Goal: Task Accomplishment & Management: Use online tool/utility

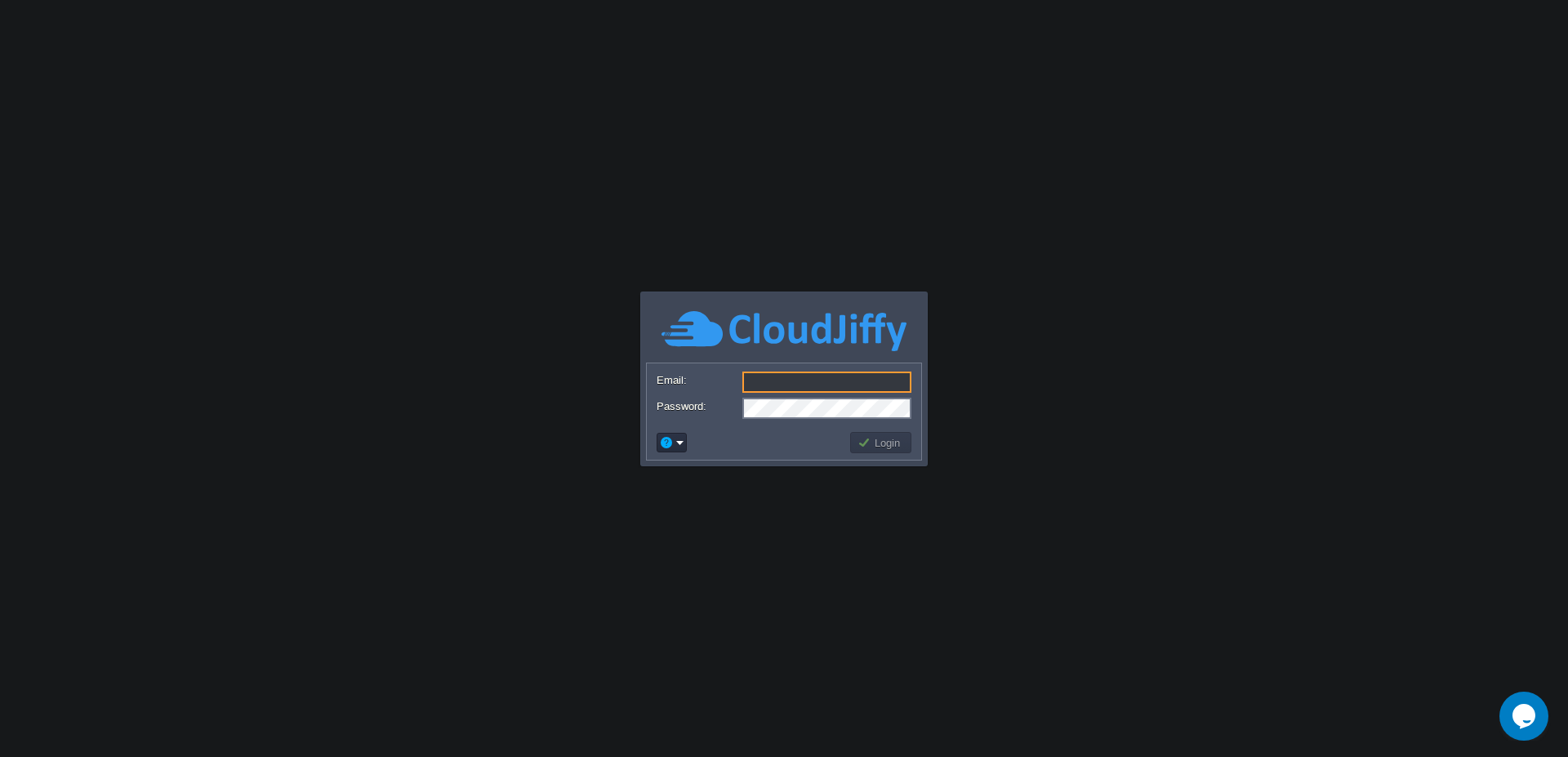
type input "[EMAIL_ADDRESS][DOMAIN_NAME]"
click at [885, 438] on button "Login" at bounding box center [881, 442] width 47 height 15
click at [876, 440] on button "Login" at bounding box center [881, 442] width 47 height 15
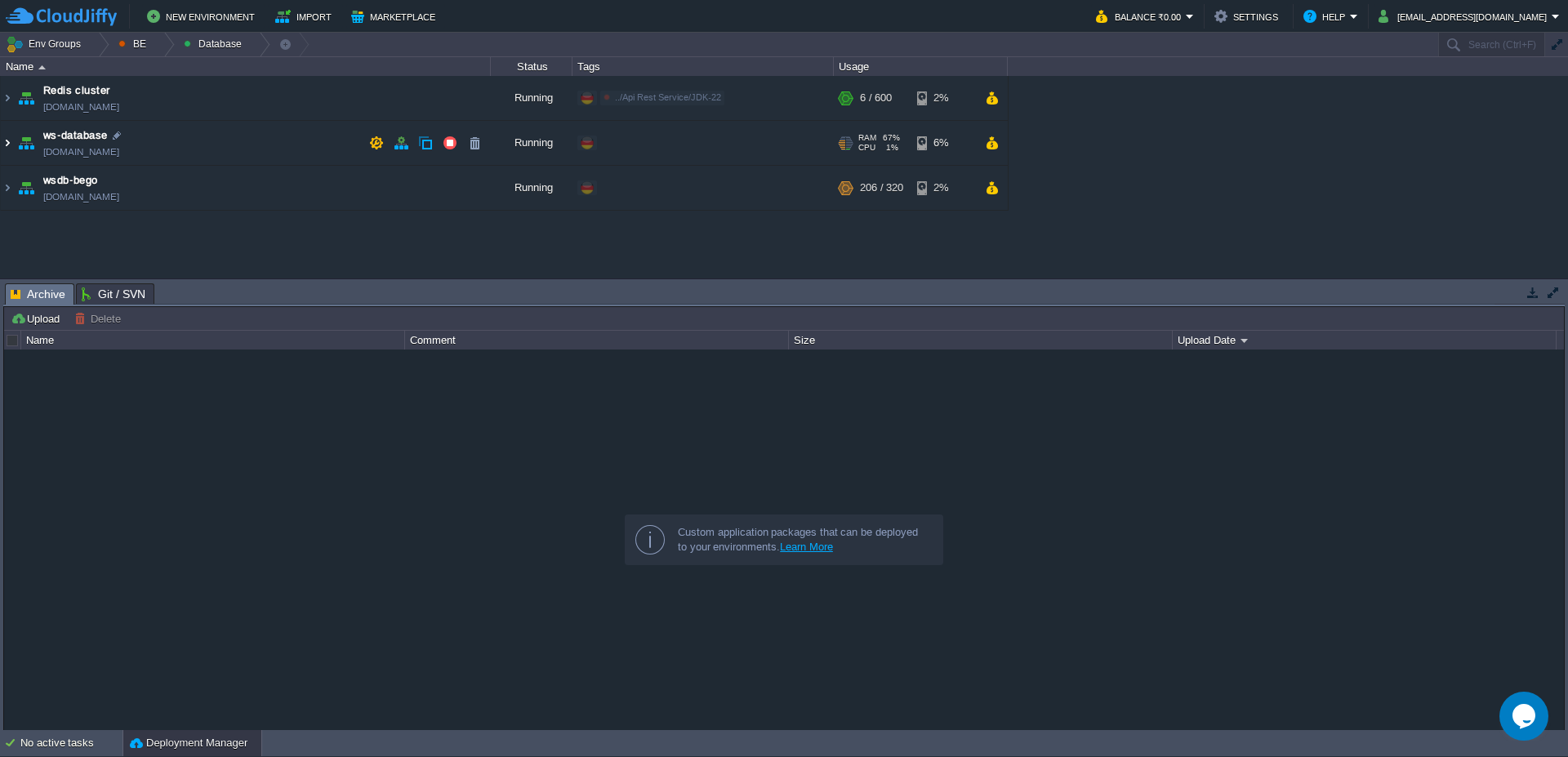
click at [1, 145] on img at bounding box center [7, 143] width 13 height 44
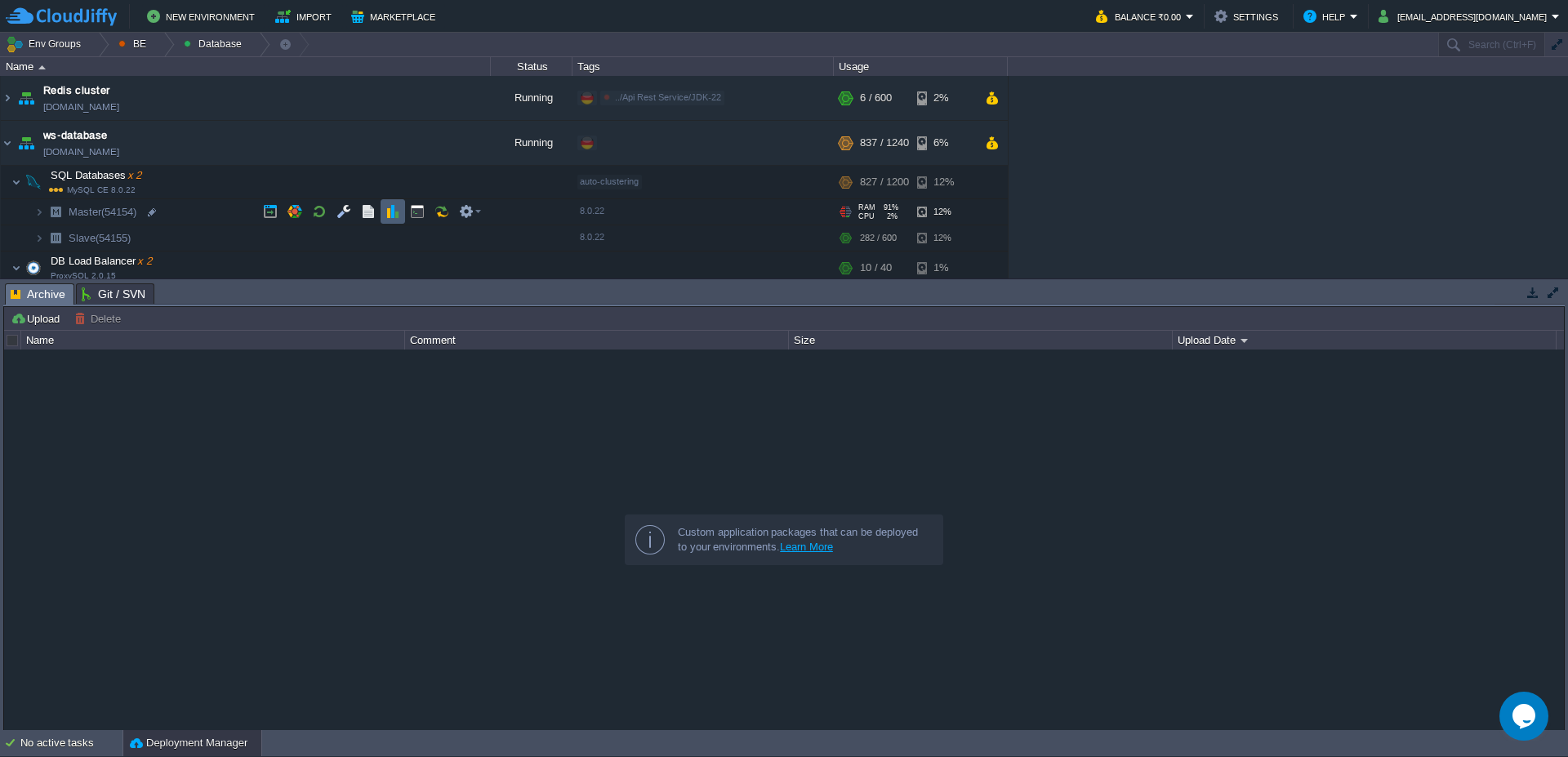
click at [395, 214] on button "button" at bounding box center [392, 211] width 15 height 15
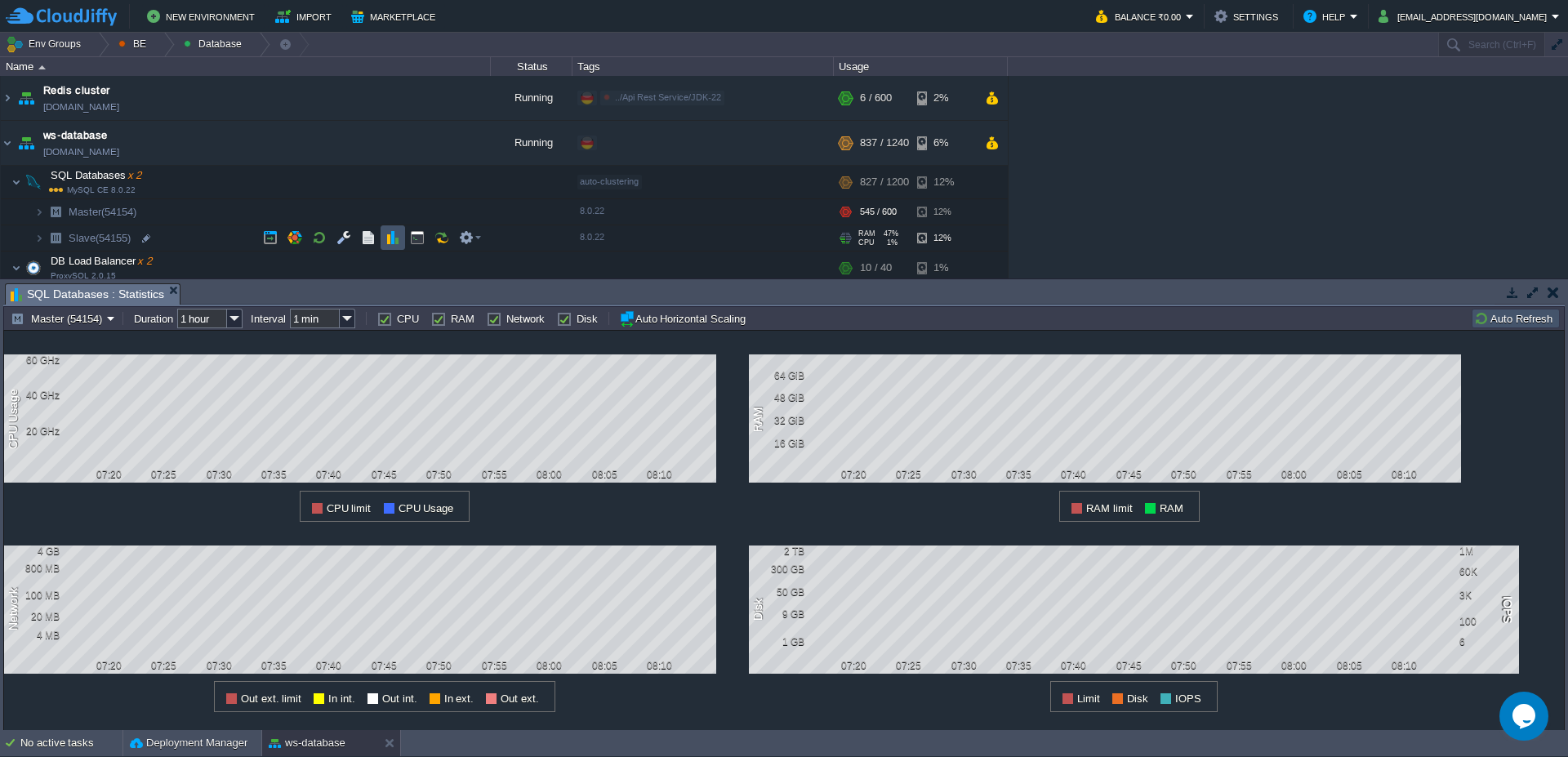
click at [397, 243] on button "button" at bounding box center [392, 237] width 15 height 15
click at [60, 319] on button "Slave (54155)" at bounding box center [56, 318] width 91 height 15
click at [59, 379] on span "Slave (54155)" at bounding box center [63, 379] width 66 height 12
click at [84, 319] on button "Slave (54155)" at bounding box center [56, 318] width 91 height 15
click at [70, 363] on span "Master (54154)" at bounding box center [66, 360] width 71 height 12
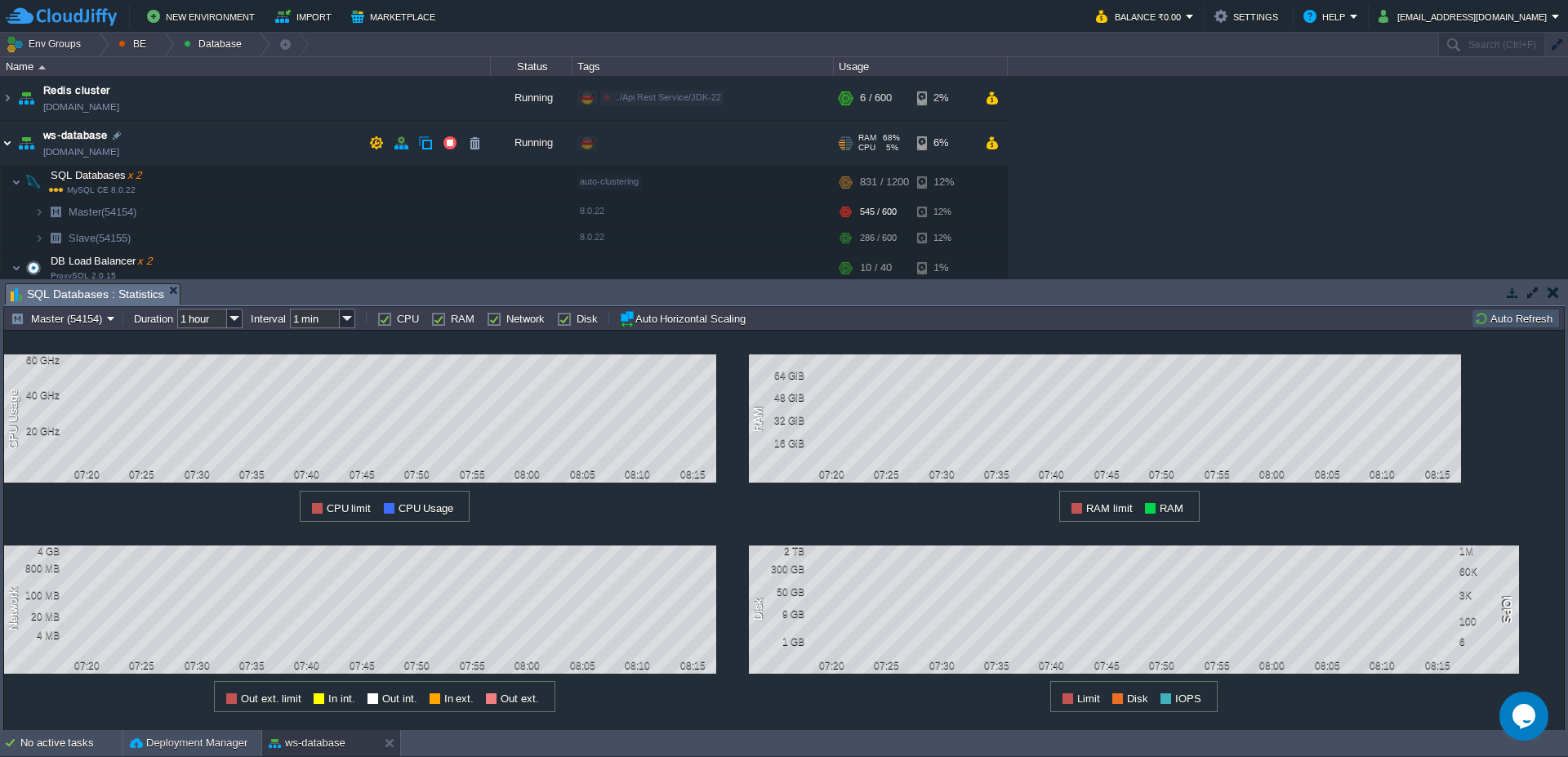
click at [1, 144] on img at bounding box center [7, 143] width 13 height 44
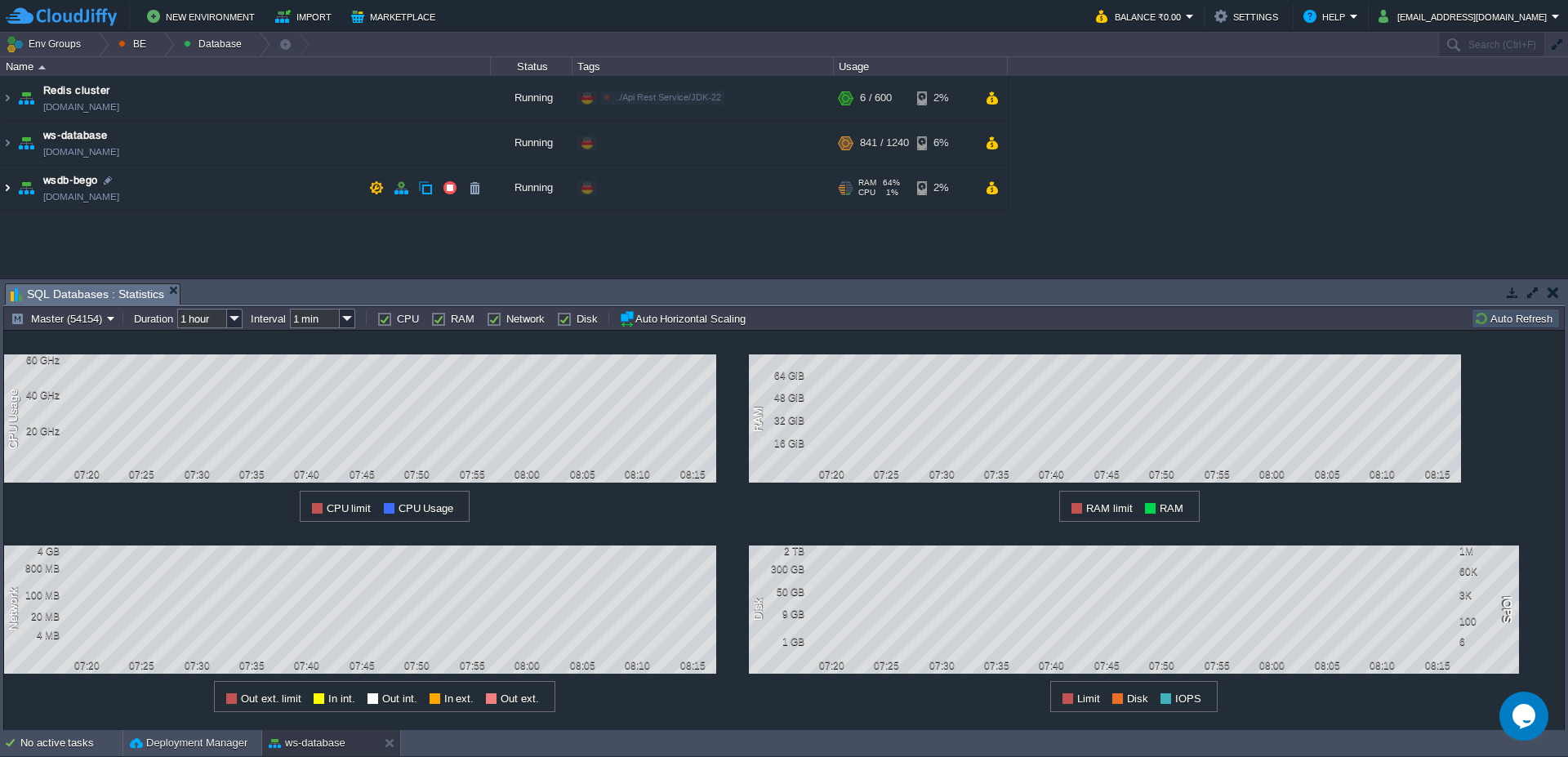
click at [1, 182] on img at bounding box center [7, 187] width 13 height 44
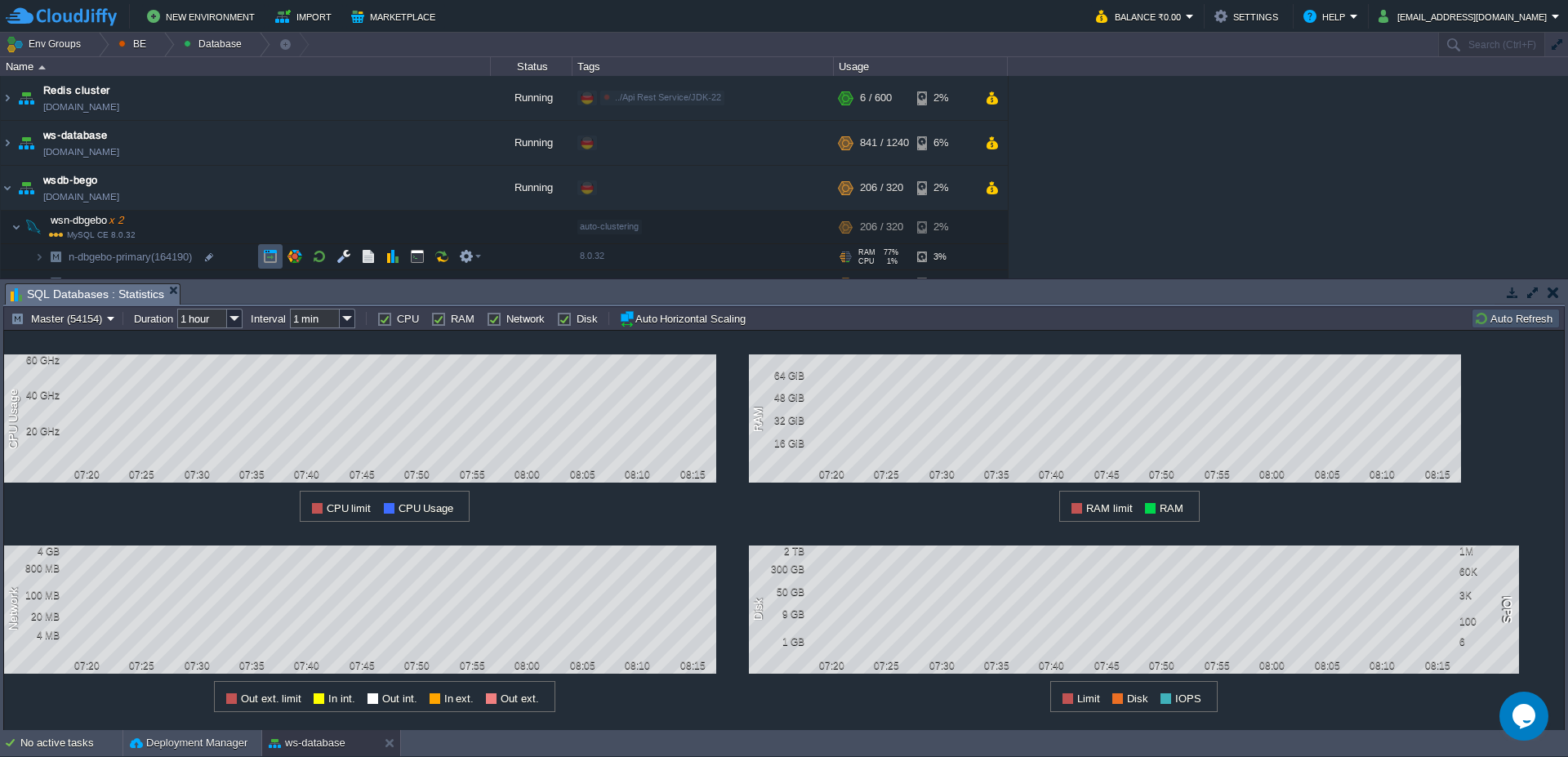
click at [264, 259] on button "button" at bounding box center [270, 256] width 15 height 15
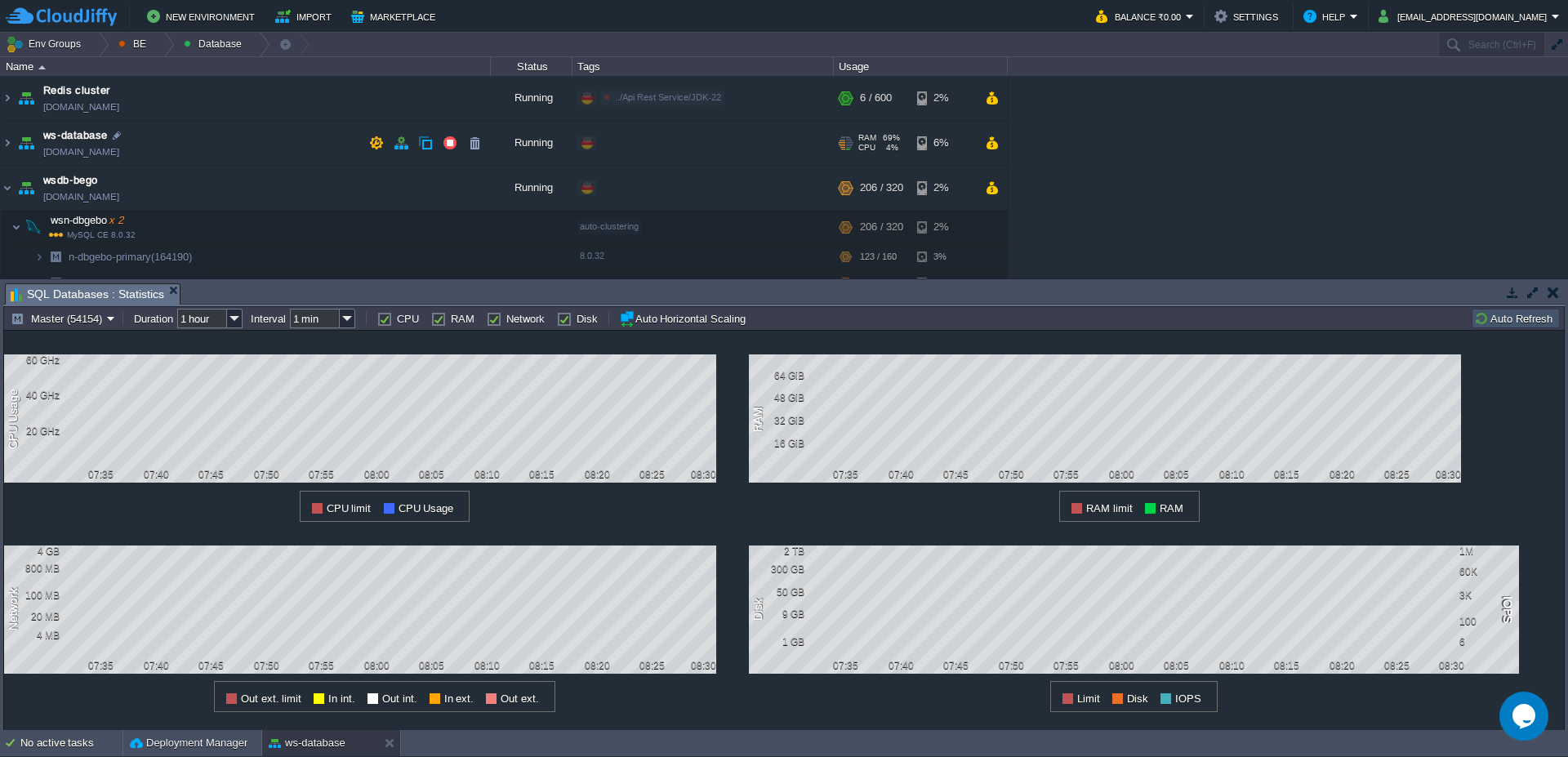
click at [17, 139] on img at bounding box center [26, 143] width 23 height 44
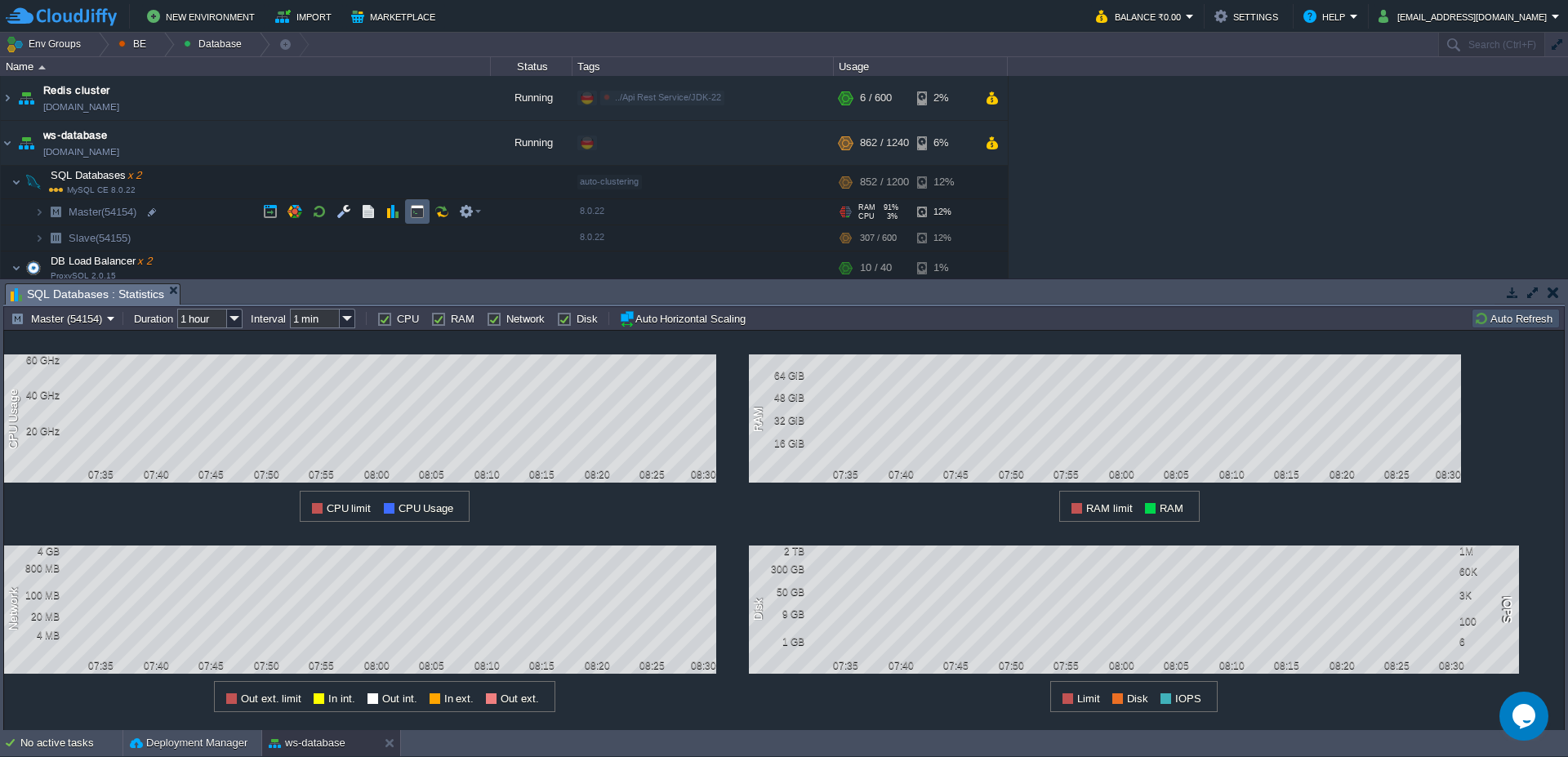
click at [422, 219] on td at bounding box center [418, 212] width 25 height 25
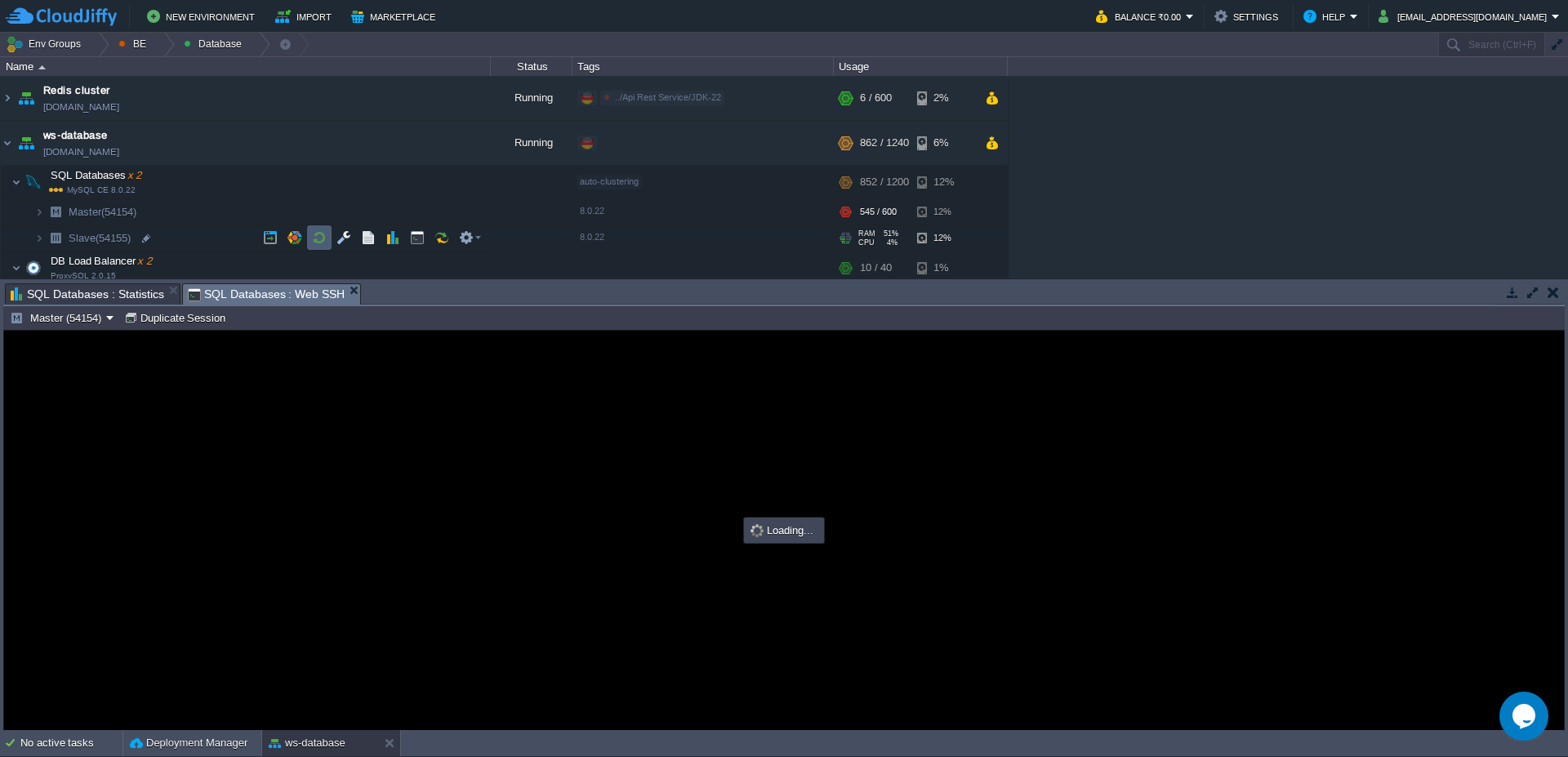
type input "#000000"
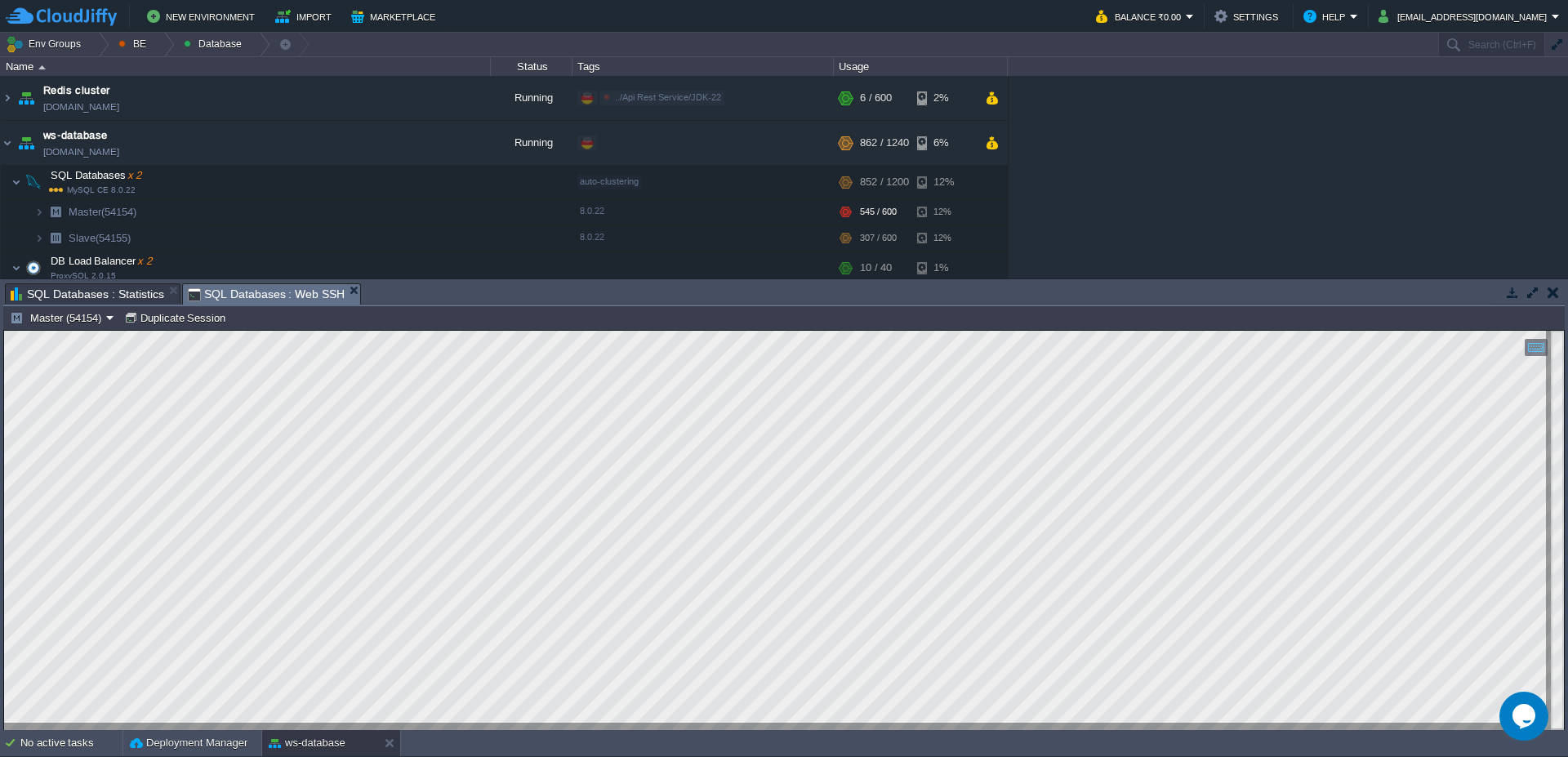
scroll to position [72, 419]
click at [112, 300] on span "SQL Databases : Statistics" at bounding box center [87, 294] width 153 height 19
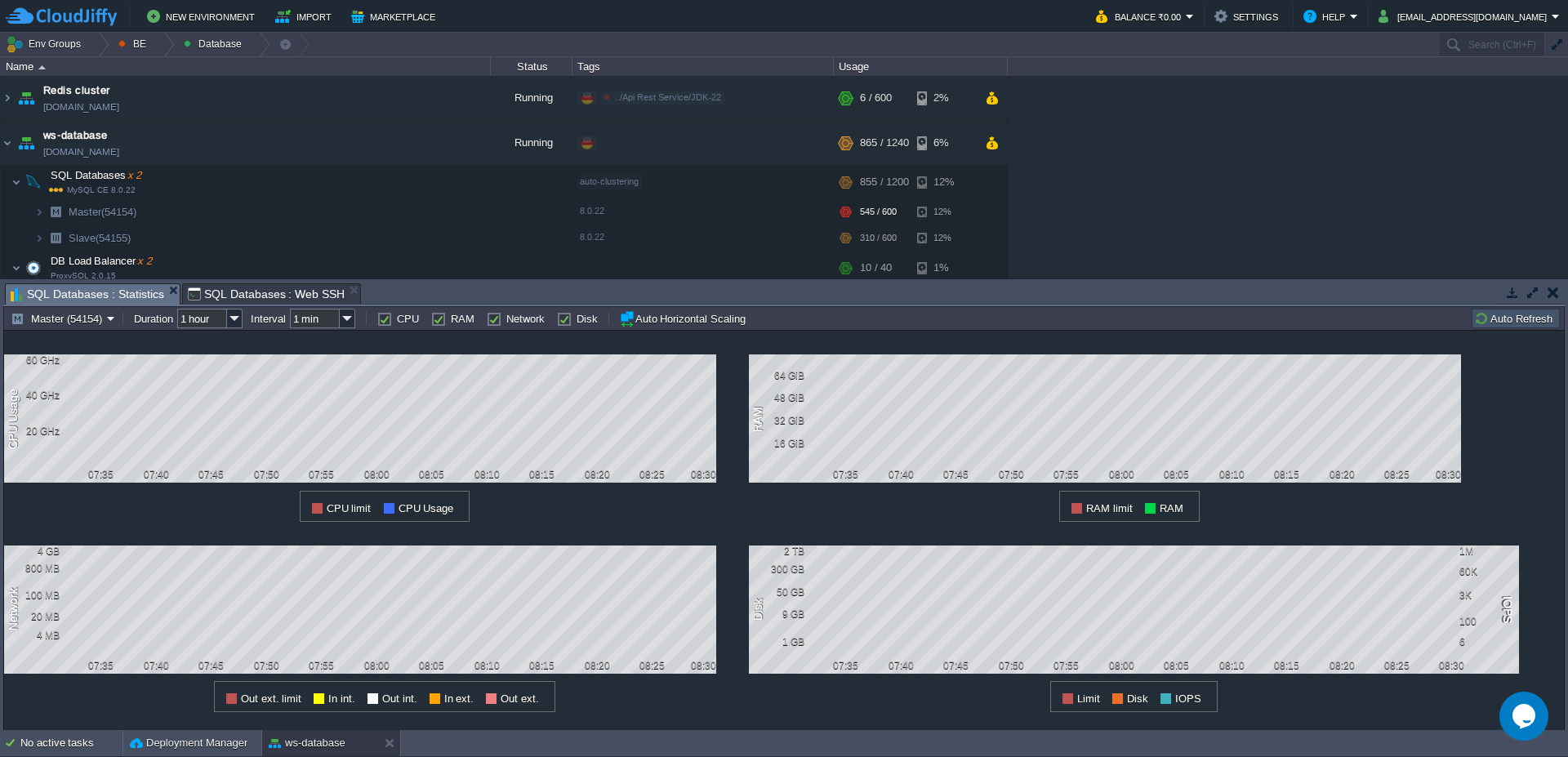
click at [1538, 321] on button "Auto Refresh" at bounding box center [1515, 318] width 83 height 15
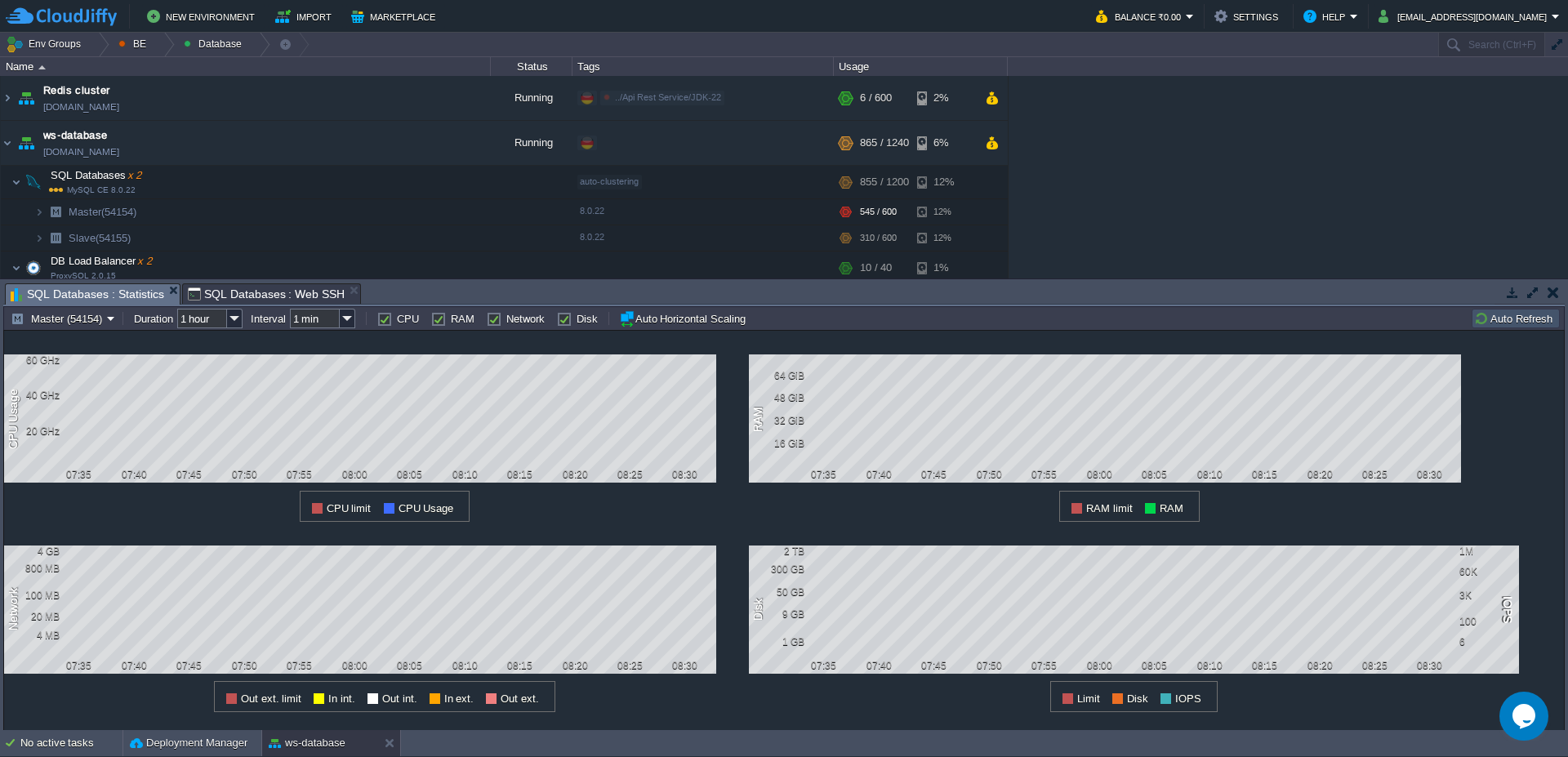
click at [1538, 320] on button "Auto Refresh" at bounding box center [1515, 318] width 83 height 15
click at [210, 289] on span "SQL Databases : Web SSH" at bounding box center [267, 294] width 158 height 19
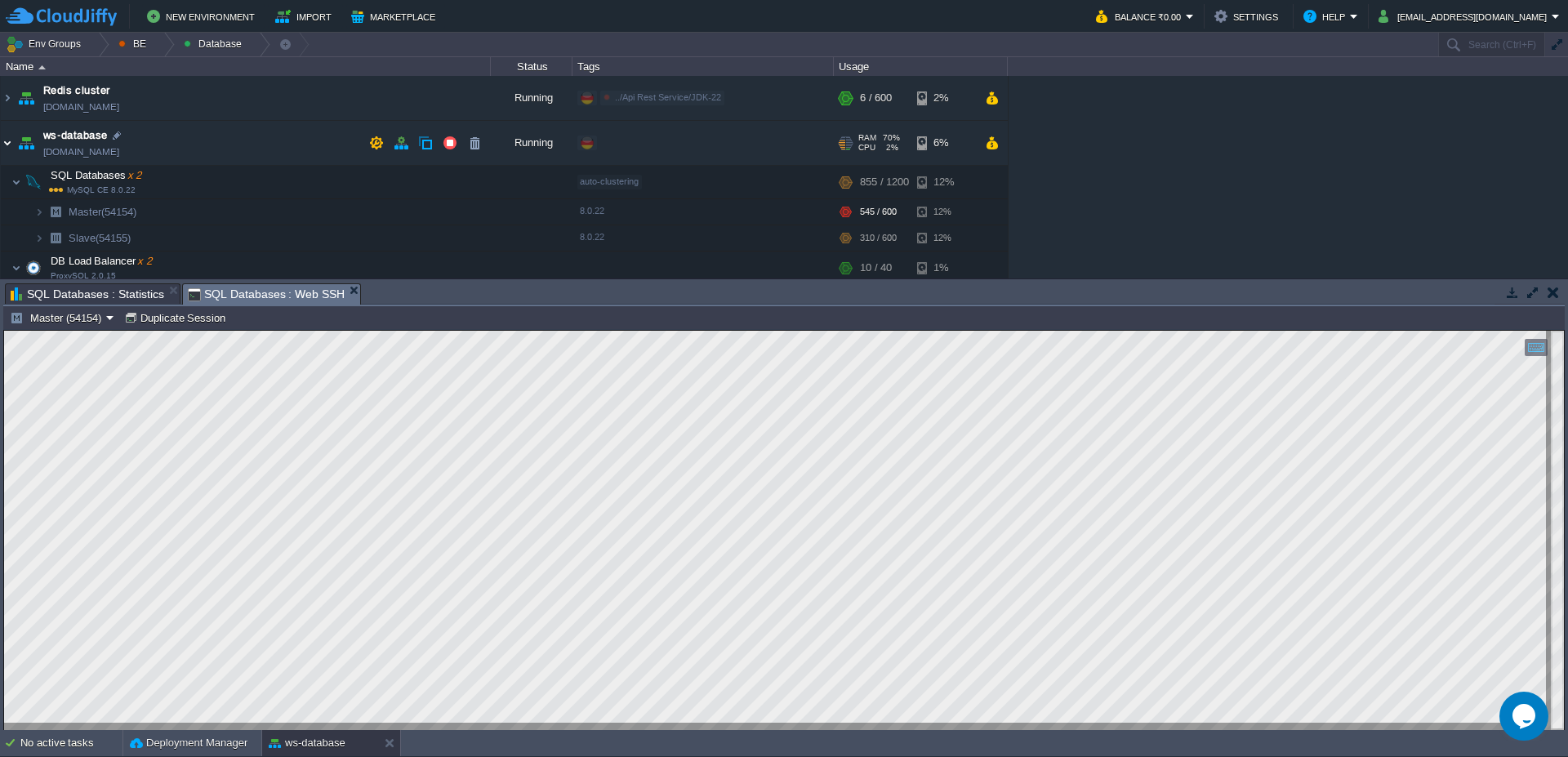
click at [2, 144] on img at bounding box center [7, 143] width 13 height 44
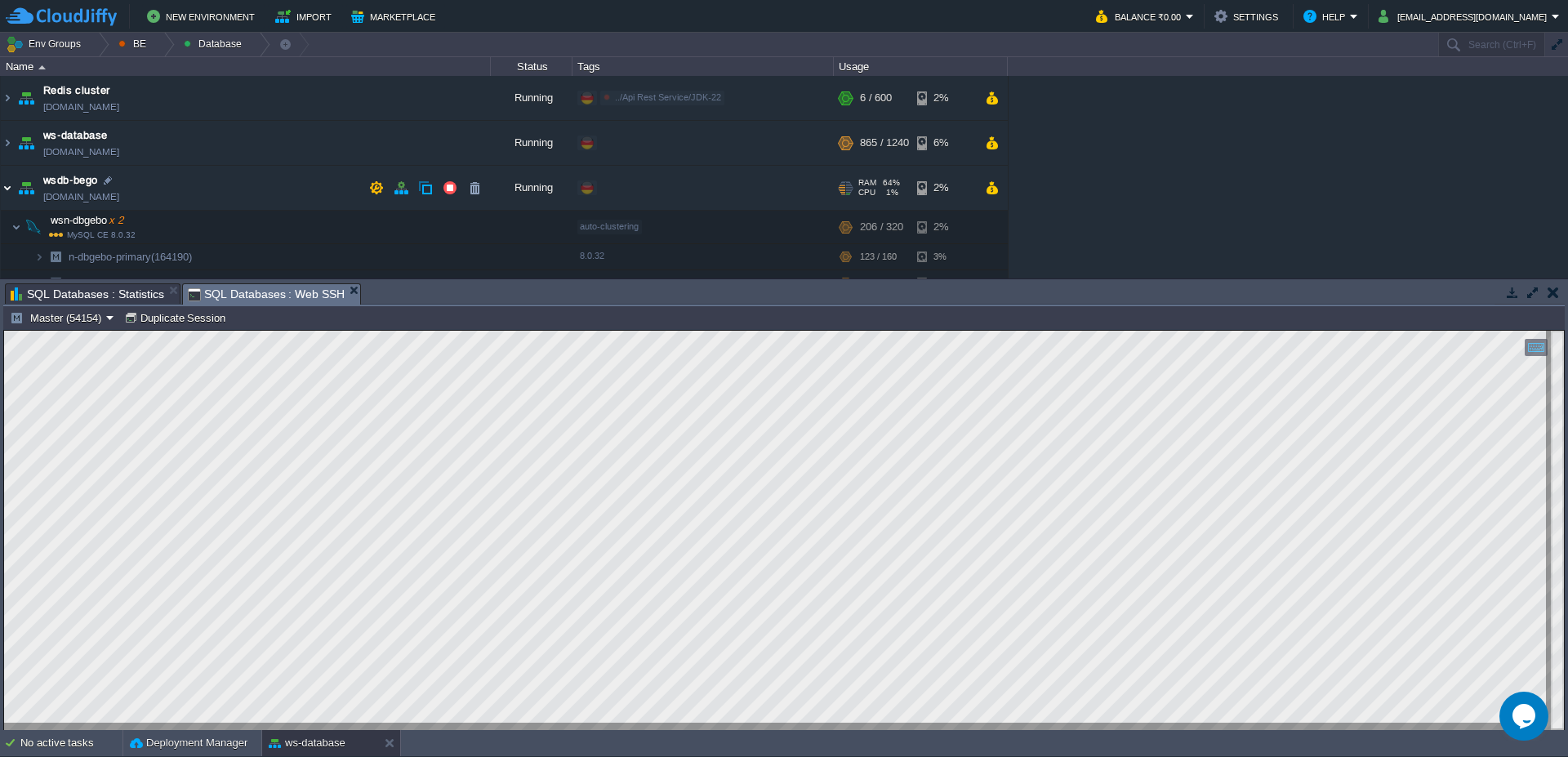
click at [8, 193] on img at bounding box center [7, 187] width 13 height 44
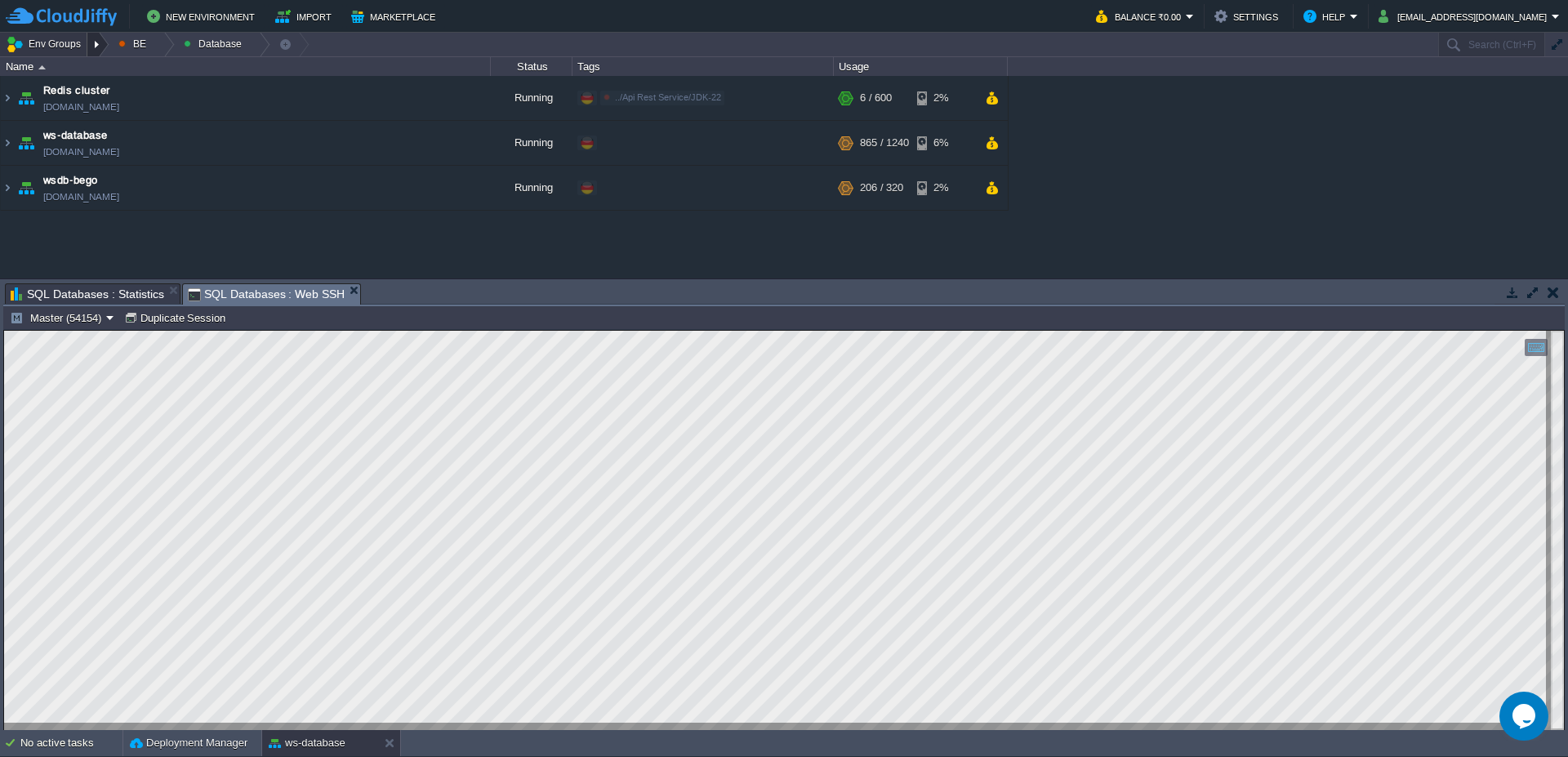
click at [96, 45] on div at bounding box center [98, 44] width 22 height 24
click at [700, 21] on td "New Environment Import Marketplace" at bounding box center [542, 17] width 1072 height 25
click at [100, 41] on div at bounding box center [98, 44] width 22 height 24
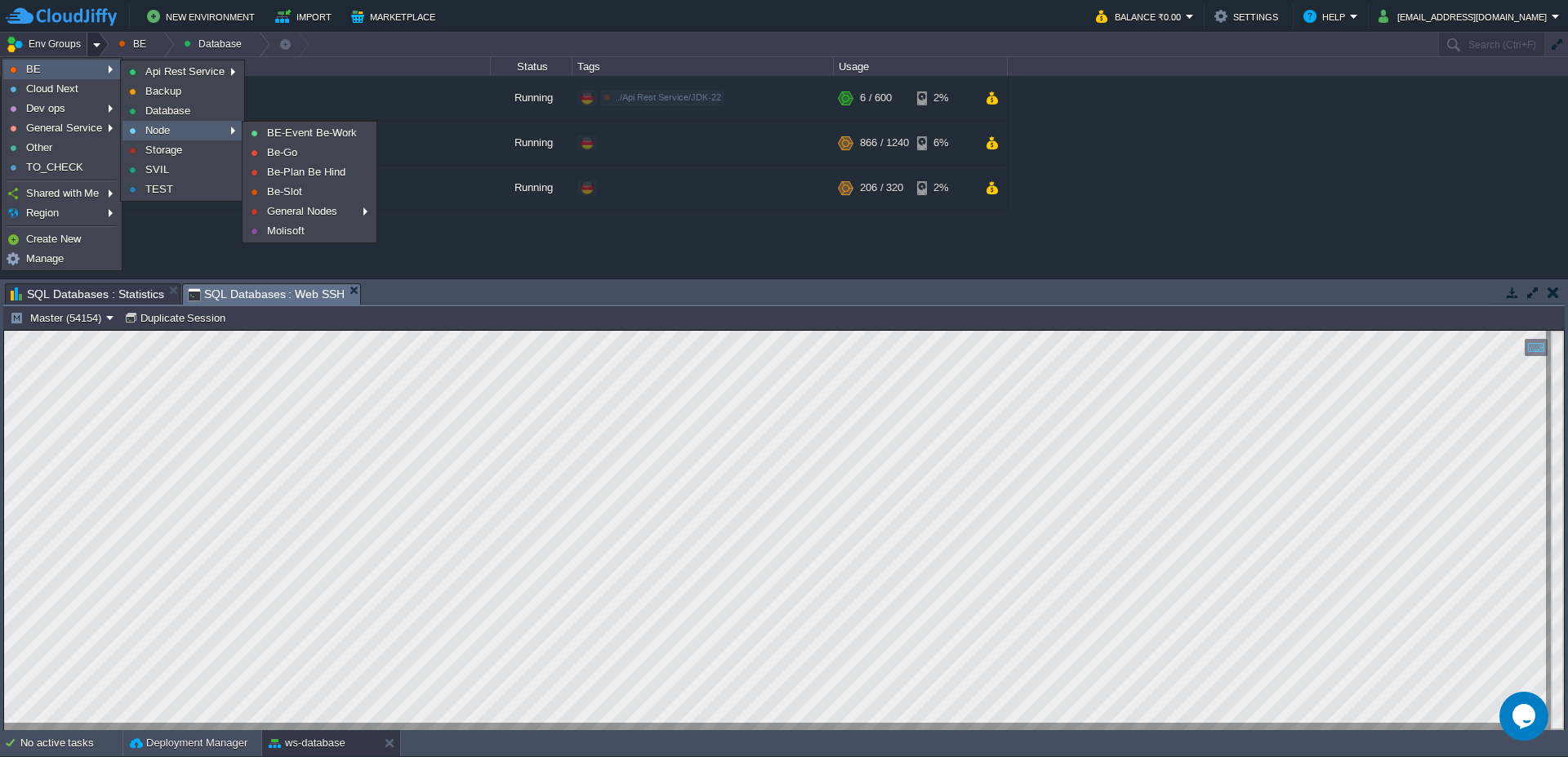
click at [604, 22] on td "New Environment Import Marketplace" at bounding box center [542, 17] width 1072 height 25
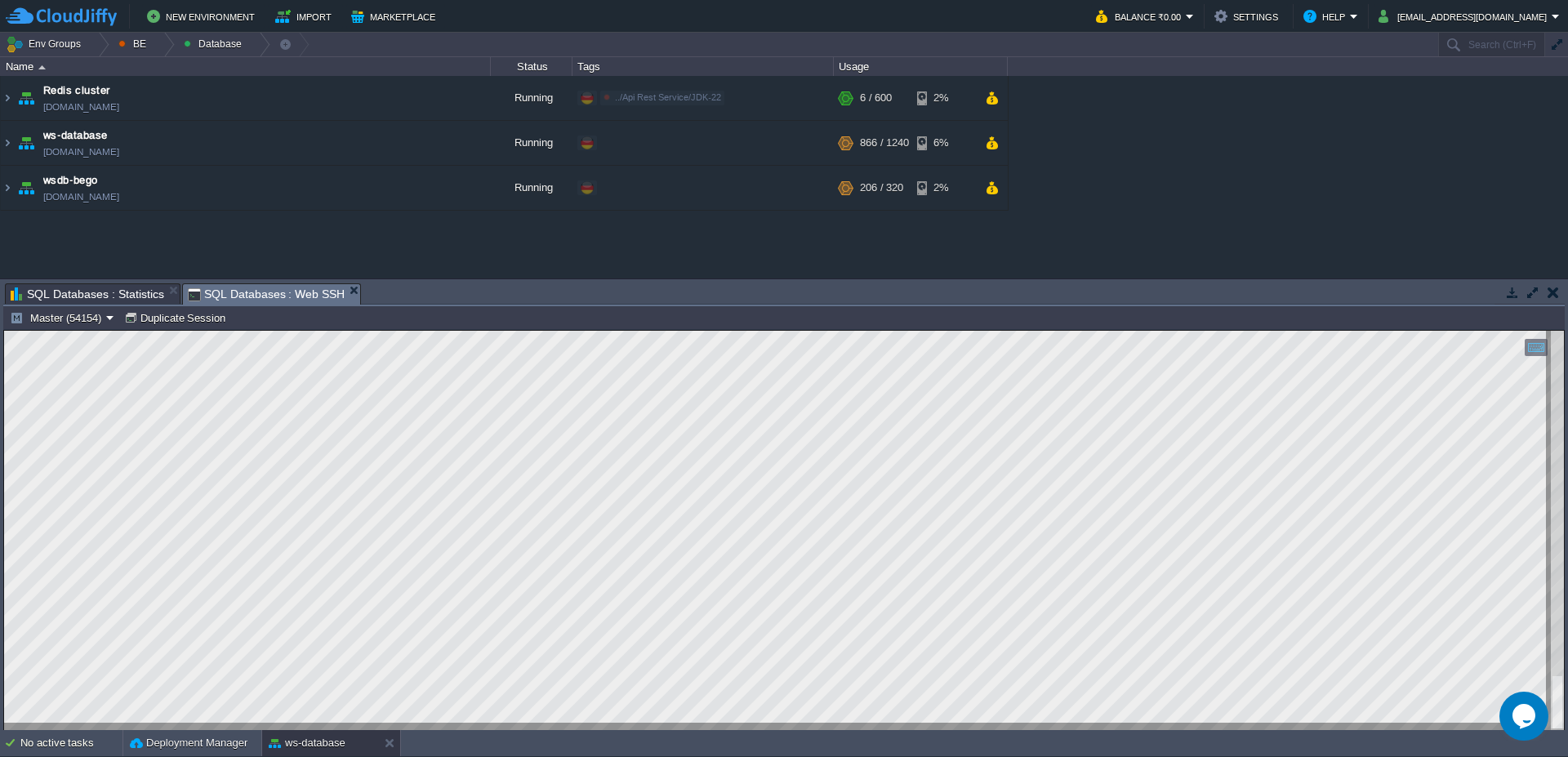
click at [101, 287] on span "SQL Databases : Statistics" at bounding box center [87, 294] width 153 height 19
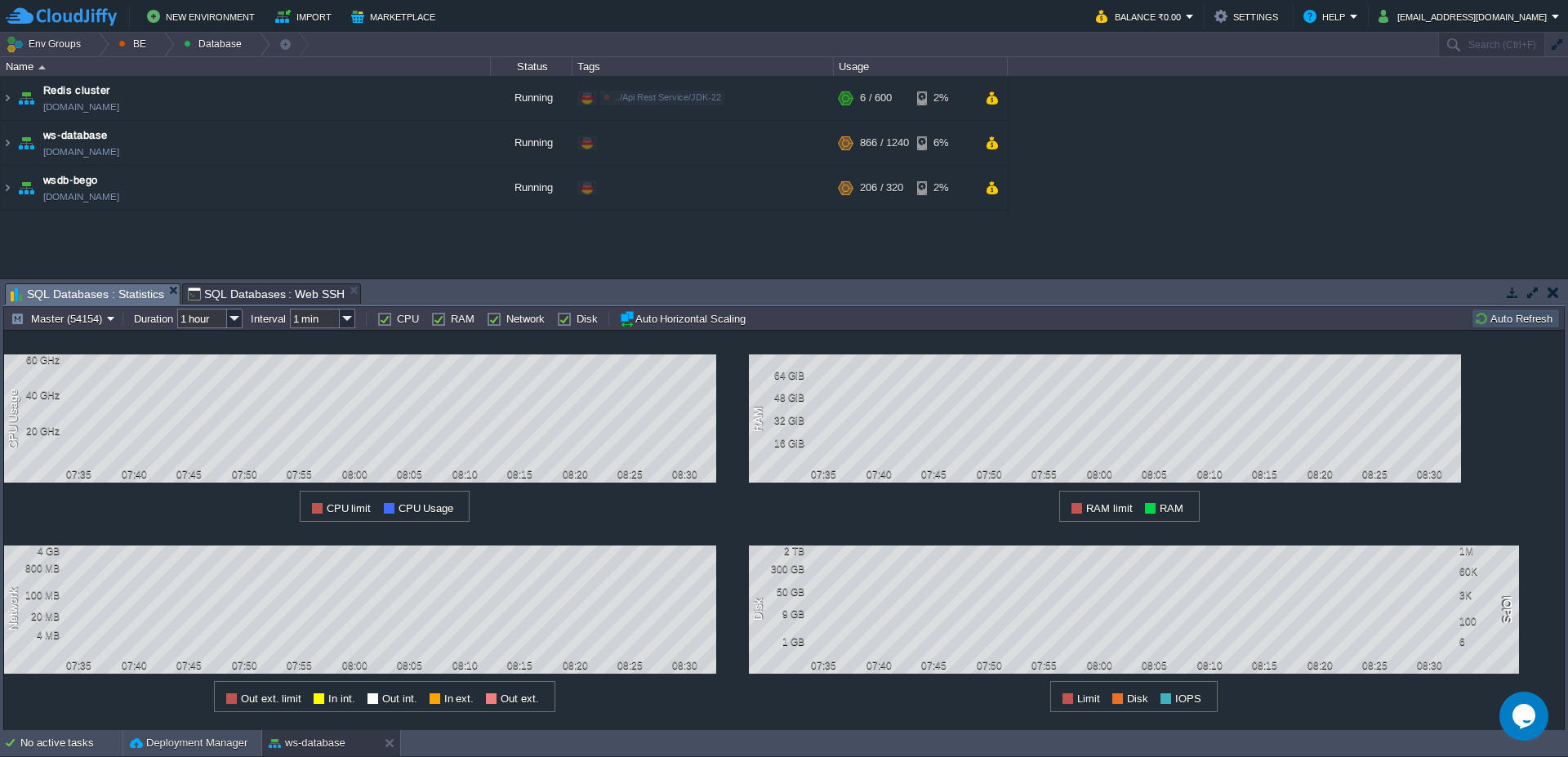
click at [1536, 316] on button "Auto Refresh" at bounding box center [1515, 318] width 83 height 15
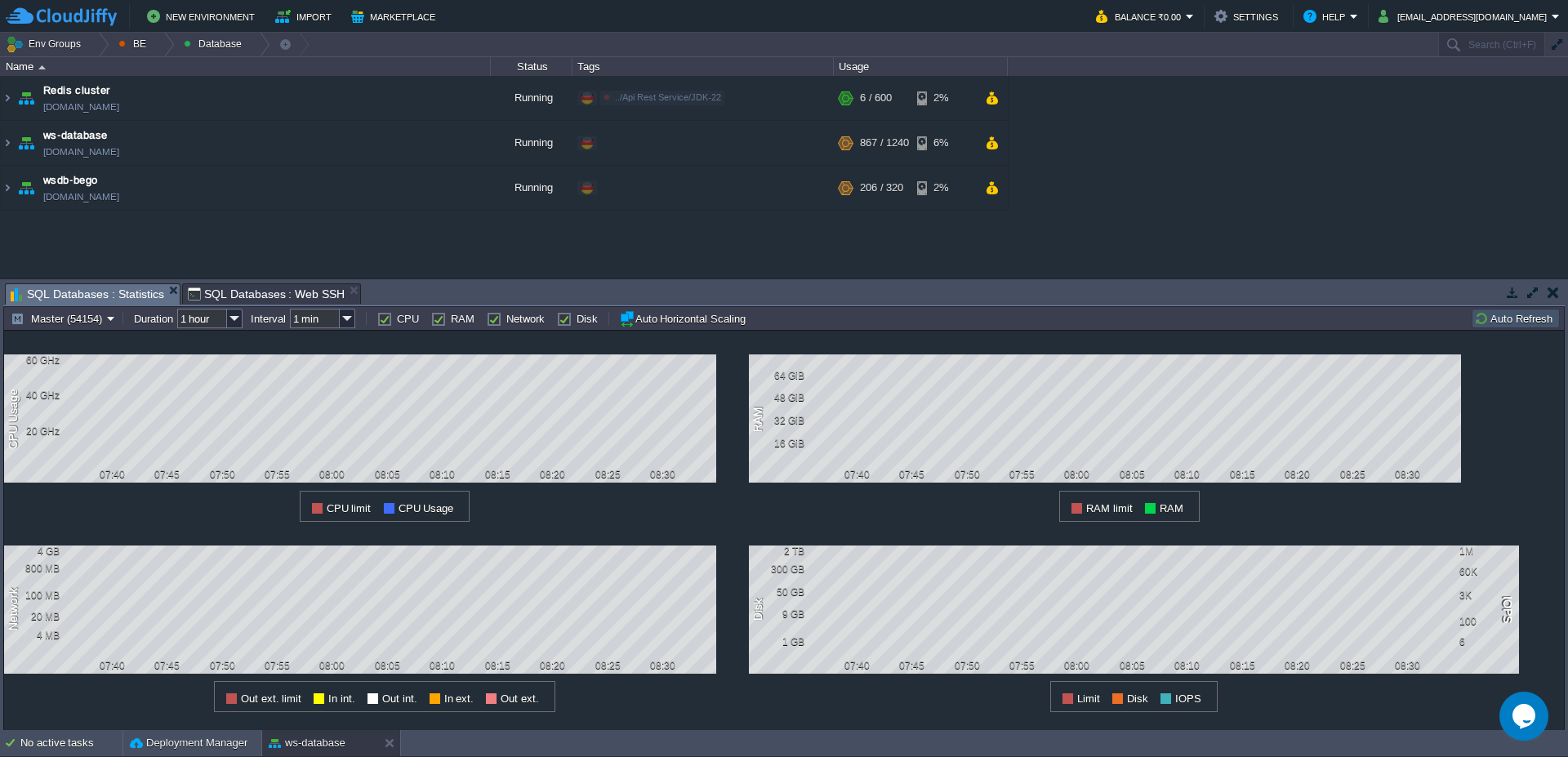
click at [271, 296] on span "SQL Databases : Web SSH" at bounding box center [267, 294] width 158 height 19
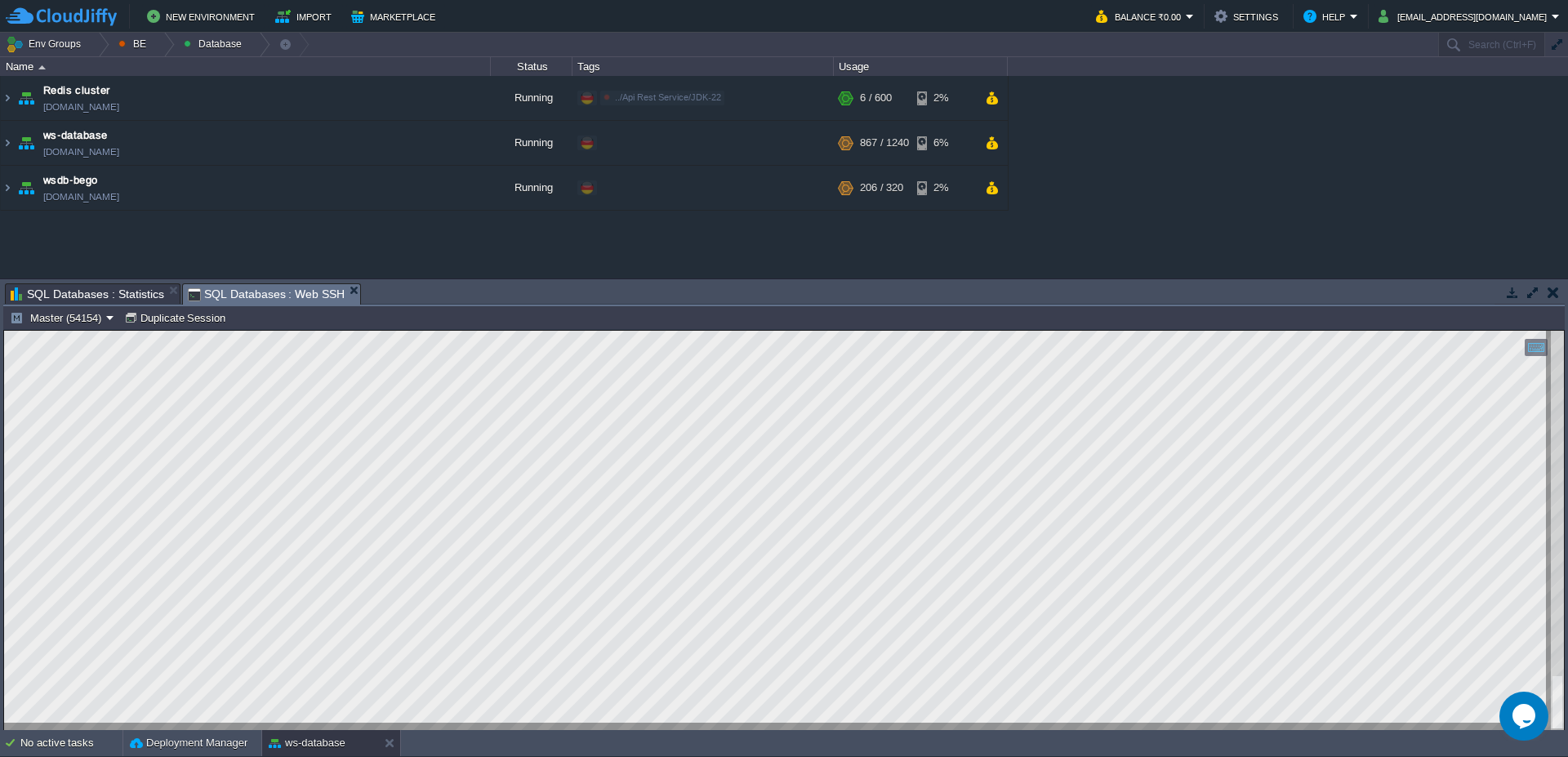
scroll to position [25, 130]
click at [152, 45] on div at bounding box center [163, 44] width 22 height 24
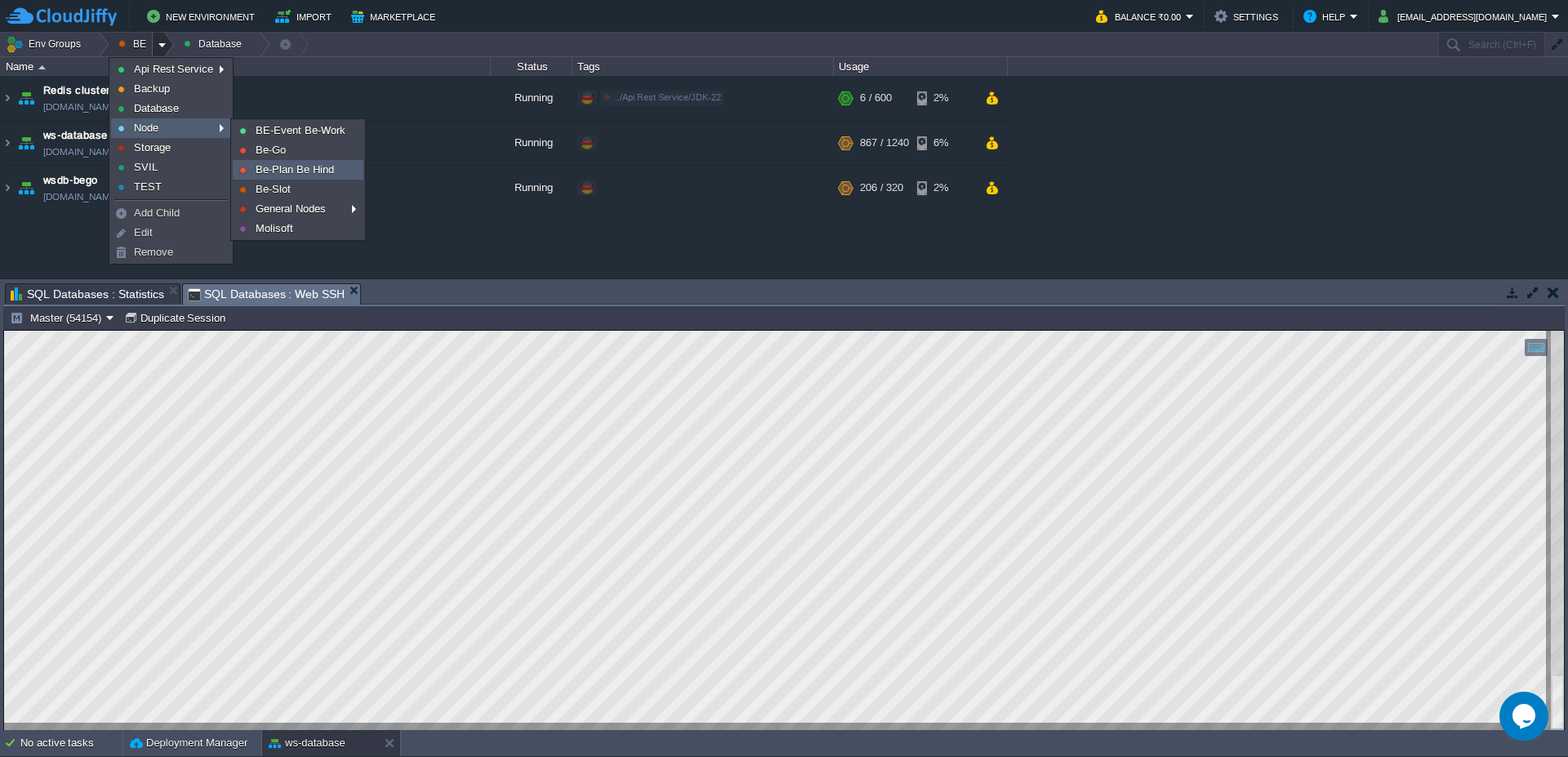
click at [313, 172] on span "Be-Plan Be Hind" at bounding box center [295, 170] width 79 height 12
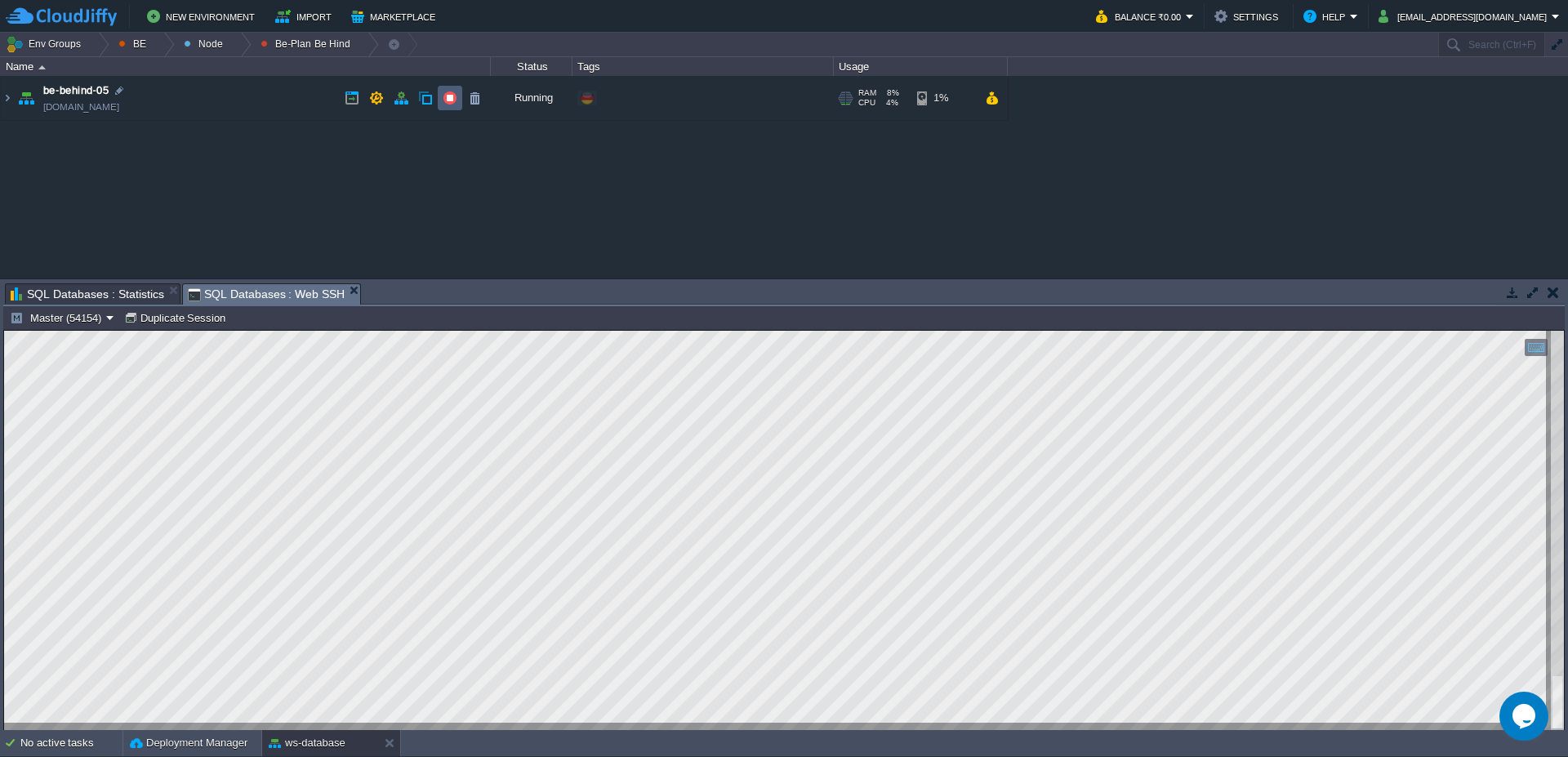
click at [456, 100] on button "button" at bounding box center [450, 98] width 15 height 15
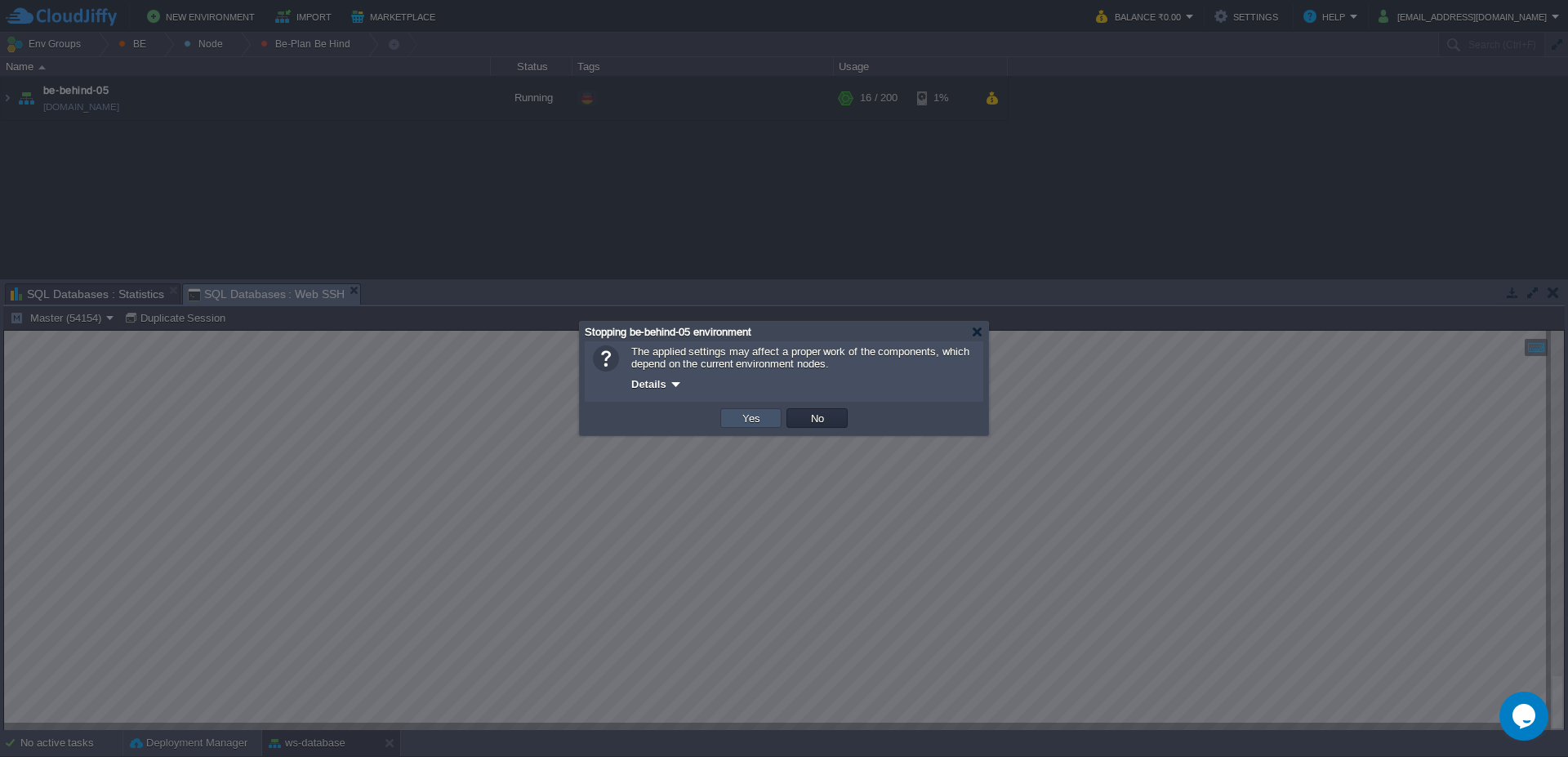
click at [755, 420] on button "Yes" at bounding box center [751, 417] width 28 height 15
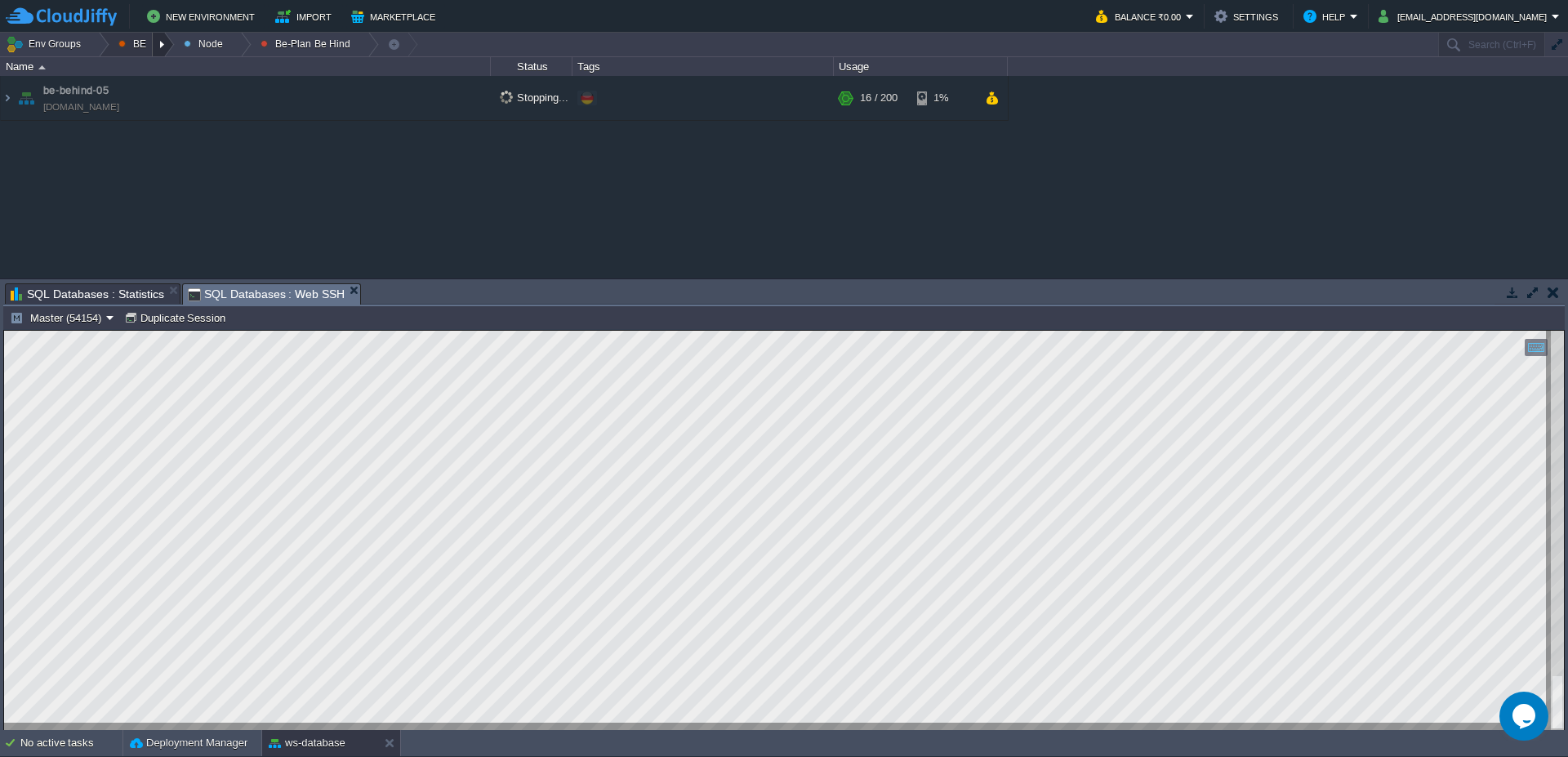
click at [152, 43] on div at bounding box center [163, 44] width 22 height 24
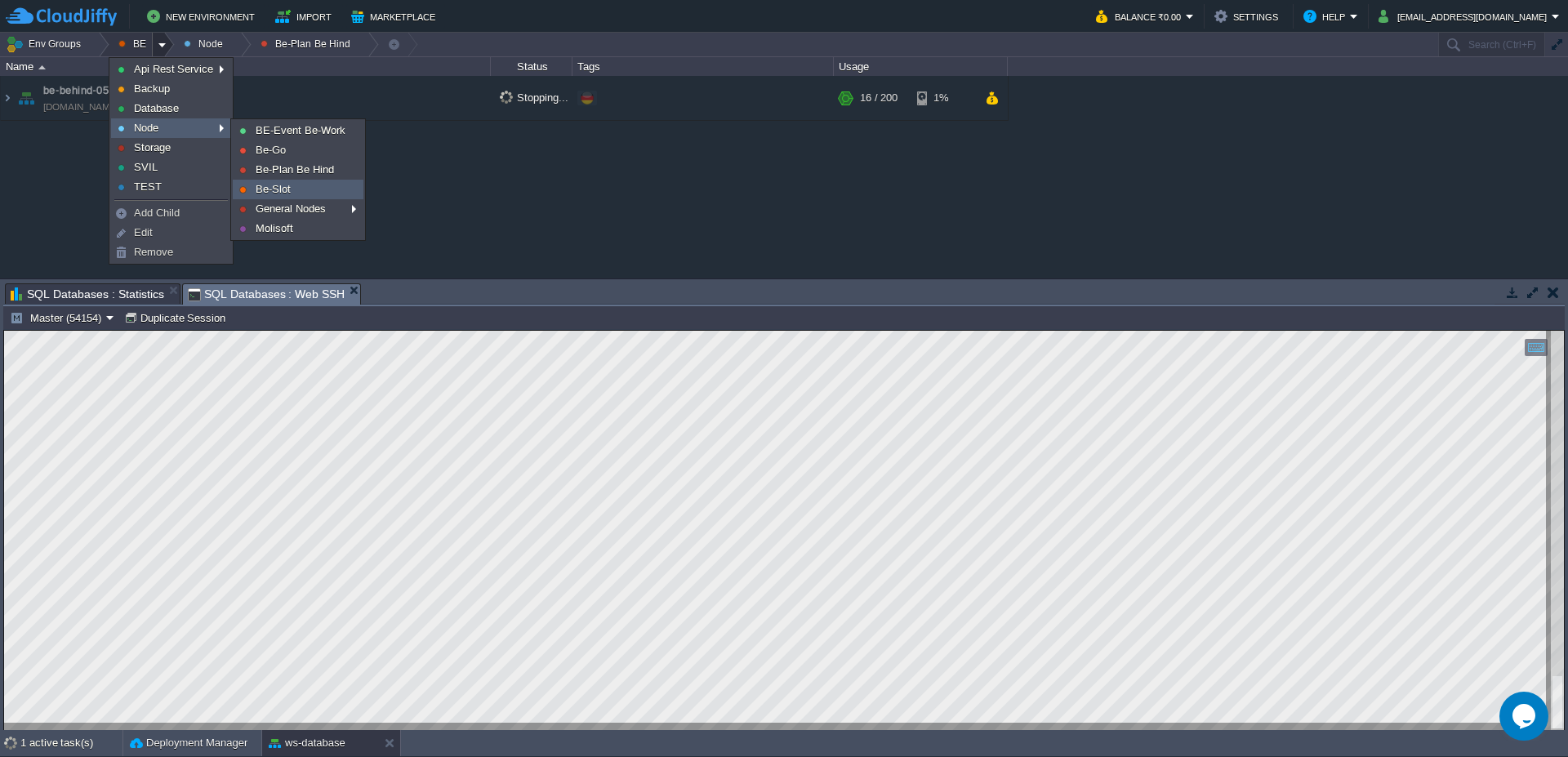
click at [260, 194] on span "Be-Slot" at bounding box center [273, 189] width 35 height 12
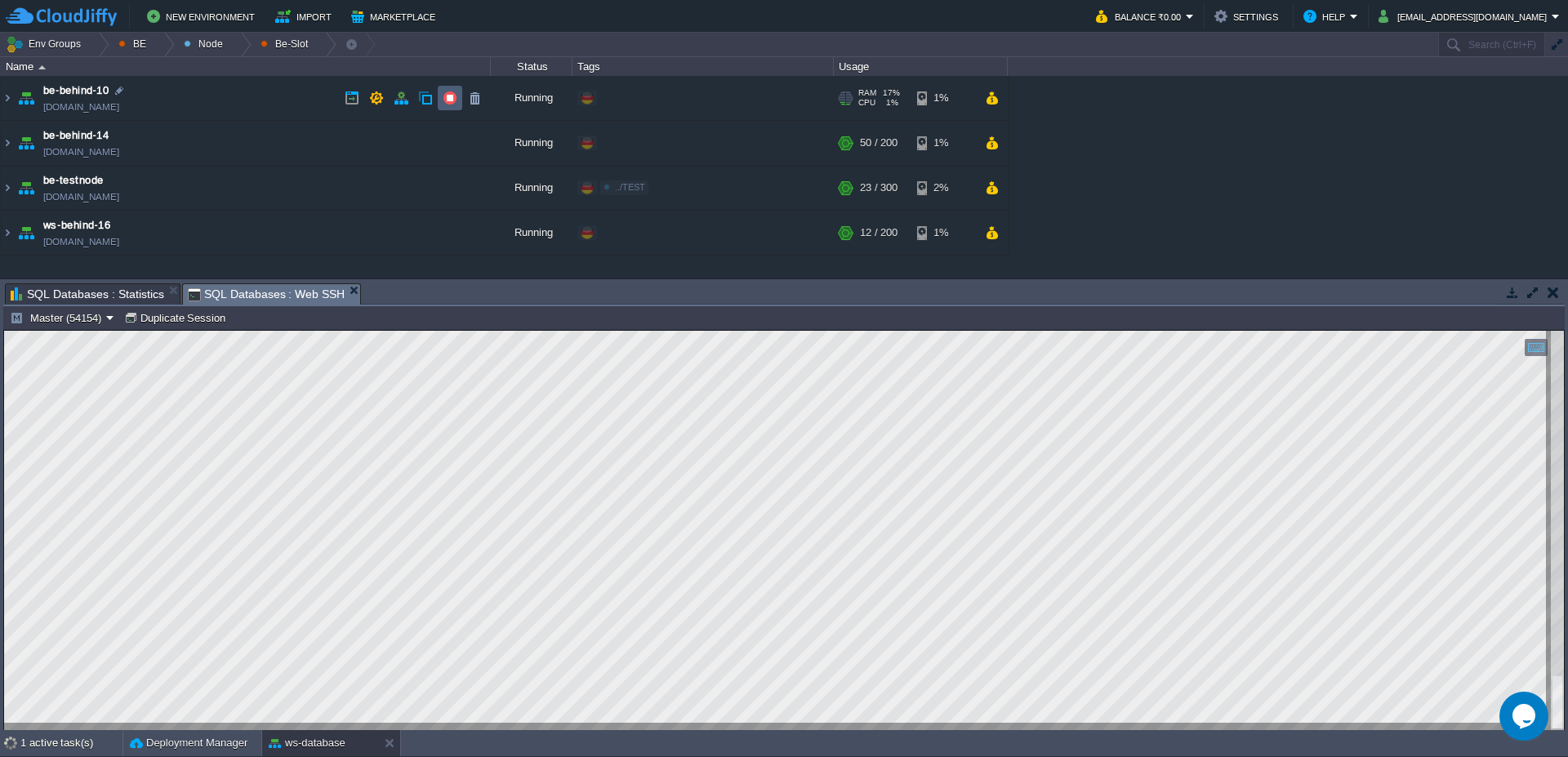
click at [448, 92] on button "button" at bounding box center [450, 98] width 15 height 15
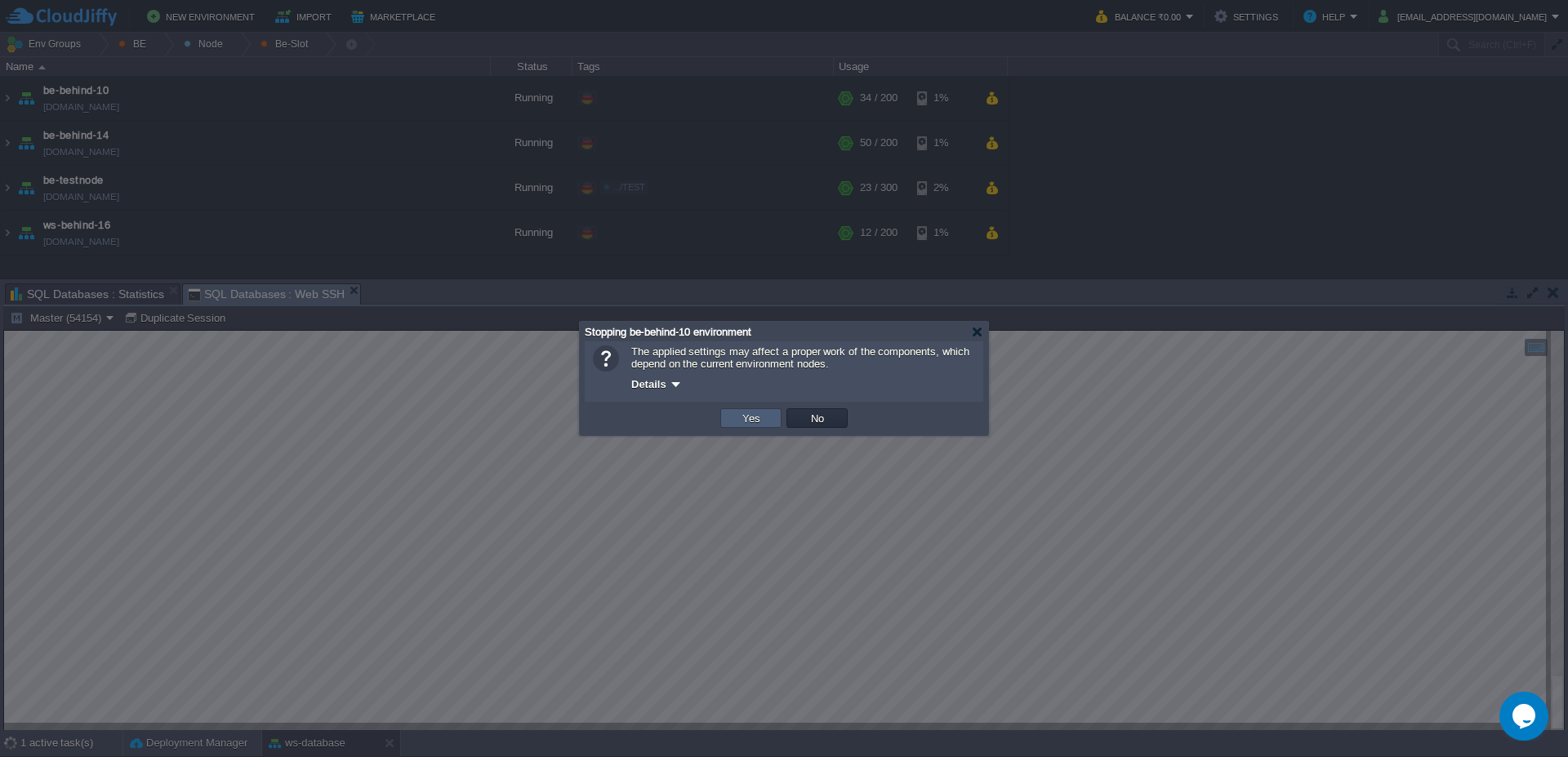
click at [745, 424] on button "Yes" at bounding box center [751, 417] width 28 height 15
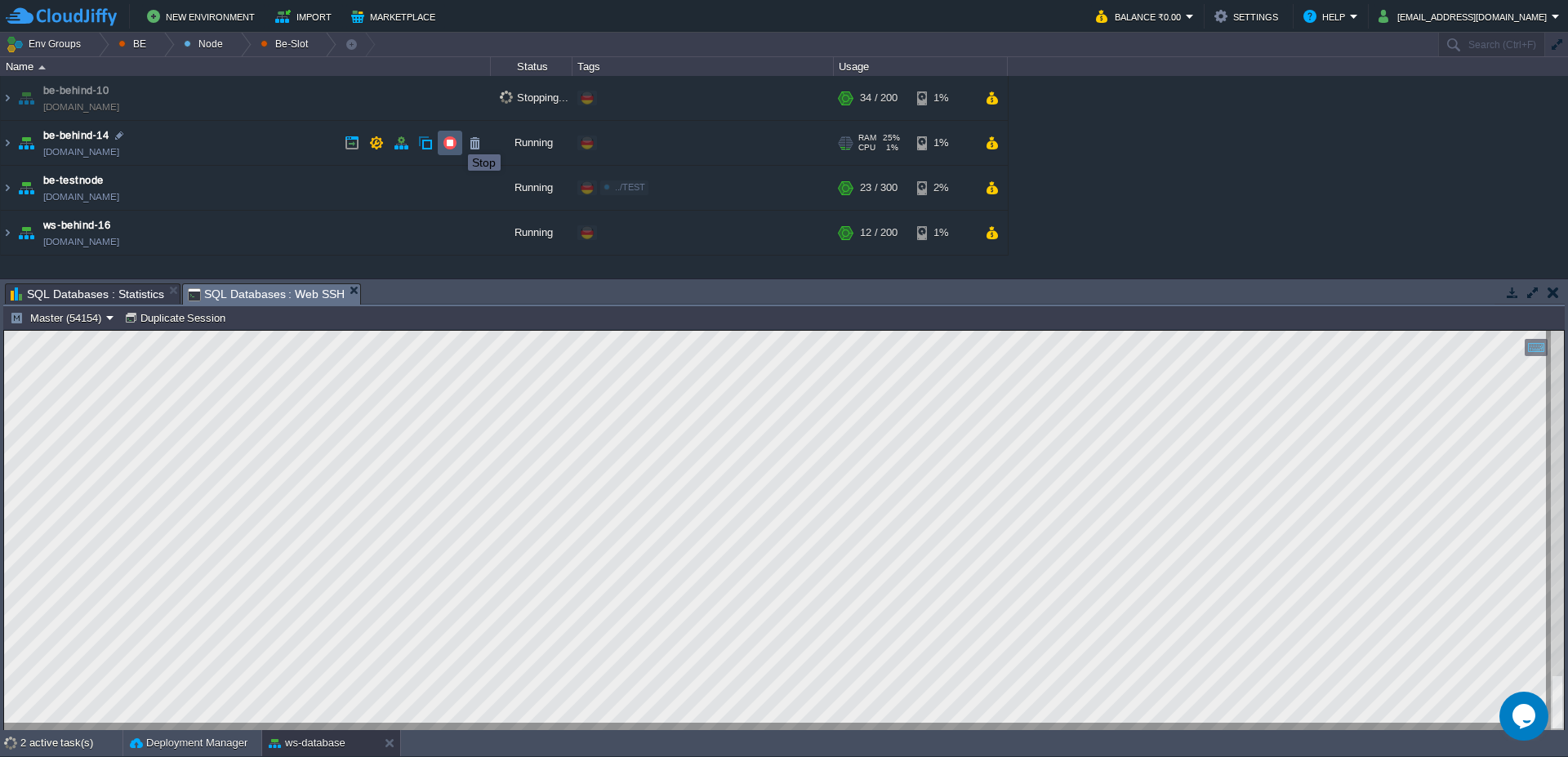
click at [456, 140] on button "button" at bounding box center [450, 143] width 15 height 15
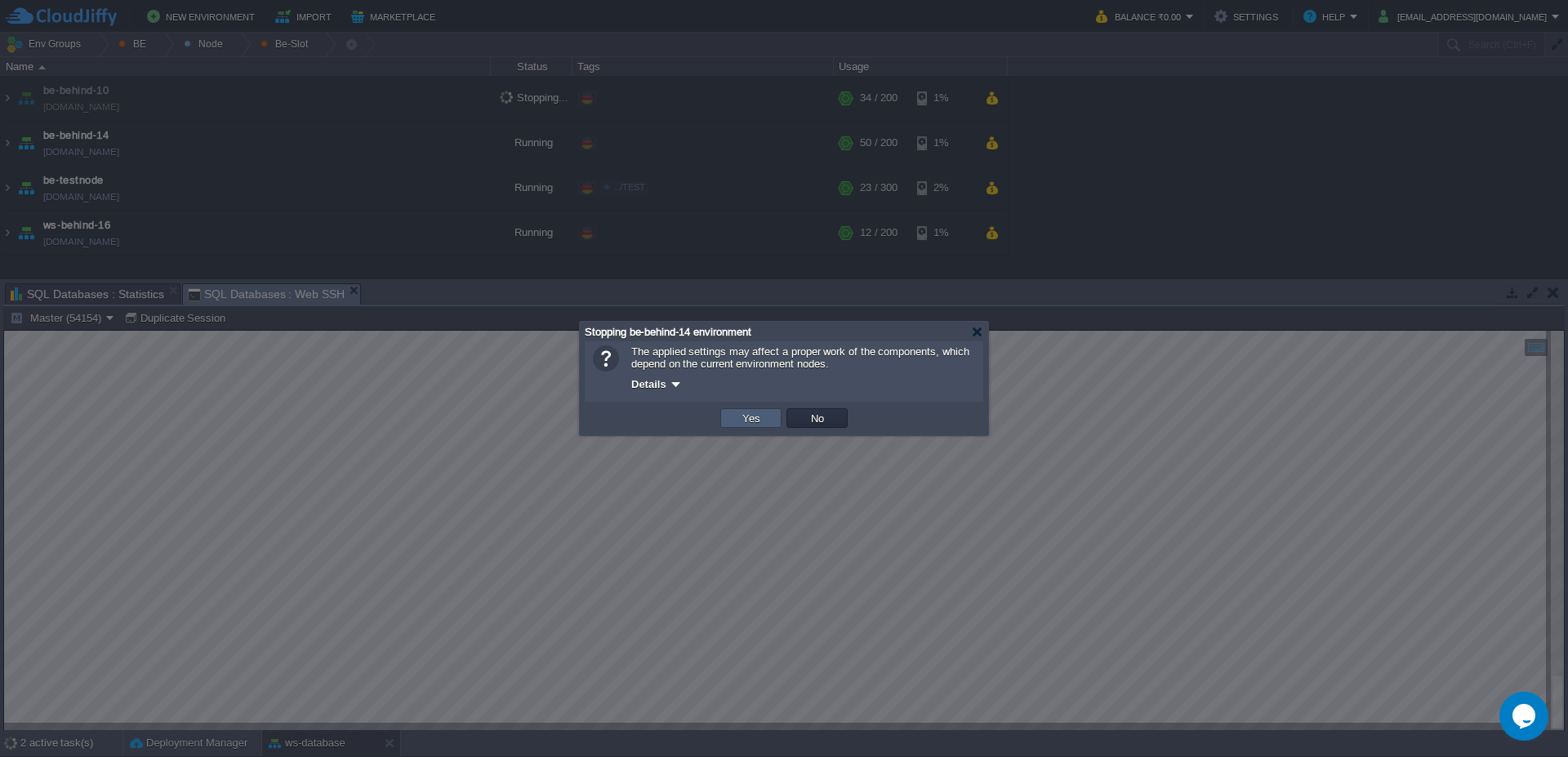
click at [735, 411] on td "Yes" at bounding box center [751, 417] width 61 height 19
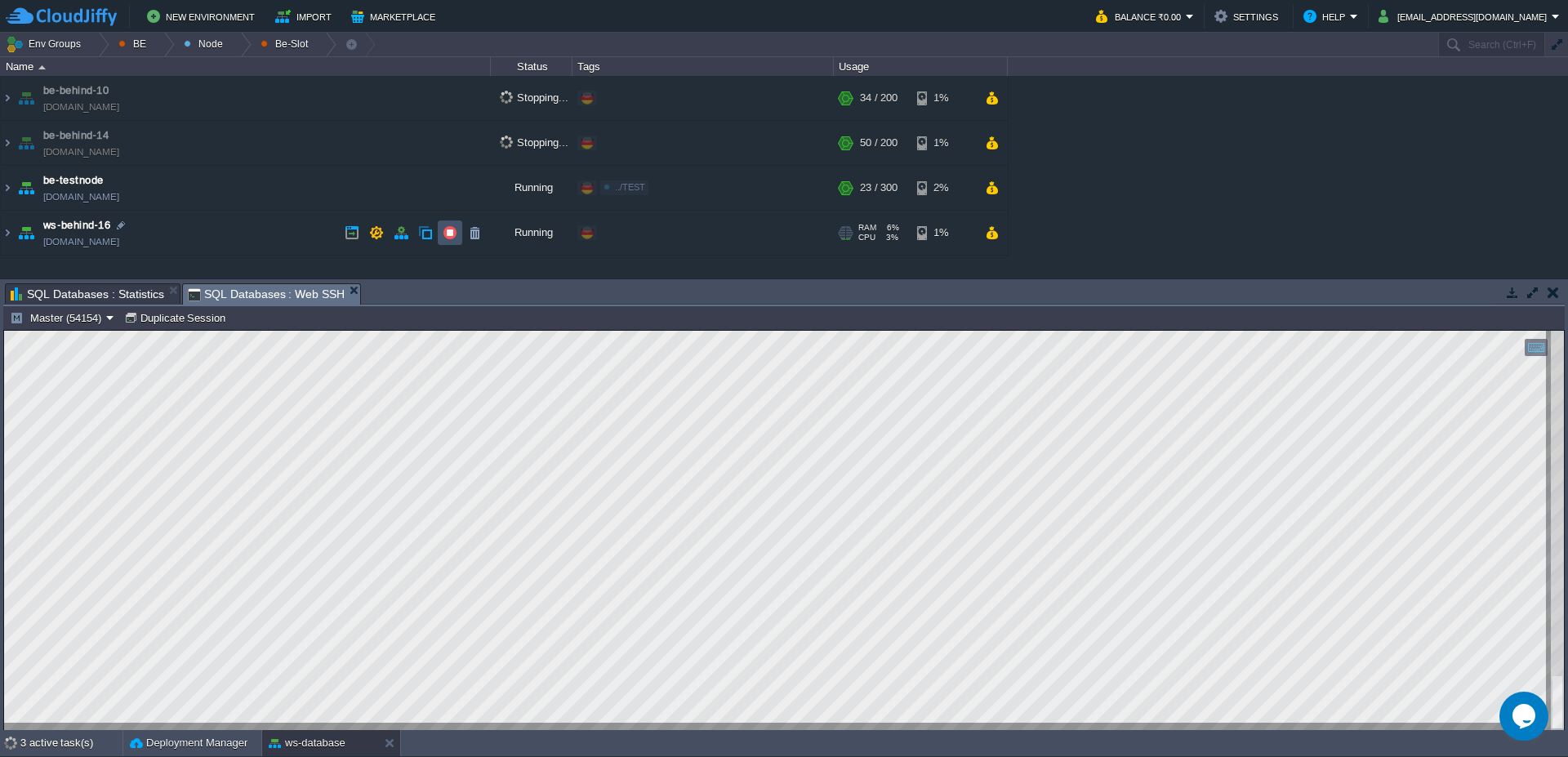
click at [453, 235] on button "button" at bounding box center [450, 232] width 15 height 15
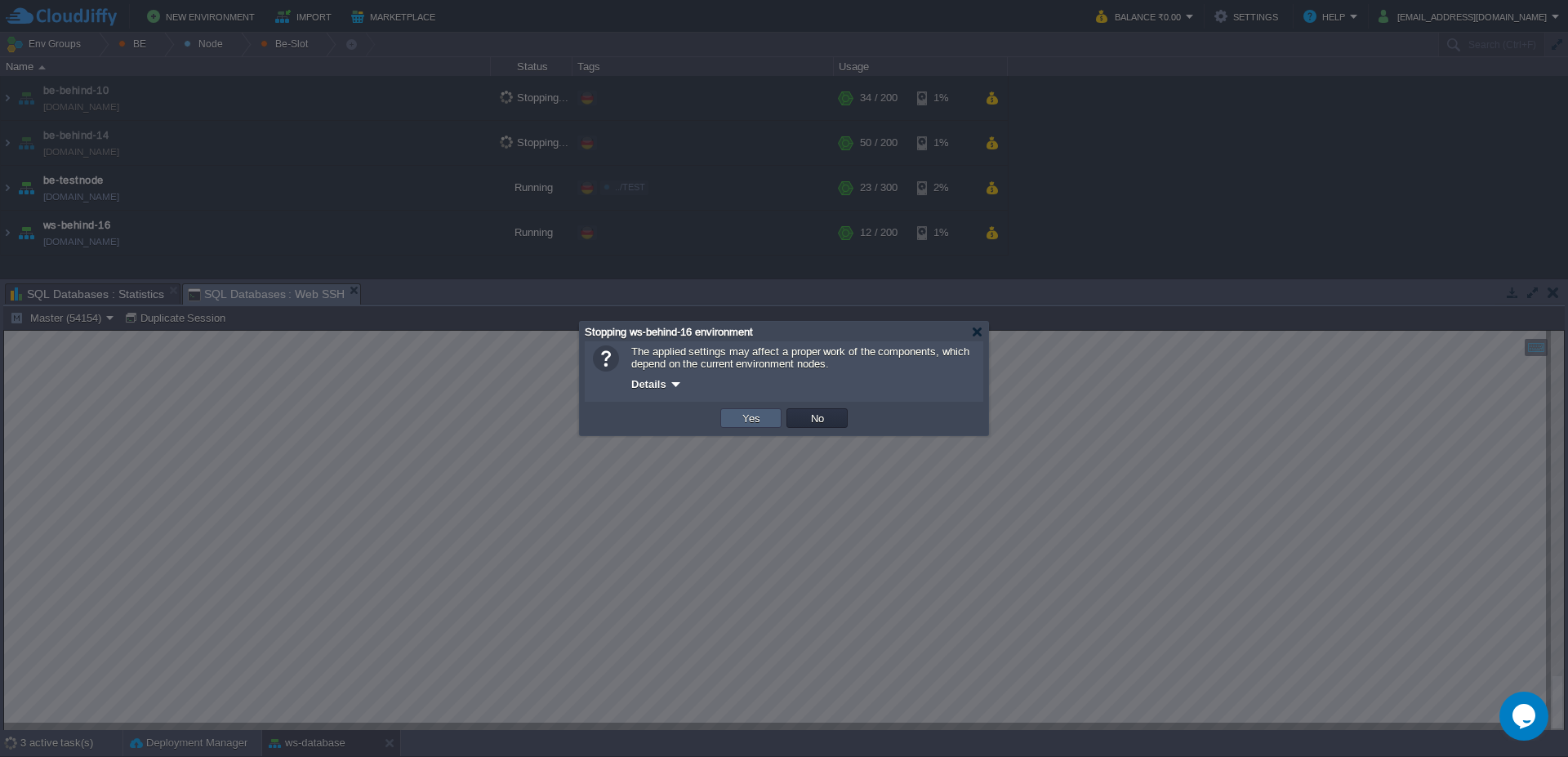
click at [752, 414] on button "Yes" at bounding box center [751, 417] width 28 height 15
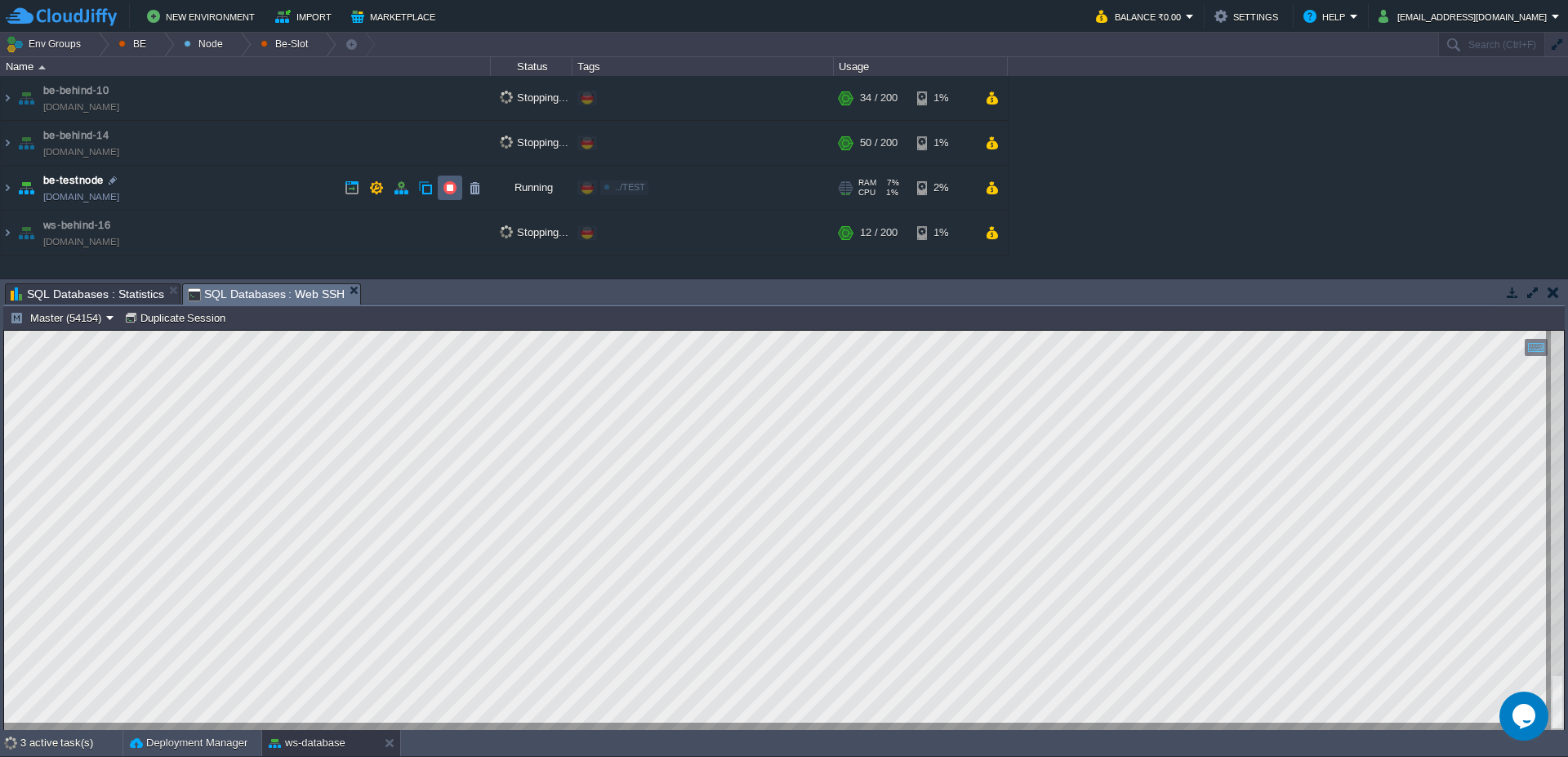
click at [450, 185] on button "button" at bounding box center [450, 187] width 15 height 15
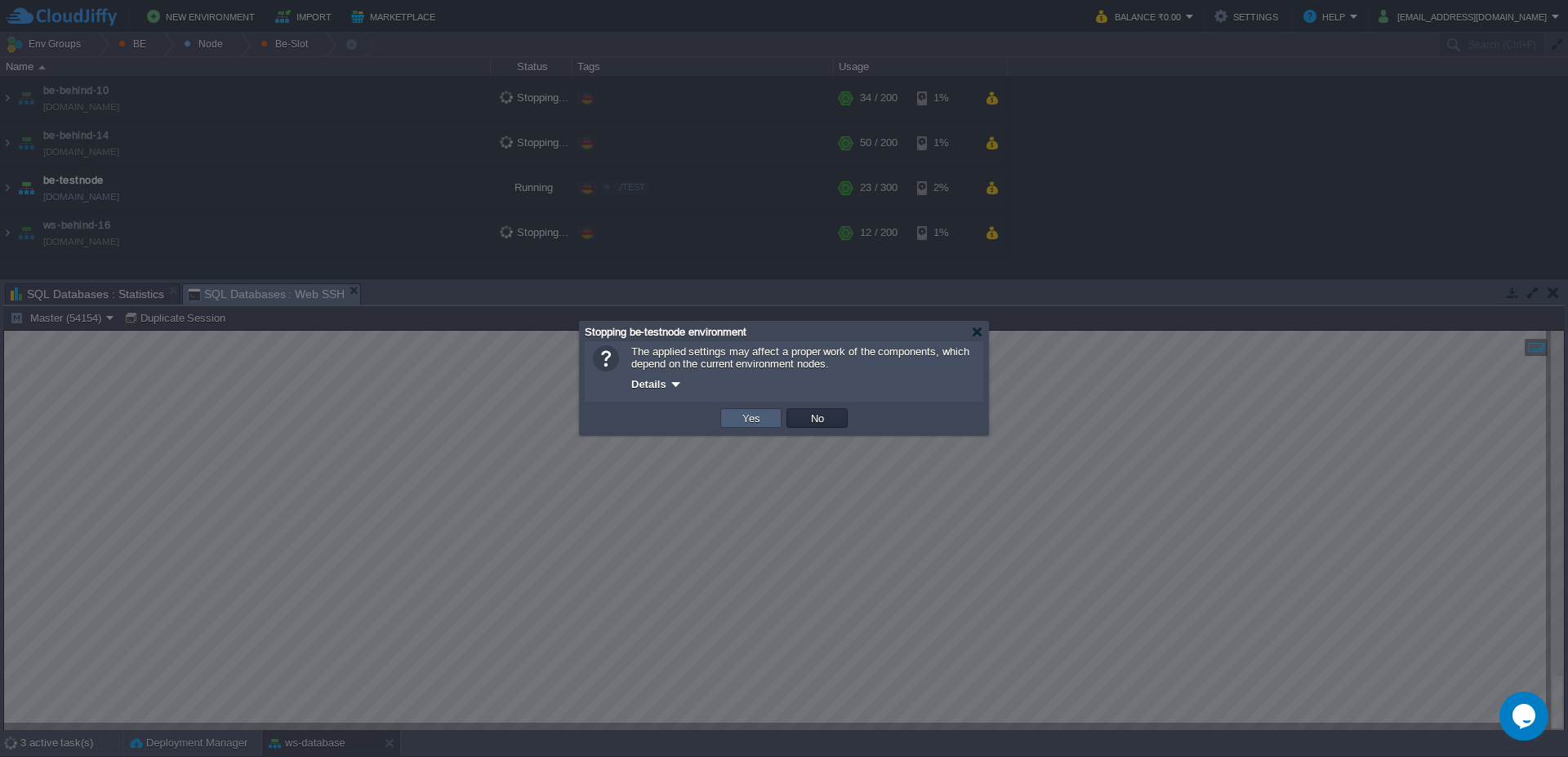
click at [738, 415] on button "Yes" at bounding box center [751, 417] width 28 height 15
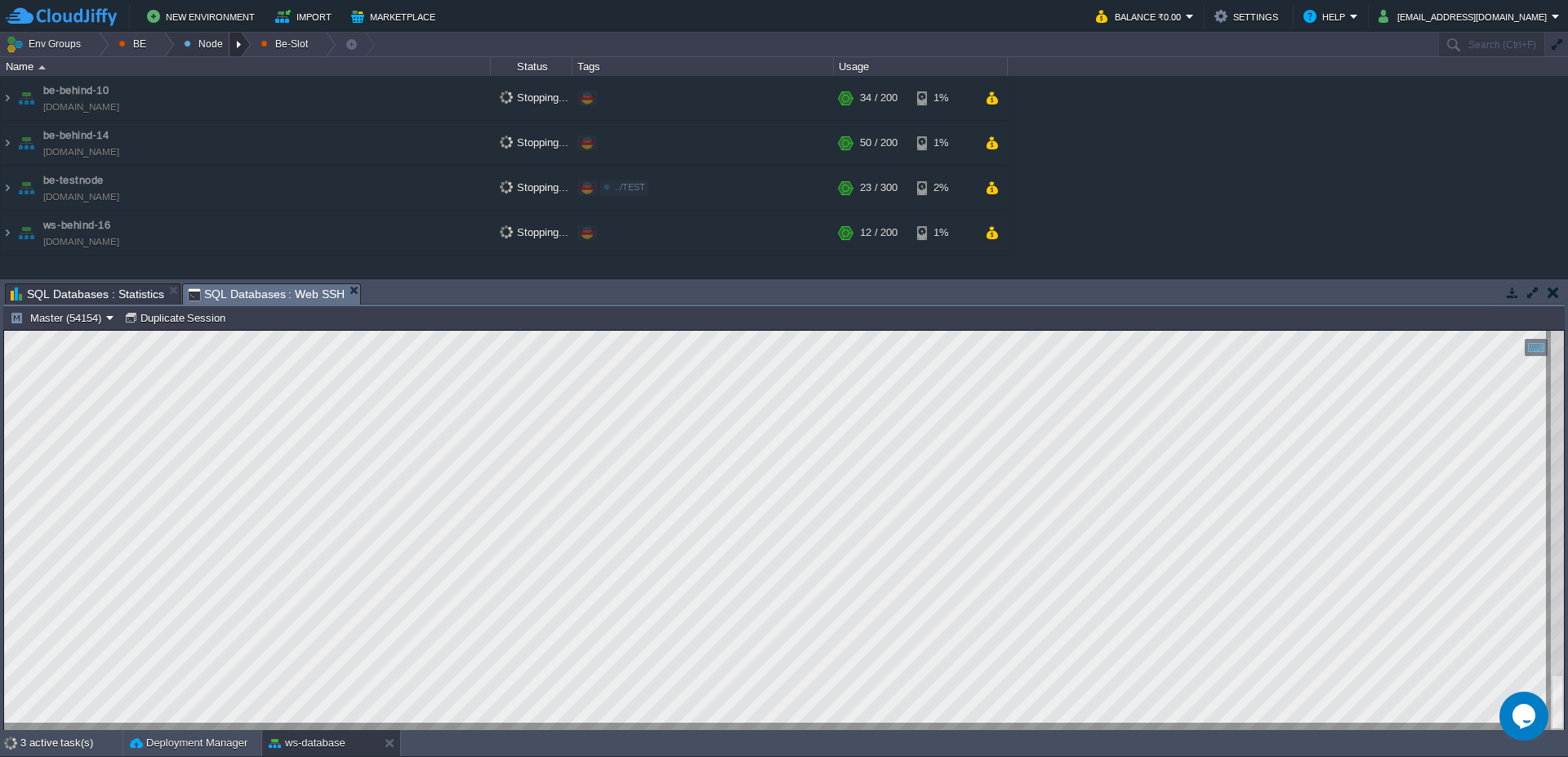
click at [243, 48] on div at bounding box center [240, 44] width 22 height 24
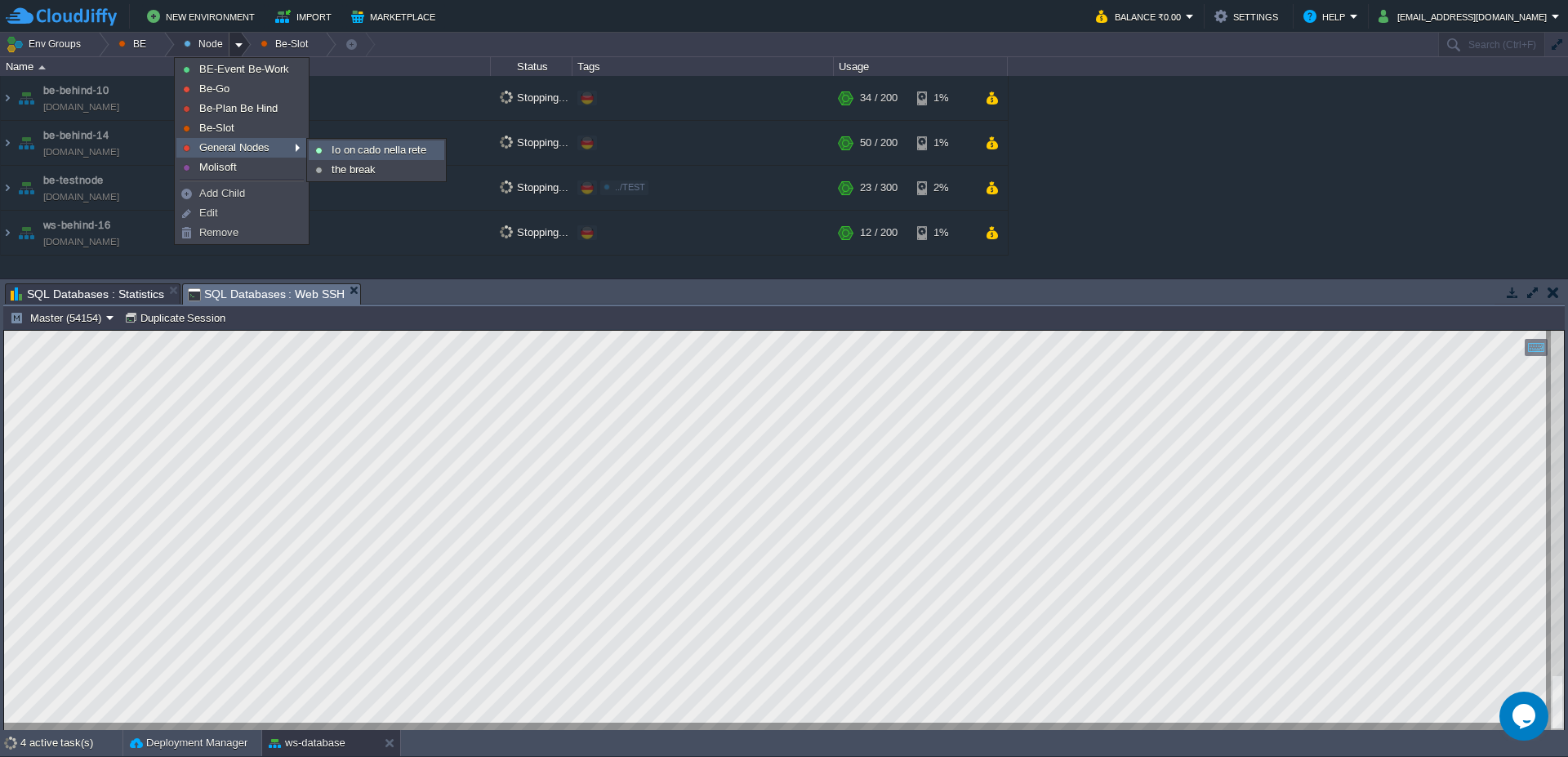
click at [385, 147] on span "Io on cado nella rete" at bounding box center [379, 150] width 95 height 12
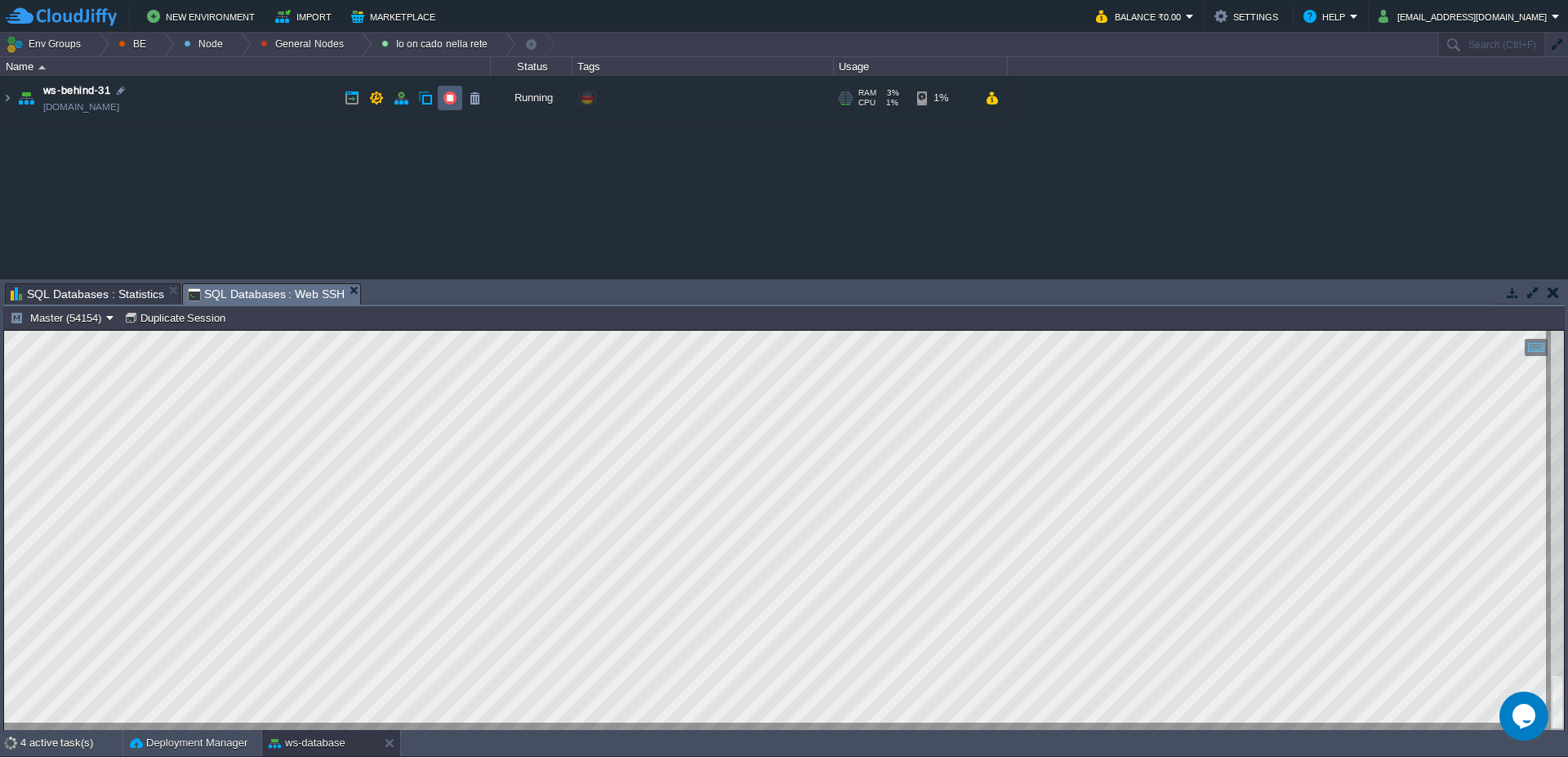
click at [451, 99] on button "button" at bounding box center [450, 98] width 15 height 15
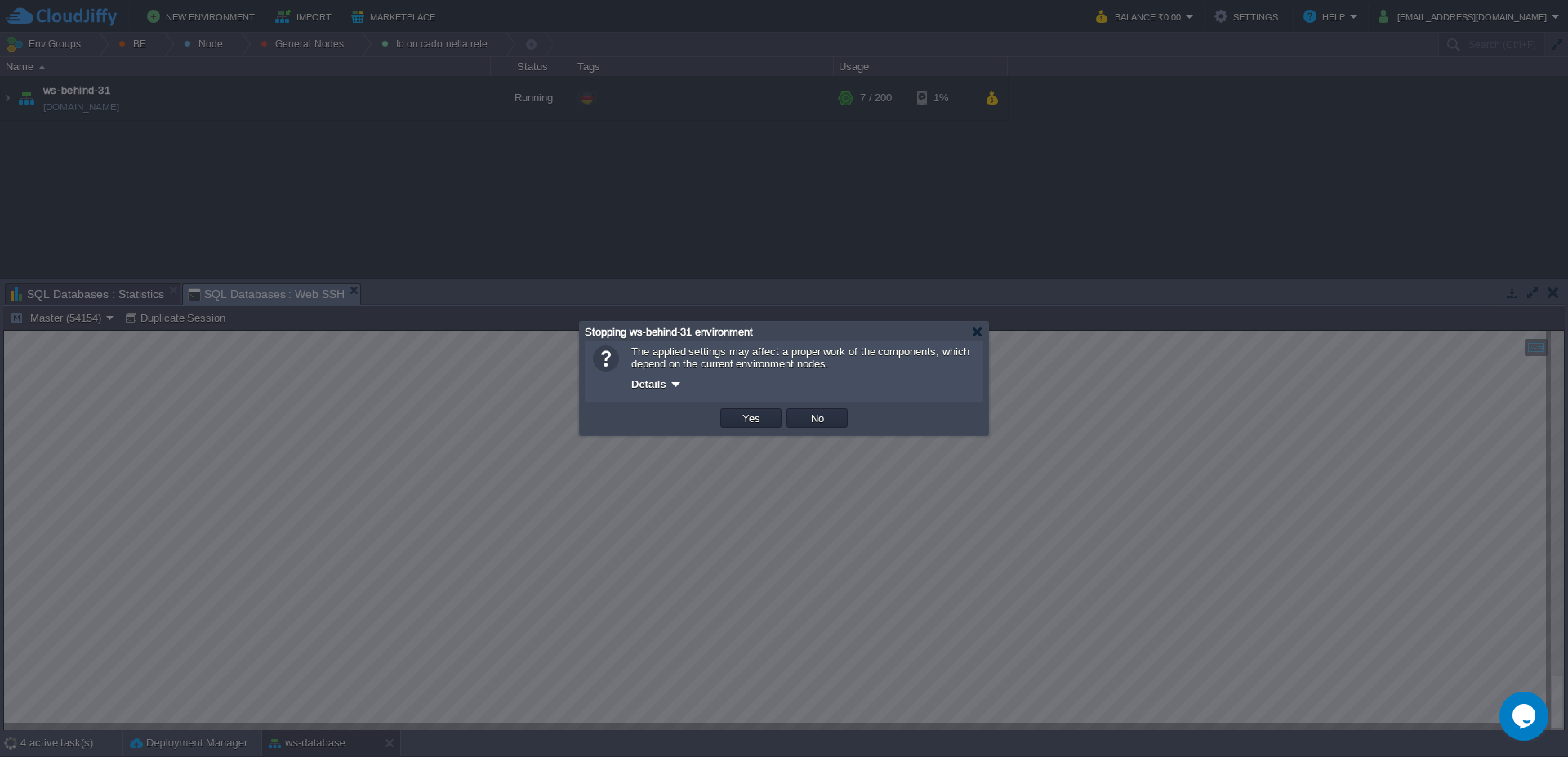
click at [775, 431] on div "OK Yes No Cancel" at bounding box center [784, 418] width 398 height 33
click at [770, 424] on td "Yes" at bounding box center [751, 417] width 61 height 19
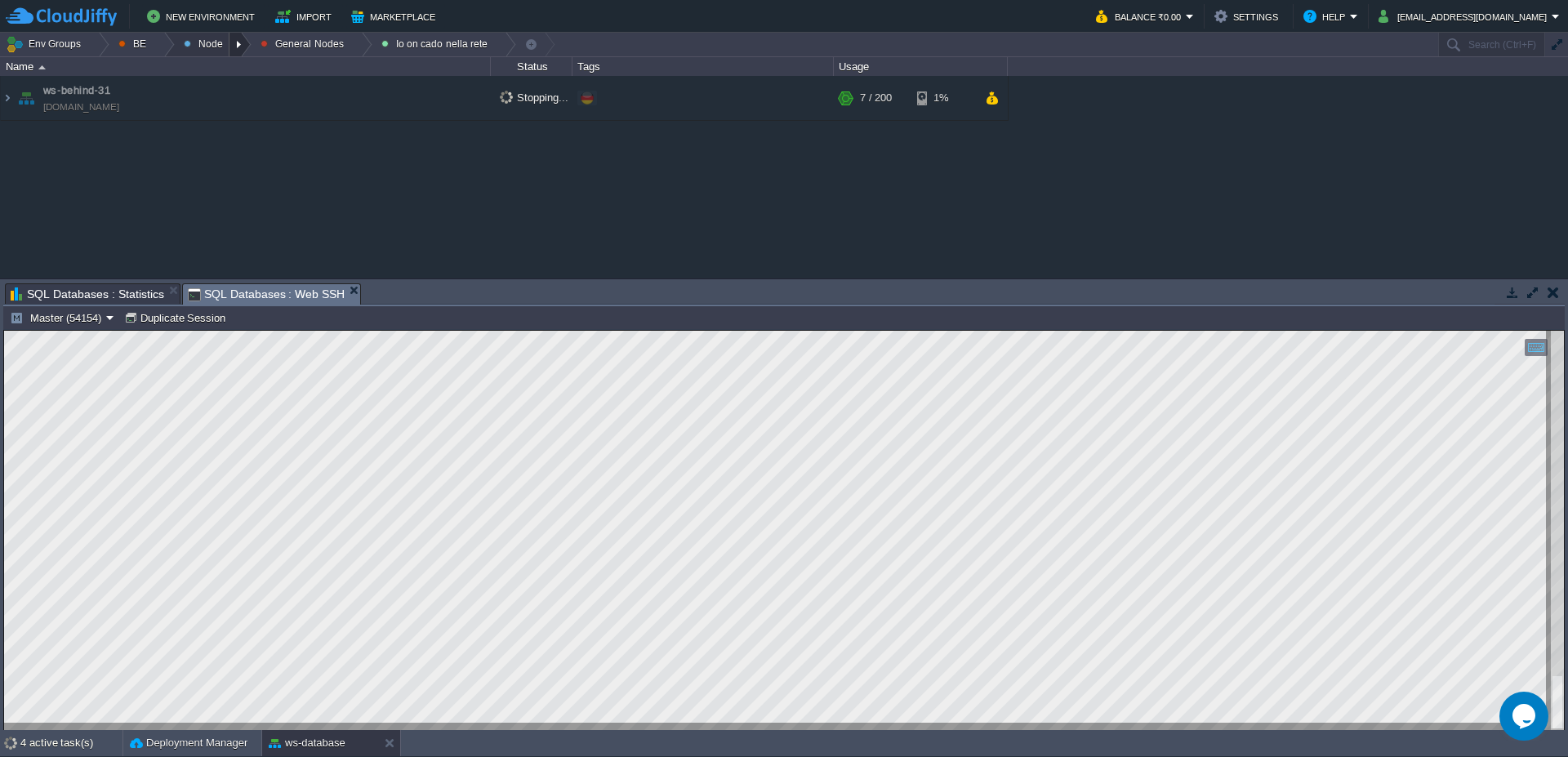
click at [236, 46] on div at bounding box center [240, 44] width 22 height 24
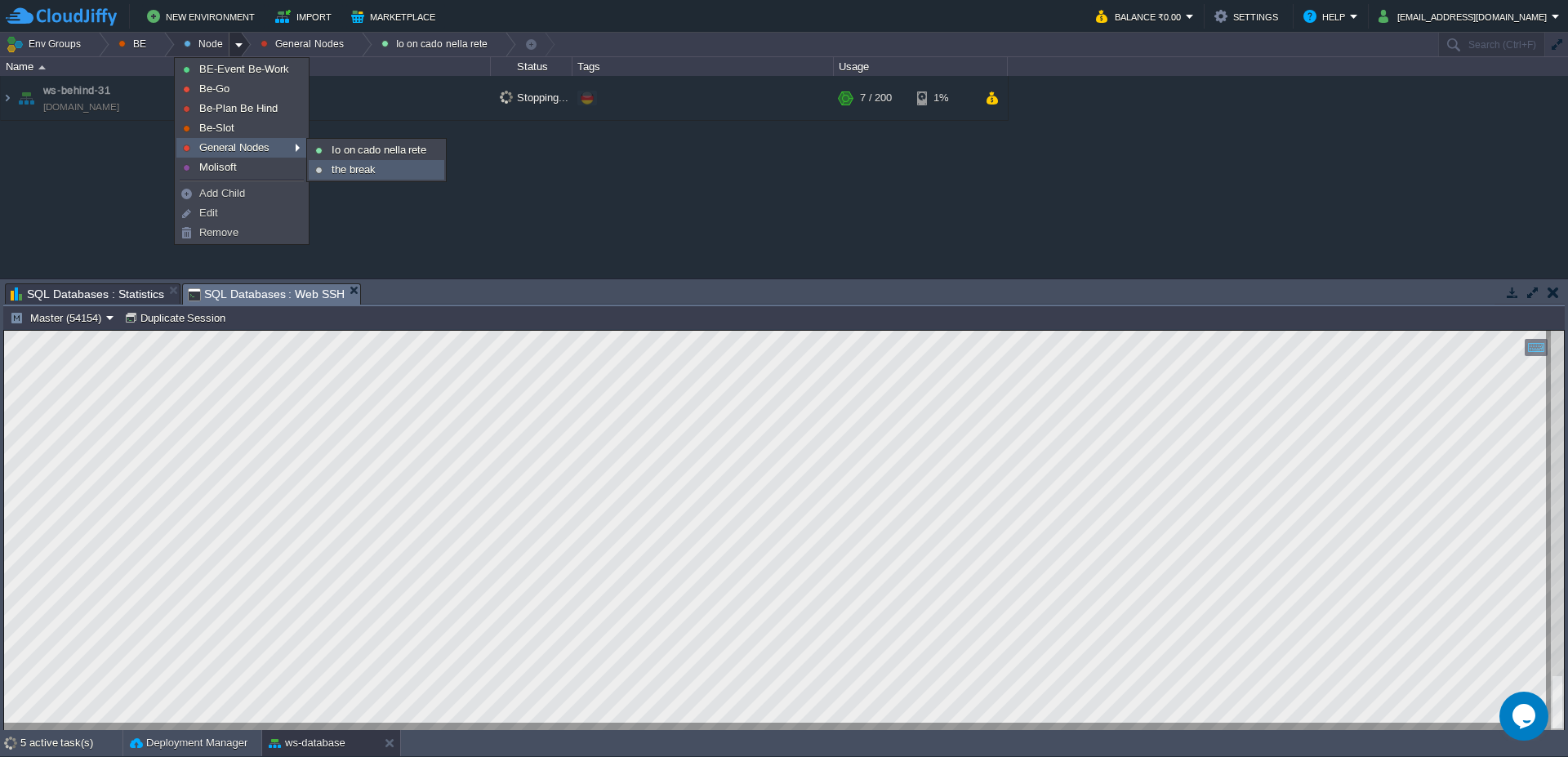
click at [346, 165] on span "the break" at bounding box center [354, 170] width 44 height 12
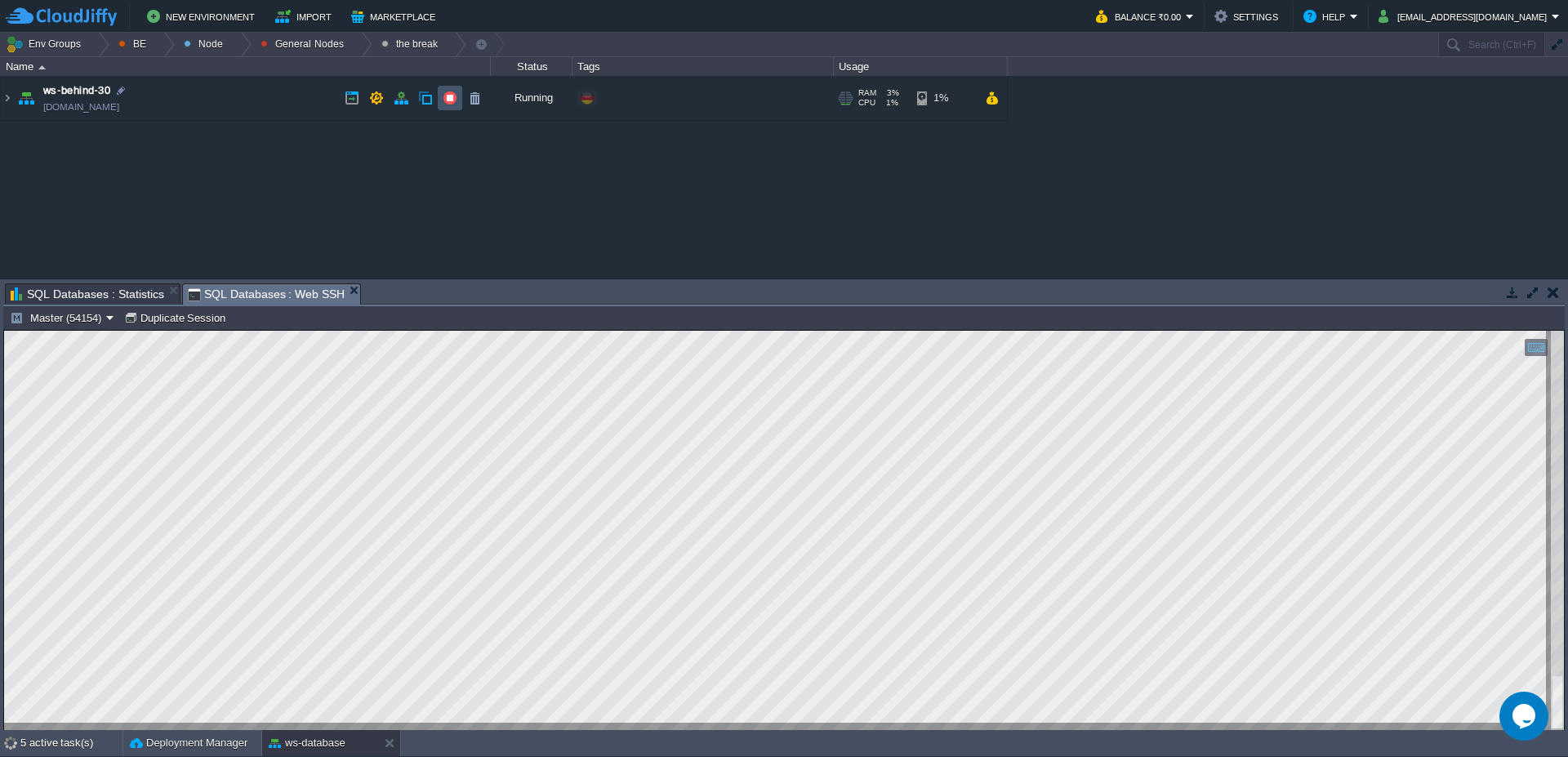
click at [449, 96] on button "button" at bounding box center [450, 98] width 15 height 15
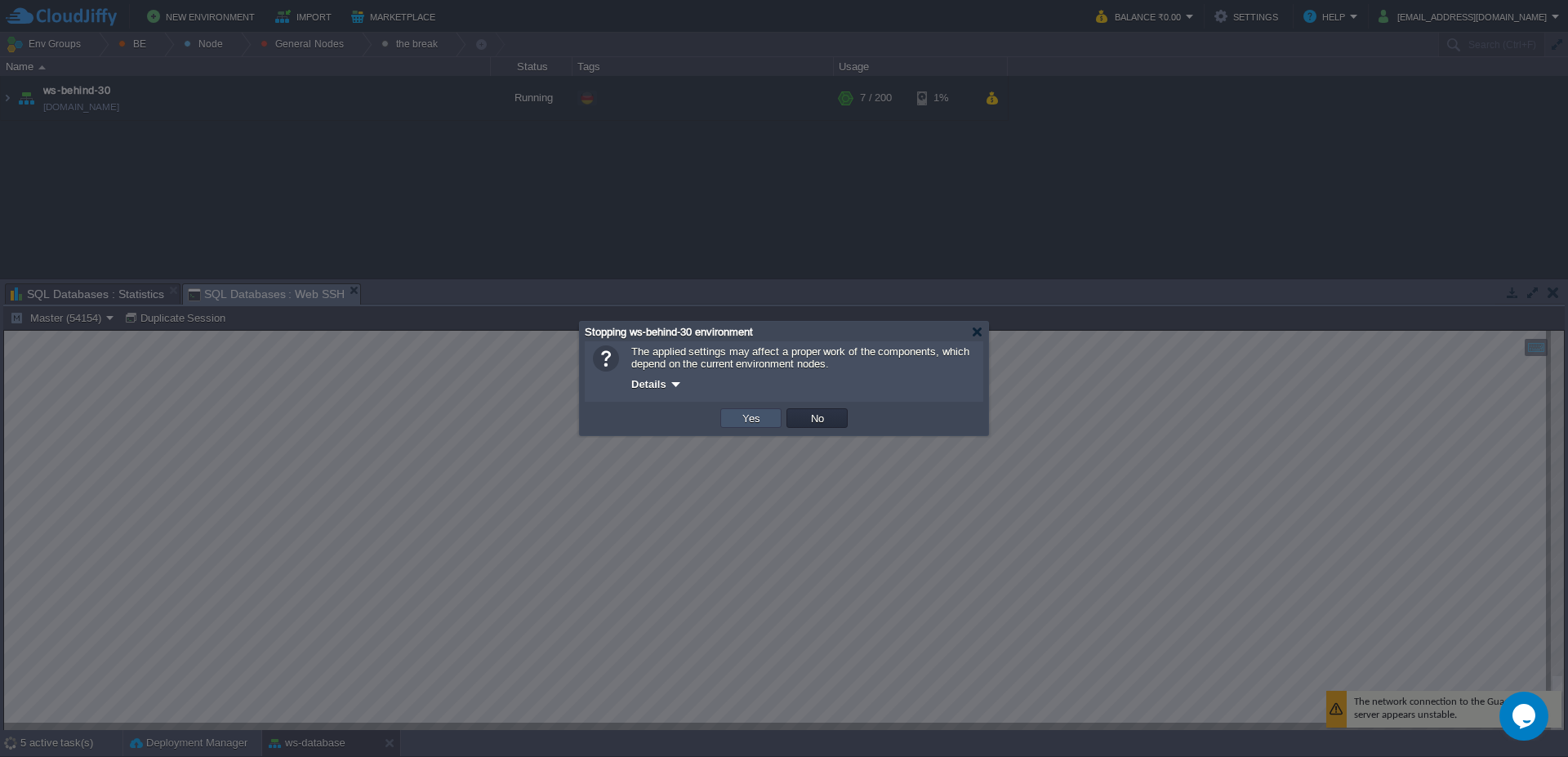
click at [749, 418] on button "Yes" at bounding box center [751, 417] width 28 height 15
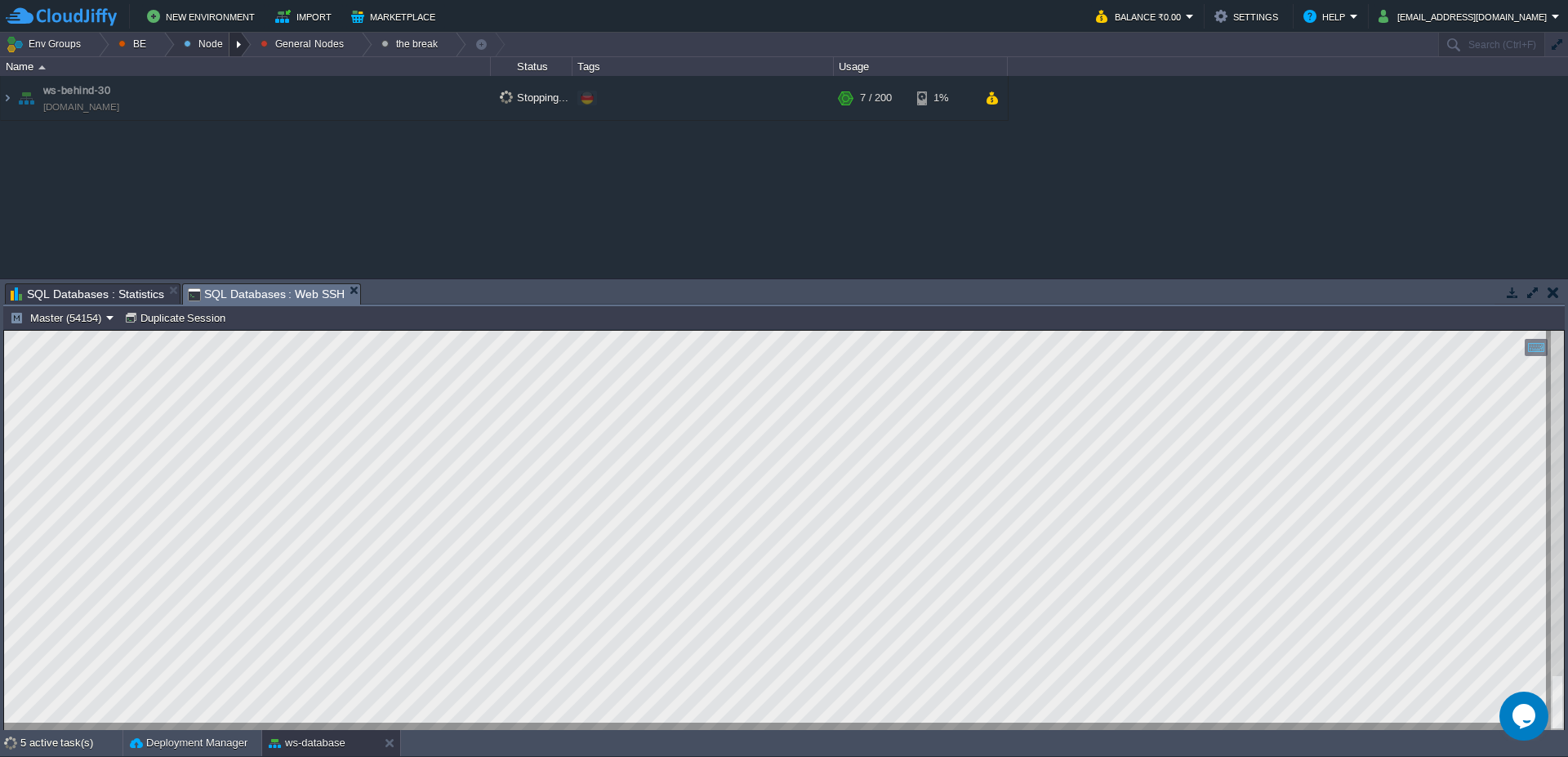
click at [239, 48] on div at bounding box center [240, 44] width 22 height 24
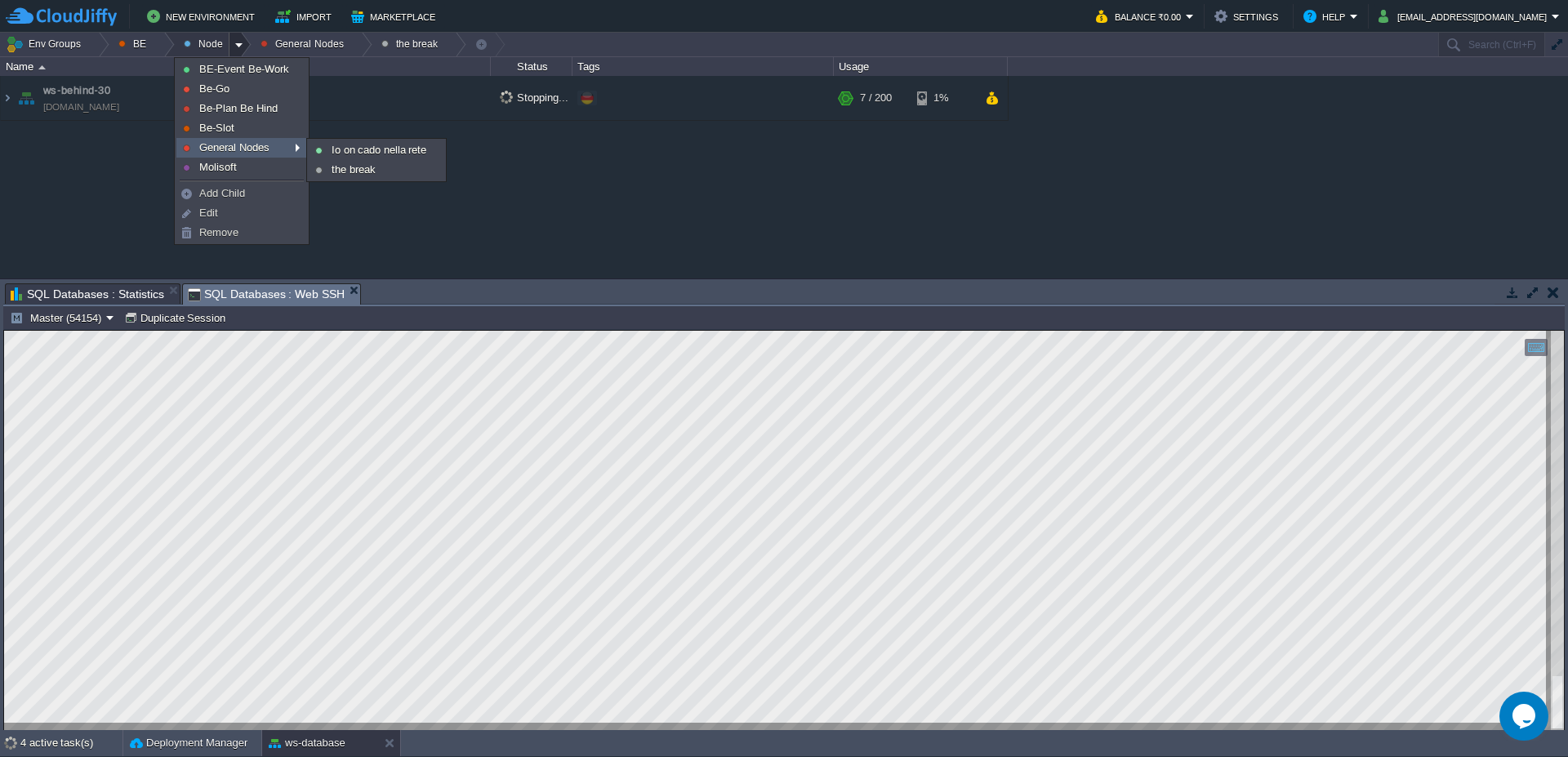
click at [240, 147] on span "General Nodes" at bounding box center [235, 147] width 70 height 12
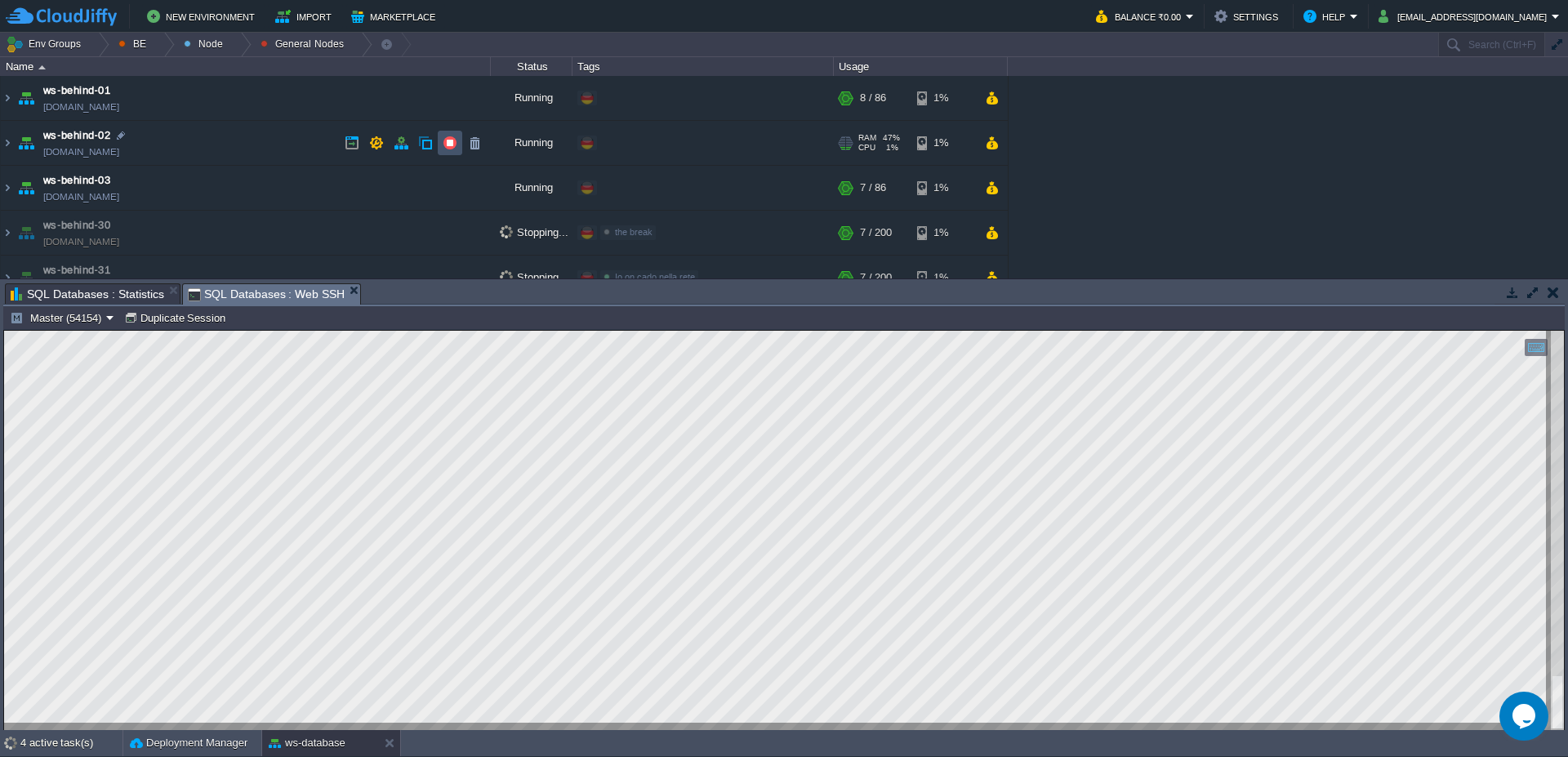
click at [444, 147] on button "button" at bounding box center [450, 143] width 15 height 15
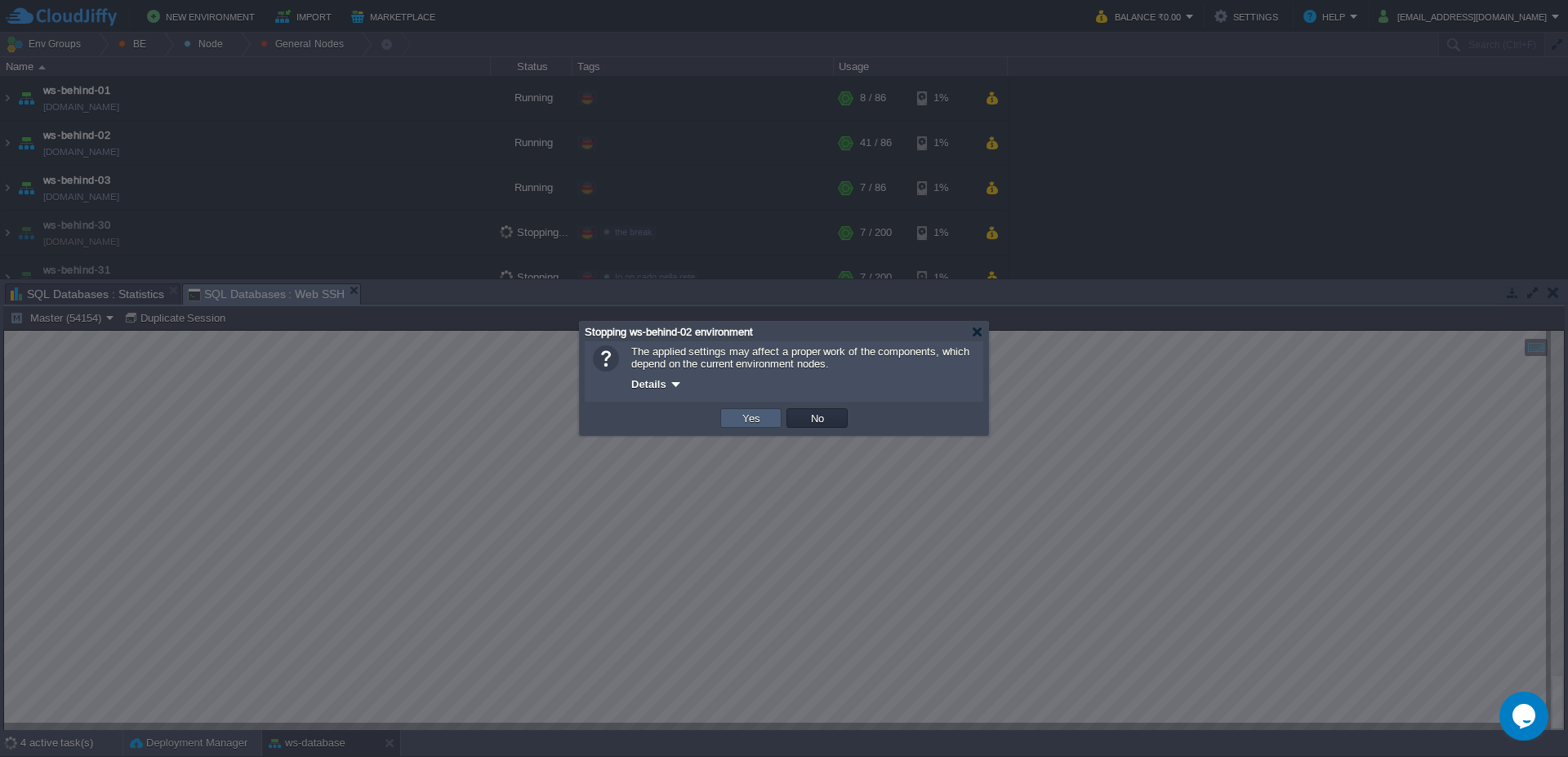
click at [753, 423] on button "Yes" at bounding box center [751, 417] width 28 height 15
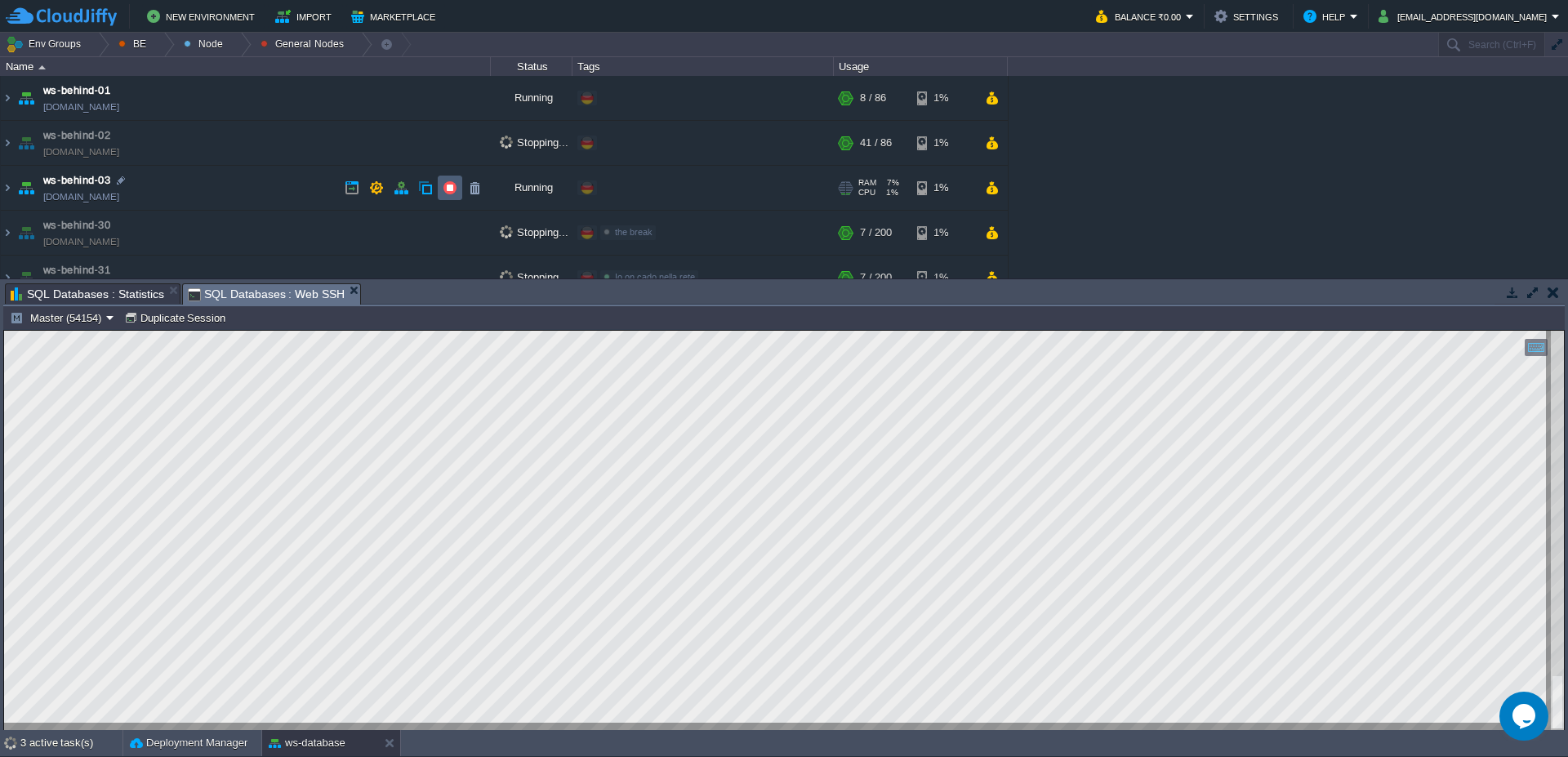
click at [454, 188] on button "button" at bounding box center [450, 187] width 15 height 15
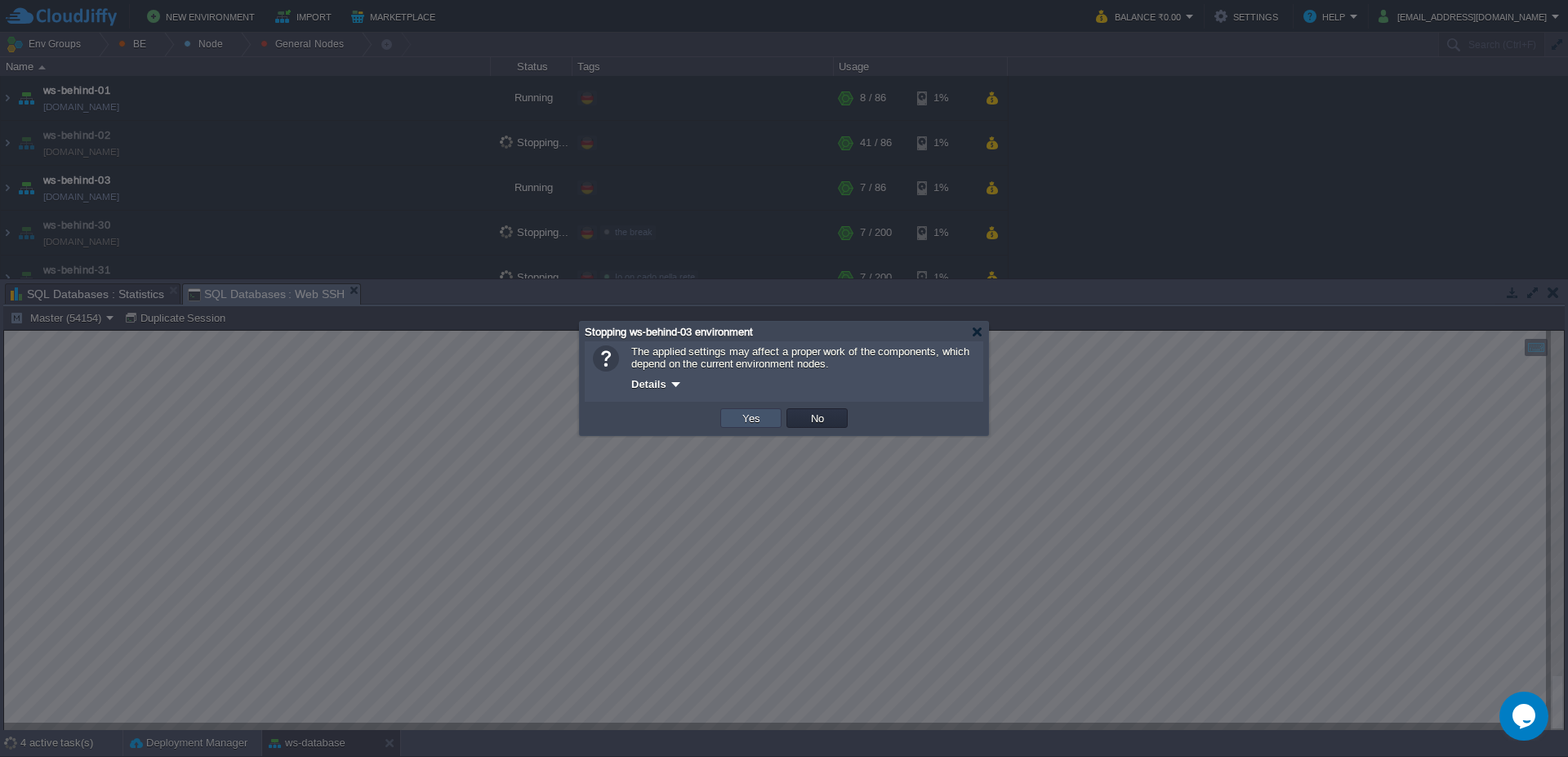
click at [750, 416] on button "Yes" at bounding box center [751, 417] width 28 height 15
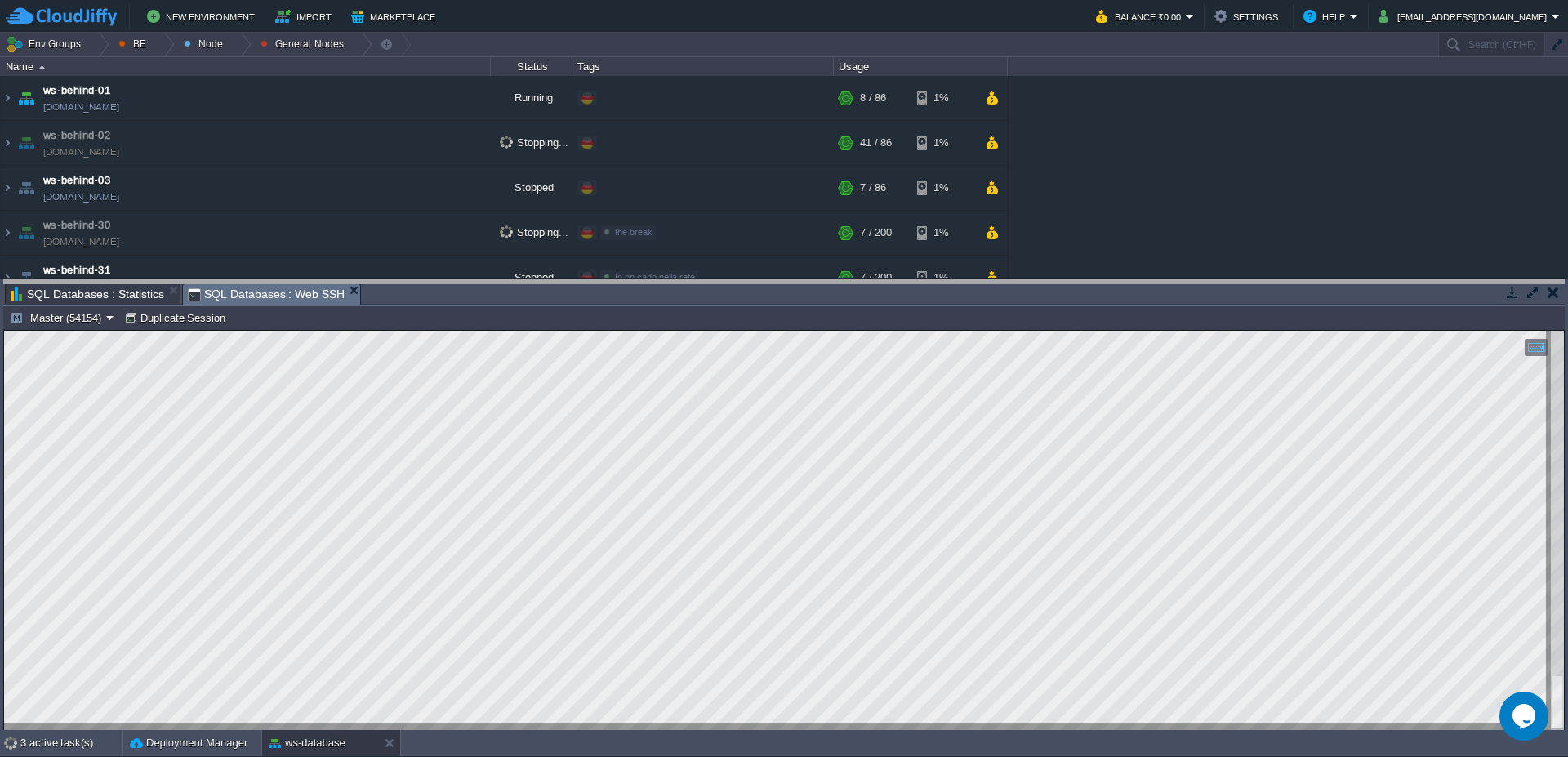
drag, startPoint x: 679, startPoint y: 298, endPoint x: 682, endPoint y: 263, distance: 35.1
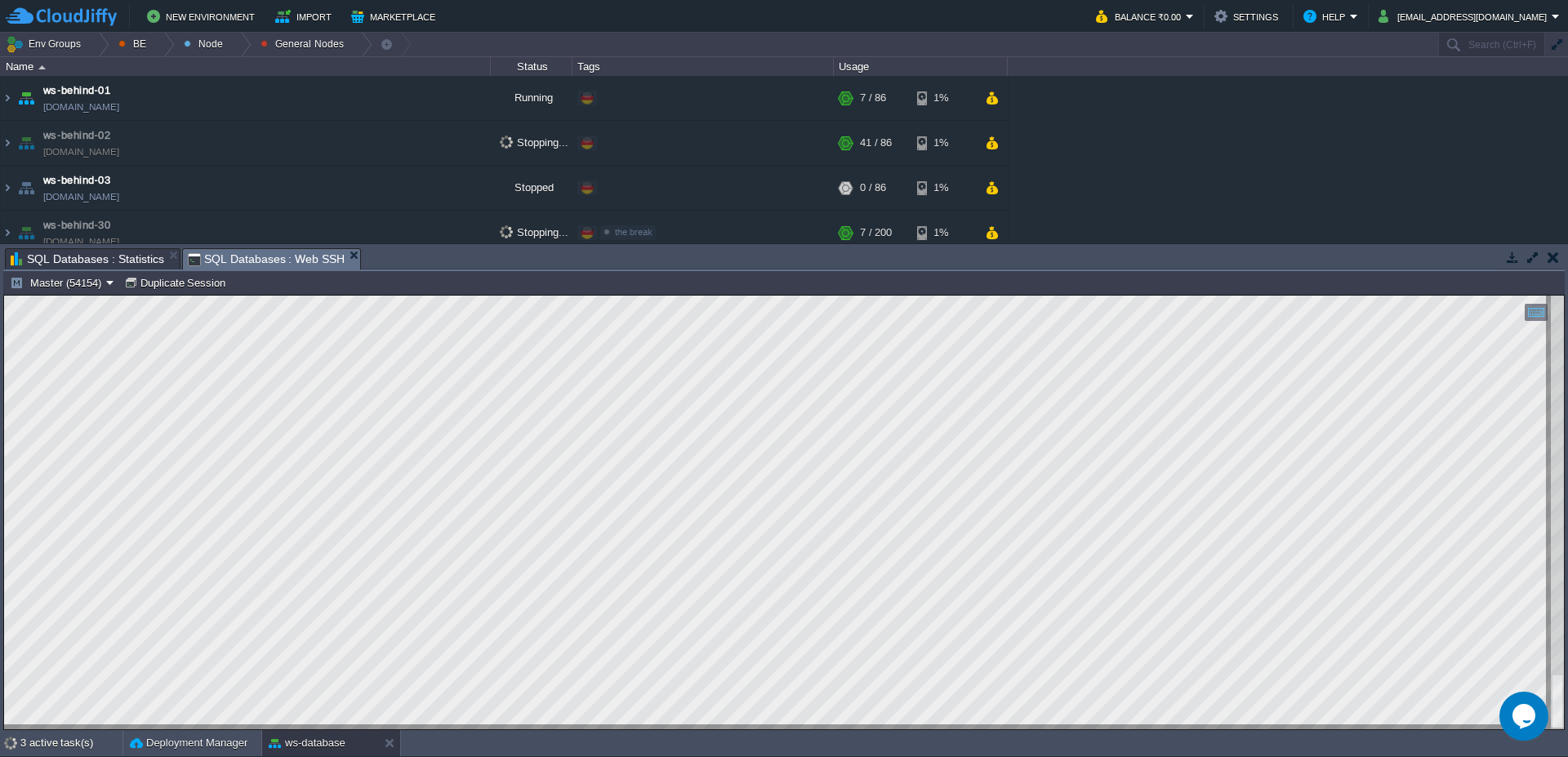
click at [83, 258] on span "SQL Databases : Statistics" at bounding box center [87, 259] width 153 height 19
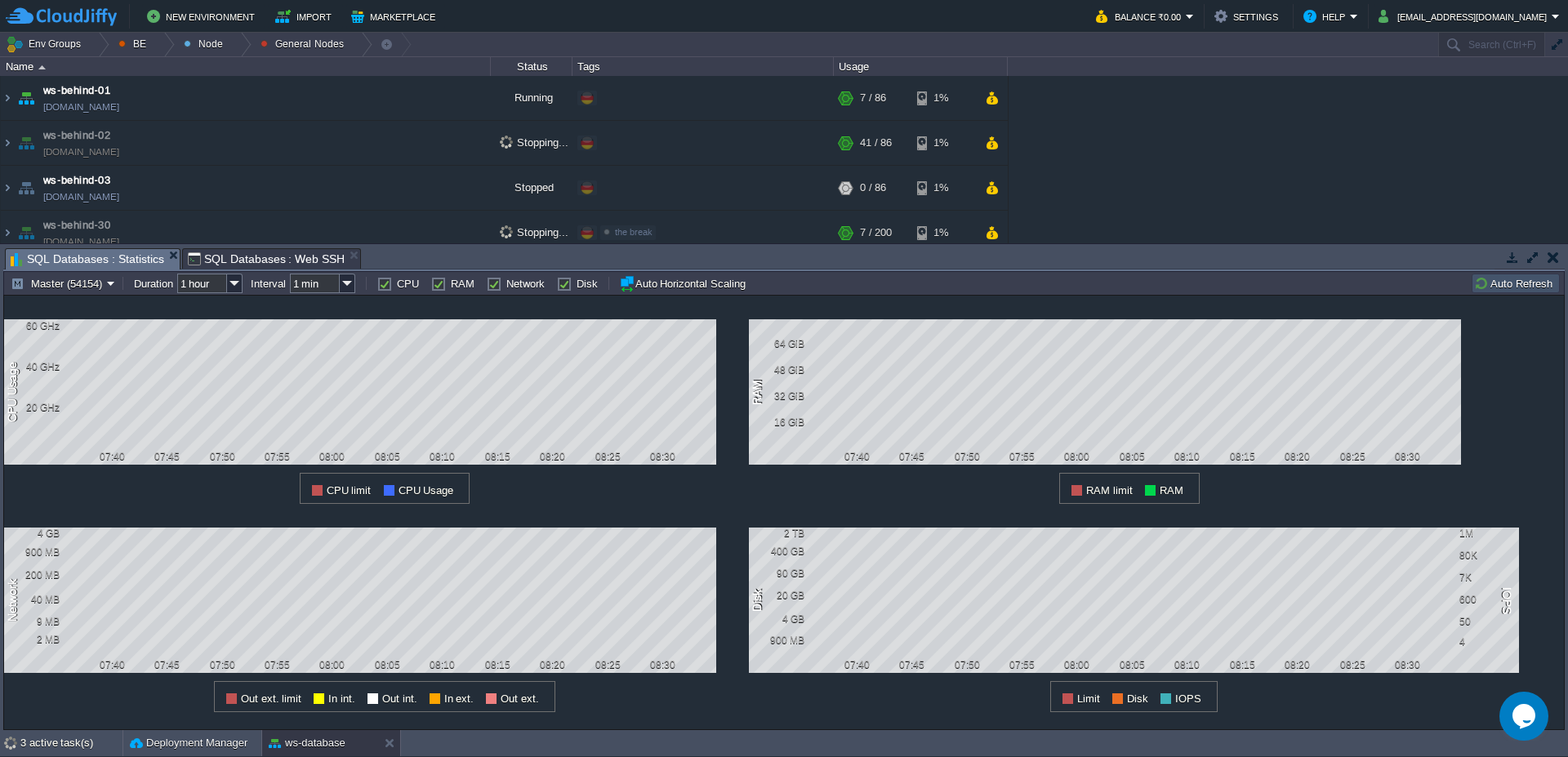
click at [1539, 284] on button "Auto Refresh" at bounding box center [1515, 283] width 83 height 15
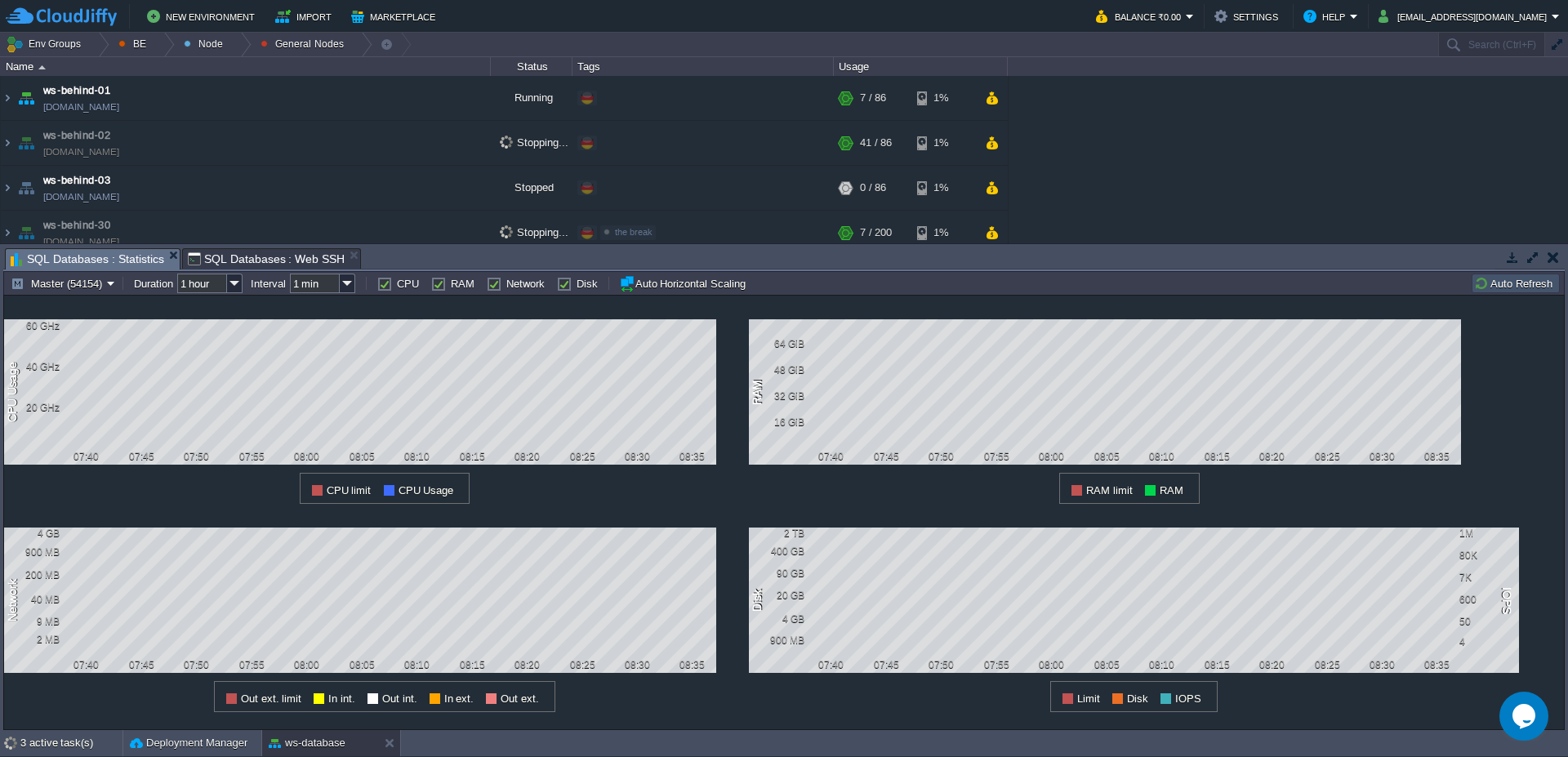
click at [1539, 284] on button "Auto Refresh" at bounding box center [1515, 283] width 83 height 15
click at [216, 260] on span "SQL Databases : Web SSH" at bounding box center [267, 259] width 158 height 19
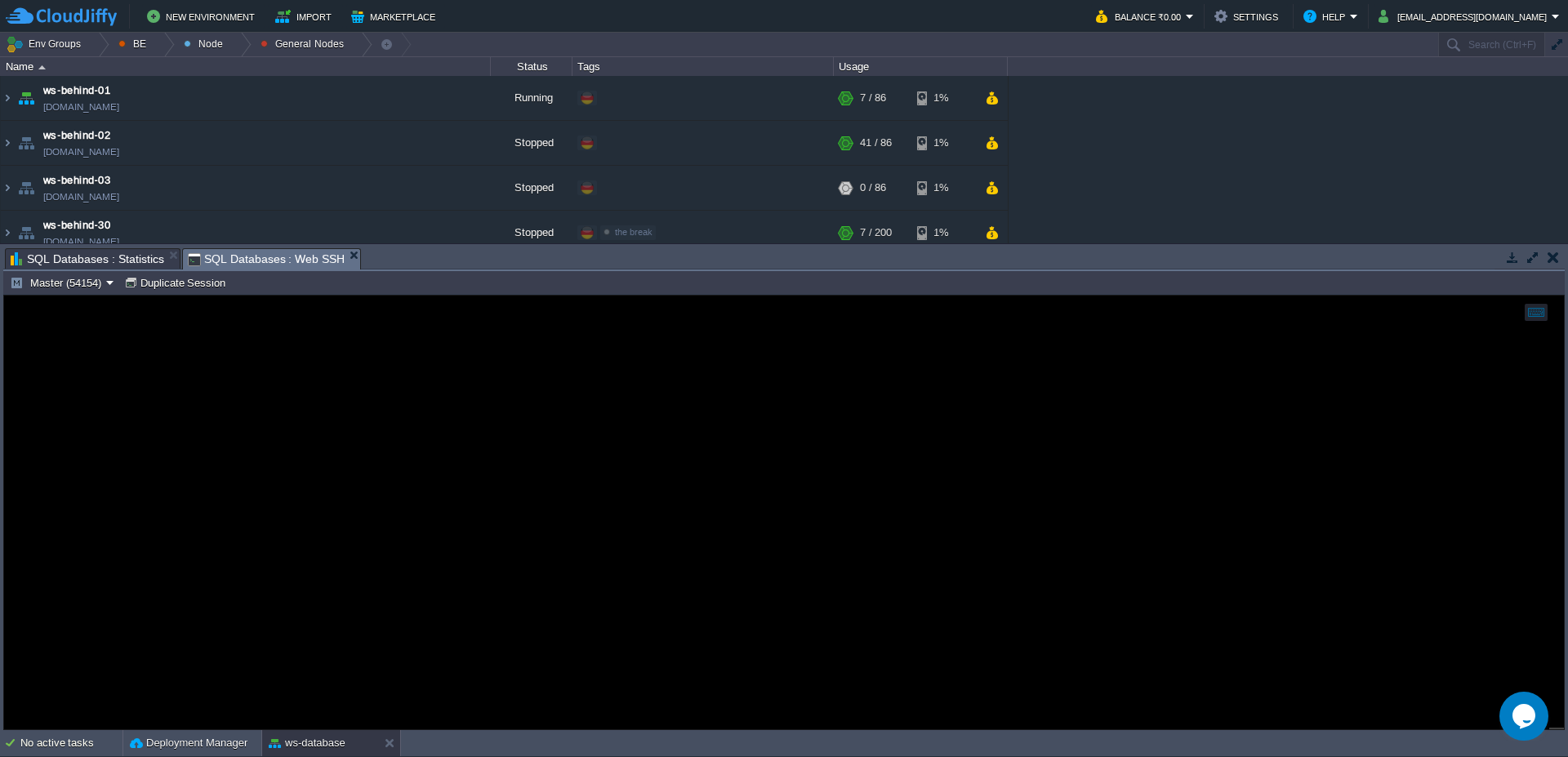
click at [91, 260] on span "SQL Databases : Statistics" at bounding box center [87, 259] width 153 height 19
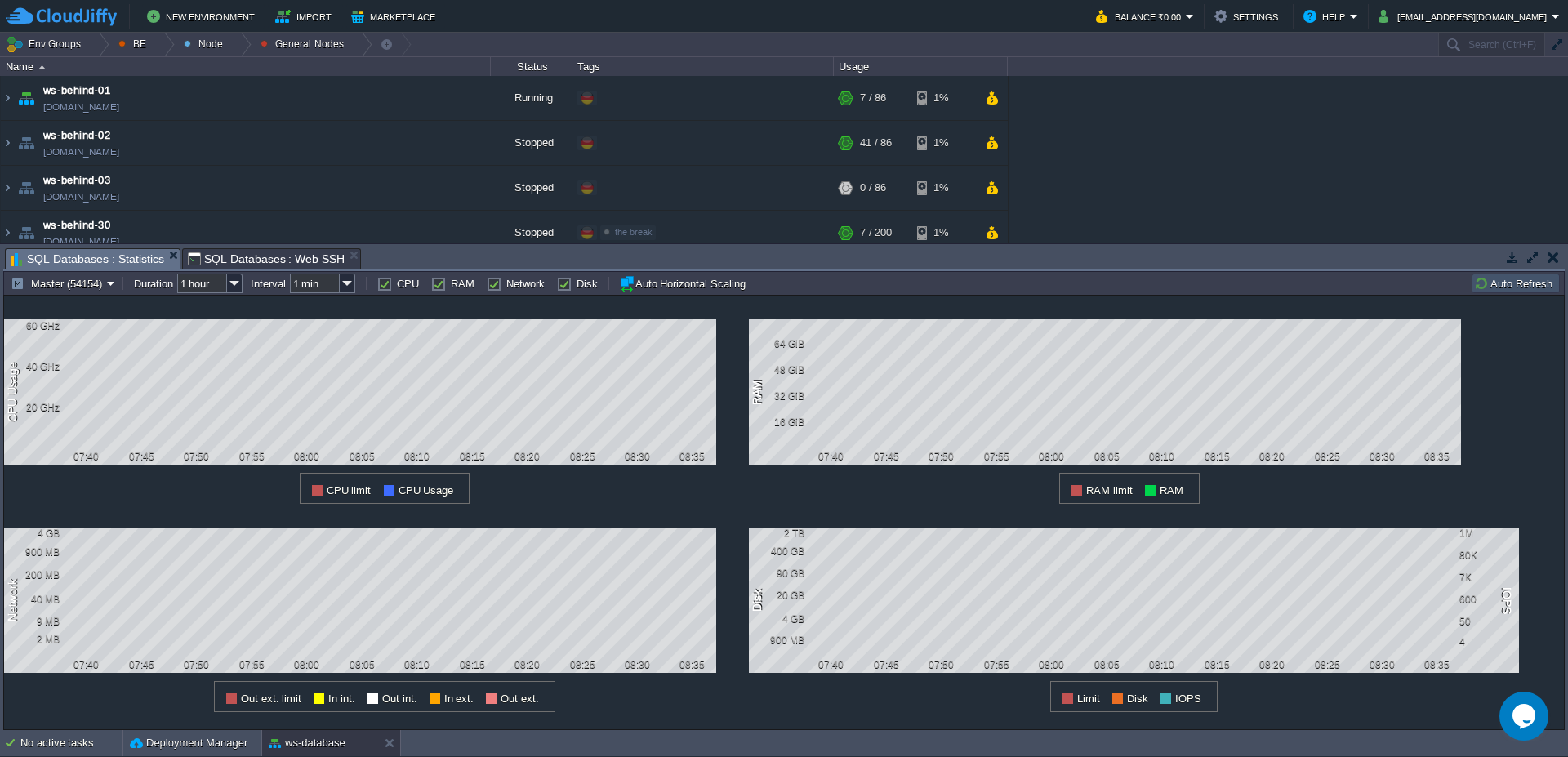
click at [1531, 285] on button "Auto Refresh" at bounding box center [1515, 283] width 83 height 15
click at [1507, 282] on button "Auto Refresh" at bounding box center [1515, 283] width 83 height 15
click at [248, 256] on span "SQL Databases : Web SSH" at bounding box center [267, 259] width 158 height 19
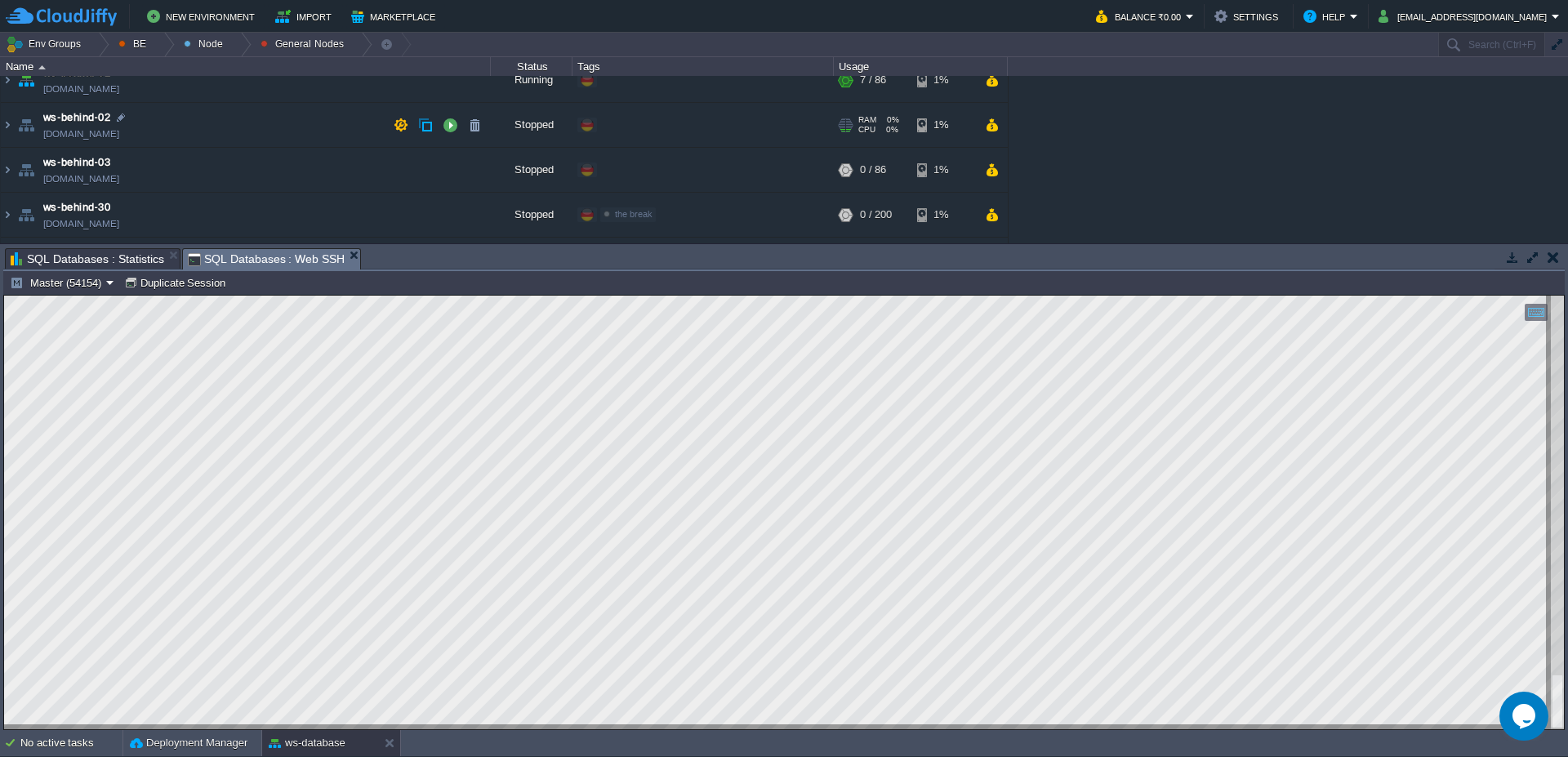
scroll to position [0, 0]
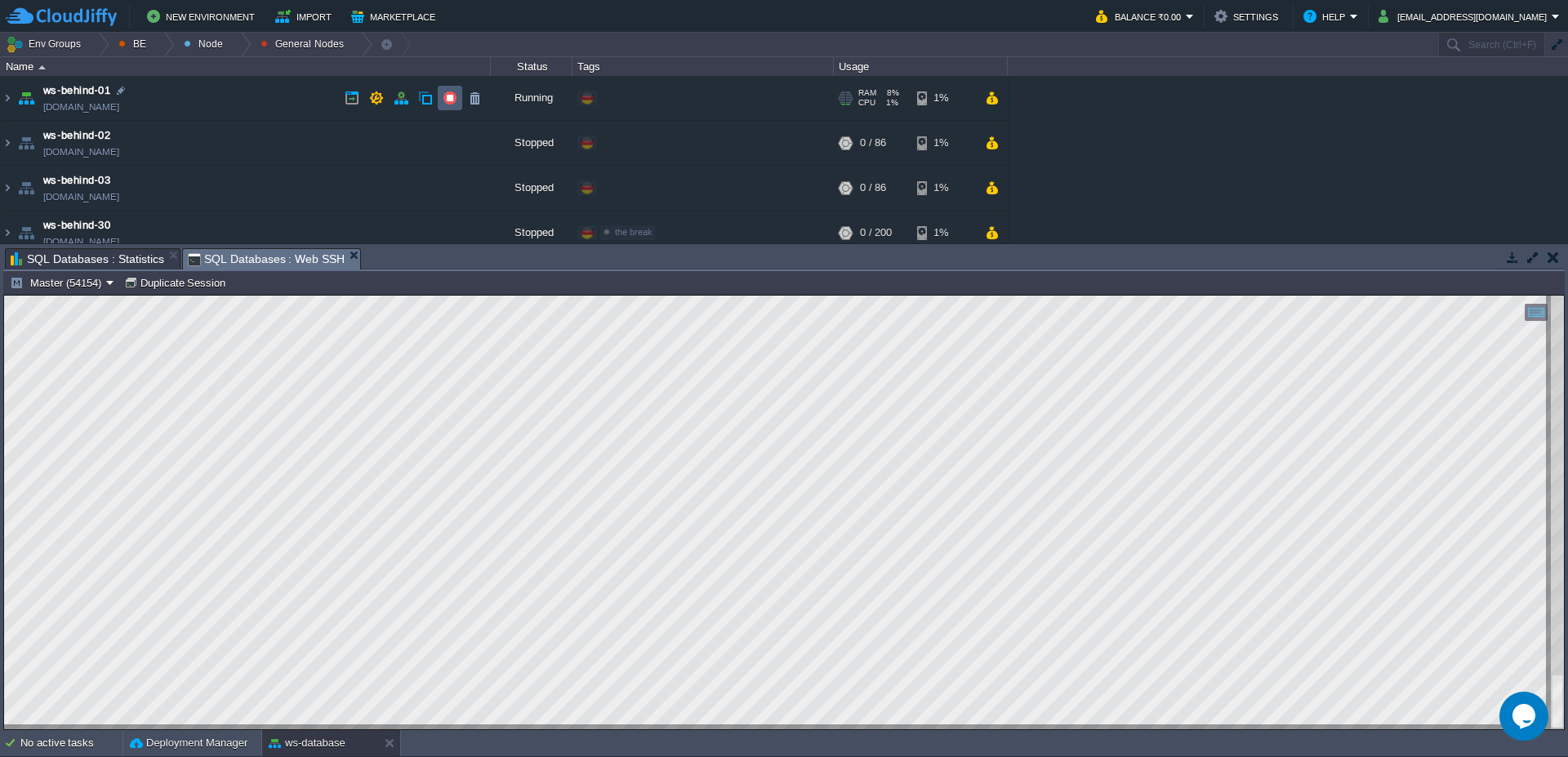
click at [448, 93] on button "button" at bounding box center [450, 98] width 15 height 15
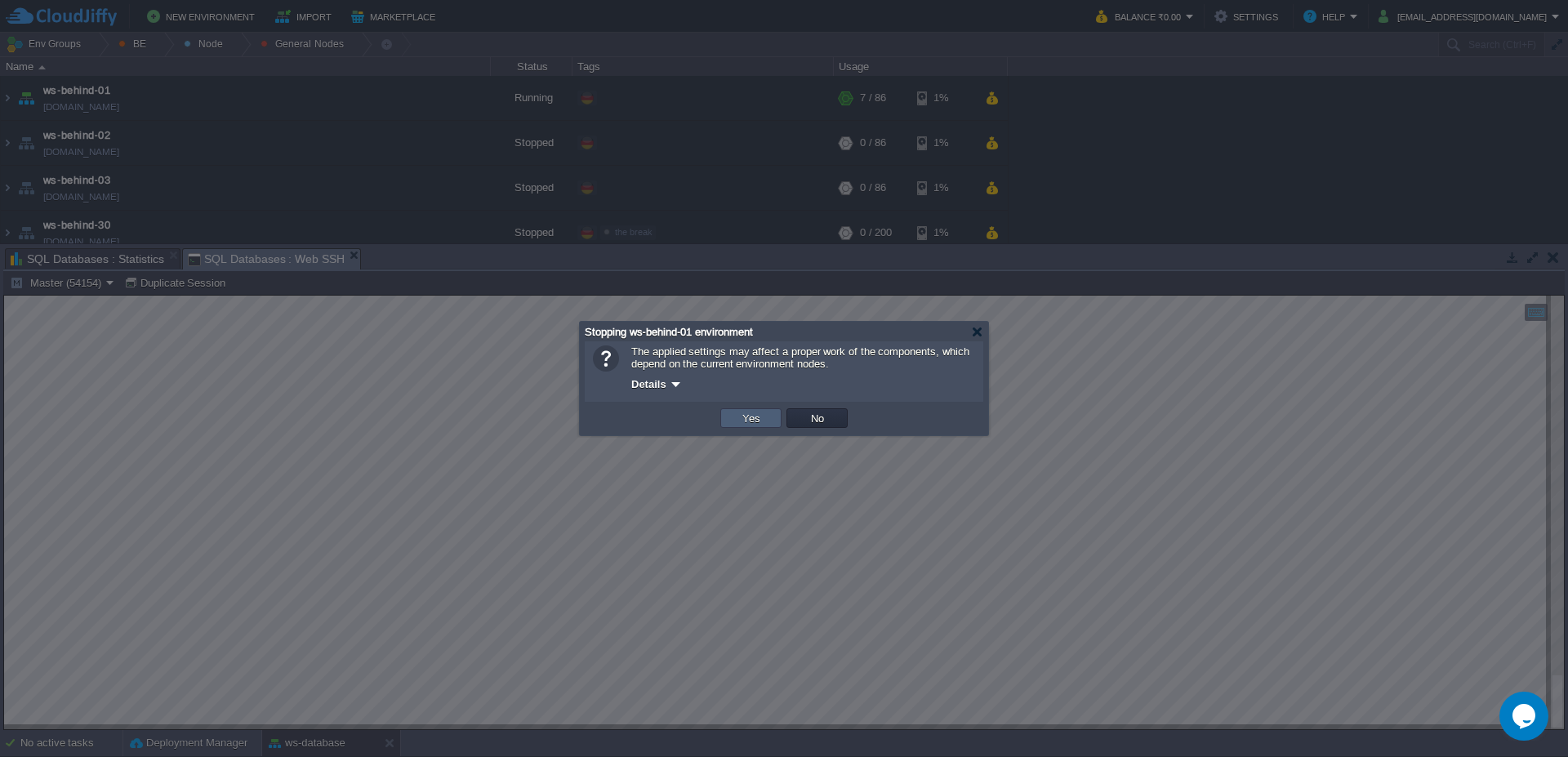
click at [756, 424] on button "Yes" at bounding box center [751, 417] width 28 height 15
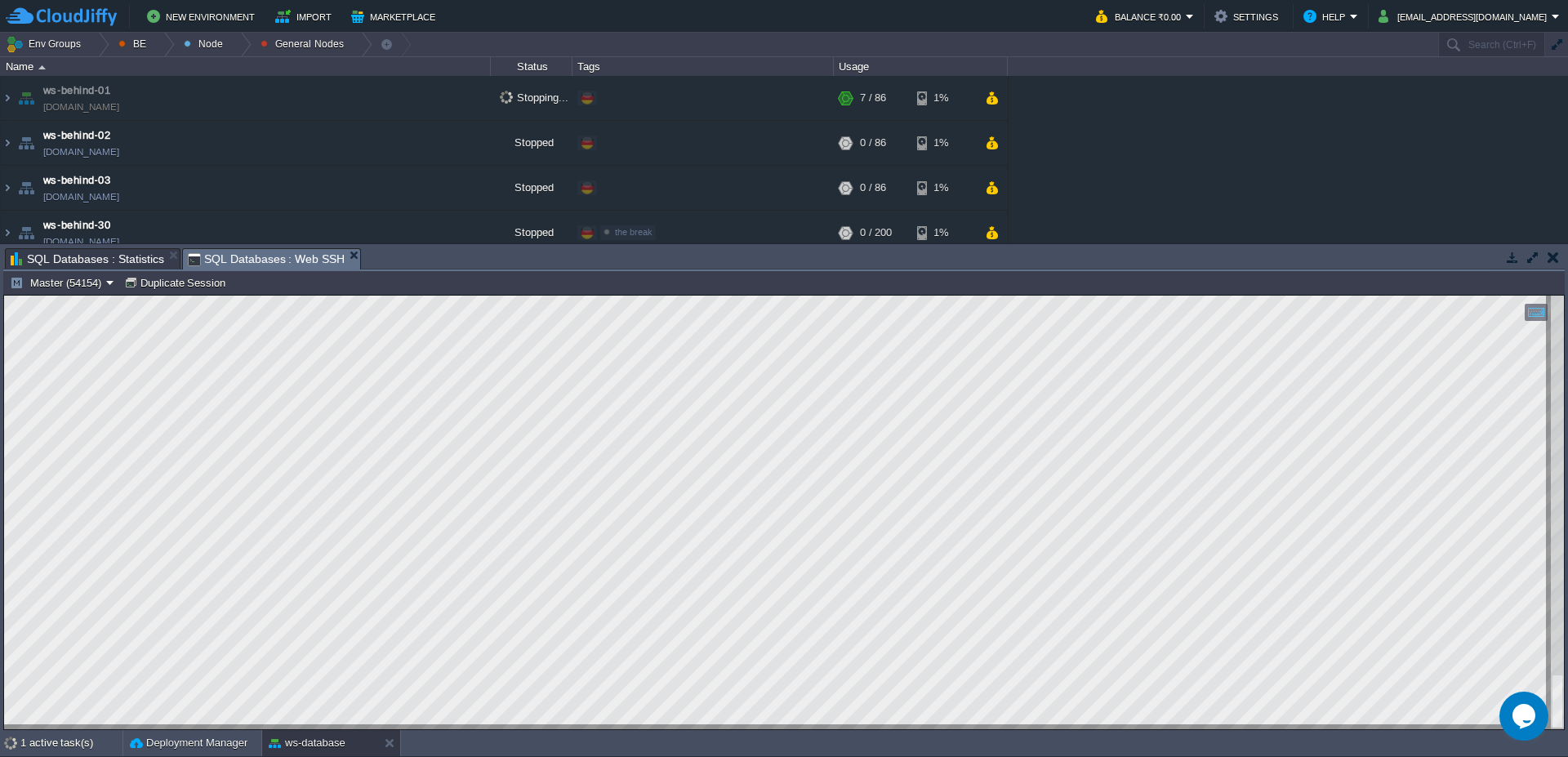
click at [564, 273] on td "Master (54154) Duplicate Session" at bounding box center [784, 283] width 1558 height 19
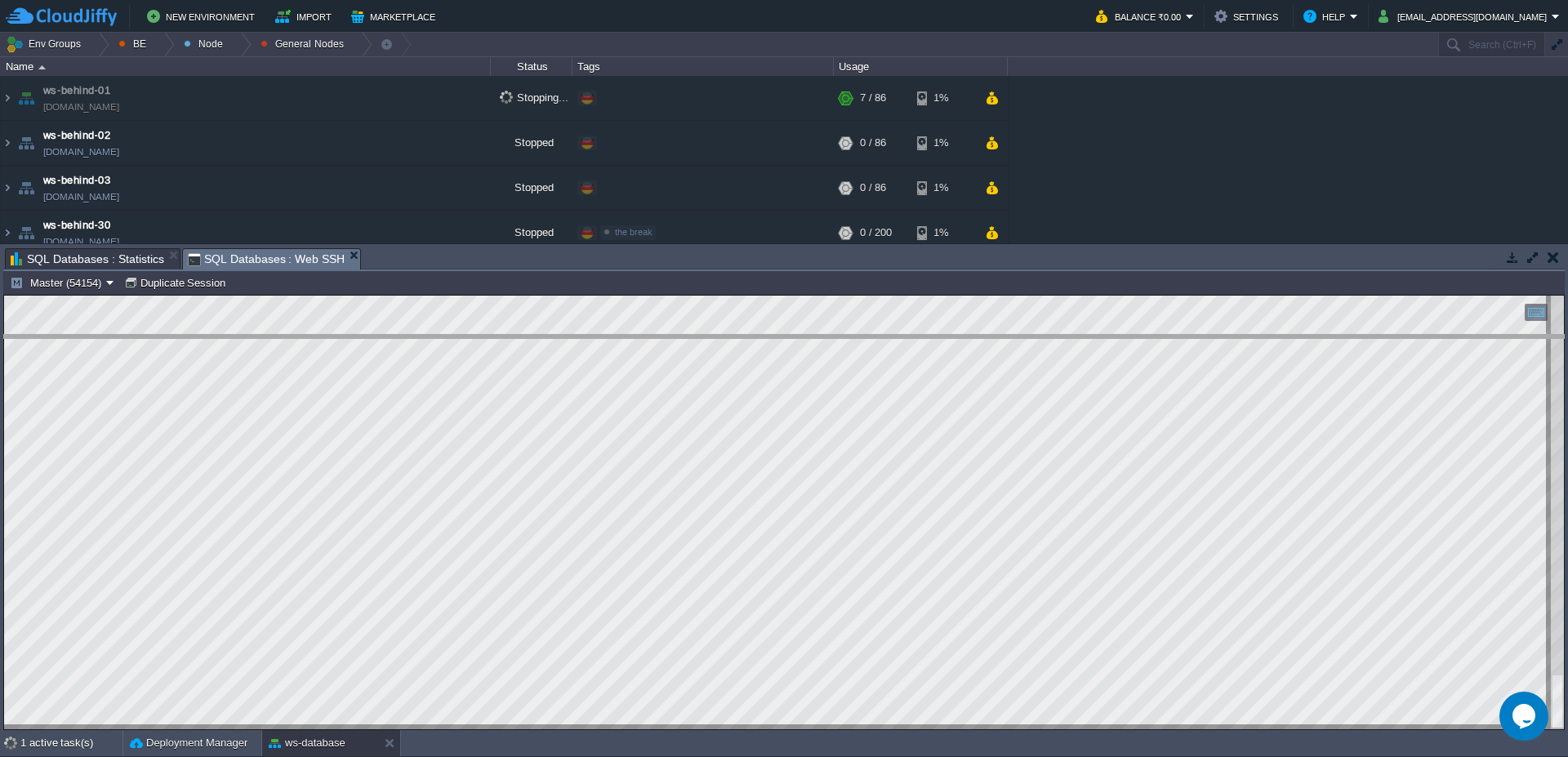
drag, startPoint x: 571, startPoint y: 261, endPoint x: 560, endPoint y: 374, distance: 113.5
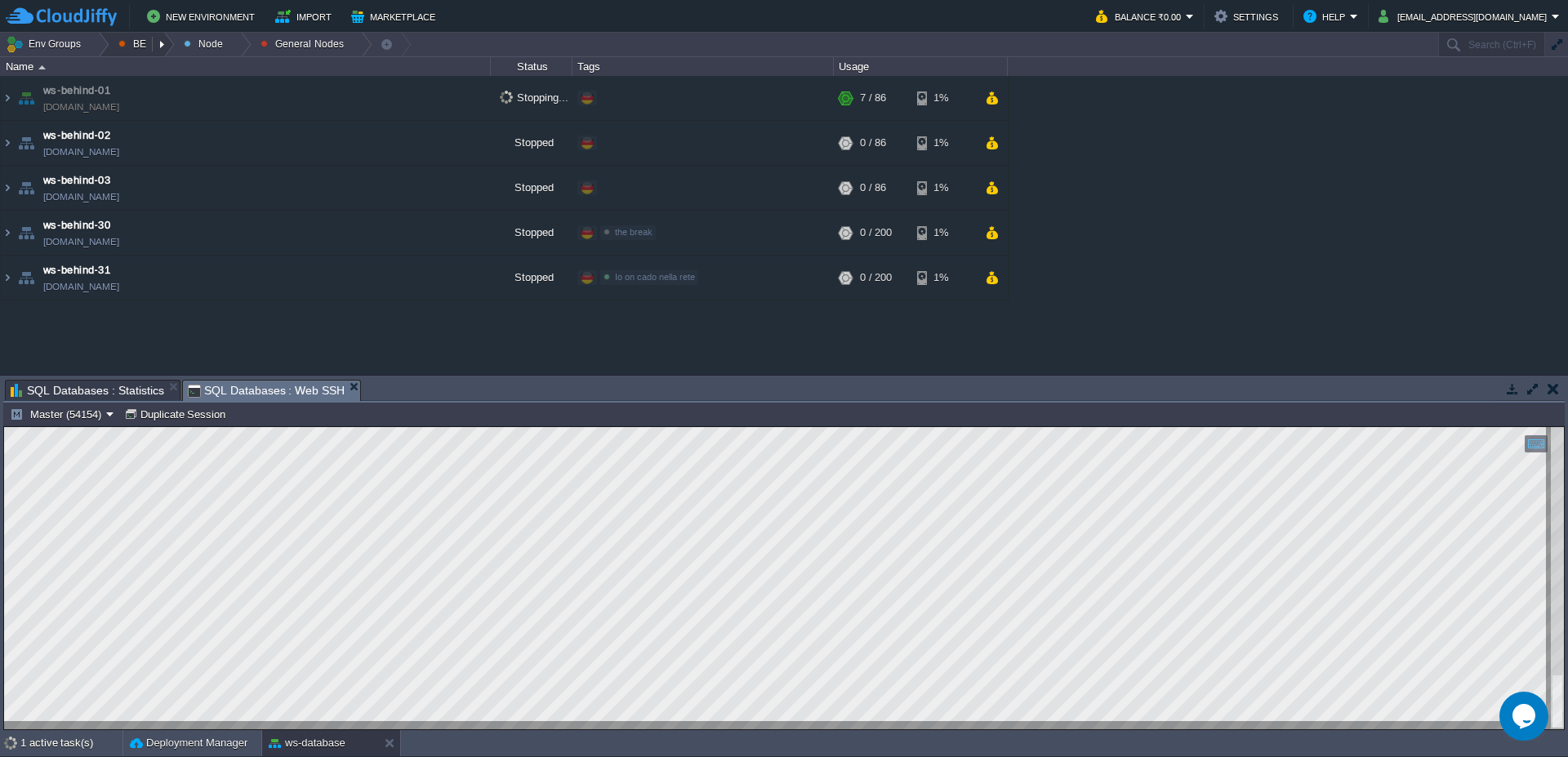
click at [140, 47] on button "BE" at bounding box center [135, 44] width 33 height 23
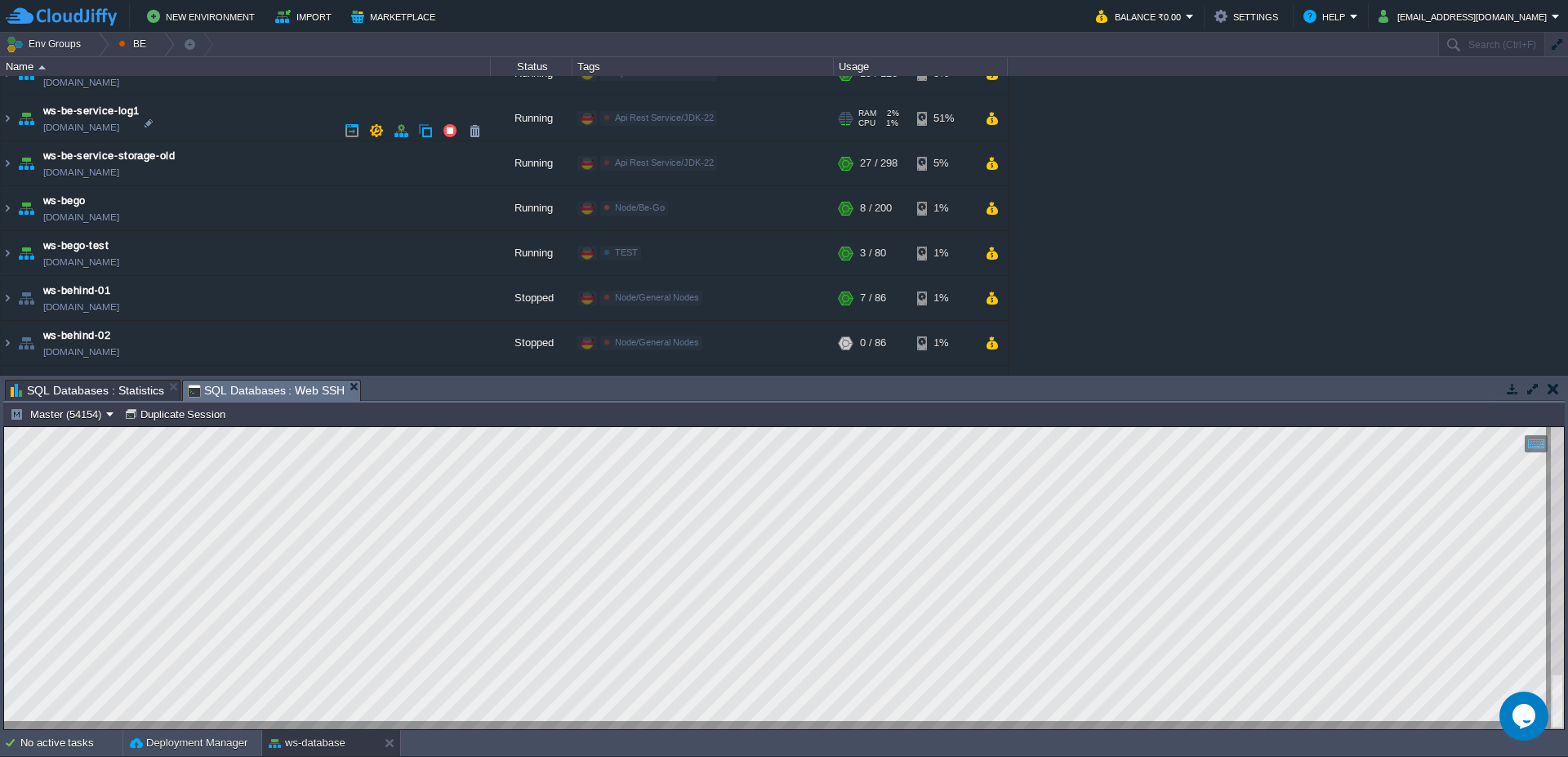
scroll to position [784, 0]
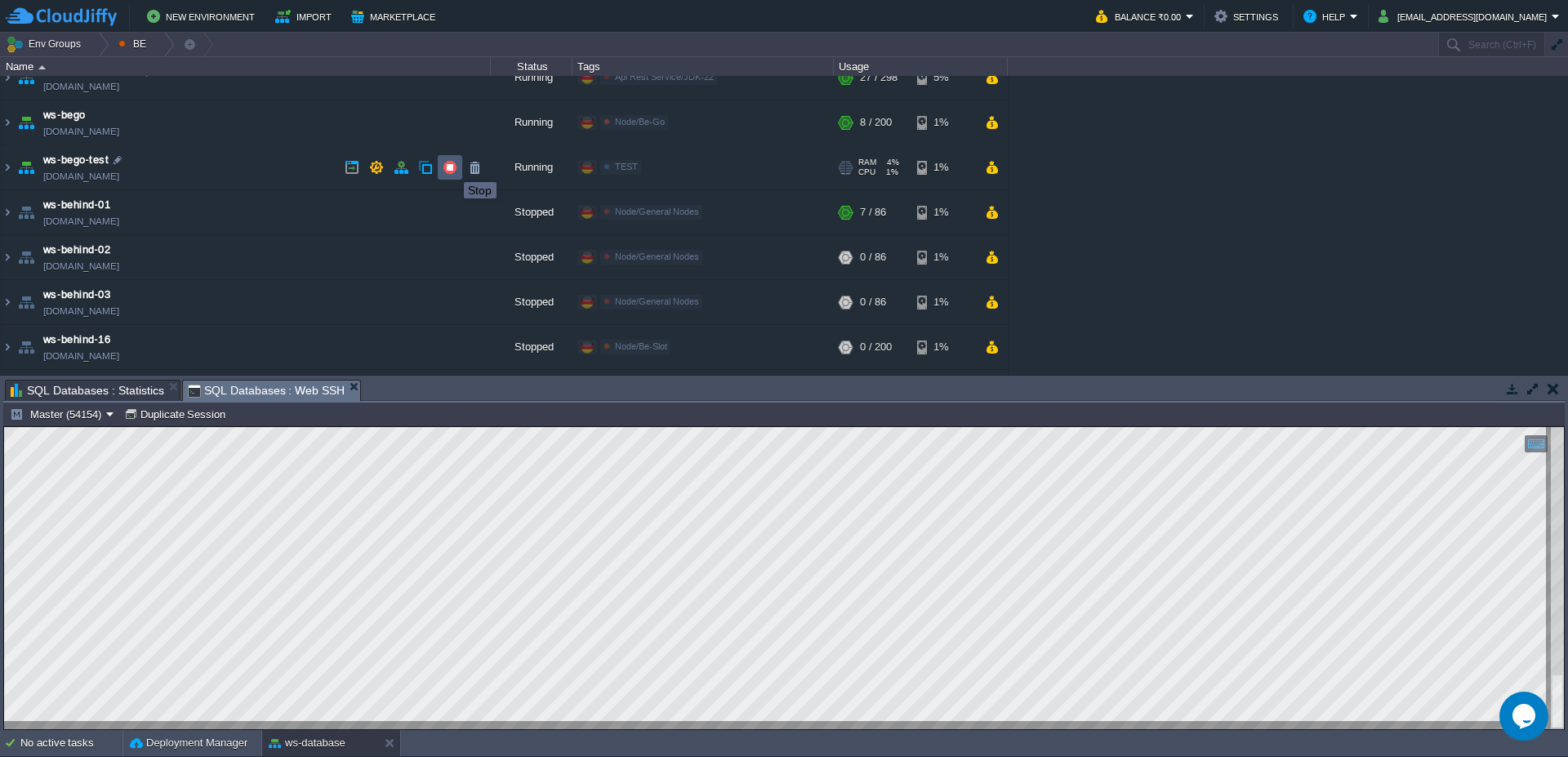
click at [452, 167] on button "button" at bounding box center [450, 167] width 15 height 15
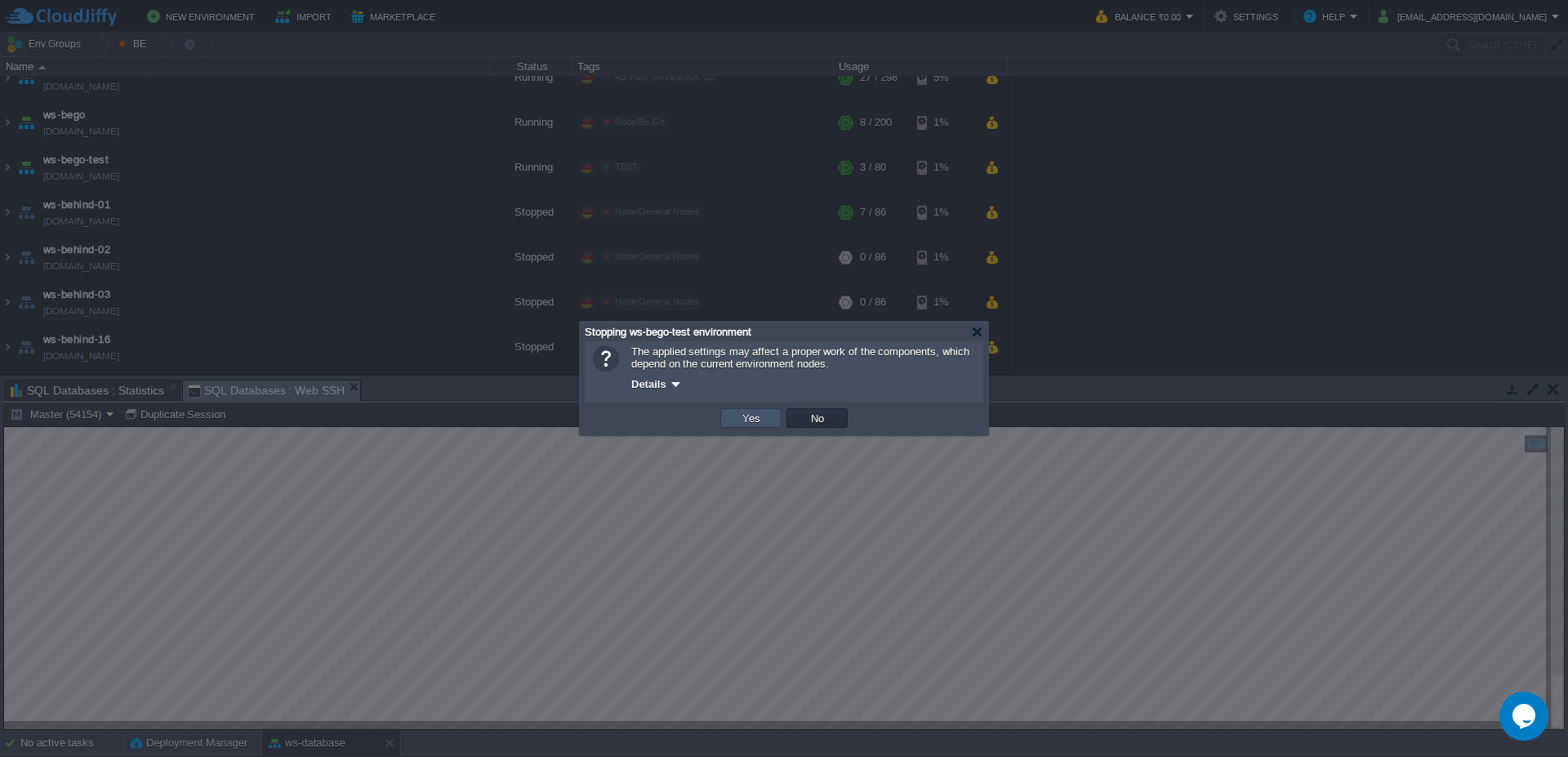
click at [753, 419] on button "Yes" at bounding box center [751, 417] width 28 height 15
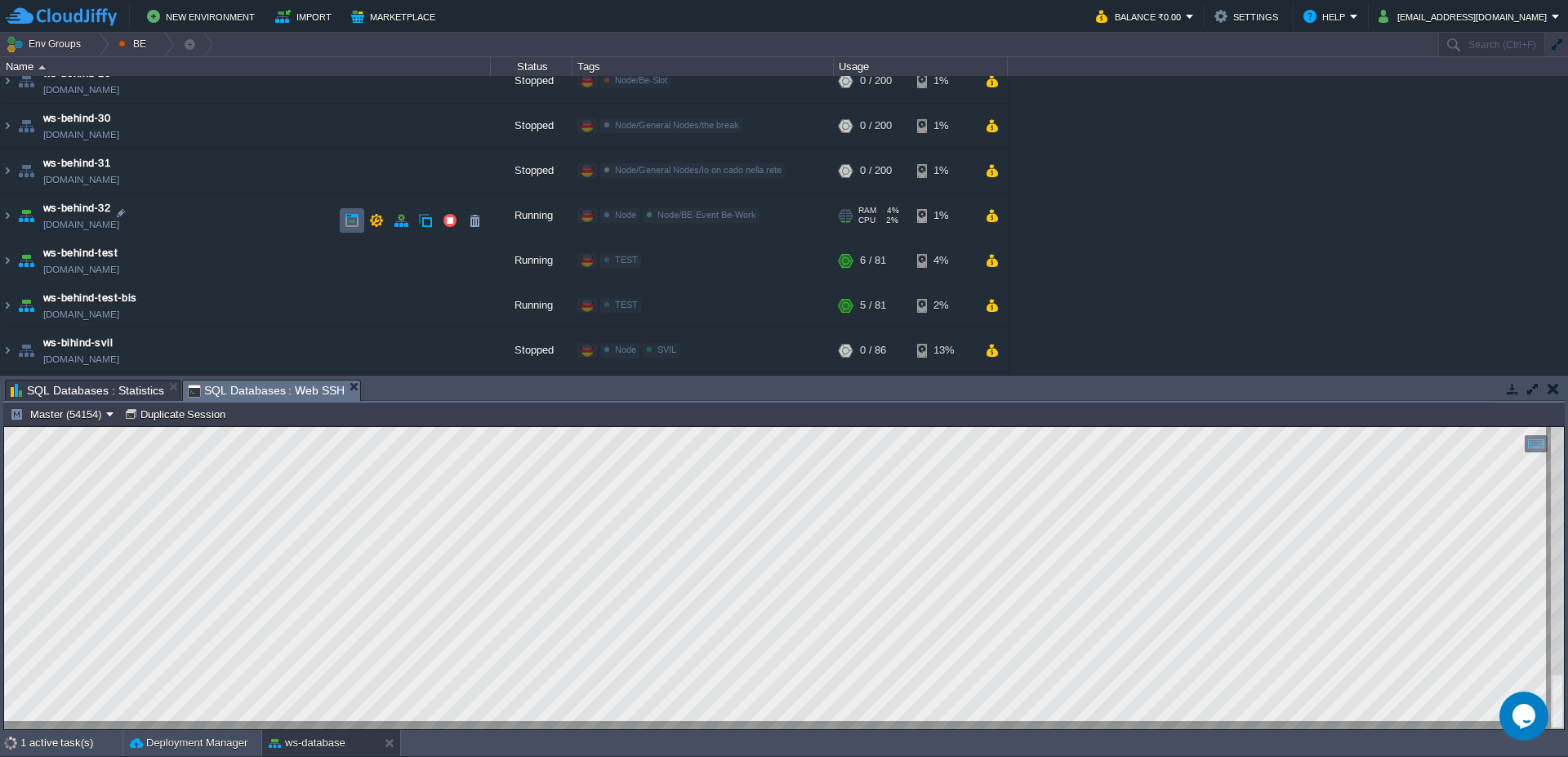
scroll to position [1077, 0]
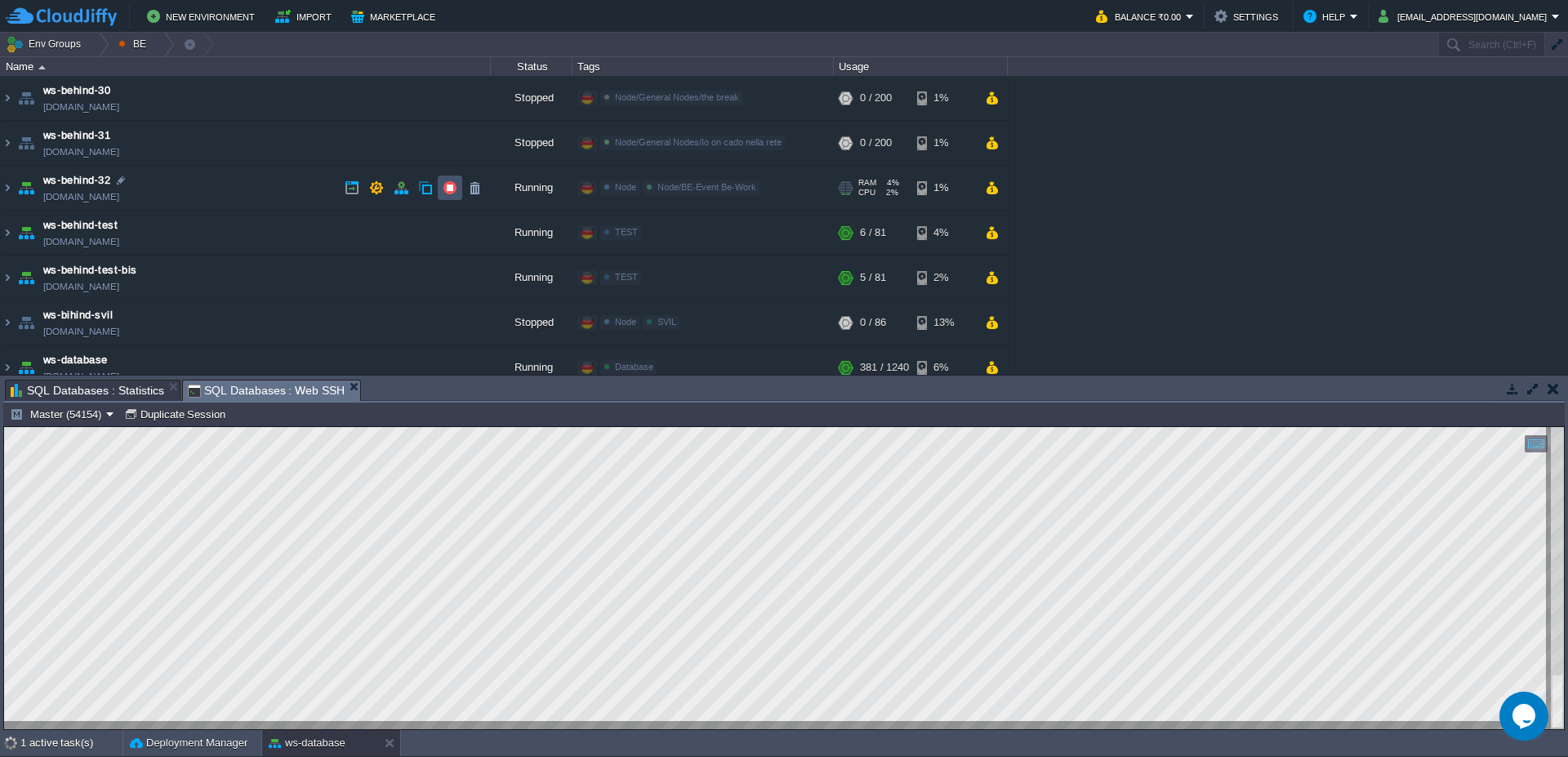
click at [447, 182] on button "button" at bounding box center [450, 187] width 15 height 15
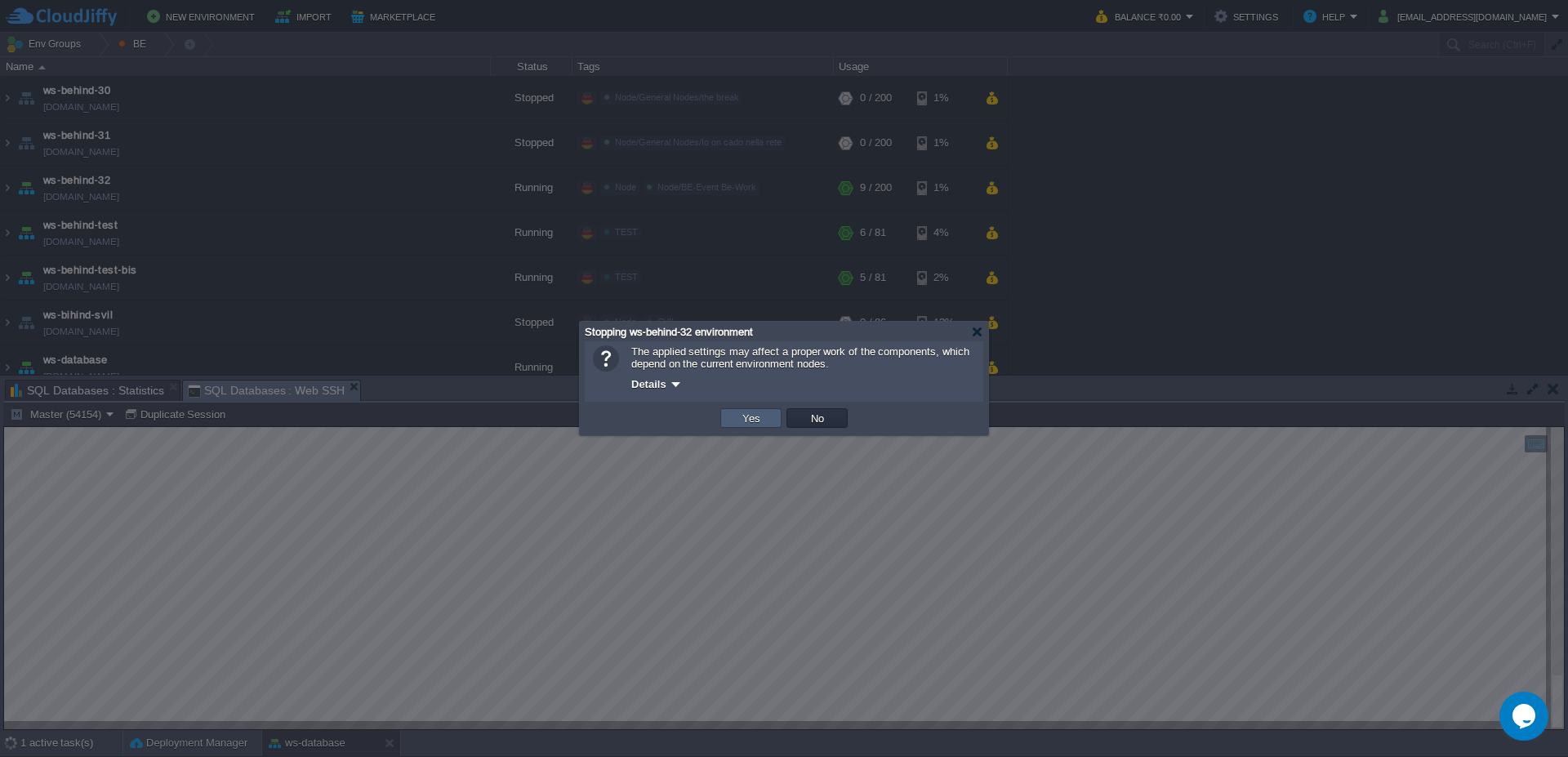
click at [764, 418] on button "Yes" at bounding box center [751, 417] width 28 height 15
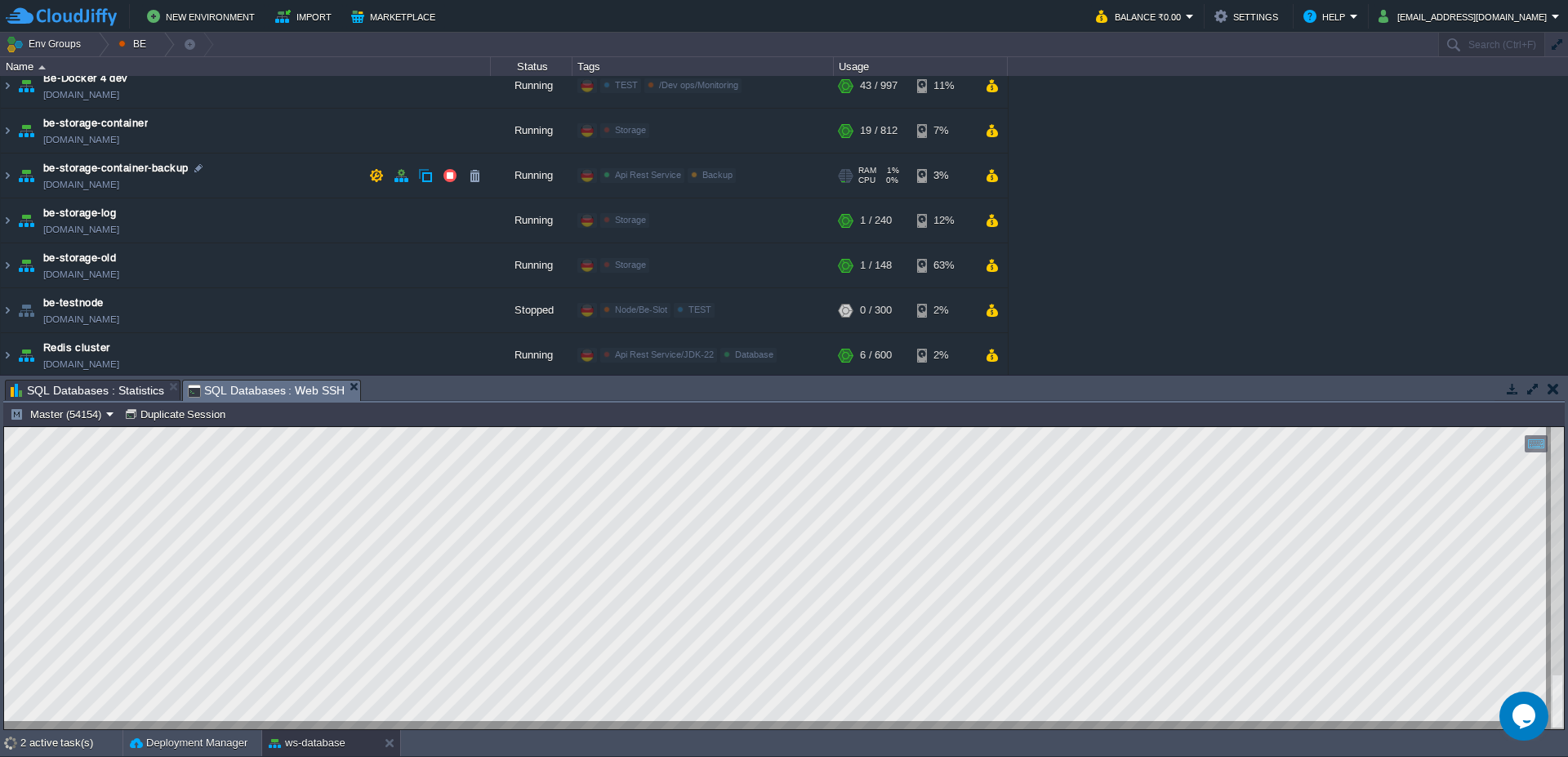
scroll to position [0, 0]
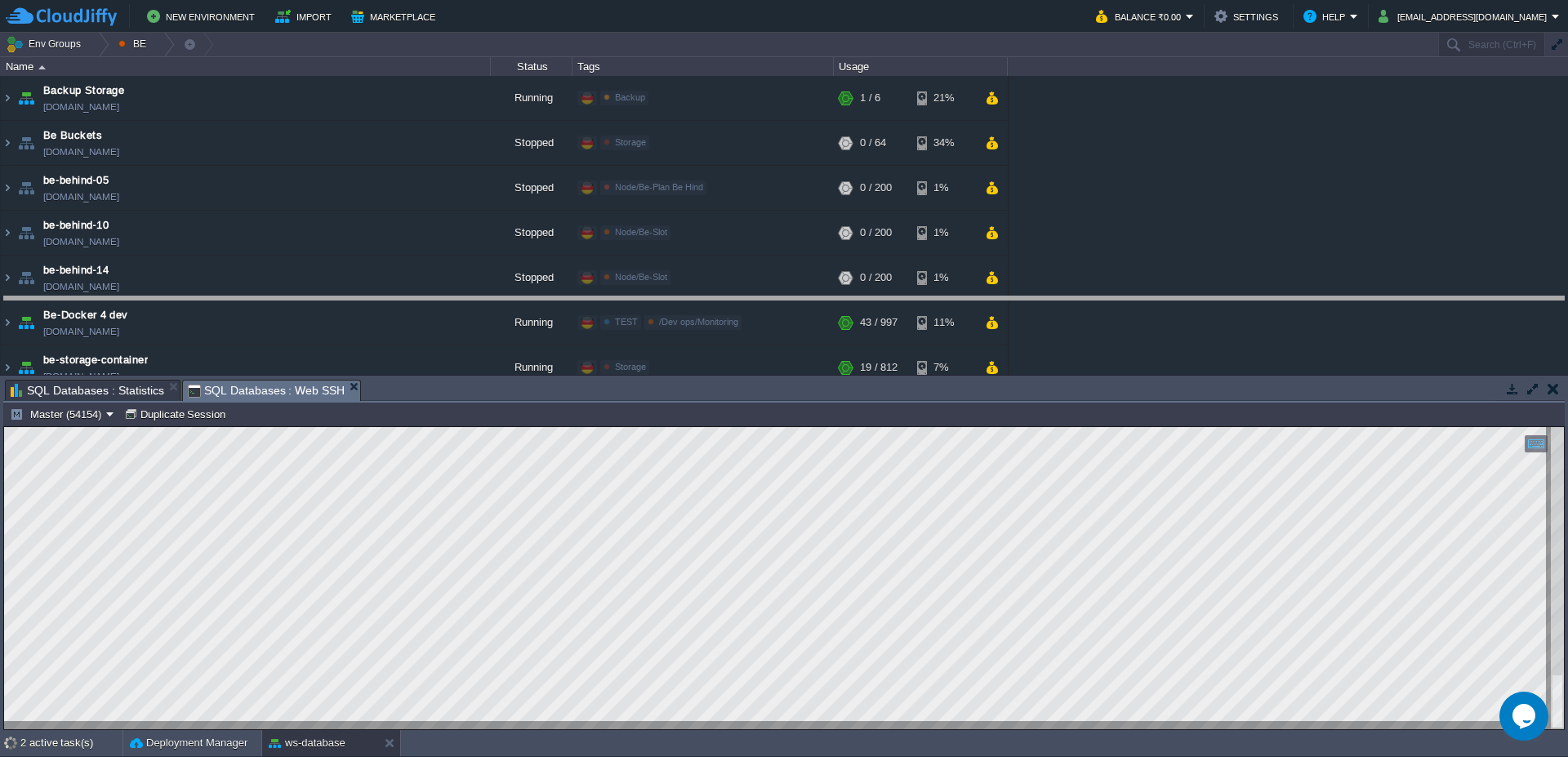
drag, startPoint x: 894, startPoint y: 396, endPoint x: 898, endPoint y: 308, distance: 88.1
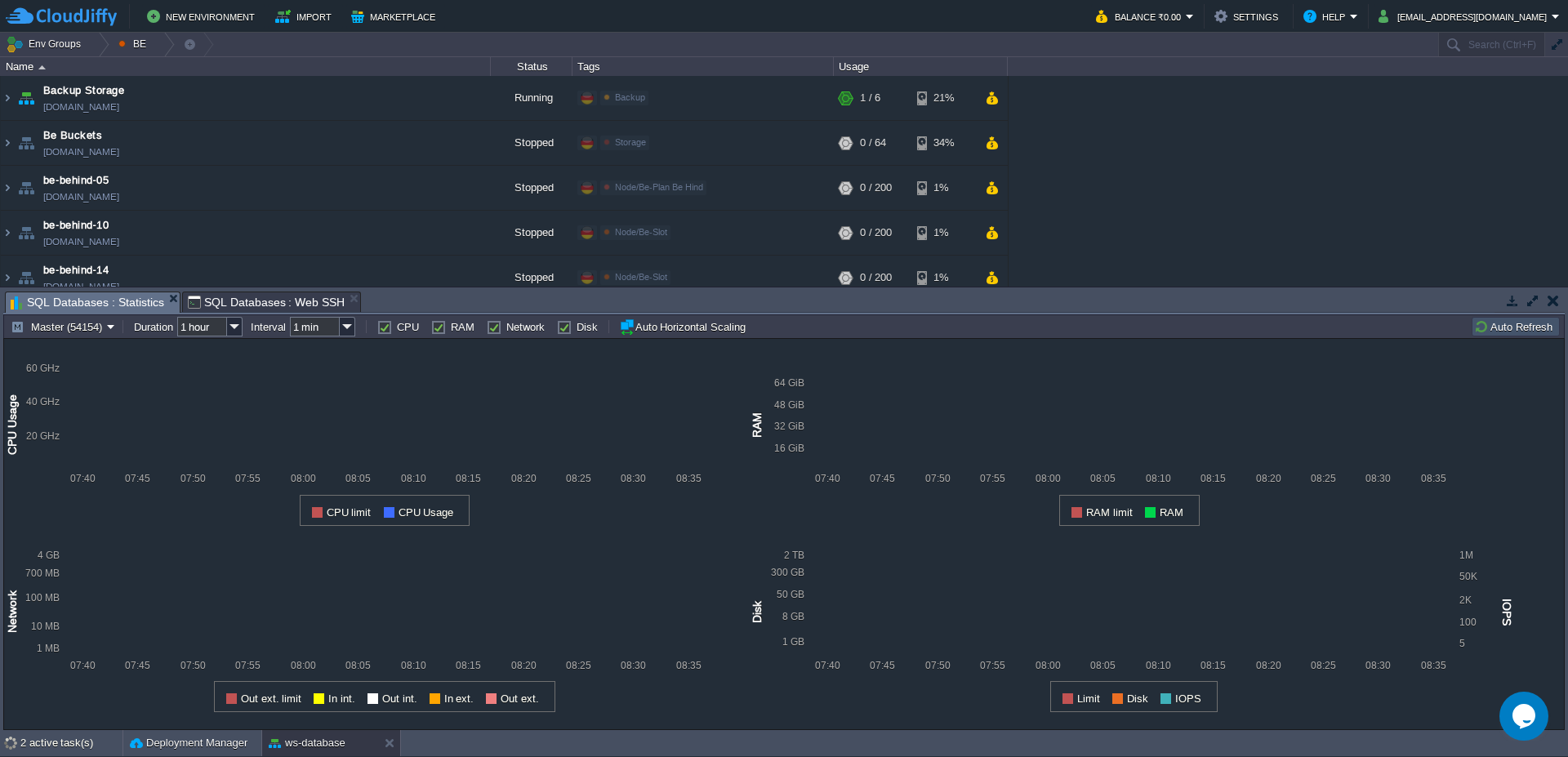
click at [98, 299] on span "SQL Databases : Statistics" at bounding box center [87, 302] width 153 height 20
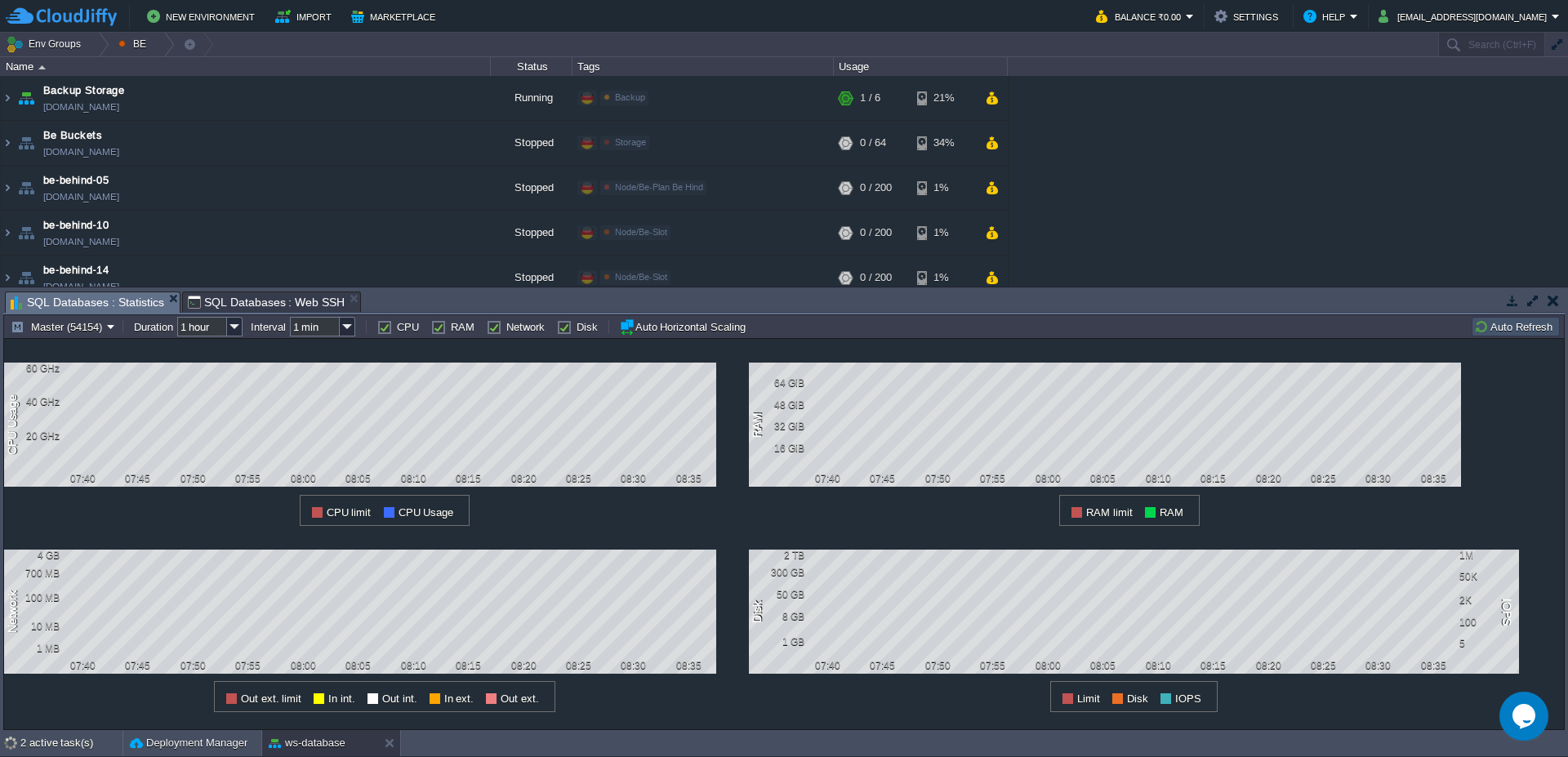
click at [1536, 332] on button "Auto Refresh" at bounding box center [1515, 326] width 83 height 15
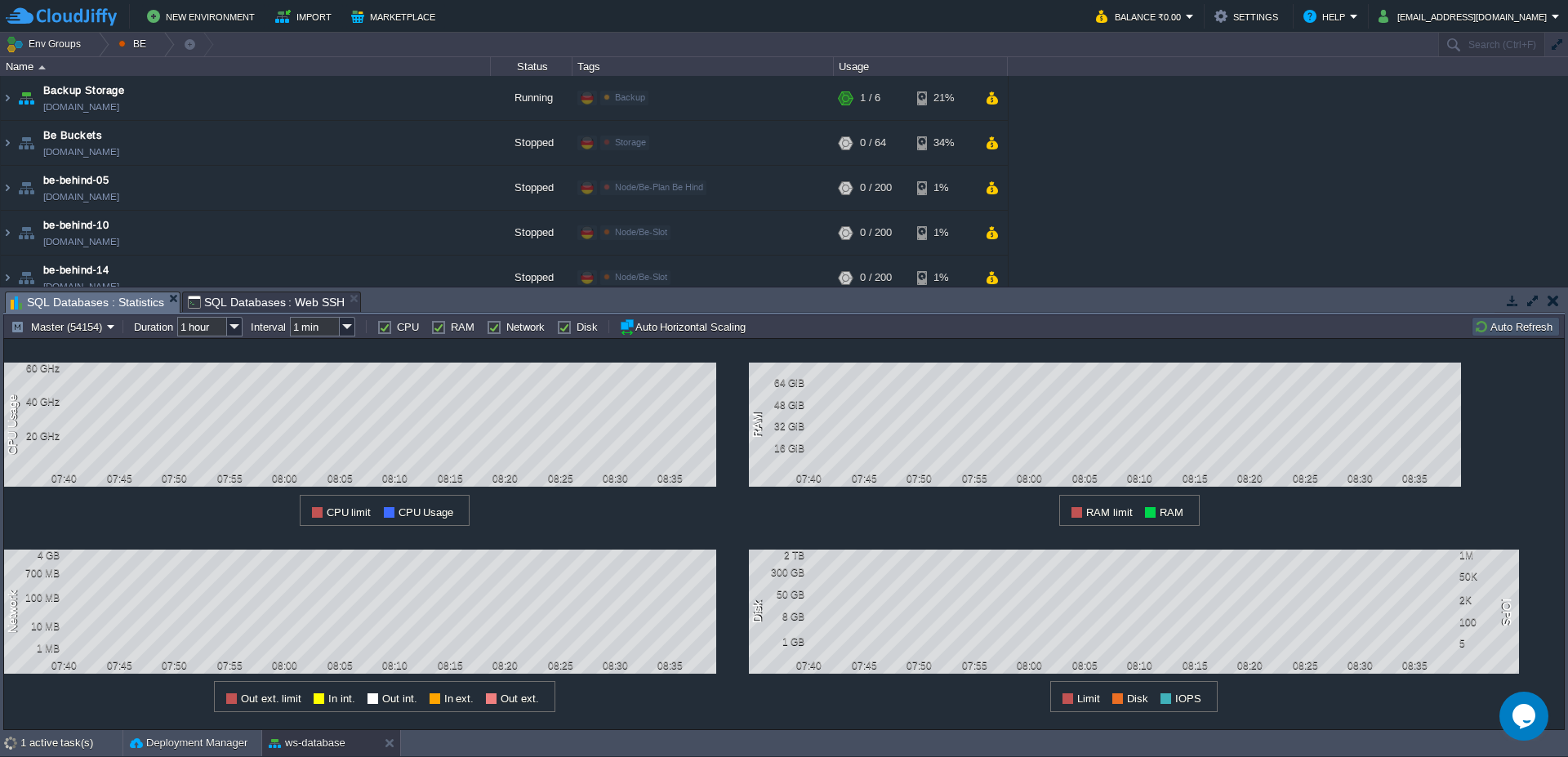
click at [1536, 332] on button "Auto Refresh" at bounding box center [1515, 326] width 83 height 15
click at [205, 304] on span "SQL Databases : Web SSH" at bounding box center [267, 302] width 158 height 19
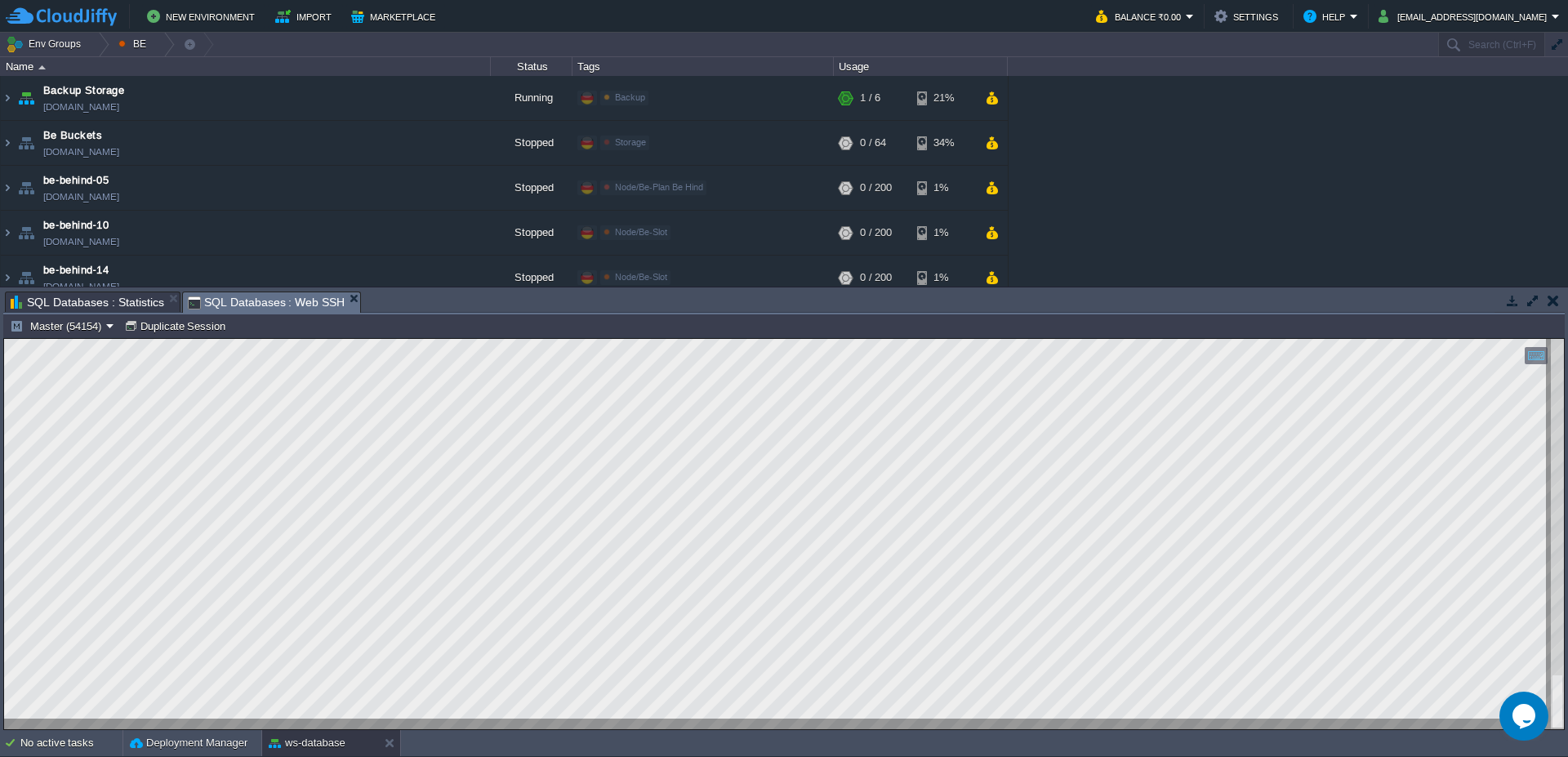
type textarea "service mysql start You do not have enough privileges to perform this operation…"
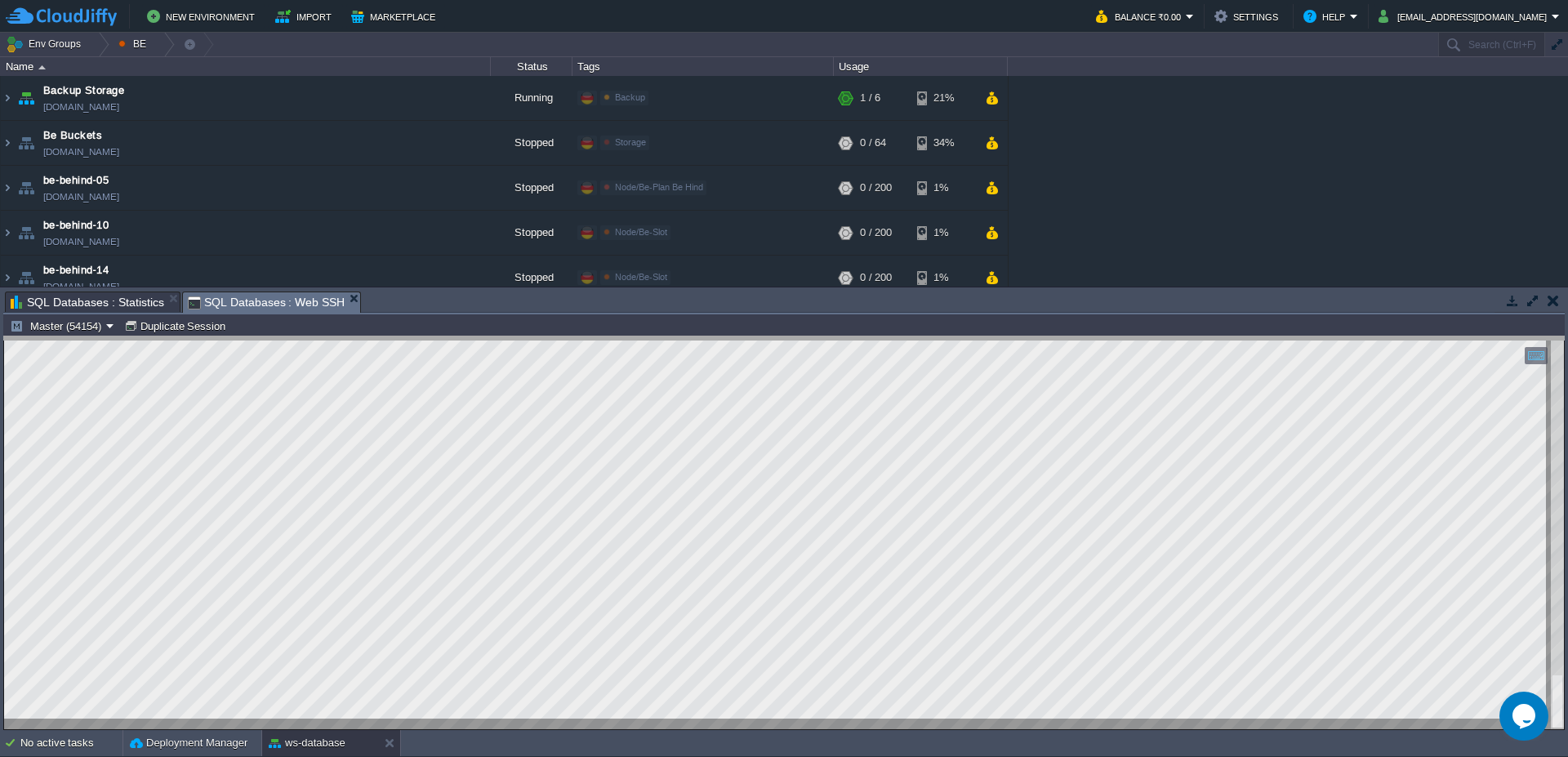
drag, startPoint x: 693, startPoint y: 302, endPoint x: 703, endPoint y: 347, distance: 46.1
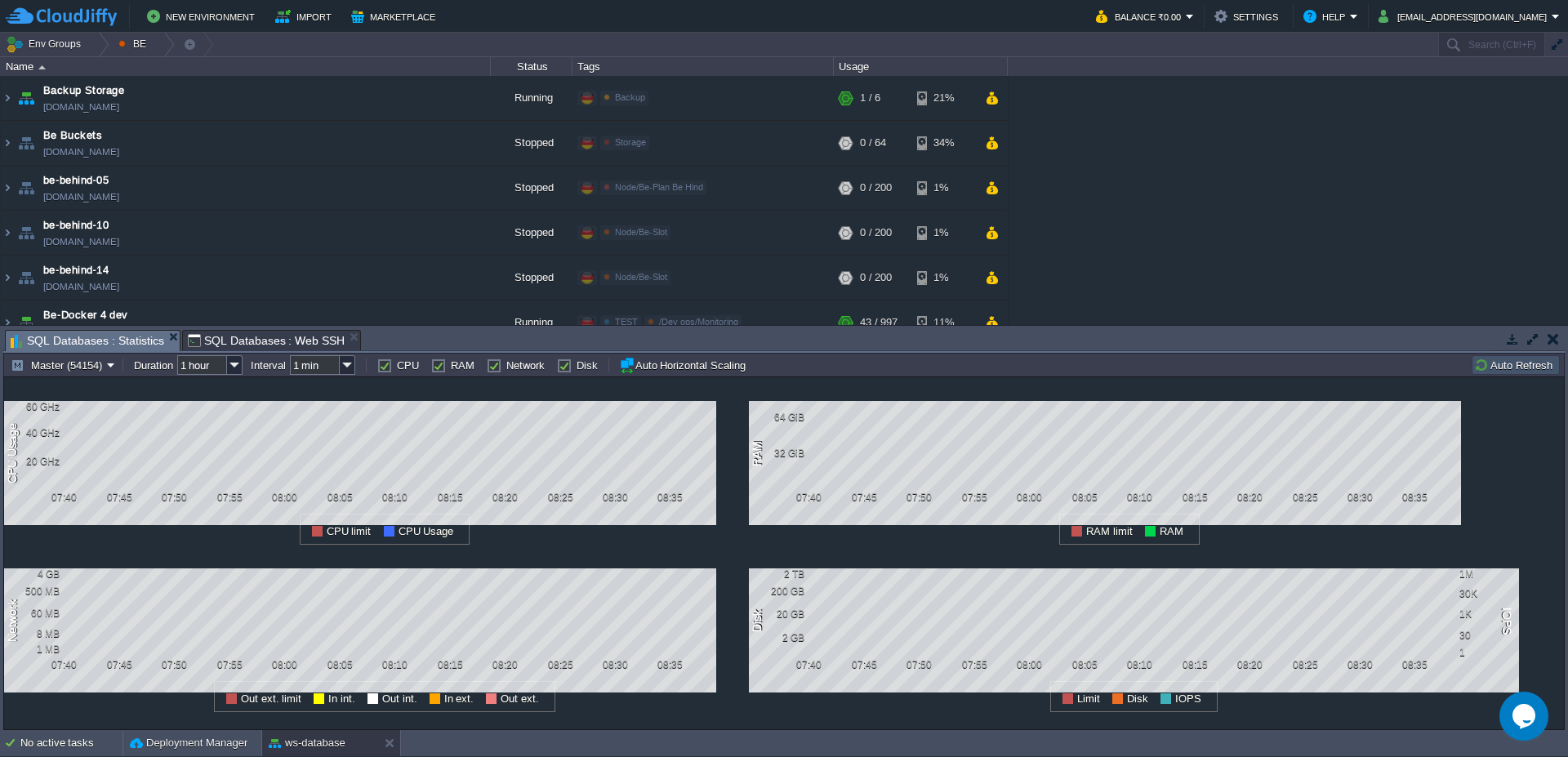
click at [92, 342] on span "SQL Databases : Statistics" at bounding box center [87, 340] width 153 height 20
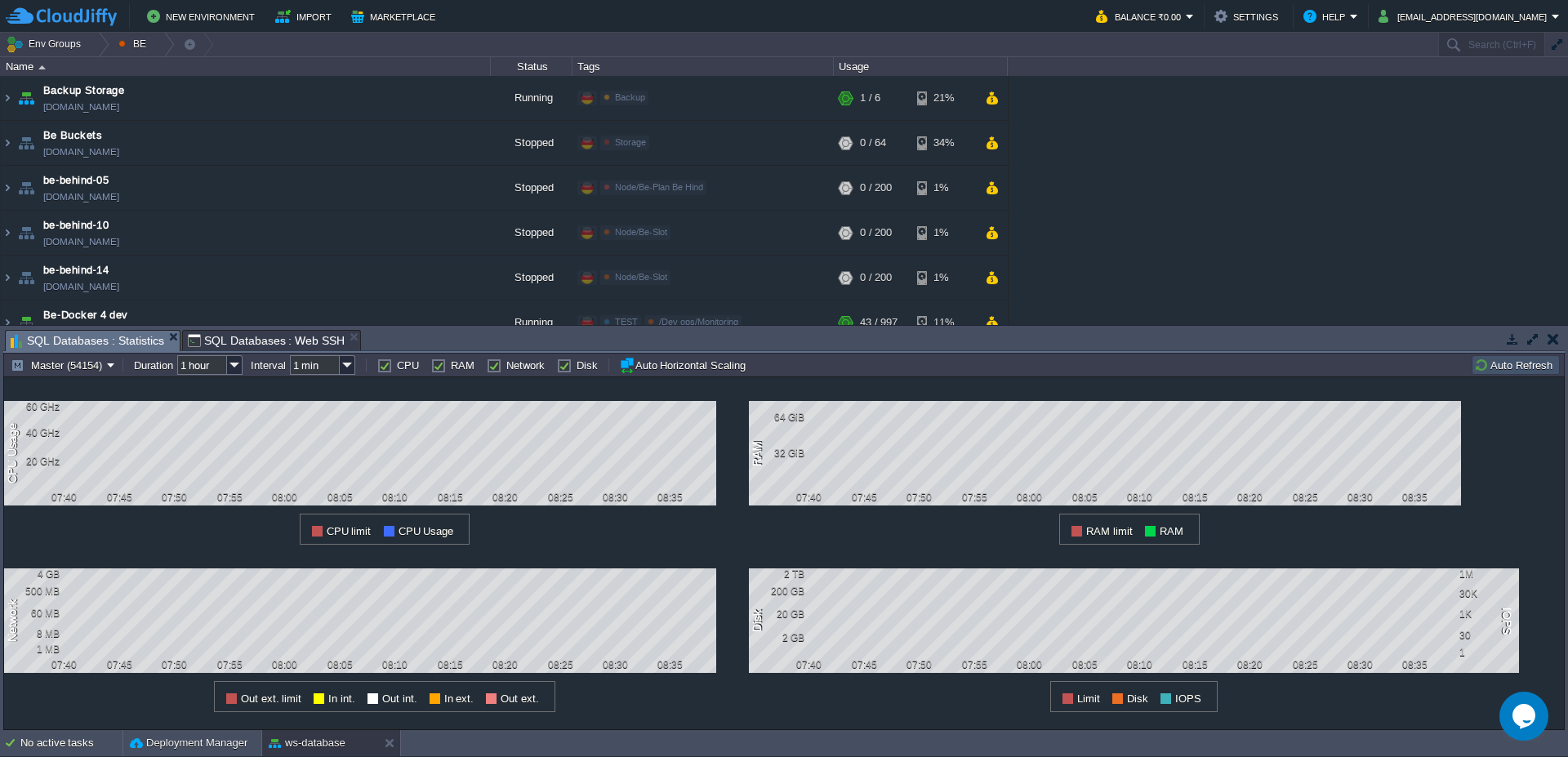
click at [1493, 374] on td "Auto Refresh" at bounding box center [1515, 365] width 88 height 19
click at [1493, 372] on td "Auto Refresh" at bounding box center [1515, 365] width 88 height 19
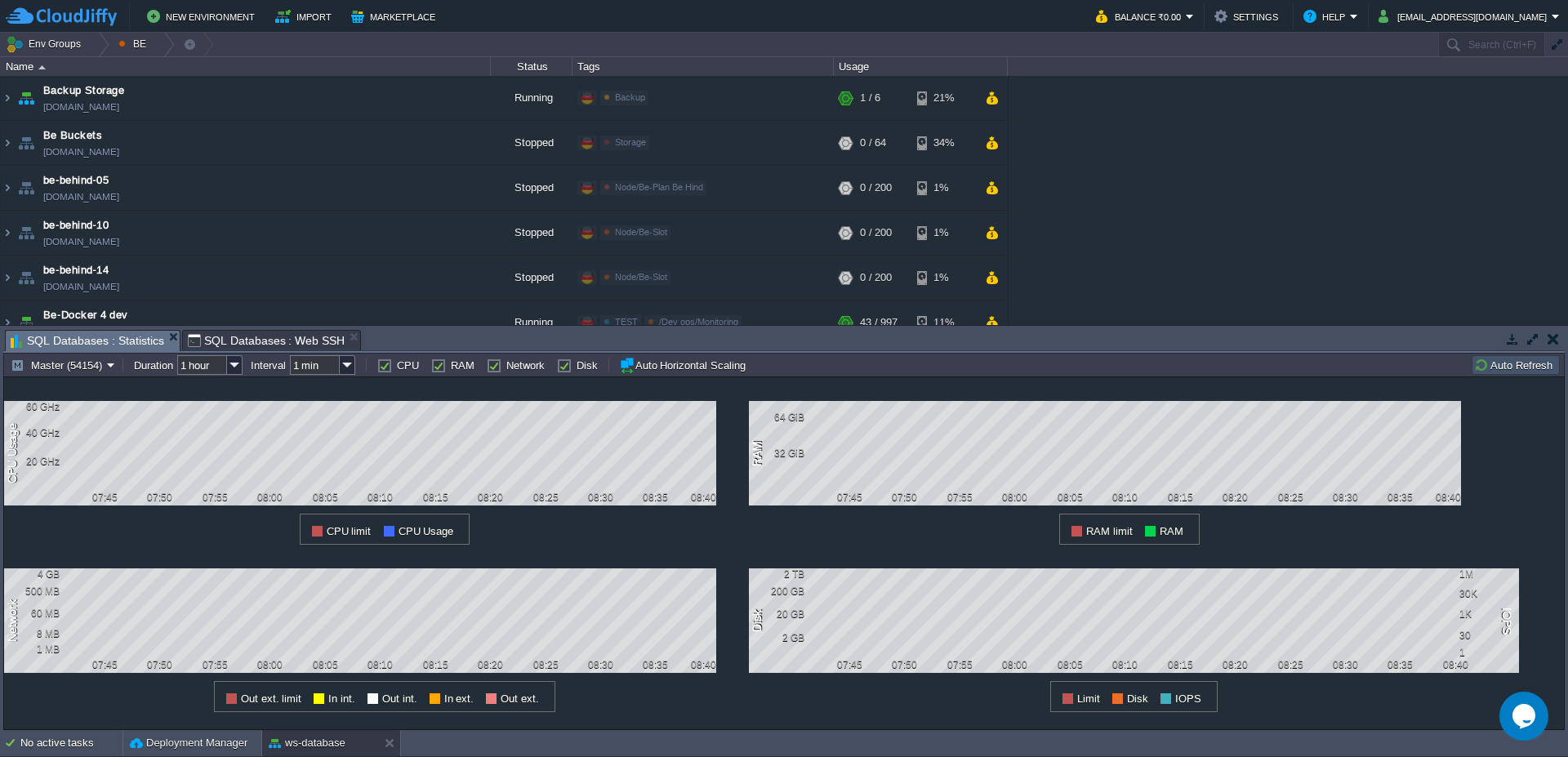
click at [1528, 374] on td "Auto Refresh" at bounding box center [1515, 365] width 88 height 19
click at [269, 337] on span "SQL Databases : Web SSH" at bounding box center [267, 340] width 158 height 19
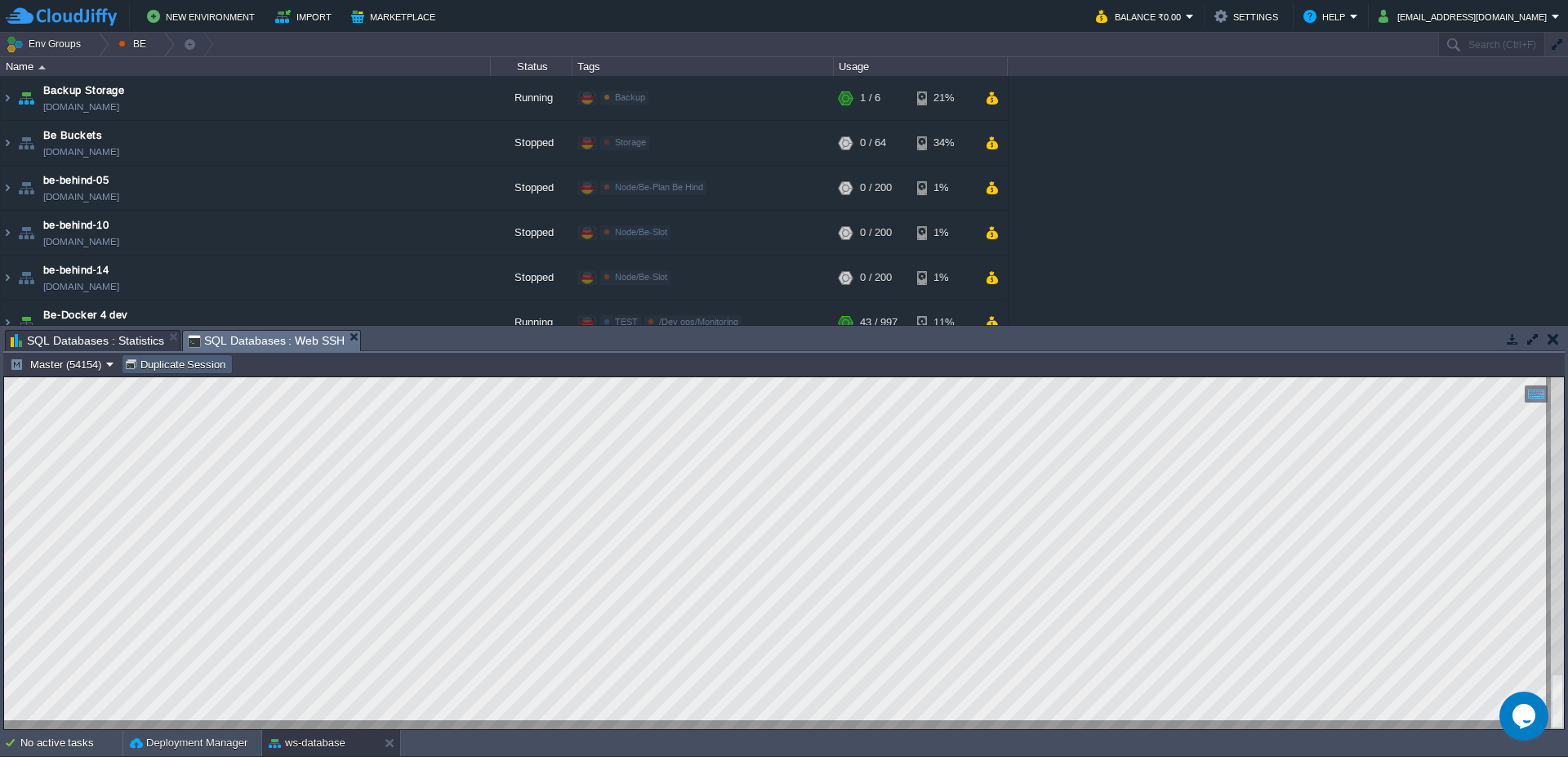
click at [173, 364] on button "Duplicate Session" at bounding box center [178, 364] width 107 height 15
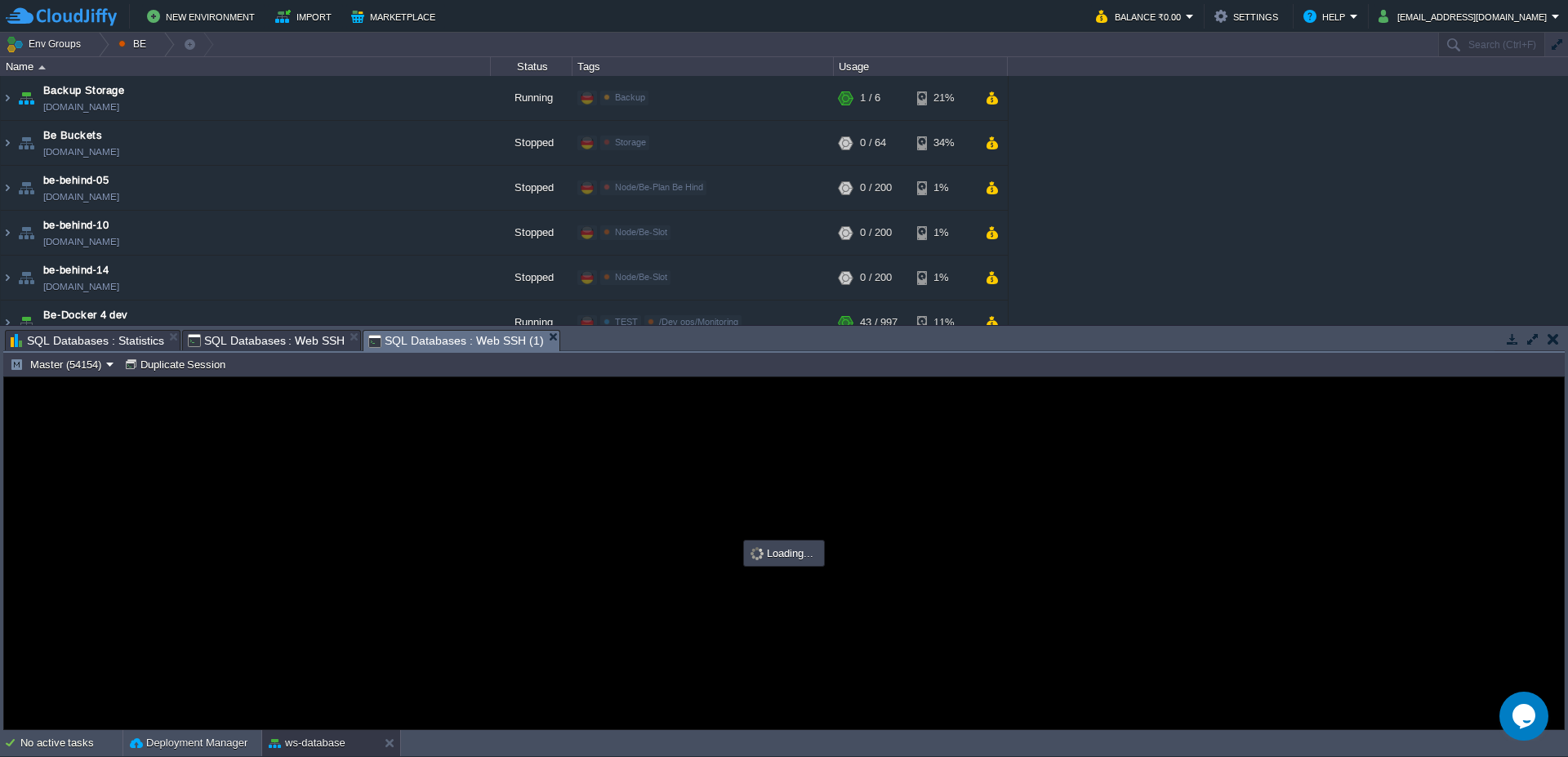
scroll to position [0, 0]
type input "#000000"
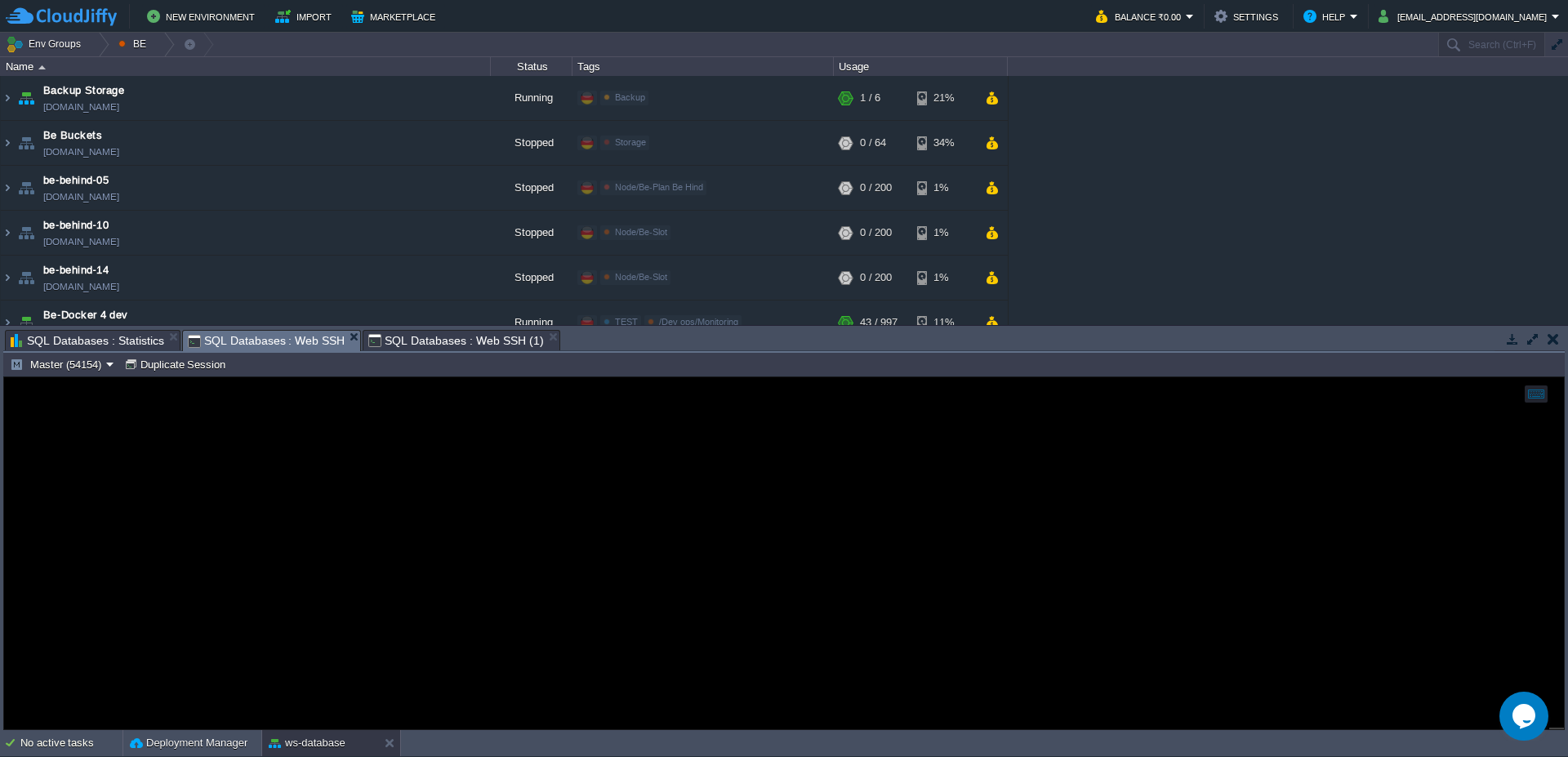
click at [244, 340] on span "SQL Databases : Web SSH" at bounding box center [267, 340] width 158 height 20
click at [437, 333] on span "SQL Databases : Web SSH (1)" at bounding box center [456, 340] width 175 height 19
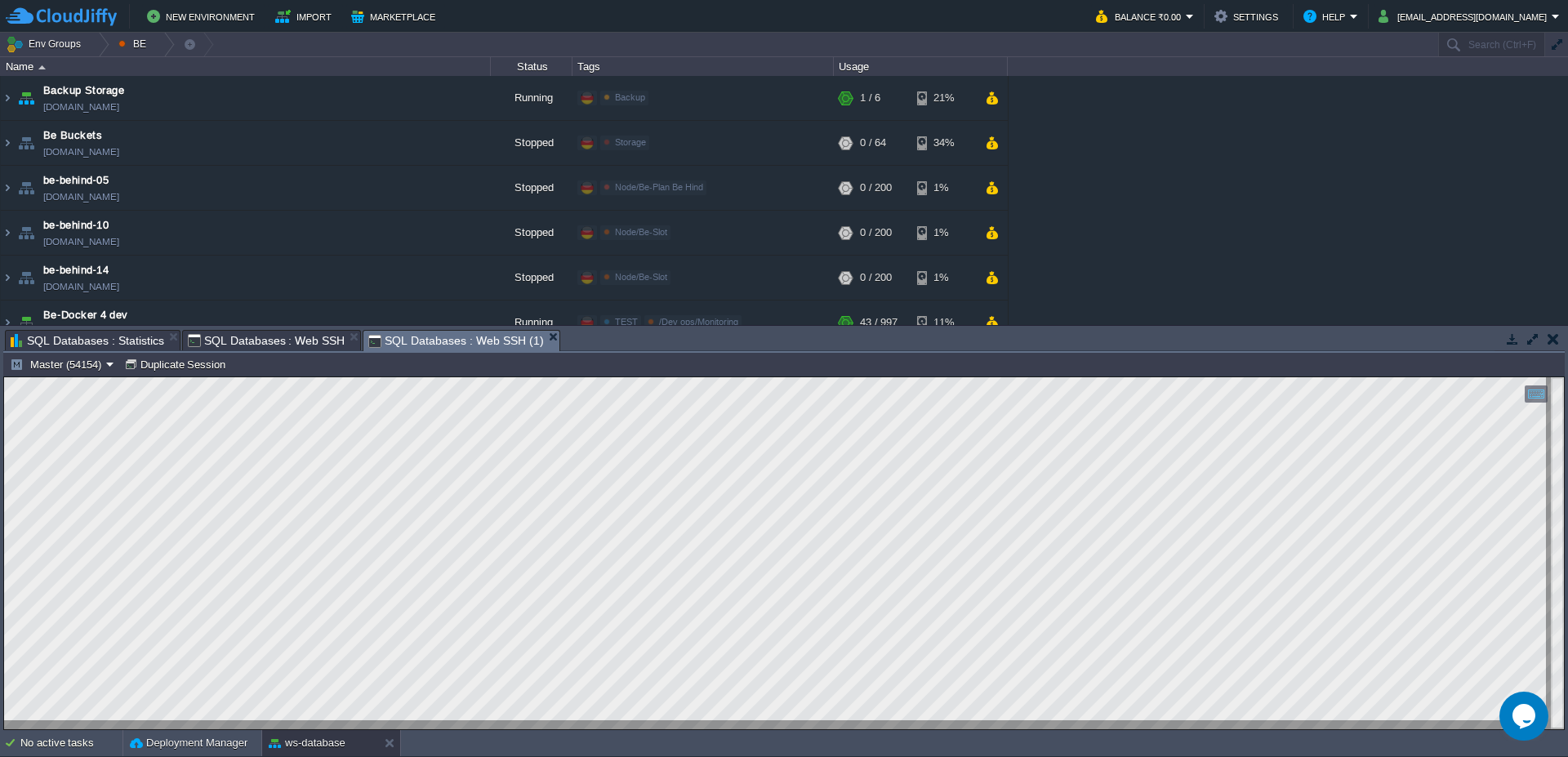
click at [255, 335] on span "SQL Databases : Web SSH" at bounding box center [267, 340] width 158 height 19
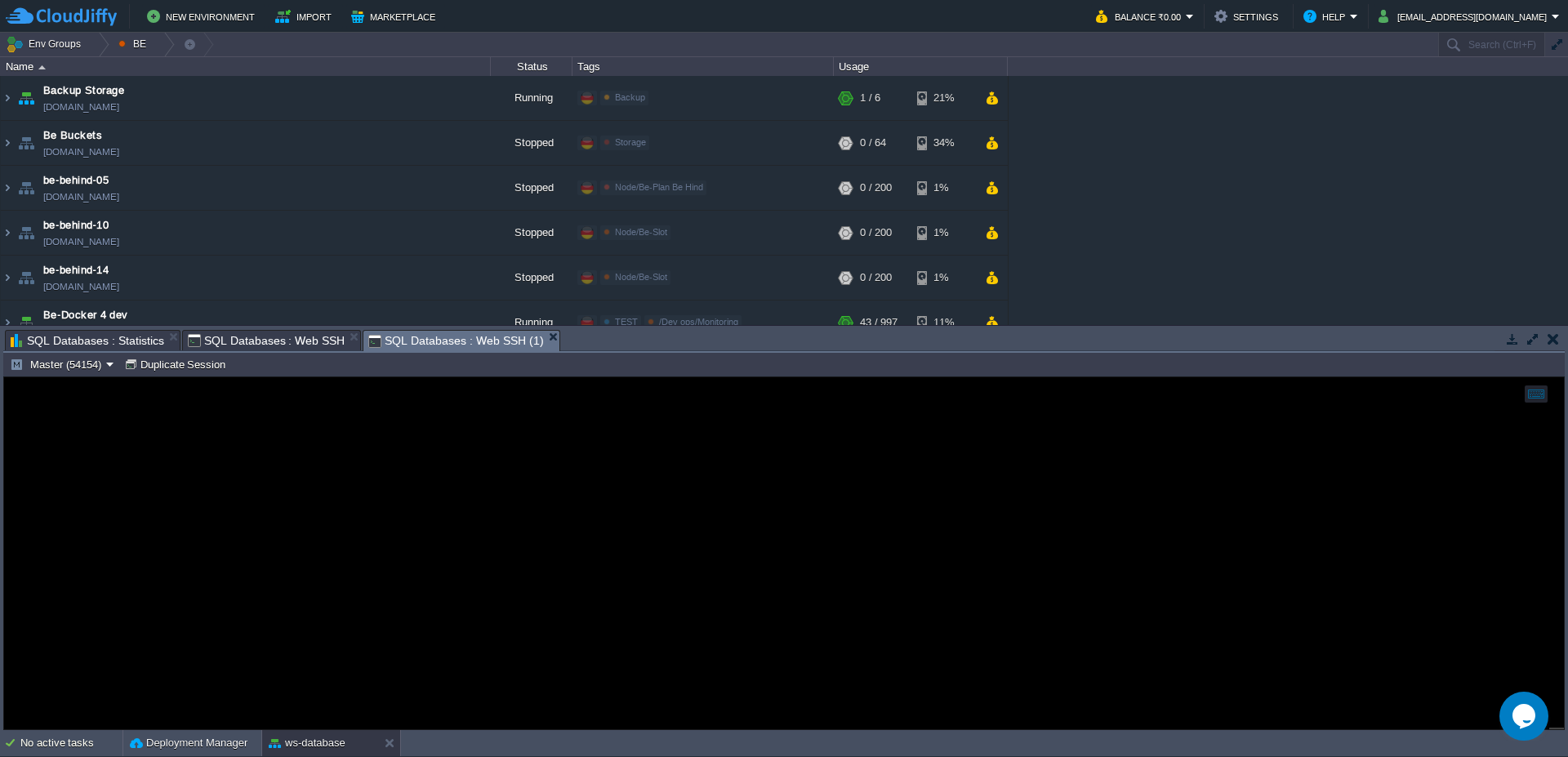
click at [463, 347] on span "SQL Databases : Web SSH (1)" at bounding box center [456, 340] width 175 height 20
click at [225, 336] on span "SQL Databases : Web SSH" at bounding box center [267, 340] width 158 height 20
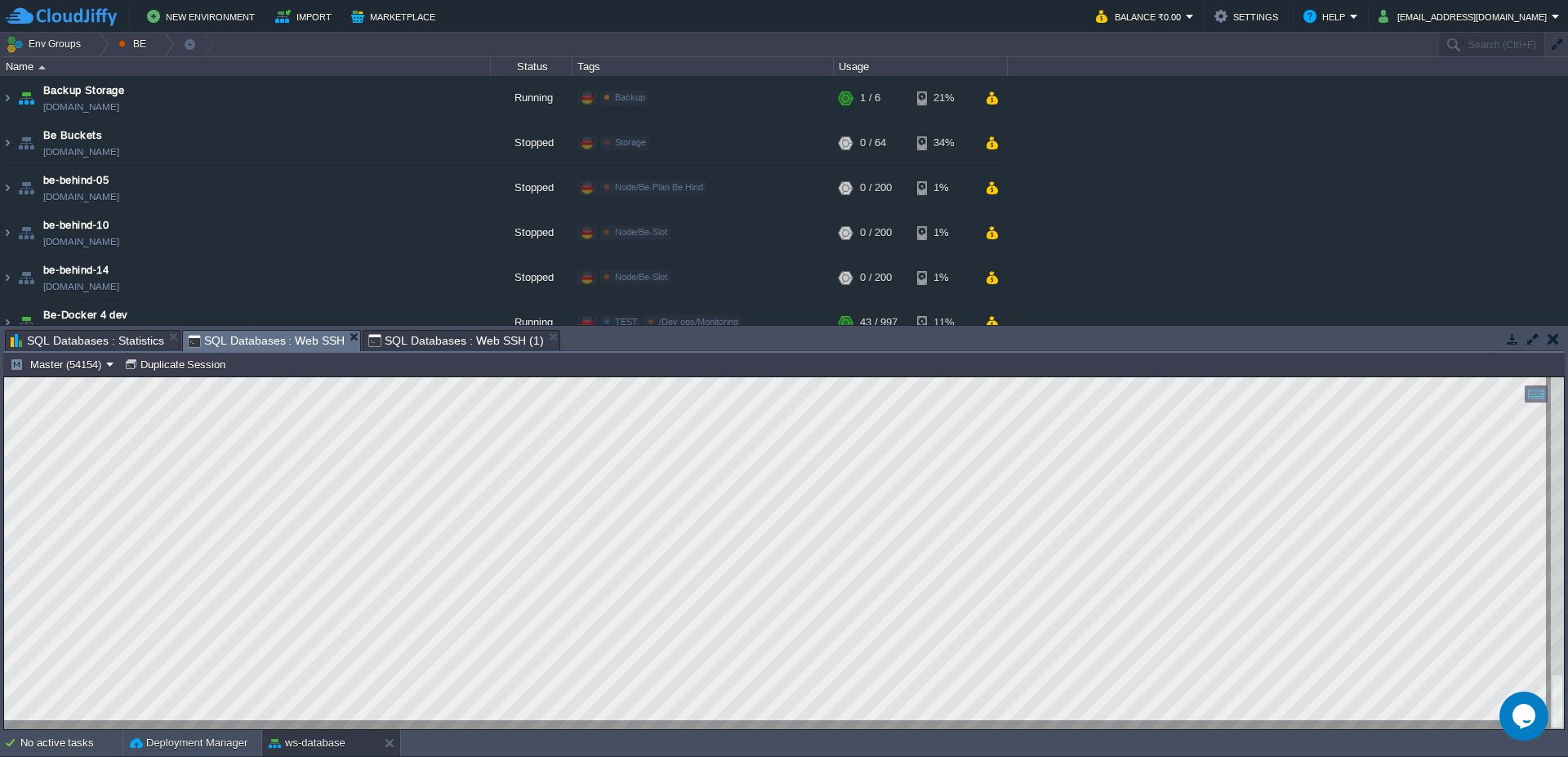
scroll to position [16, 130]
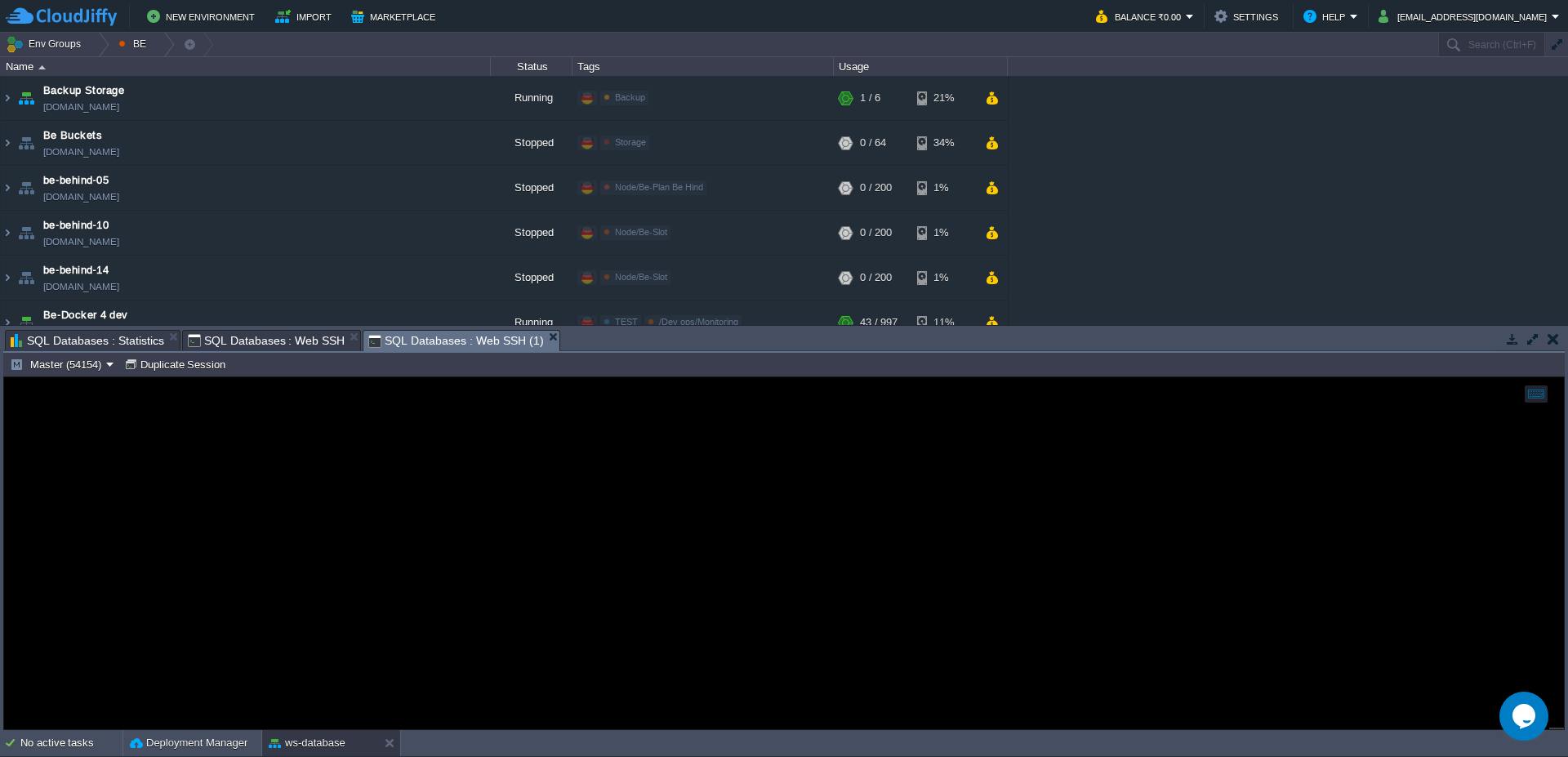
click at [459, 337] on span "SQL Databases : Web SSH (1)" at bounding box center [456, 340] width 175 height 20
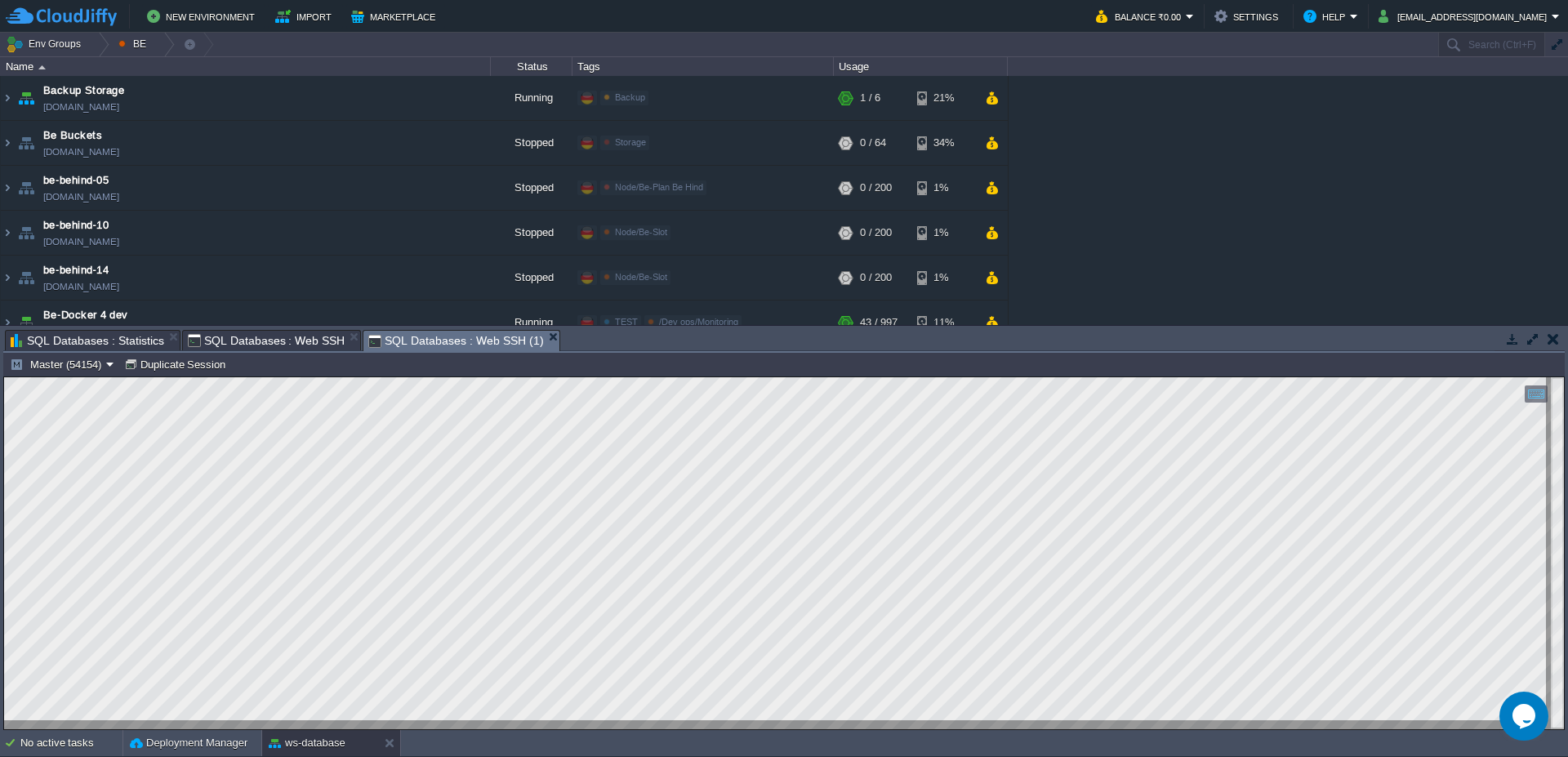
click at [216, 343] on span "SQL Databases : Web SSH" at bounding box center [267, 340] width 158 height 19
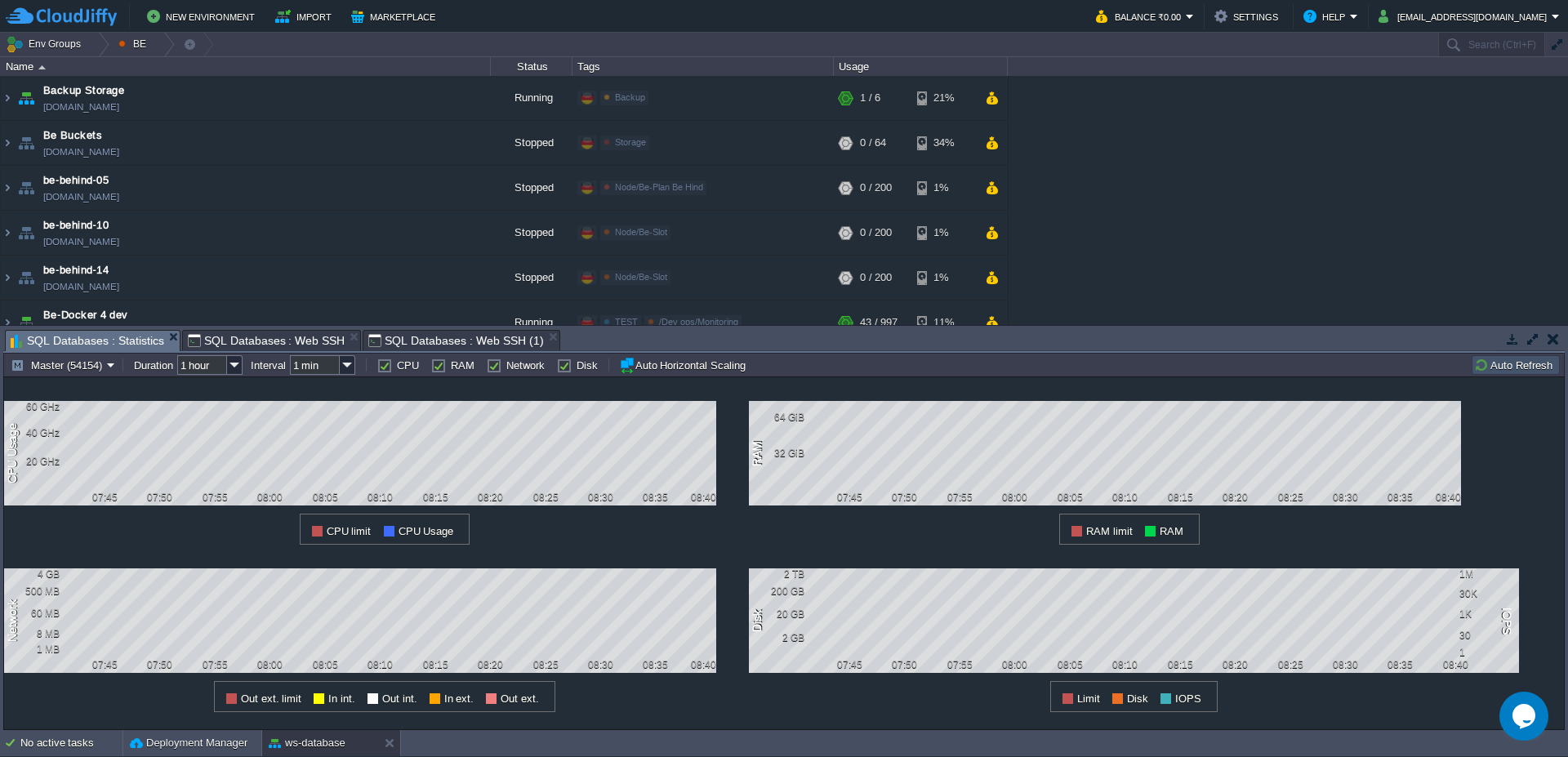
click at [54, 345] on span "SQL Databases : Statistics" at bounding box center [87, 340] width 153 height 20
click at [1508, 365] on button "Auto Refresh" at bounding box center [1515, 365] width 83 height 15
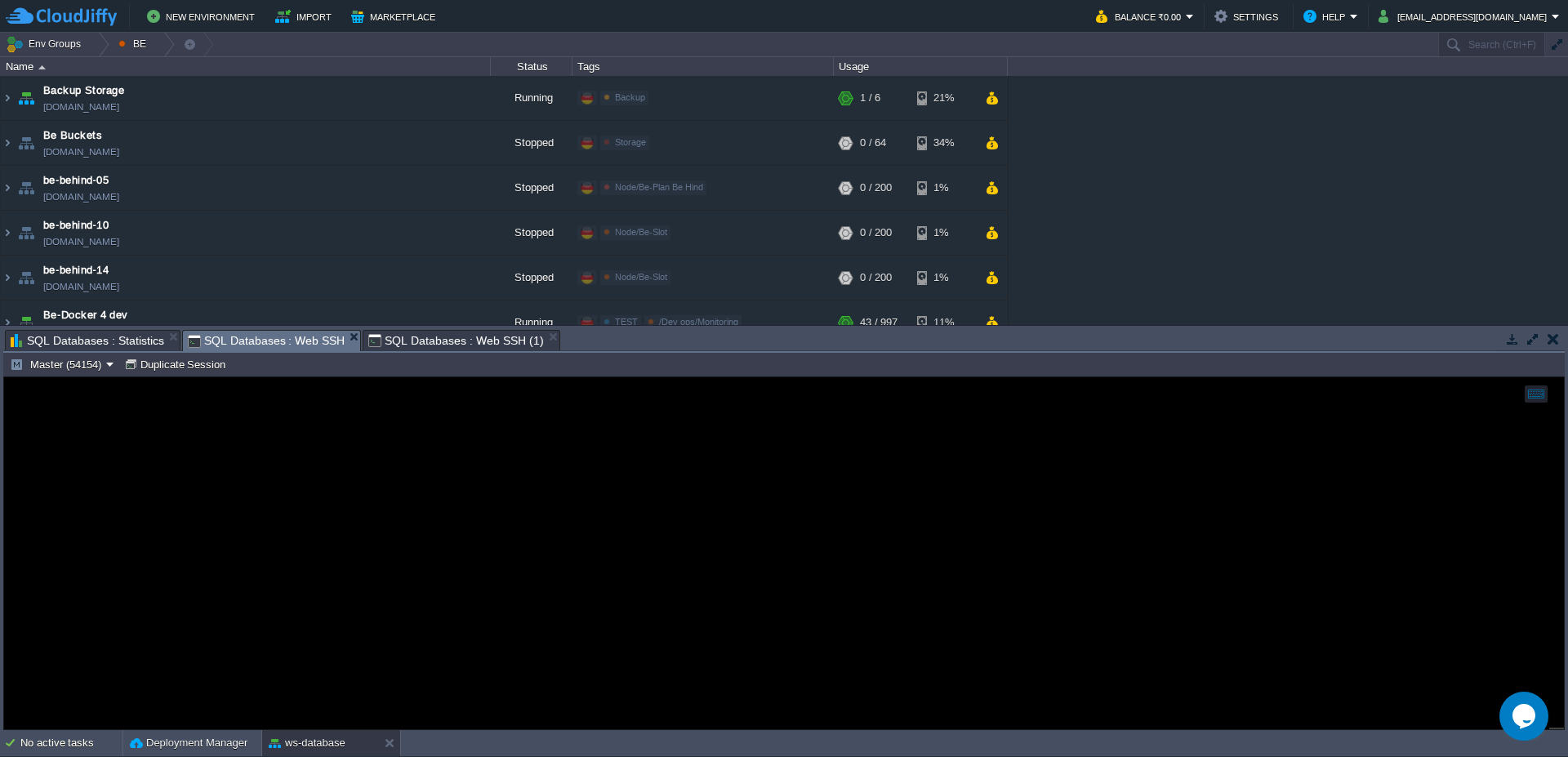
click at [250, 341] on span "SQL Databases : Web SSH" at bounding box center [267, 340] width 158 height 20
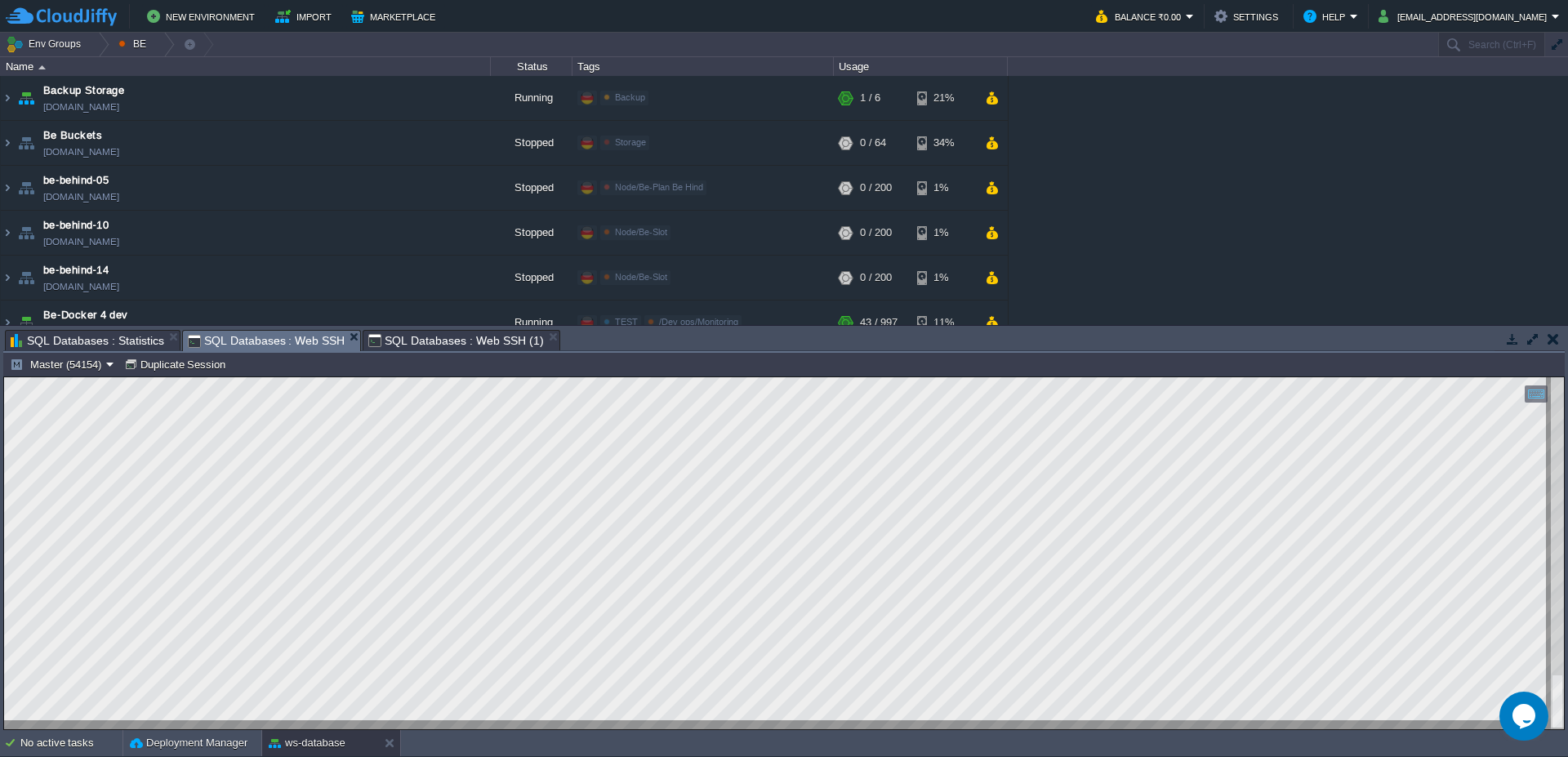
type textarea "] Unable to lock ./ibdata1 error: 11 2025-10-14T06:42:39.763791Z 1 [ERROR] [MY-…"
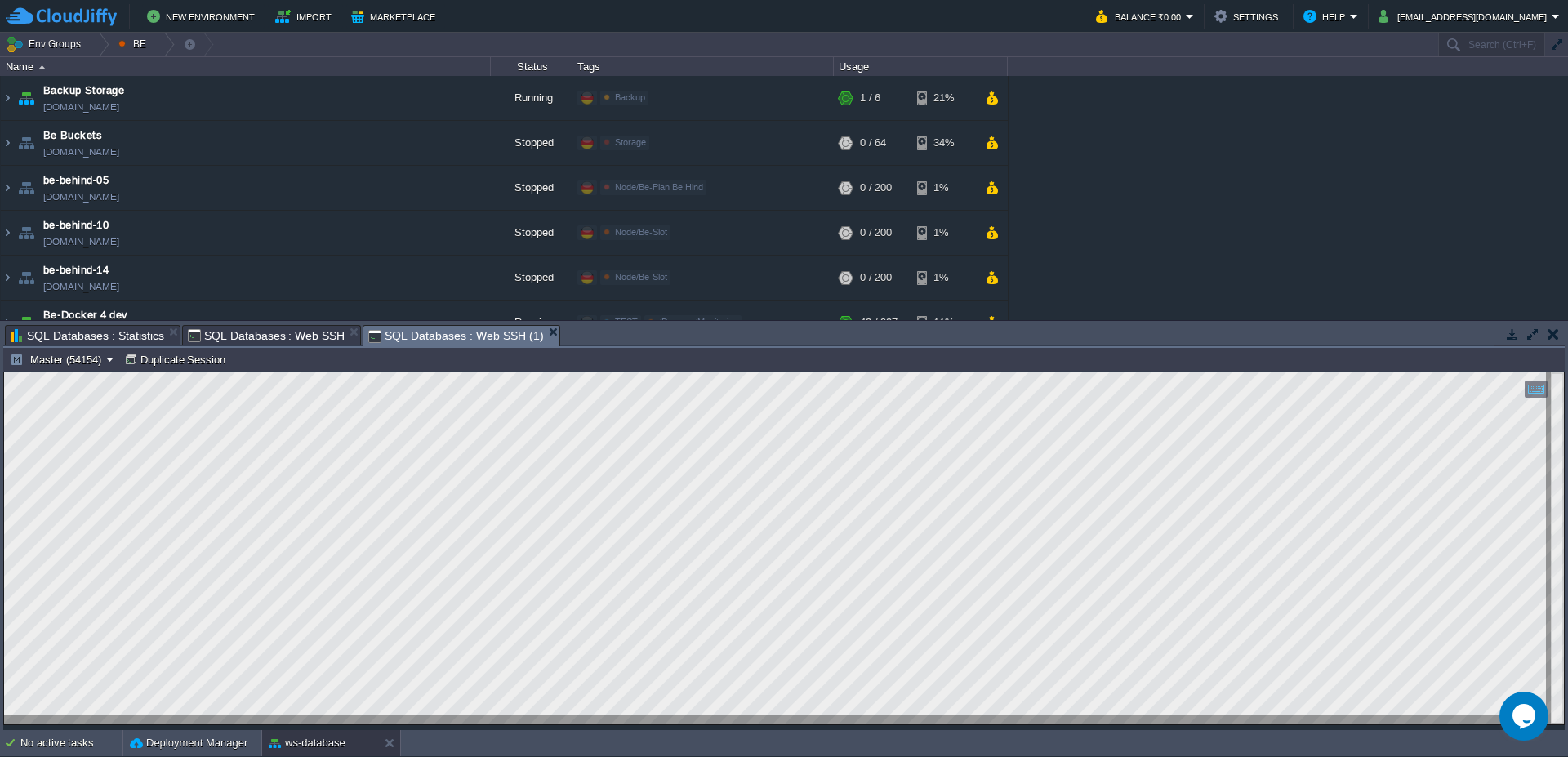
click at [454, 339] on span "SQL Databases : Web SSH (1)" at bounding box center [456, 335] width 175 height 20
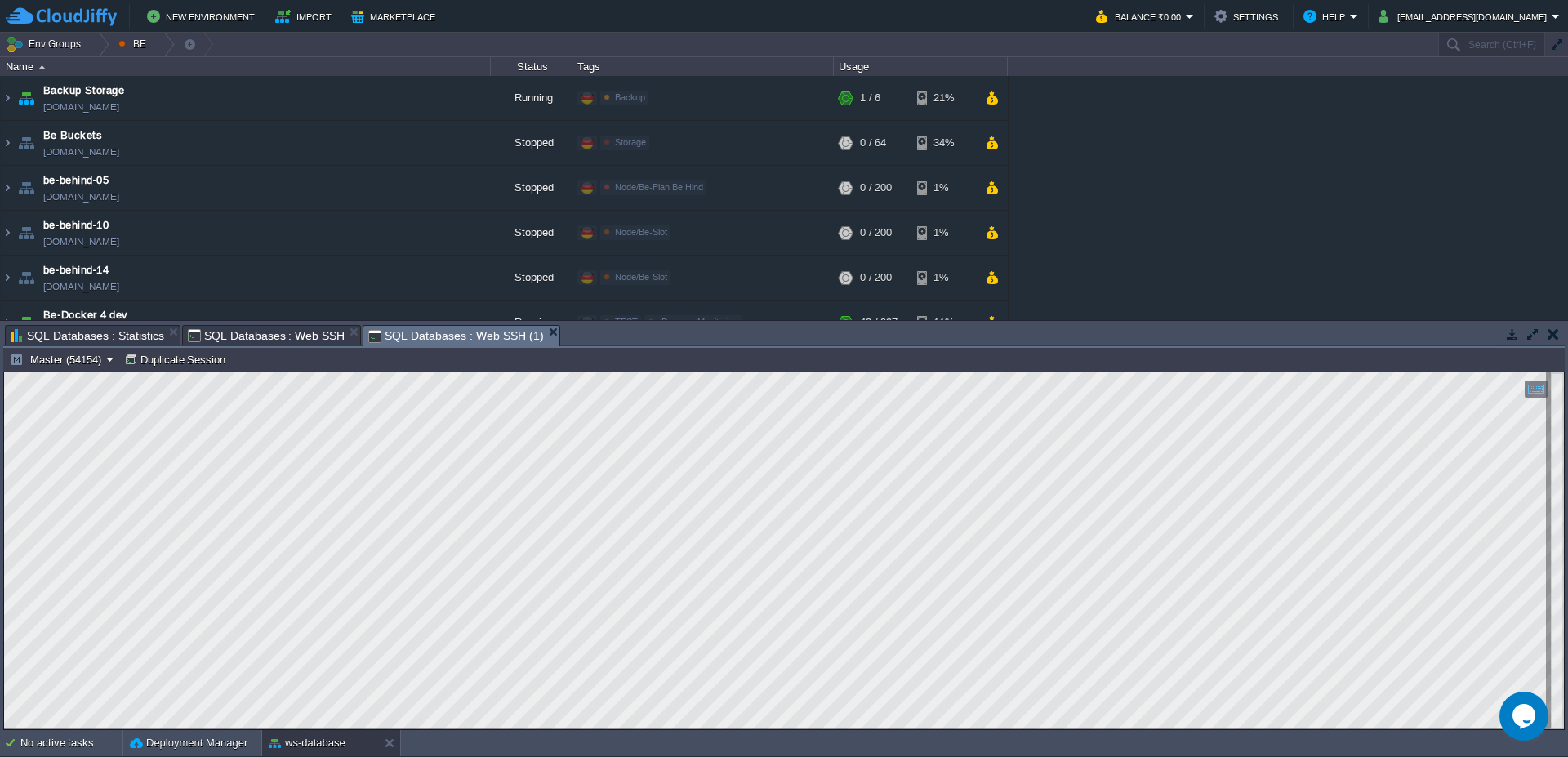
click at [278, 329] on span "SQL Databases : Web SSH" at bounding box center [267, 335] width 158 height 19
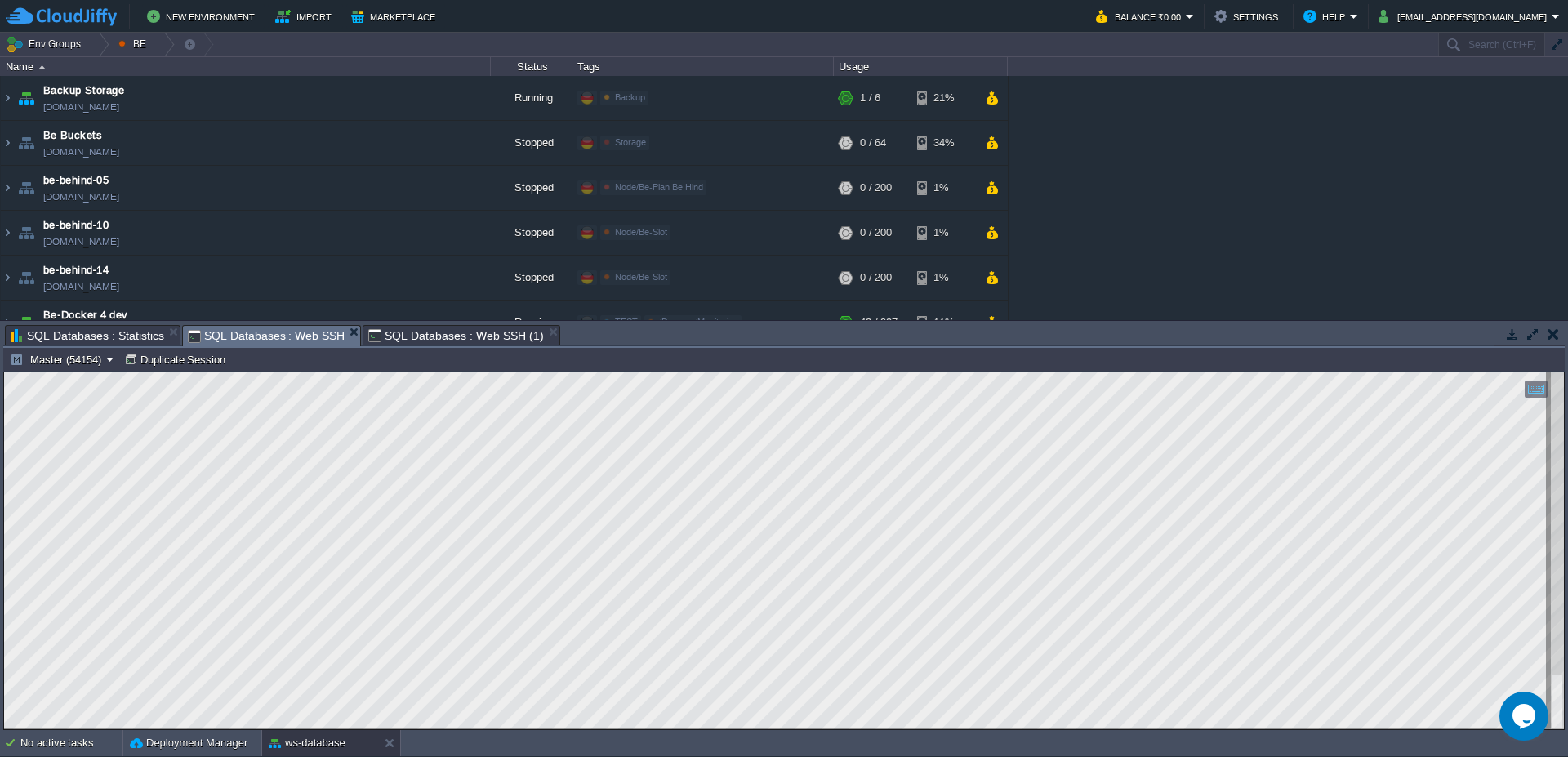
click at [474, 338] on span "SQL Databases : Web SSH (1)" at bounding box center [456, 335] width 175 height 19
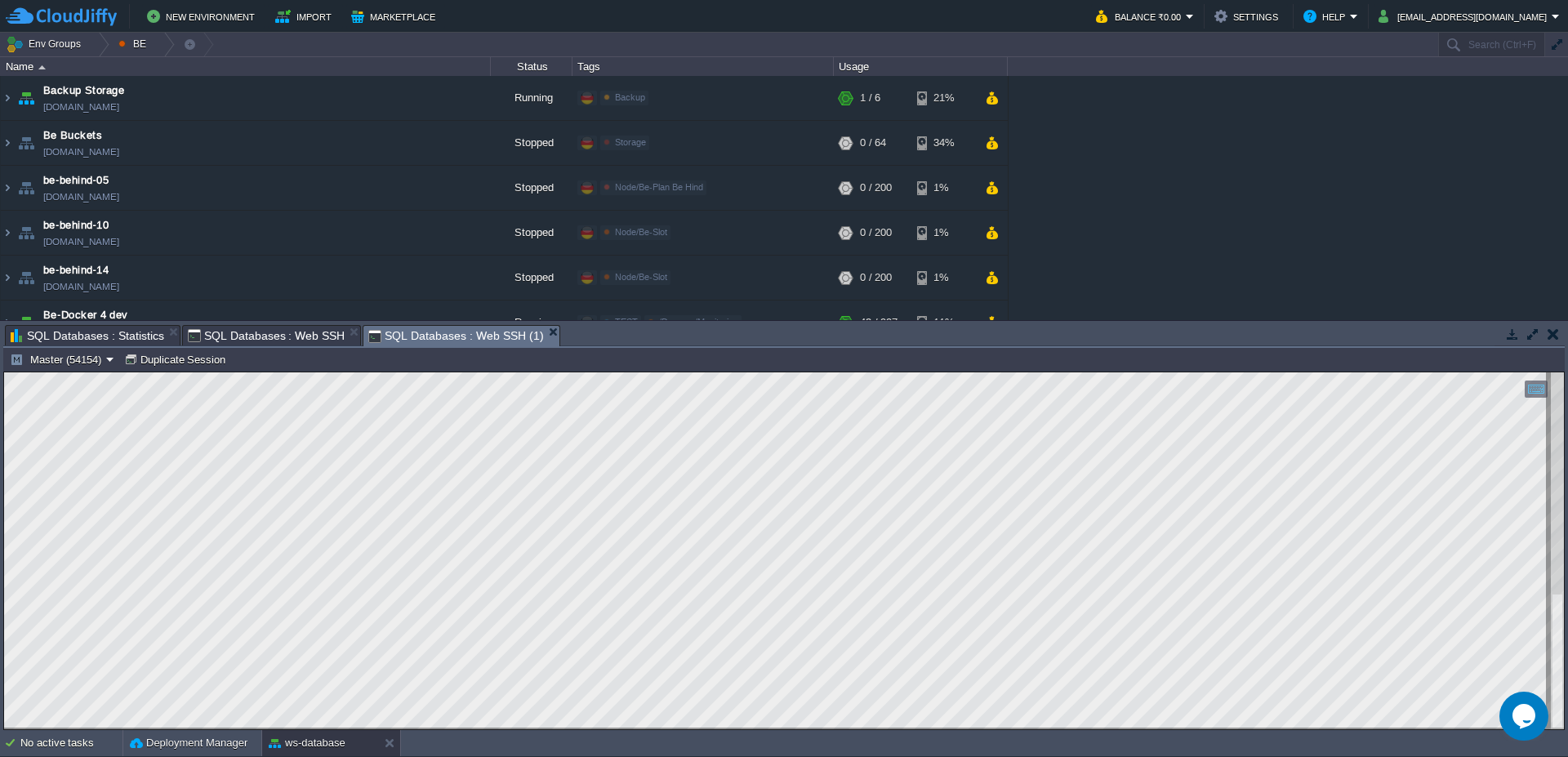
click at [236, 336] on span "SQL Databases : Web SSH" at bounding box center [267, 335] width 158 height 19
click at [443, 336] on span "SQL Databases : Web SSH (1)" at bounding box center [456, 335] width 175 height 20
click at [91, 334] on span "SQL Databases : Statistics" at bounding box center [87, 335] width 153 height 19
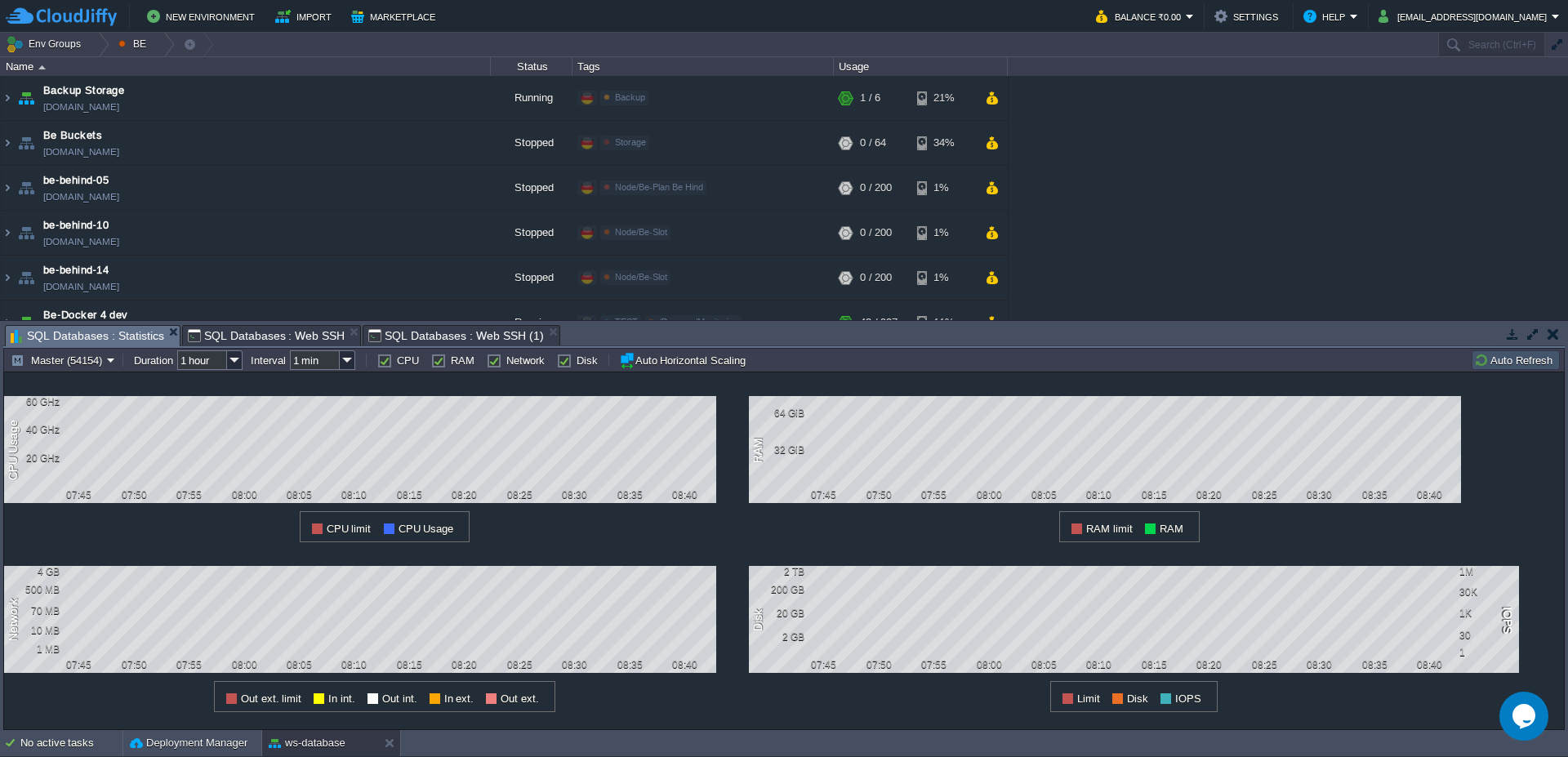
click at [1536, 365] on button "Auto Refresh" at bounding box center [1515, 360] width 83 height 15
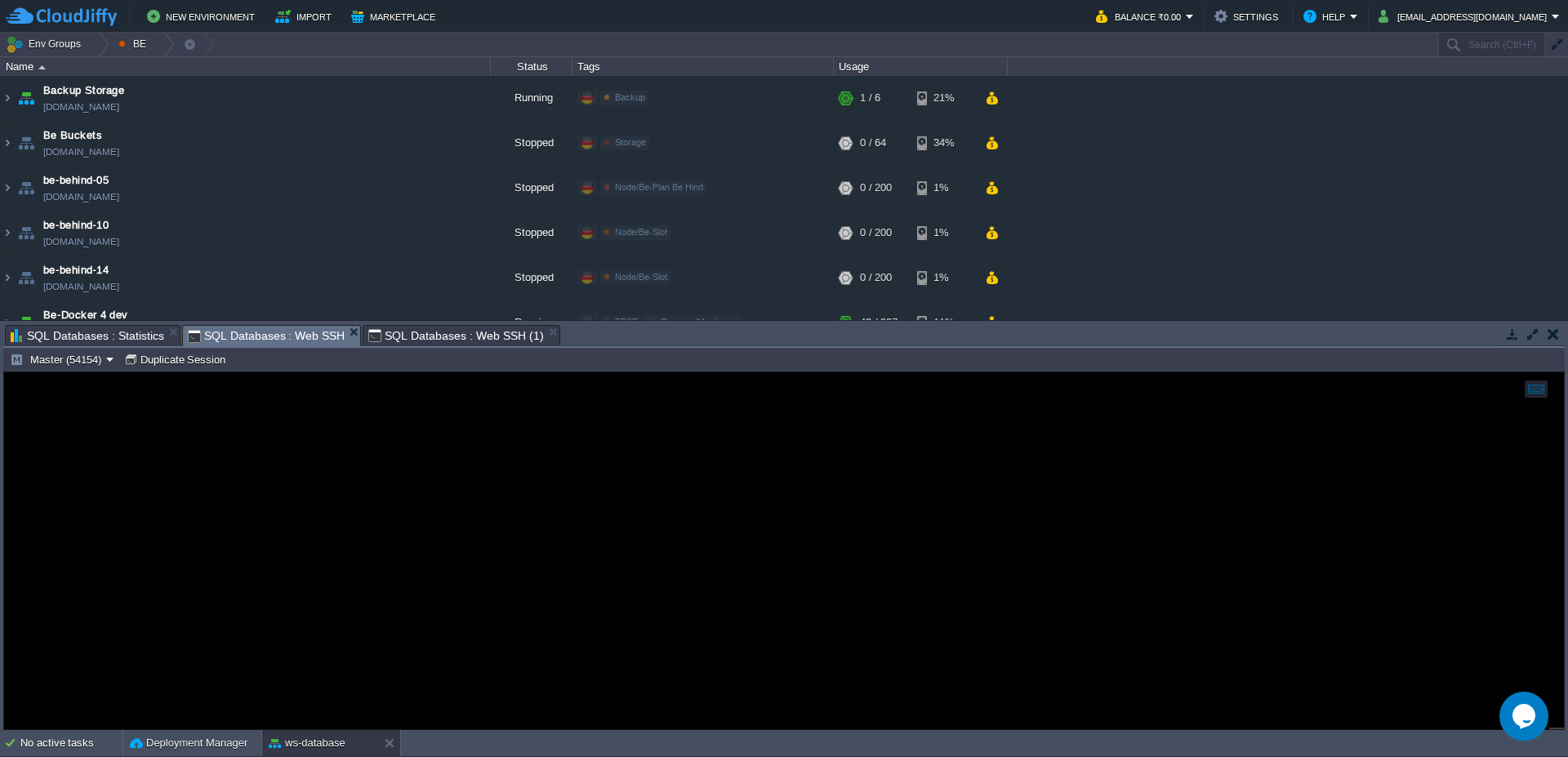
click at [315, 341] on span "SQL Databases : Web SSH" at bounding box center [267, 335] width 158 height 20
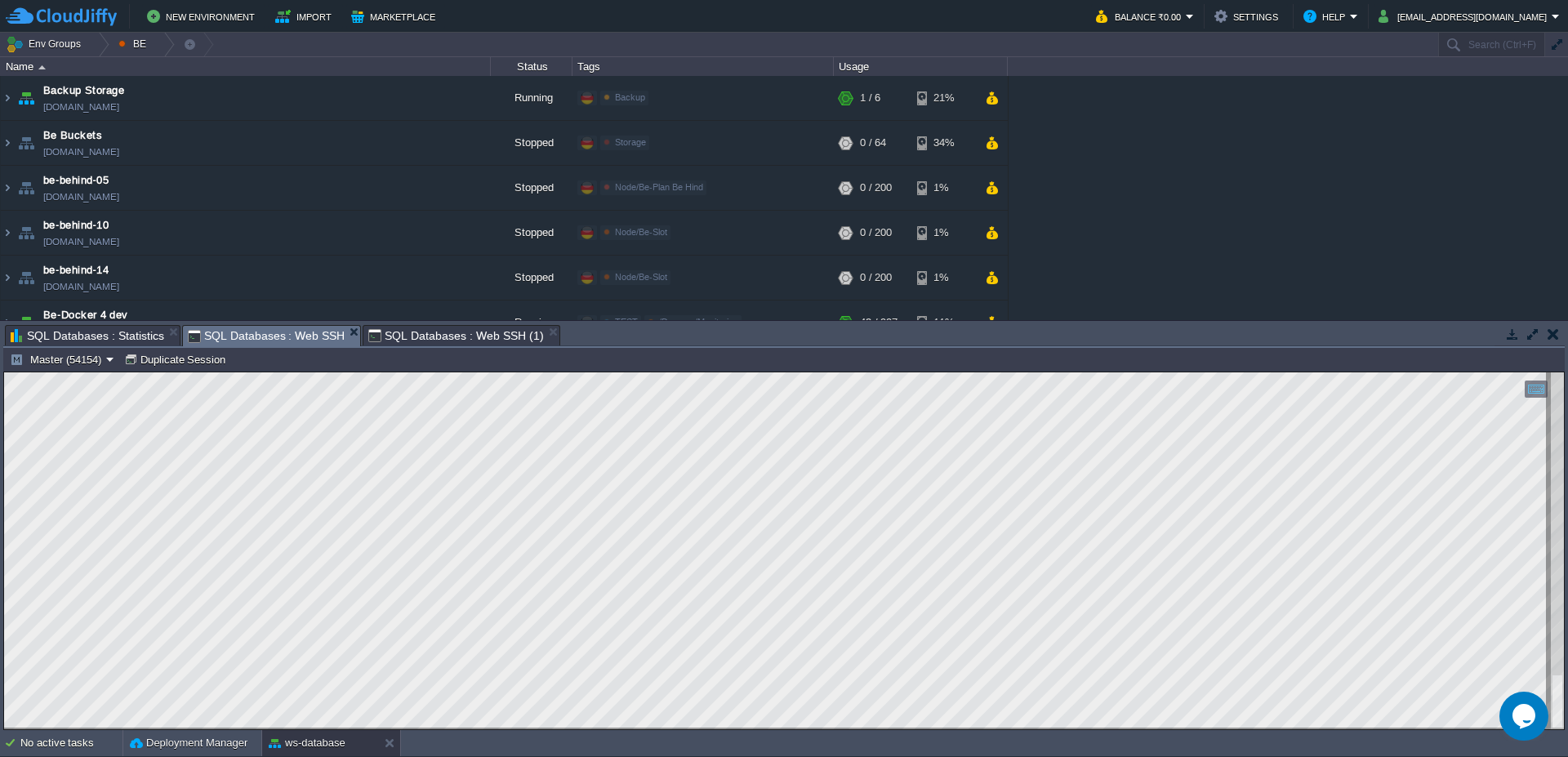
click at [432, 340] on span "SQL Databases : Web SSH (1)" at bounding box center [456, 335] width 175 height 19
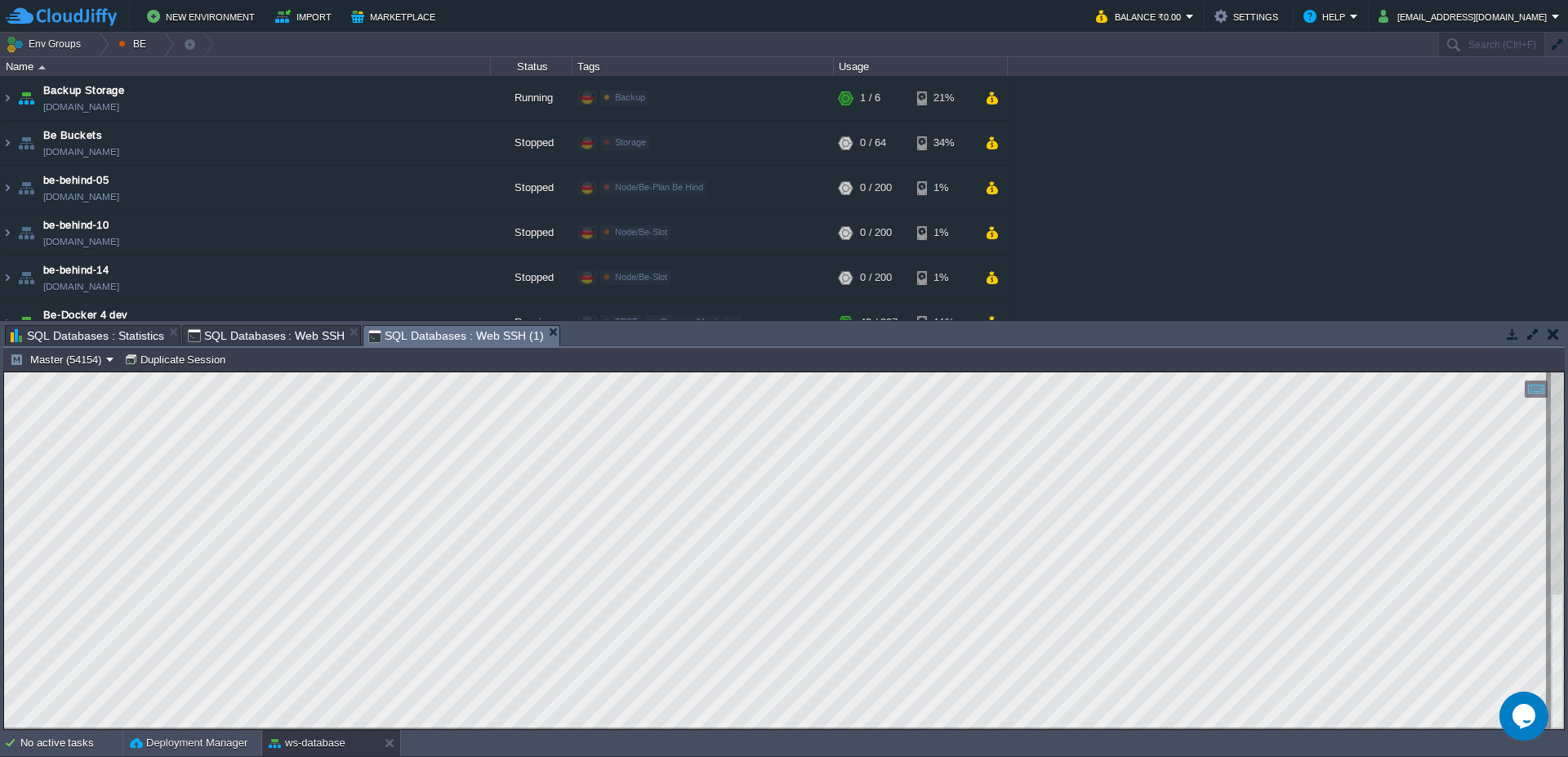
click at [101, 334] on span "SQL Databases : Statistics" at bounding box center [87, 335] width 153 height 19
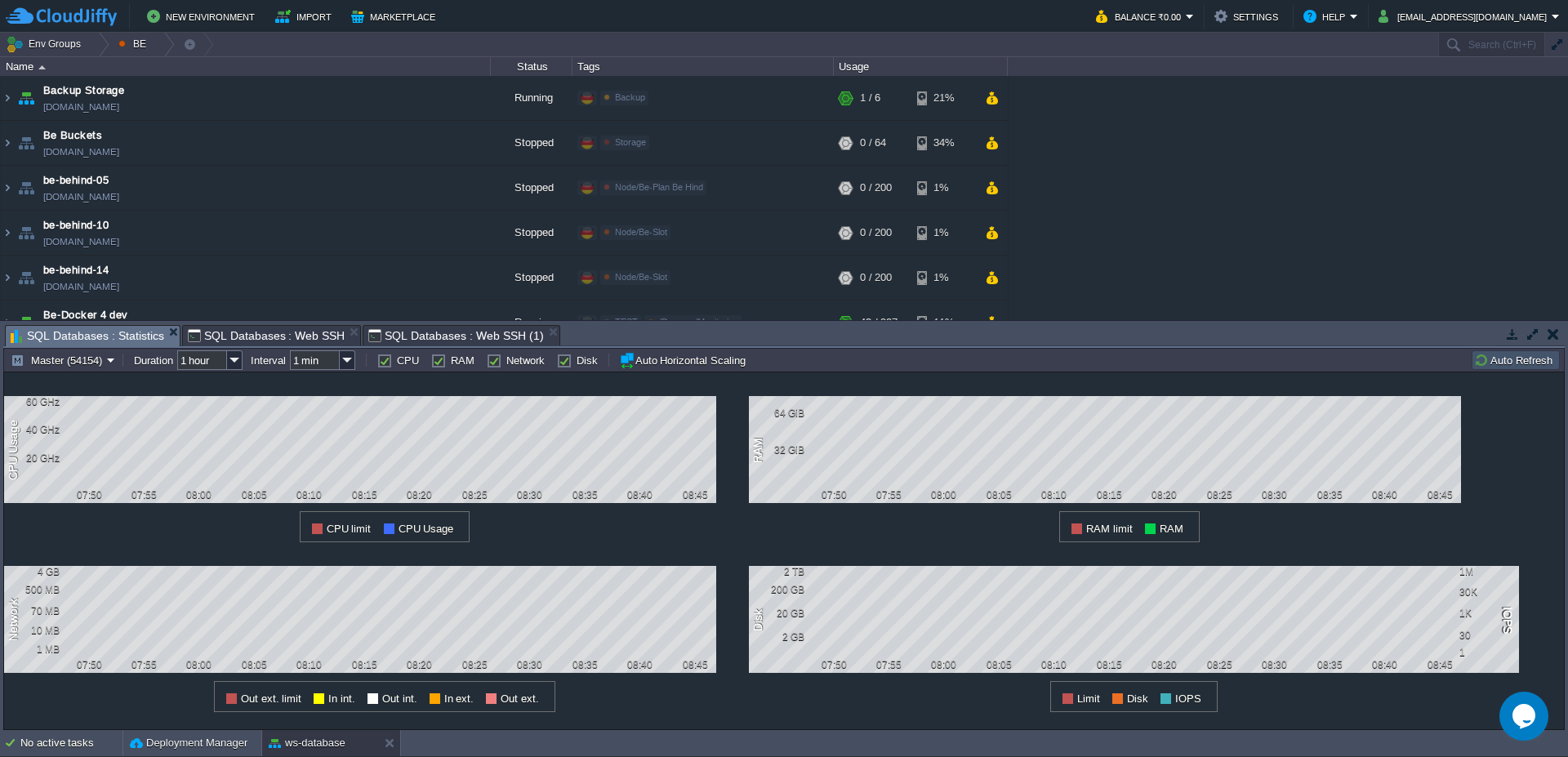
click at [1525, 363] on button "Auto Refresh" at bounding box center [1515, 360] width 83 height 15
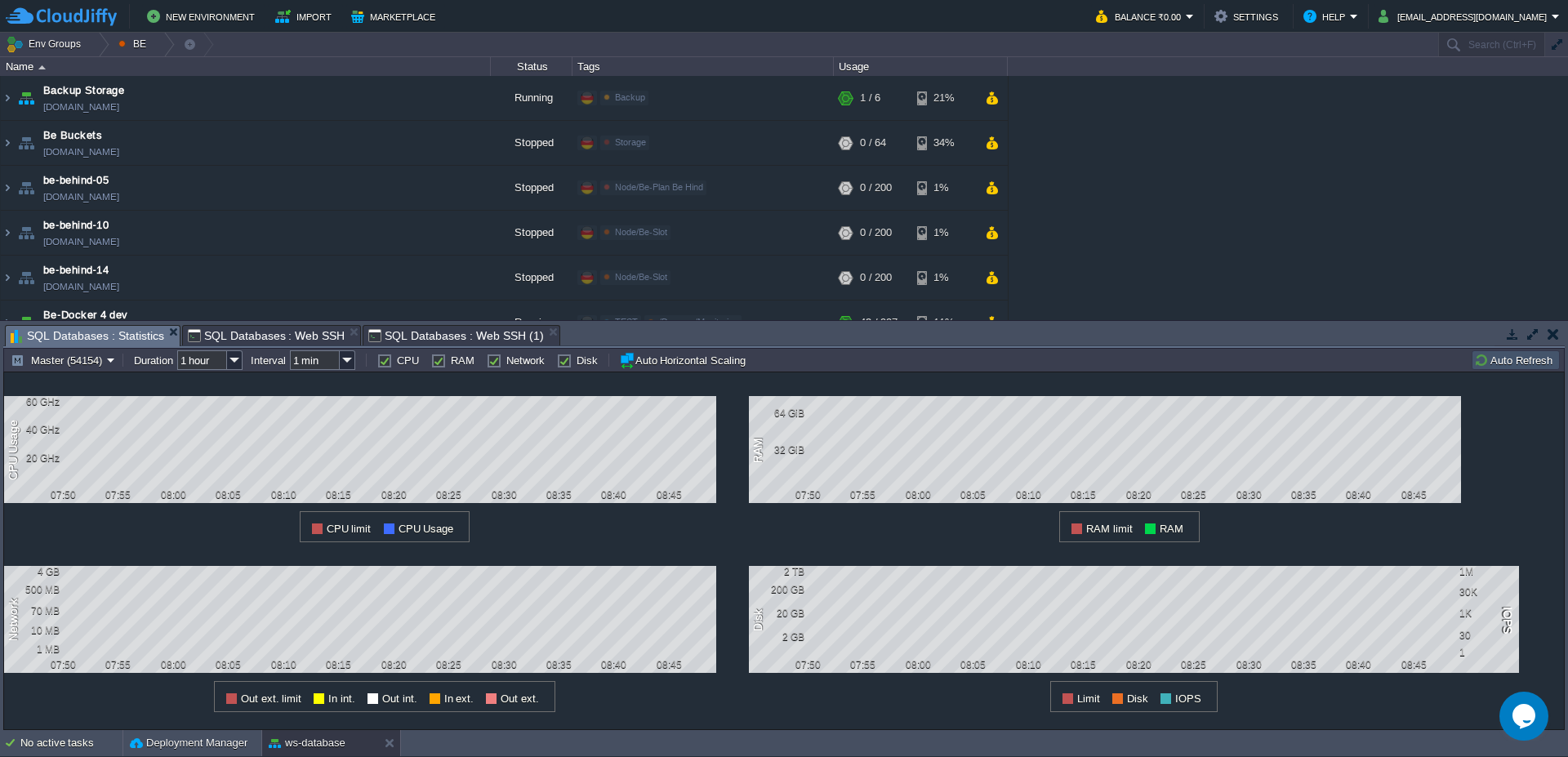
click at [264, 322] on div "Tasks Activity Log Archive Git / SVN SQL Databases : Statistics SQL Databases :…" at bounding box center [784, 525] width 1568 height 409
click at [418, 335] on span "SQL Databases : Web SSH (1)" at bounding box center [456, 335] width 175 height 19
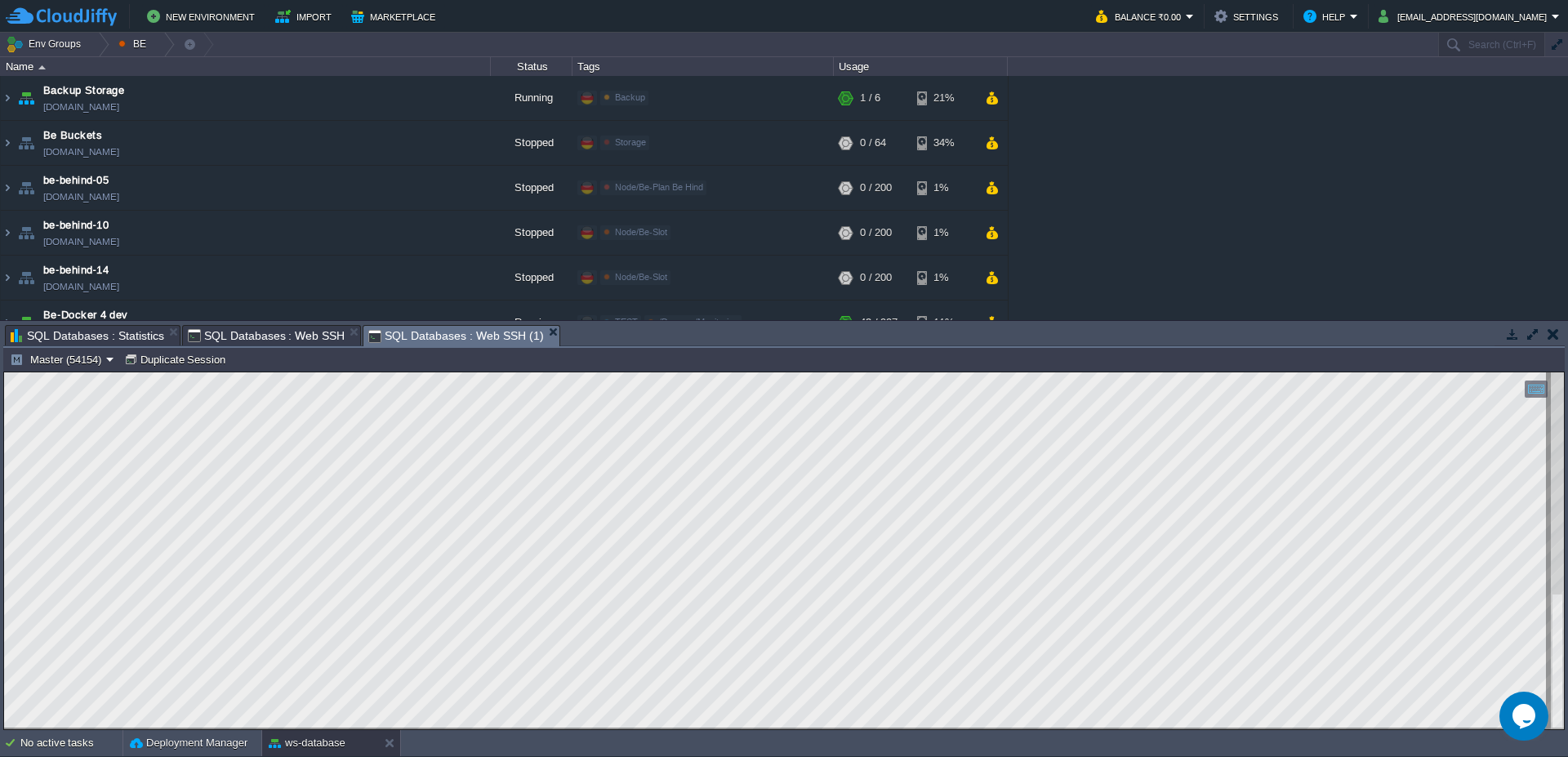
click at [118, 330] on span "SQL Databases : Statistics" at bounding box center [87, 335] width 153 height 19
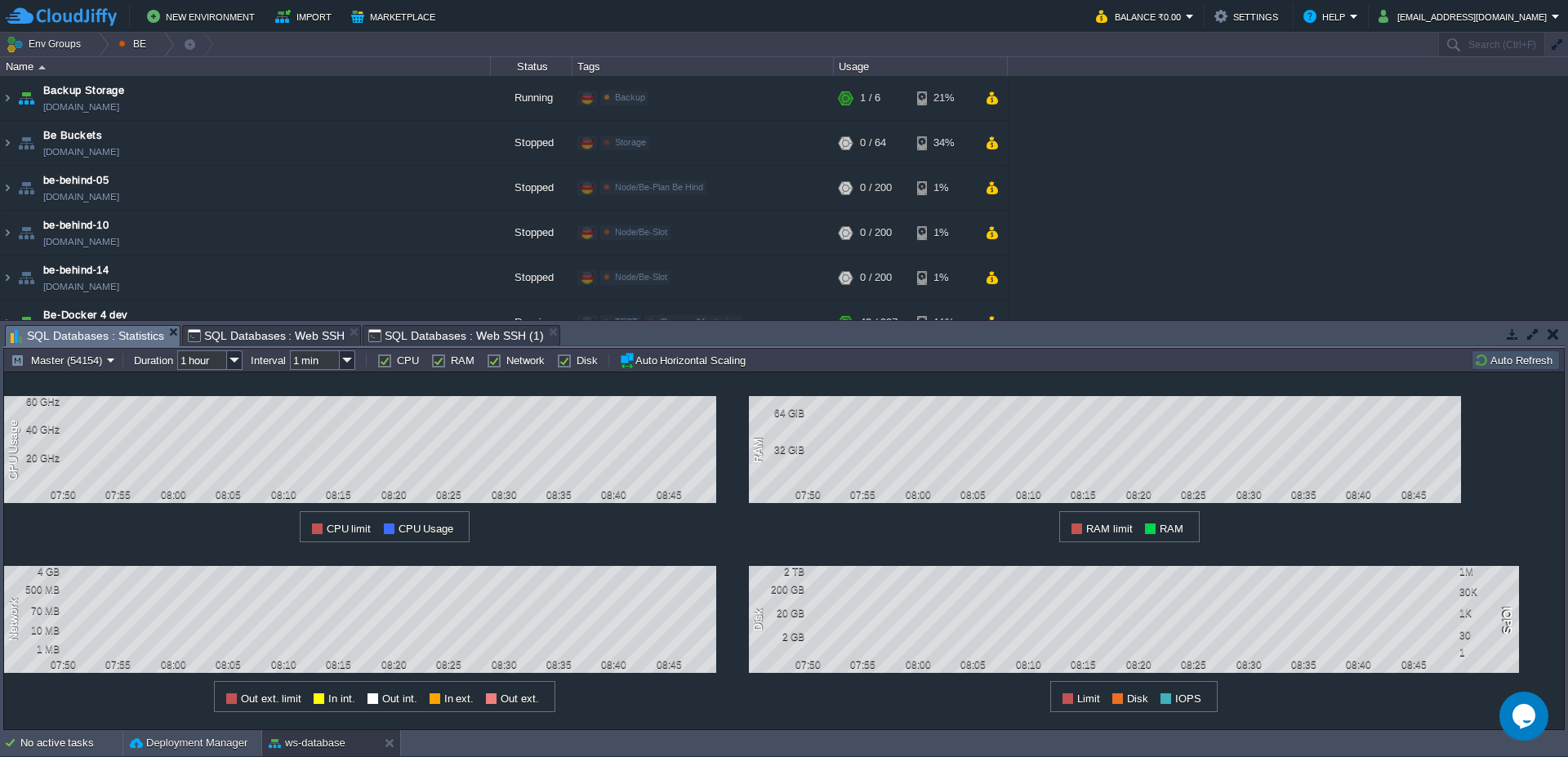
click at [1515, 358] on button "Auto Refresh" at bounding box center [1515, 360] width 83 height 15
click at [255, 331] on span "SQL Databases : Web SSH" at bounding box center [267, 335] width 158 height 19
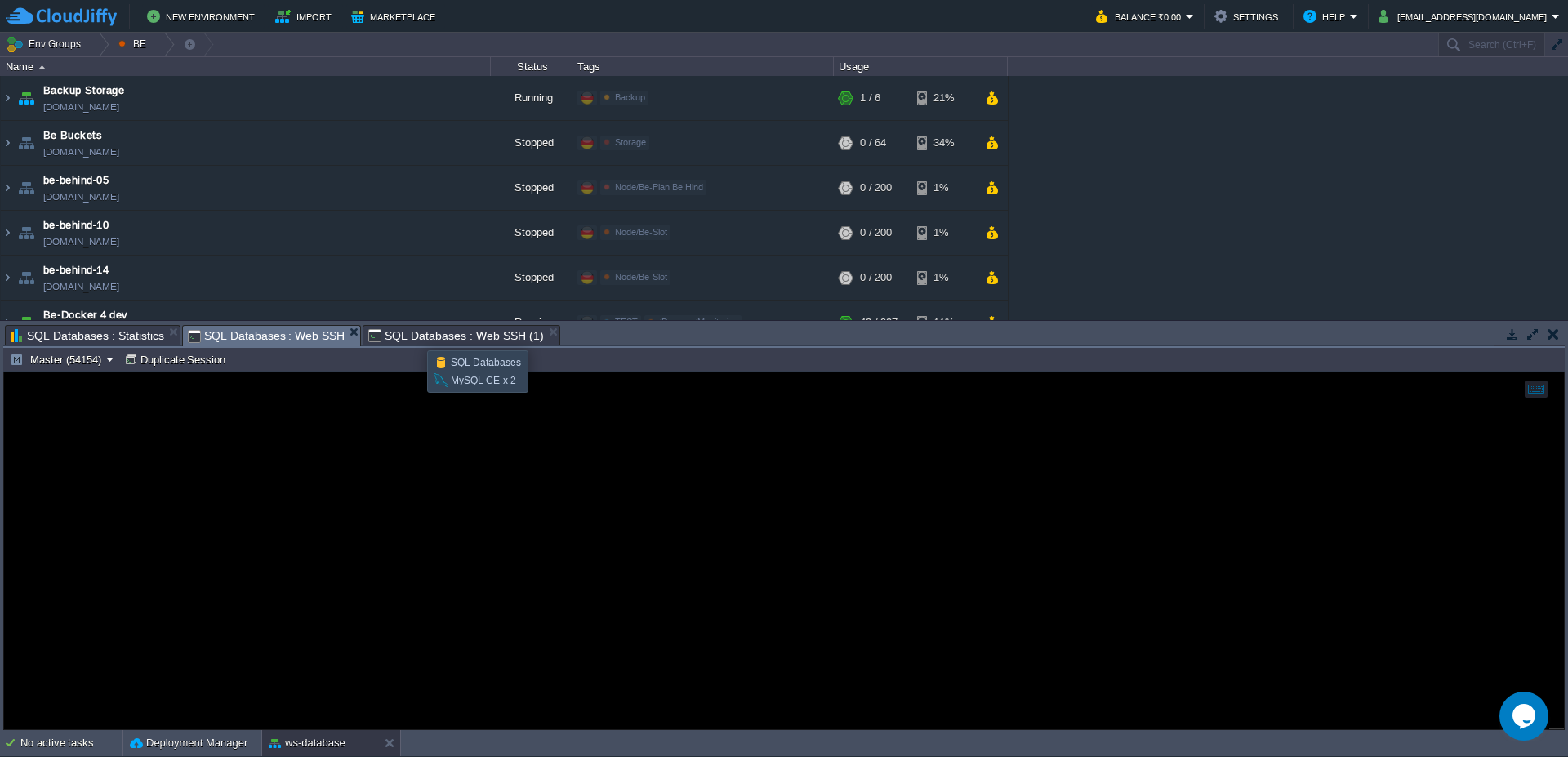
click at [415, 335] on span "SQL Databases : Web SSH (1)" at bounding box center [456, 335] width 175 height 19
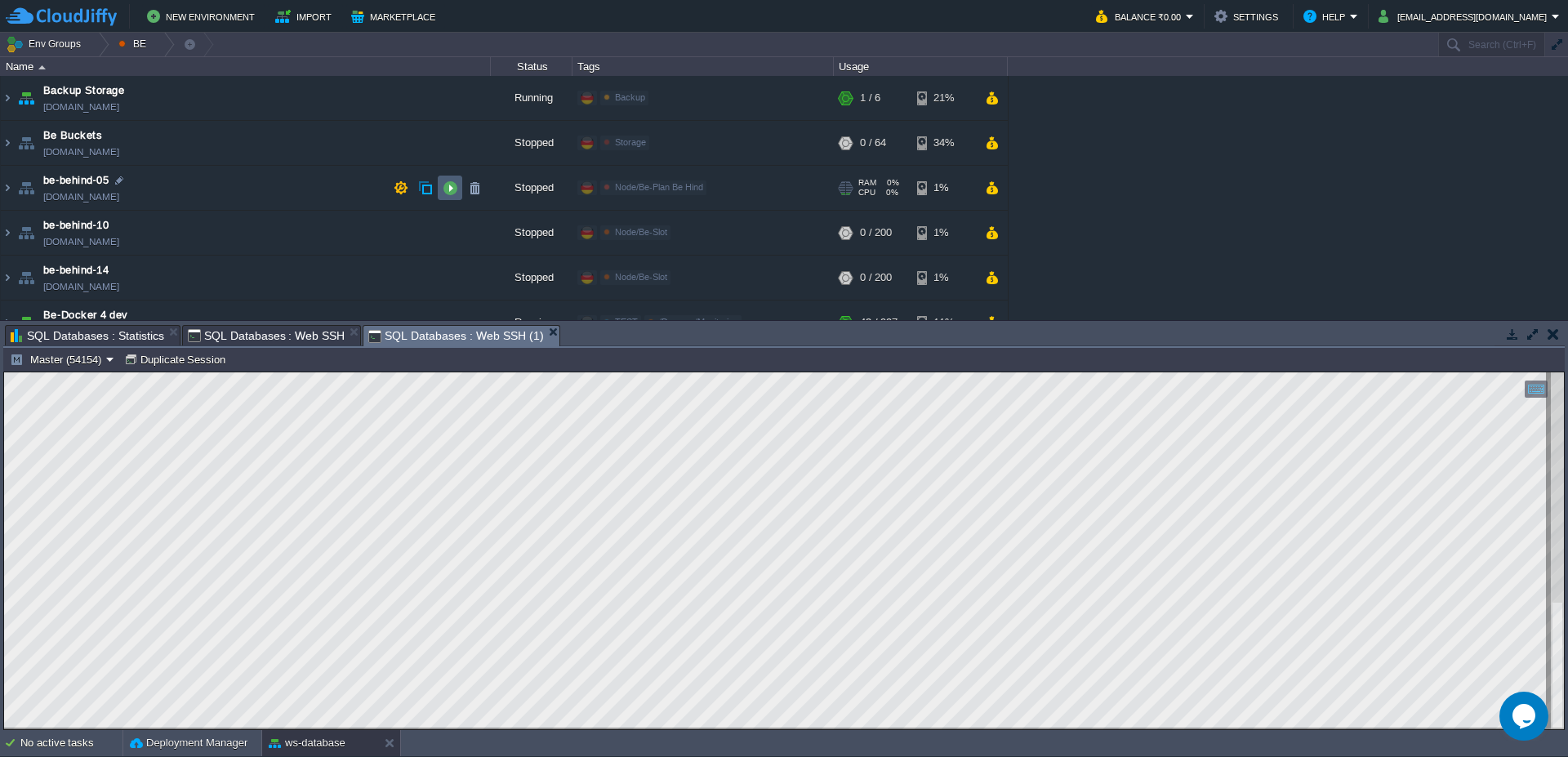
click at [448, 182] on button "button" at bounding box center [450, 187] width 15 height 15
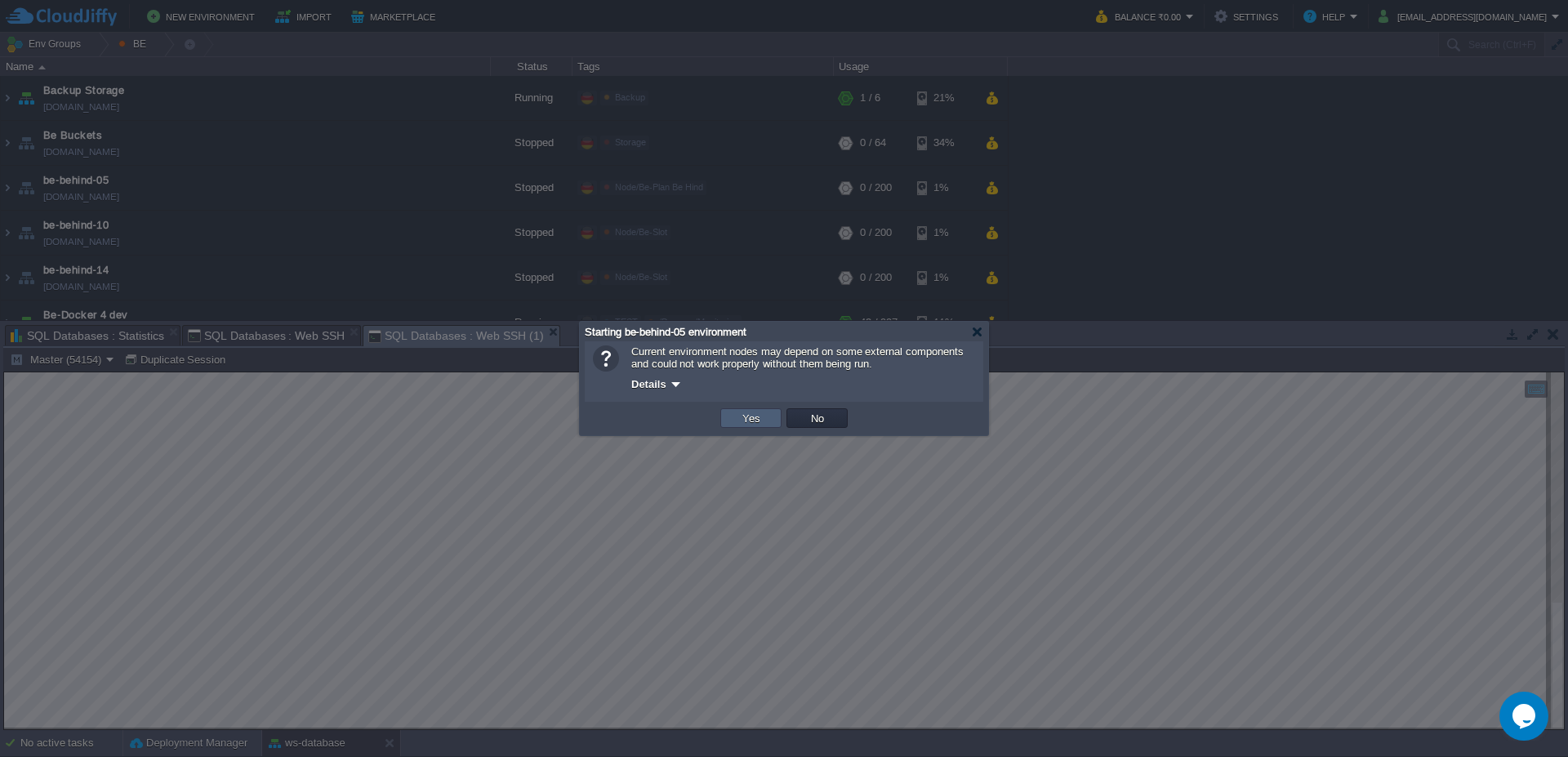
click at [764, 425] on td "Yes" at bounding box center [751, 417] width 61 height 19
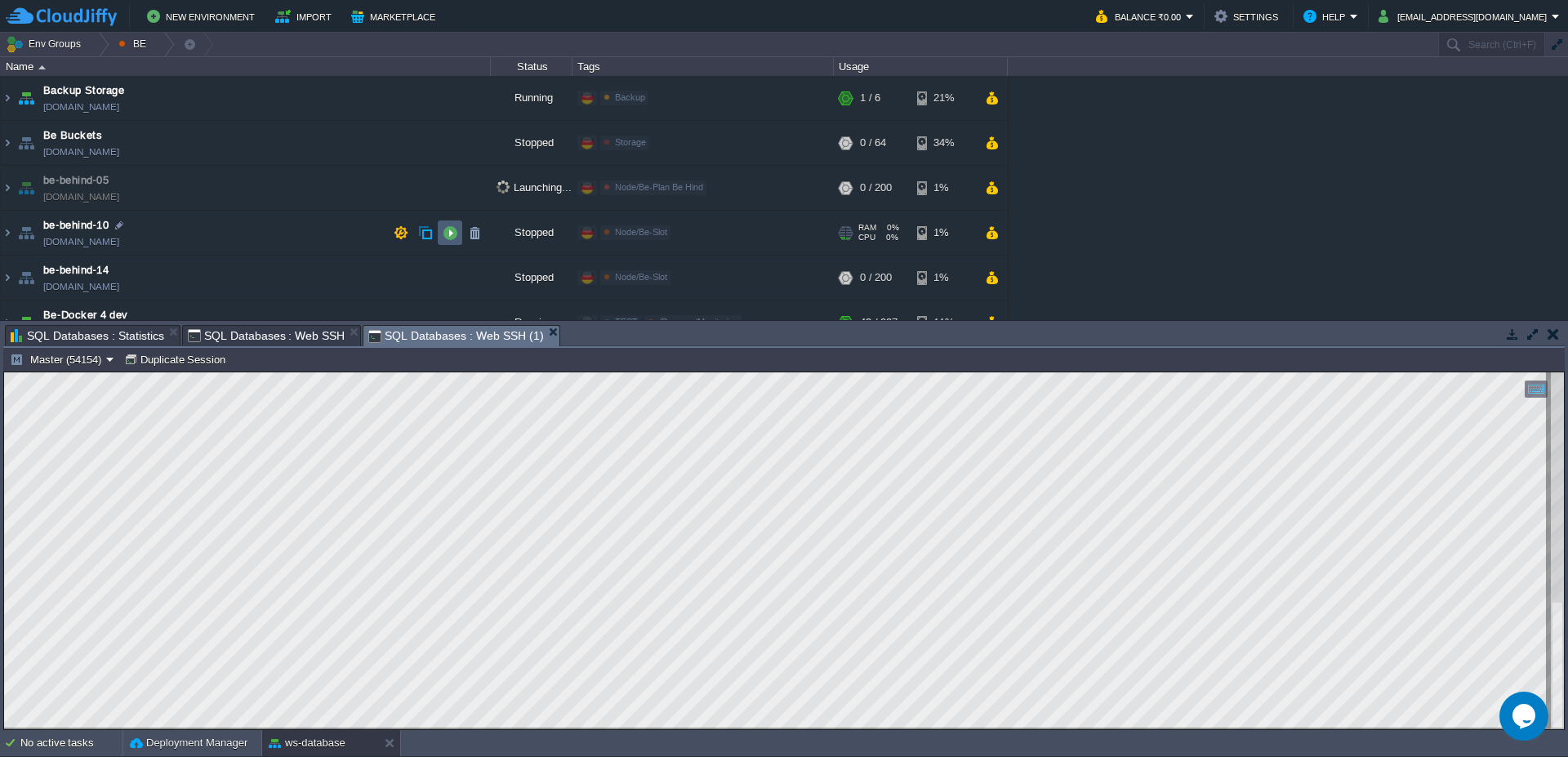
click at [440, 235] on td at bounding box center [450, 233] width 25 height 25
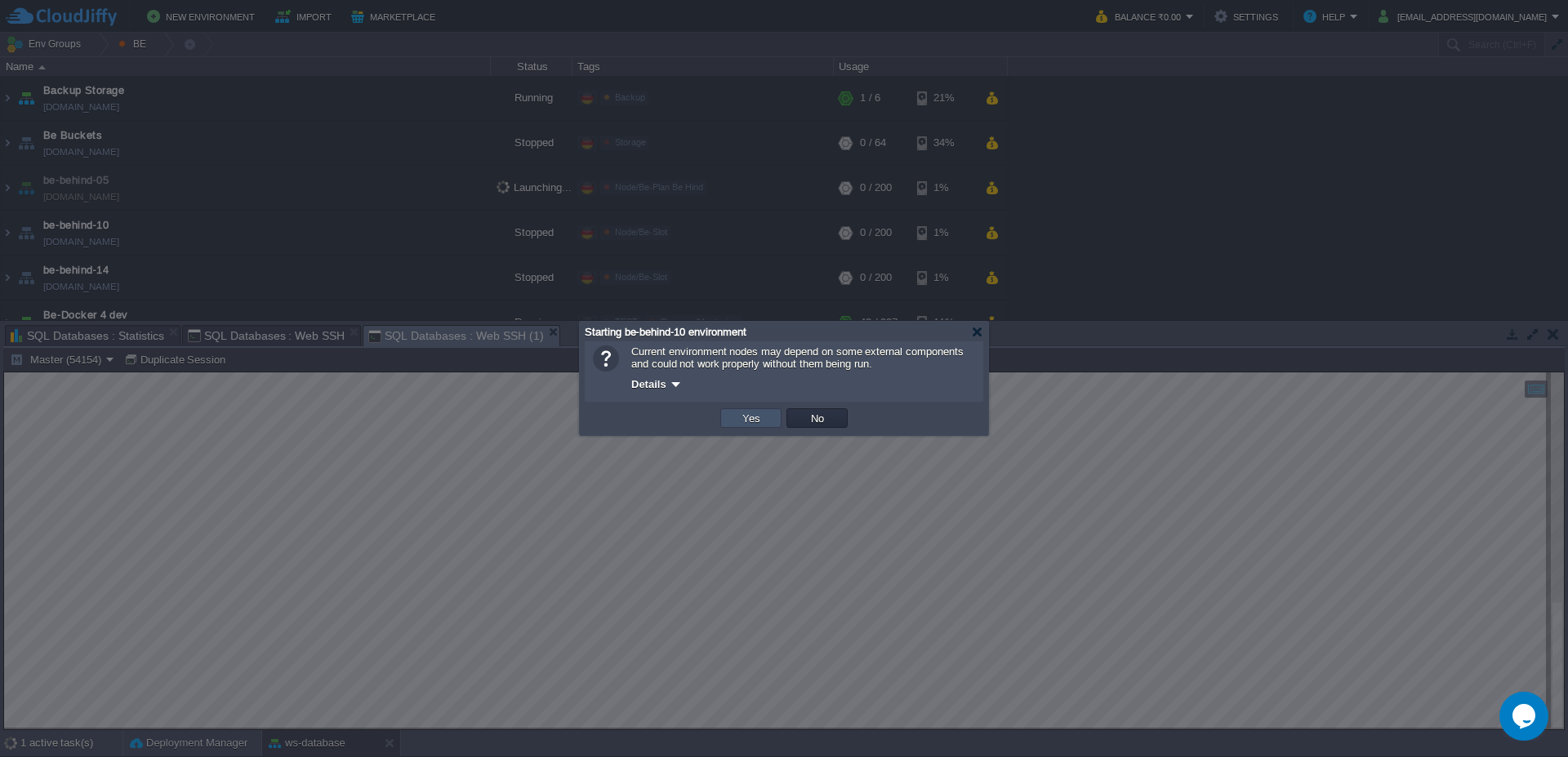
click at [760, 419] on button "Yes" at bounding box center [751, 417] width 28 height 15
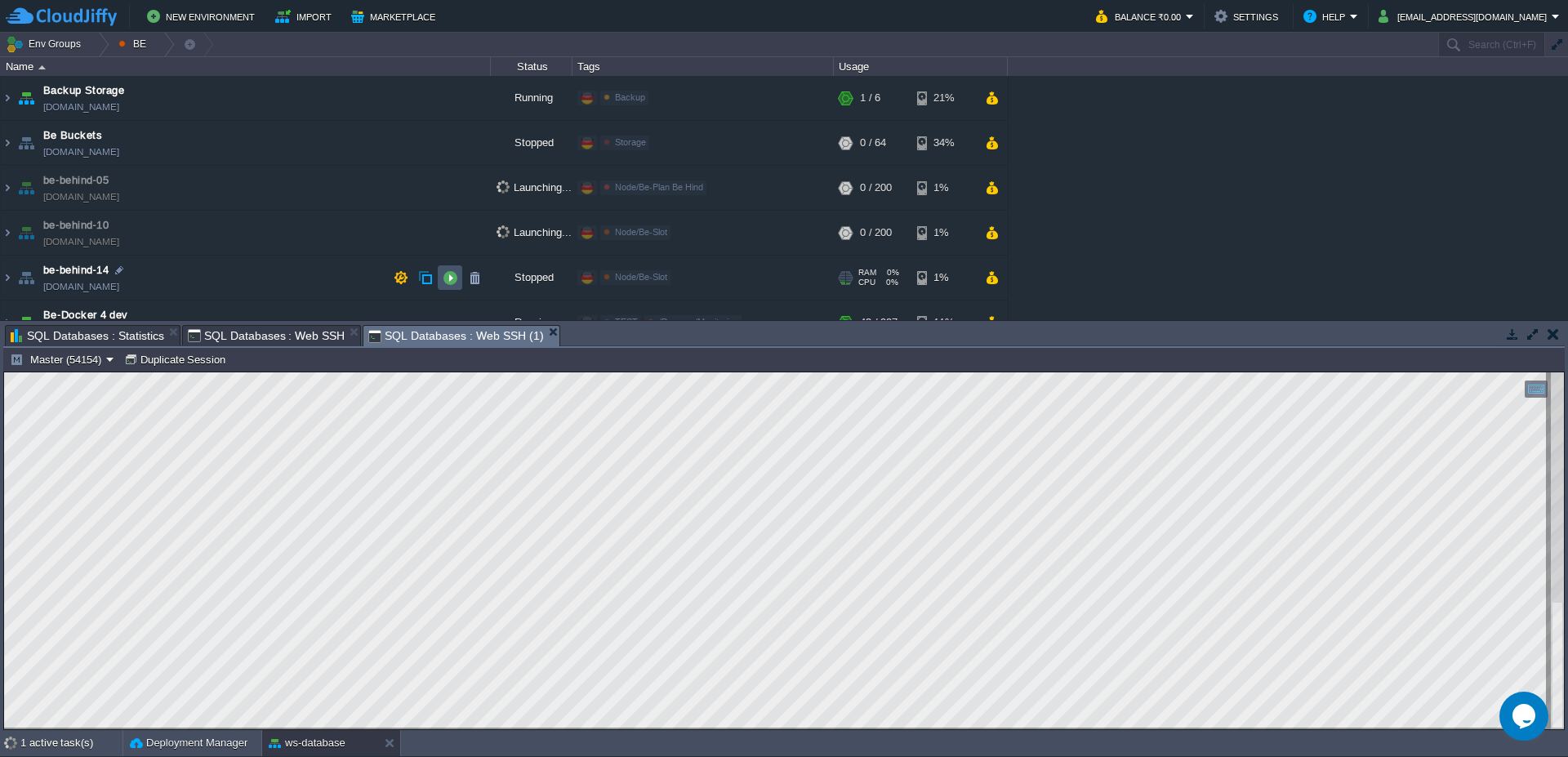
click at [449, 277] on button "button" at bounding box center [450, 277] width 15 height 15
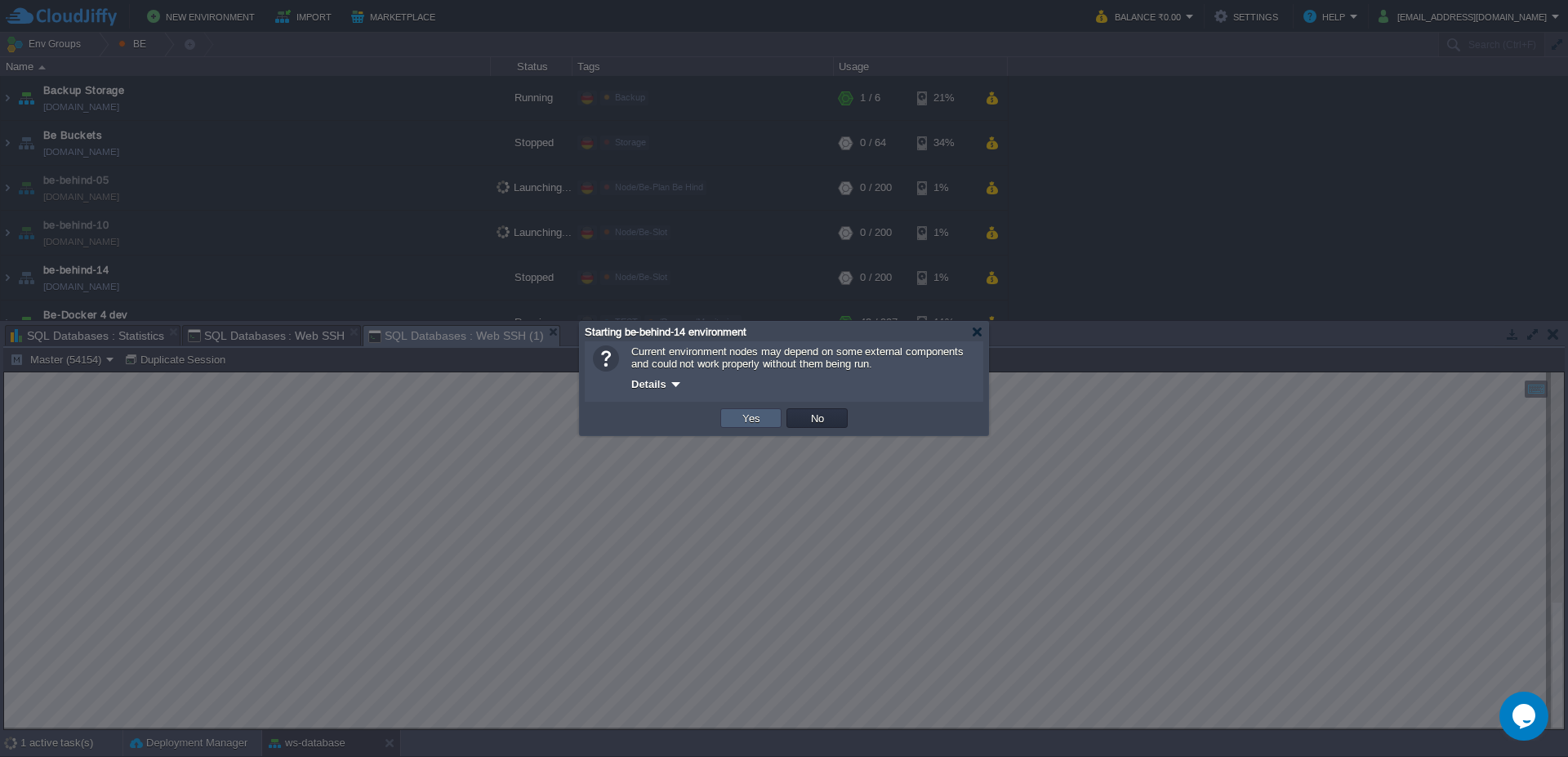
click at [758, 417] on button "Yes" at bounding box center [751, 417] width 28 height 15
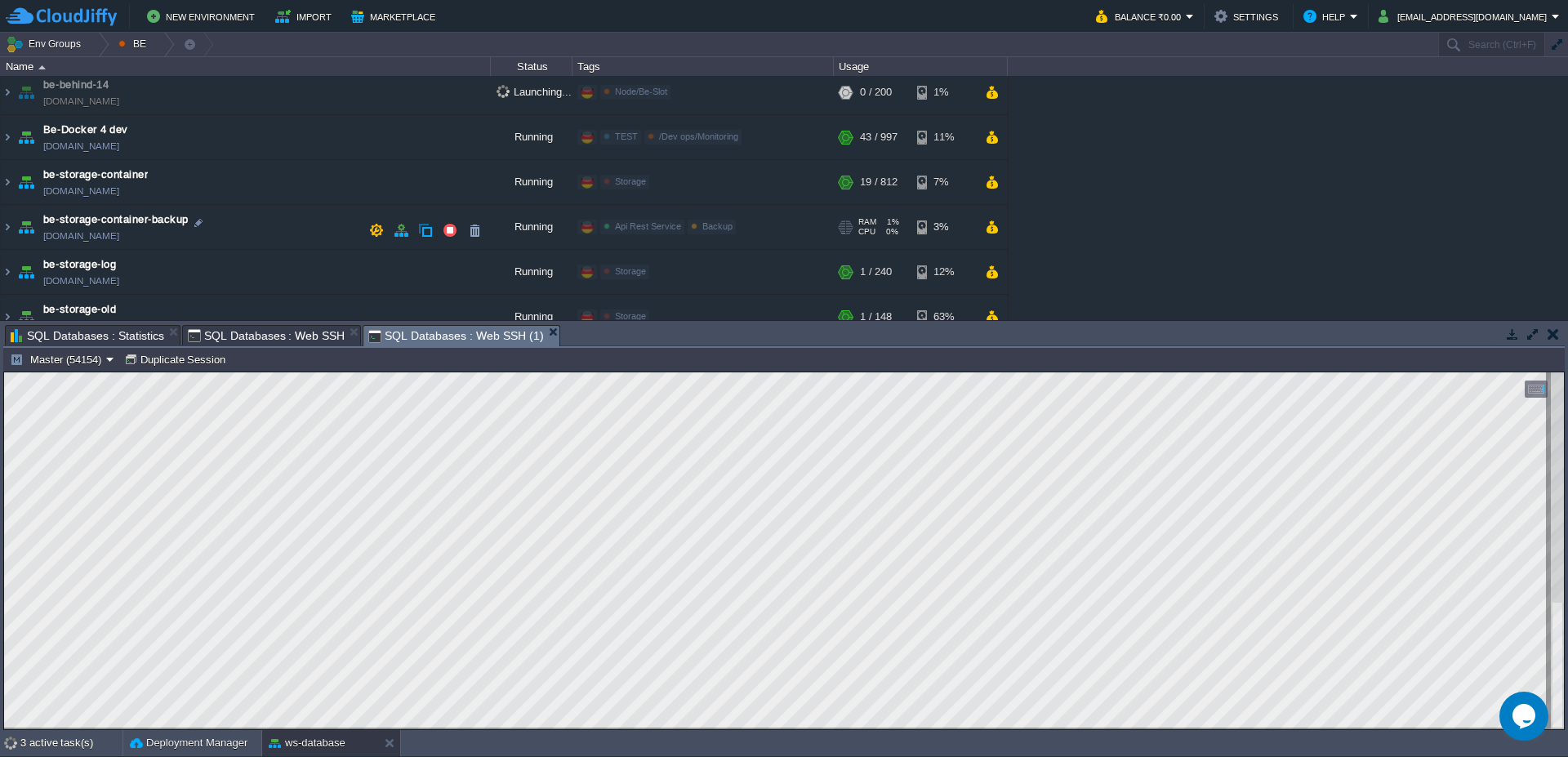
scroll to position [0, 0]
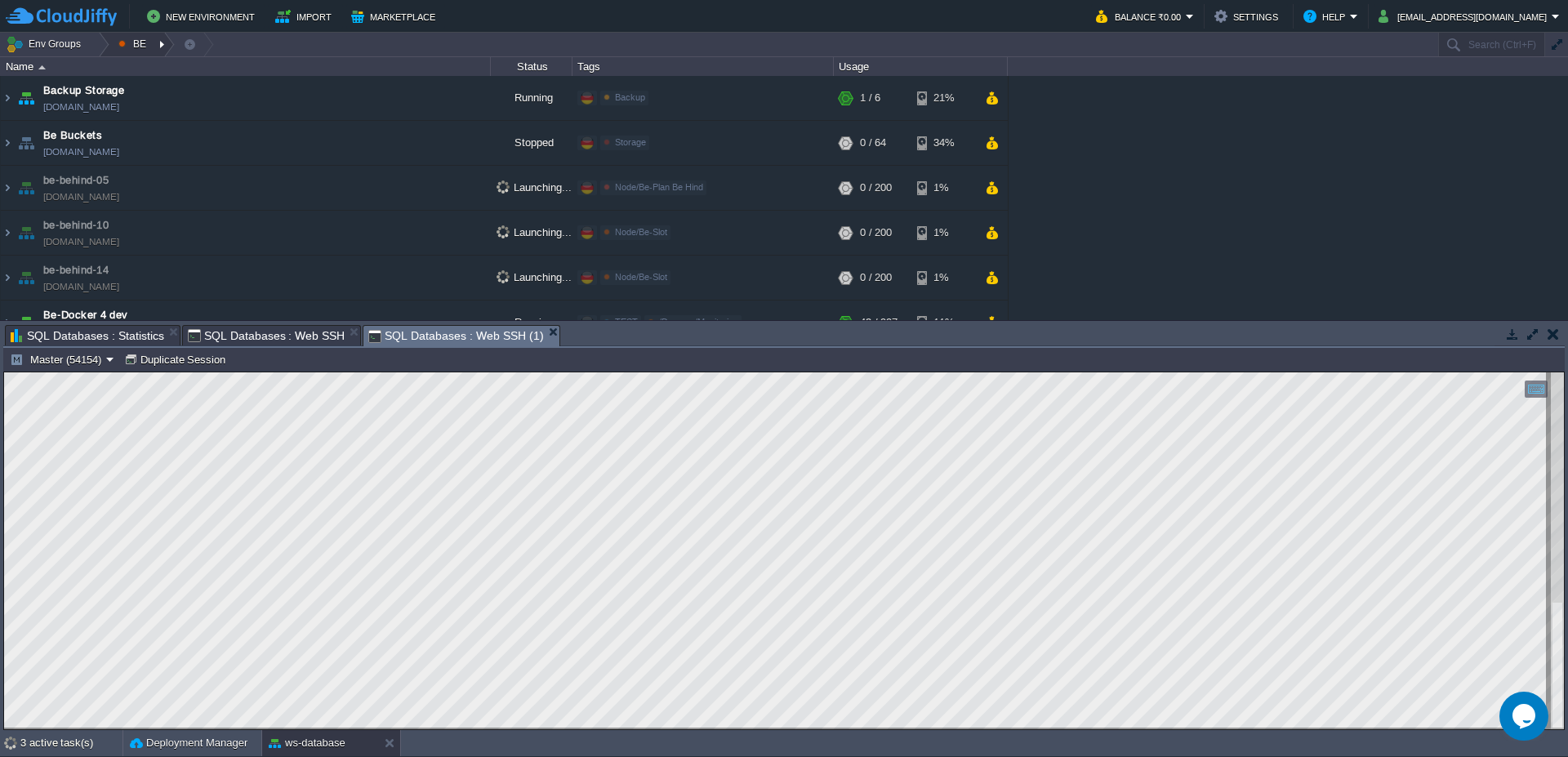
click at [168, 41] on div at bounding box center [163, 44] width 22 height 24
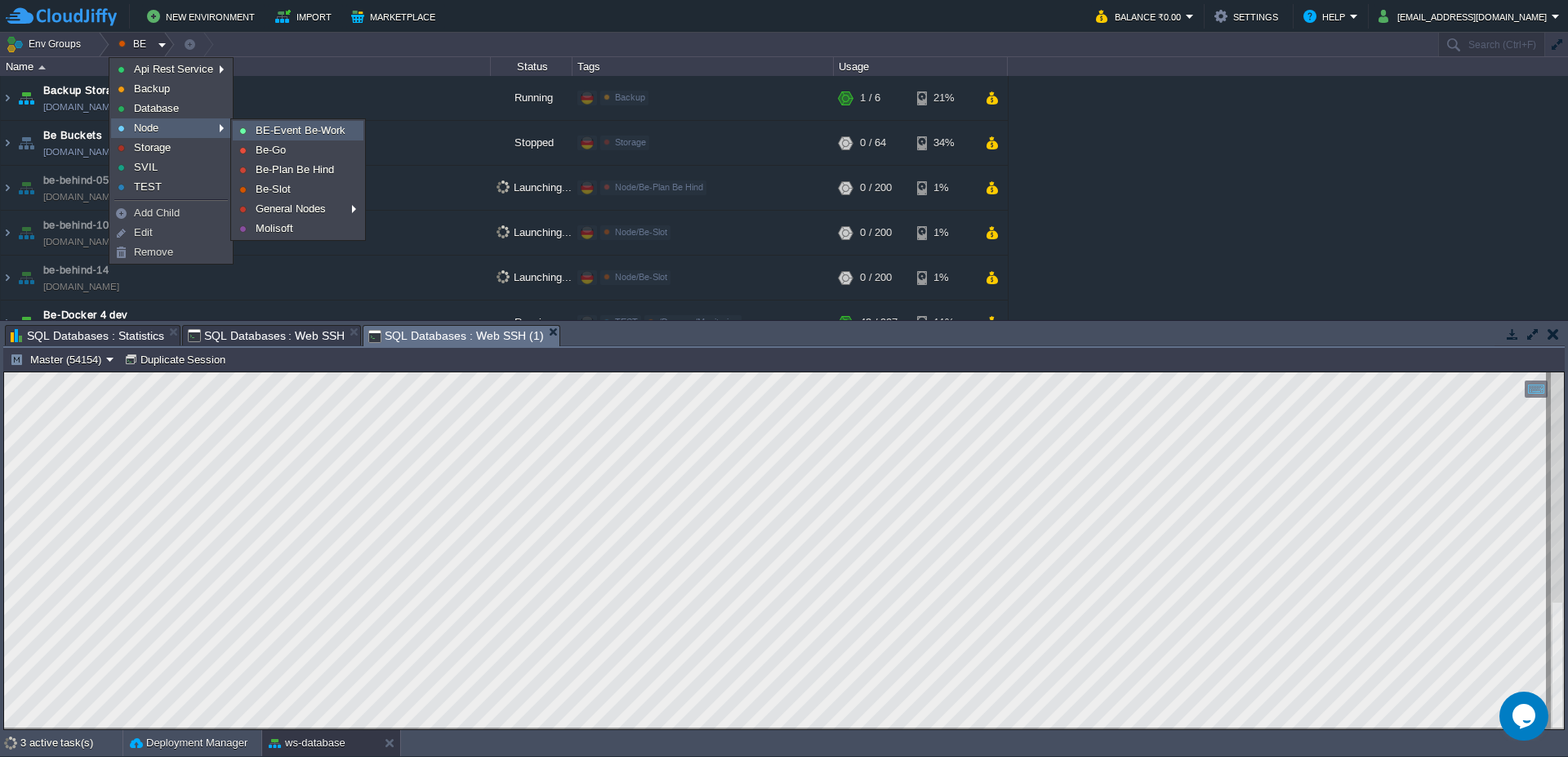
click at [293, 131] on span "BE-Event Be-Work" at bounding box center [300, 130] width 90 height 12
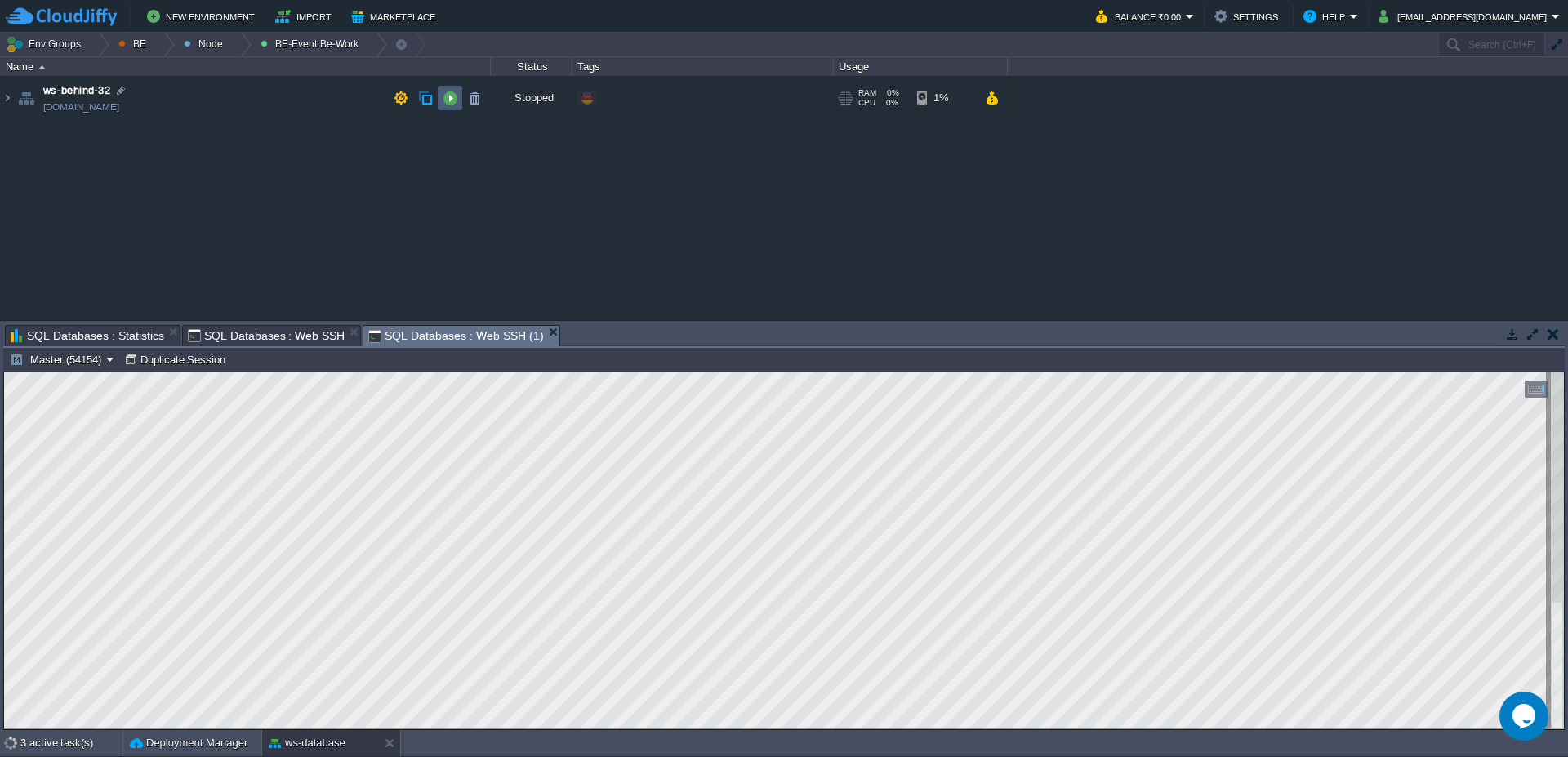
click at [448, 95] on button "button" at bounding box center [450, 98] width 15 height 15
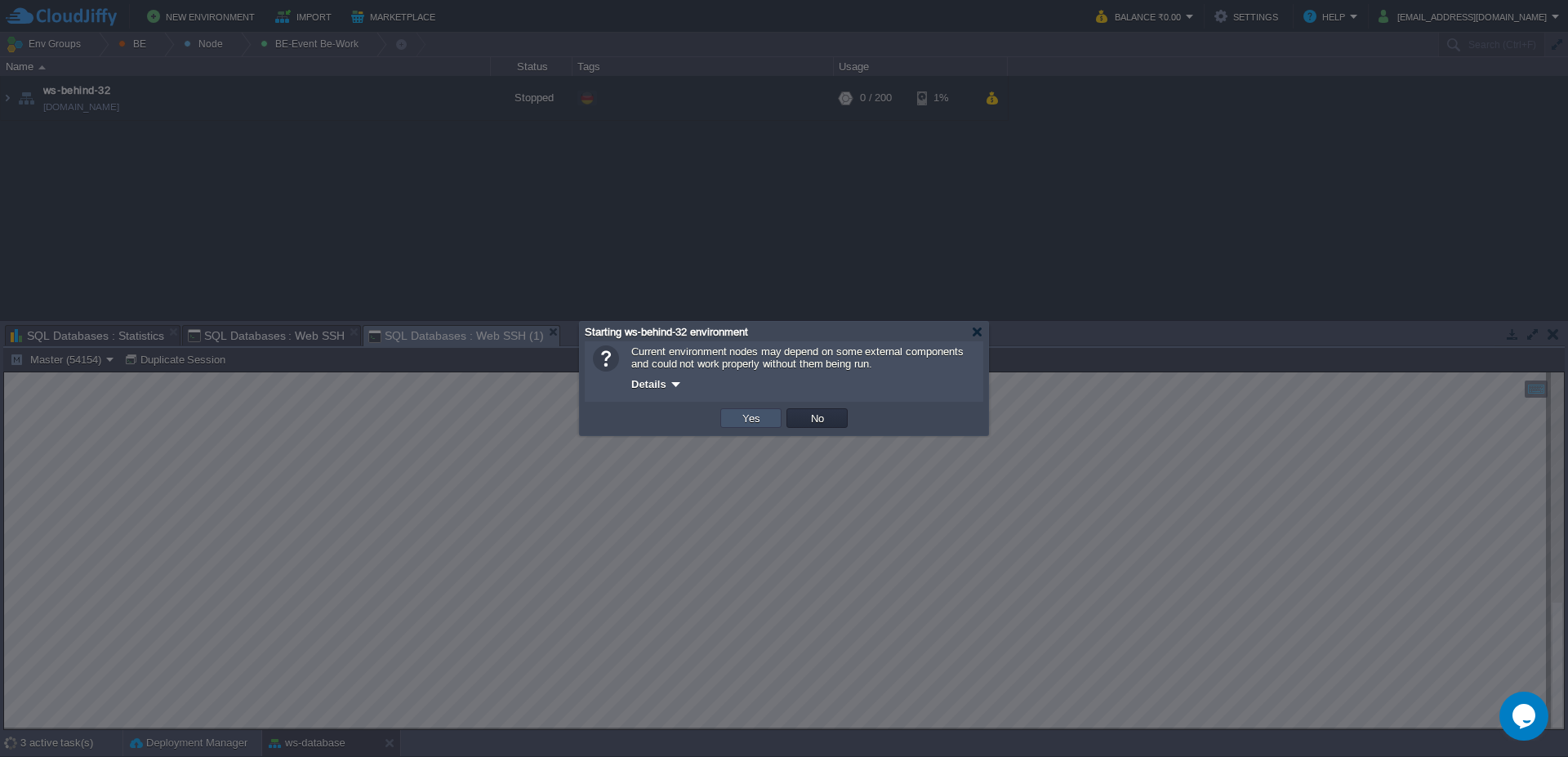
click at [749, 415] on button "Yes" at bounding box center [751, 417] width 28 height 15
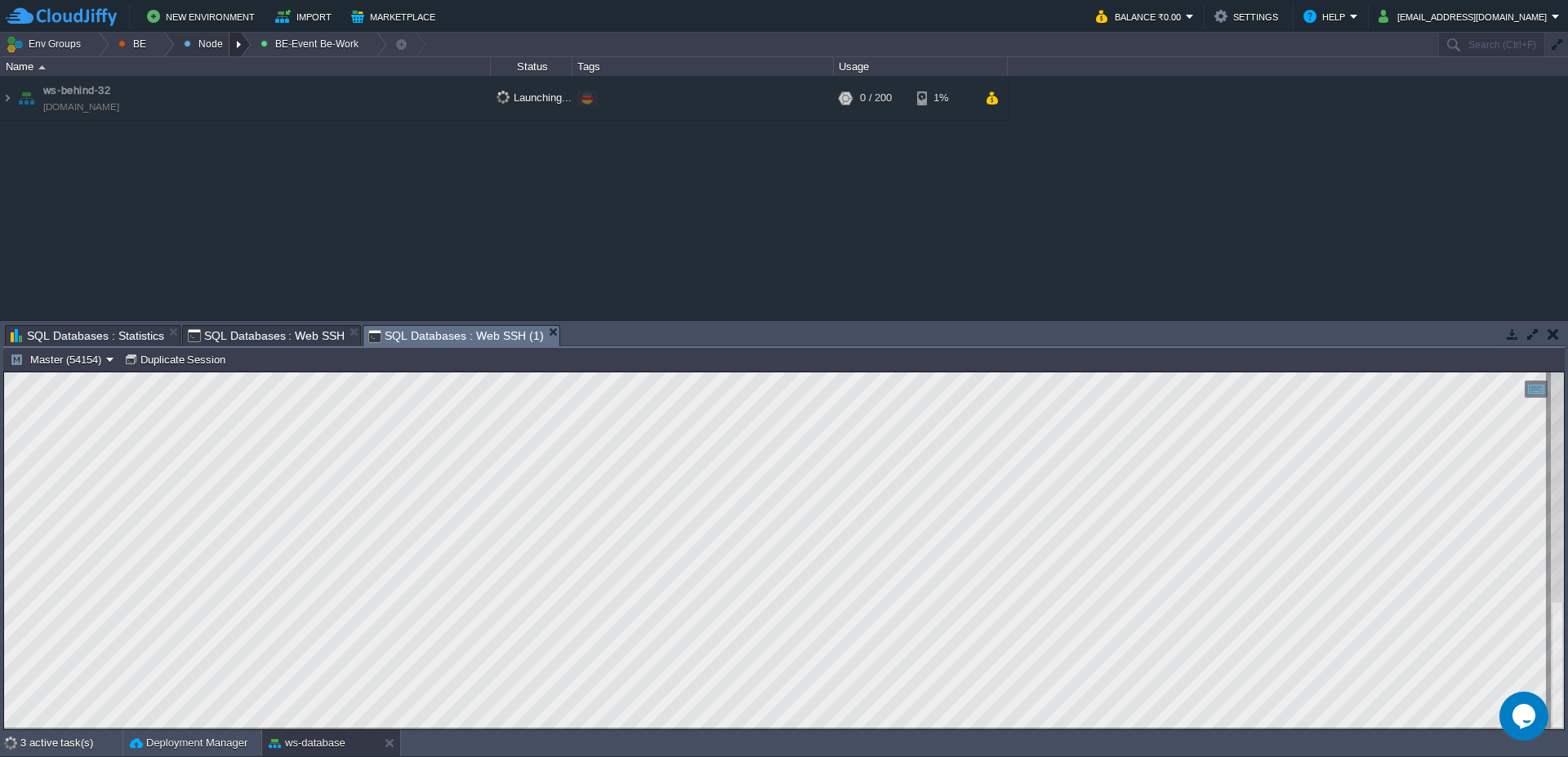
click at [237, 43] on div at bounding box center [240, 44] width 22 height 24
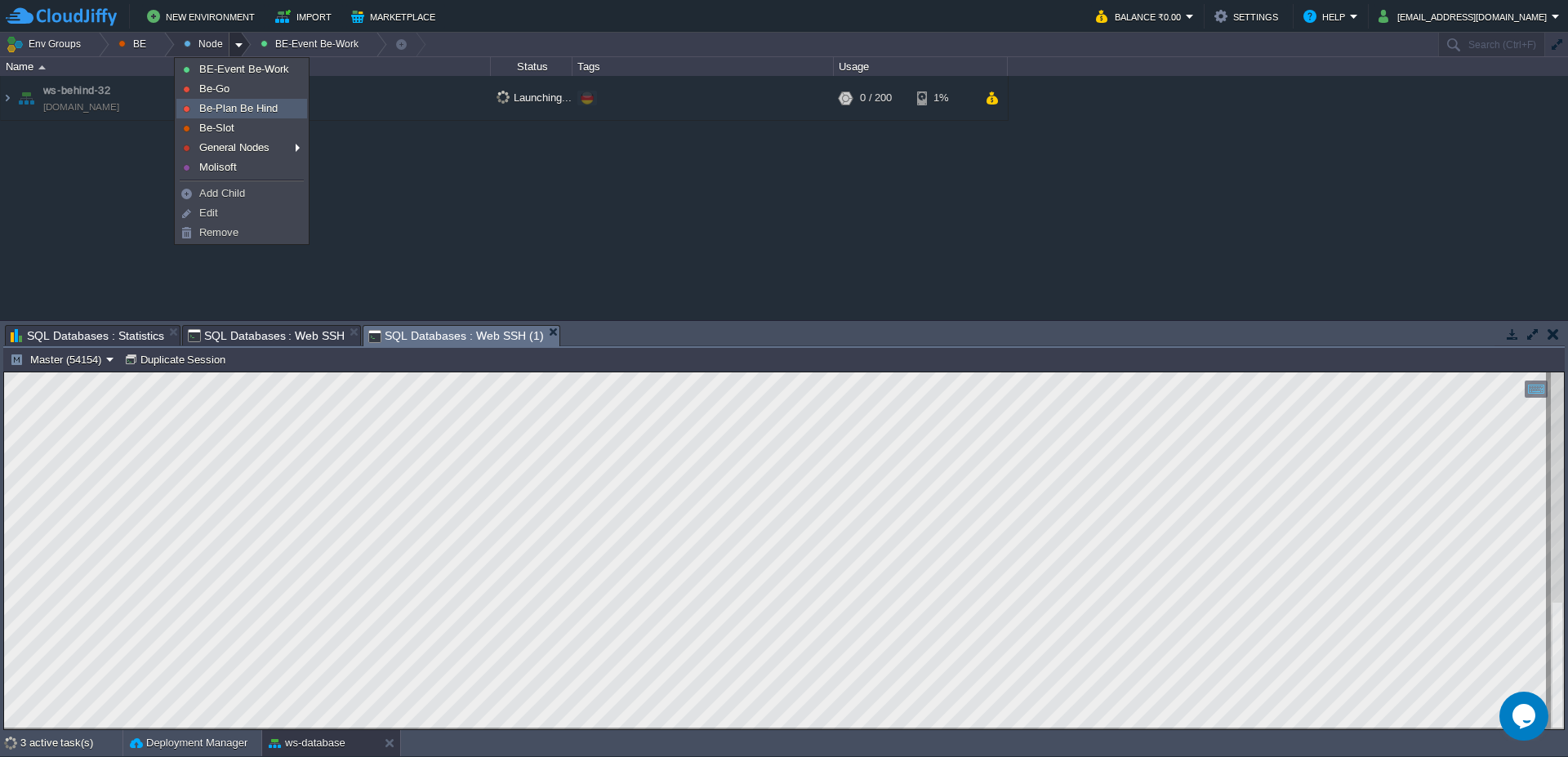
click at [236, 105] on span "Be-Plan Be Hind" at bounding box center [239, 109] width 79 height 12
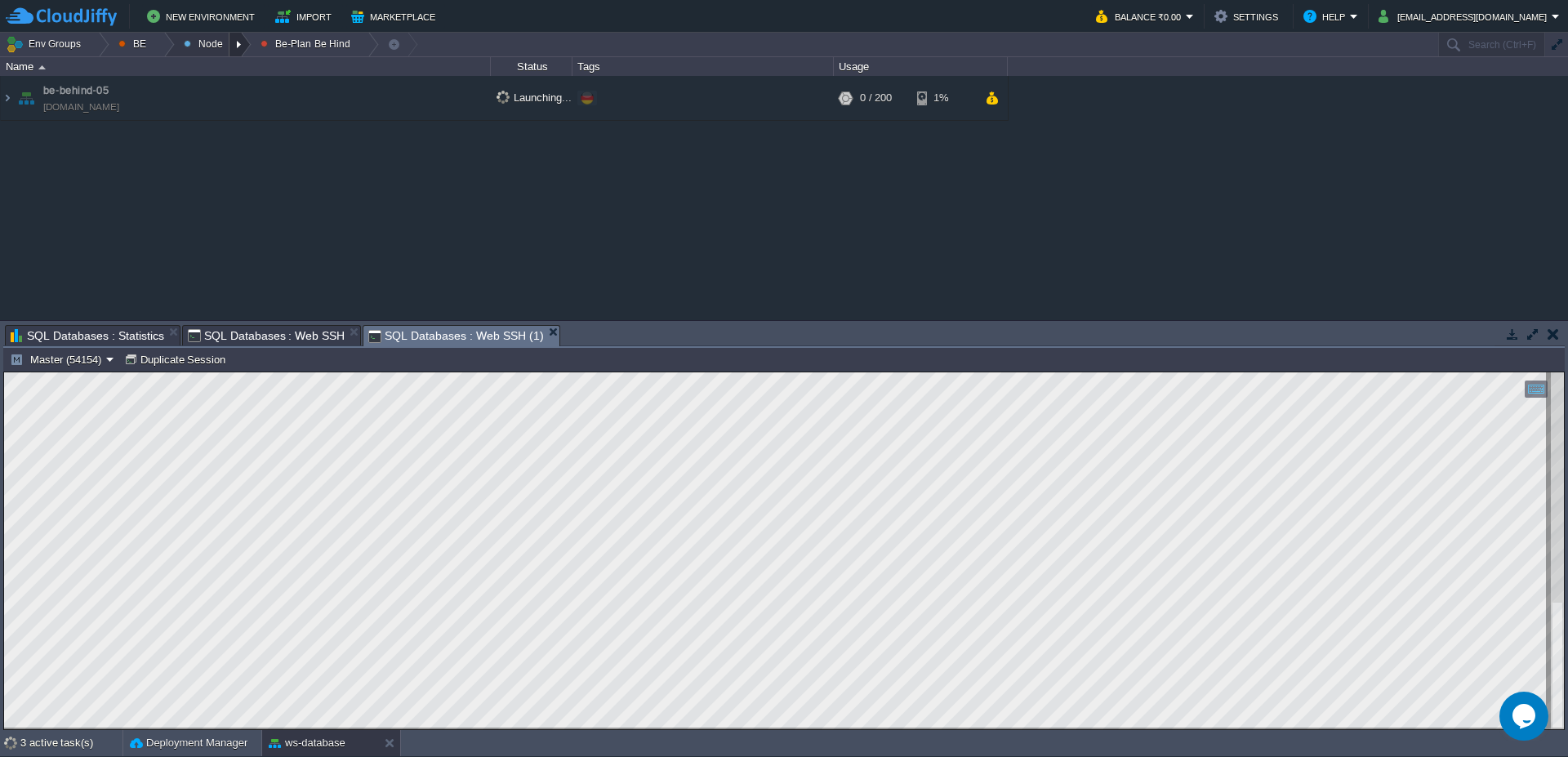
click at [246, 42] on div at bounding box center [240, 44] width 22 height 24
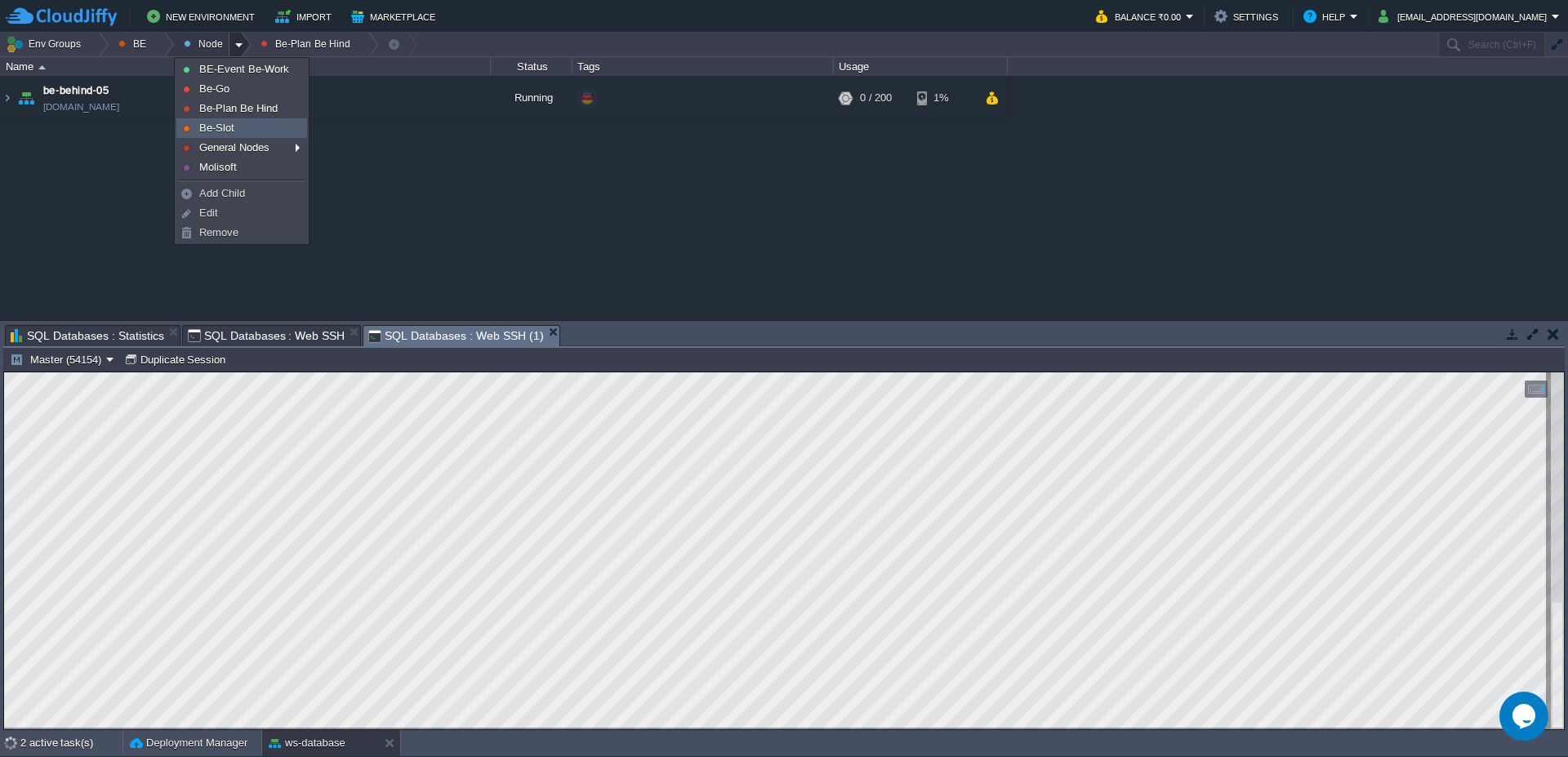
click at [236, 124] on link "Be-Slot" at bounding box center [241, 128] width 129 height 18
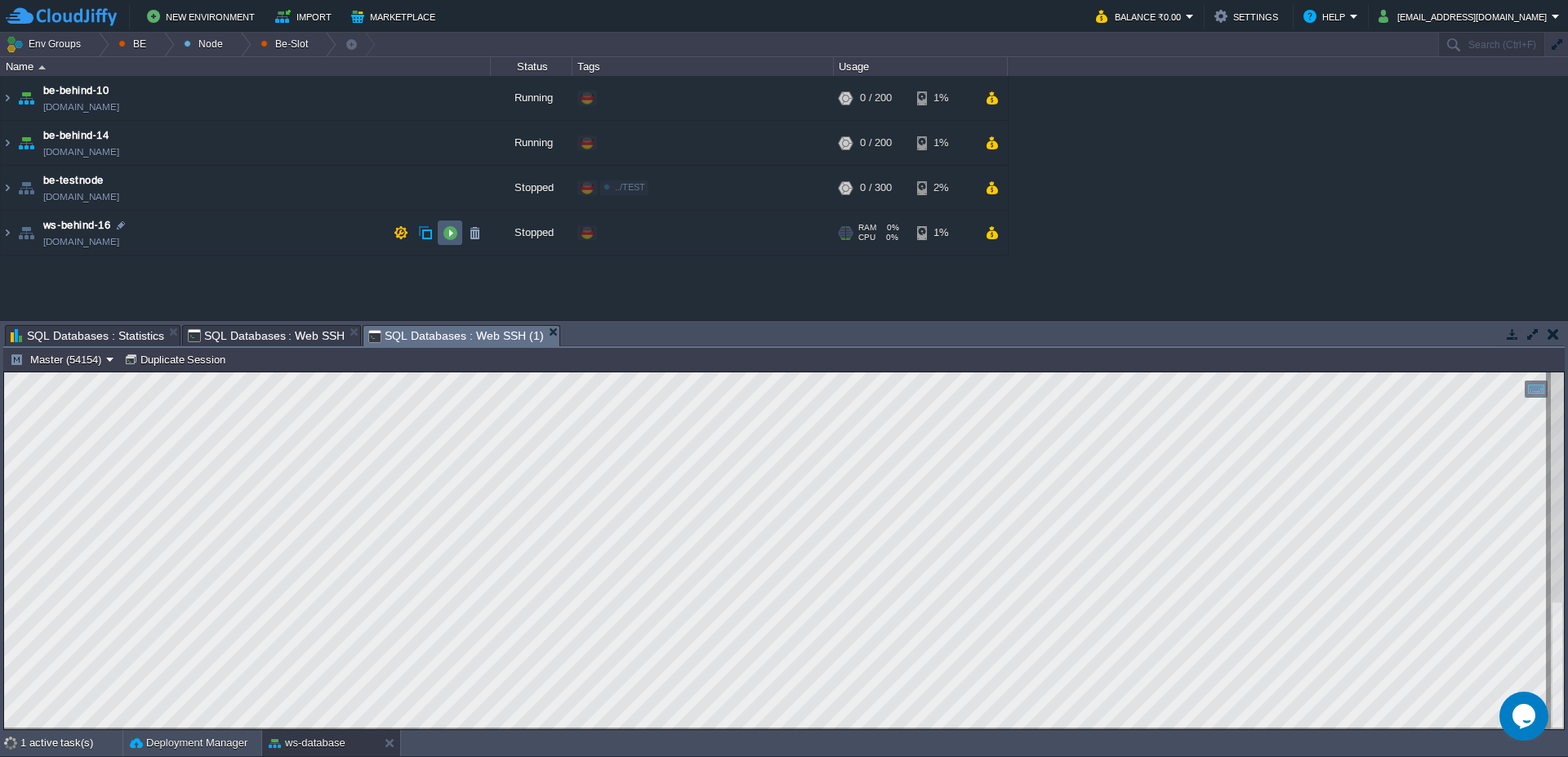
click at [447, 235] on button "button" at bounding box center [450, 232] width 15 height 15
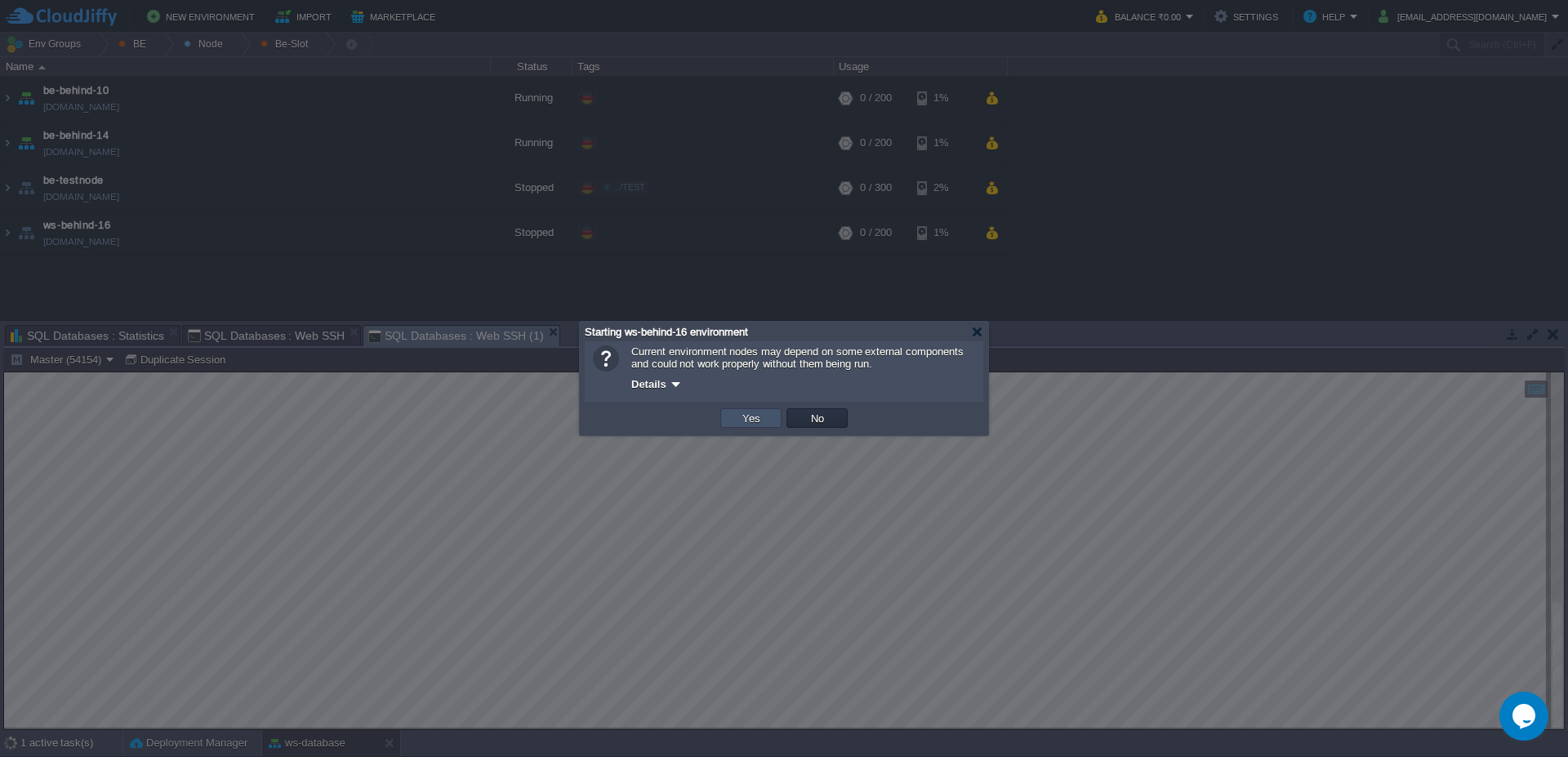
click at [747, 416] on button "Yes" at bounding box center [751, 417] width 28 height 15
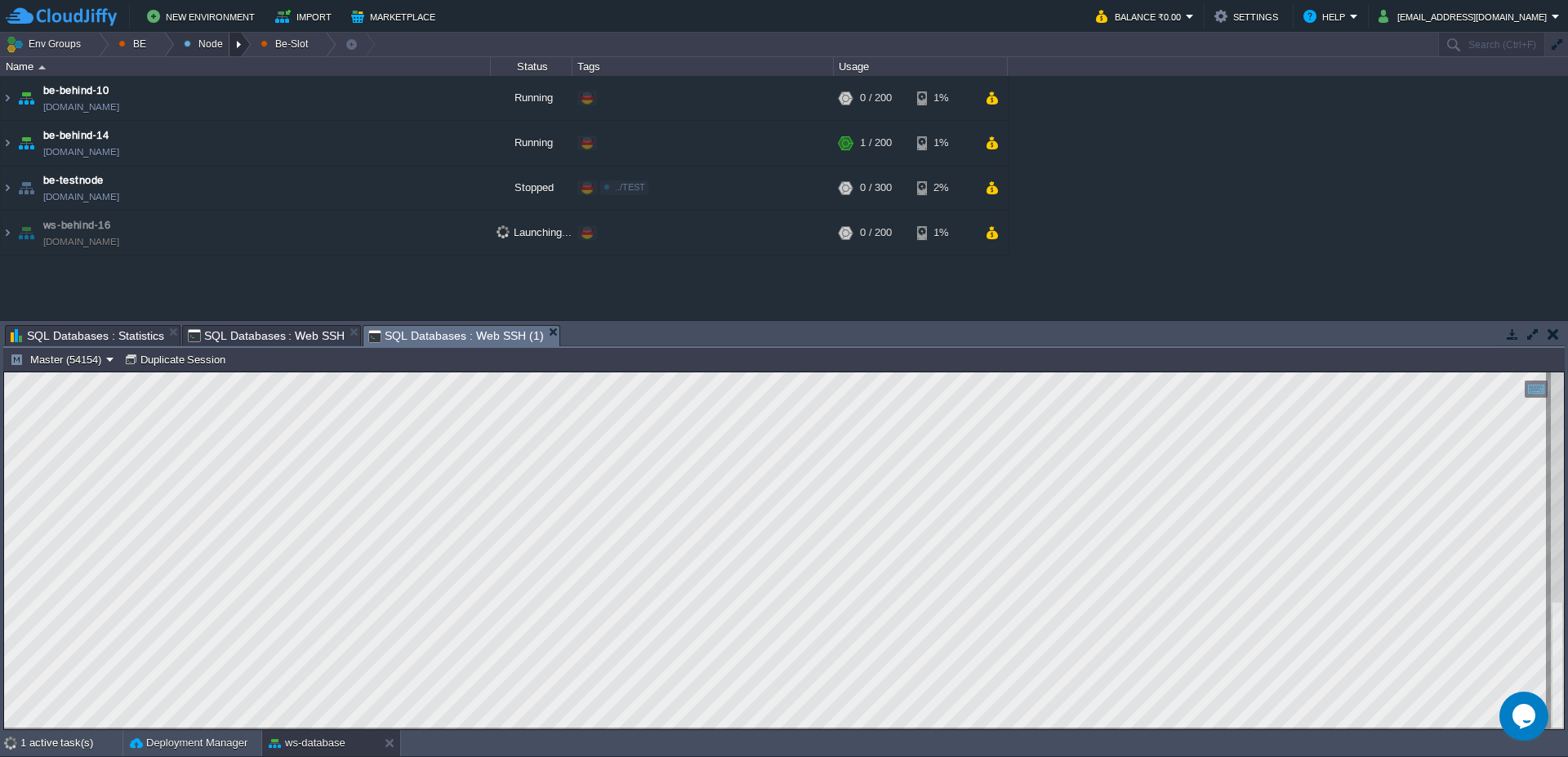
click at [237, 40] on div at bounding box center [240, 44] width 22 height 24
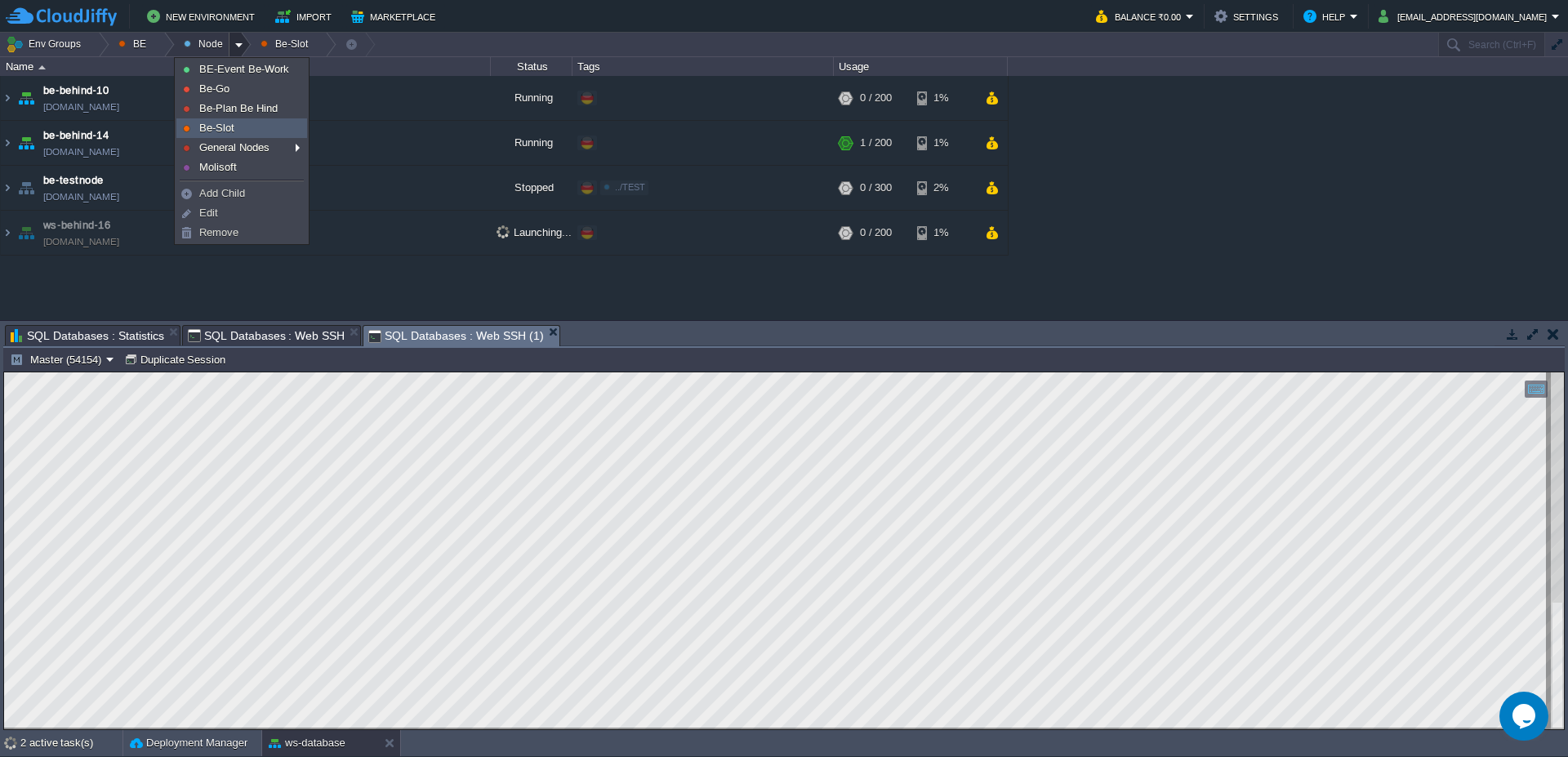
click at [223, 129] on span "Be-Slot" at bounding box center [217, 128] width 35 height 12
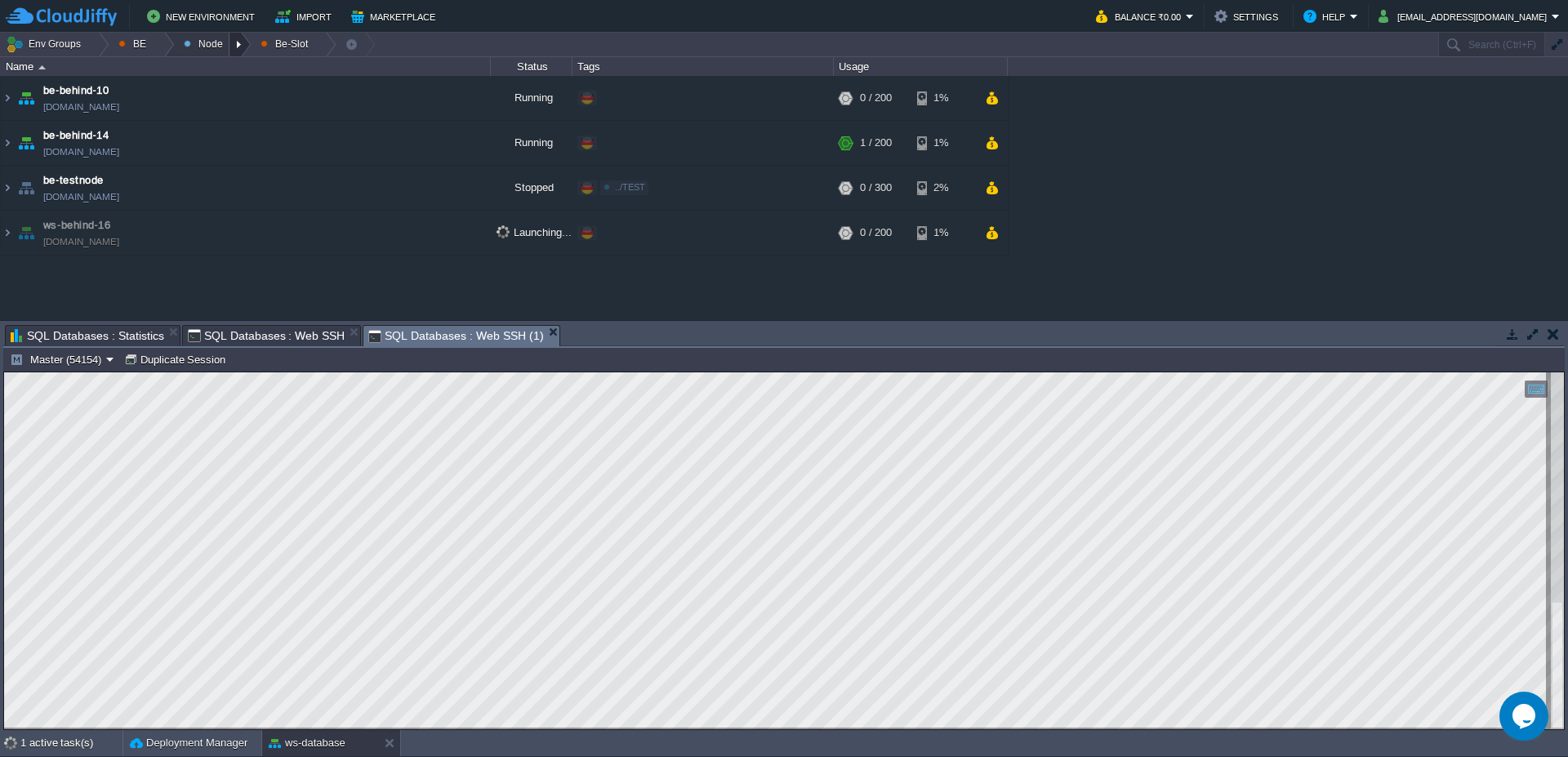
click at [236, 43] on div at bounding box center [240, 44] width 22 height 24
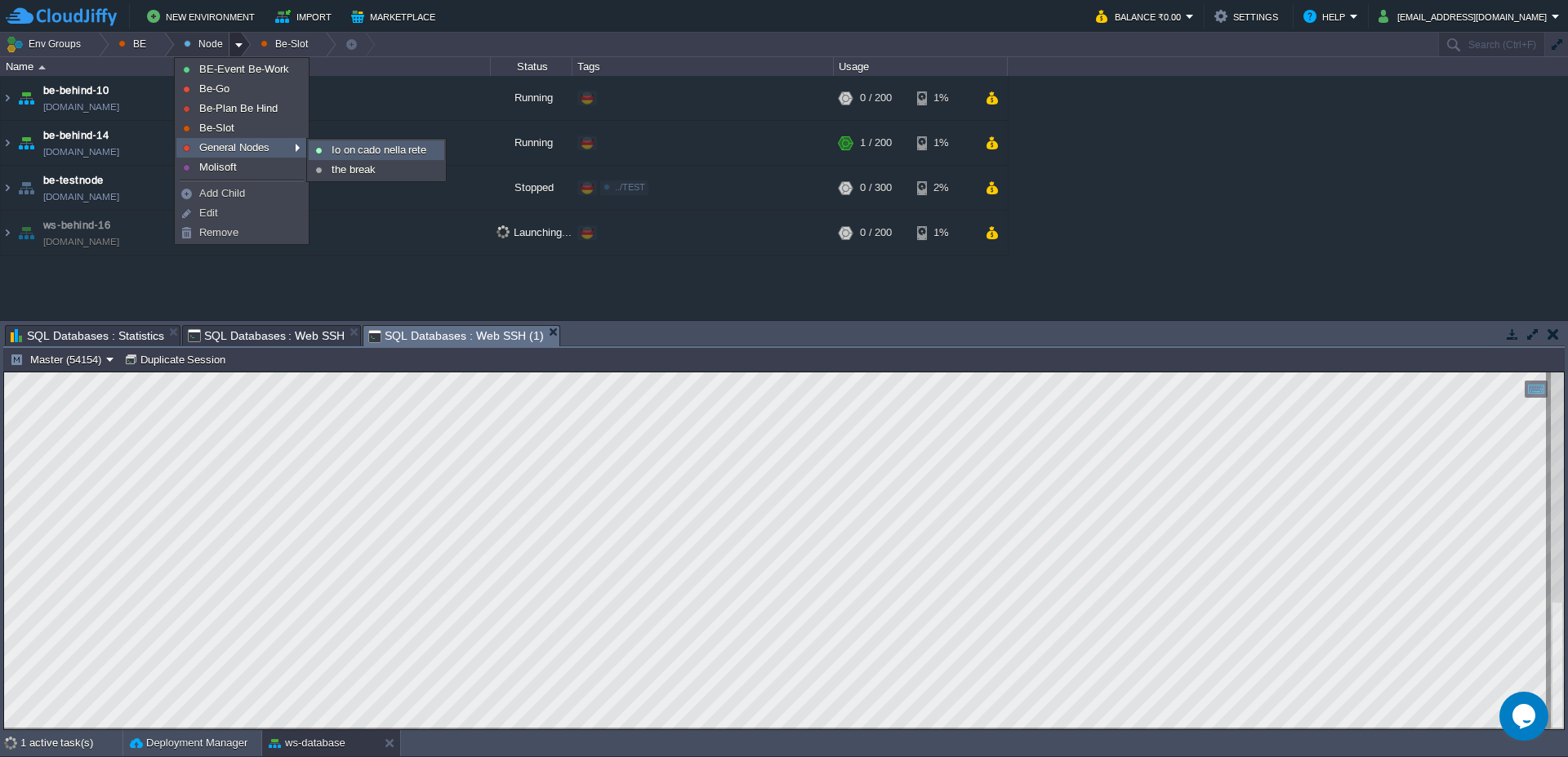
click at [354, 151] on span "Io on cado nella rete" at bounding box center [379, 150] width 95 height 12
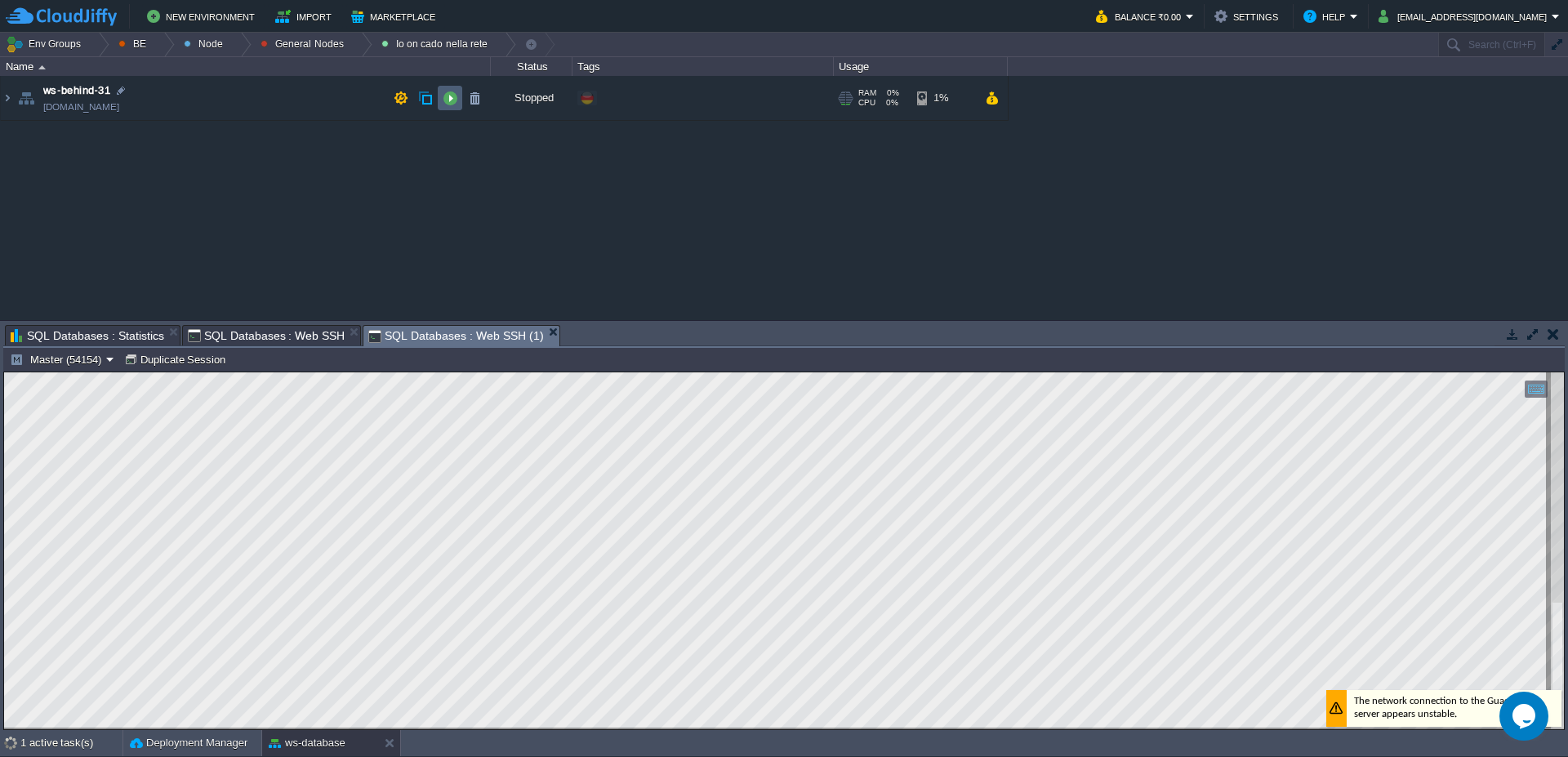
click at [455, 99] on button "button" at bounding box center [450, 98] width 15 height 15
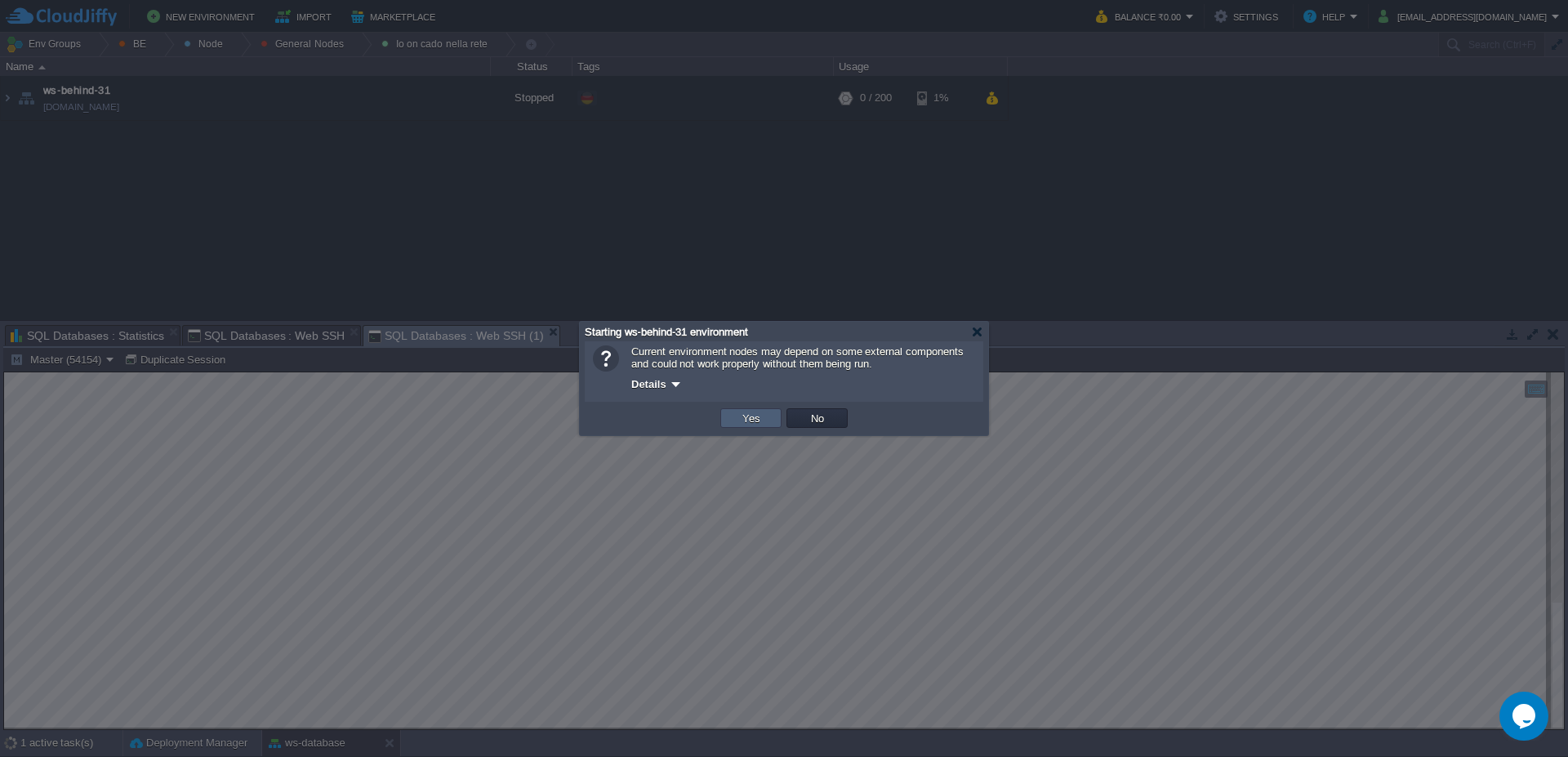
click at [737, 417] on button "Yes" at bounding box center [751, 417] width 28 height 15
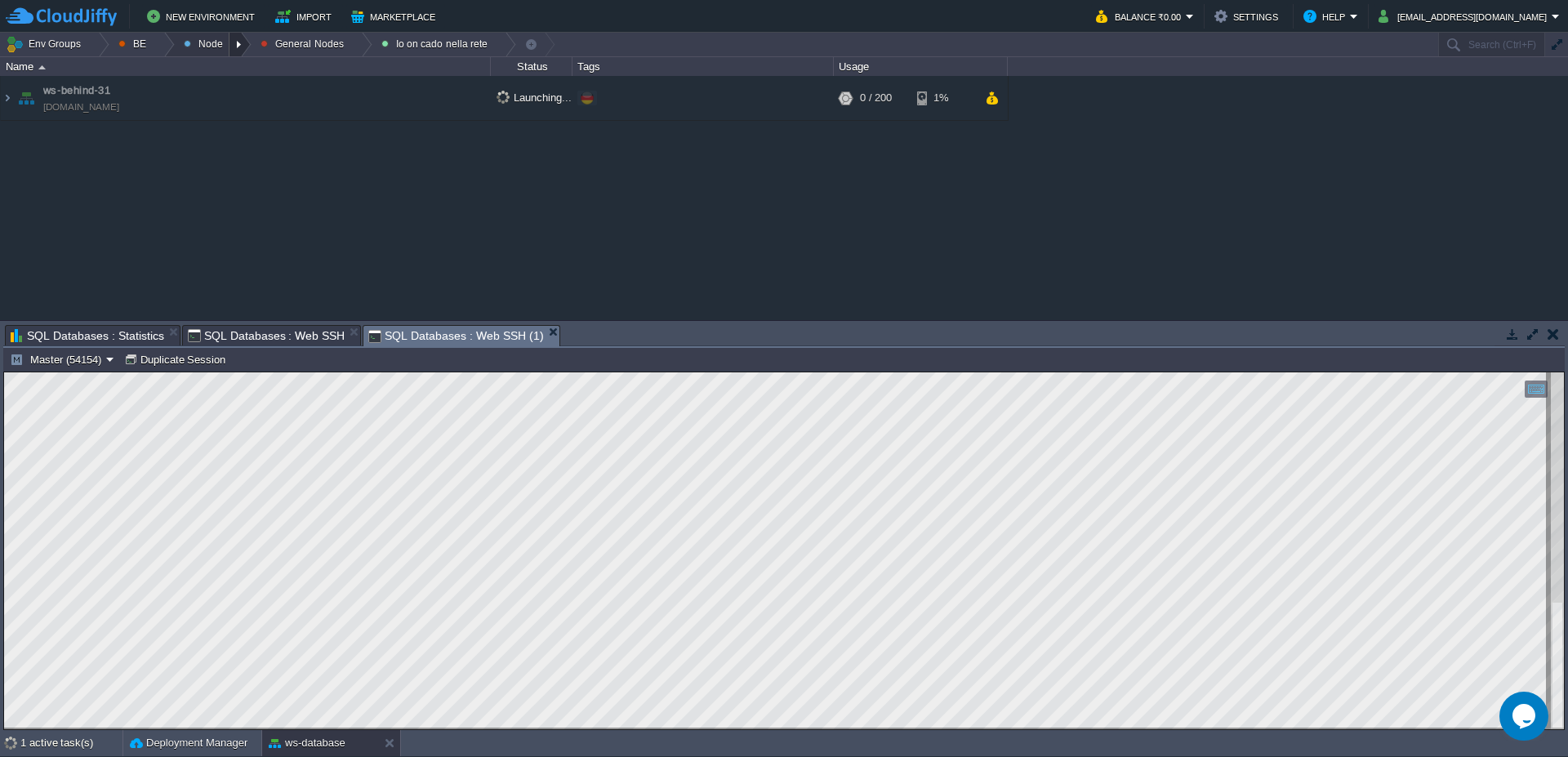
click at [240, 48] on div at bounding box center [240, 44] width 22 height 24
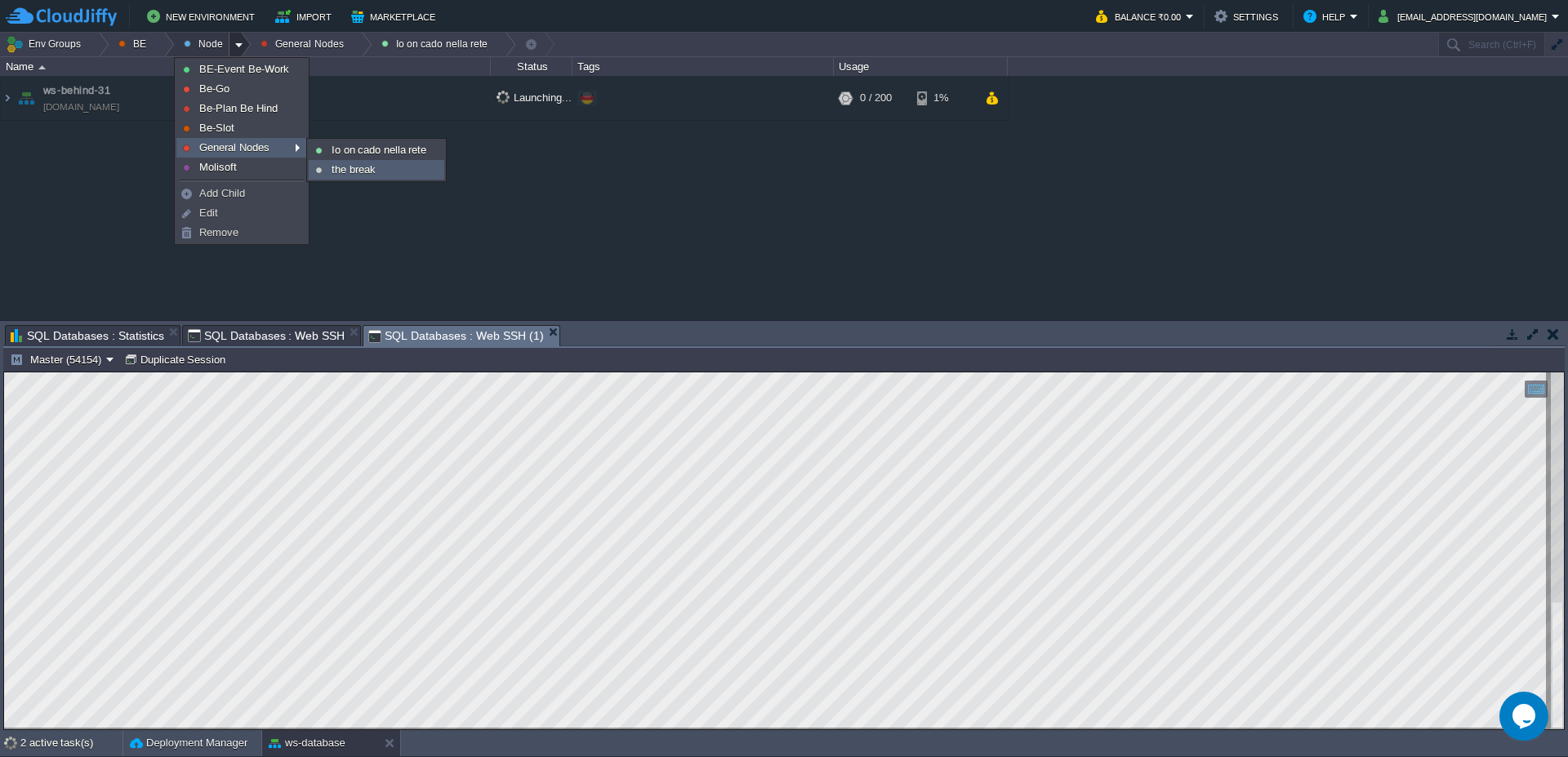
click at [358, 166] on span "the break" at bounding box center [354, 170] width 44 height 12
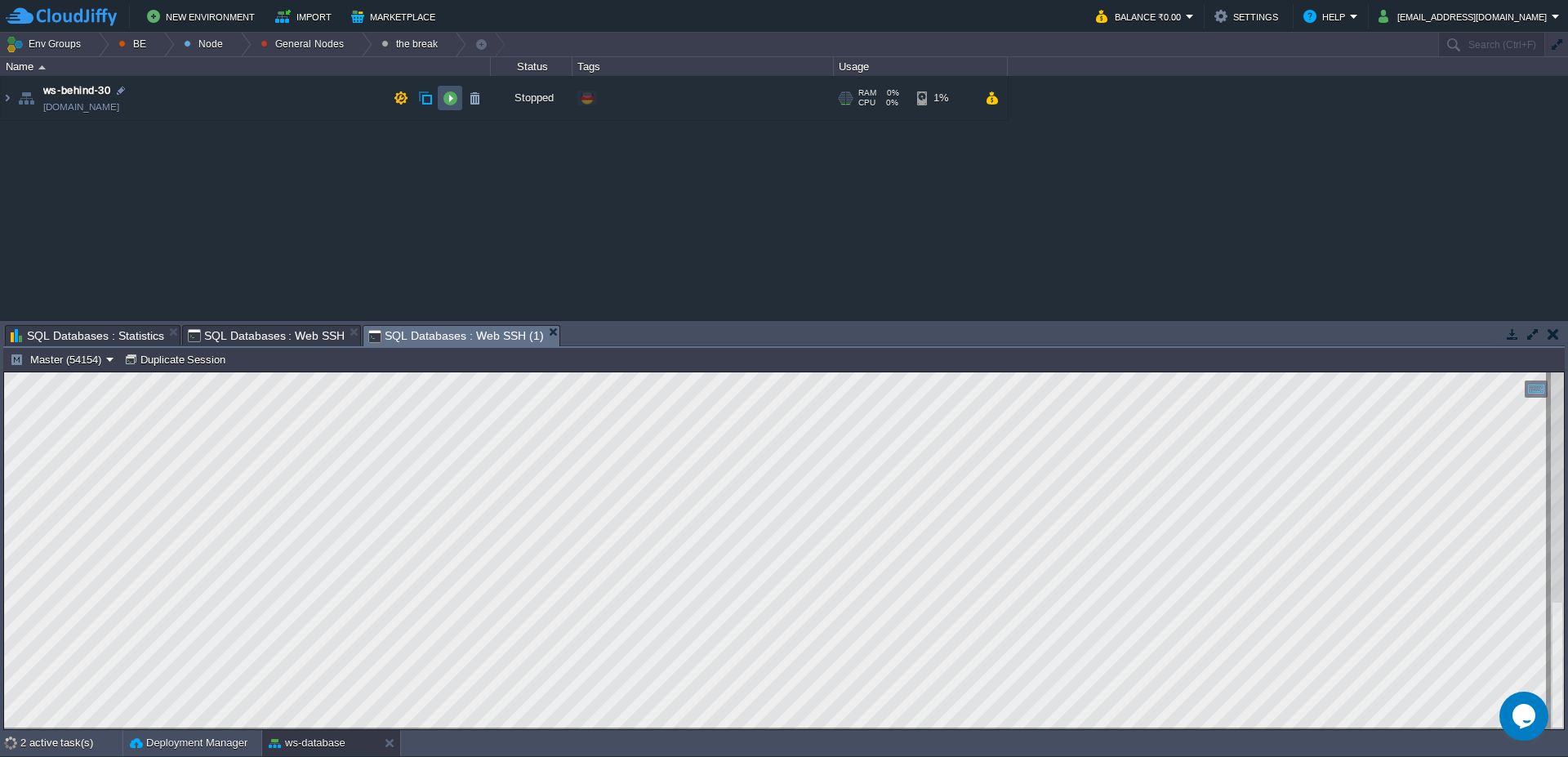
click at [454, 91] on button "button" at bounding box center [450, 98] width 15 height 15
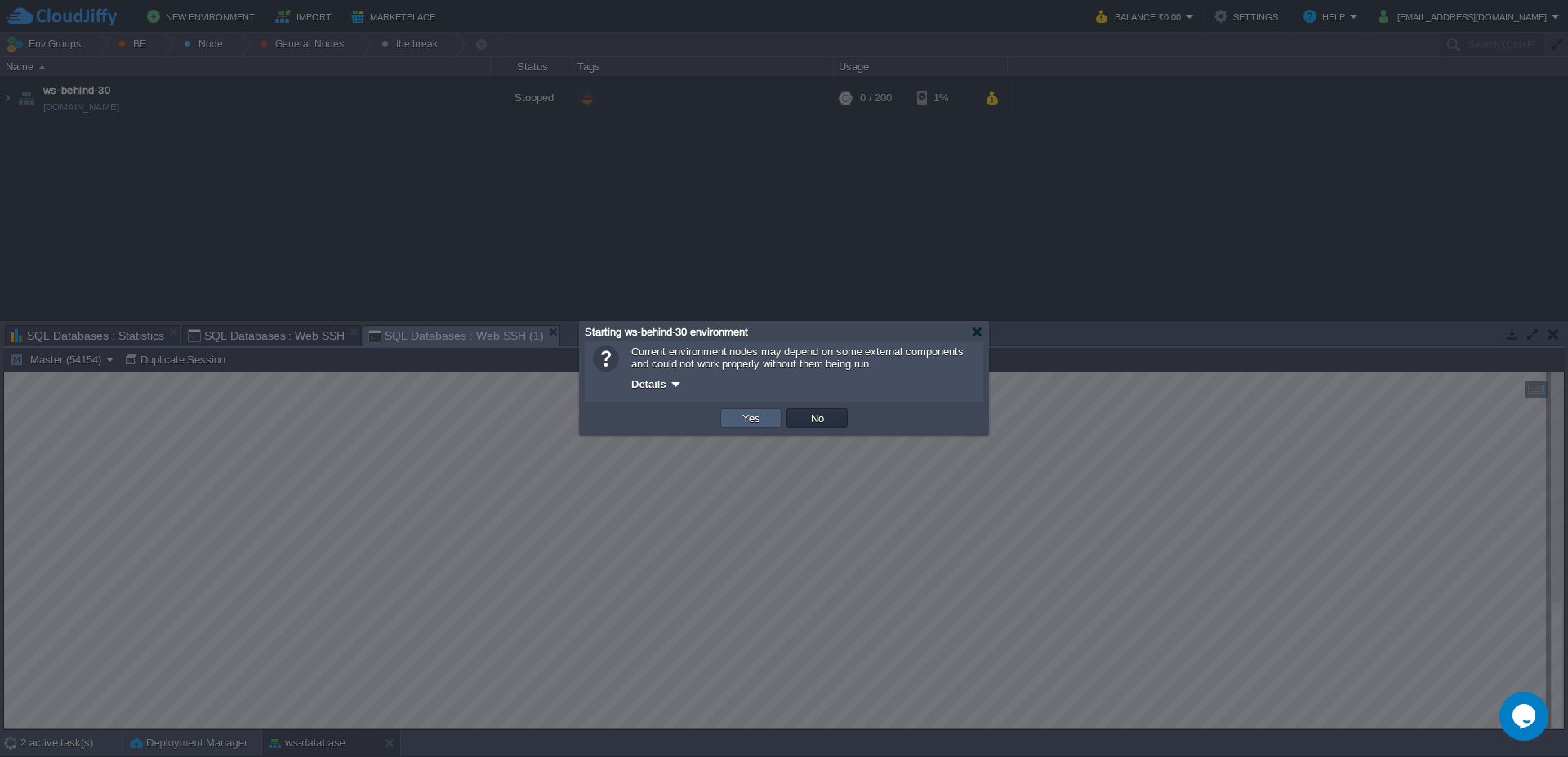
click at [770, 424] on td "Yes" at bounding box center [751, 417] width 61 height 19
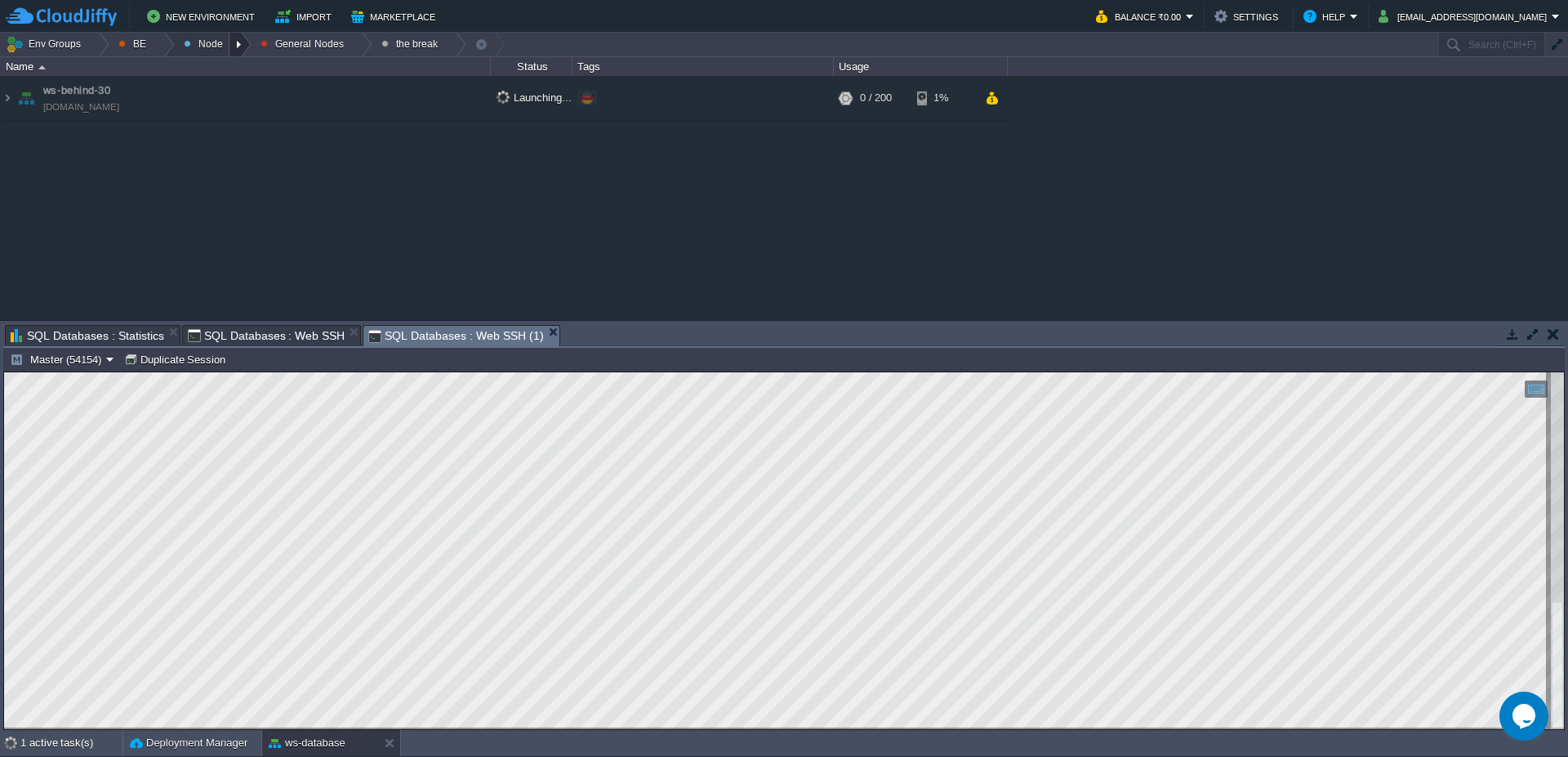
click at [242, 44] on div at bounding box center [240, 44] width 22 height 24
click at [135, 44] on button "BE" at bounding box center [135, 44] width 33 height 23
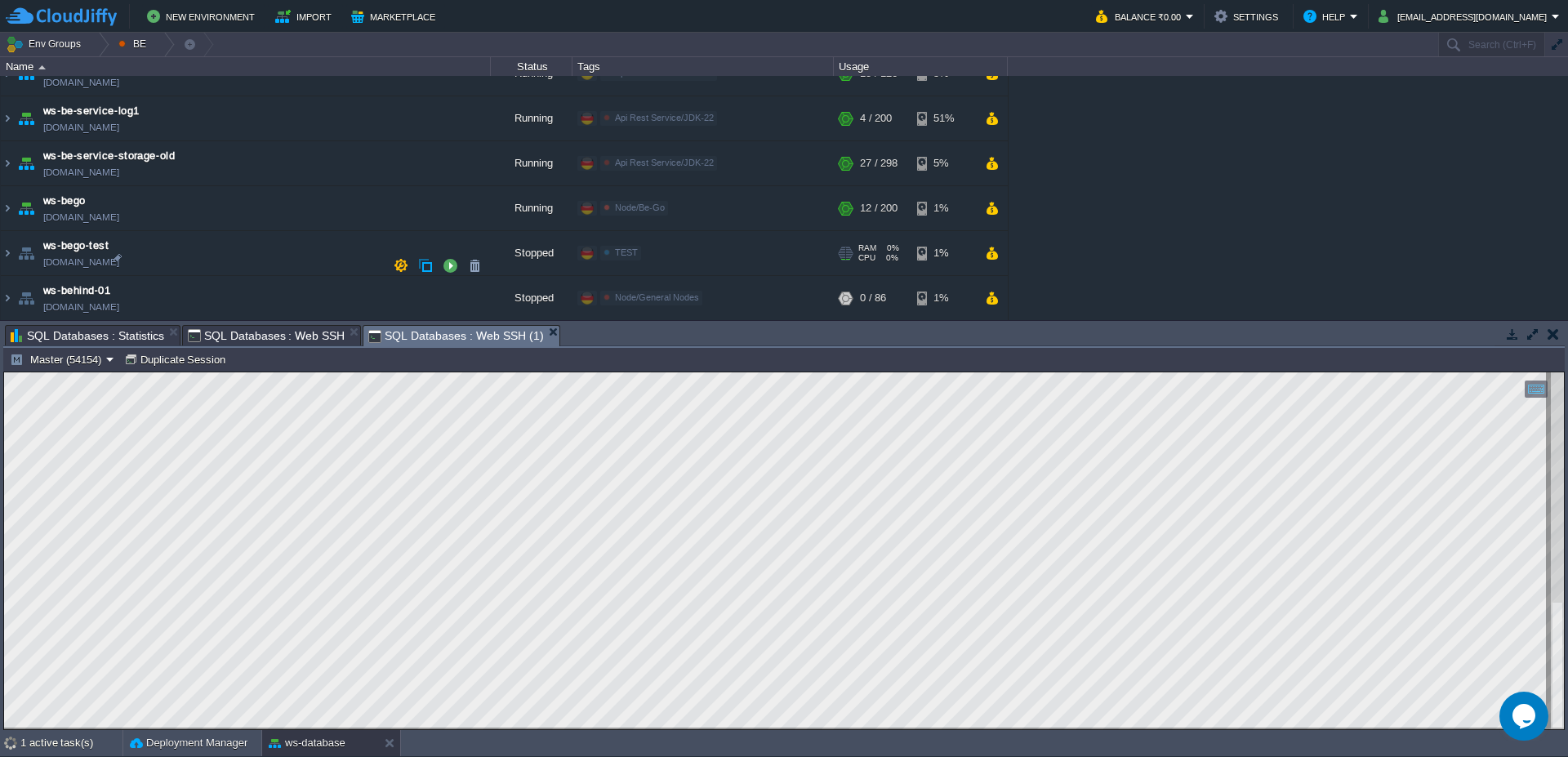
scroll to position [784, 0]
click at [457, 208] on td at bounding box center [450, 213] width 25 height 25
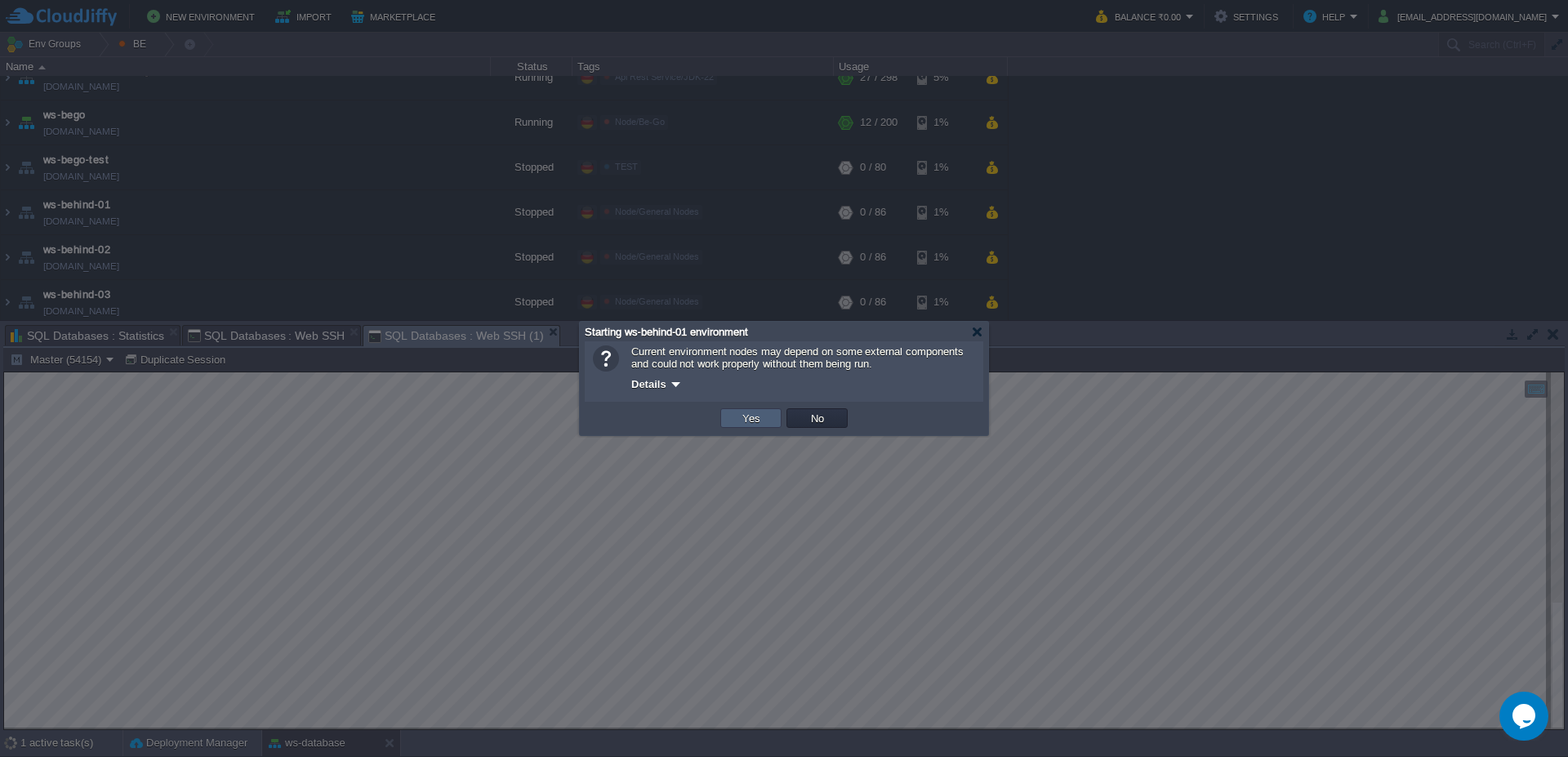
click at [749, 425] on td "Yes" at bounding box center [751, 417] width 61 height 19
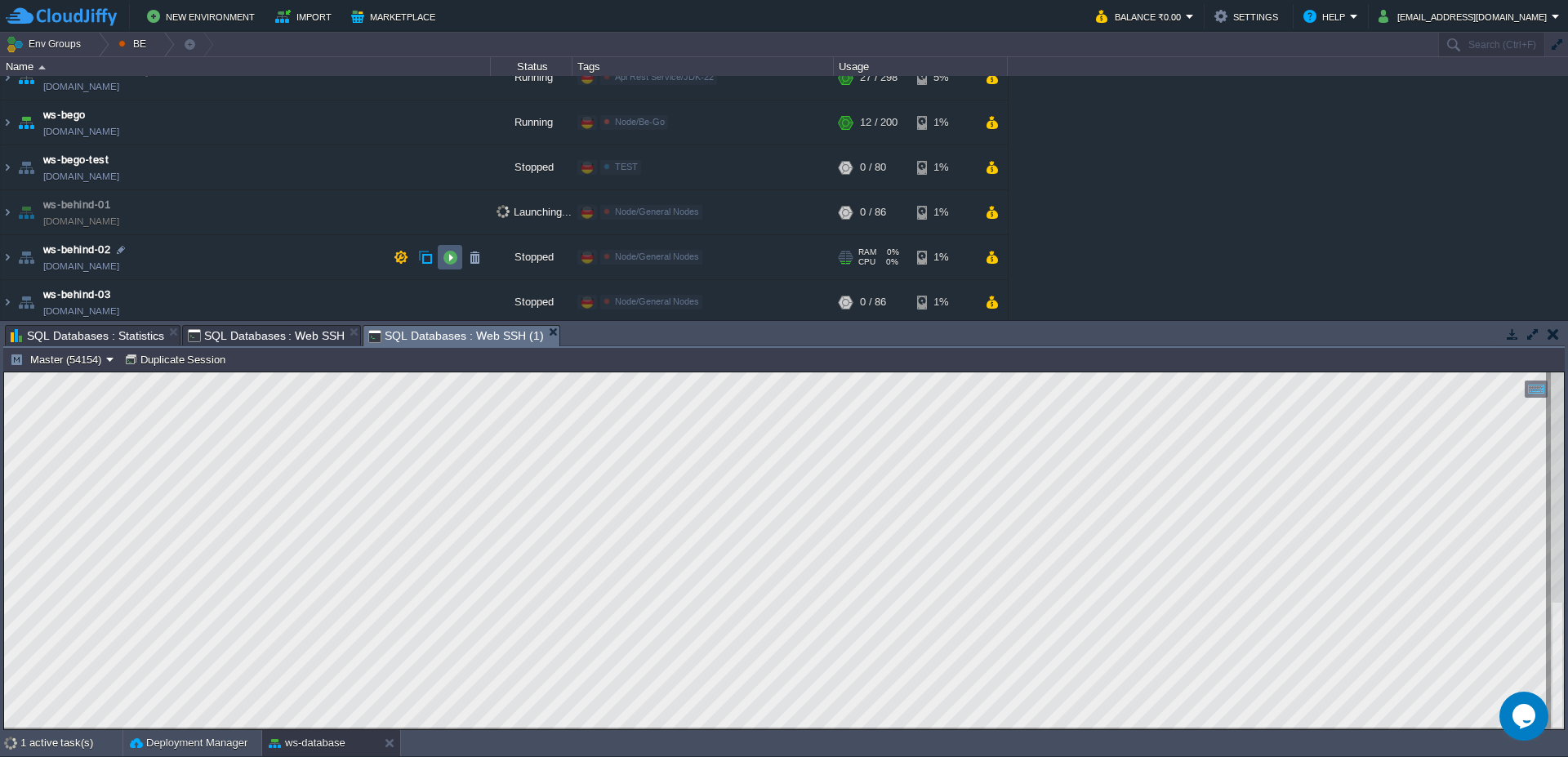
click at [453, 263] on button "button" at bounding box center [450, 256] width 15 height 15
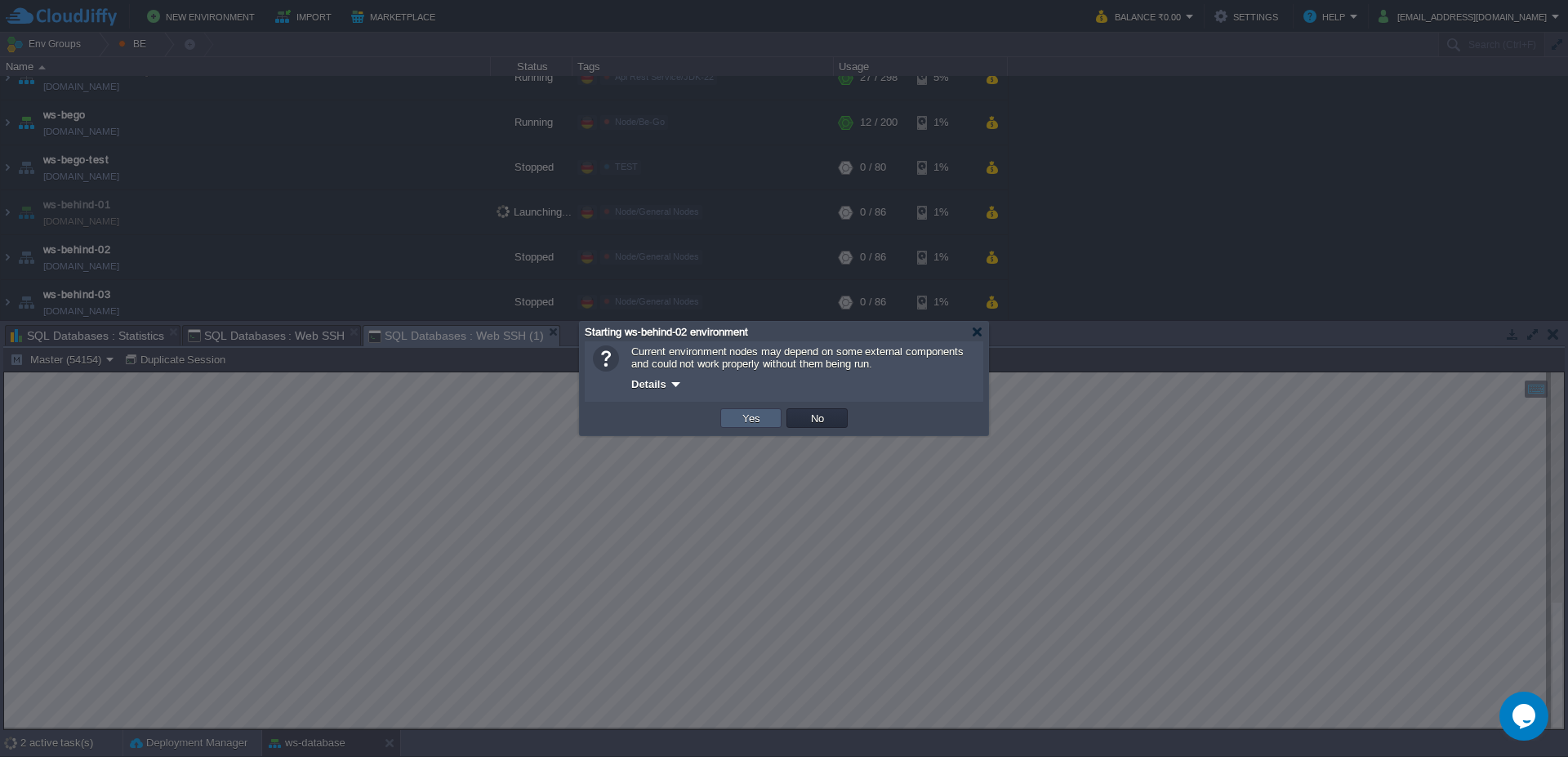
click at [735, 413] on td "Yes" at bounding box center [751, 417] width 61 height 19
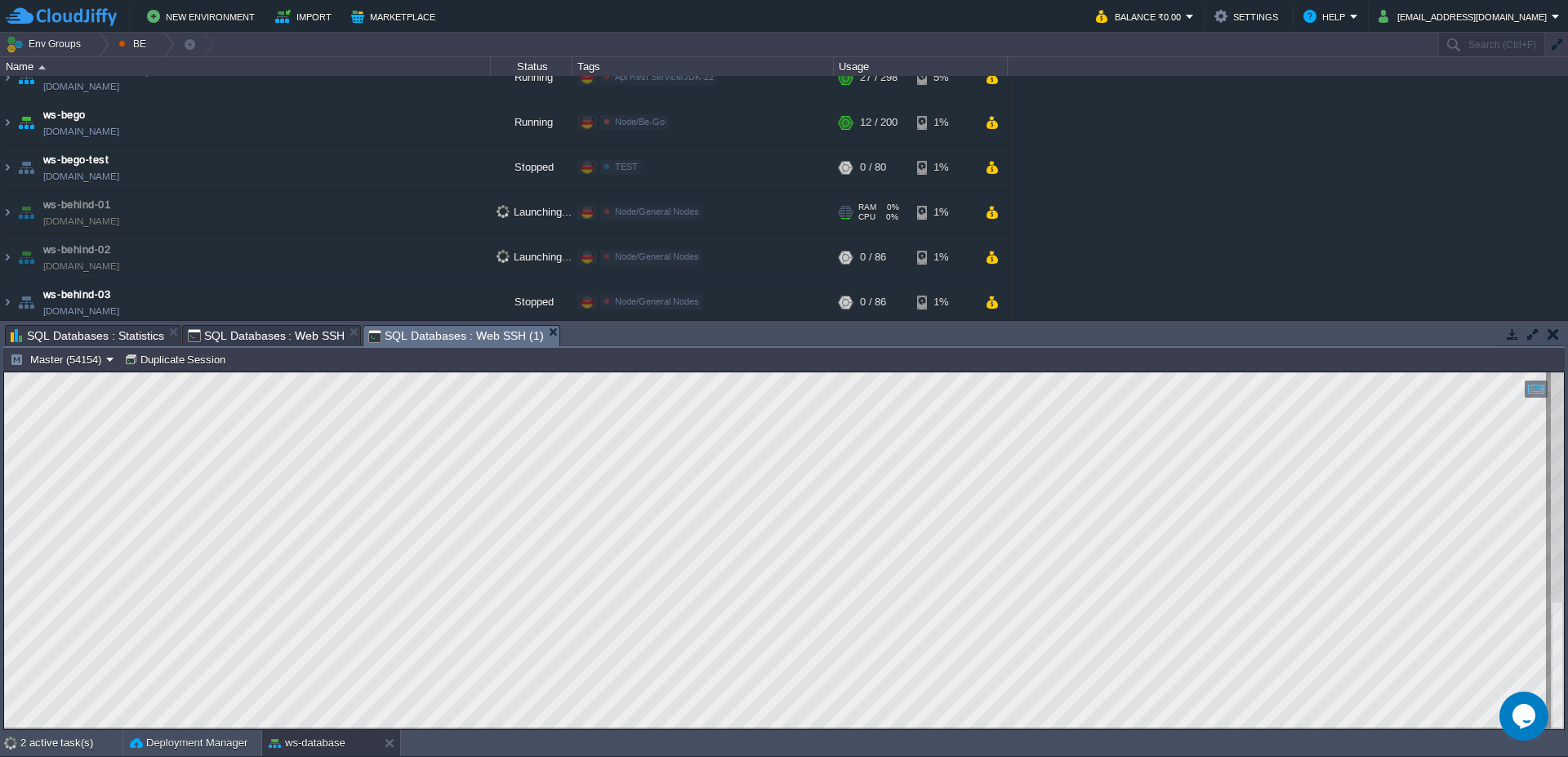
scroll to position [881, 0]
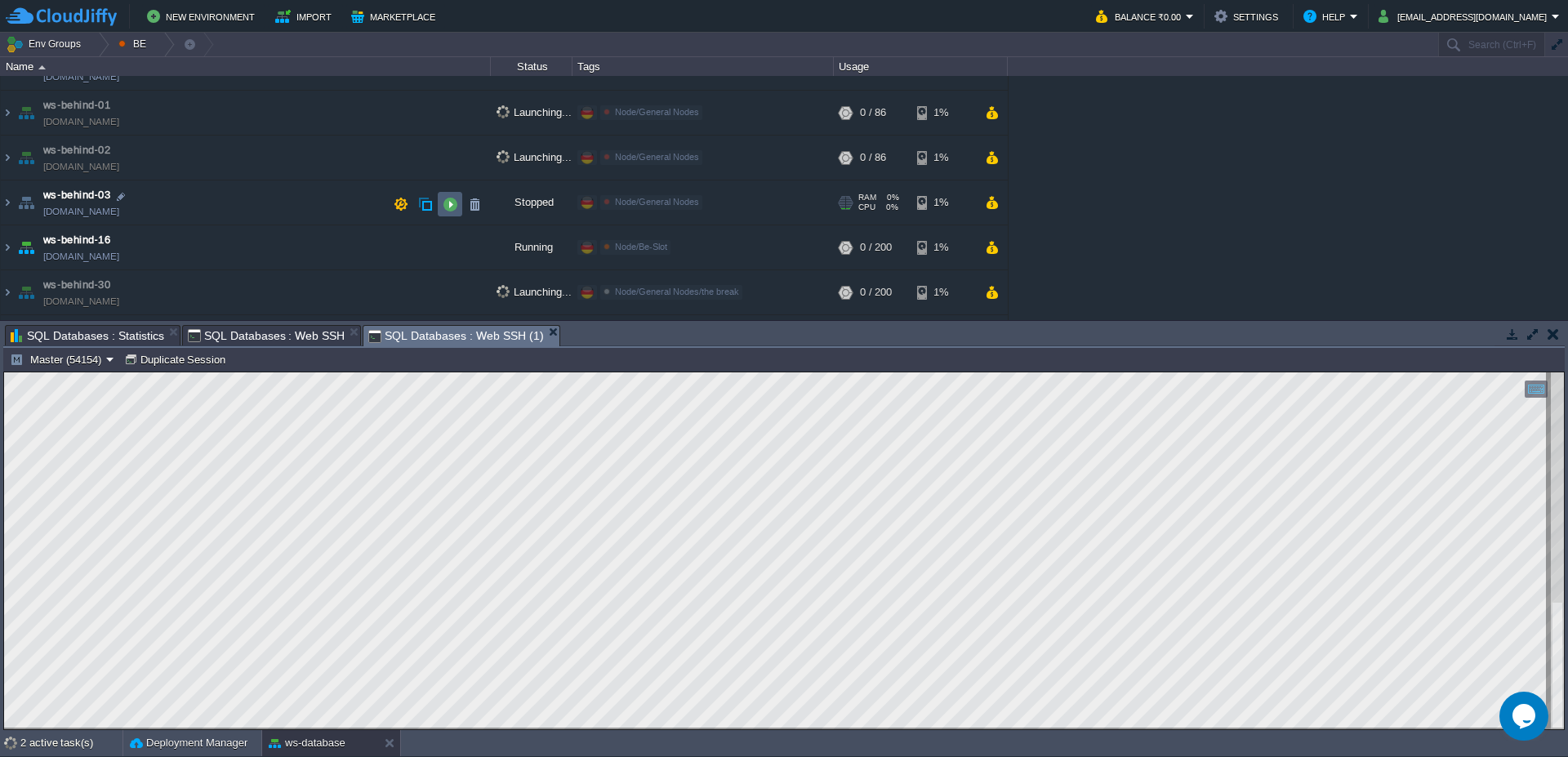
click at [448, 205] on button "button" at bounding box center [450, 204] width 15 height 15
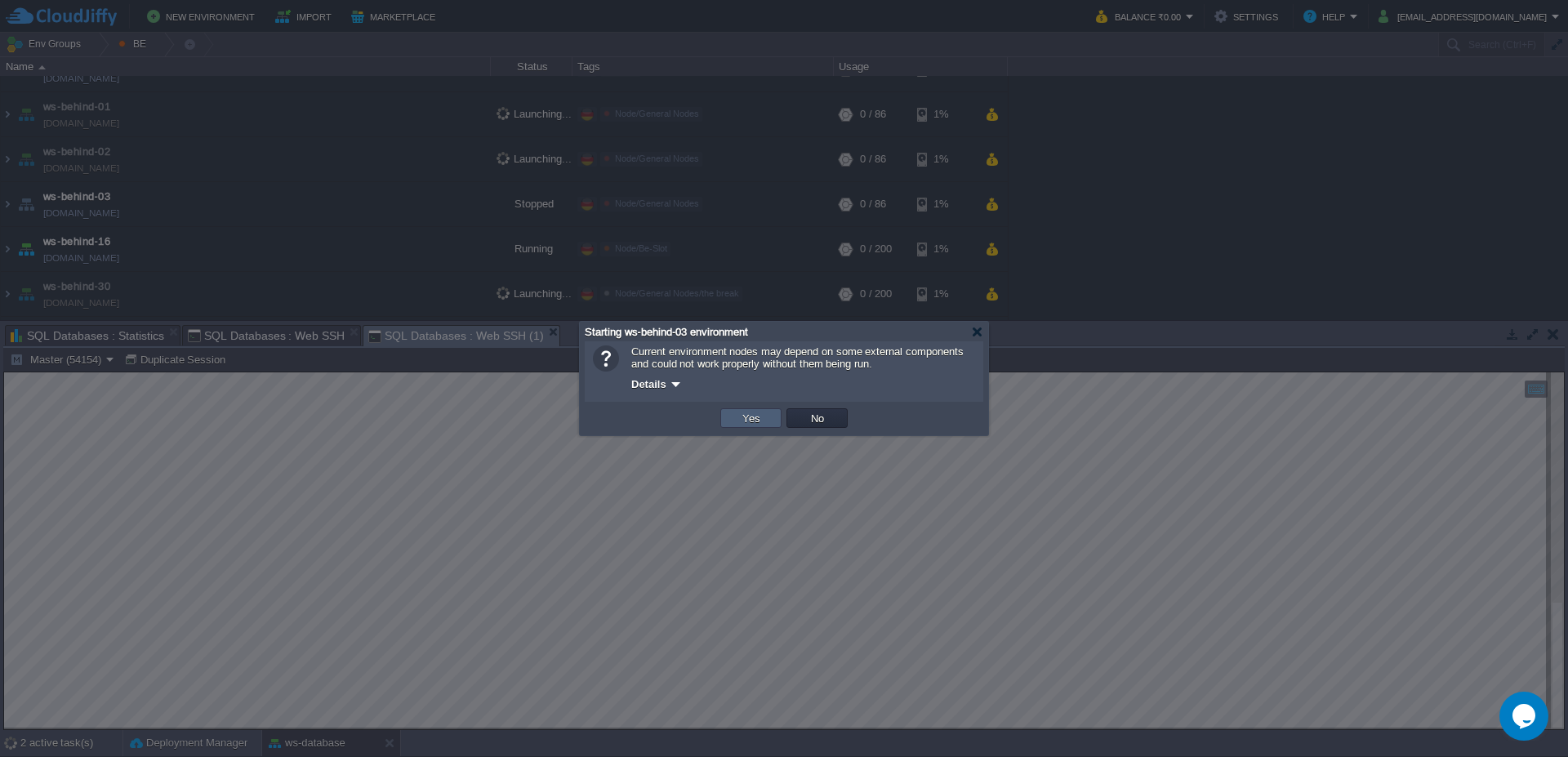
click at [748, 413] on button "Yes" at bounding box center [751, 417] width 28 height 15
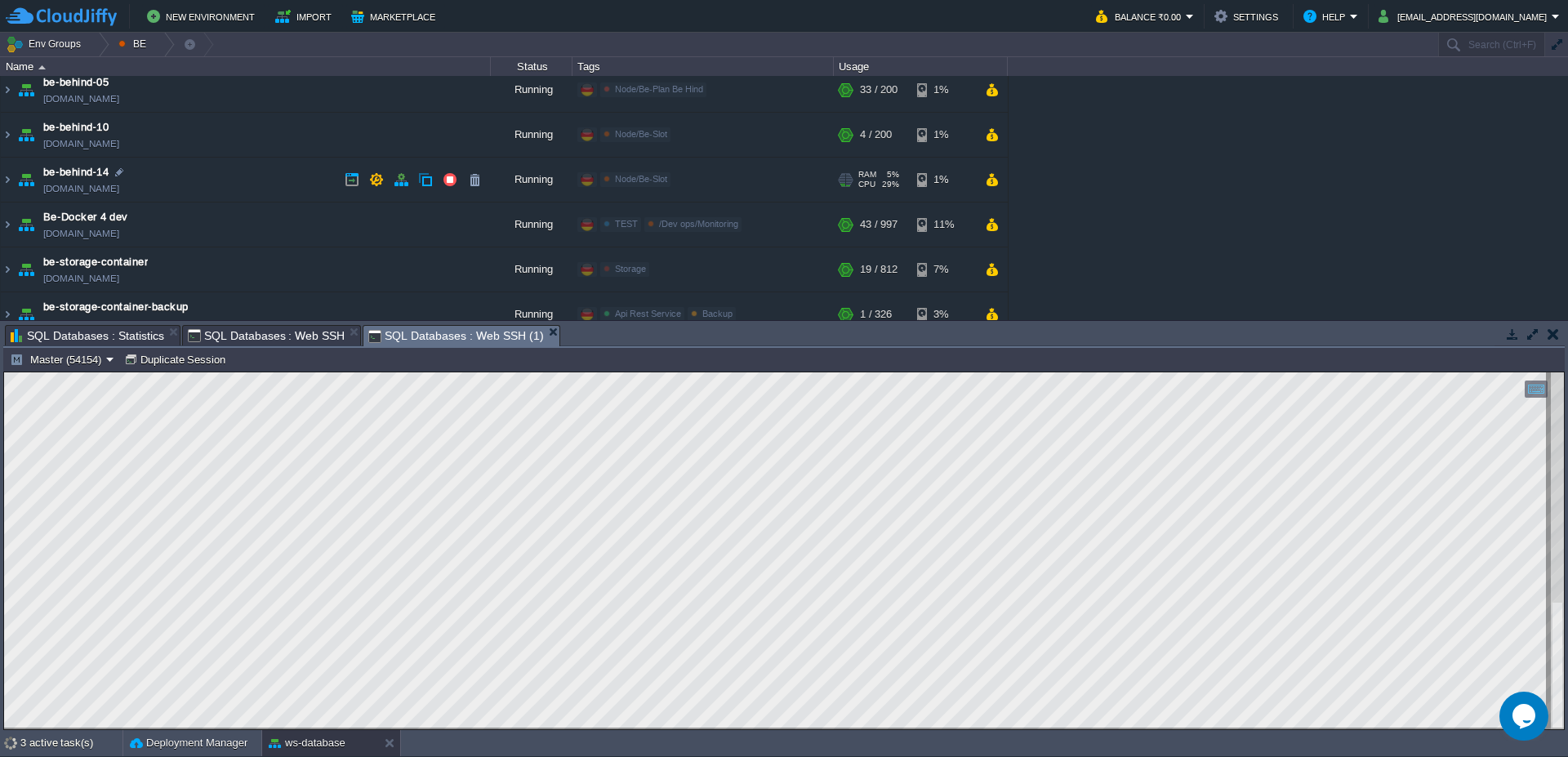
scroll to position [0, 0]
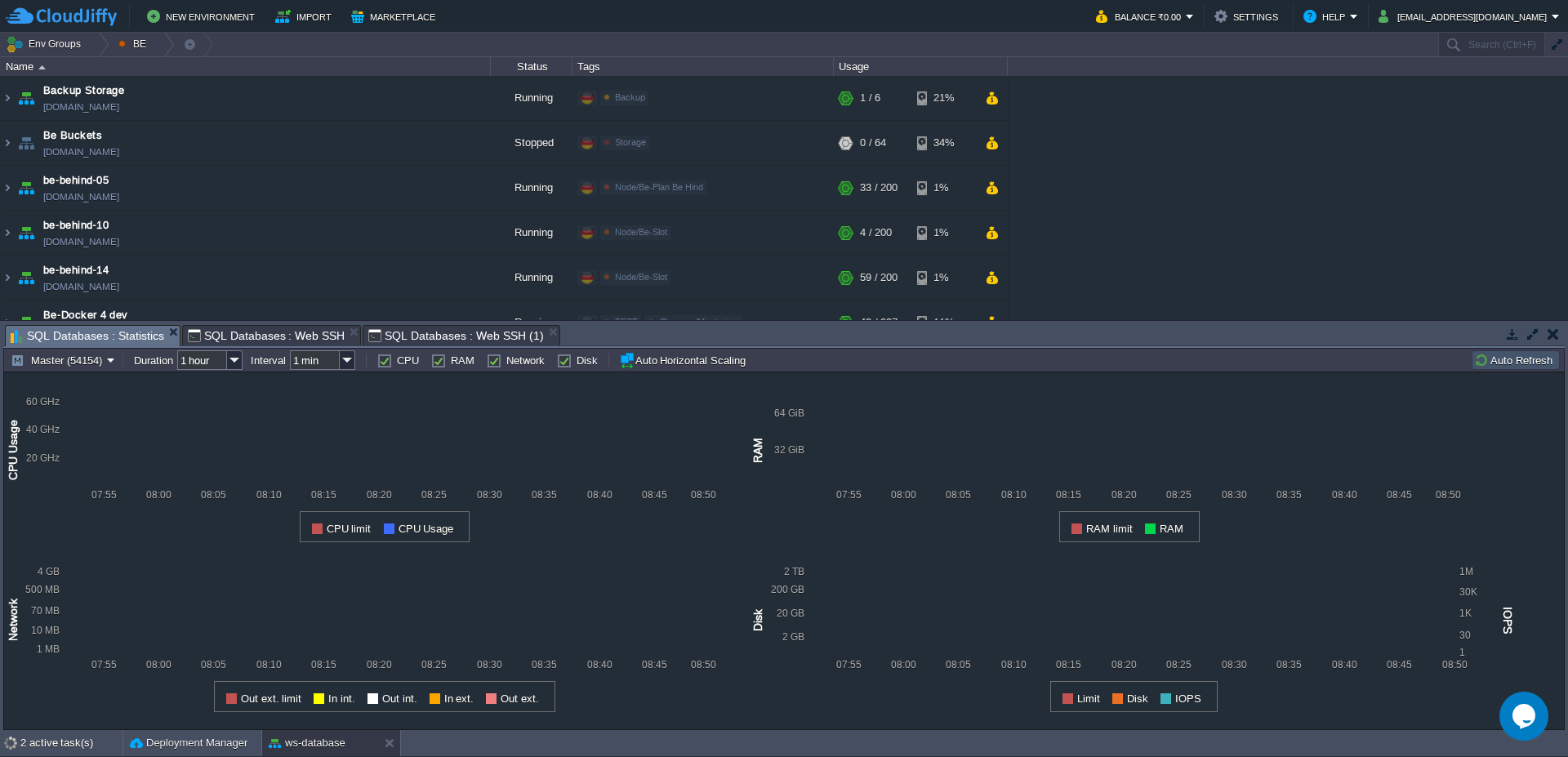
click at [115, 331] on span "SQL Databases : Statistics" at bounding box center [87, 335] width 153 height 20
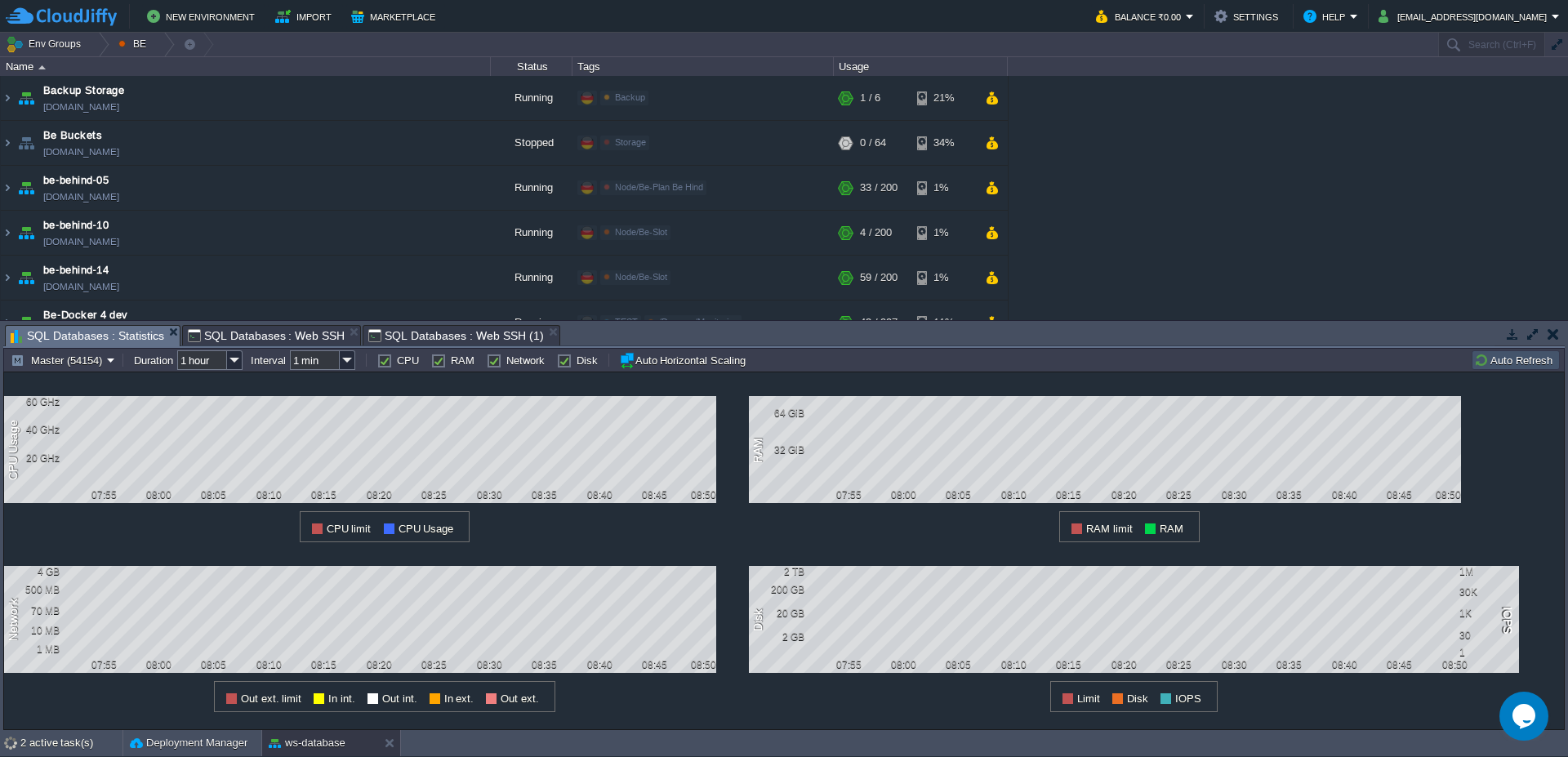
click at [1505, 360] on button "Auto Refresh" at bounding box center [1515, 360] width 83 height 15
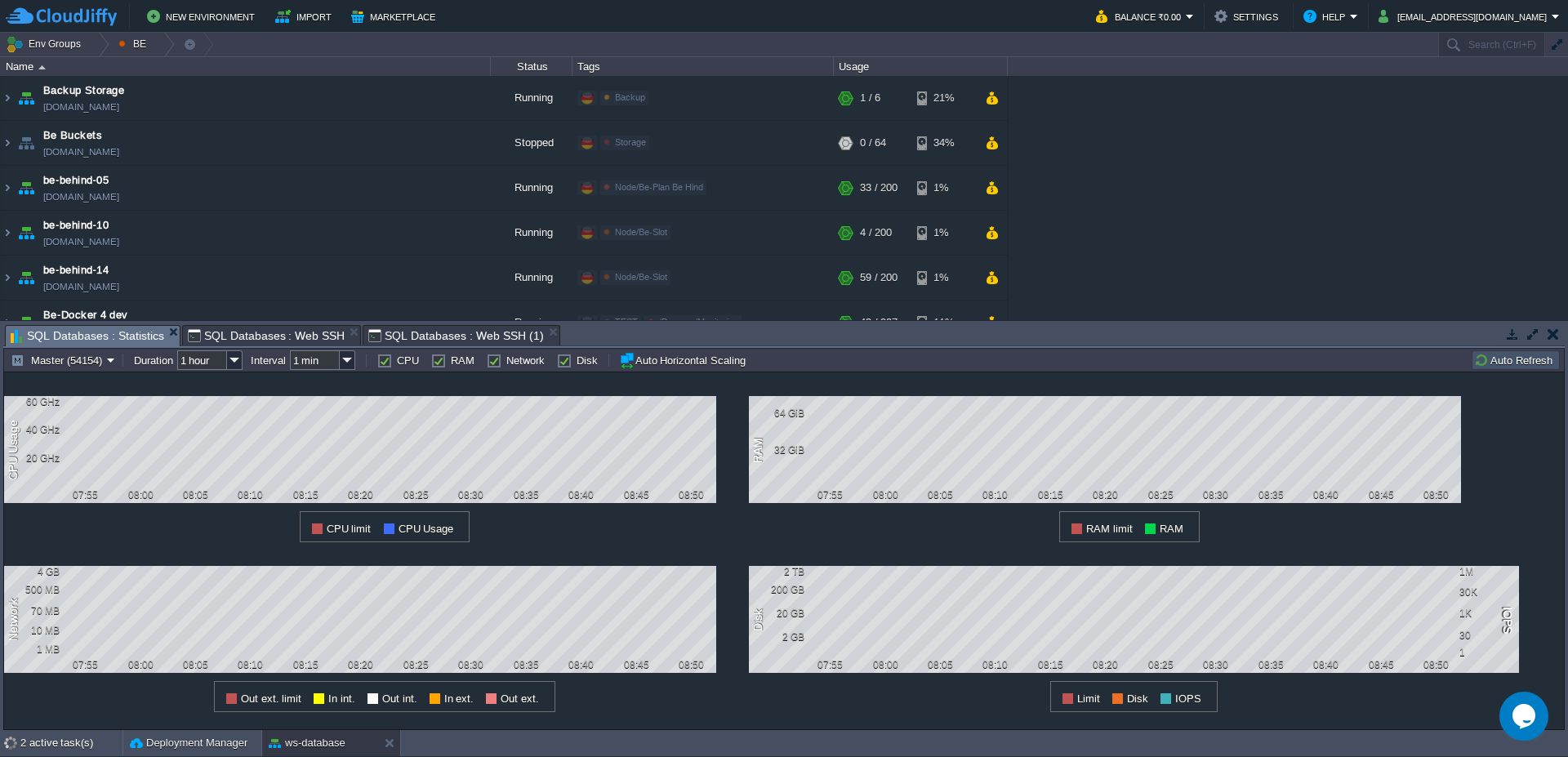
click at [1511, 362] on button "Auto Refresh" at bounding box center [1515, 360] width 83 height 15
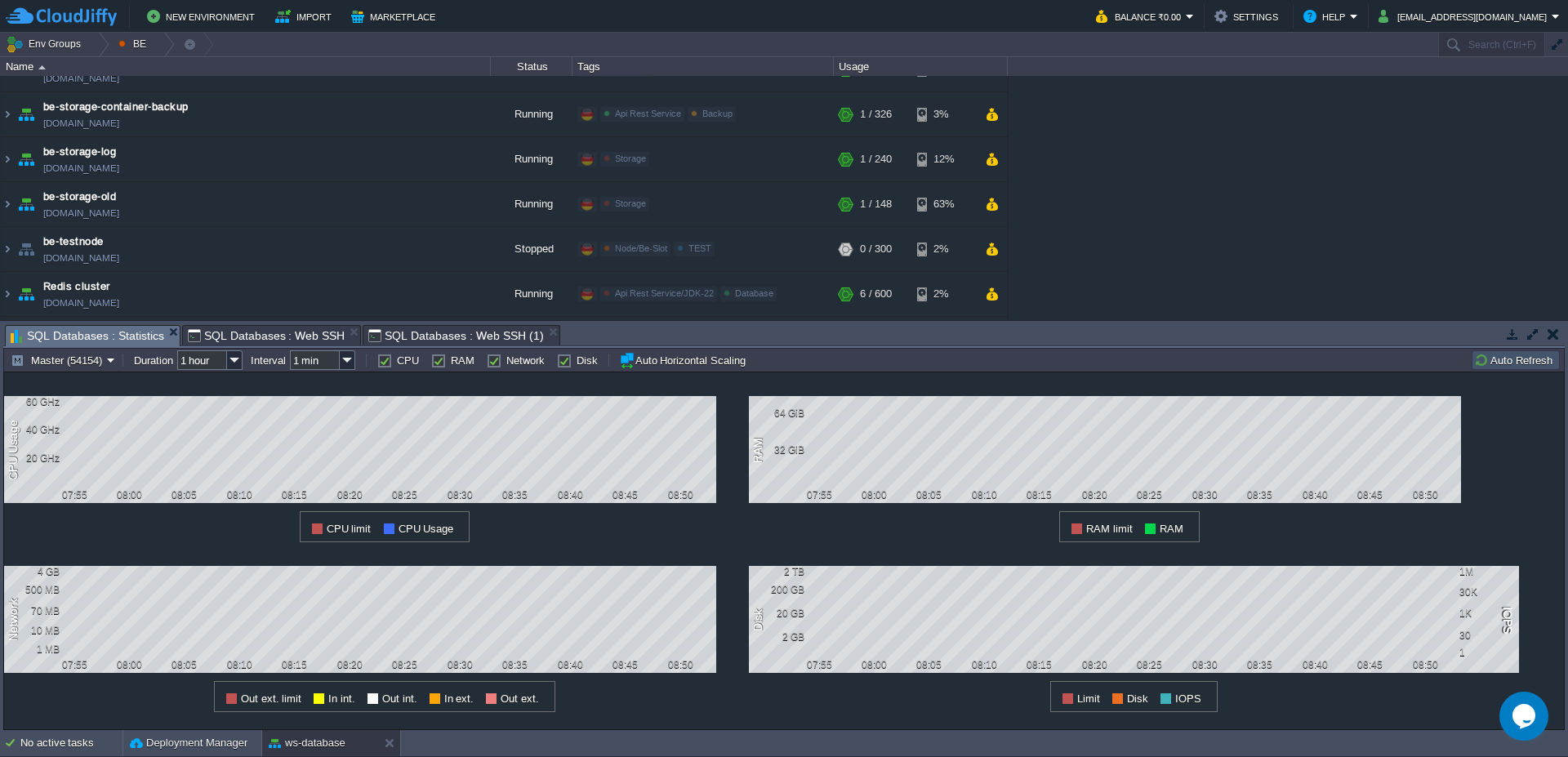
scroll to position [98, 0]
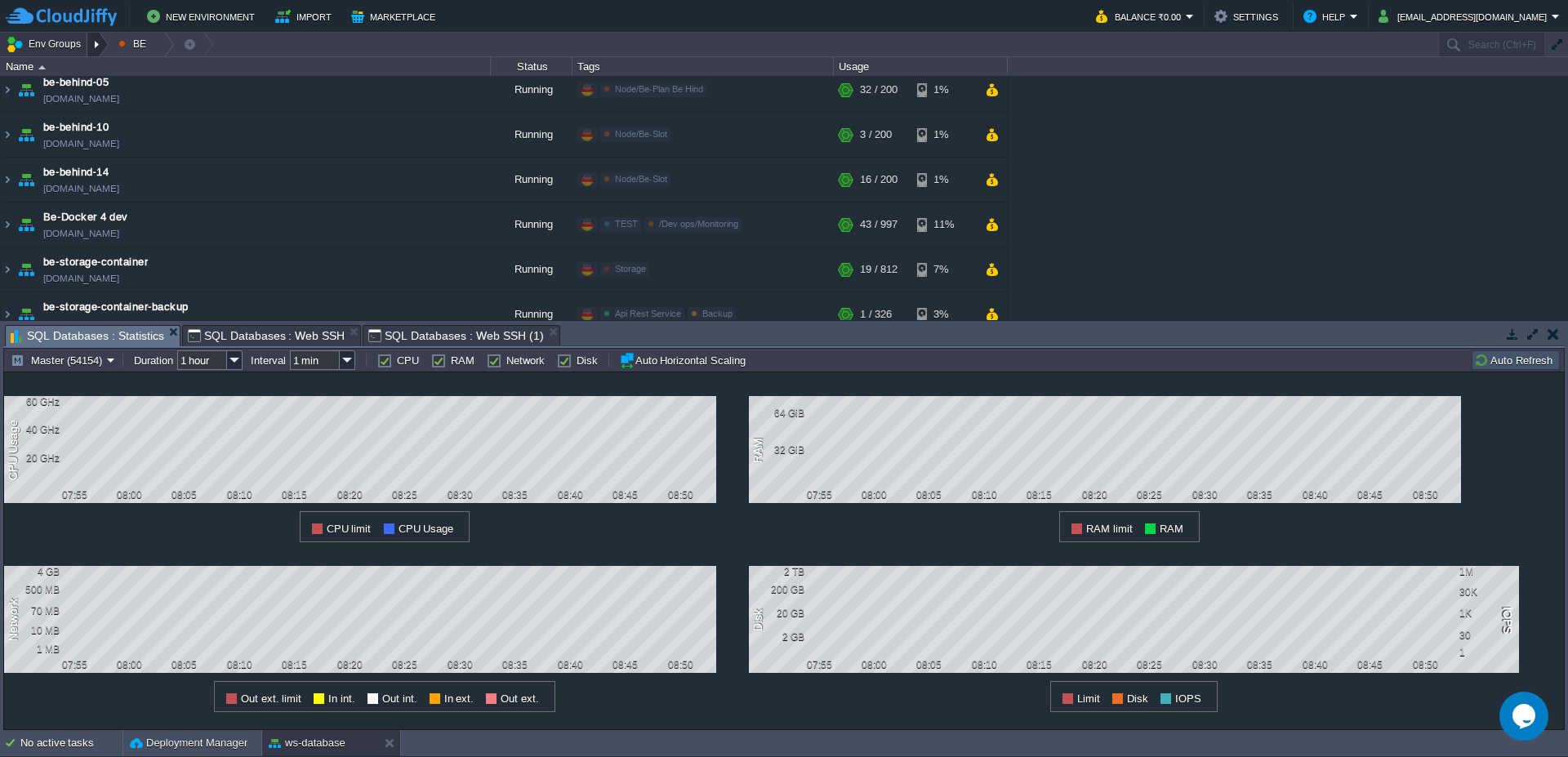
click at [98, 47] on div at bounding box center [98, 44] width 22 height 24
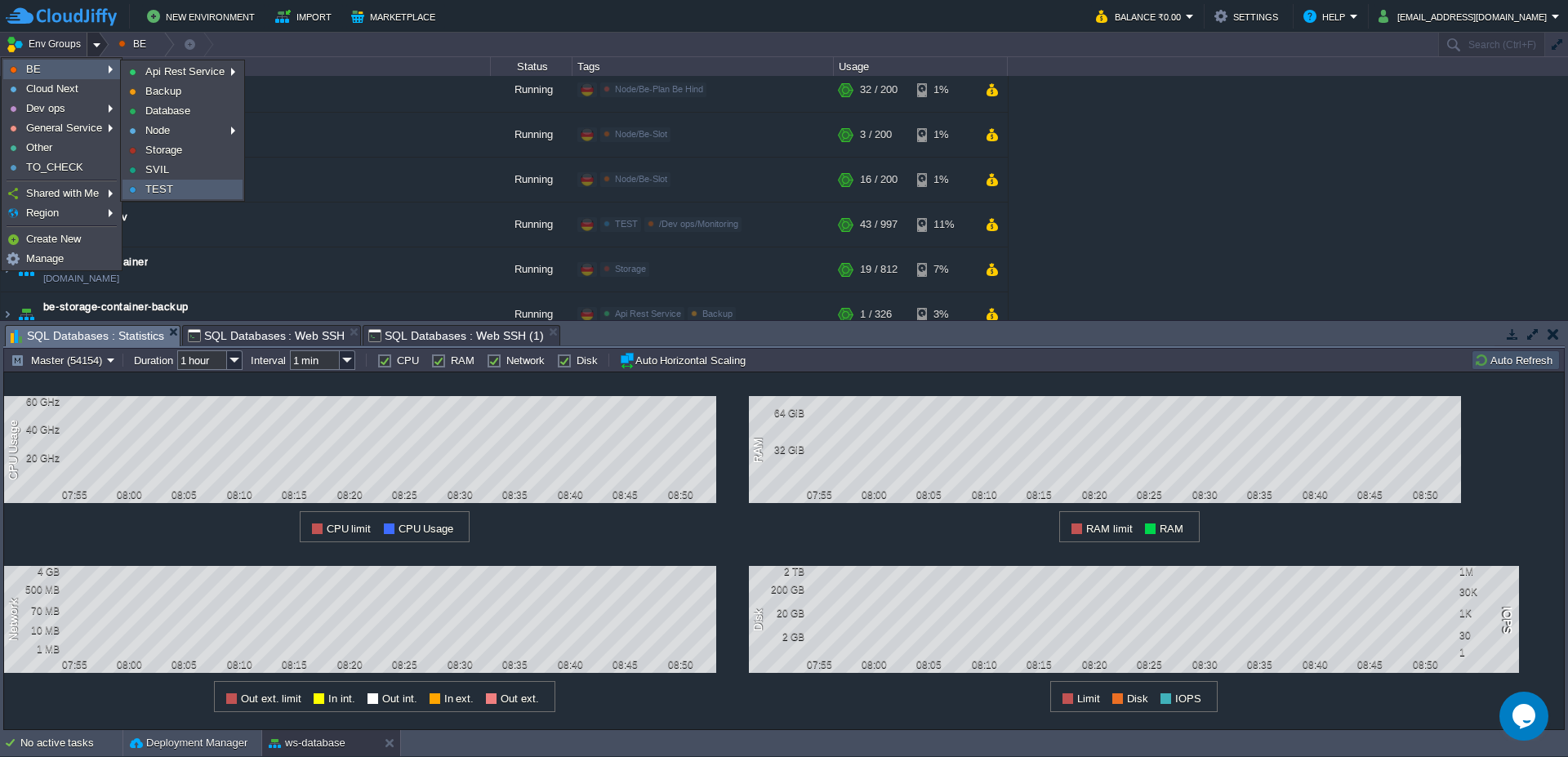
click at [187, 192] on link "TEST" at bounding box center [182, 189] width 118 height 18
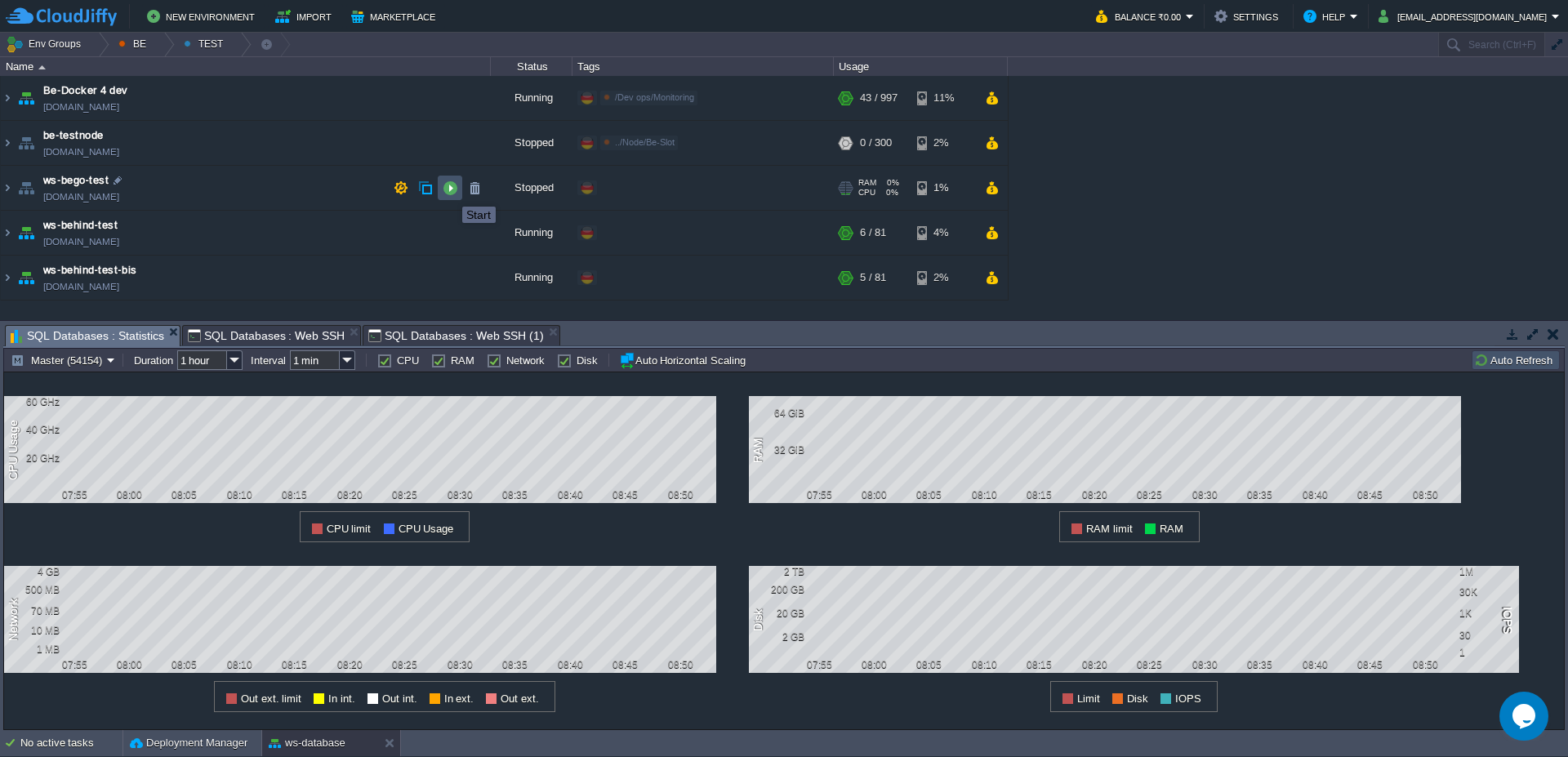
click at [448, 192] on button "button" at bounding box center [450, 187] width 15 height 15
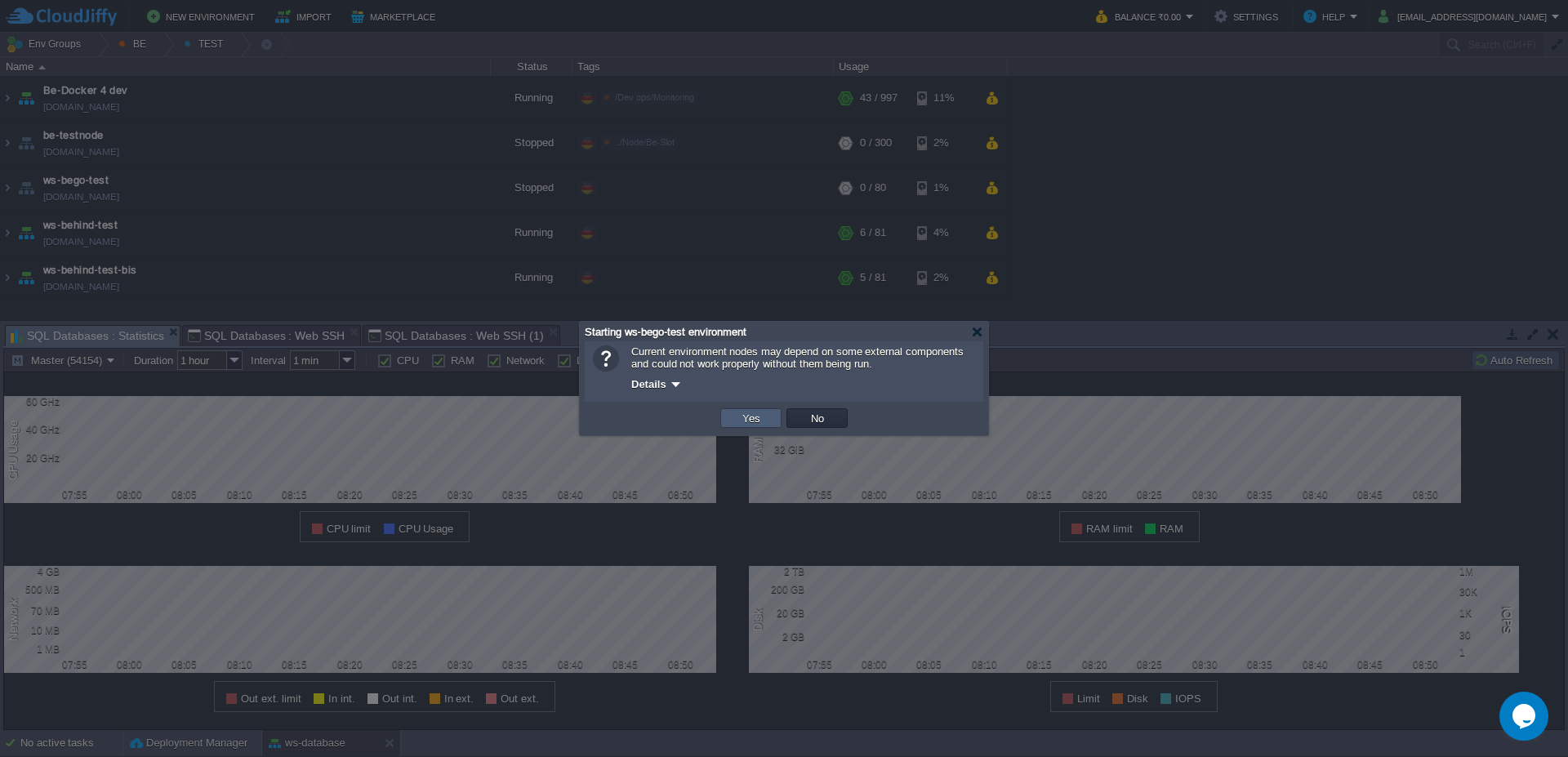
click at [760, 419] on button "Yes" at bounding box center [751, 417] width 28 height 15
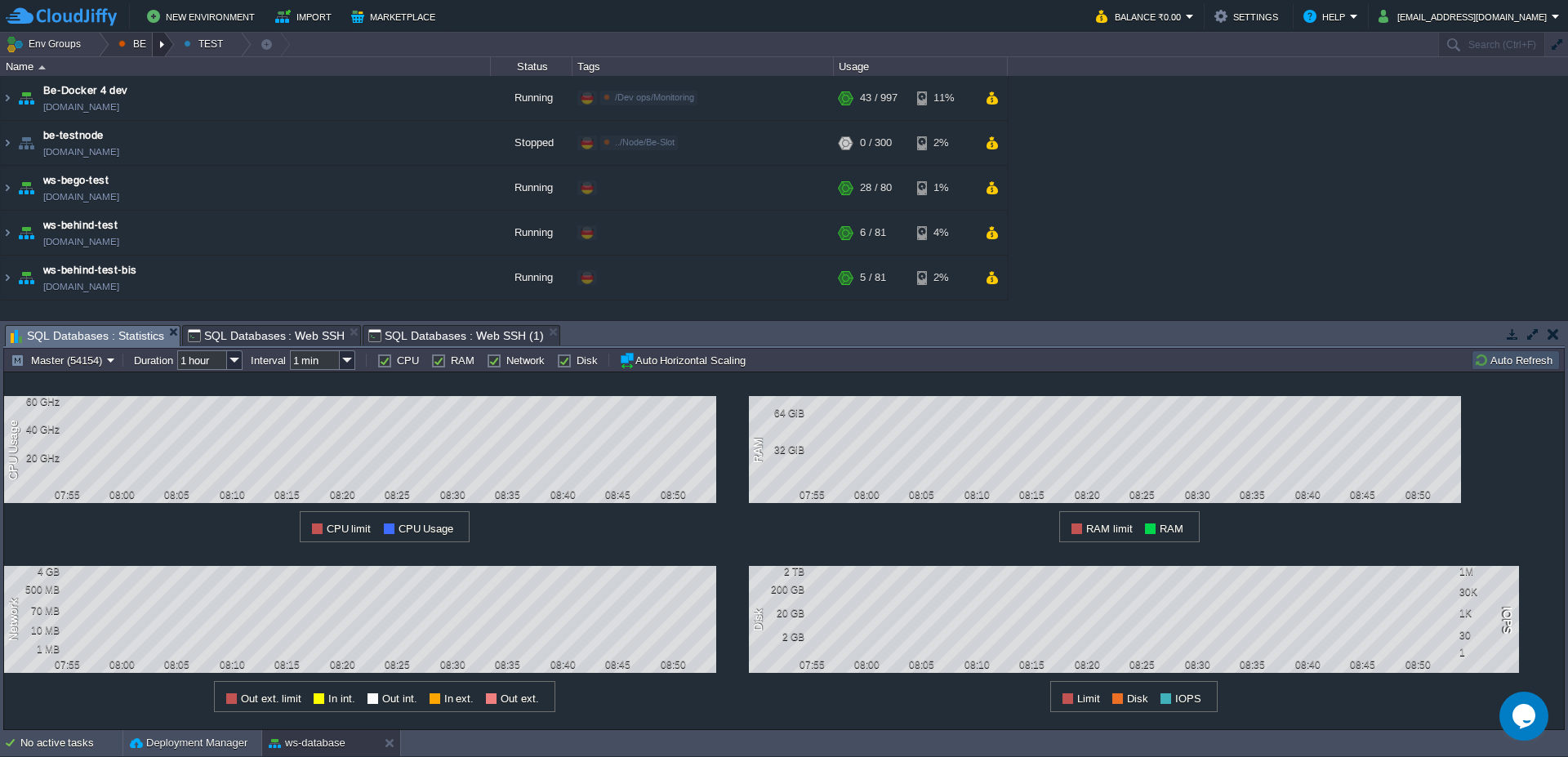
click at [165, 47] on div at bounding box center [163, 44] width 22 height 24
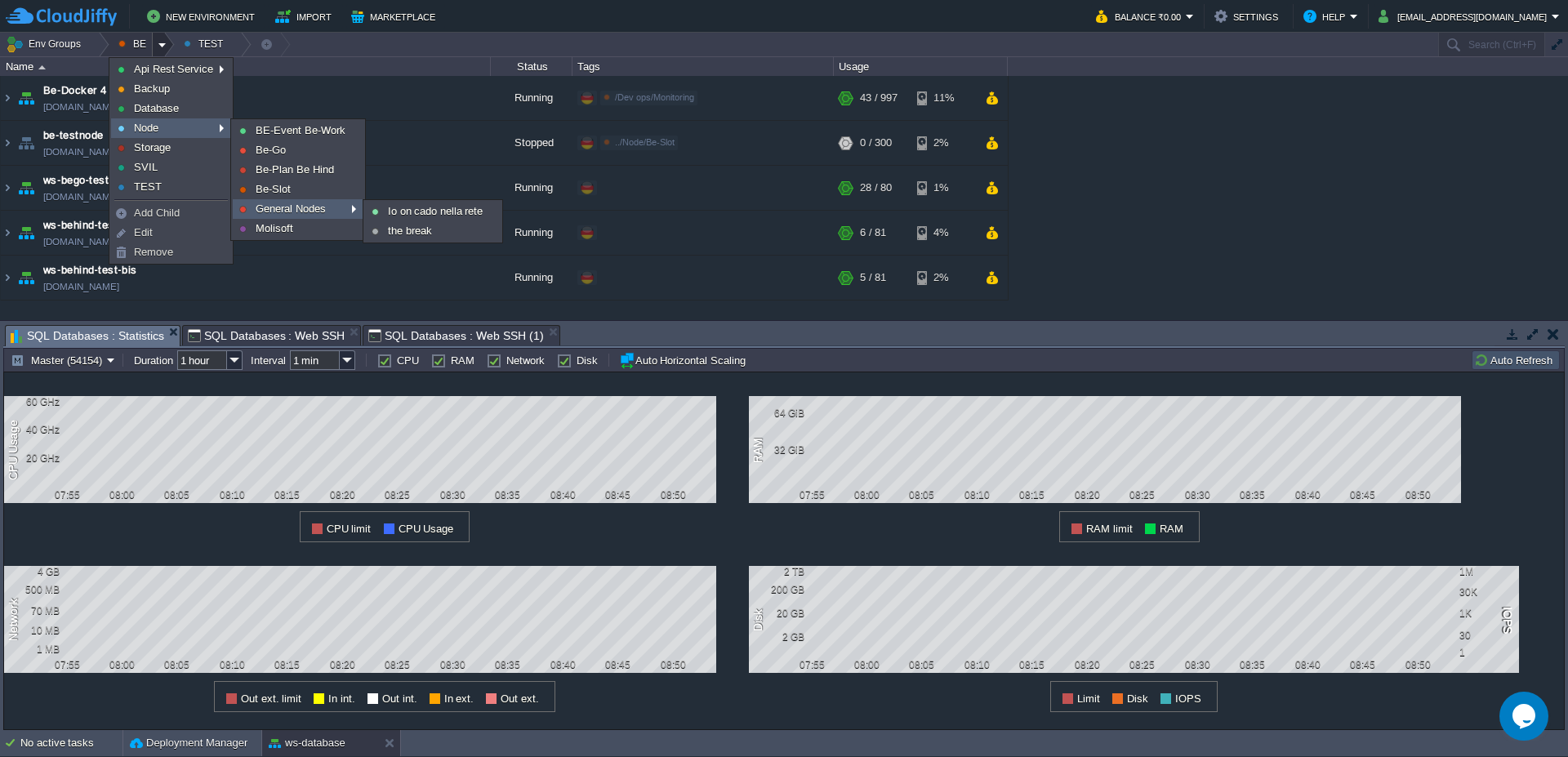
click at [274, 204] on span "General Nodes" at bounding box center [291, 208] width 70 height 12
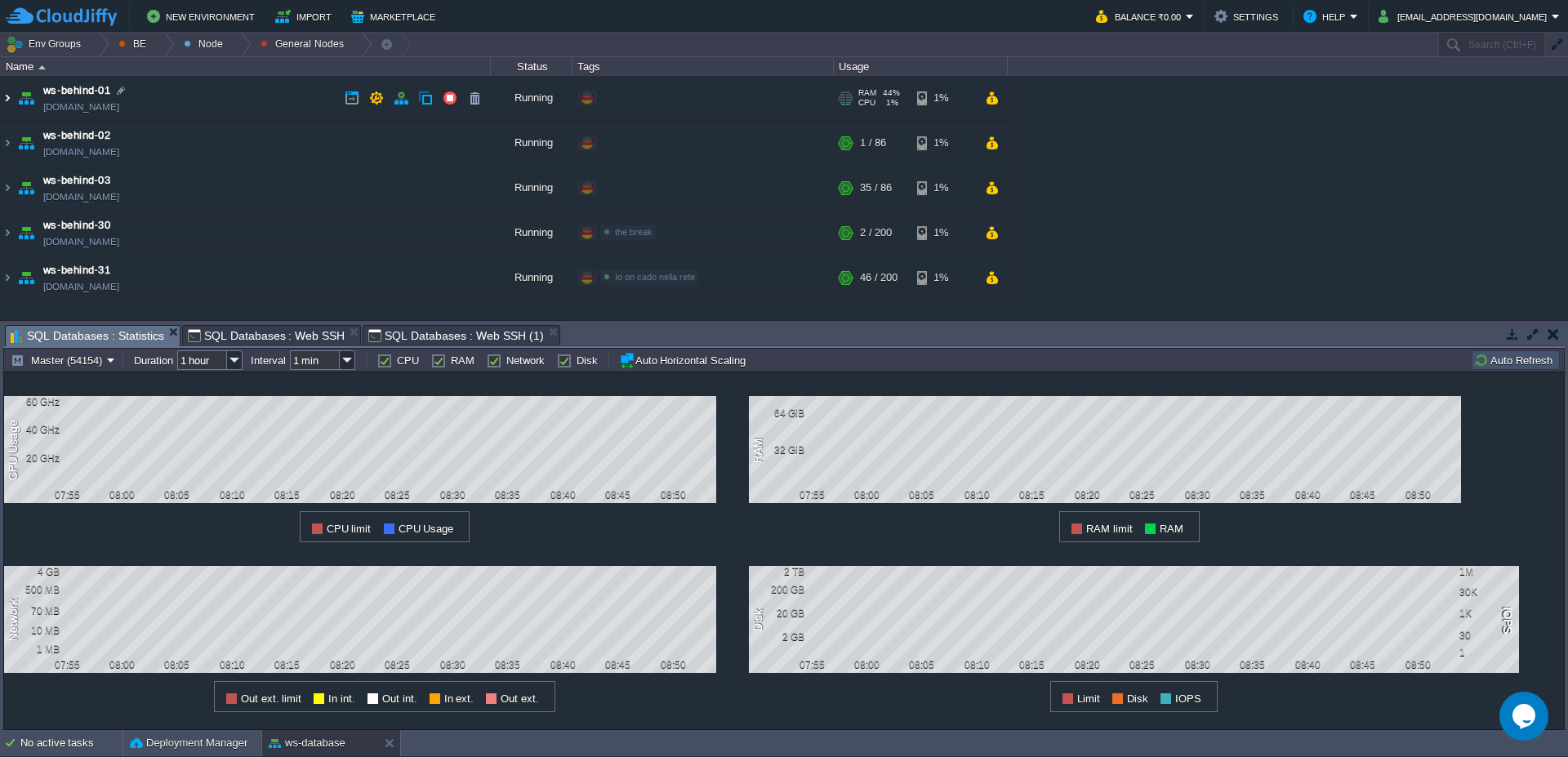
click at [1, 99] on img at bounding box center [7, 98] width 13 height 44
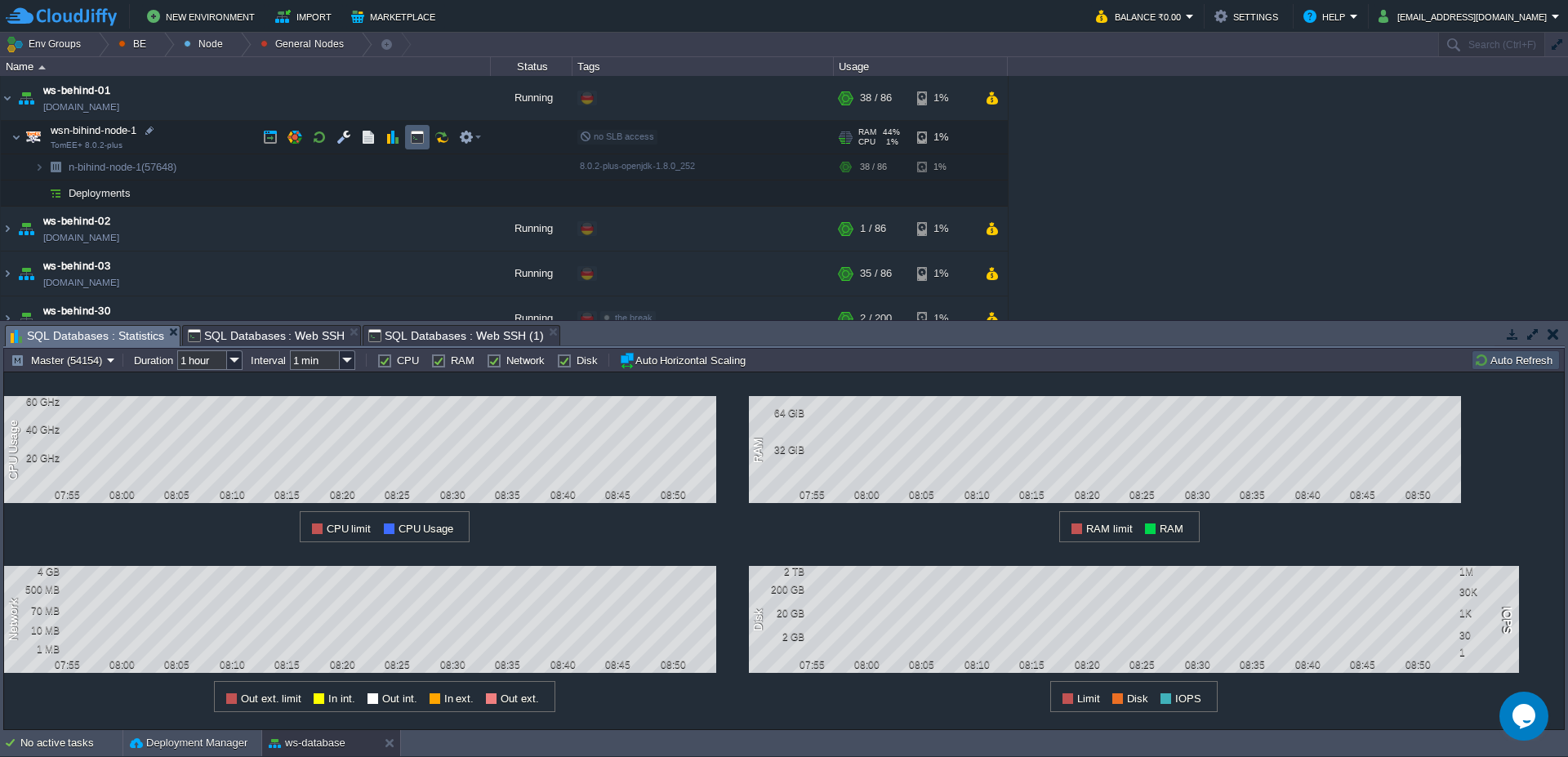
click at [425, 144] on td at bounding box center [418, 137] width 25 height 25
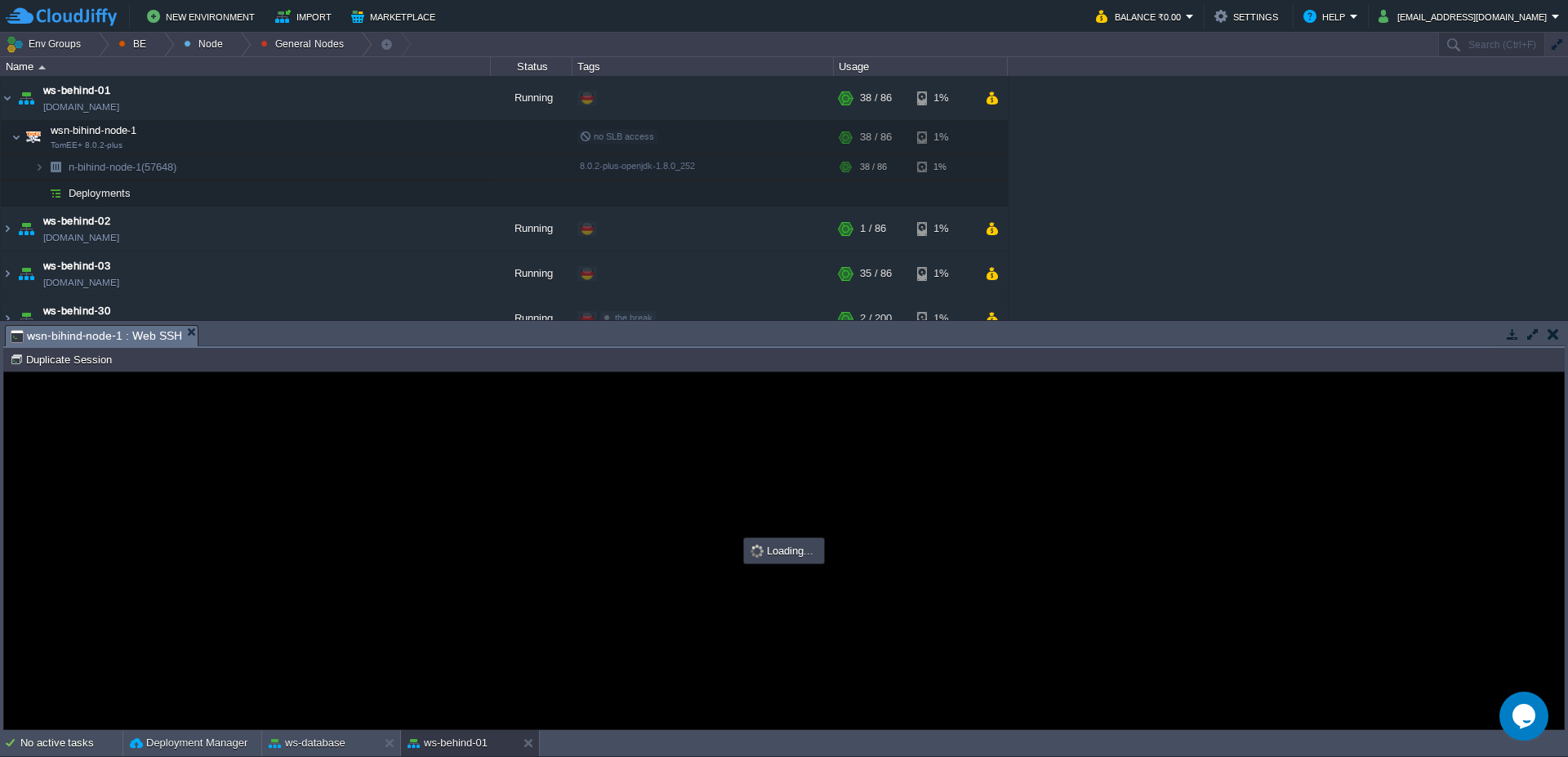
type input "#000000"
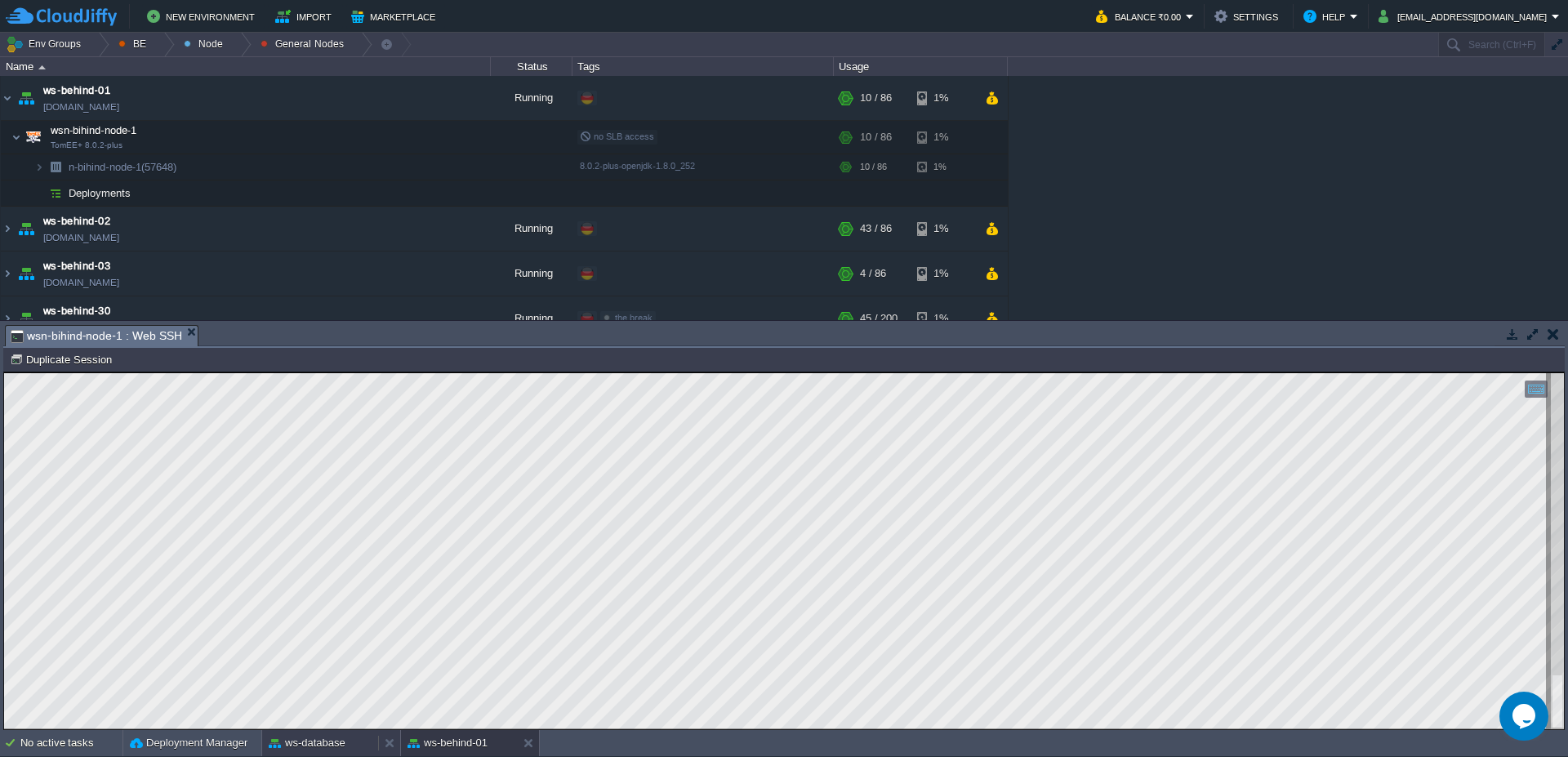
click at [312, 753] on div "ws-database" at bounding box center [320, 743] width 116 height 26
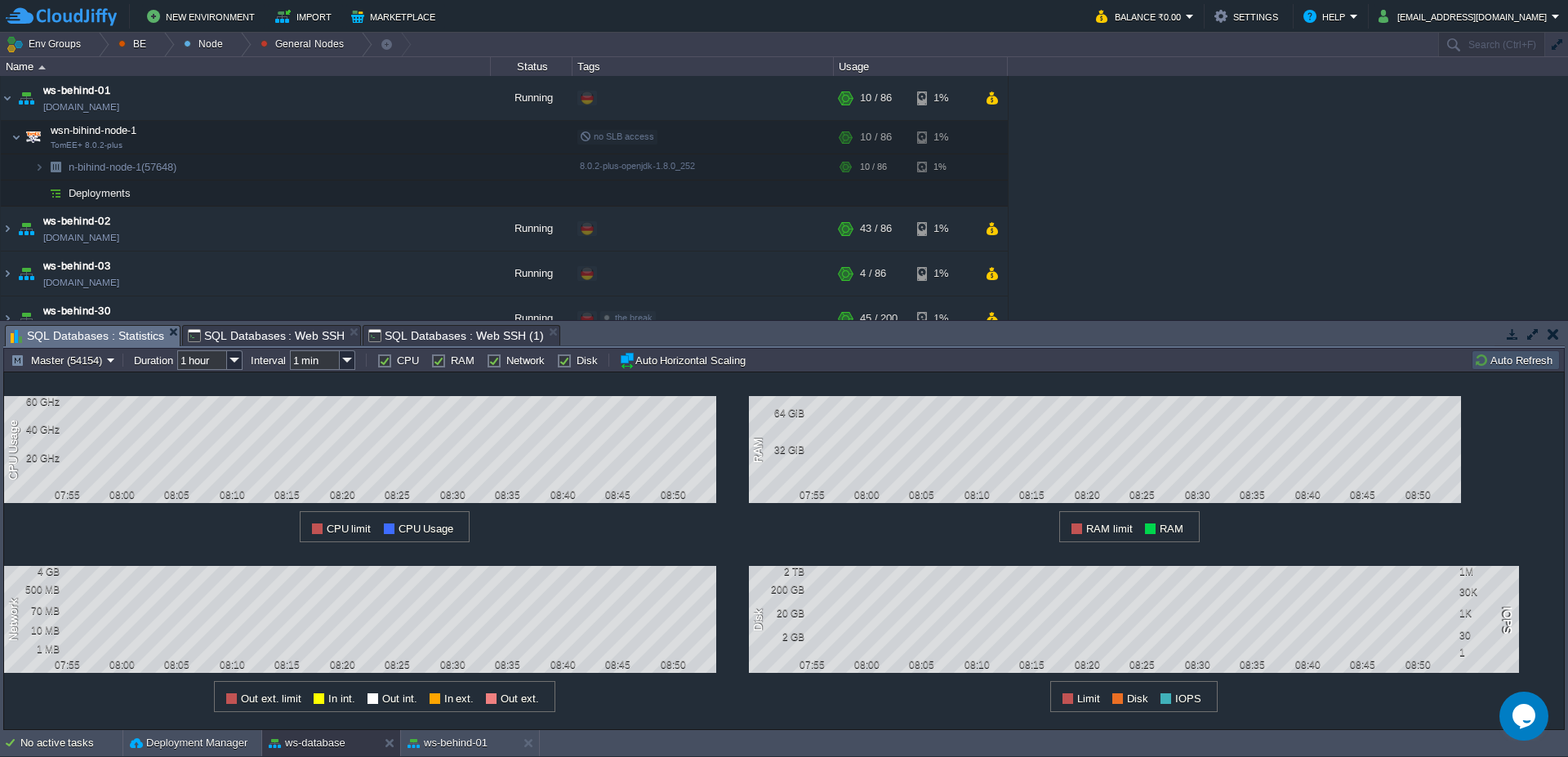
click at [426, 338] on span "SQL Databases : Web SSH (1)" at bounding box center [456, 335] width 175 height 19
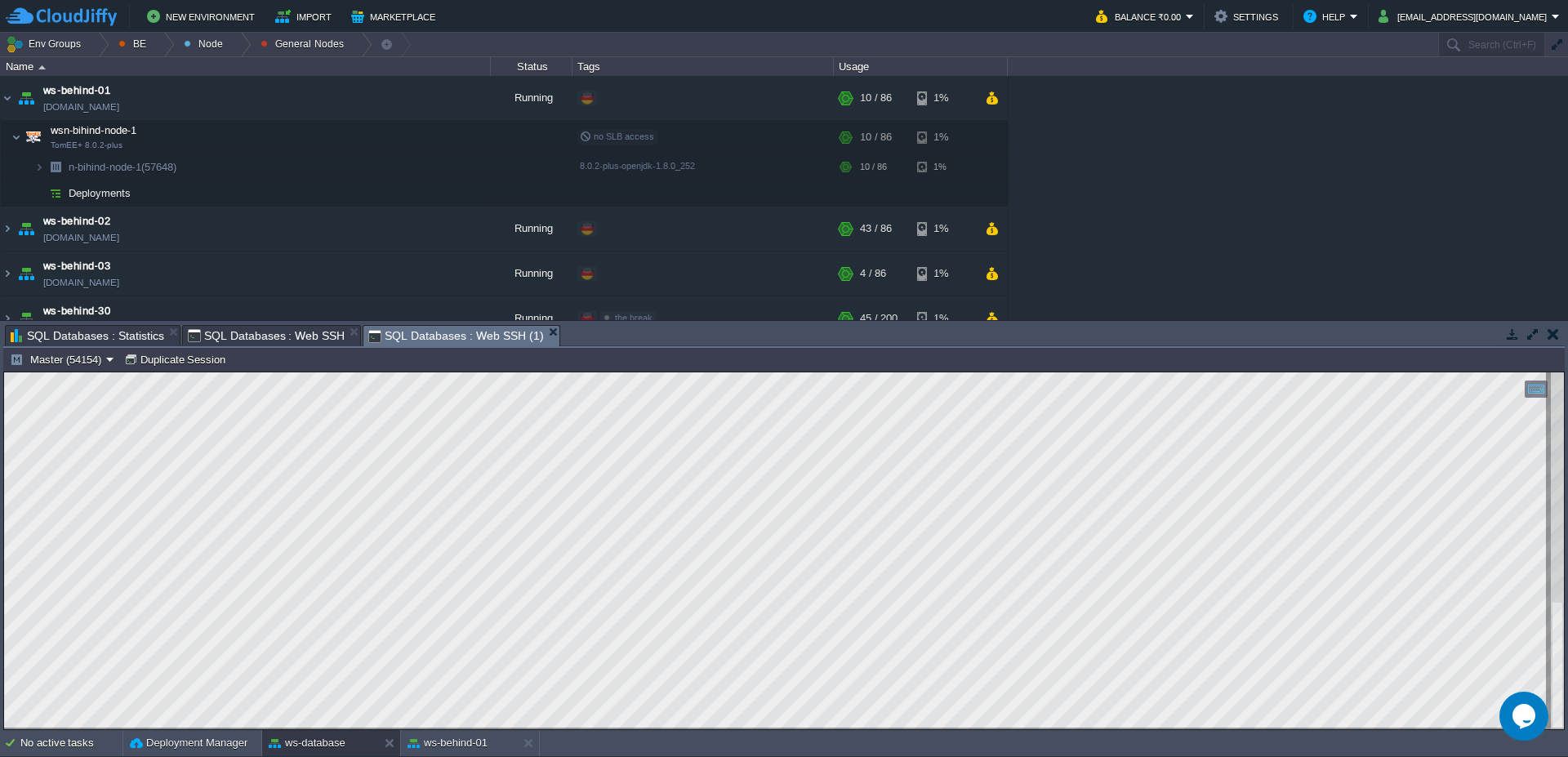
click at [271, 337] on span "SQL Databases : Web SSH" at bounding box center [267, 335] width 158 height 19
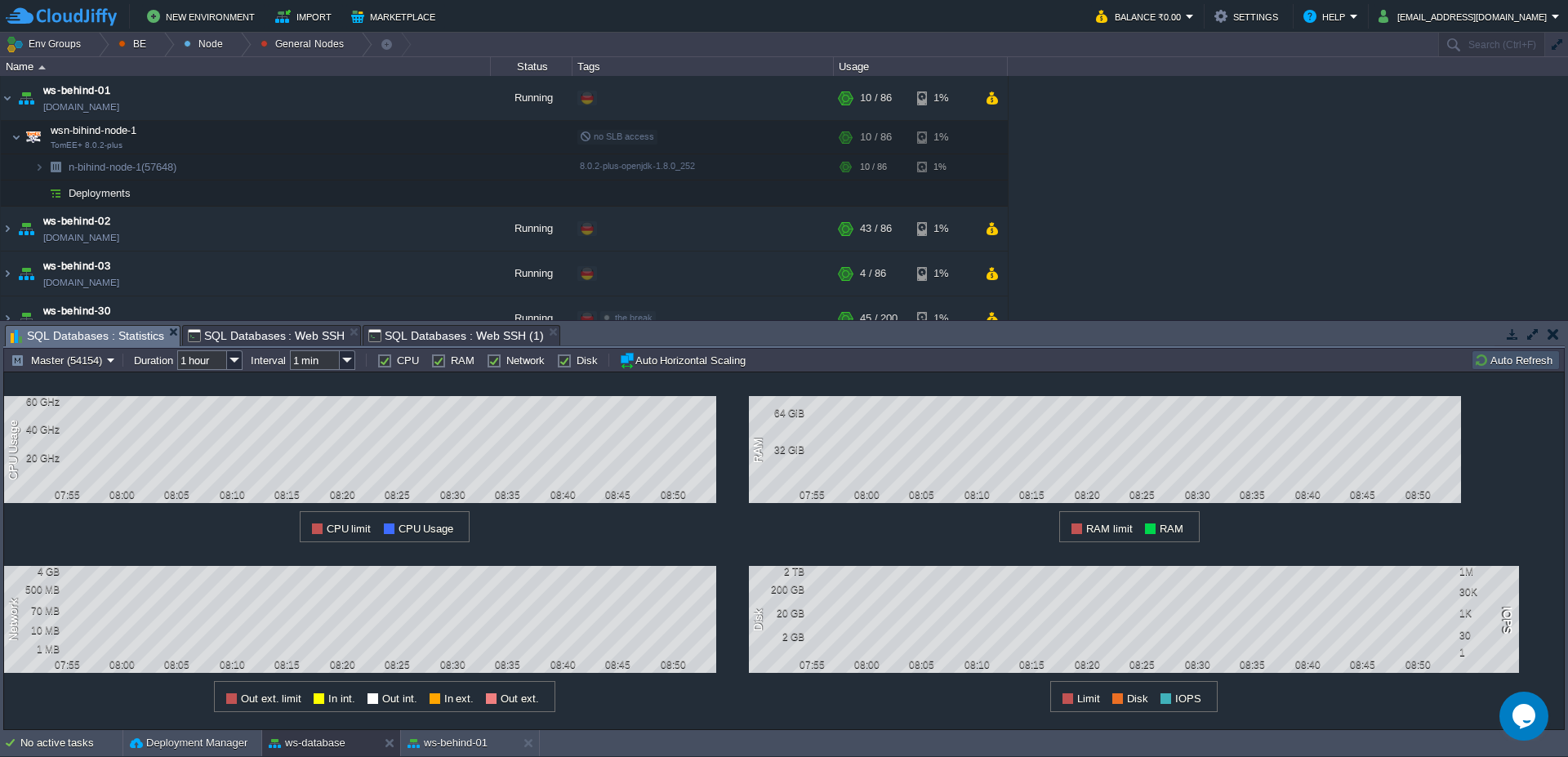
click at [121, 332] on span "SQL Databases : Statistics" at bounding box center [87, 335] width 153 height 20
click at [1508, 361] on button "Auto Refresh" at bounding box center [1515, 360] width 83 height 15
click at [411, 329] on span "SQL Databases : Web SSH (1)" at bounding box center [456, 335] width 175 height 19
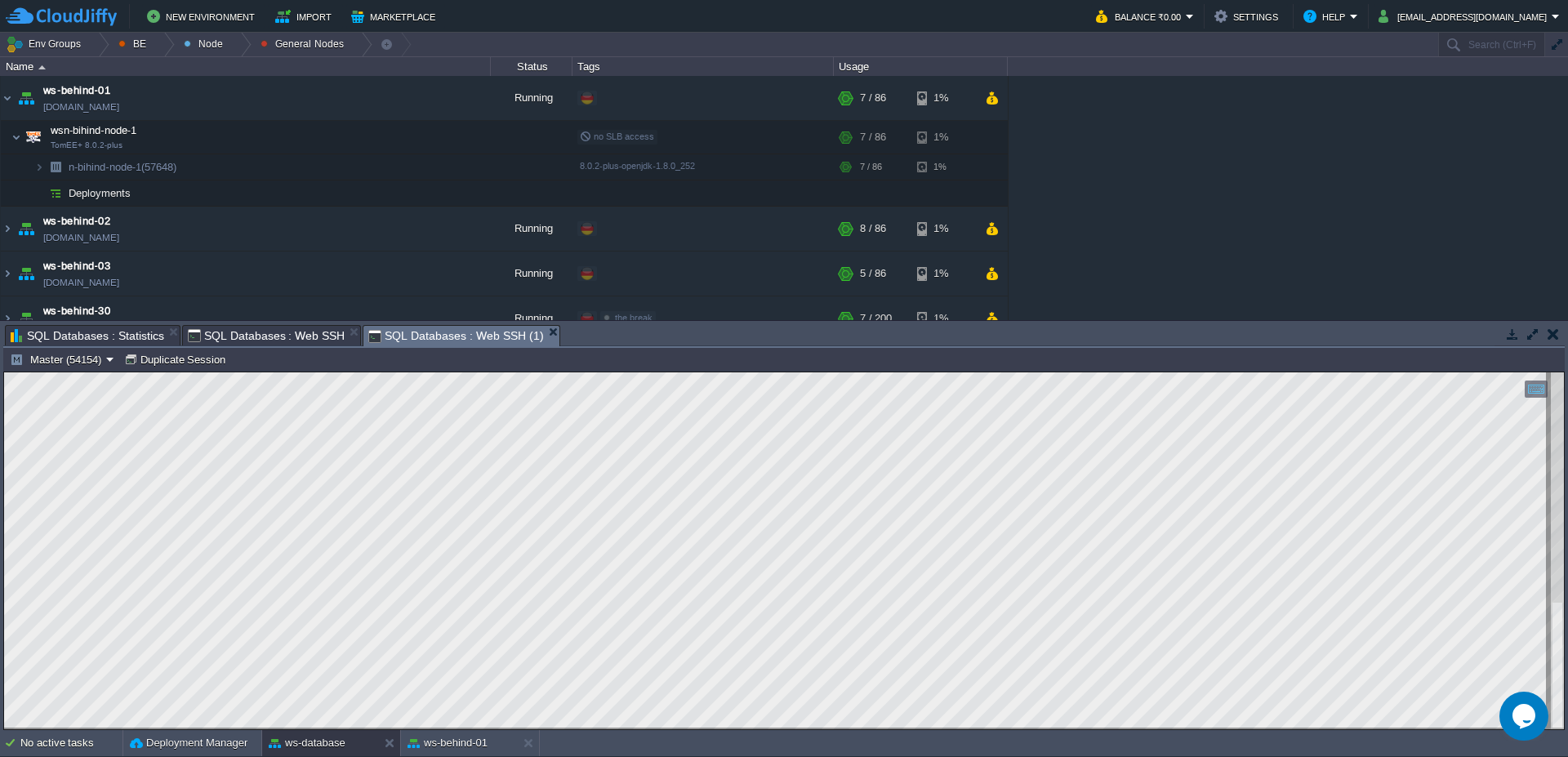
click at [275, 335] on span "SQL Databases : Web SSH" at bounding box center [267, 335] width 158 height 19
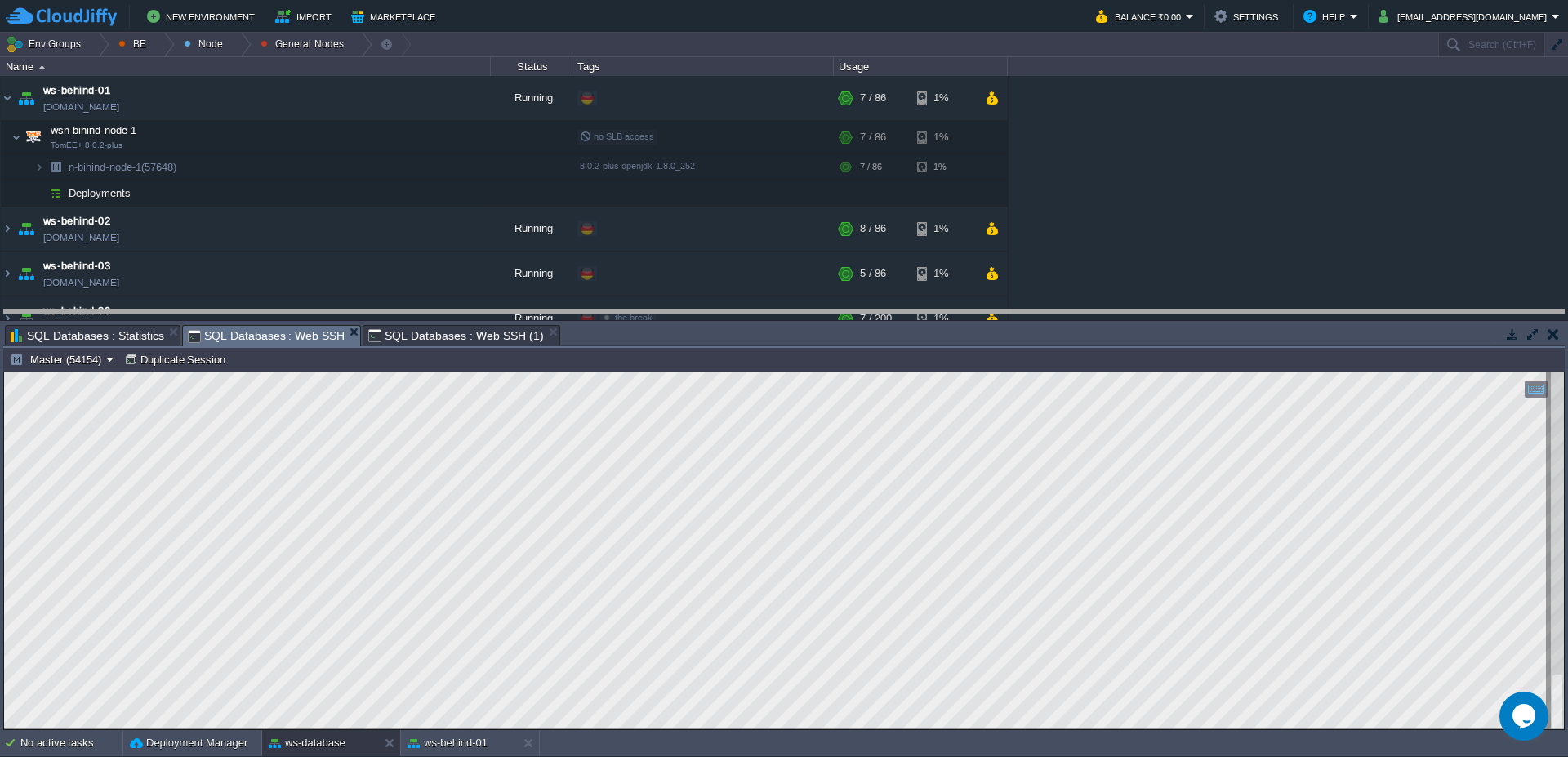
drag, startPoint x: 659, startPoint y: 344, endPoint x: 652, endPoint y: 319, distance: 26.0
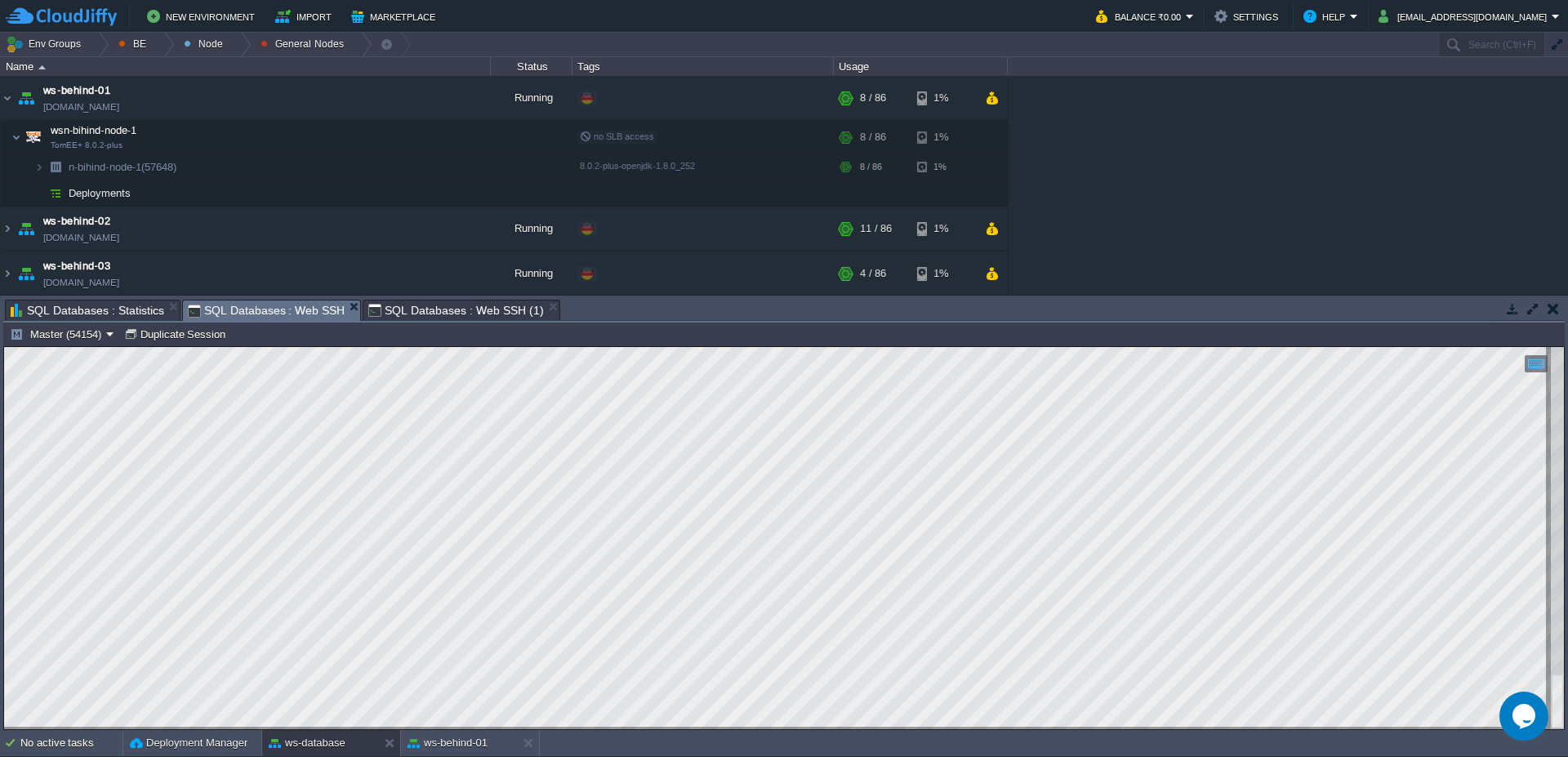
scroll to position [287, 371]
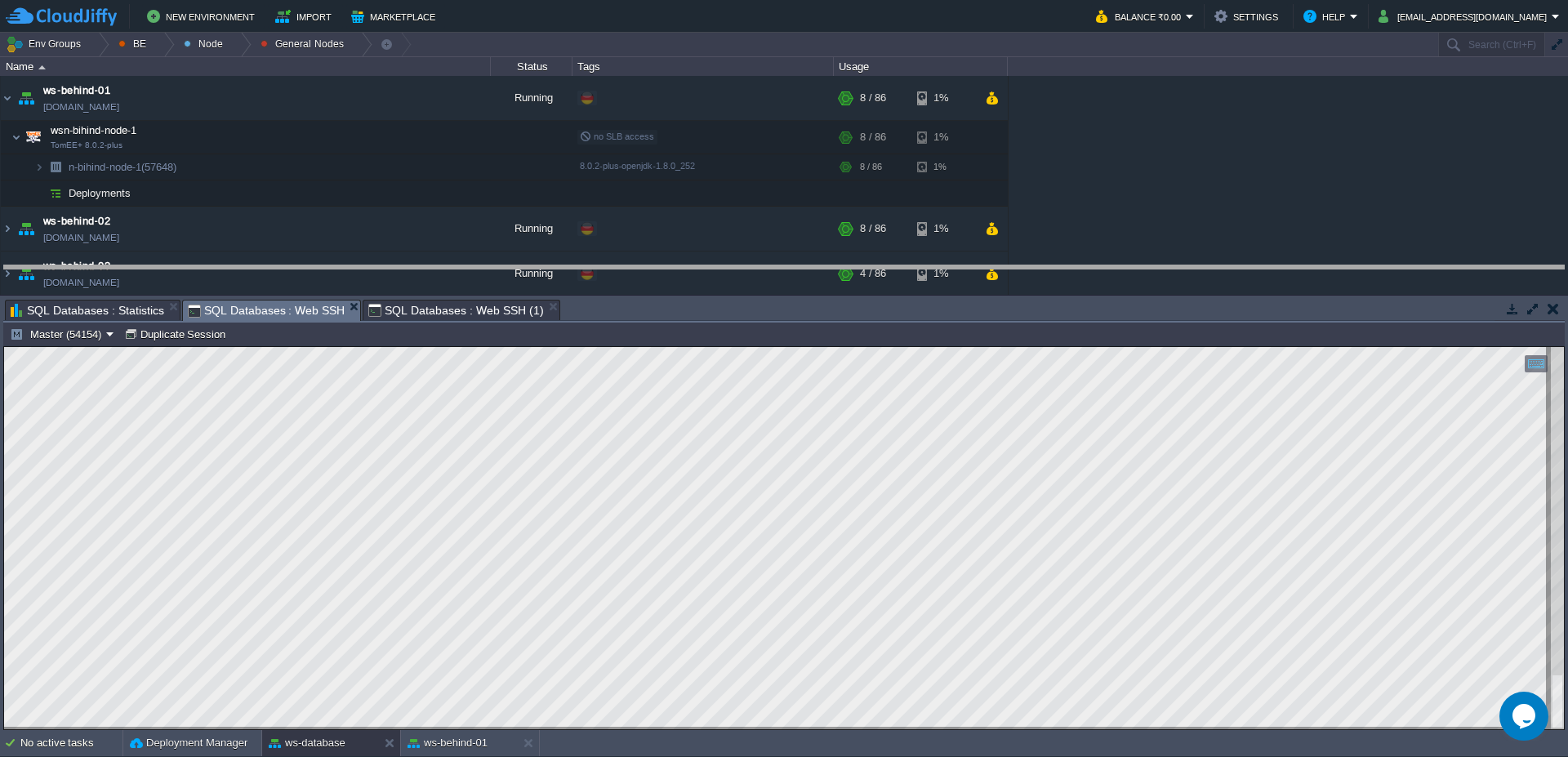
drag, startPoint x: 719, startPoint y: 317, endPoint x: 717, endPoint y: 283, distance: 34.1
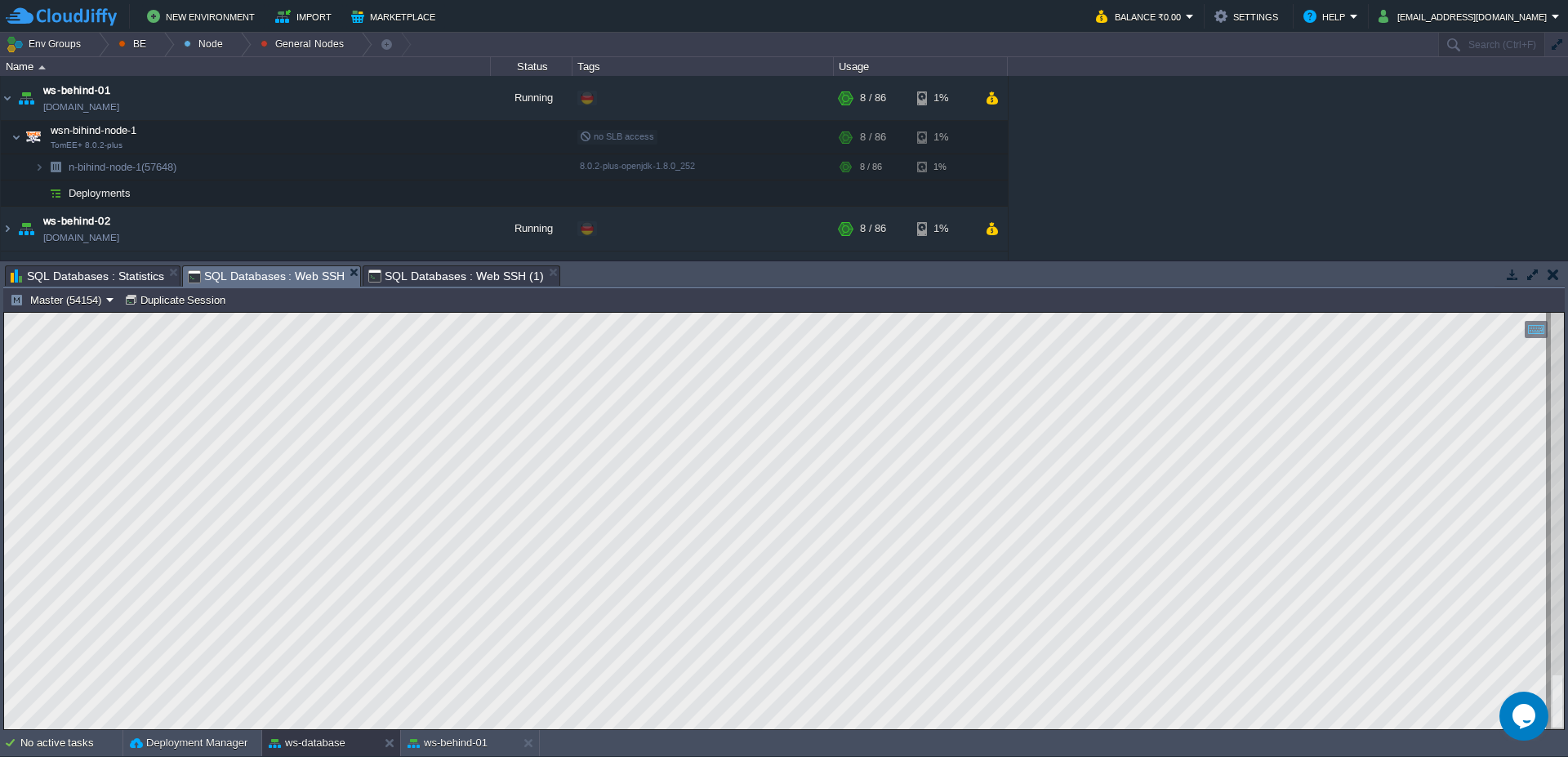
scroll to position [65, 396]
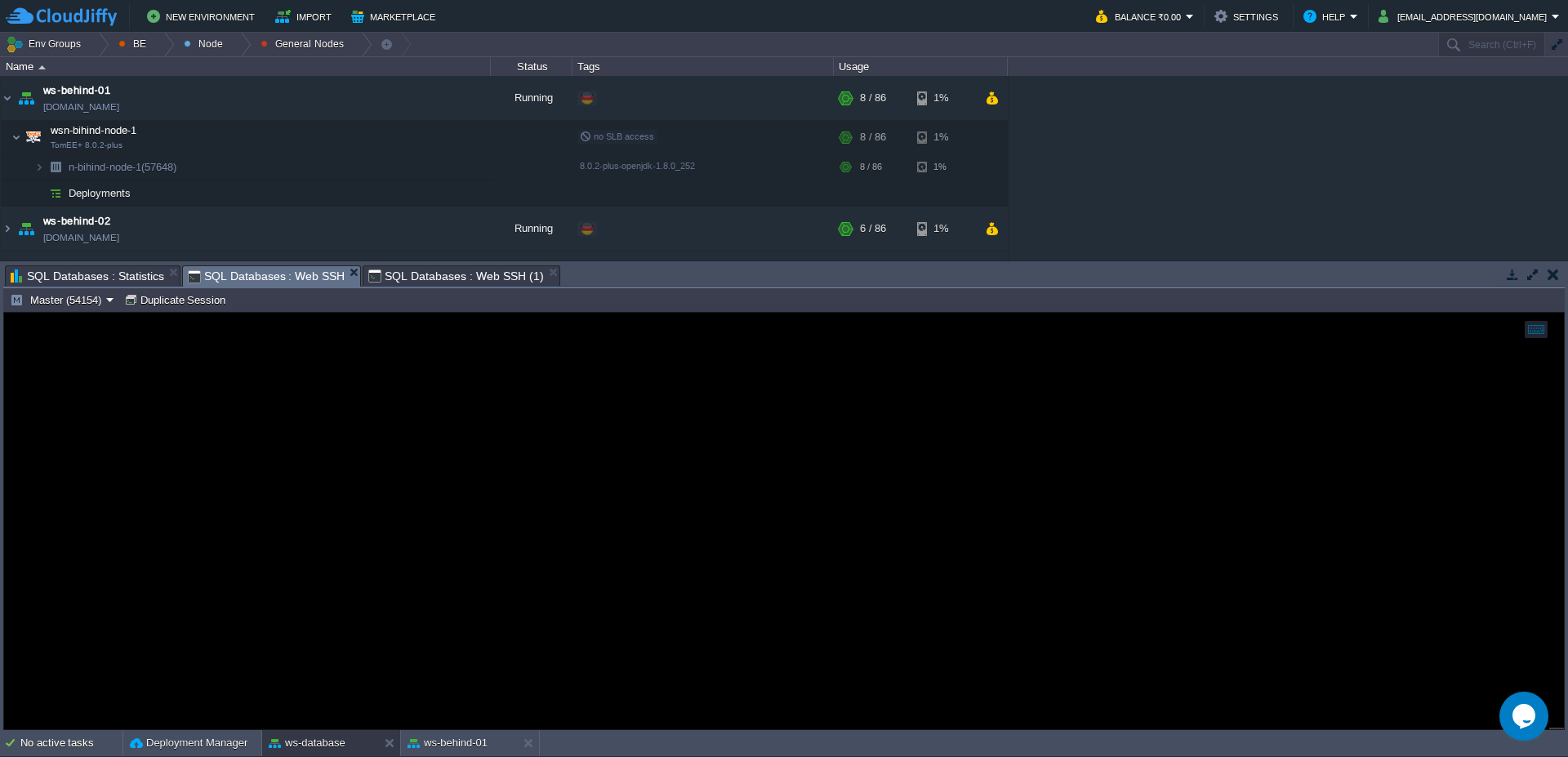
click at [74, 276] on span "SQL Databases : Statistics" at bounding box center [87, 276] width 153 height 19
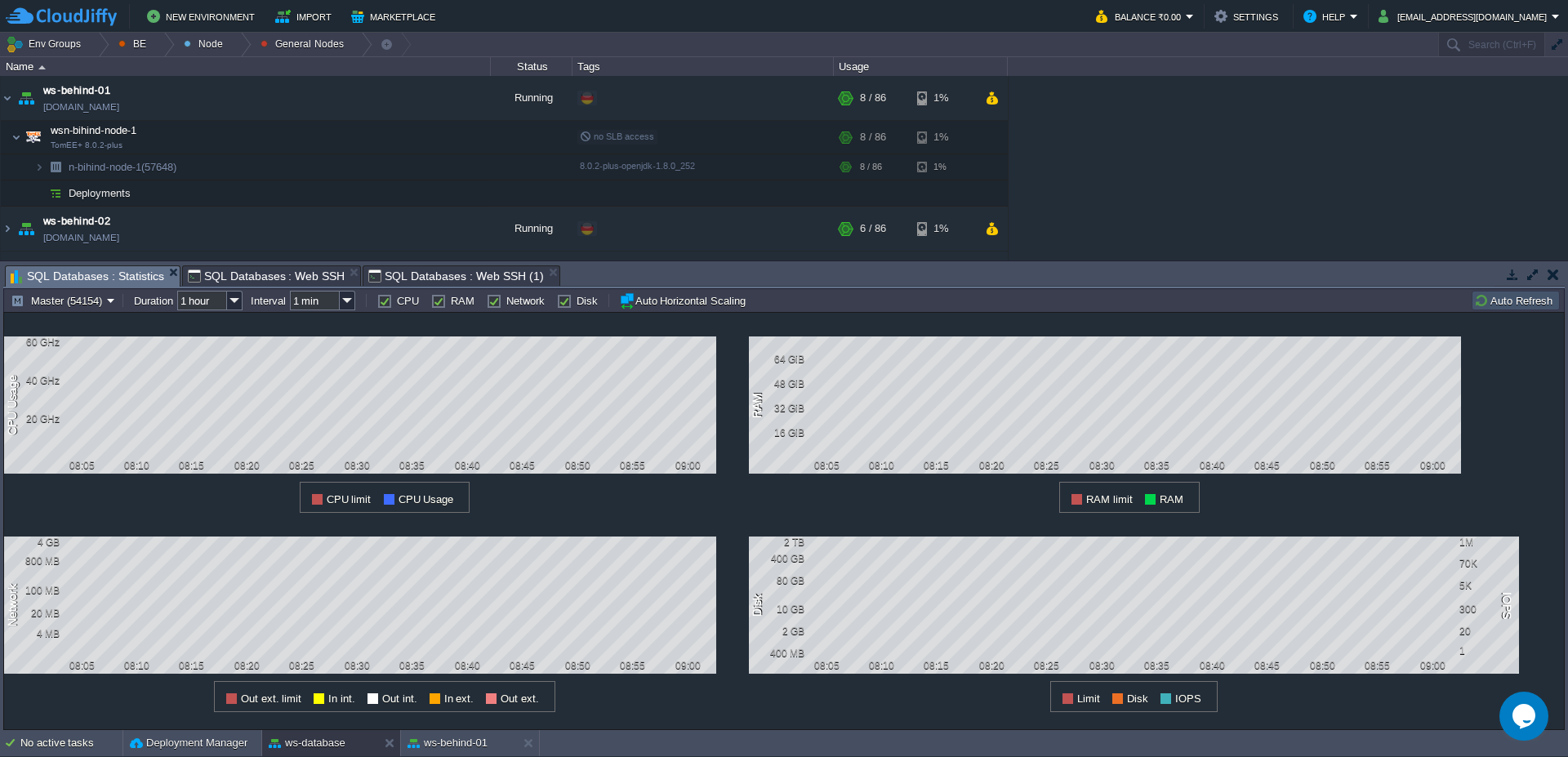
click at [1526, 291] on td "Auto Refresh" at bounding box center [1515, 300] width 88 height 19
click at [1363, 26] on td "Help" at bounding box center [1331, 17] width 65 height 25
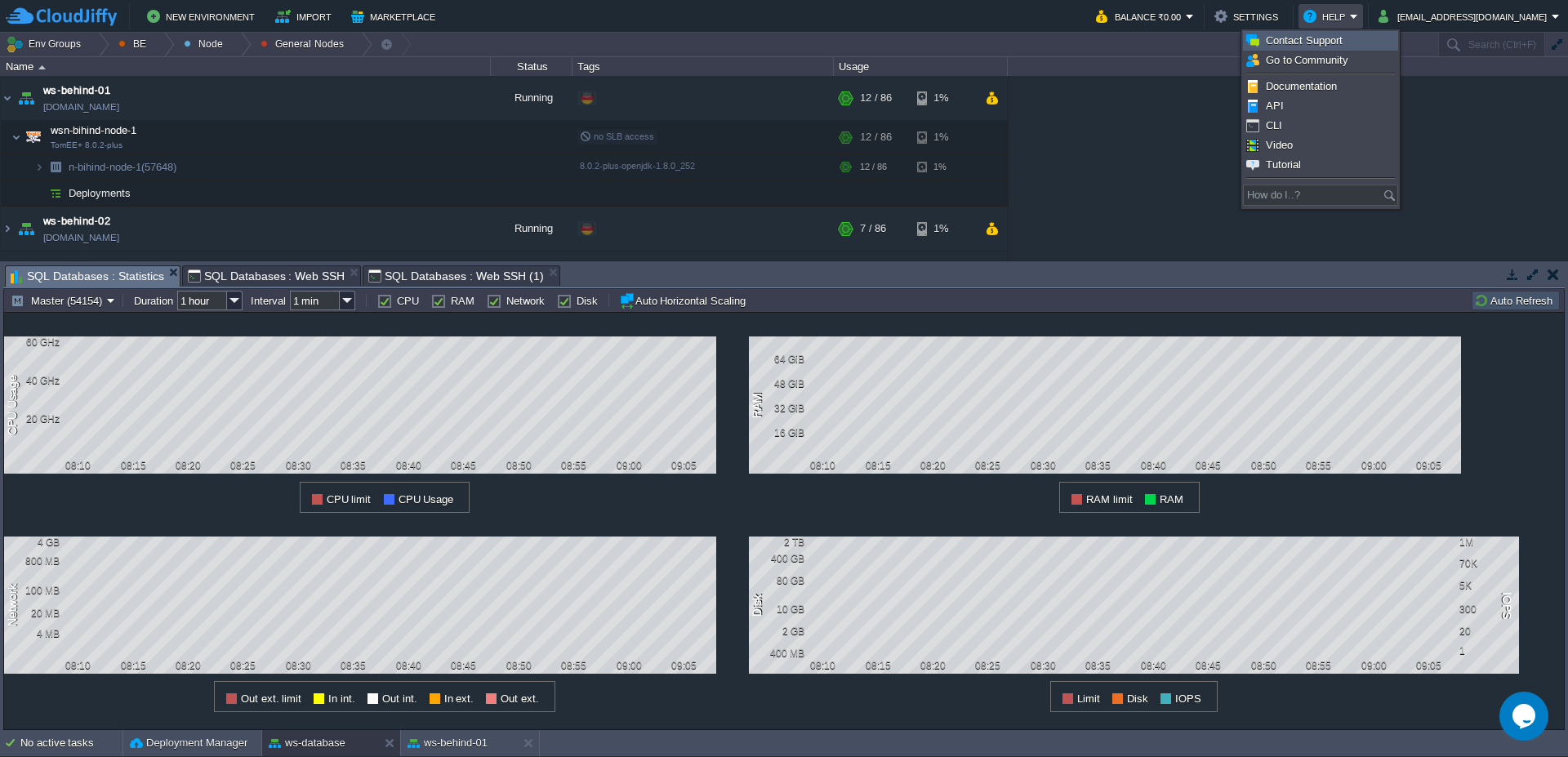
click at [1339, 45] on span "Contact Support" at bounding box center [1304, 40] width 77 height 12
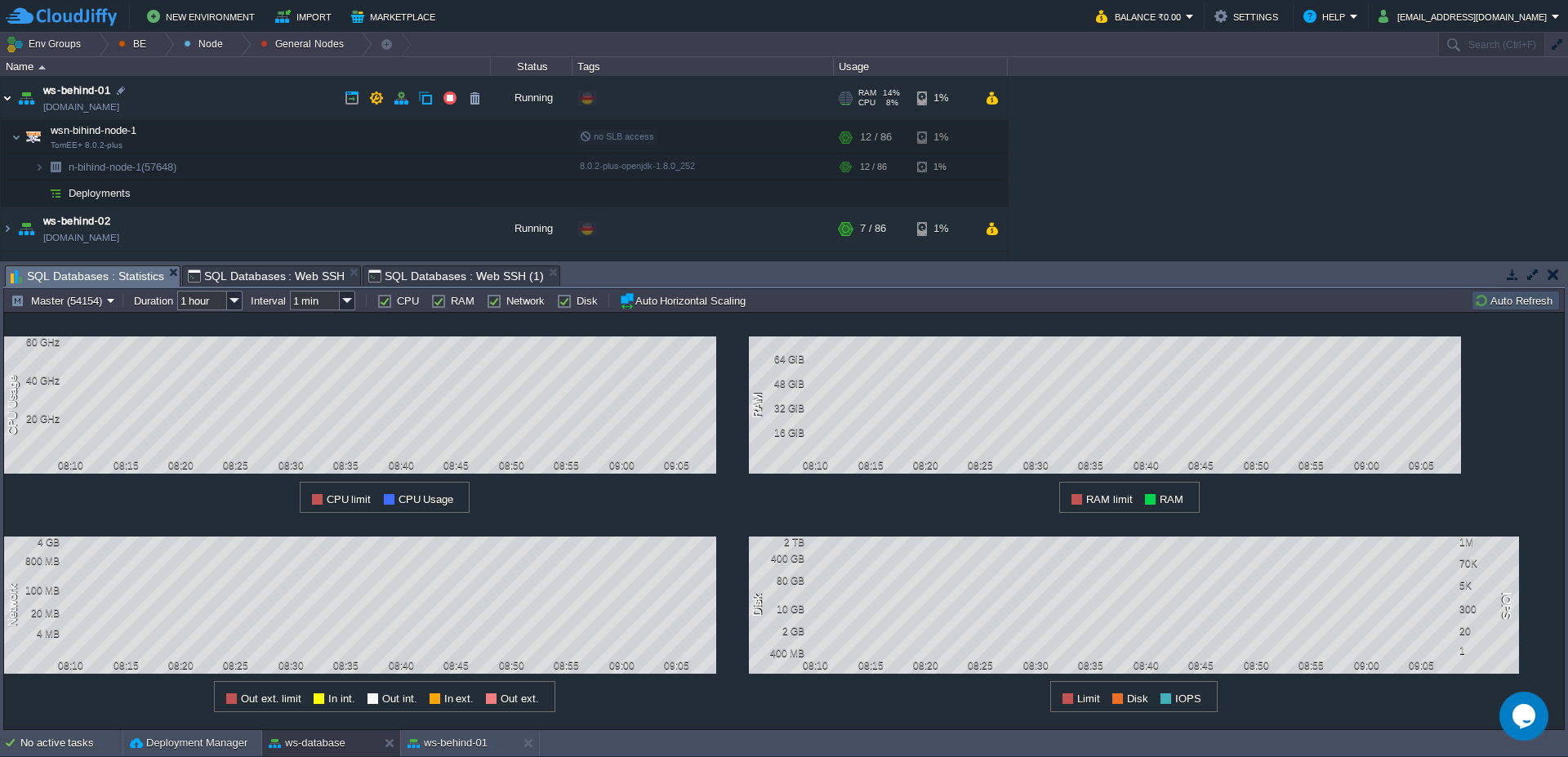
click at [9, 100] on img at bounding box center [7, 98] width 13 height 44
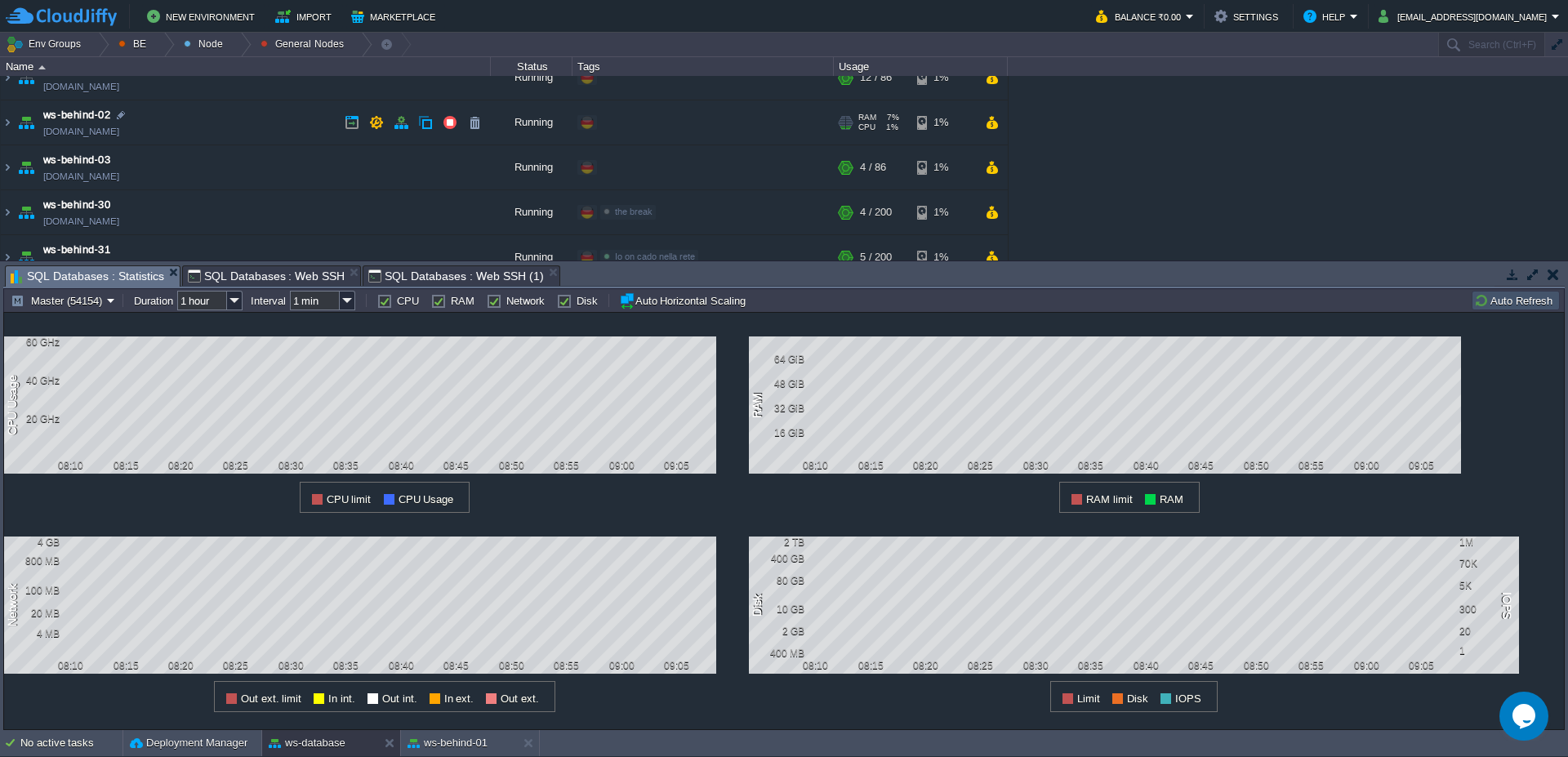
scroll to position [40, 0]
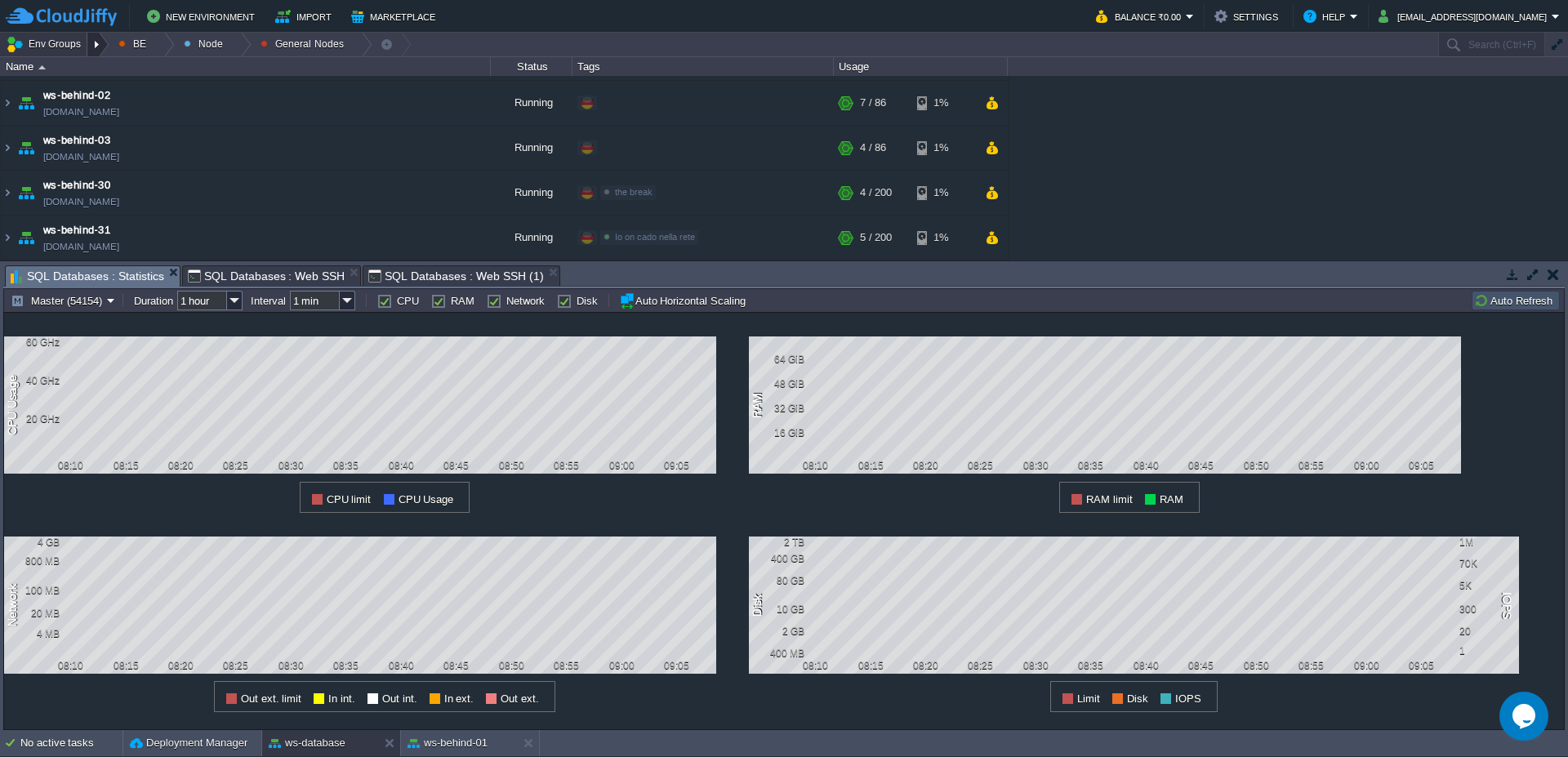
click at [90, 44] on div at bounding box center [98, 44] width 22 height 24
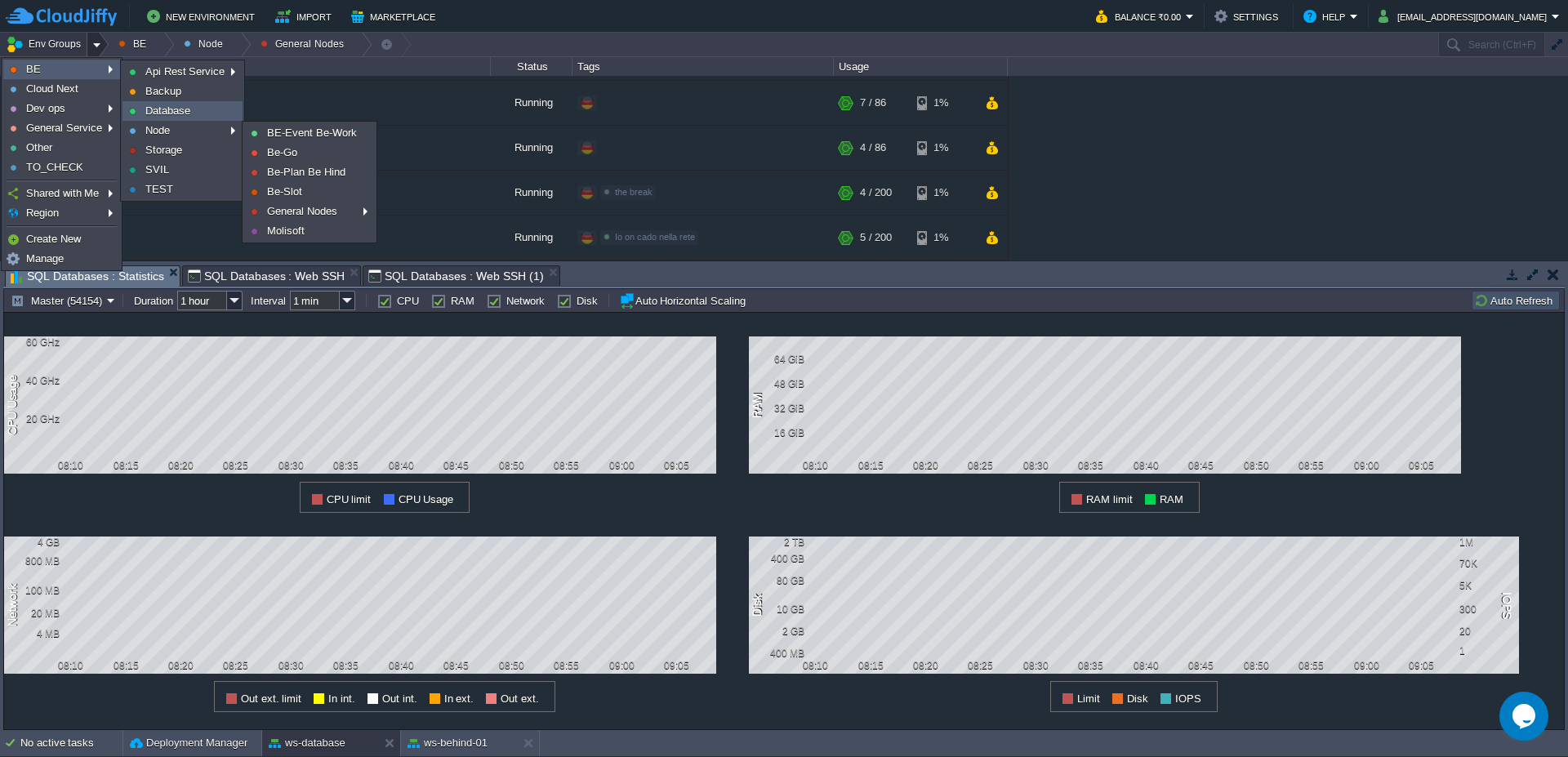
click at [186, 110] on span "Database" at bounding box center [167, 110] width 45 height 12
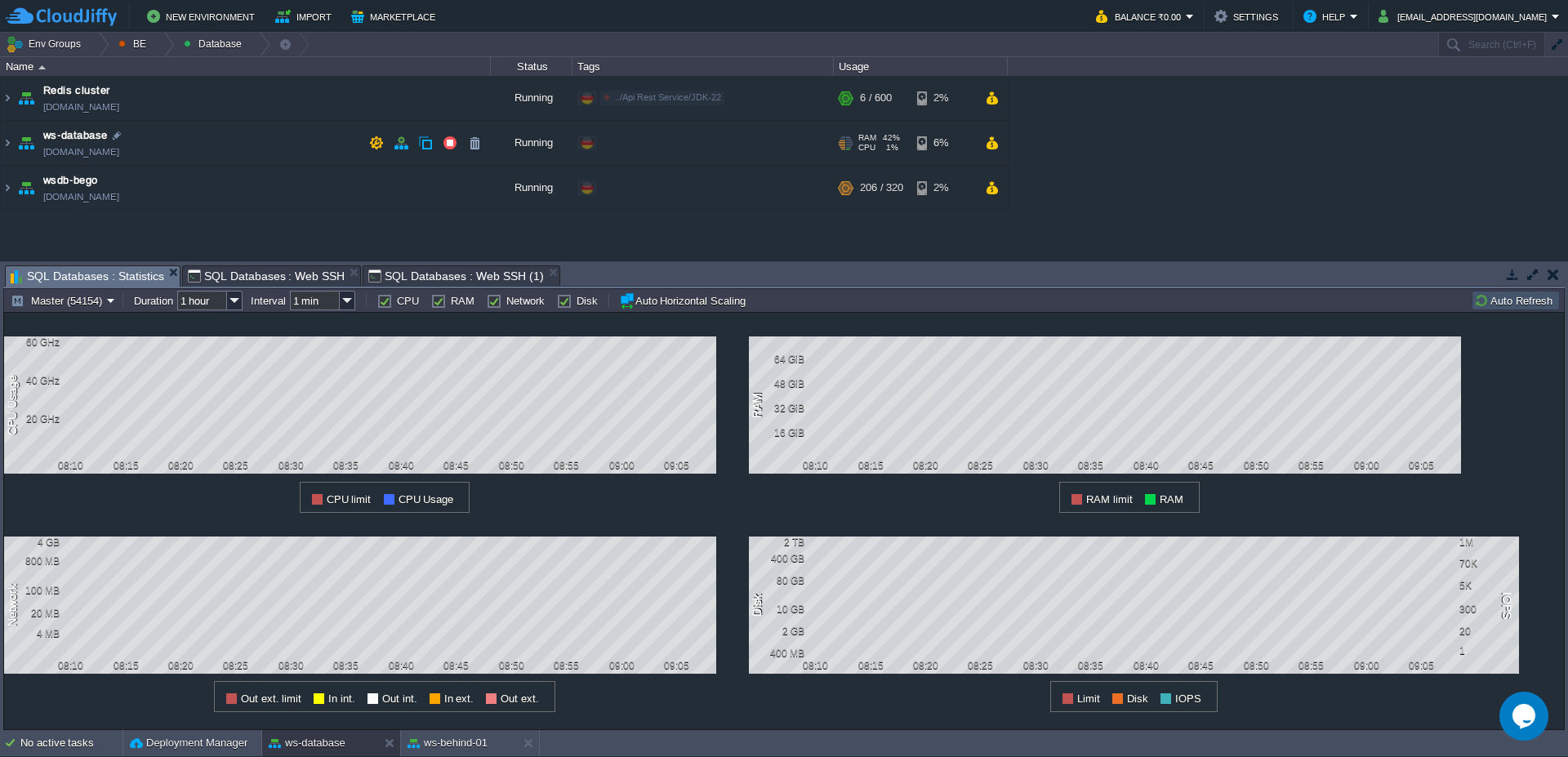
drag, startPoint x: 43, startPoint y: 152, endPoint x: 182, endPoint y: 155, distance: 139.0
click at [119, 155] on span "[DOMAIN_NAME]" at bounding box center [81, 151] width 76 height 17
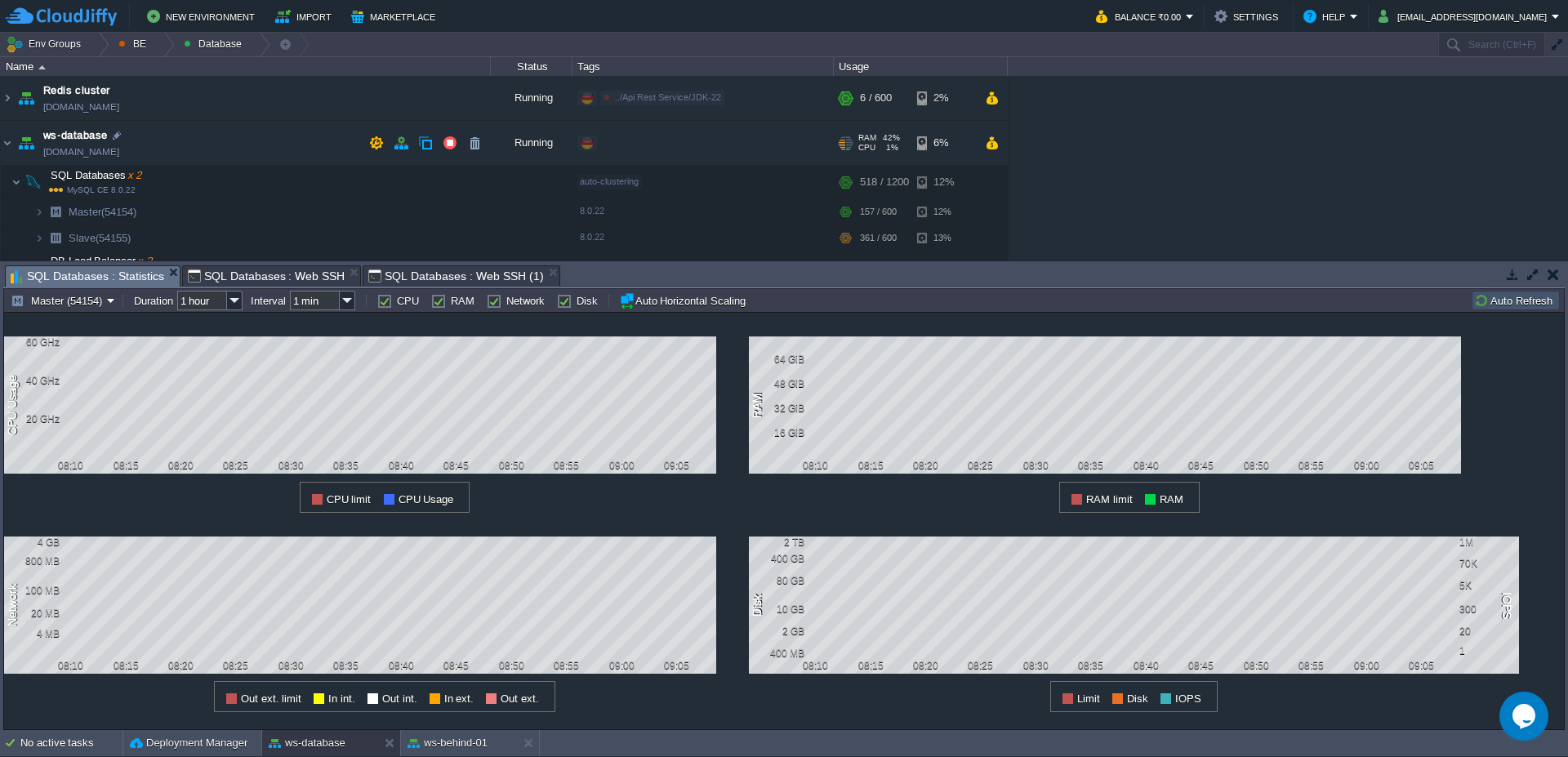
copy span "ws-database.de-fra1.cloudjiffy.ne"
click at [46, 214] on img at bounding box center [55, 212] width 23 height 25
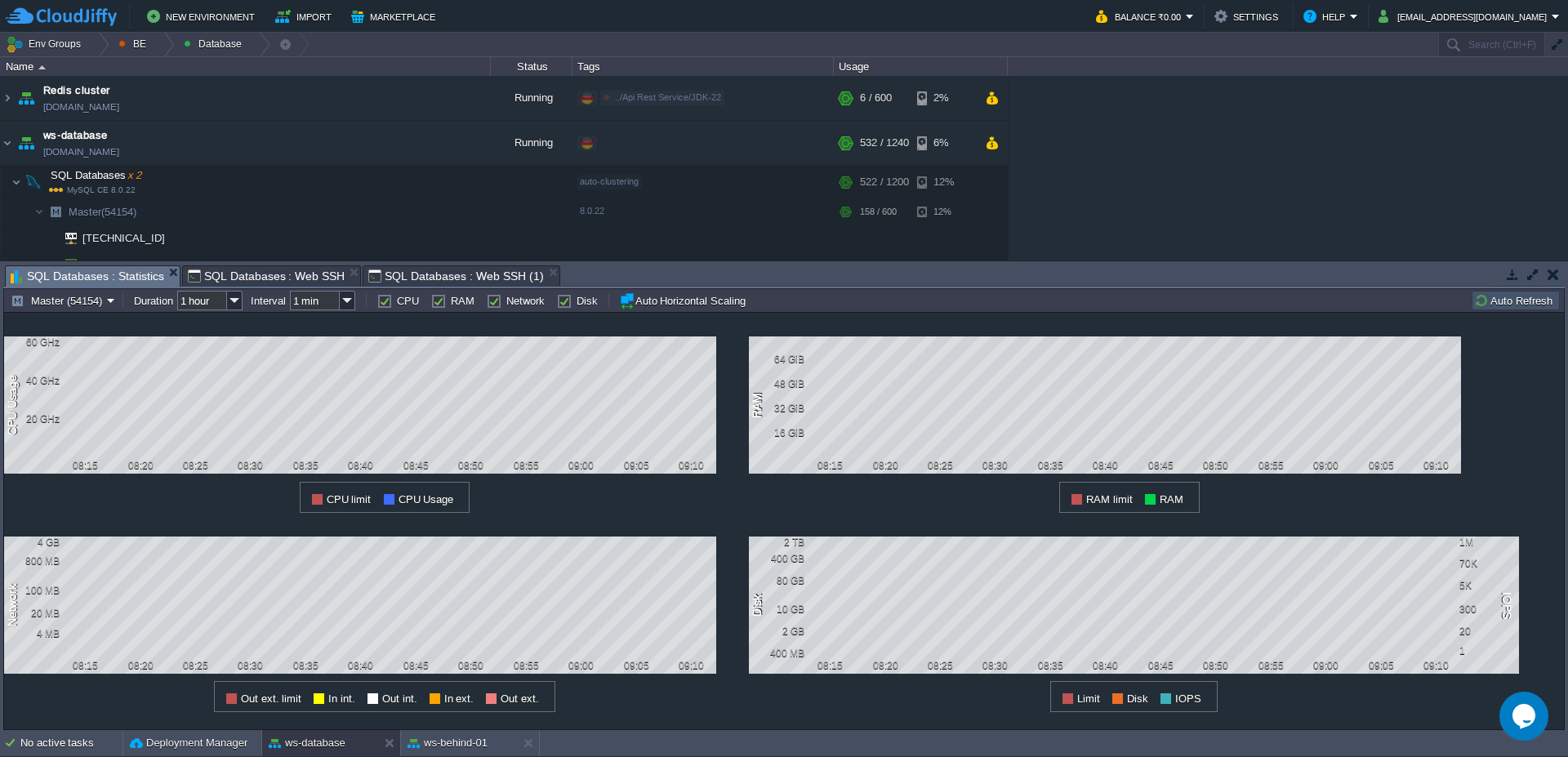
click at [1503, 307] on button "Auto Refresh" at bounding box center [1515, 300] width 83 height 15
click at [1504, 307] on button "Auto Refresh" at bounding box center [1515, 300] width 83 height 15
click at [1529, 294] on button "Auto Refresh" at bounding box center [1515, 300] width 83 height 15
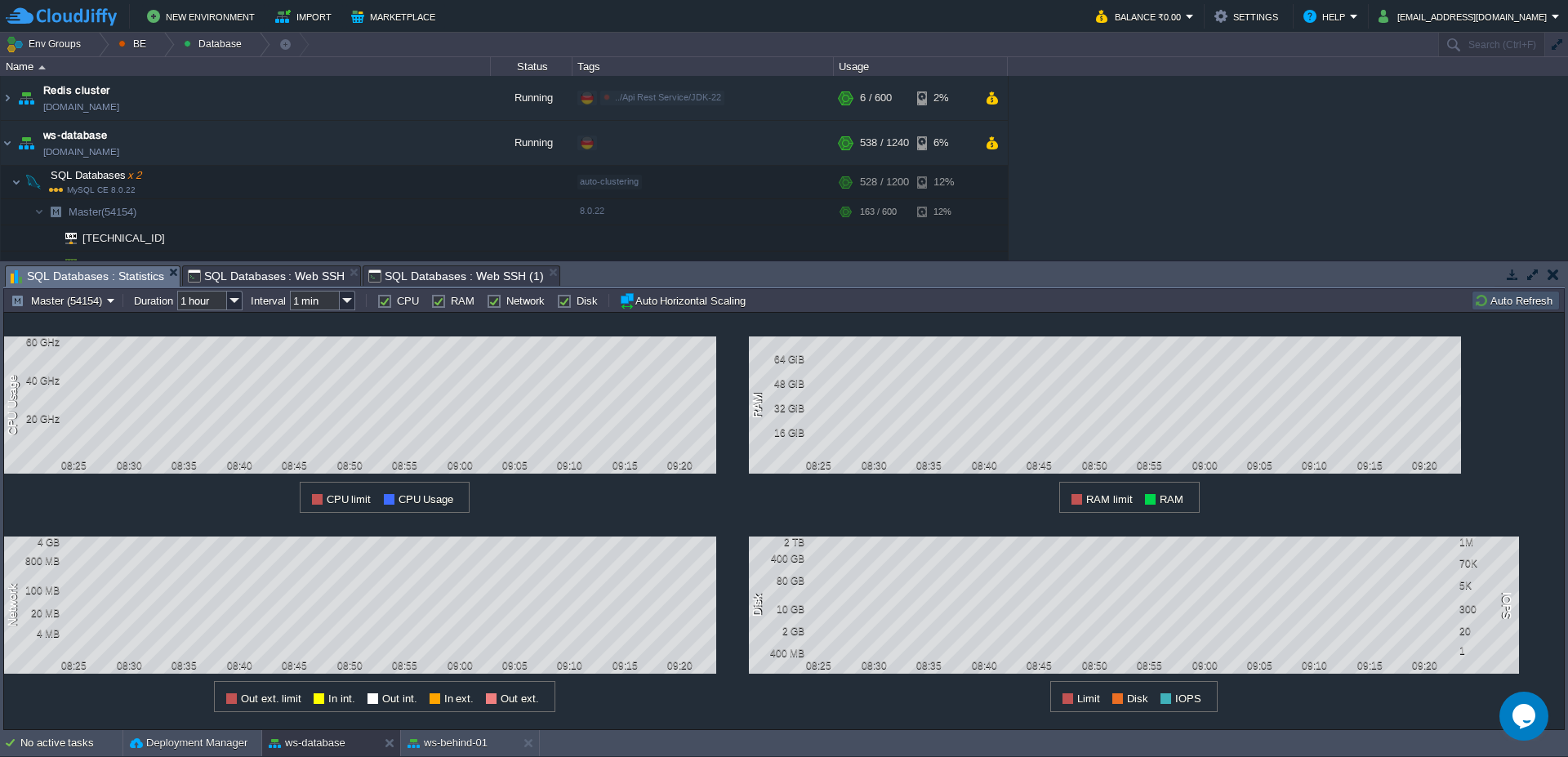
click at [1529, 294] on button "Auto Refresh" at bounding box center [1515, 300] width 83 height 15
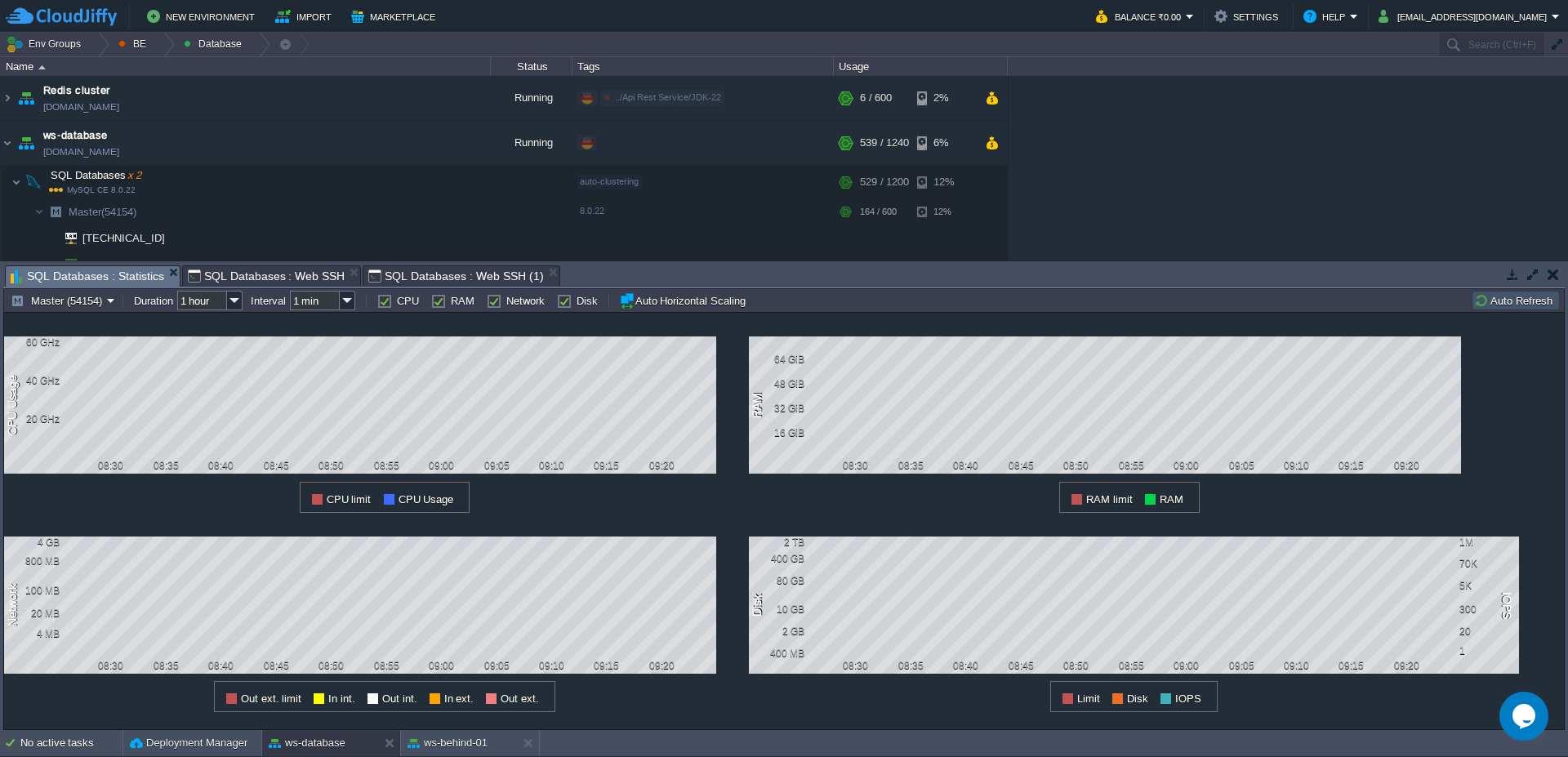
click at [305, 273] on span "SQL Databases : Web SSH" at bounding box center [267, 276] width 158 height 19
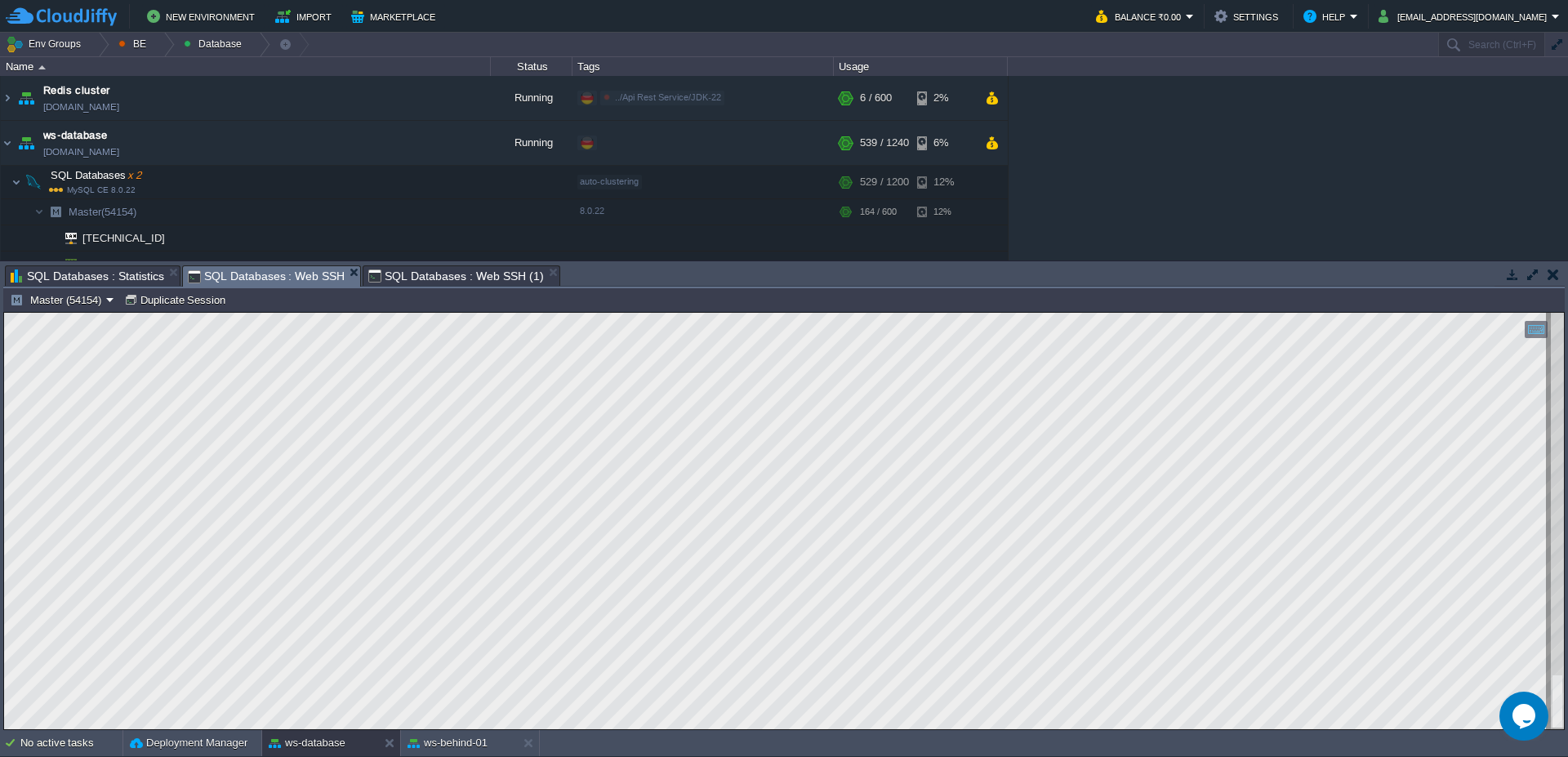
scroll to position [23, 430]
type textarea "dd if=/dev/zero of=/tmp/io_test bs=1M count=100 conv=fdatasync 100+0 records in…"
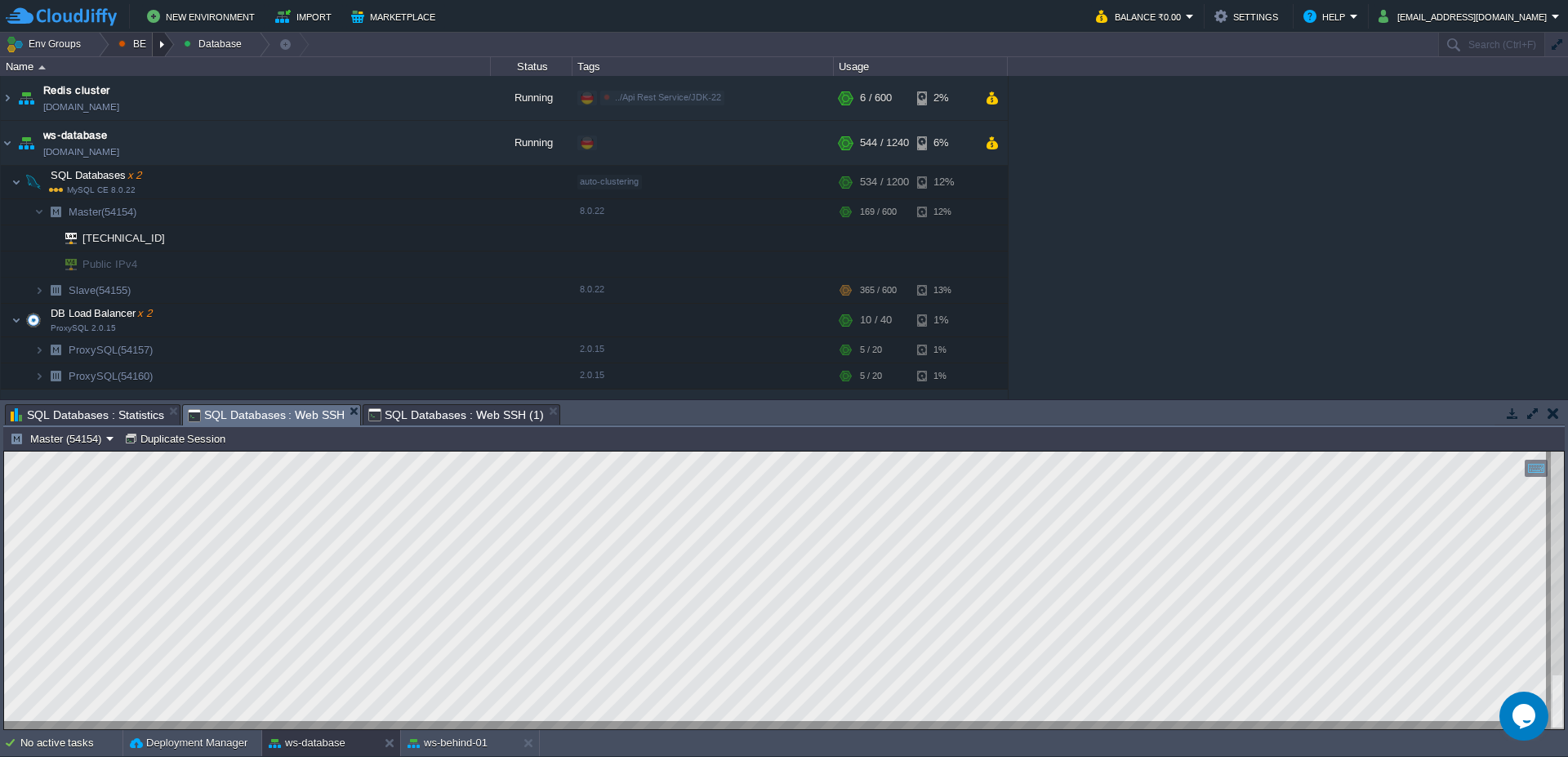
click at [164, 48] on div at bounding box center [163, 44] width 22 height 24
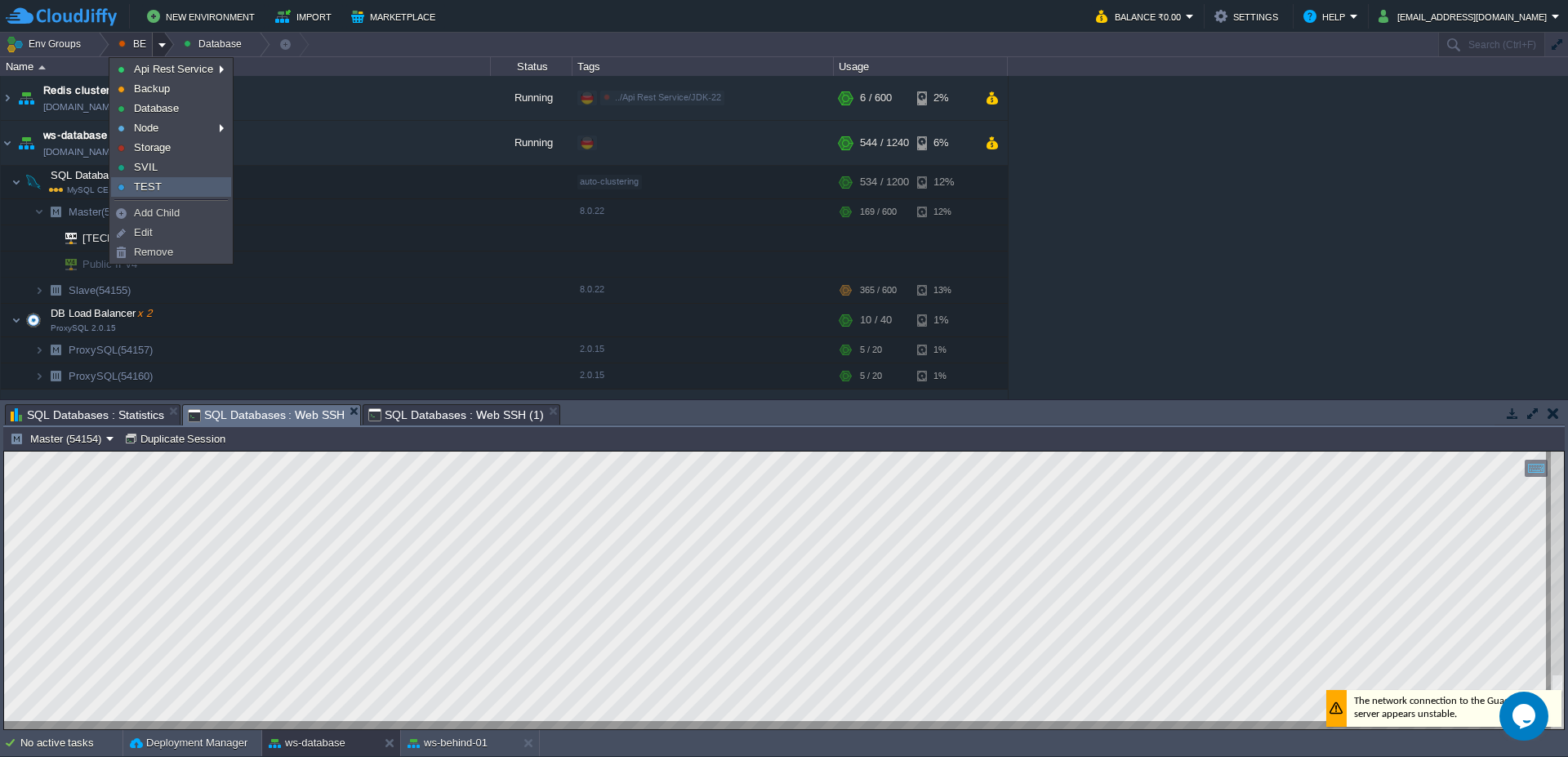
click at [166, 180] on link "TEST" at bounding box center [171, 186] width 118 height 18
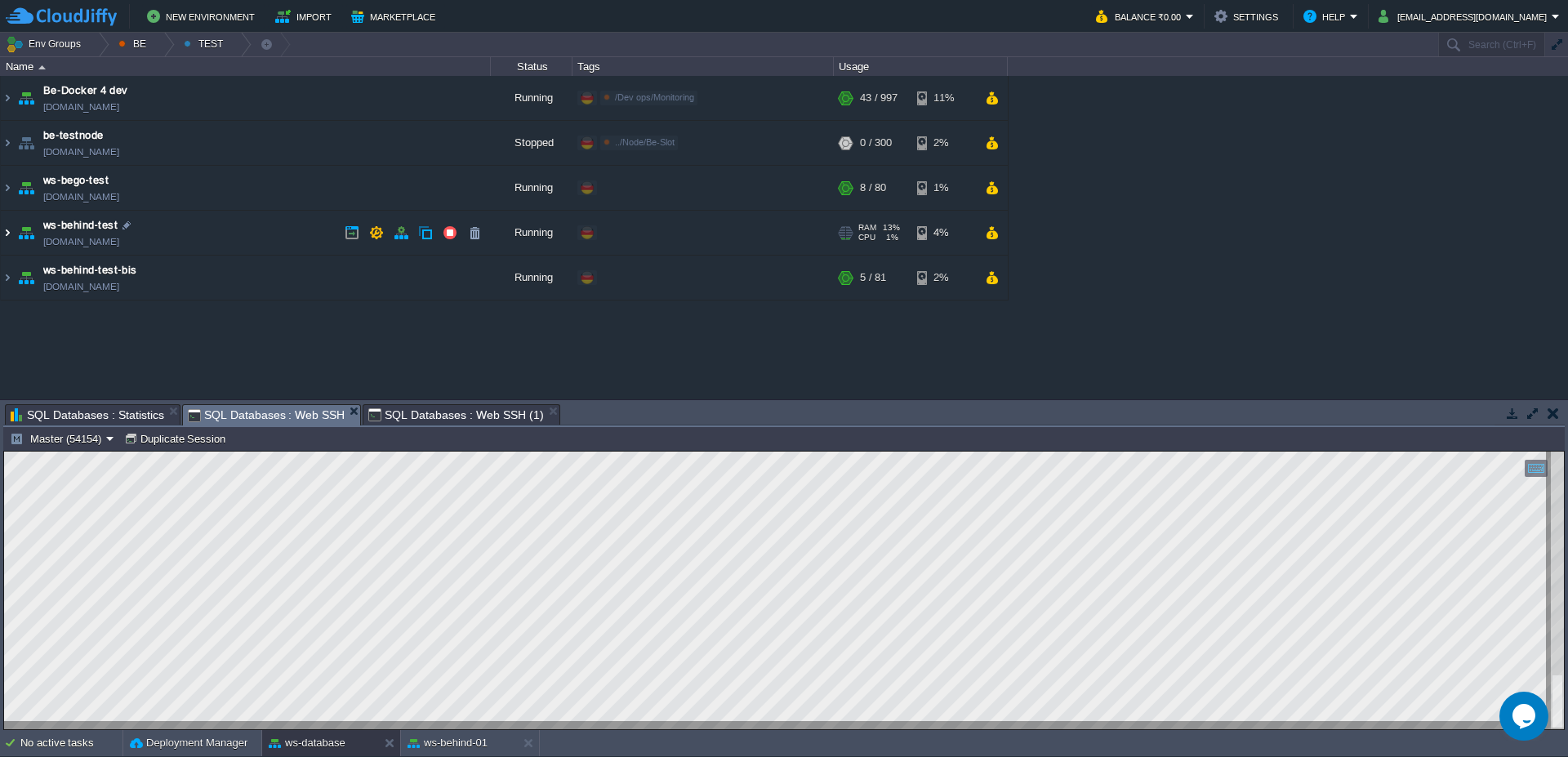
click at [3, 228] on img at bounding box center [7, 233] width 13 height 44
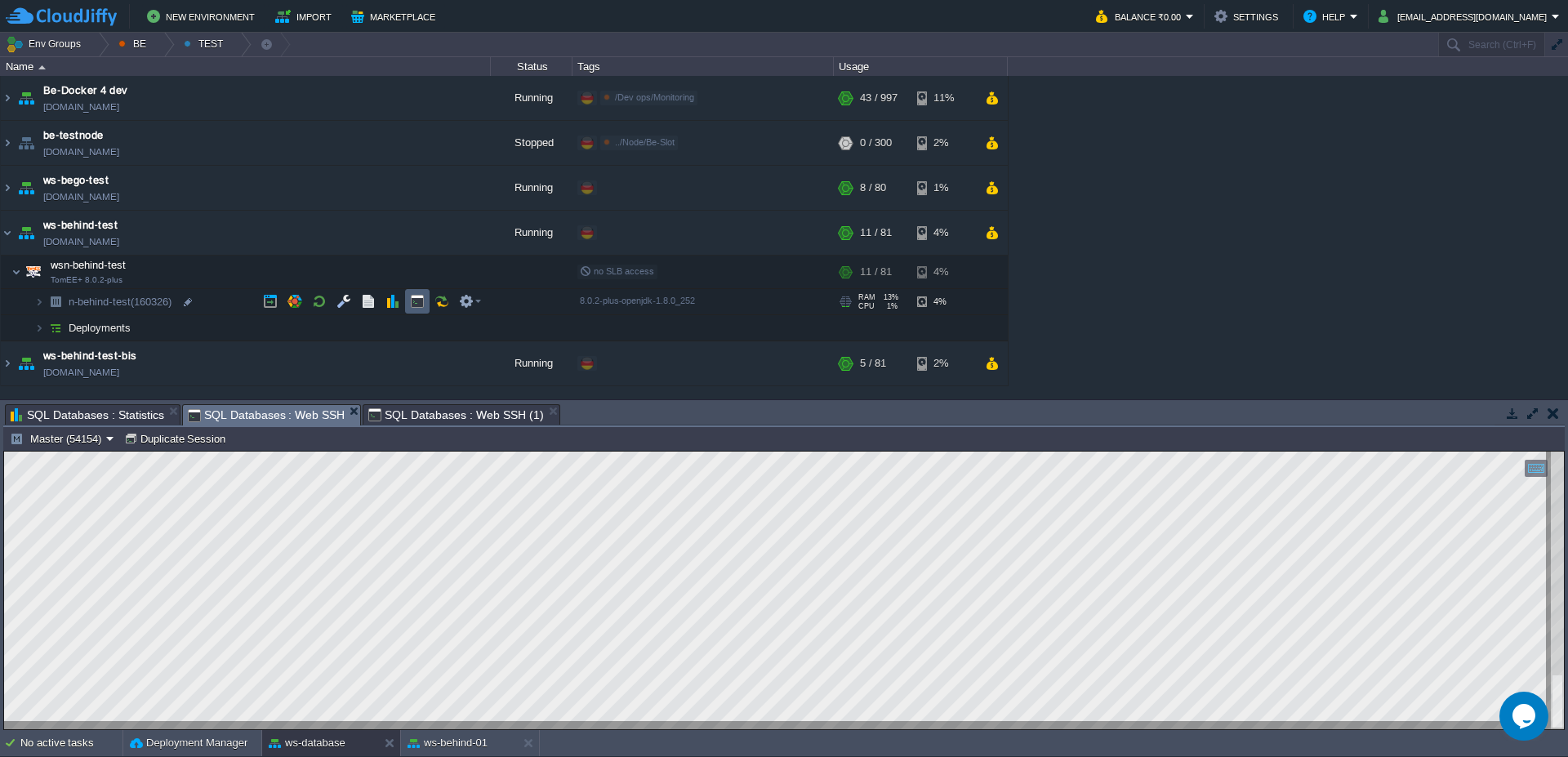
click at [417, 298] on button "button" at bounding box center [417, 301] width 15 height 15
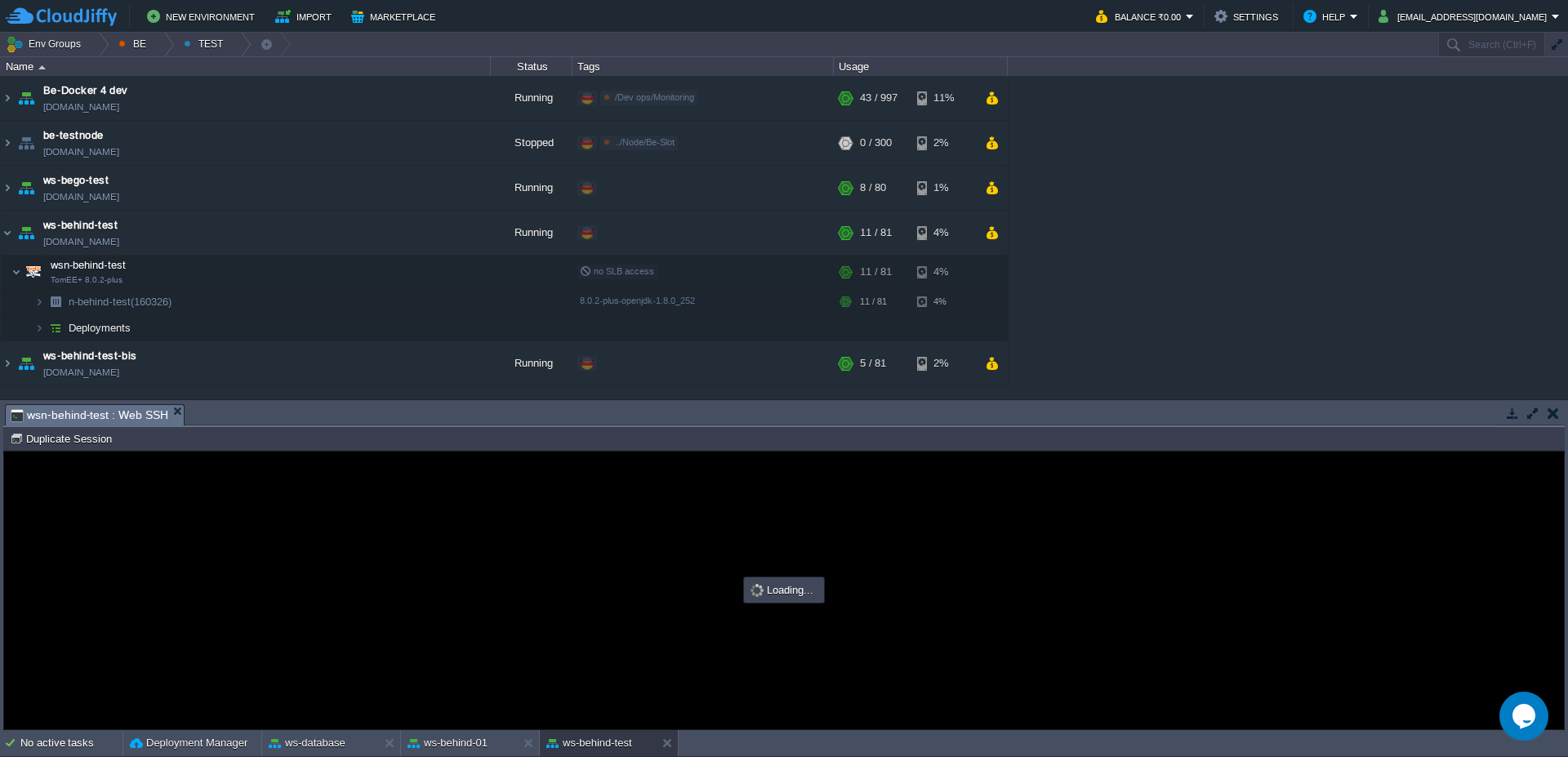
scroll to position [0, 0]
type input "#000000"
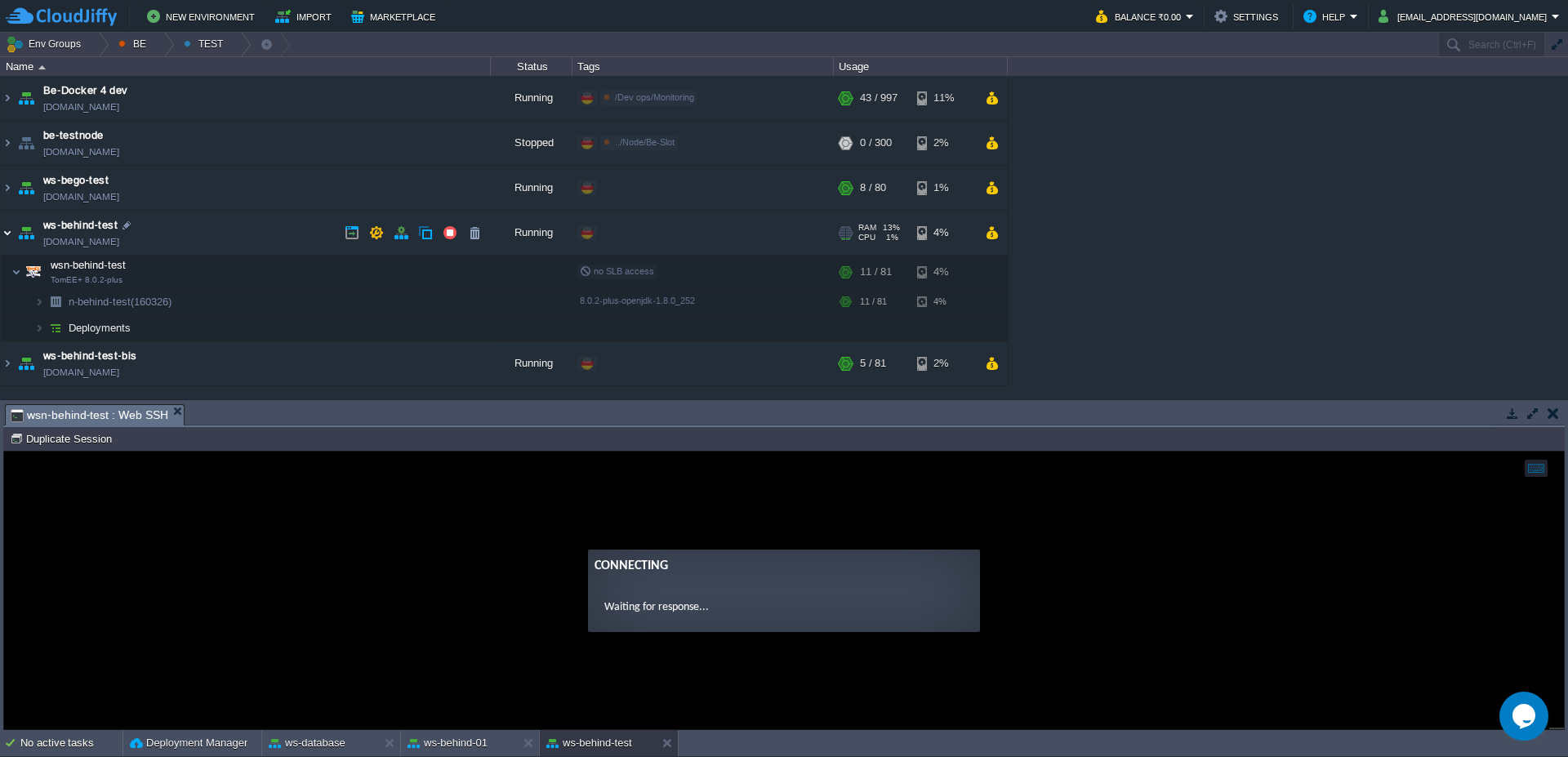
click at [3, 237] on img at bounding box center [7, 233] width 13 height 44
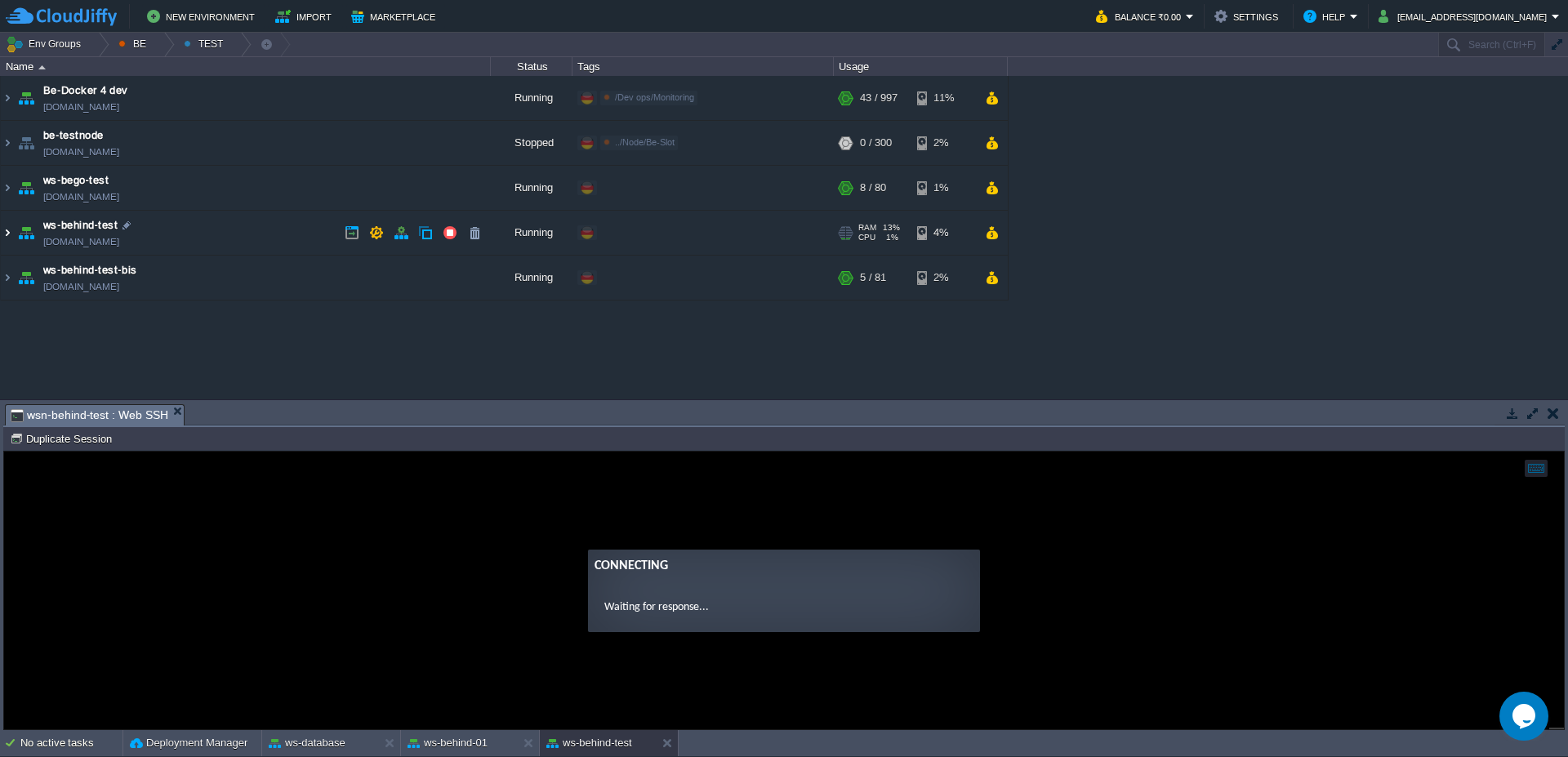
click at [3, 237] on img at bounding box center [7, 233] width 13 height 44
click at [13, 231] on img at bounding box center [7, 233] width 13 height 44
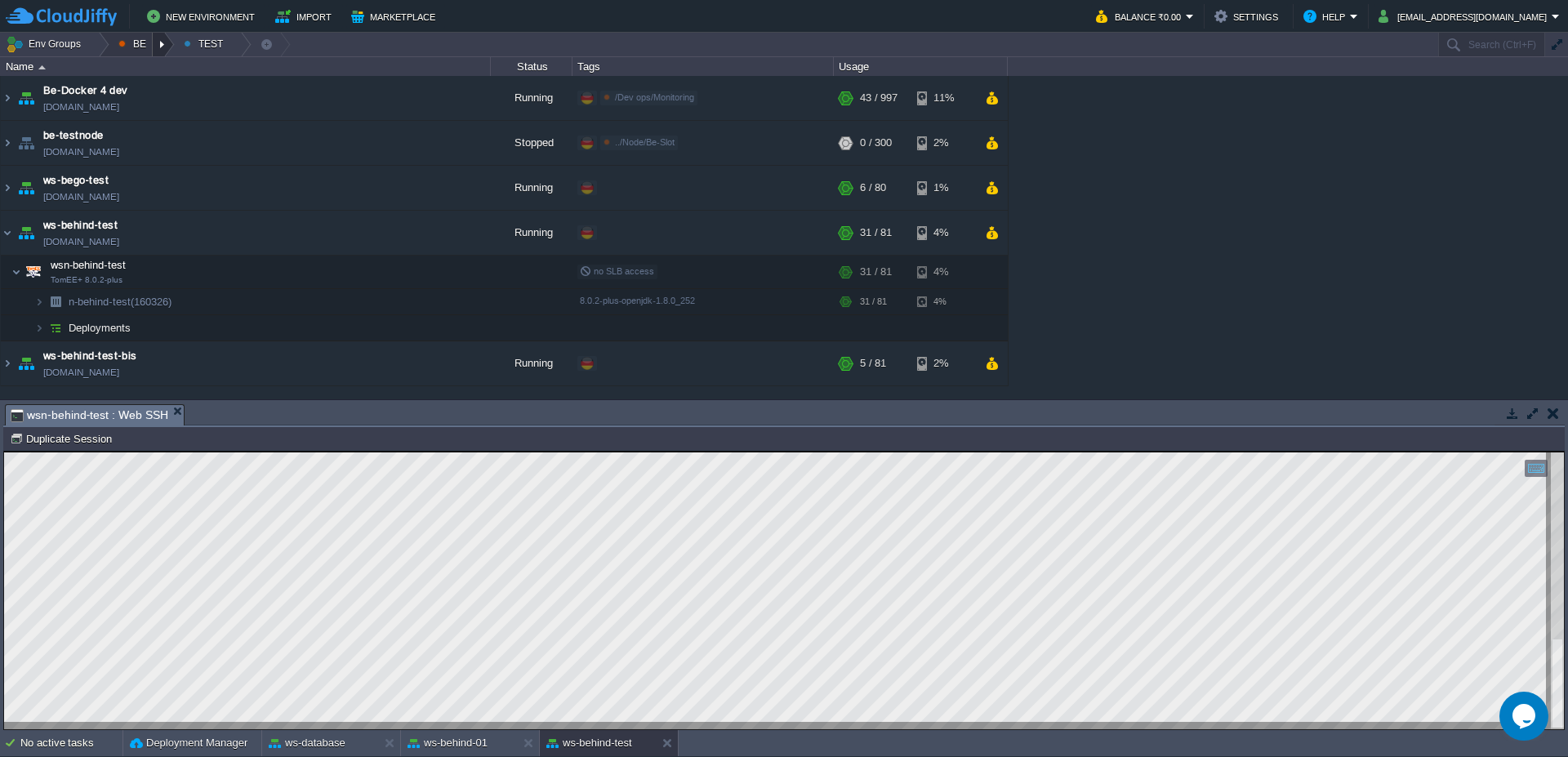
click at [165, 44] on div at bounding box center [163, 44] width 22 height 24
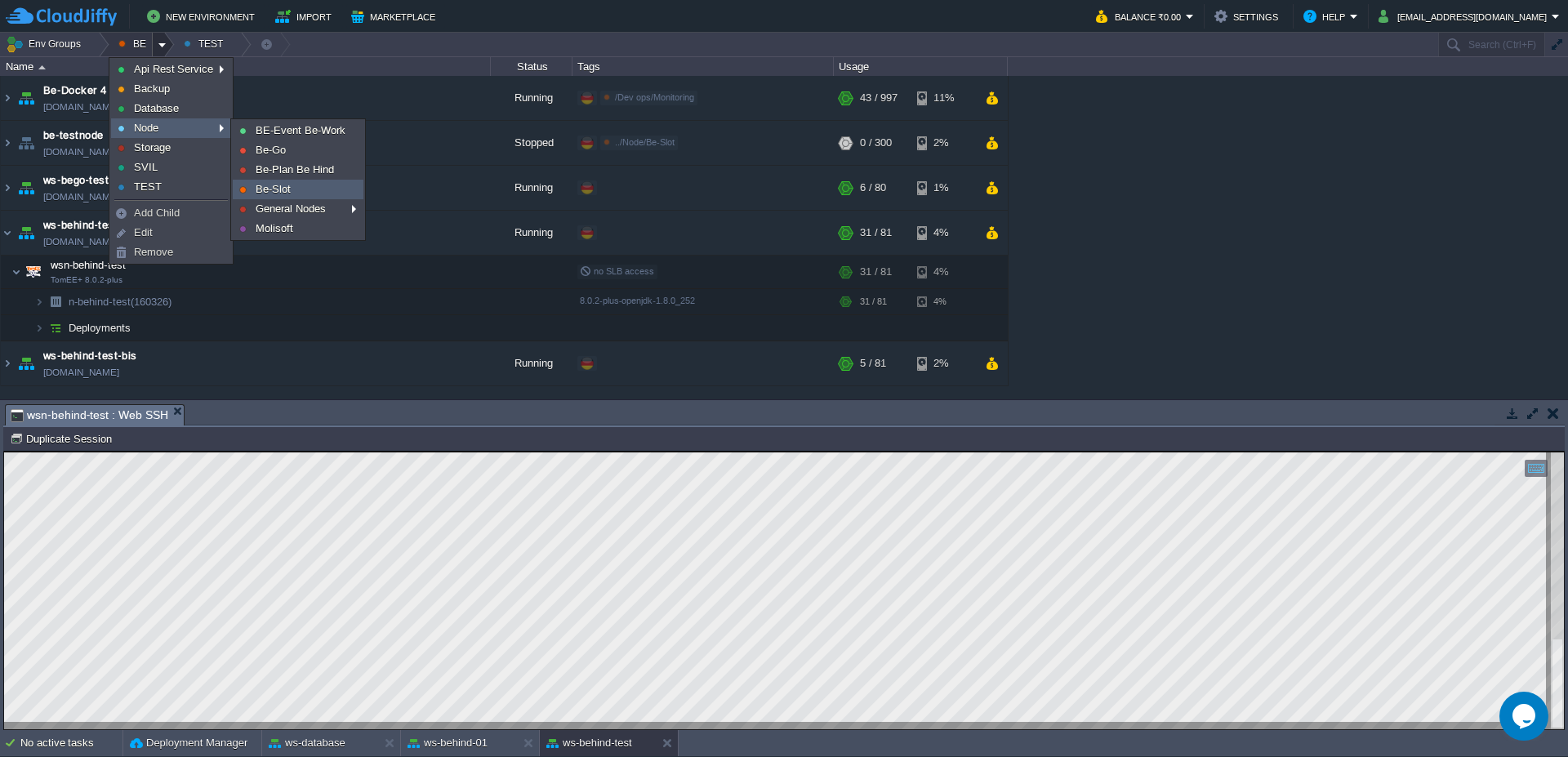
click at [345, 193] on link "Be-Slot" at bounding box center [298, 189] width 129 height 18
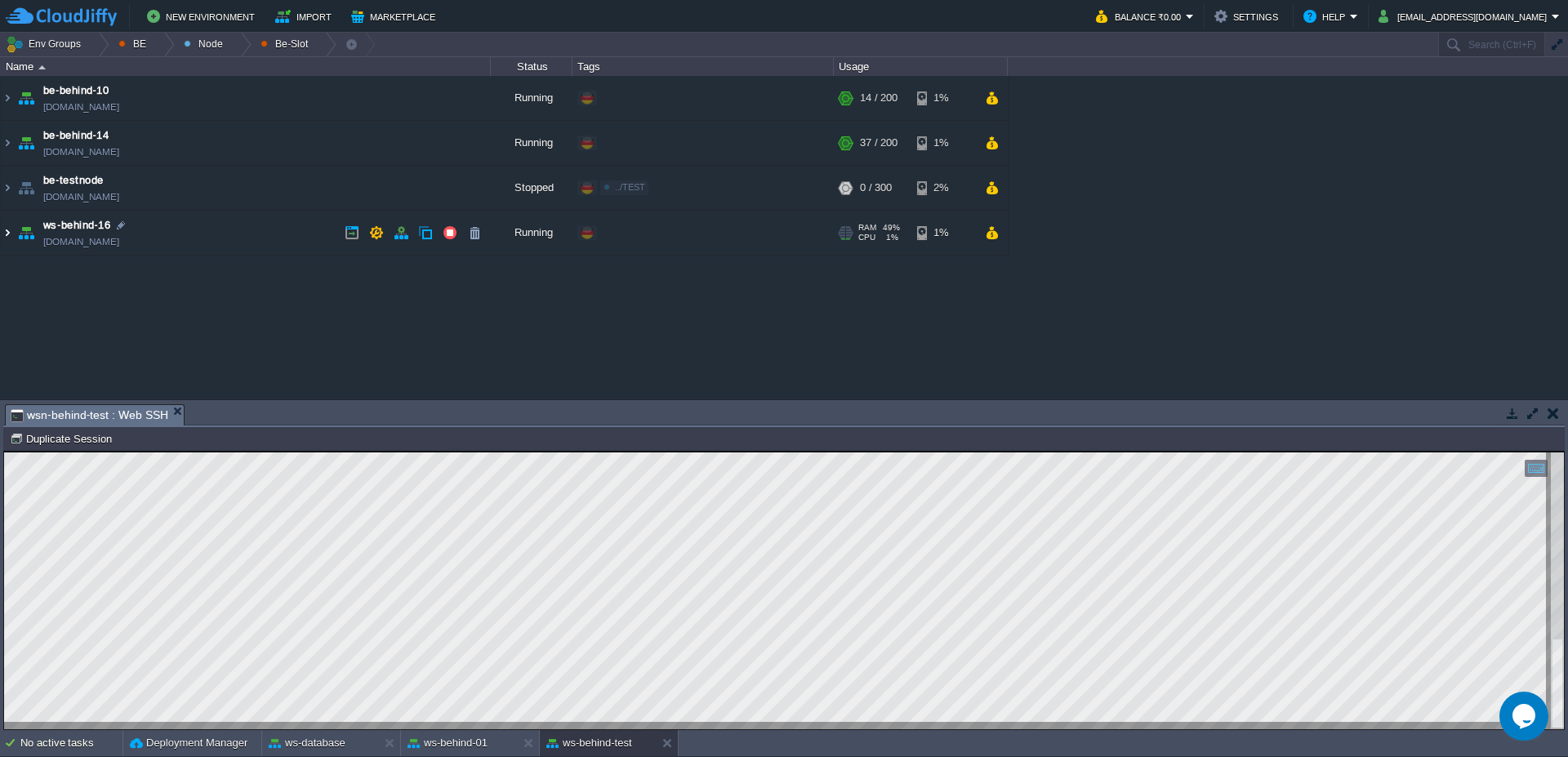
click at [1, 249] on img at bounding box center [7, 233] width 13 height 44
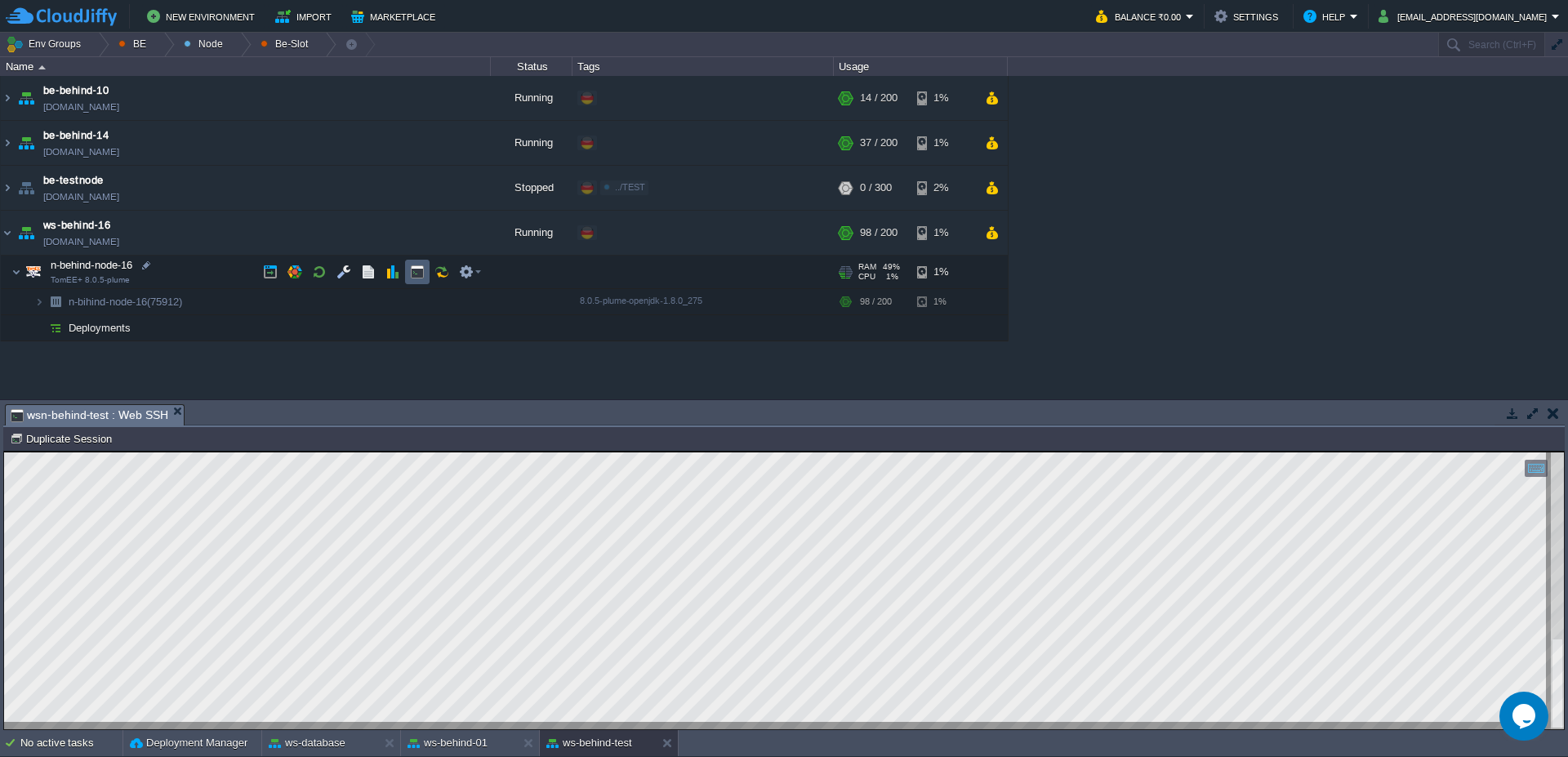
click at [408, 273] on td at bounding box center [418, 272] width 25 height 25
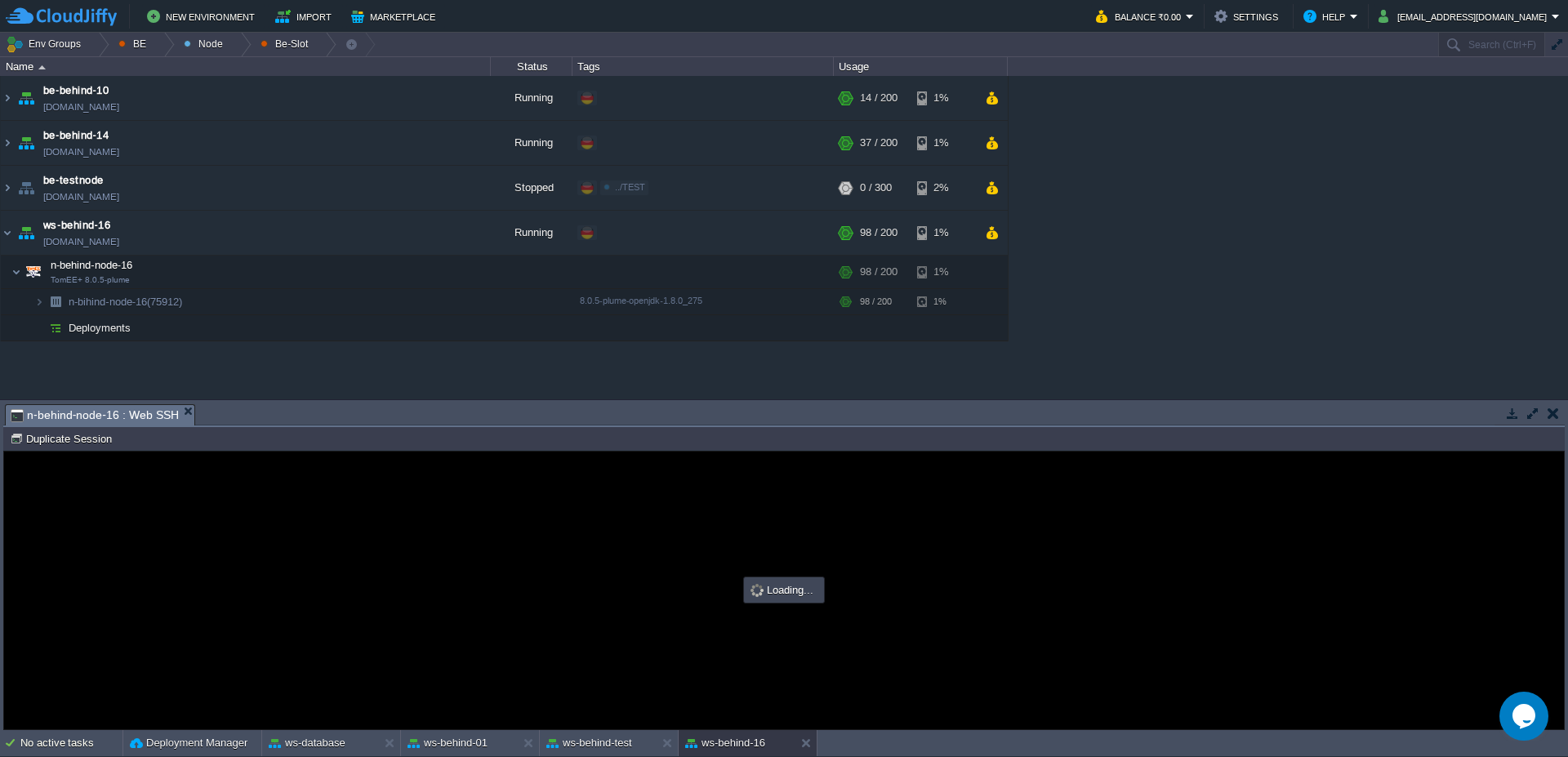
type input "#000000"
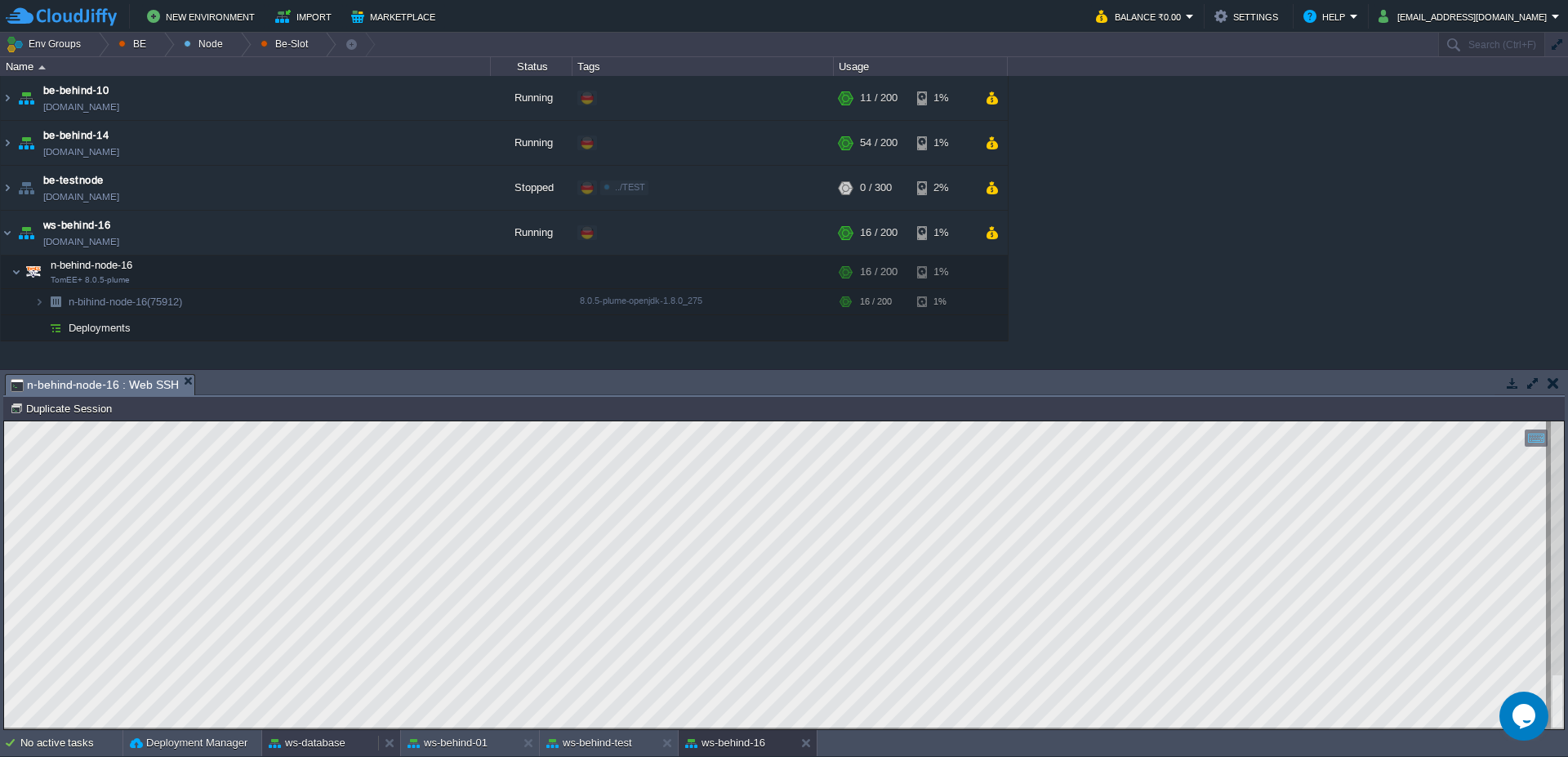
drag, startPoint x: 306, startPoint y: 746, endPoint x: 327, endPoint y: 734, distance: 24.2
click at [306, 747] on button "ws-database" at bounding box center [307, 743] width 77 height 17
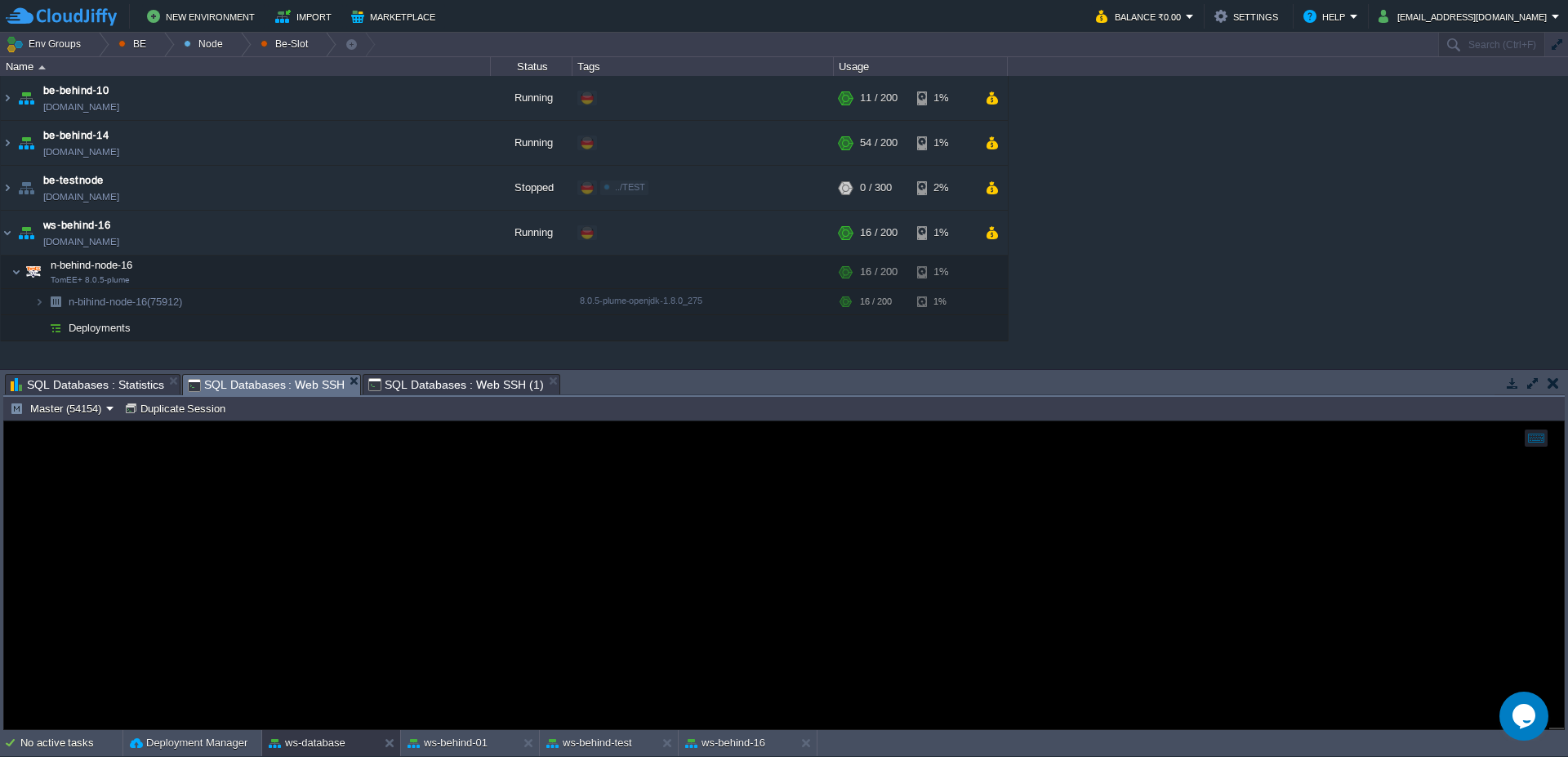
click at [103, 384] on span "SQL Databases : Statistics" at bounding box center [87, 384] width 153 height 19
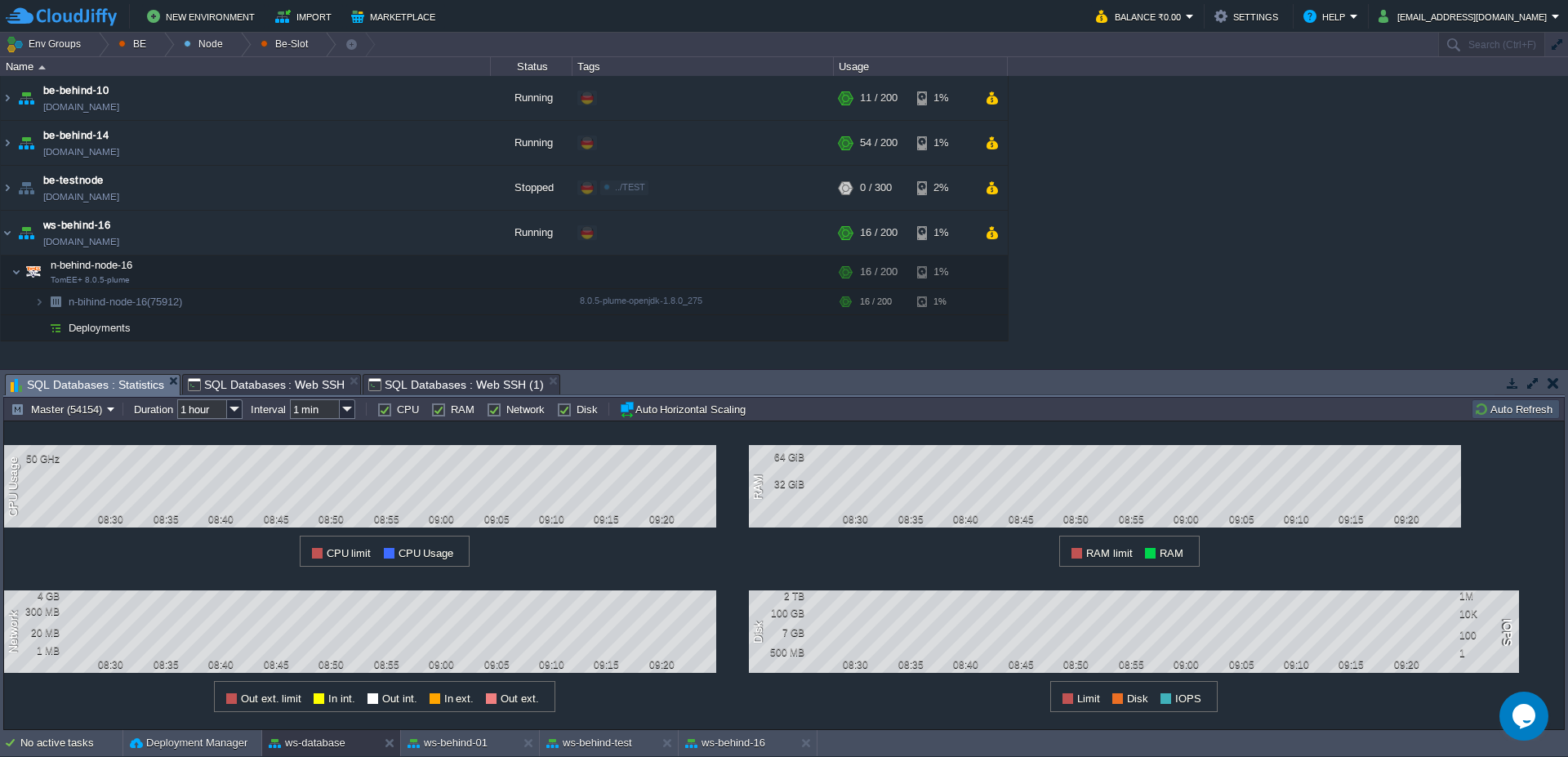
click at [1502, 404] on button "Auto Refresh" at bounding box center [1515, 409] width 83 height 15
click at [604, 745] on button "ws-behind-test" at bounding box center [589, 743] width 86 height 17
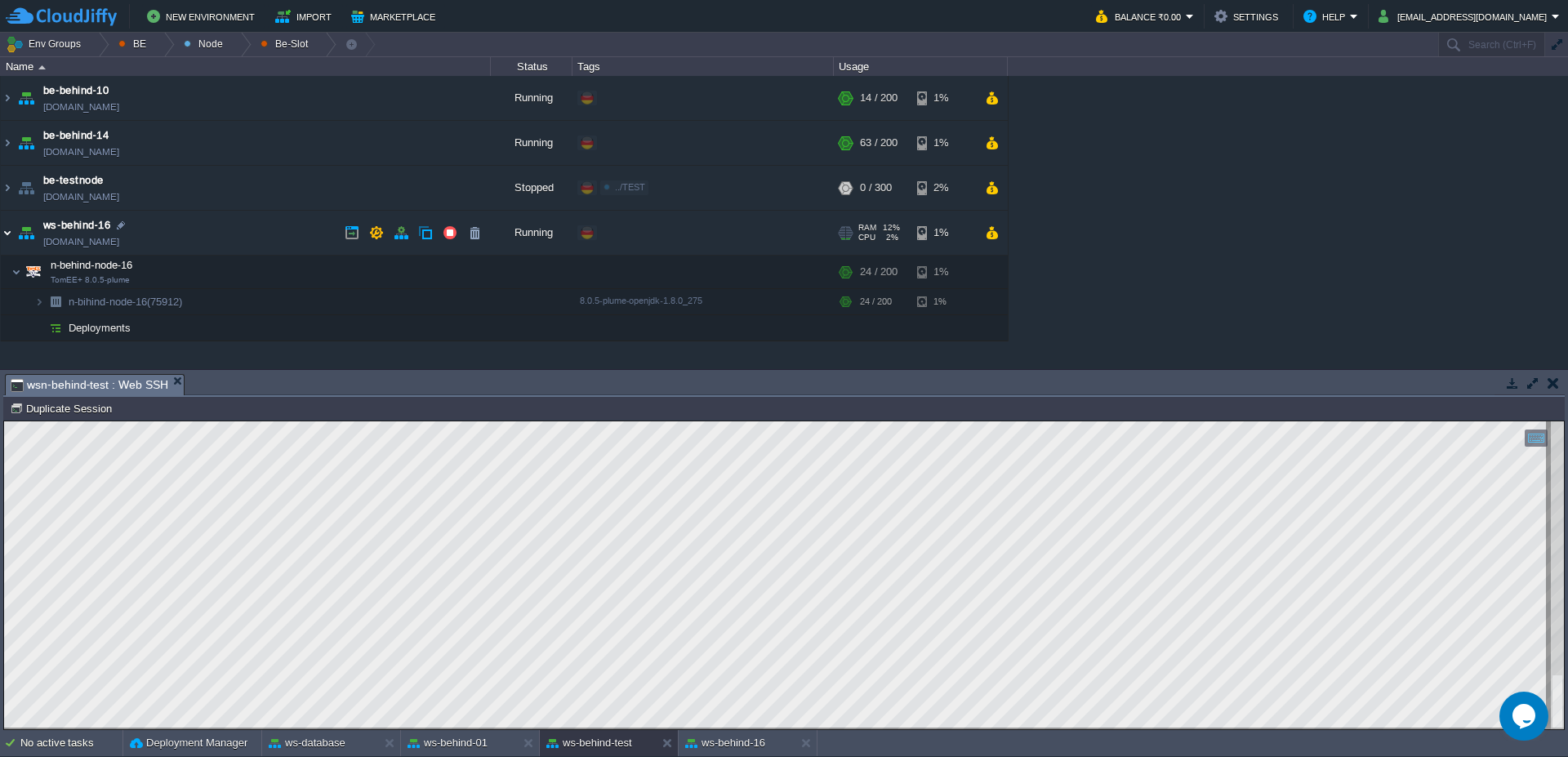
click at [2, 234] on img at bounding box center [7, 233] width 13 height 44
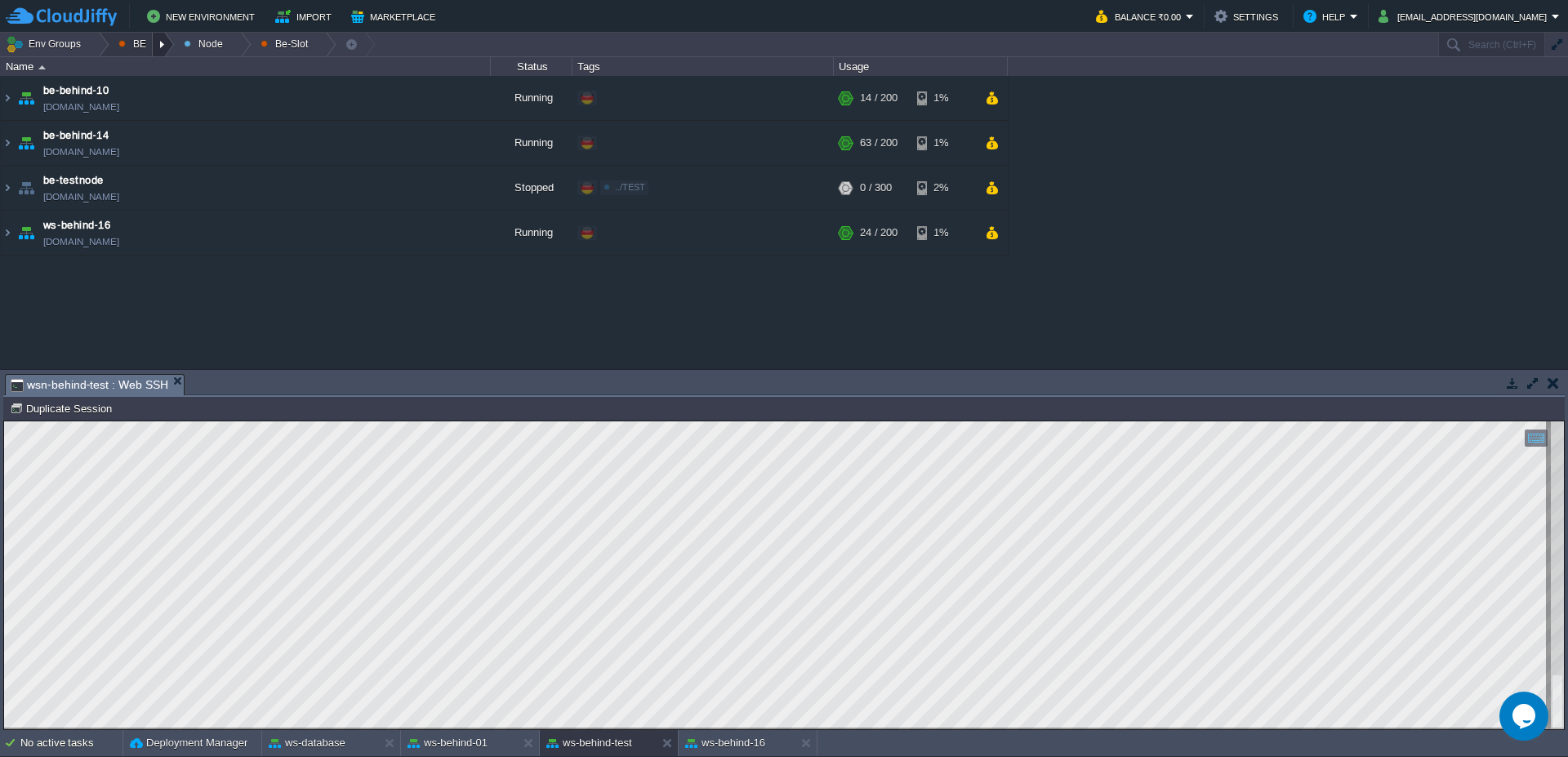
click at [165, 47] on div at bounding box center [163, 44] width 22 height 24
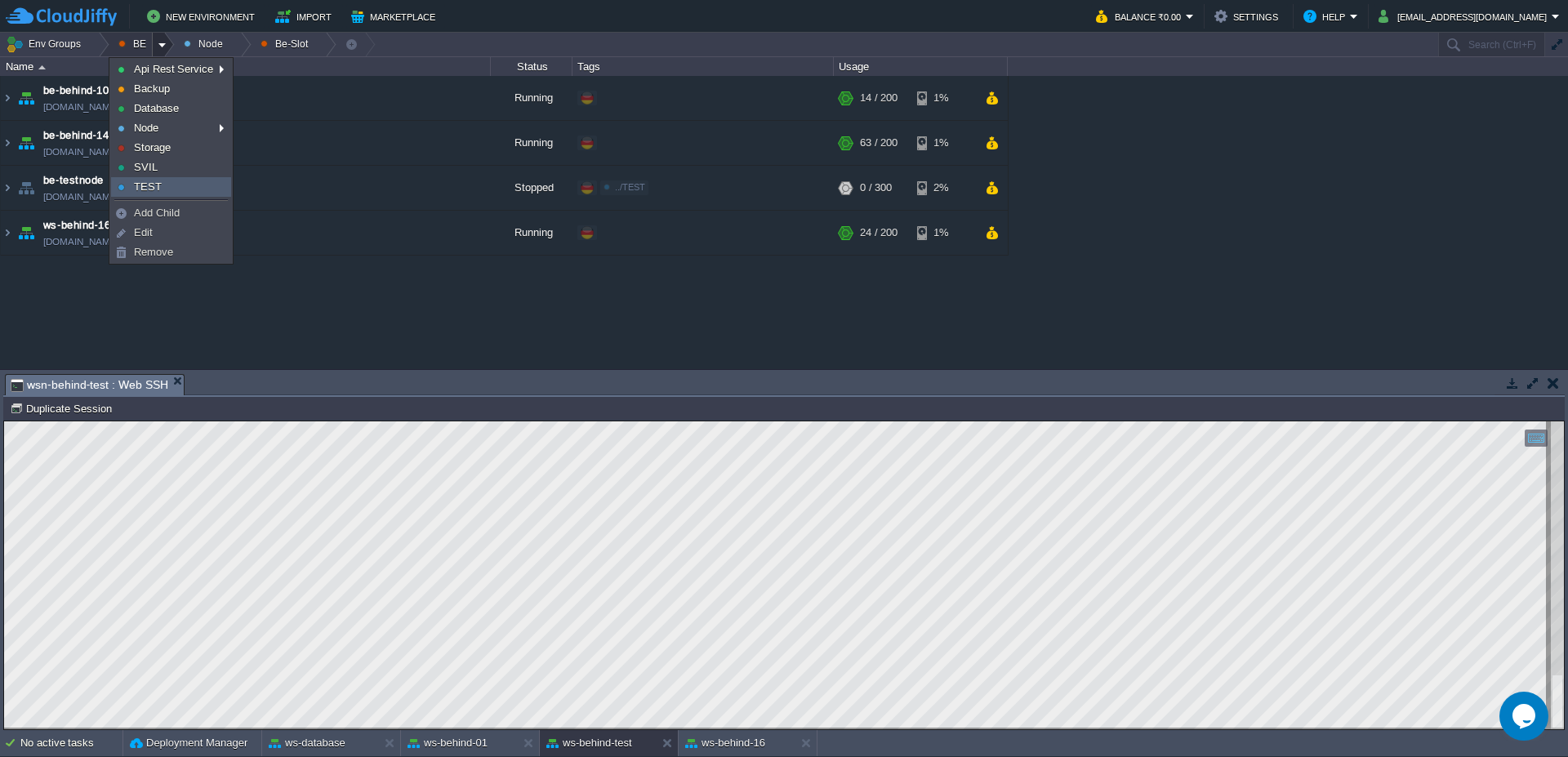
click at [150, 177] on li "TEST" at bounding box center [171, 186] width 120 height 19
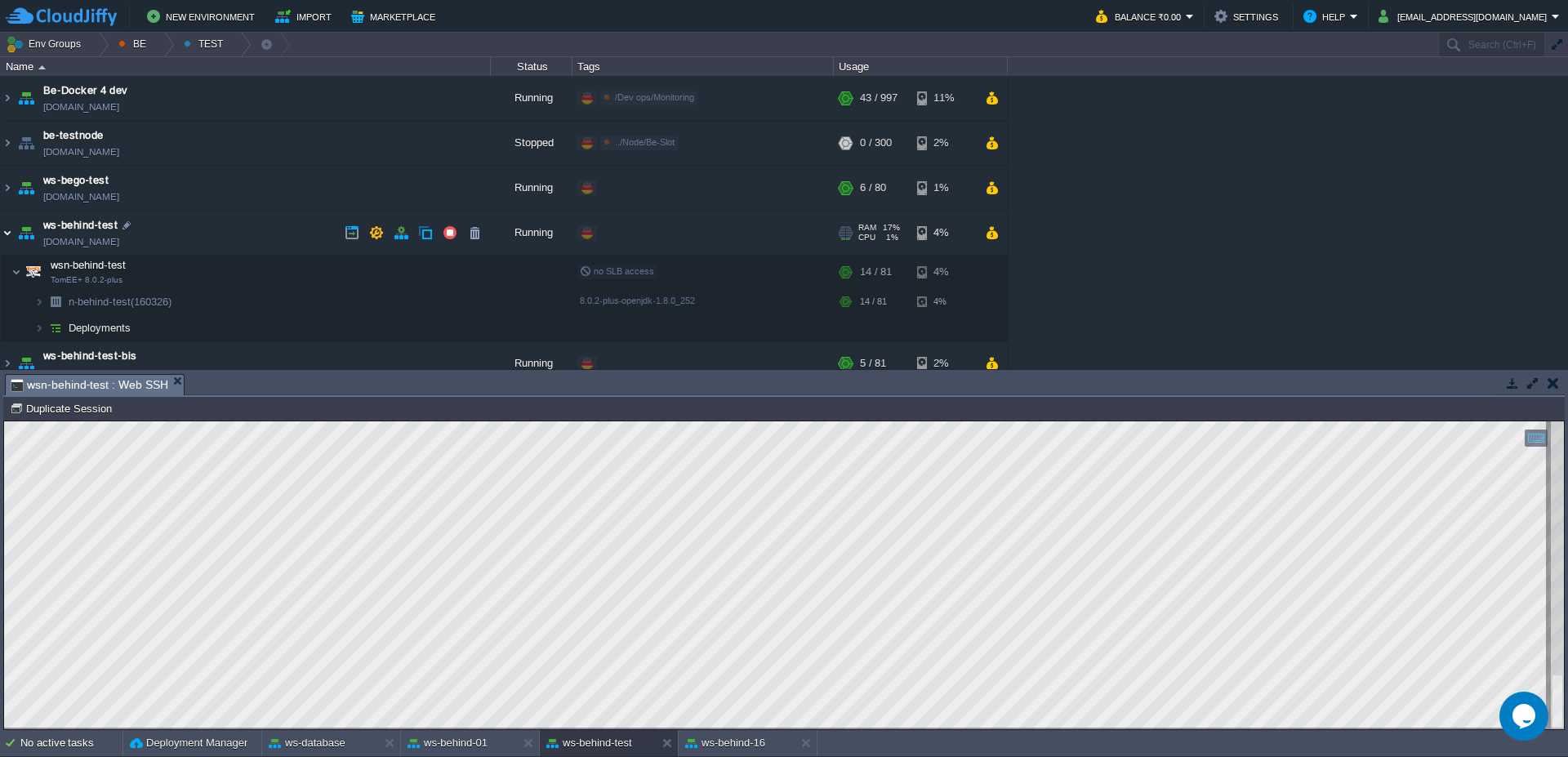
click at [3, 237] on img at bounding box center [7, 233] width 13 height 44
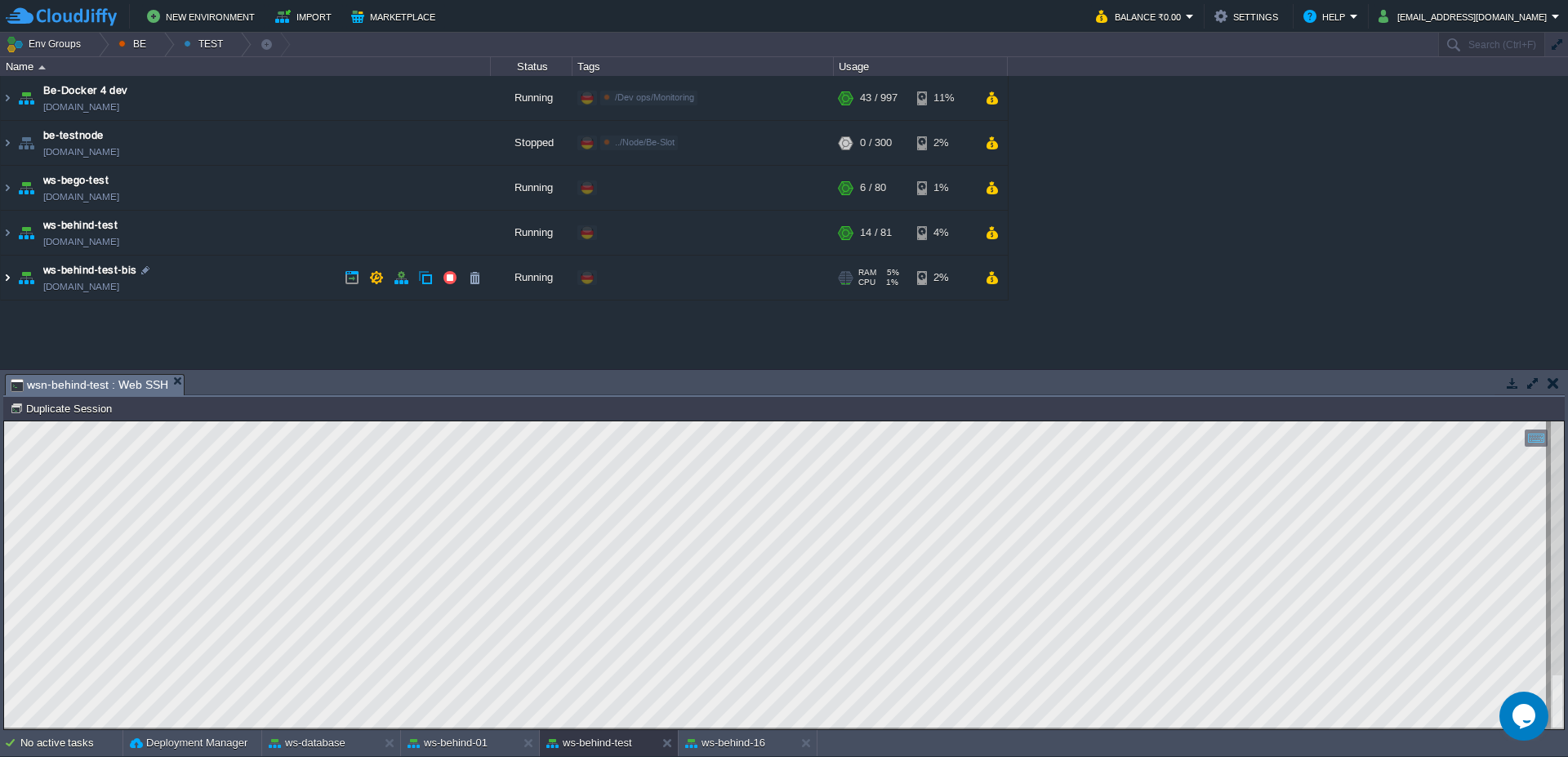
click at [6, 274] on img at bounding box center [7, 277] width 13 height 44
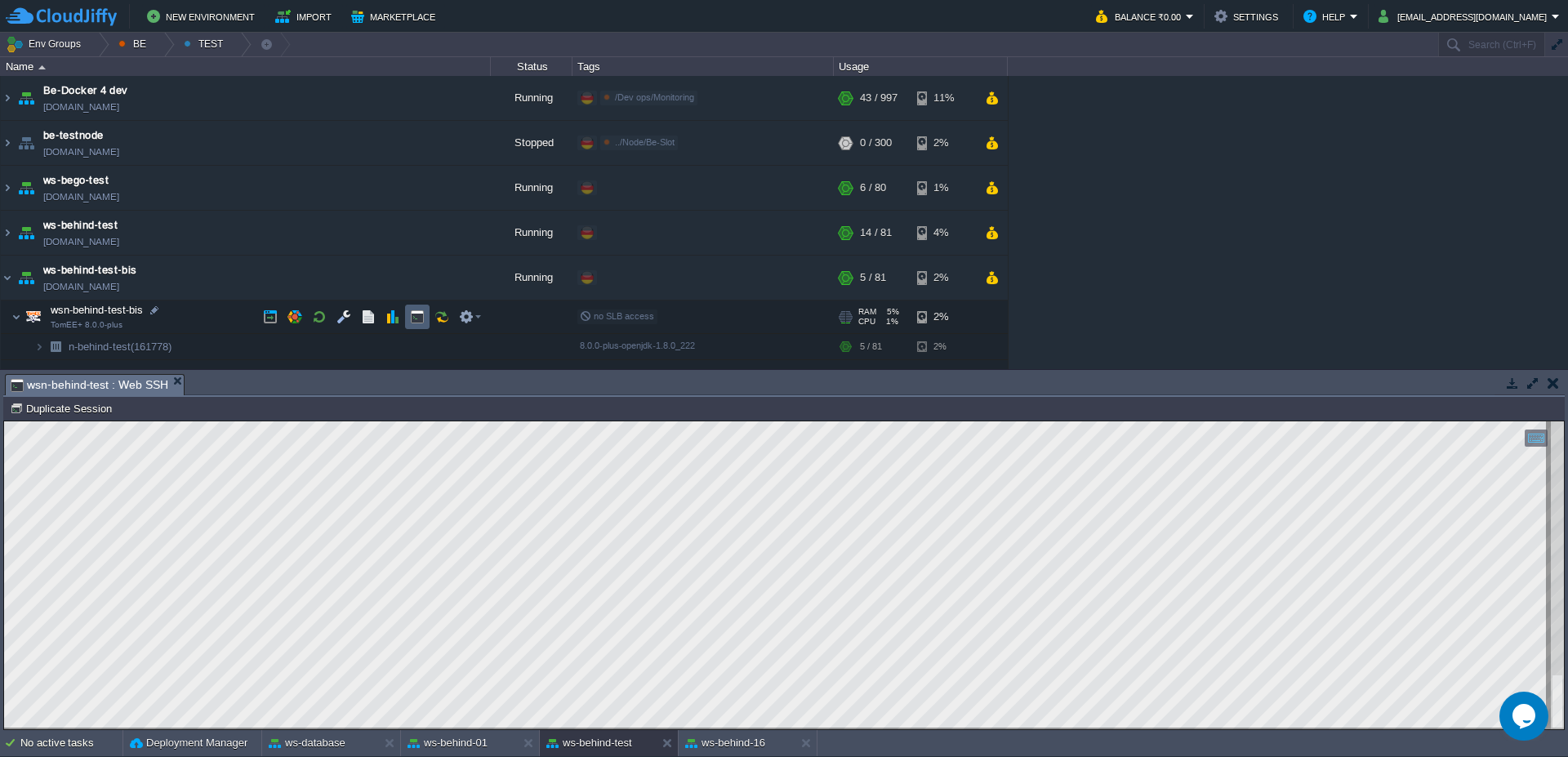
click at [411, 316] on button "button" at bounding box center [417, 317] width 15 height 15
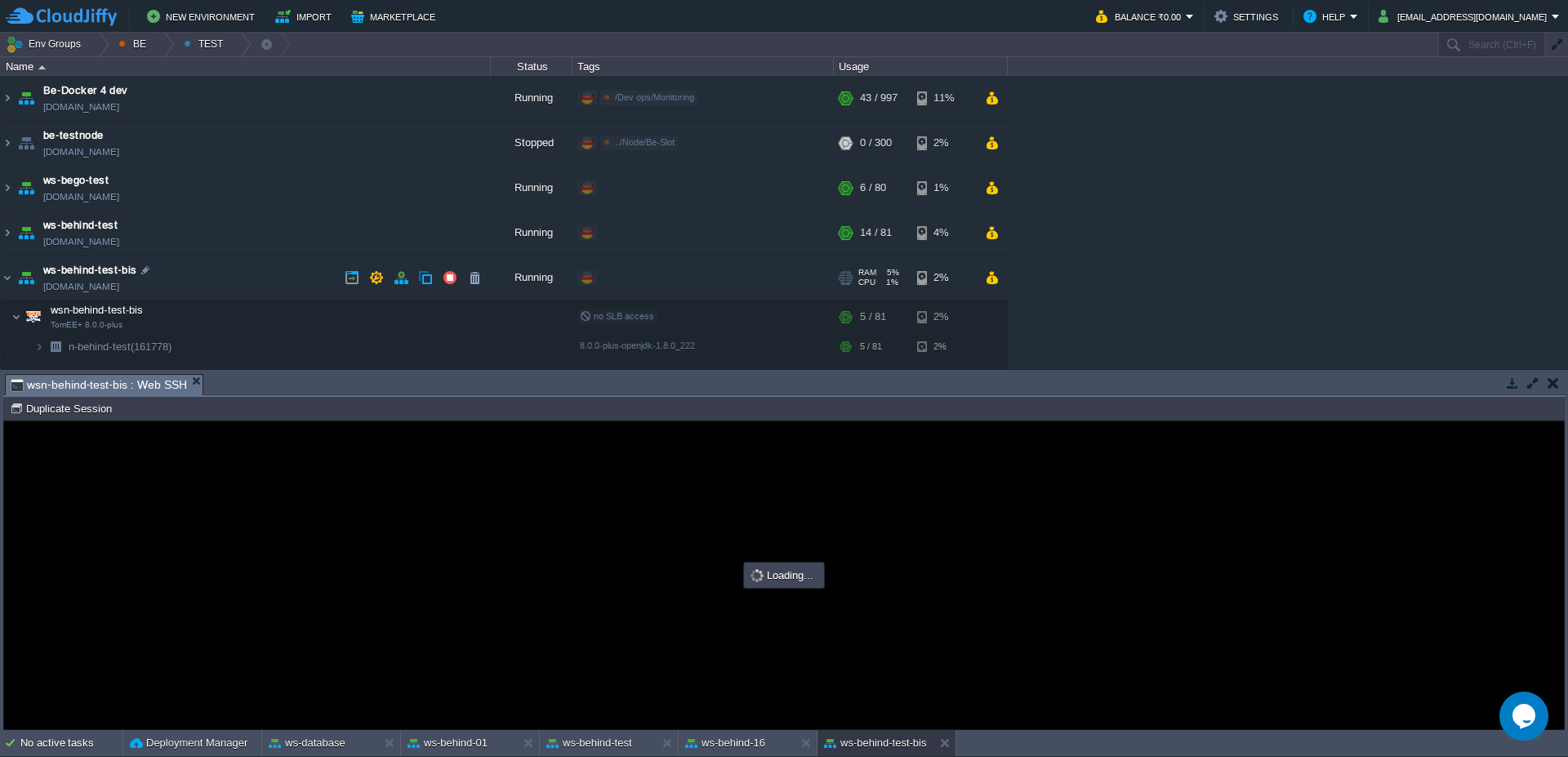
type input "#000000"
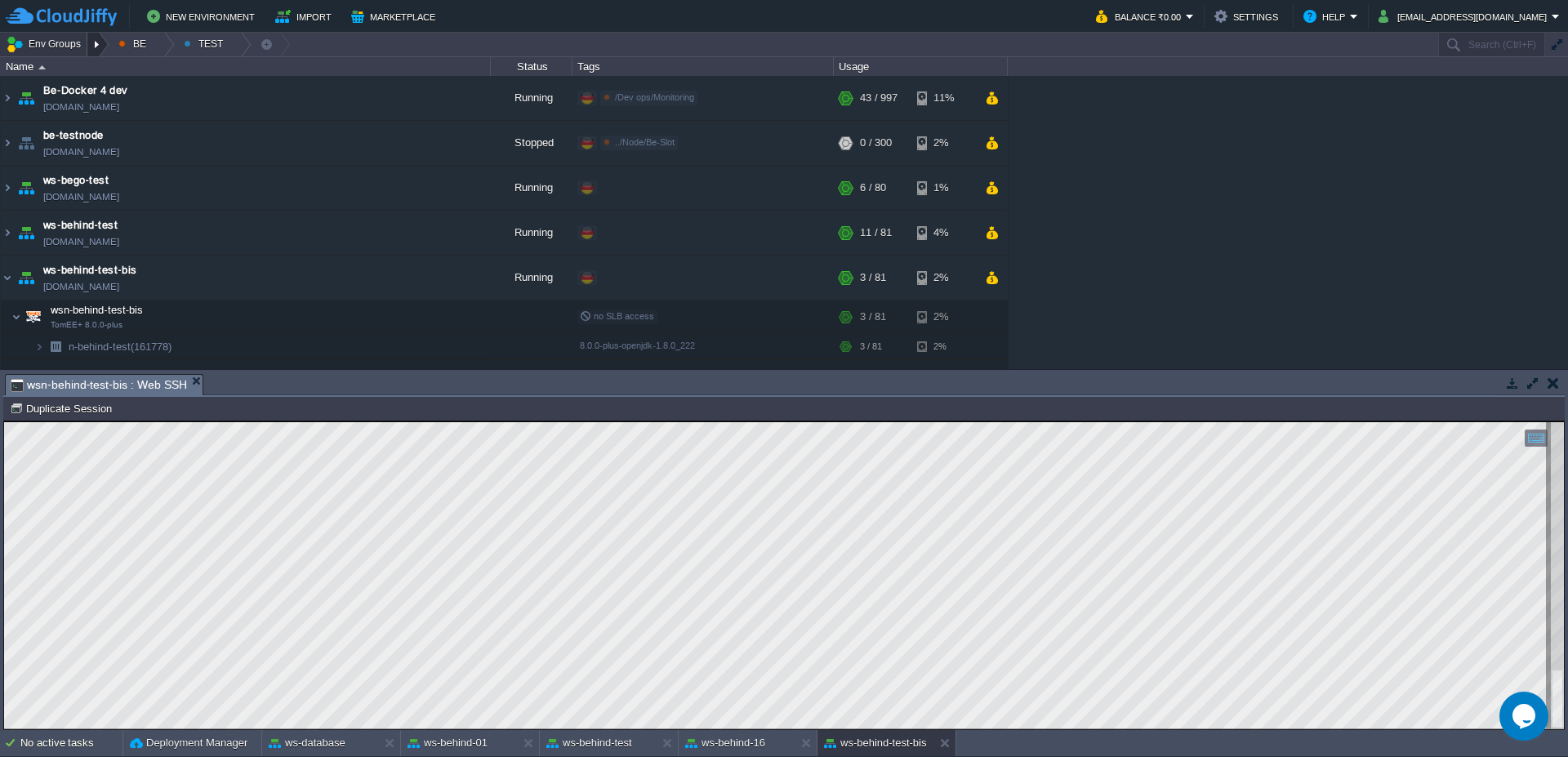
click at [90, 41] on div at bounding box center [98, 44] width 22 height 24
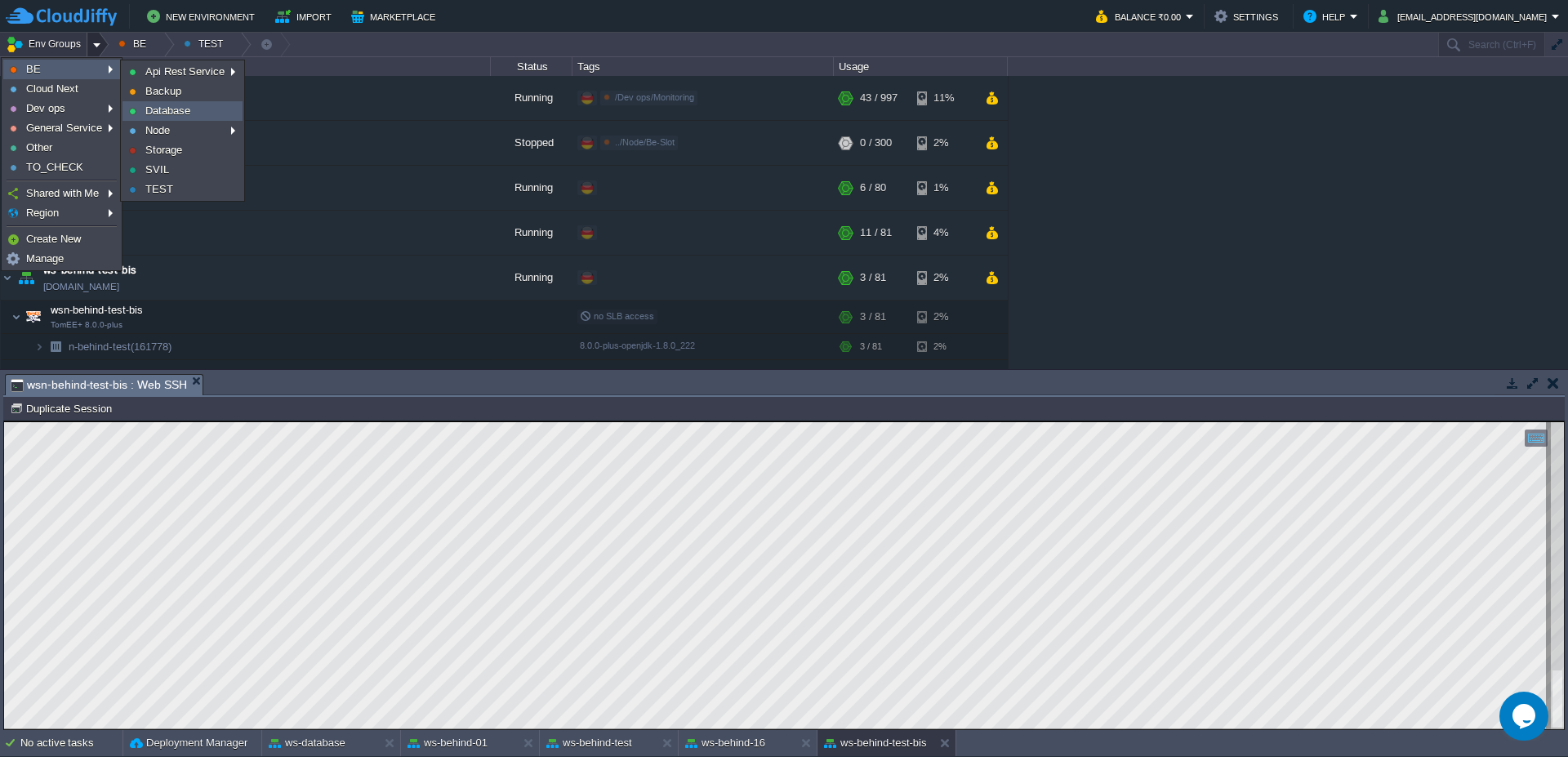
click at [152, 113] on span "Database" at bounding box center [167, 110] width 45 height 12
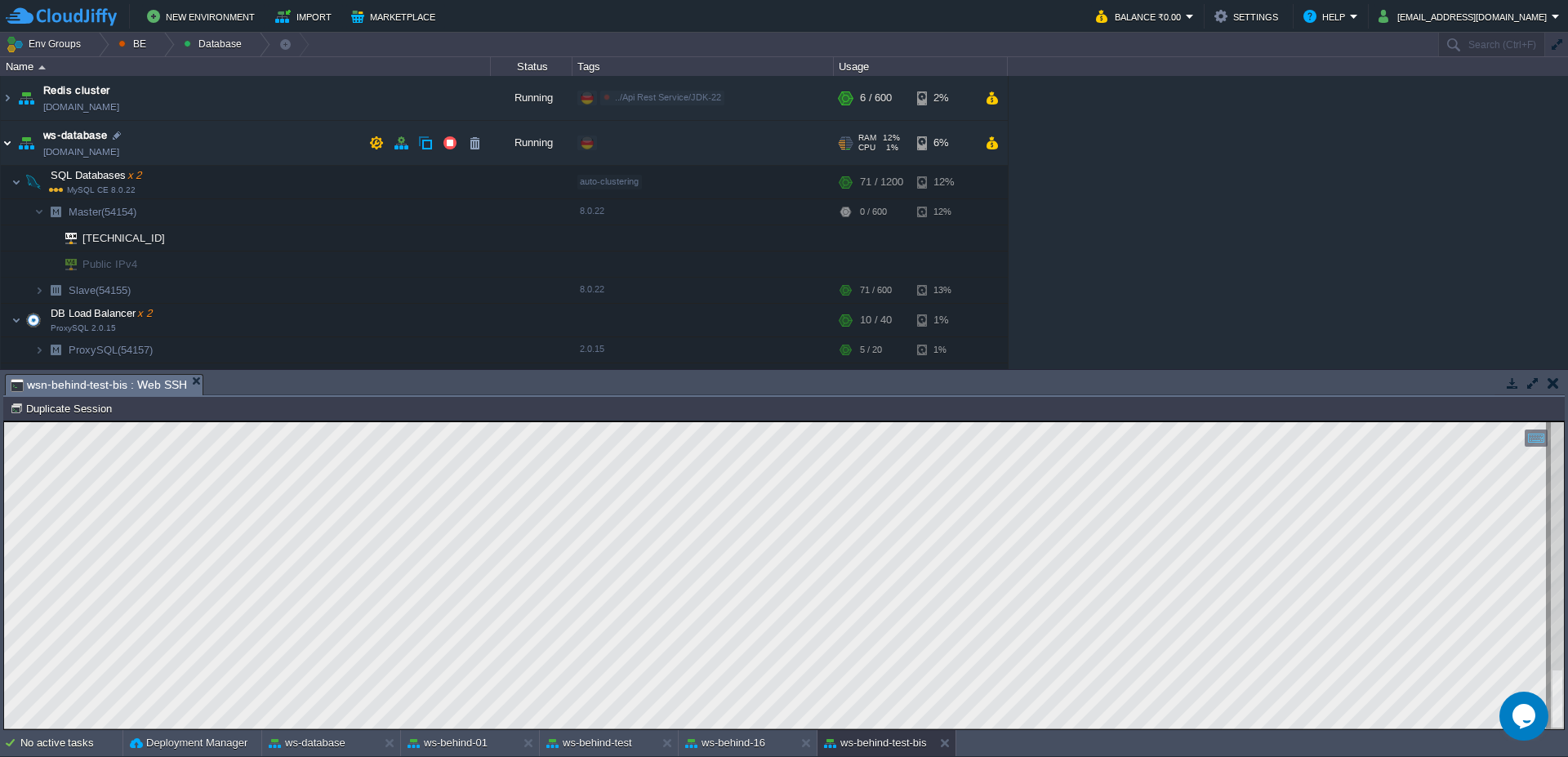
click at [1, 145] on img at bounding box center [7, 143] width 13 height 44
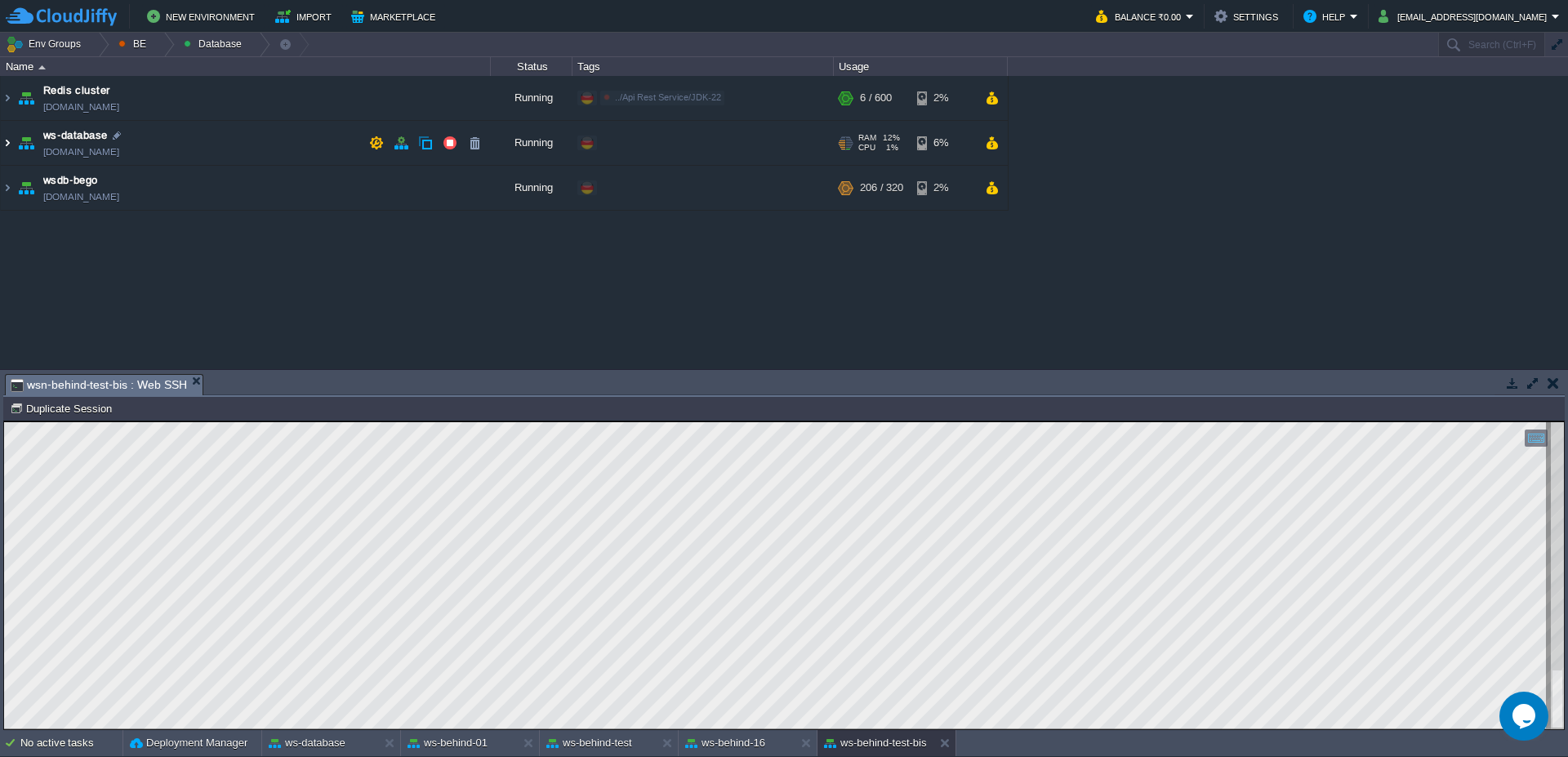
click at [1, 141] on img at bounding box center [7, 143] width 13 height 44
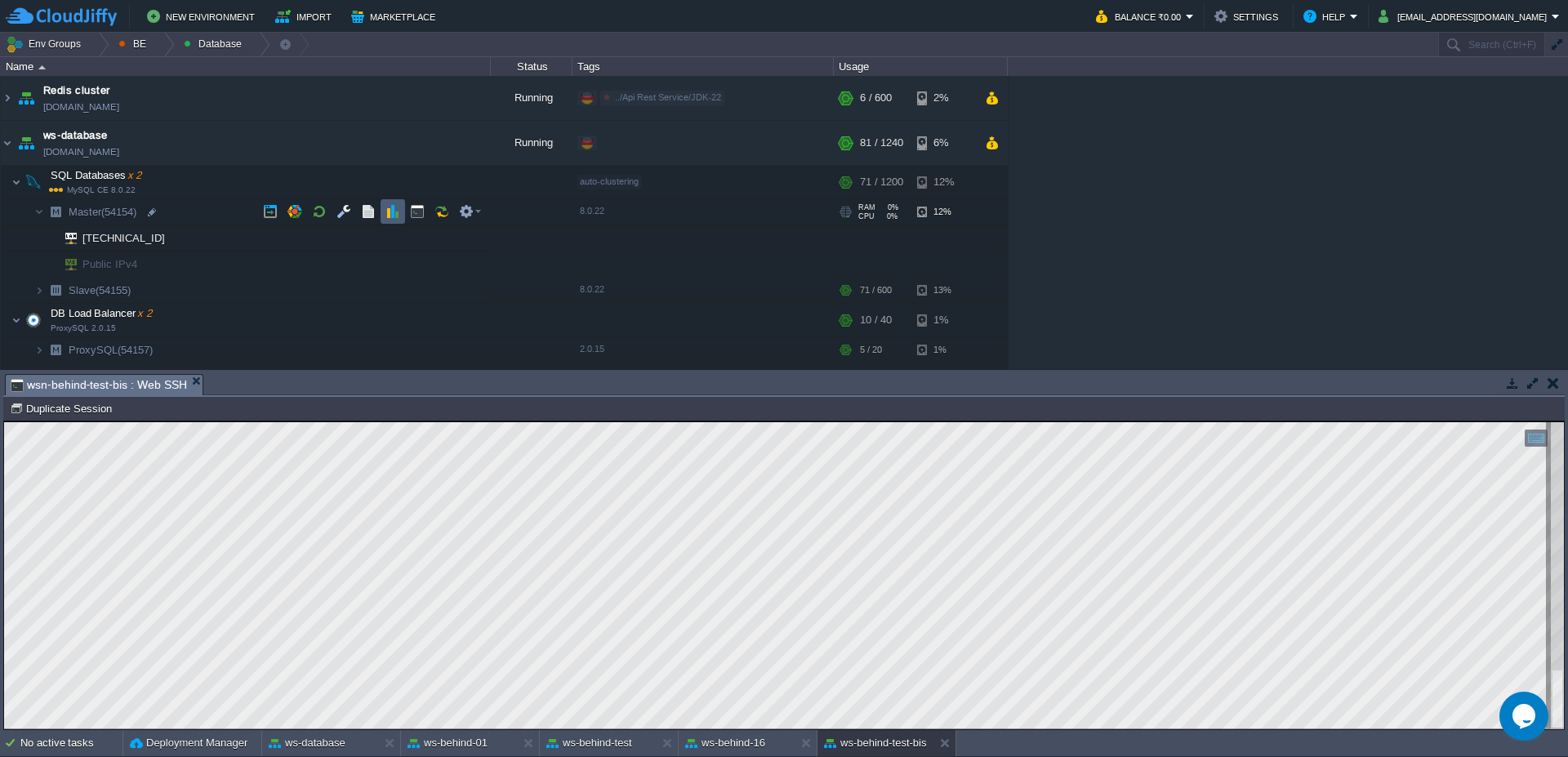
click at [397, 214] on button "button" at bounding box center [392, 211] width 15 height 15
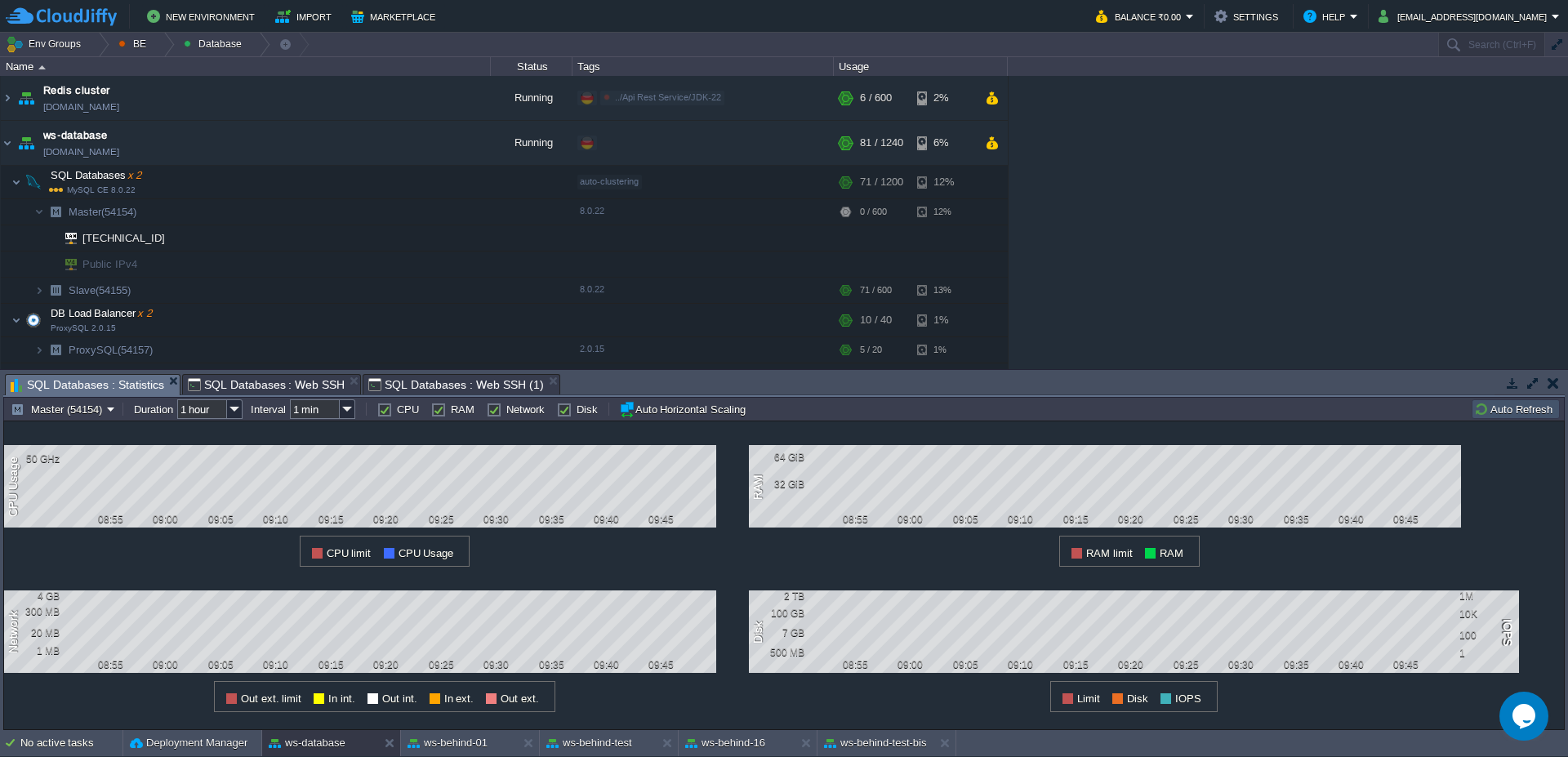
click at [1514, 403] on button "Auto Refresh" at bounding box center [1515, 409] width 83 height 15
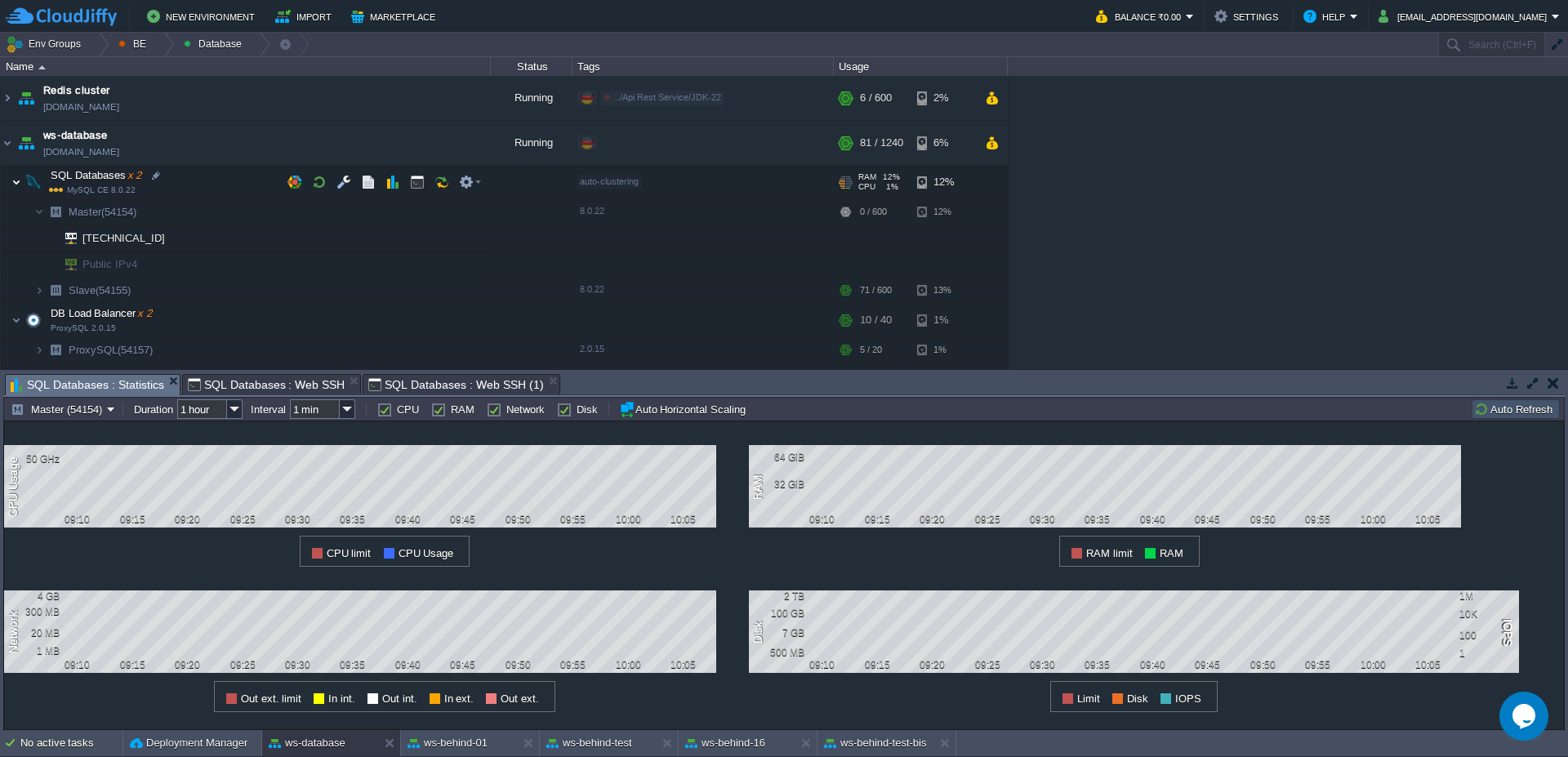
click at [13, 186] on img at bounding box center [16, 181] width 10 height 32
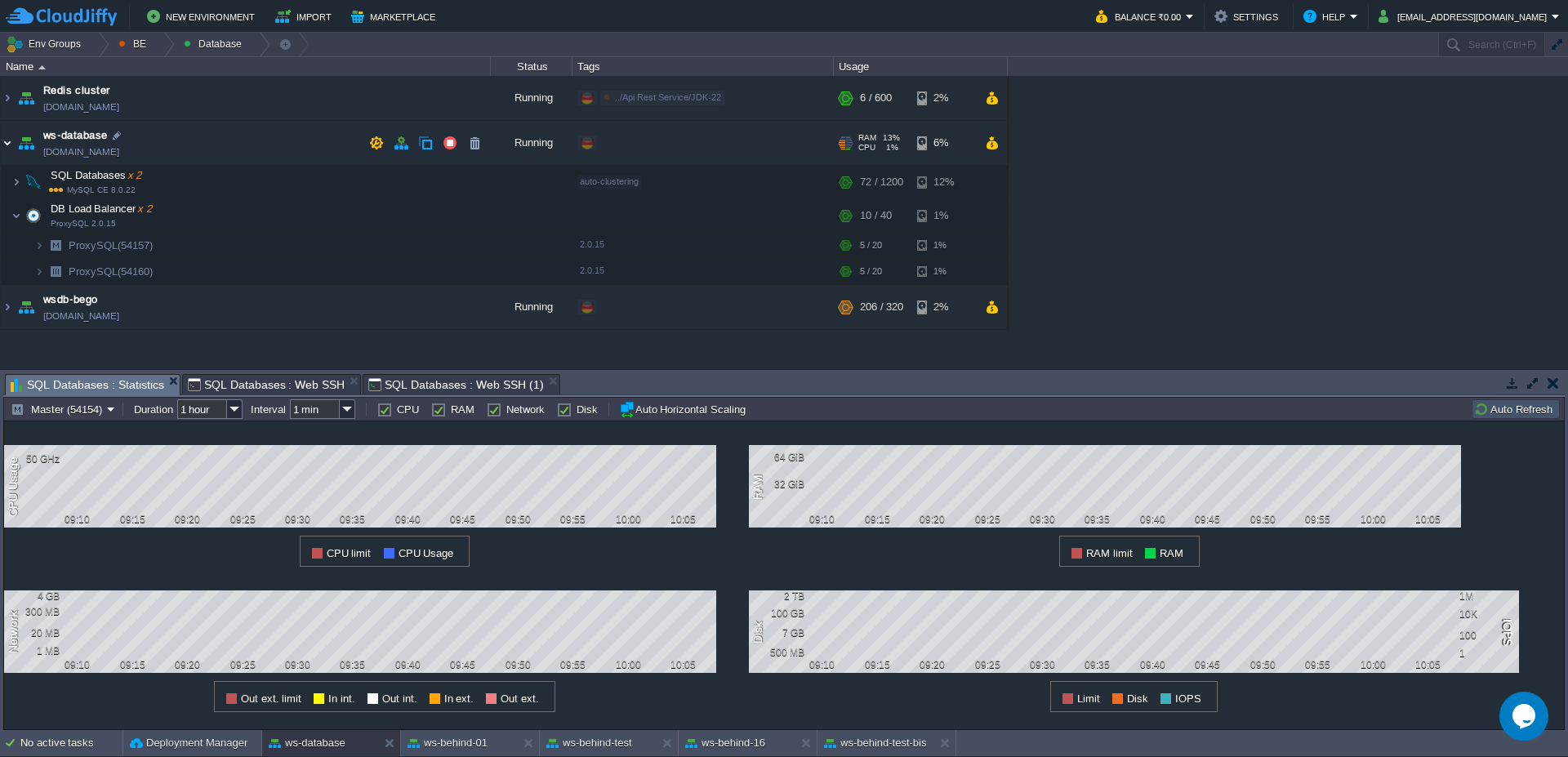
click at [1, 149] on img at bounding box center [7, 143] width 13 height 44
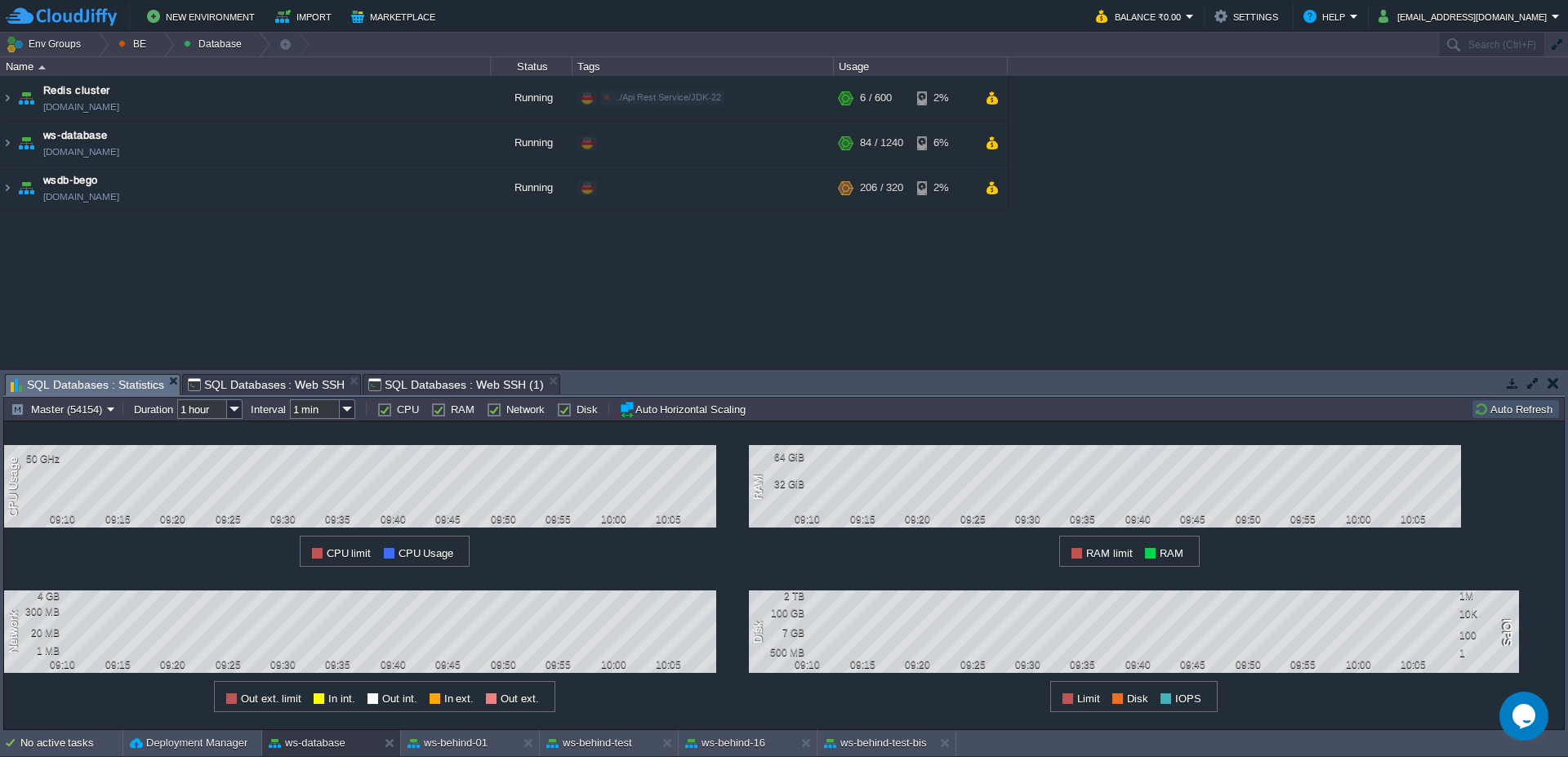
click at [1519, 410] on button "Auto Refresh" at bounding box center [1515, 409] width 83 height 15
click at [1, 145] on img at bounding box center [7, 143] width 13 height 44
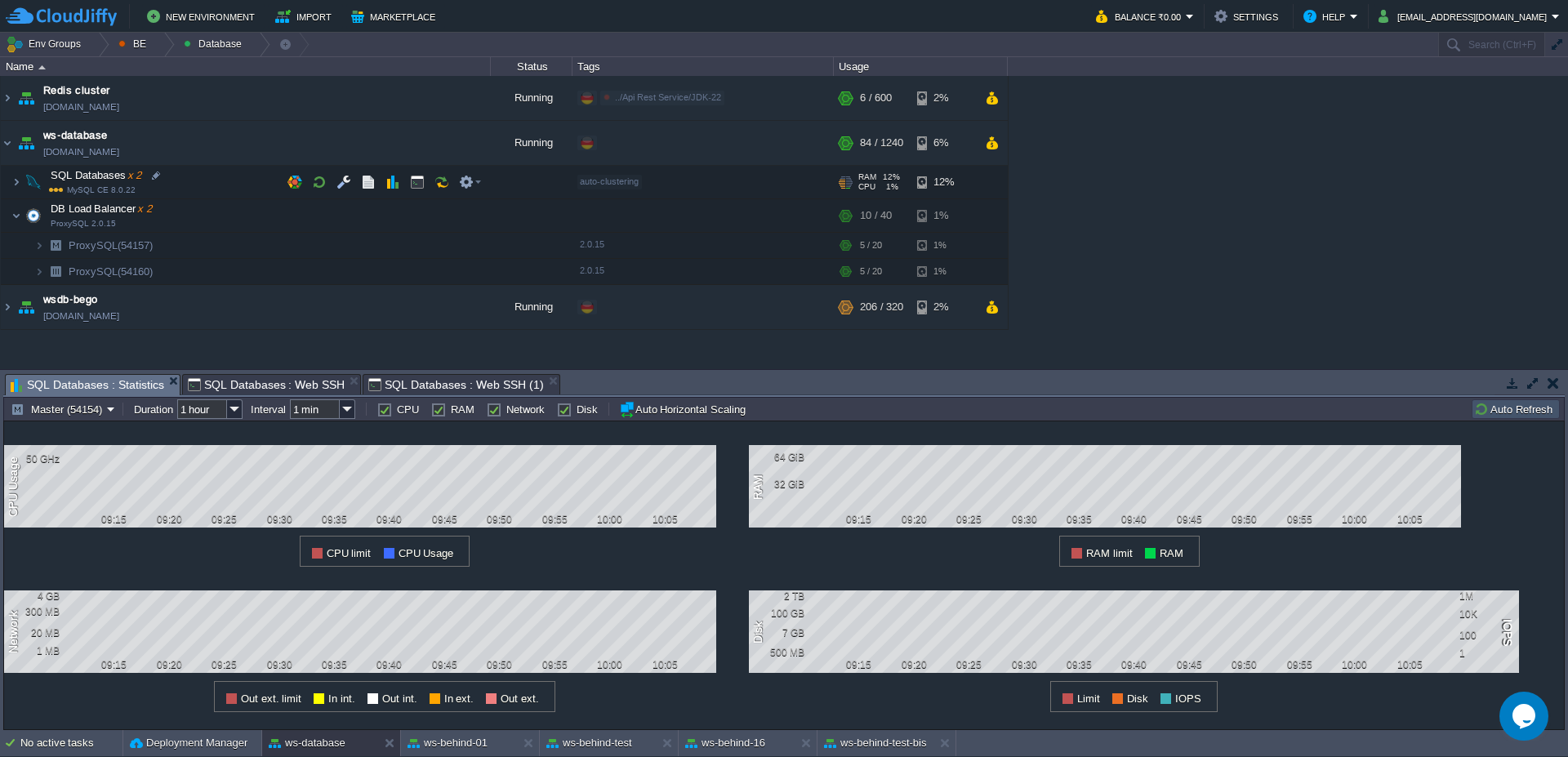
click at [7, 184] on span at bounding box center [6, 182] width 11 height 12
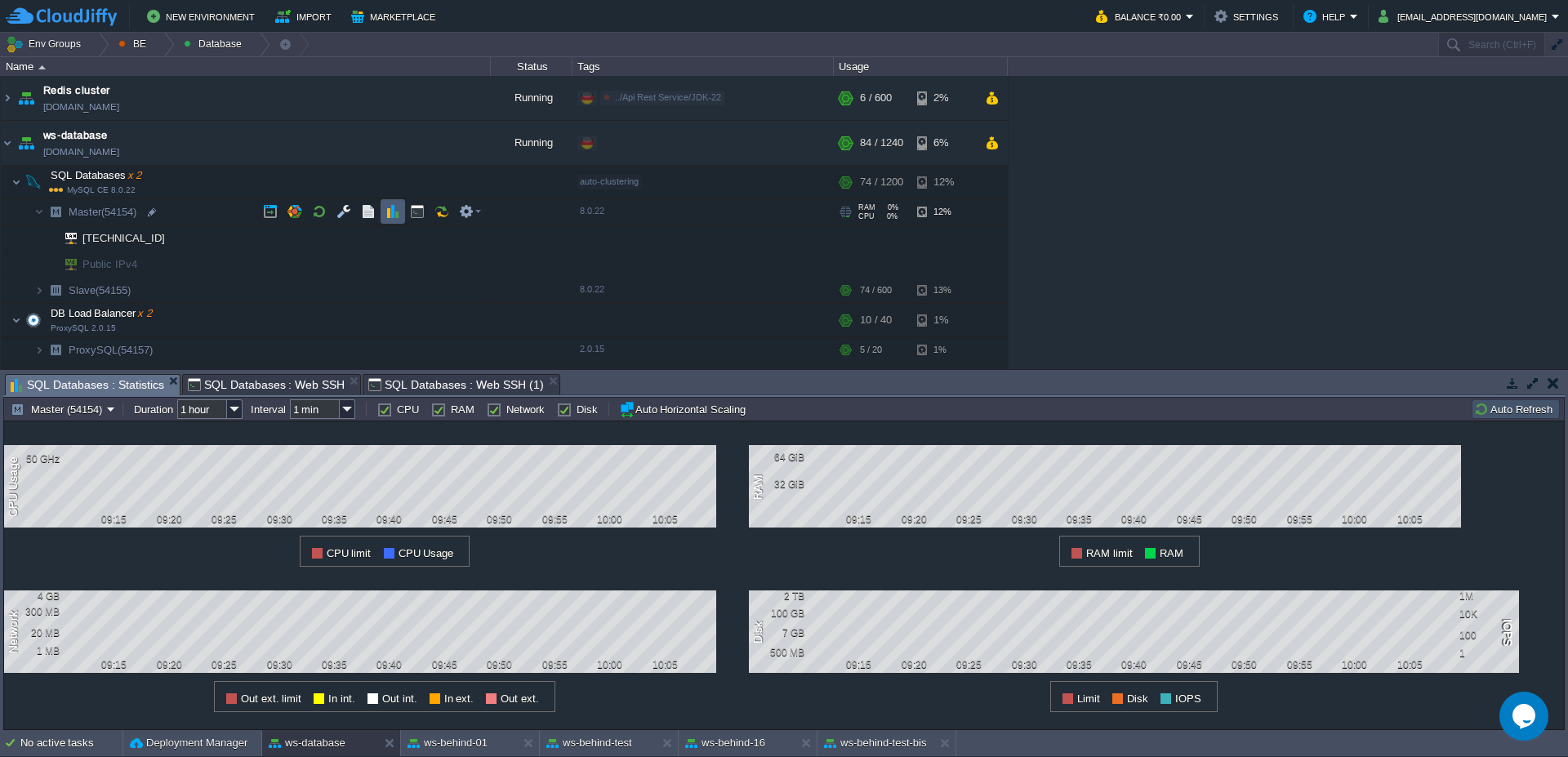
click at [393, 213] on button "button" at bounding box center [392, 211] width 15 height 15
click at [5, 177] on img at bounding box center [6, 172] width 11 height 15
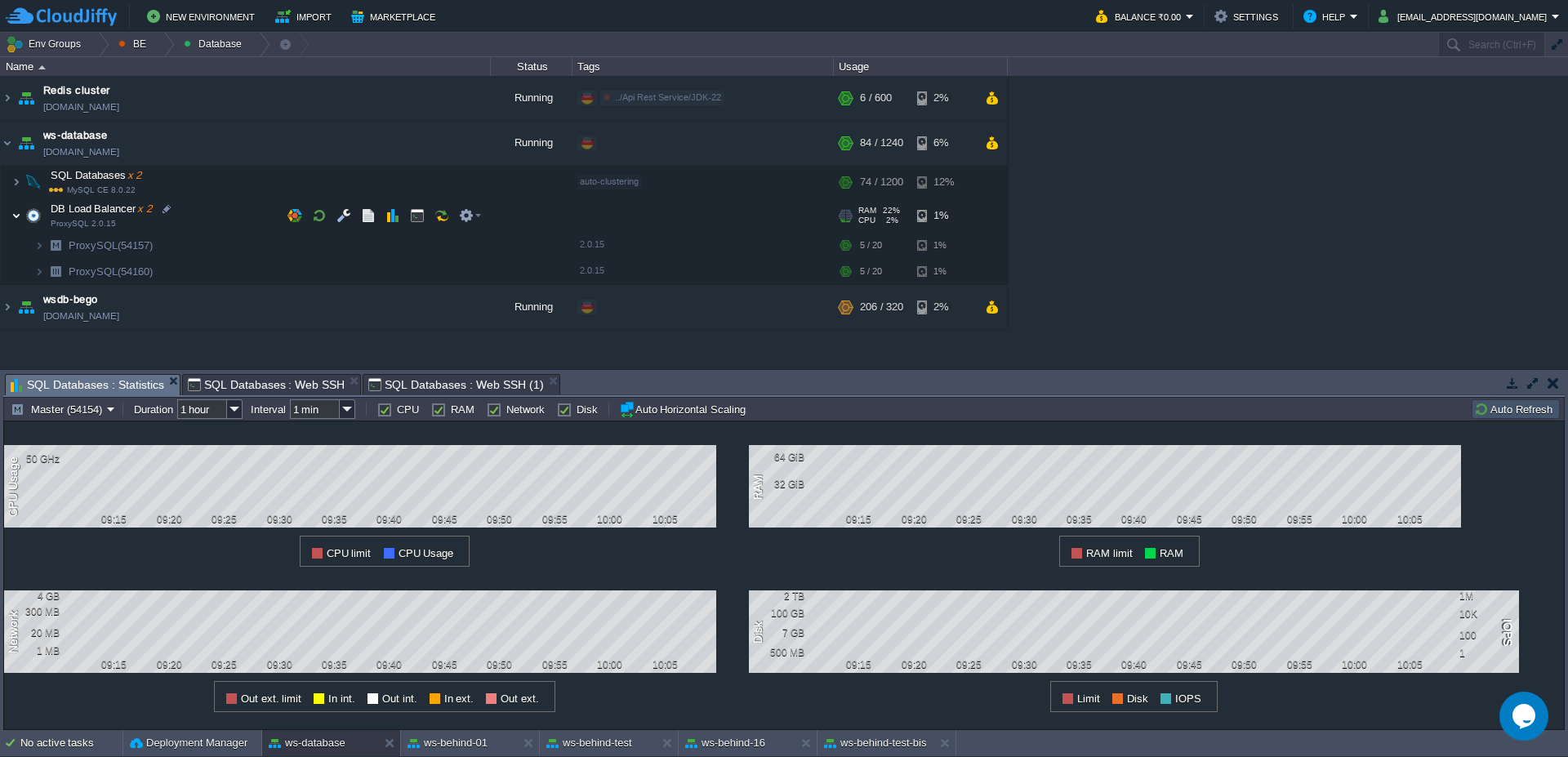
click at [11, 219] on img at bounding box center [16, 215] width 10 height 32
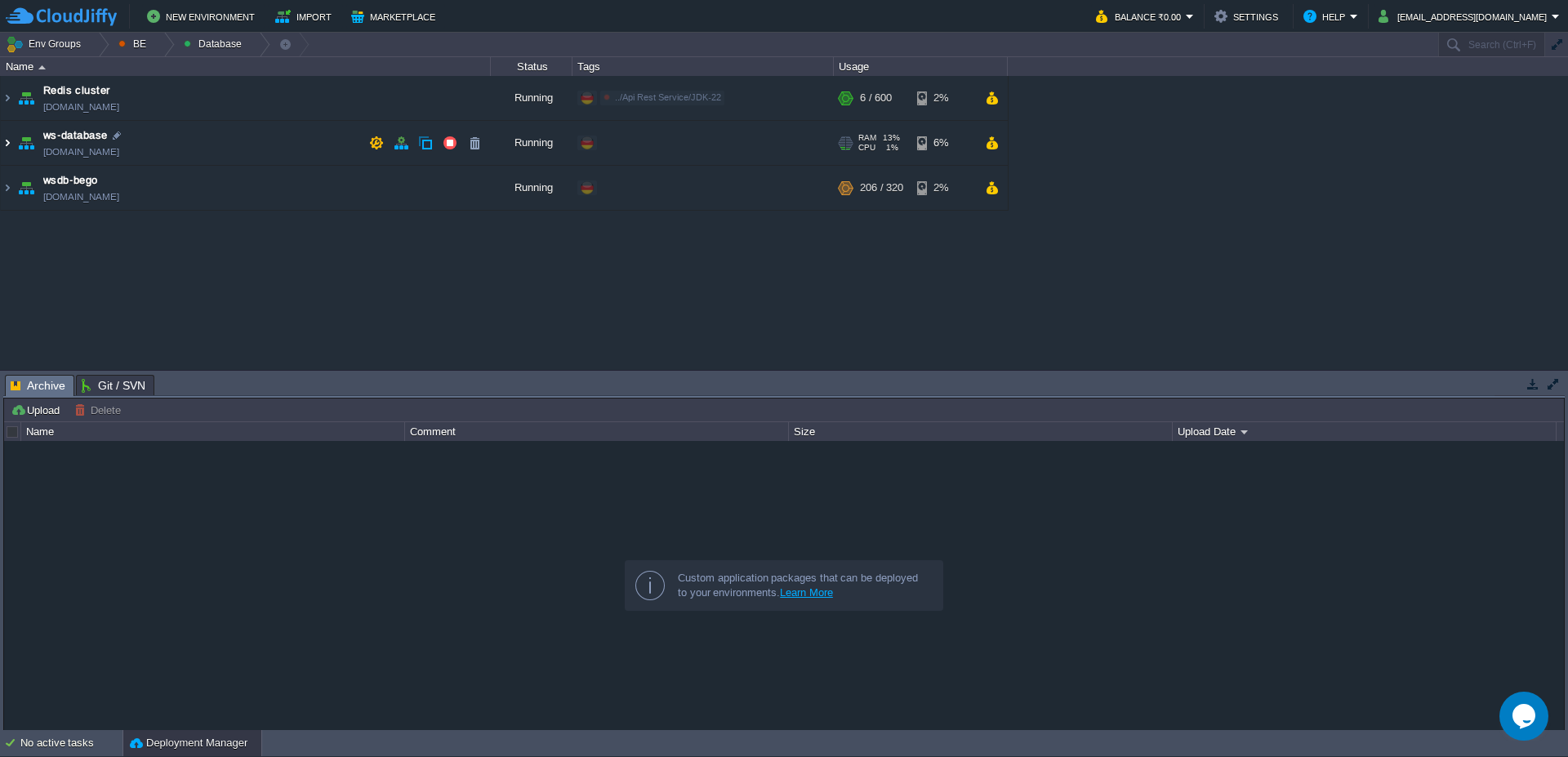
click at [1, 148] on img at bounding box center [7, 143] width 13 height 44
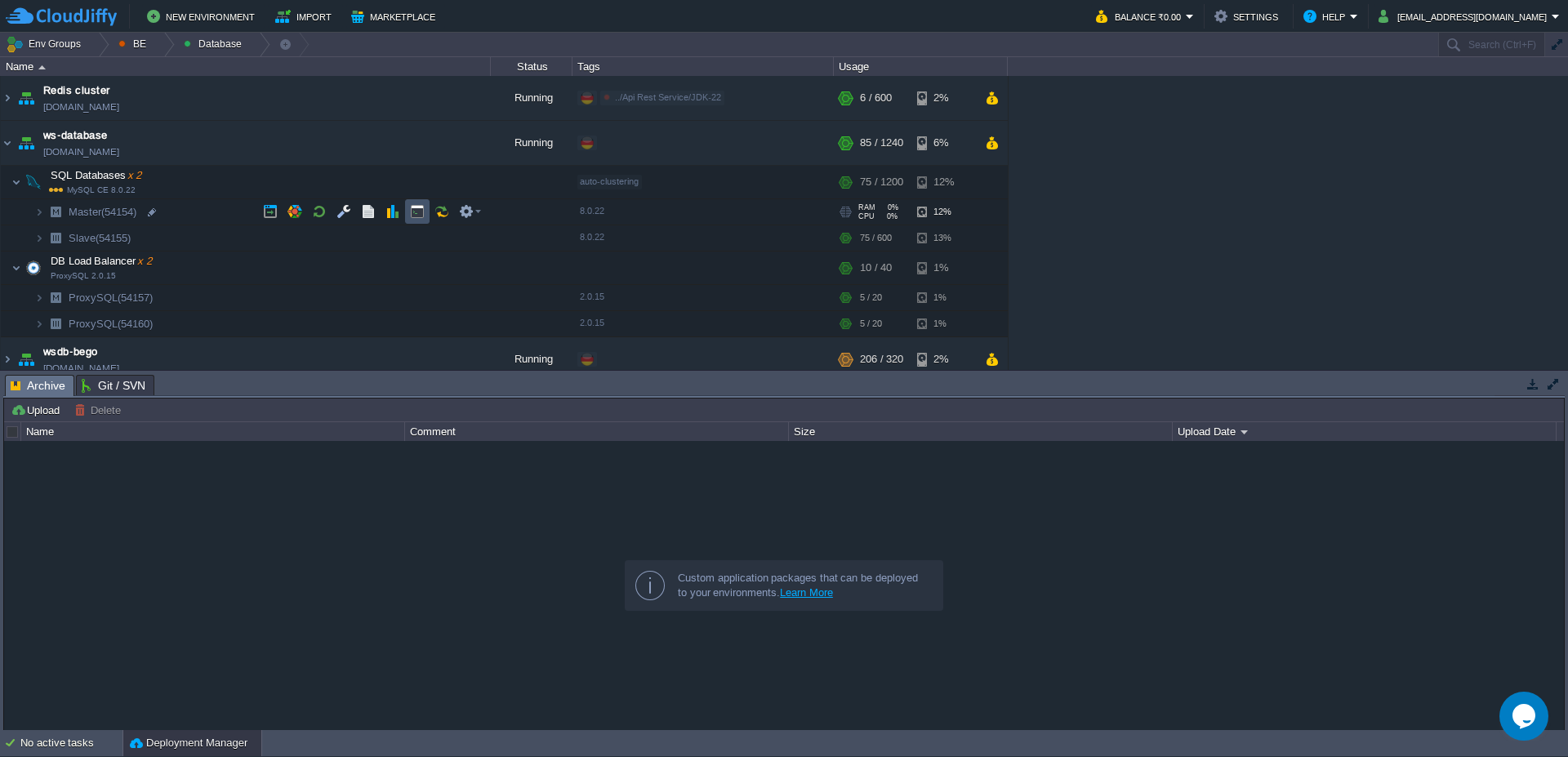
click at [424, 207] on button "button" at bounding box center [417, 211] width 15 height 15
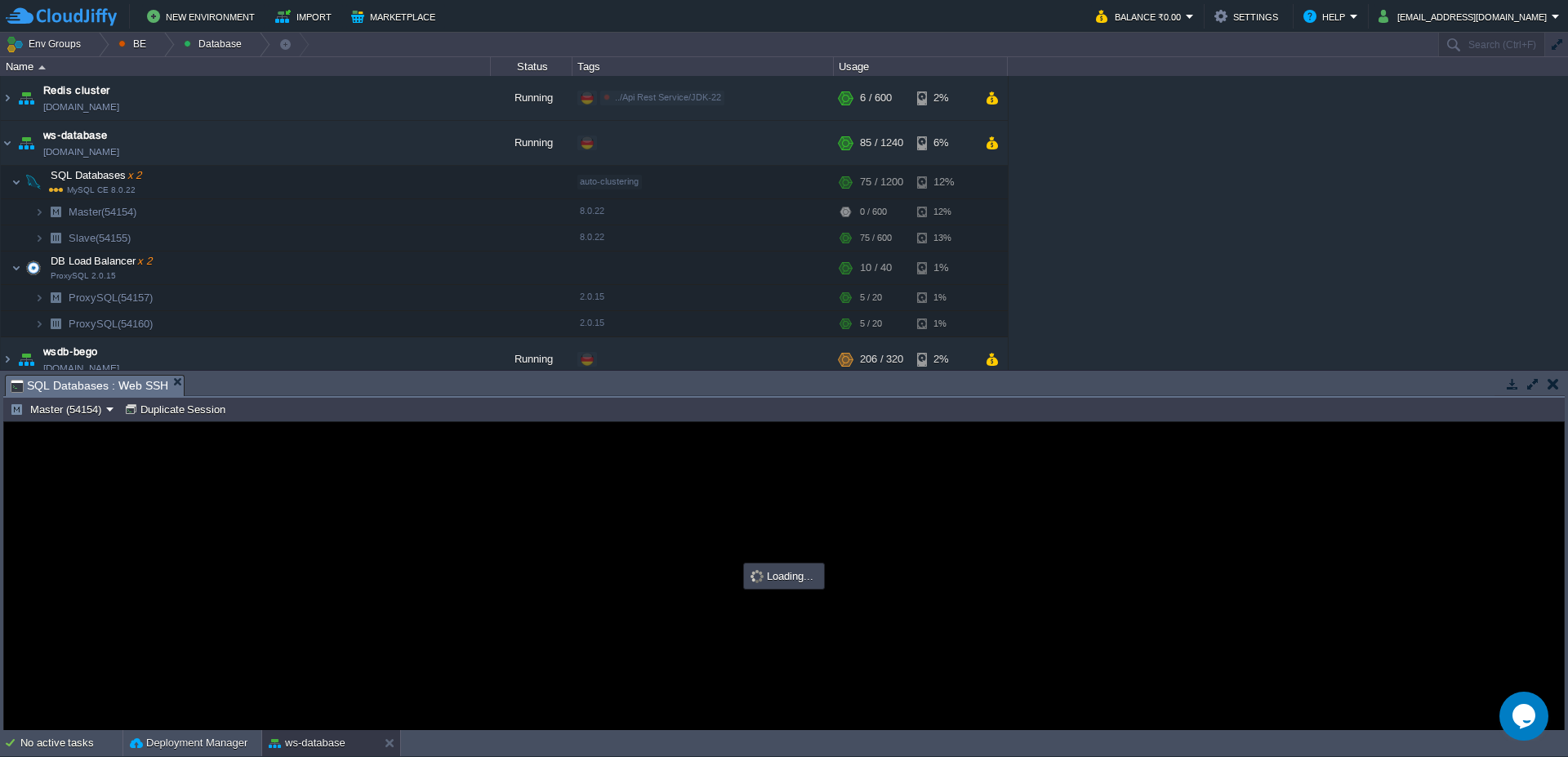
type input "#000000"
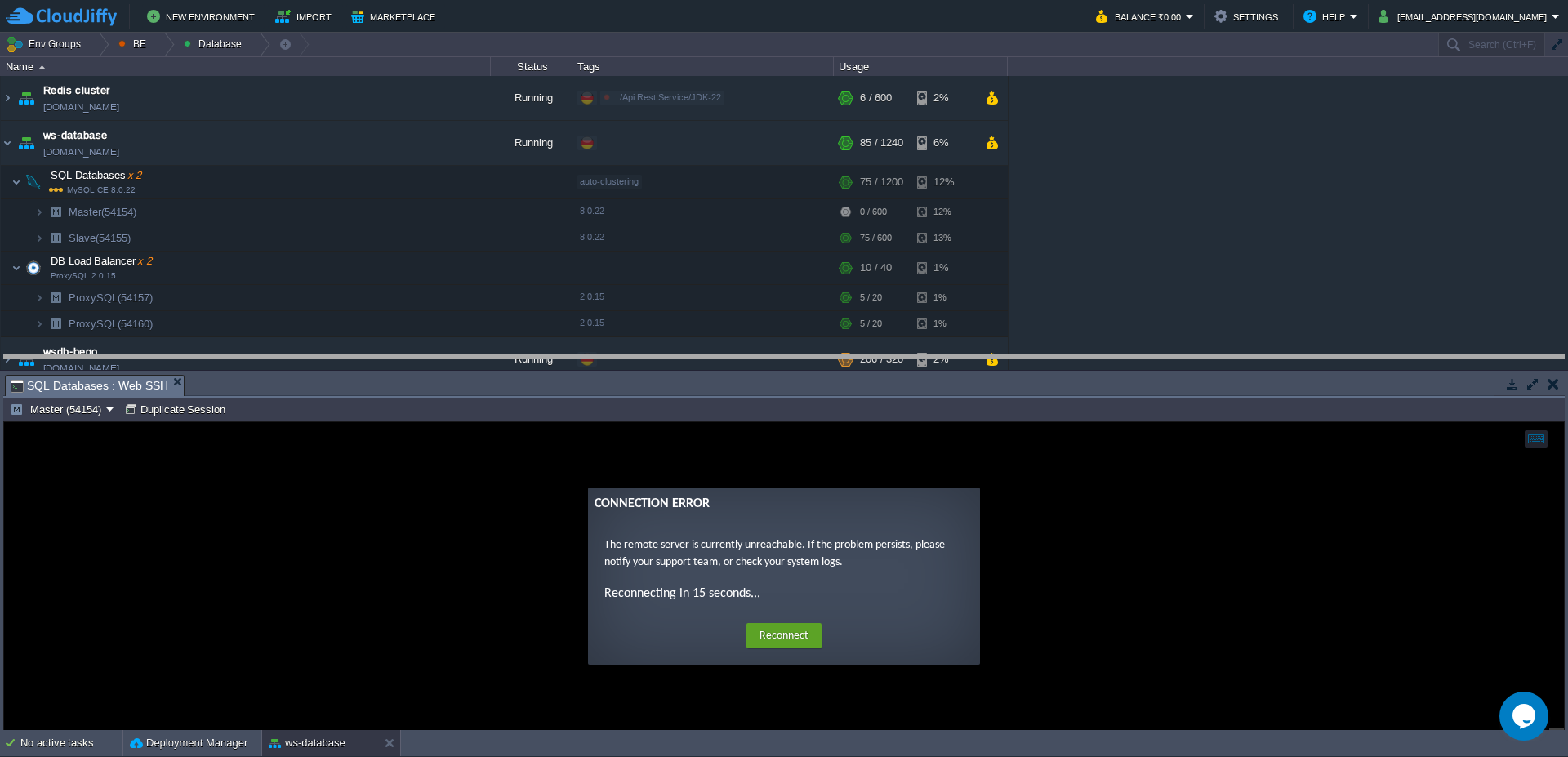
drag, startPoint x: 374, startPoint y: 392, endPoint x: 381, endPoint y: 371, distance: 22.1
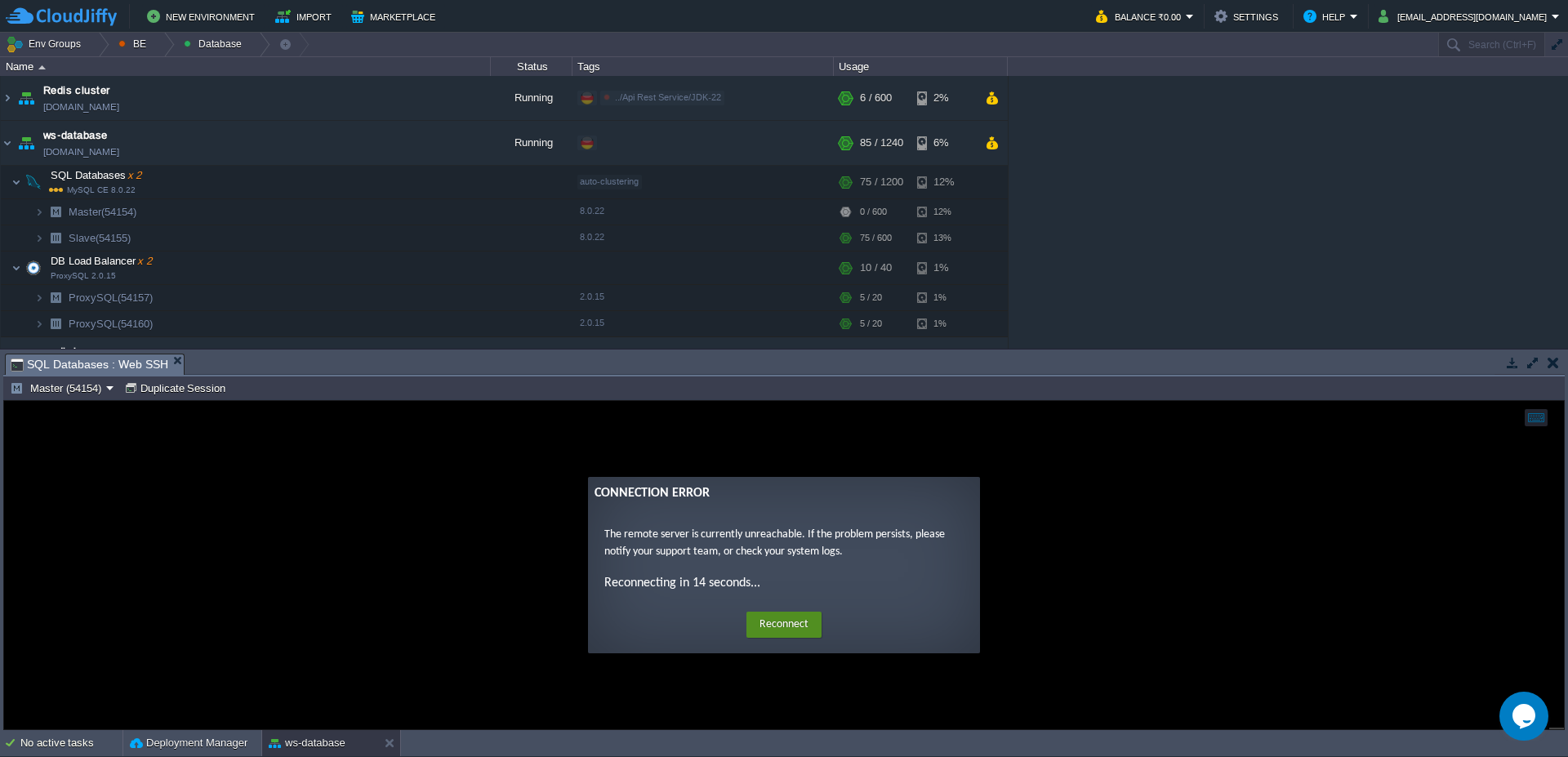
click at [784, 627] on button "Reconnect" at bounding box center [784, 625] width 75 height 26
click at [453, 141] on button "button" at bounding box center [450, 143] width 15 height 15
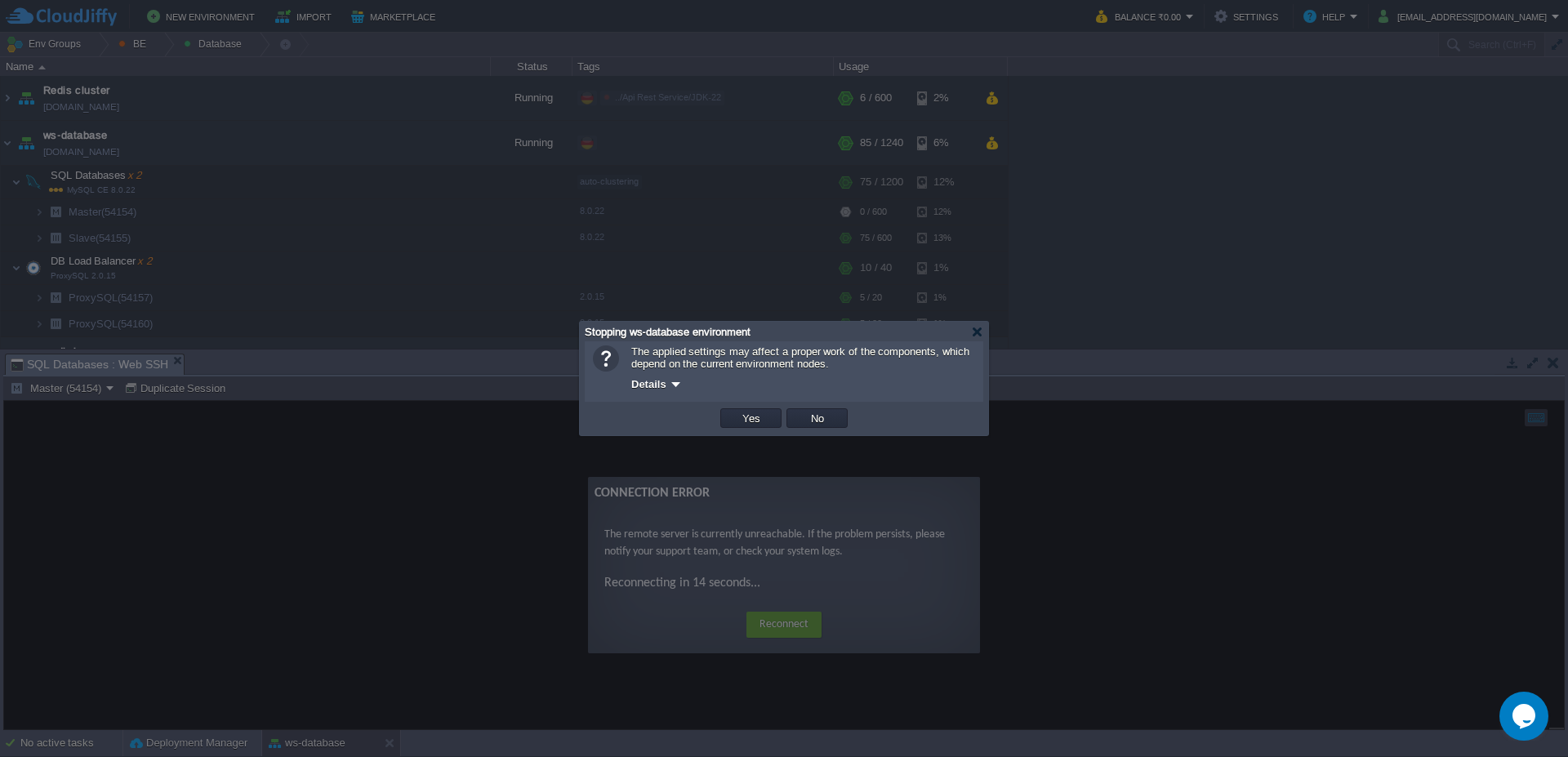
click at [749, 423] on button "Yes" at bounding box center [751, 417] width 28 height 15
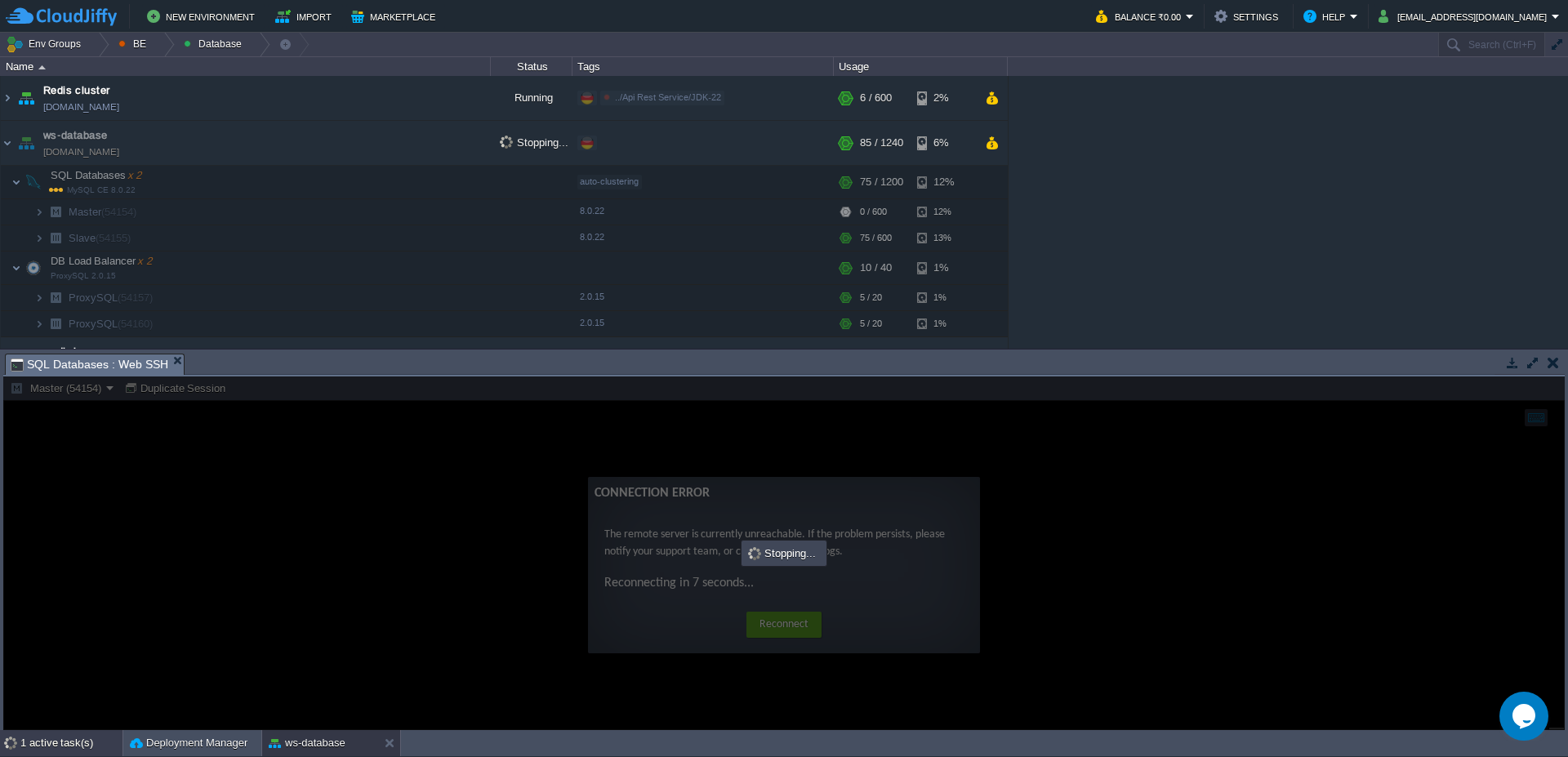
click at [67, 753] on div "1 active task(s)" at bounding box center [71, 743] width 102 height 26
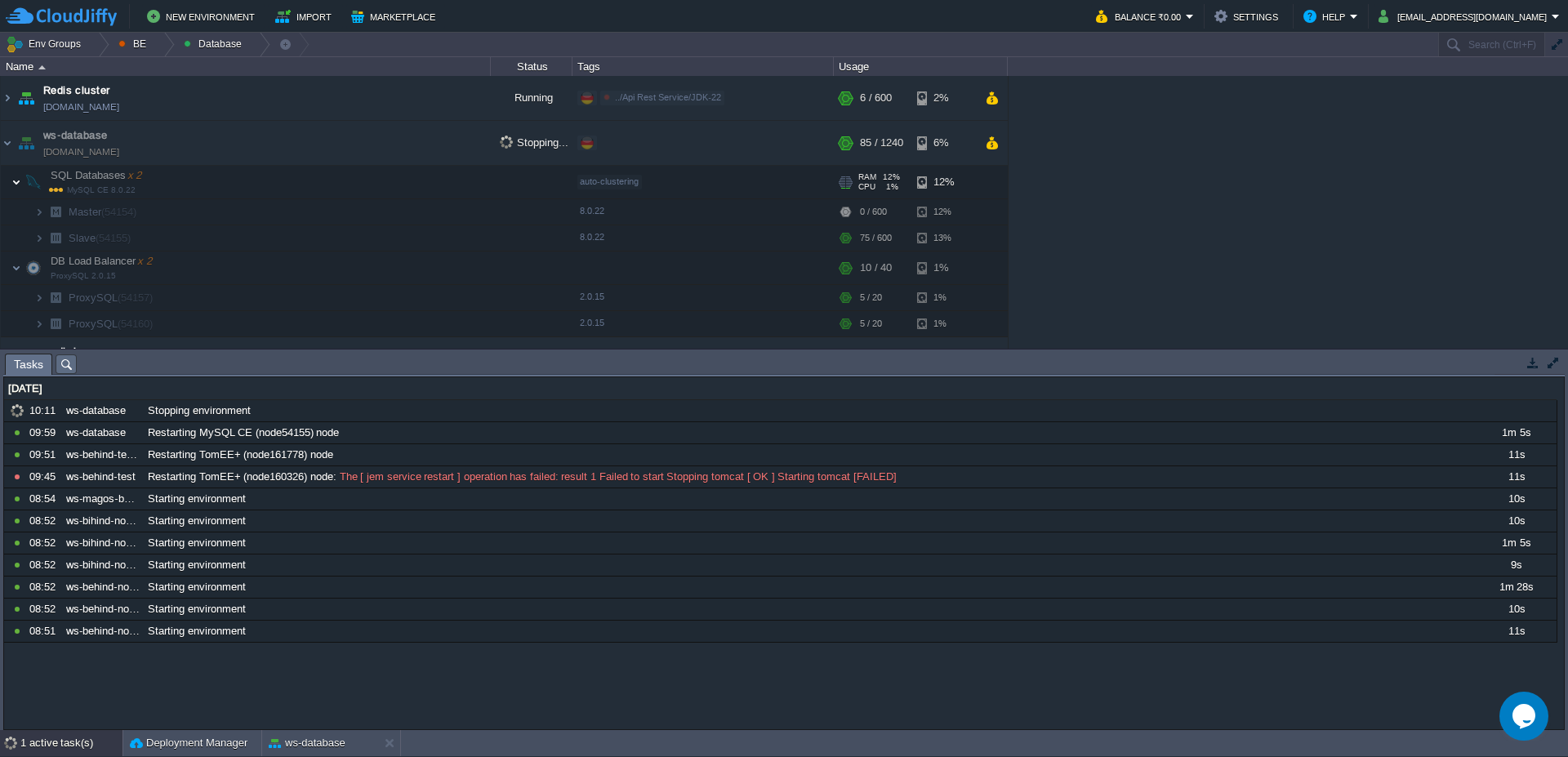
click at [15, 181] on img at bounding box center [16, 181] width 10 height 32
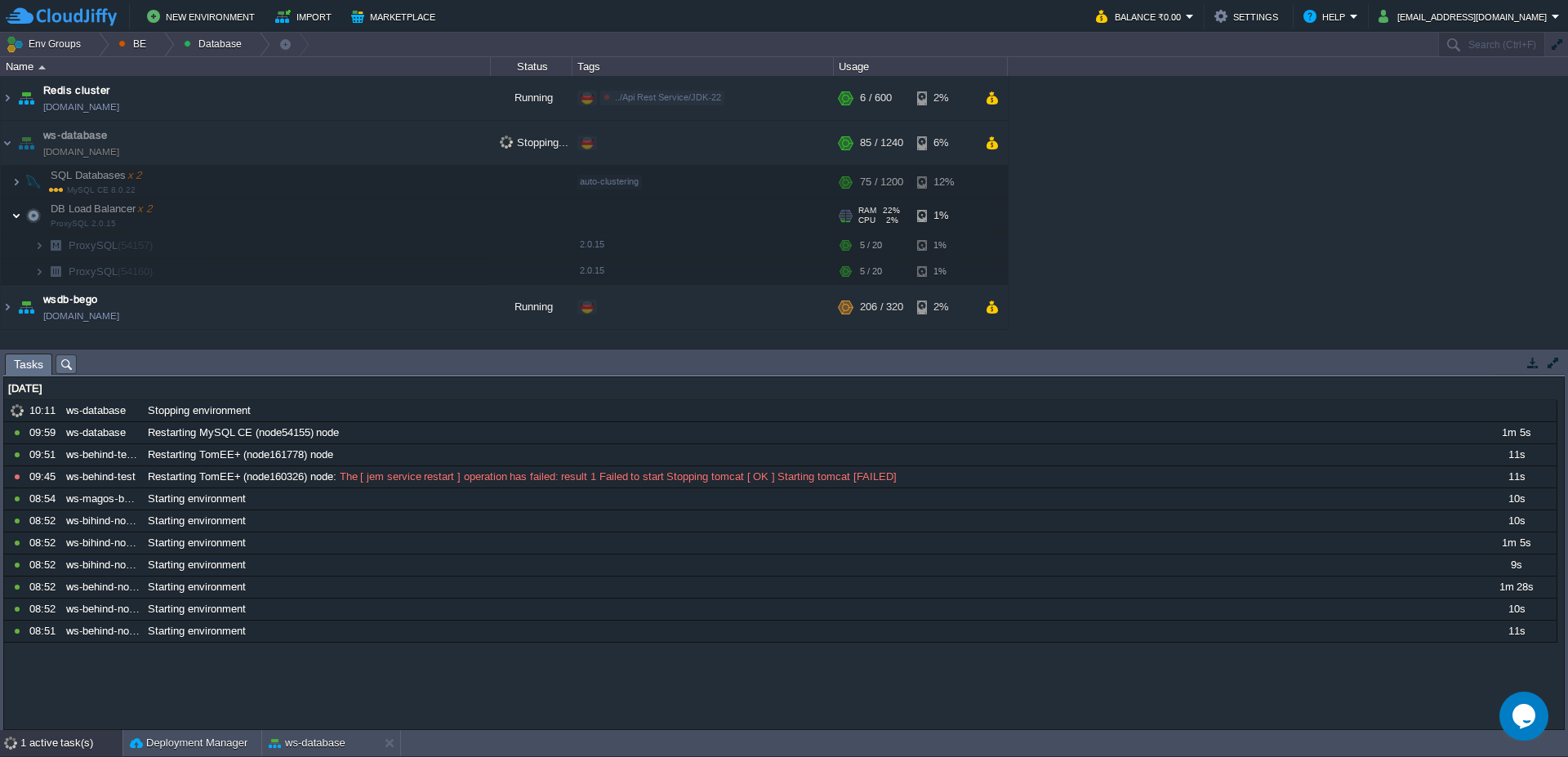
click at [11, 213] on img at bounding box center [16, 215] width 10 height 32
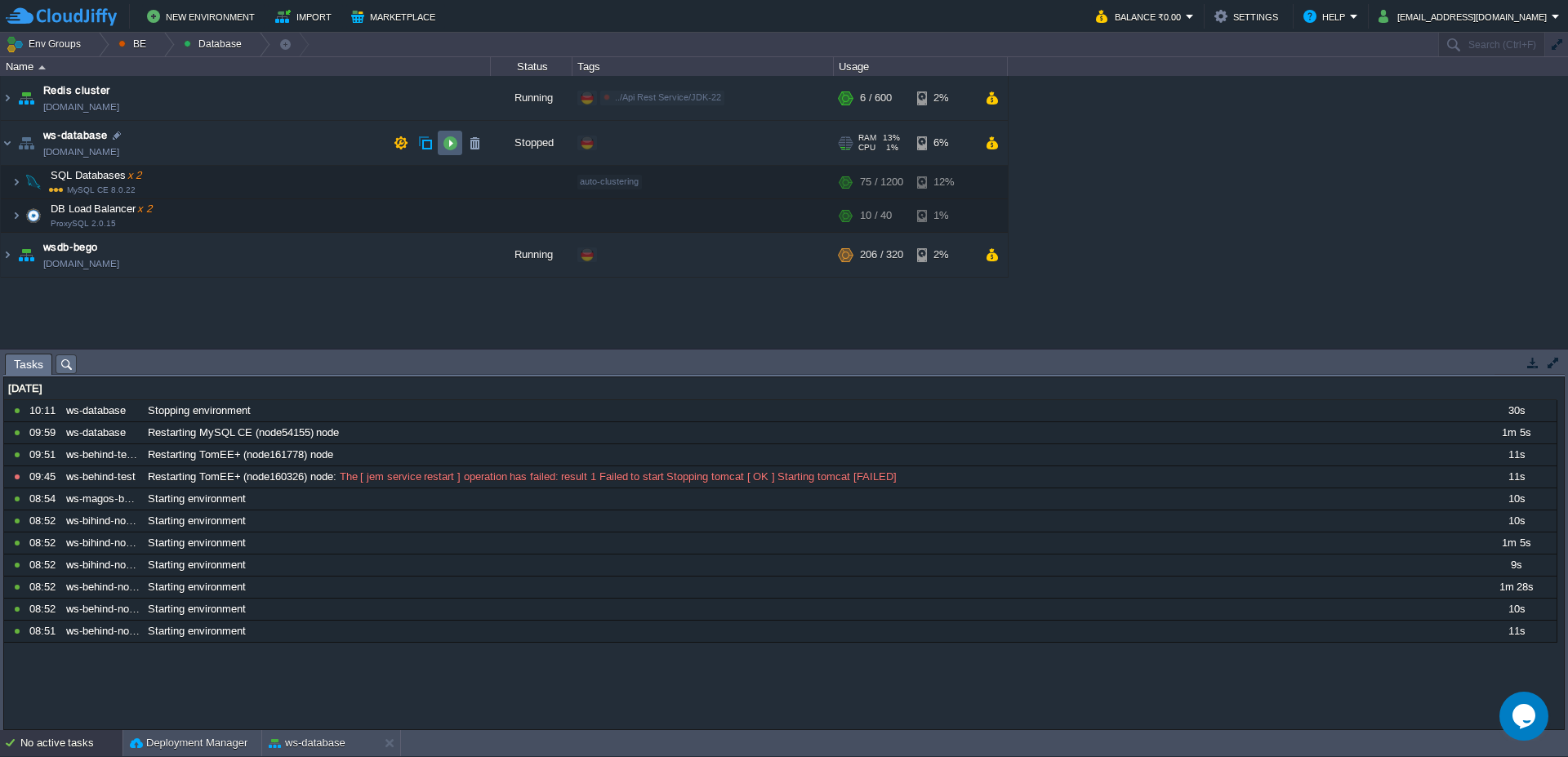
click at [447, 134] on td at bounding box center [450, 143] width 25 height 25
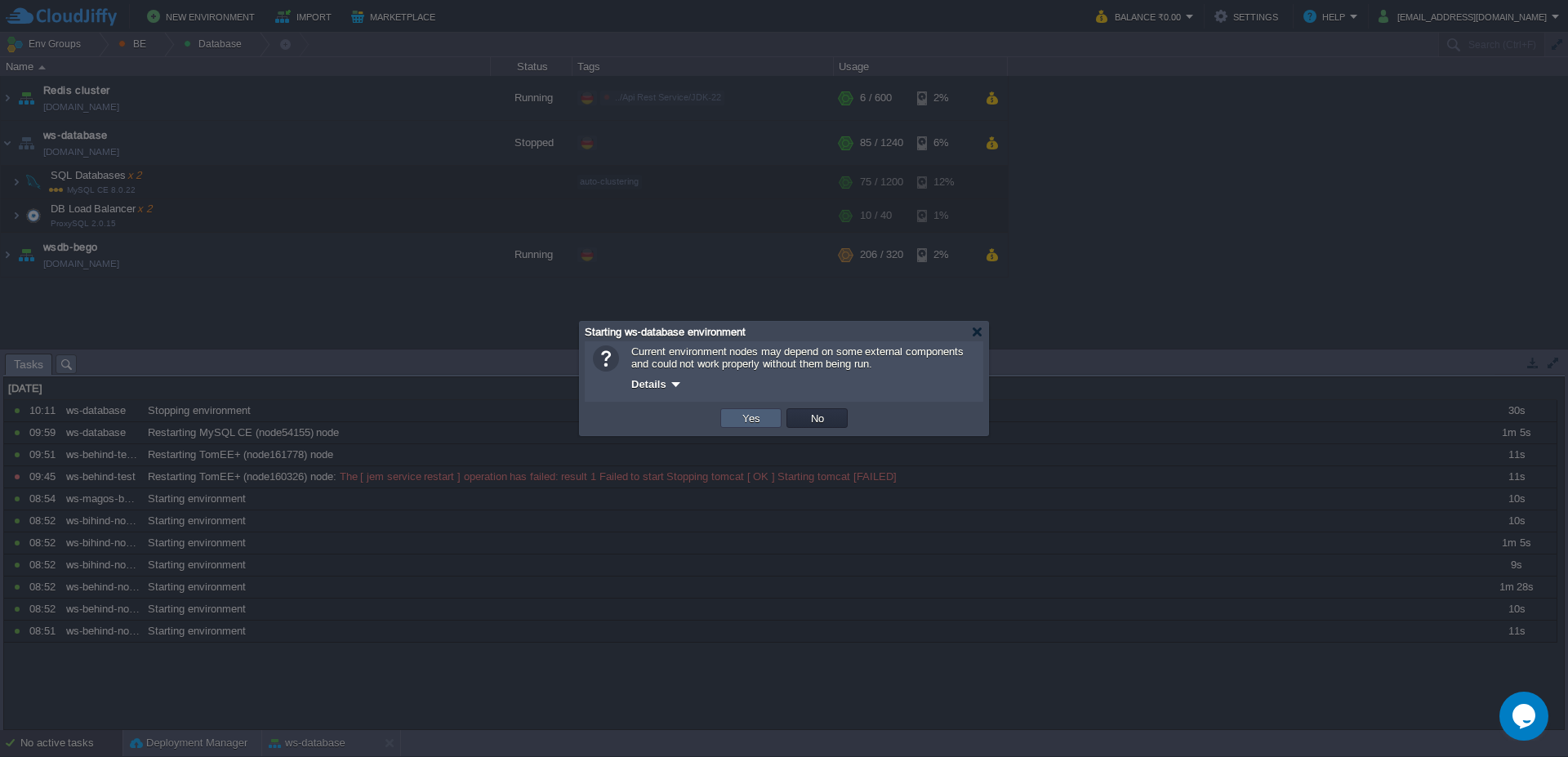
click at [740, 420] on button "Yes" at bounding box center [751, 417] width 28 height 15
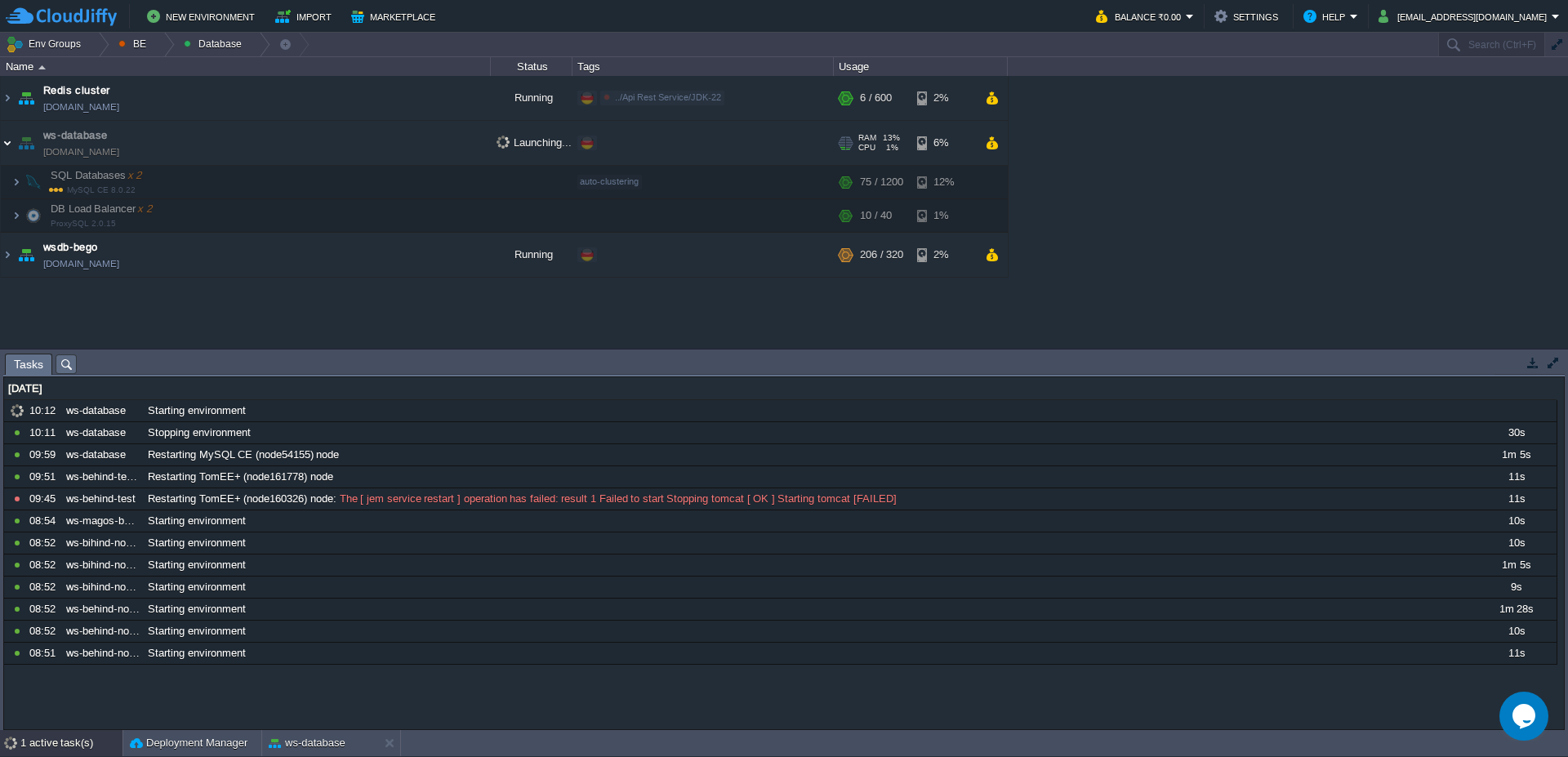
click at [4, 151] on img at bounding box center [7, 143] width 13 height 44
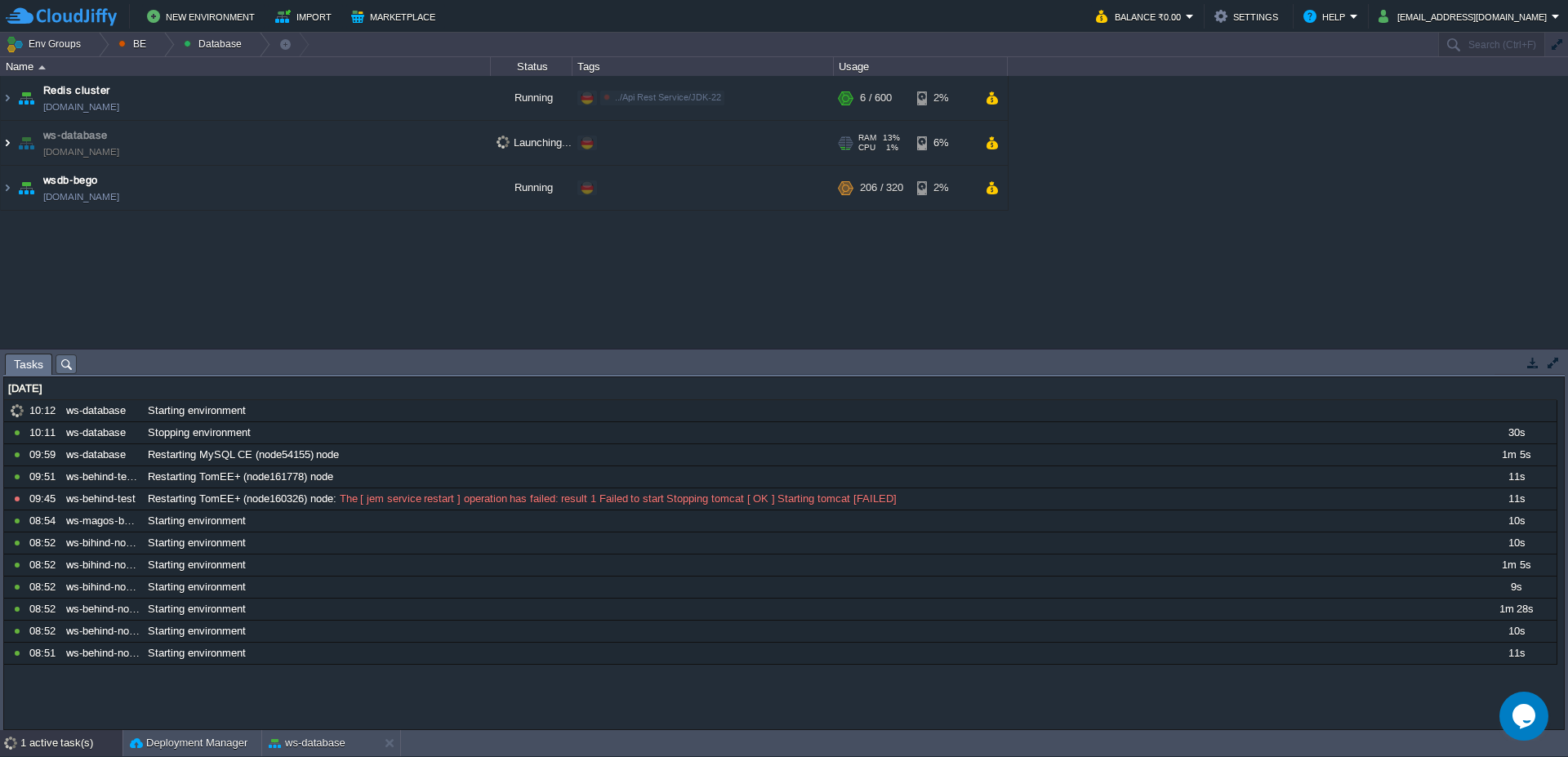
click at [12, 142] on img at bounding box center [7, 143] width 13 height 44
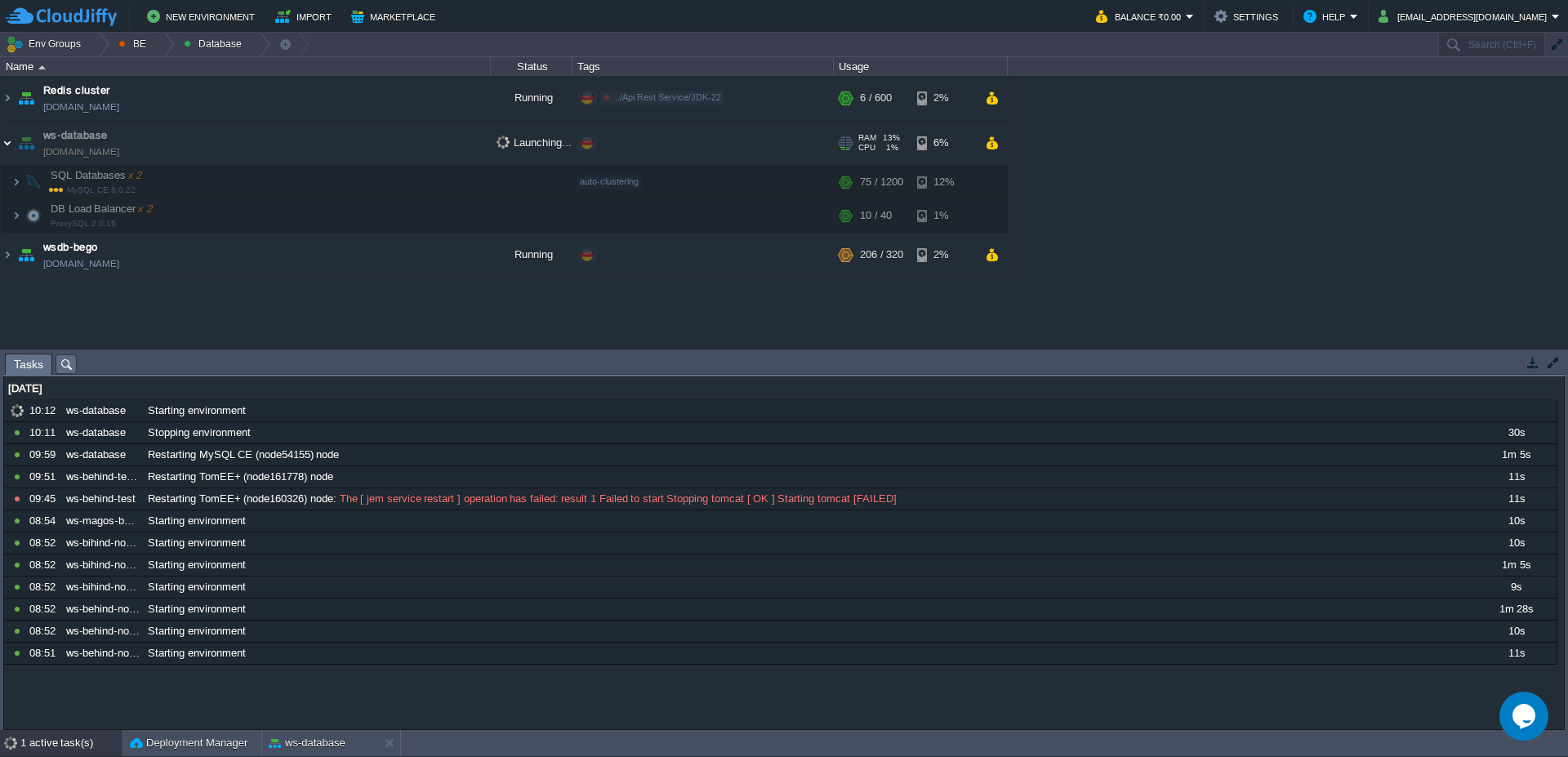
click at [12, 142] on img at bounding box center [7, 143] width 13 height 44
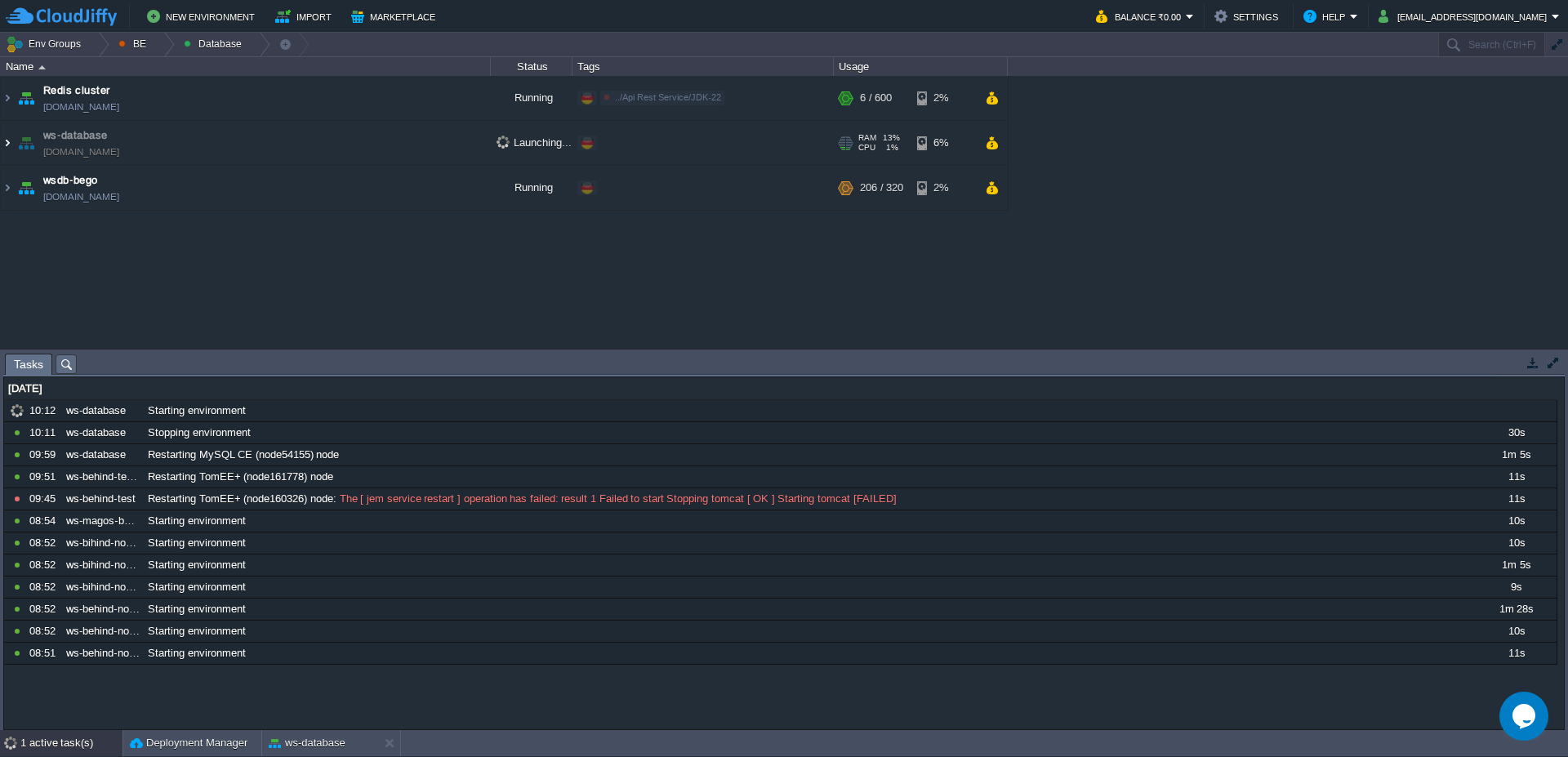
click at [3, 144] on img at bounding box center [7, 143] width 13 height 44
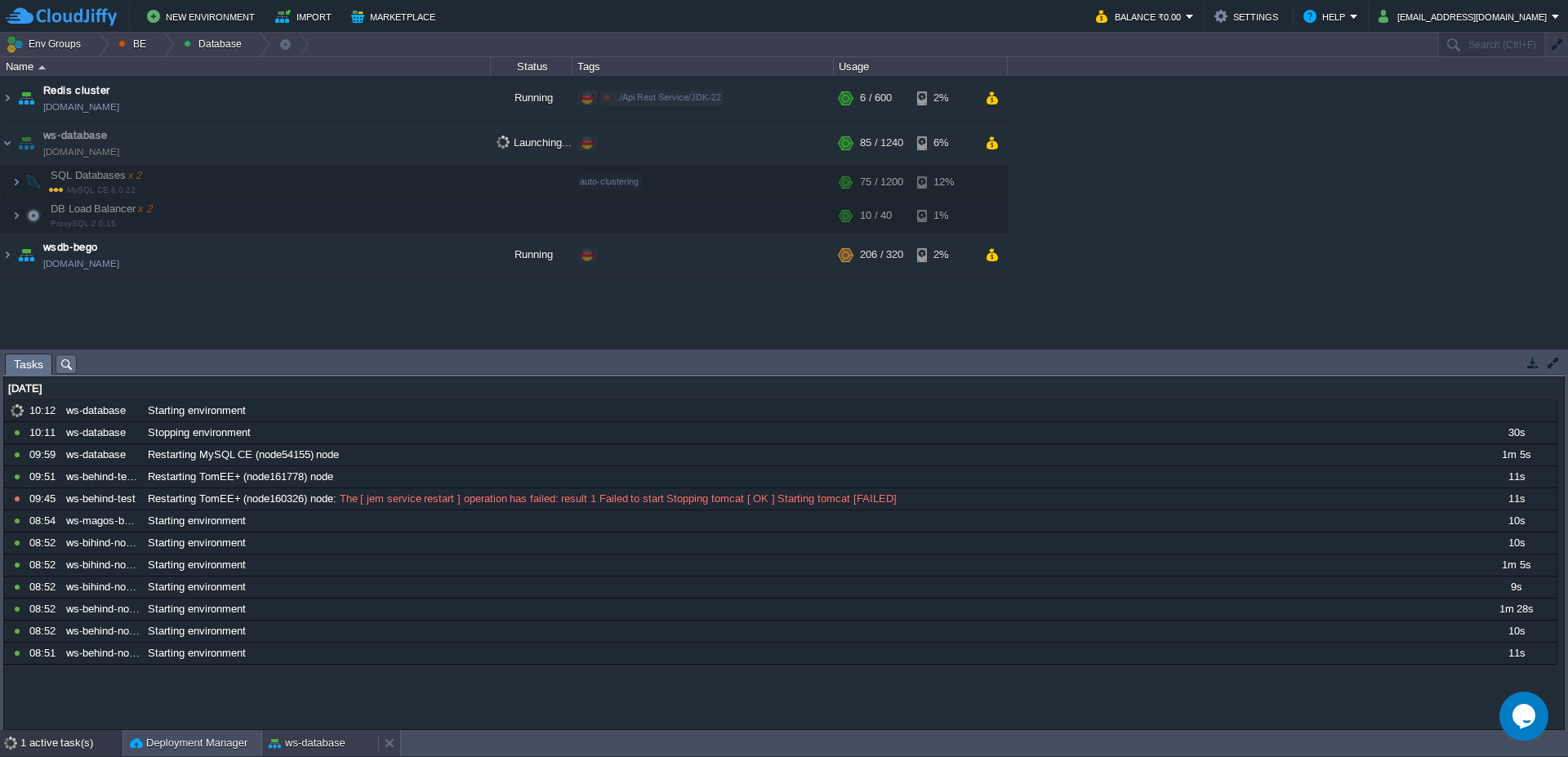
click at [328, 751] on div "ws-database" at bounding box center [320, 743] width 116 height 26
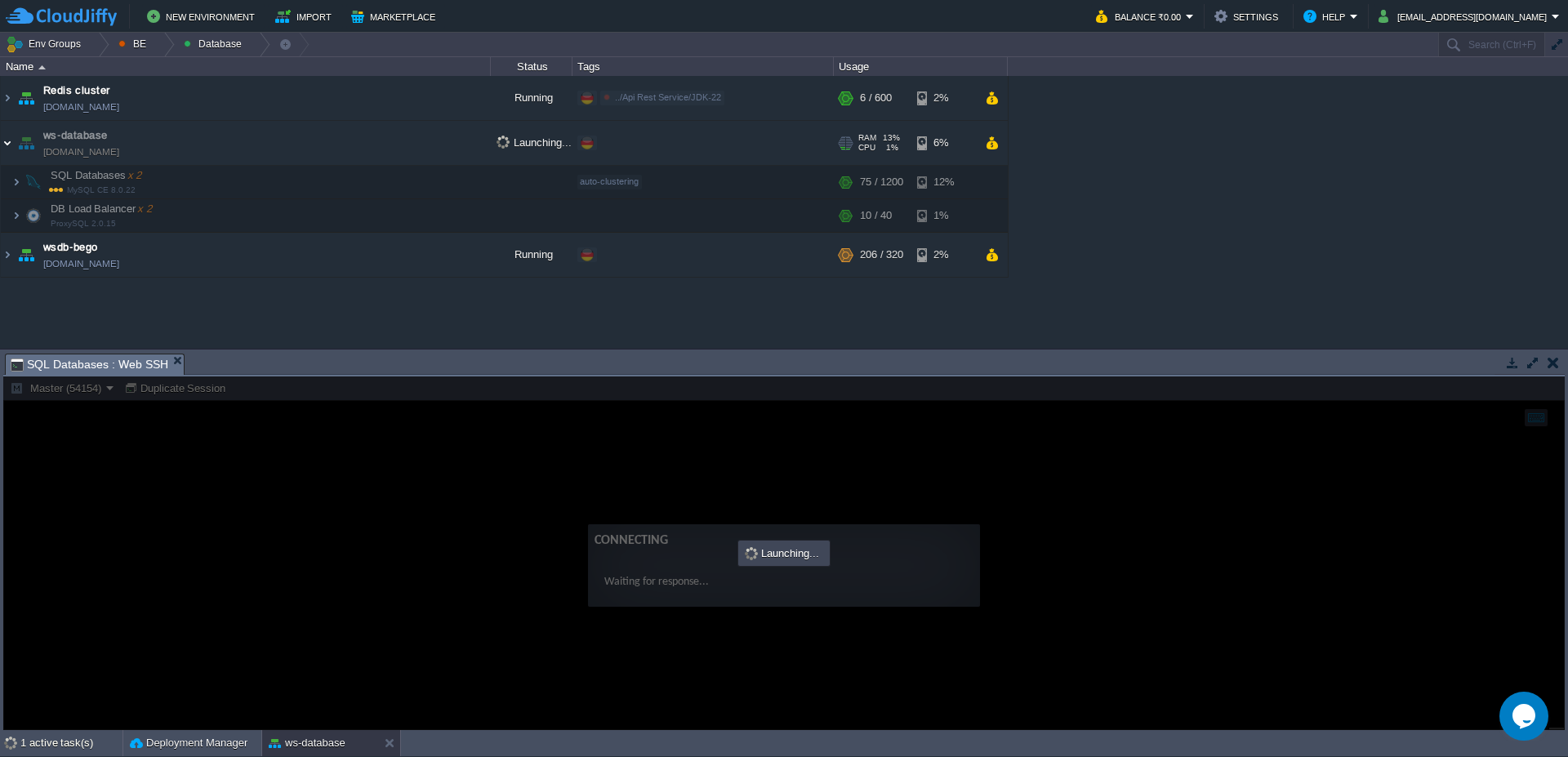
click at [13, 151] on img at bounding box center [7, 143] width 13 height 44
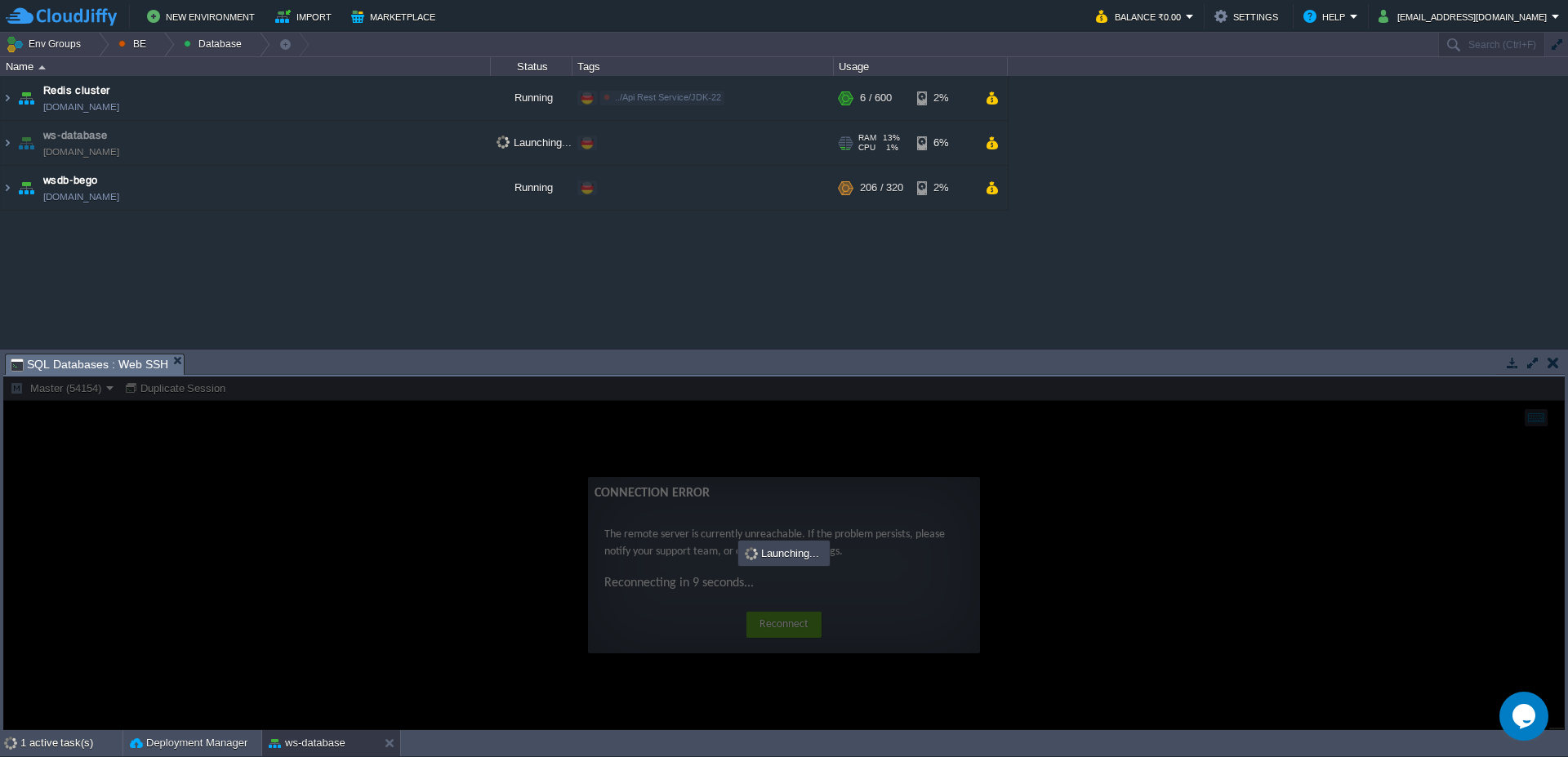
click at [512, 142] on span "Launching..." at bounding box center [534, 142] width 75 height 13
click at [10, 142] on img at bounding box center [7, 143] width 13 height 44
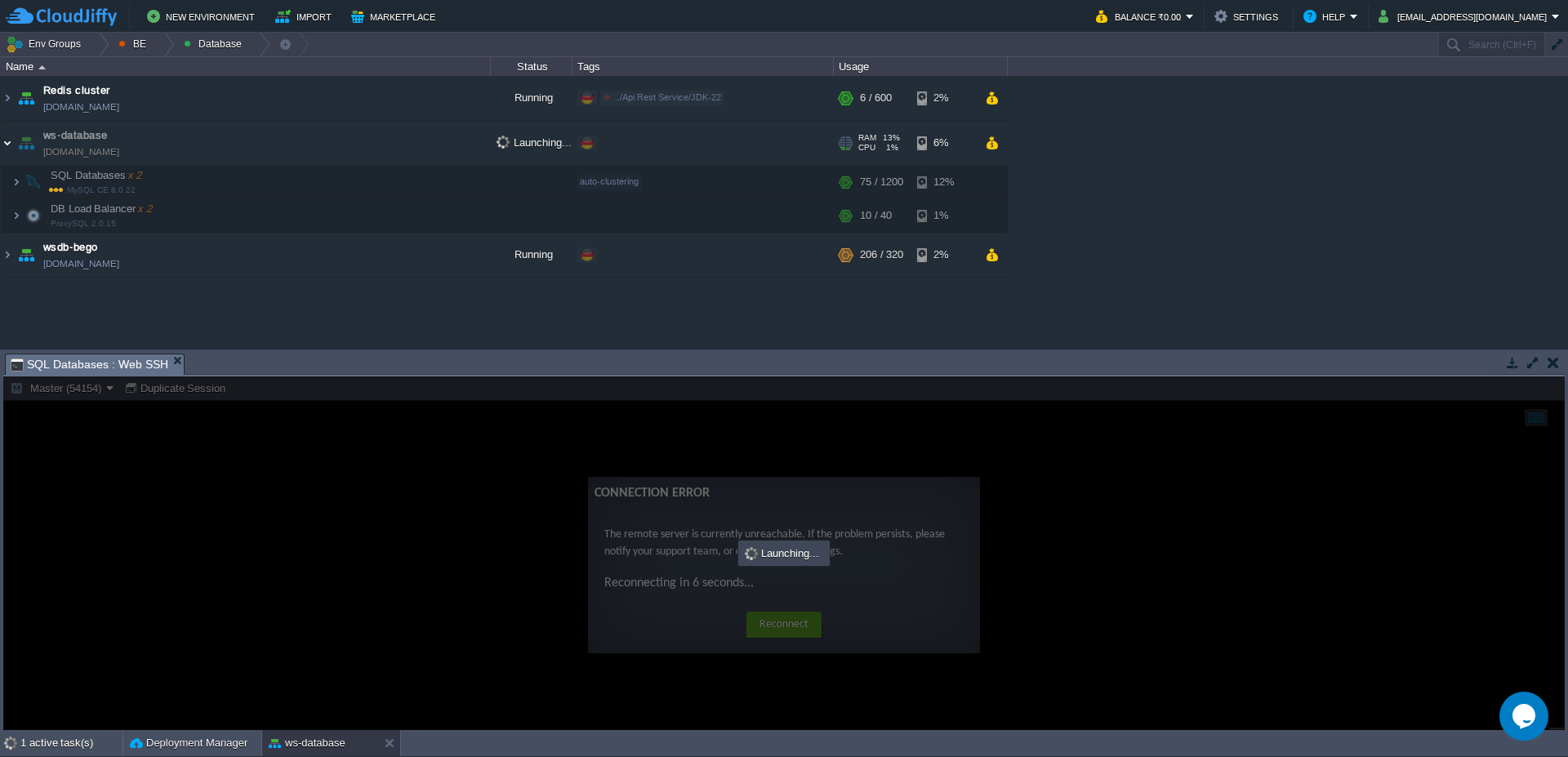
click at [9, 141] on img at bounding box center [7, 143] width 13 height 44
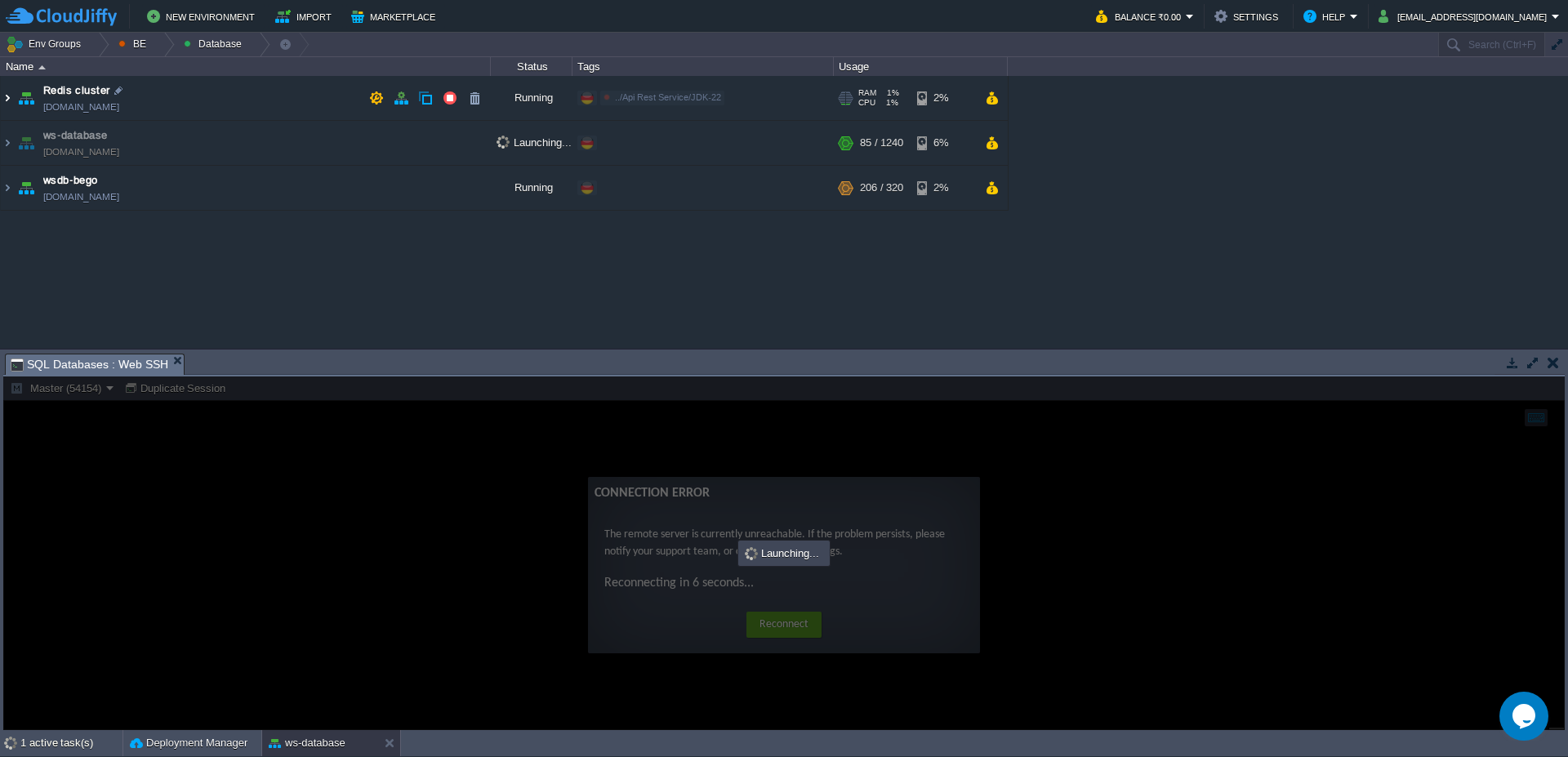
click at [5, 100] on img at bounding box center [7, 98] width 13 height 44
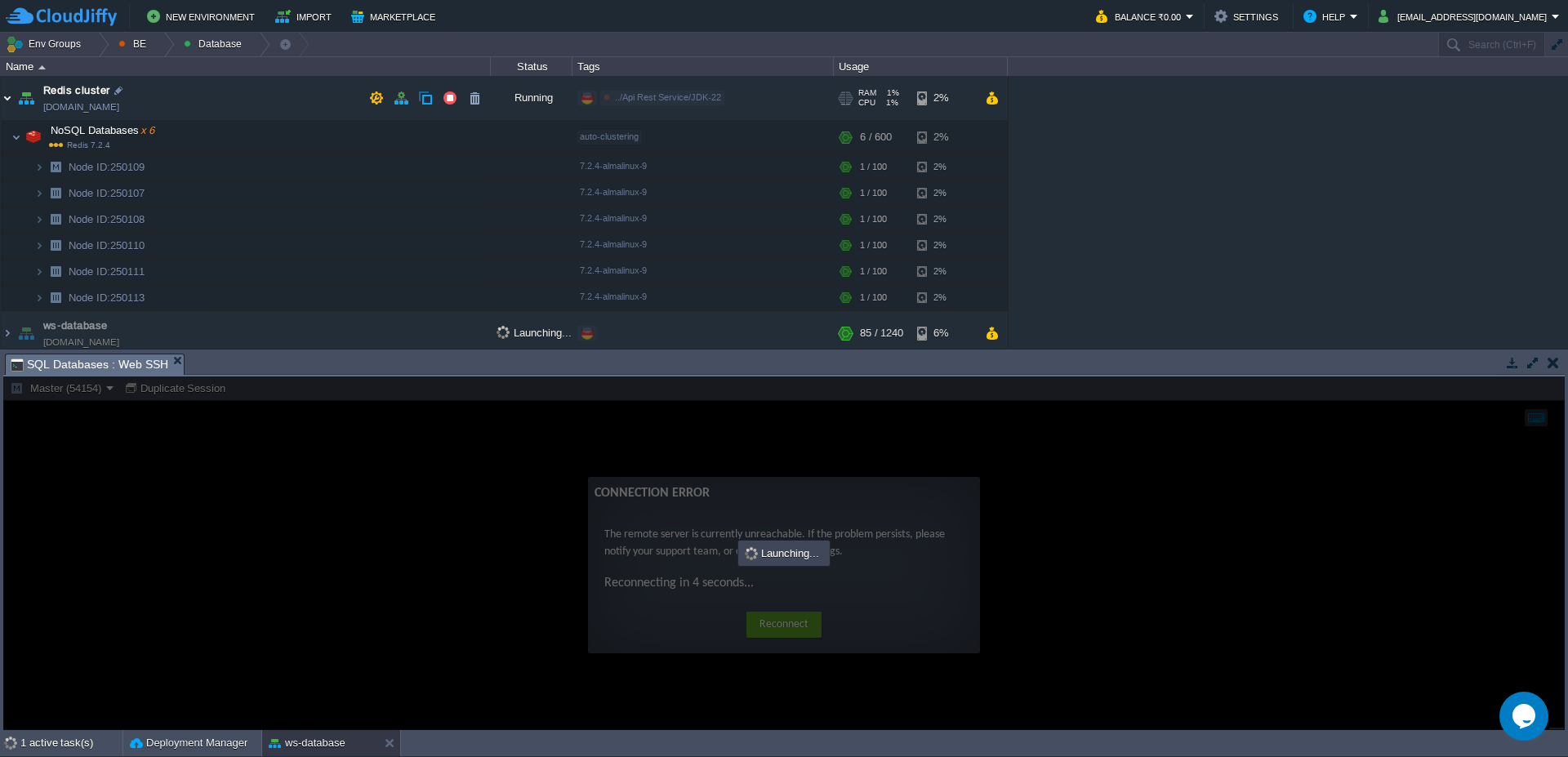
click at [5, 100] on img at bounding box center [7, 98] width 13 height 44
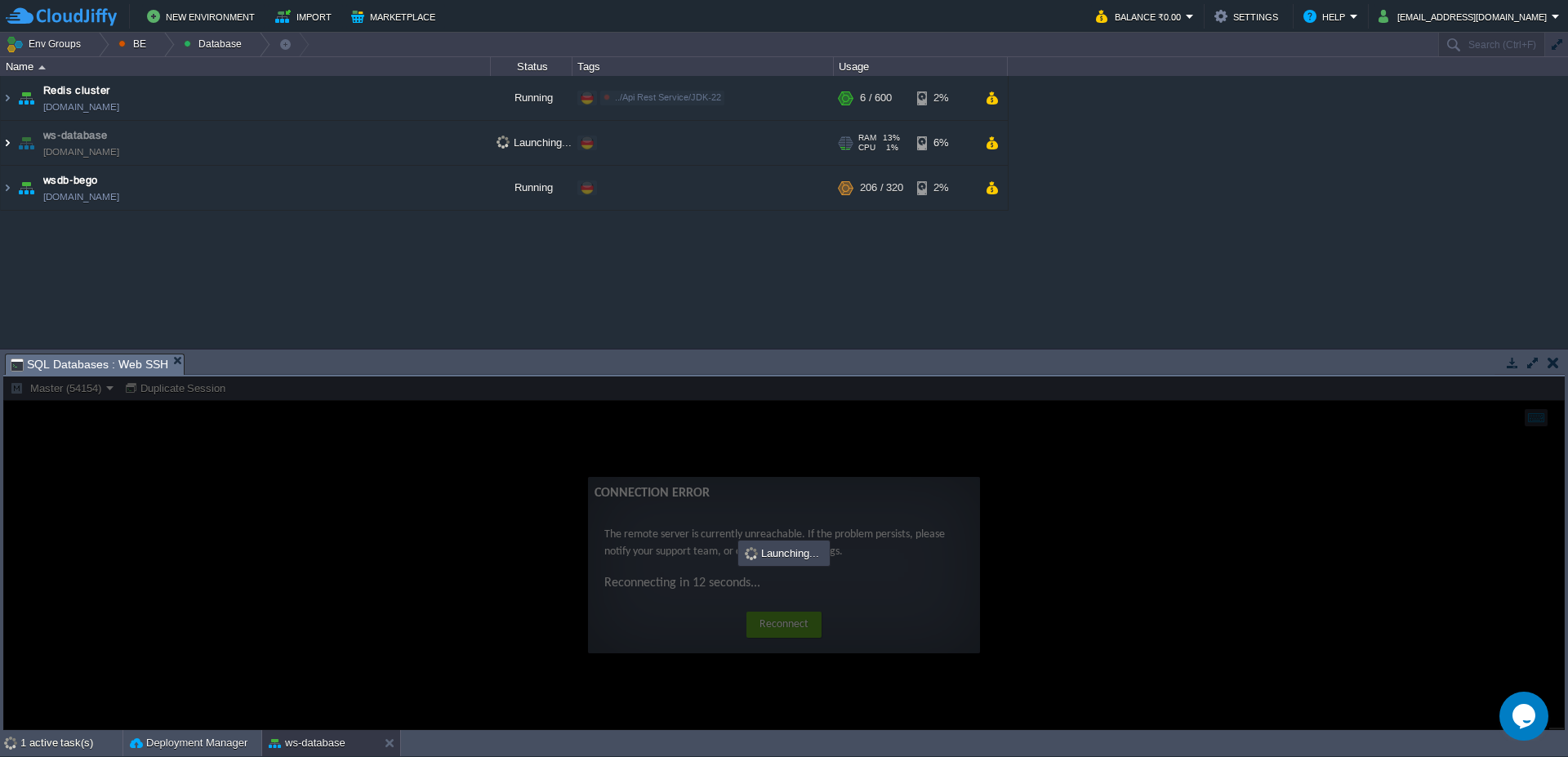
click at [8, 144] on img at bounding box center [7, 143] width 13 height 44
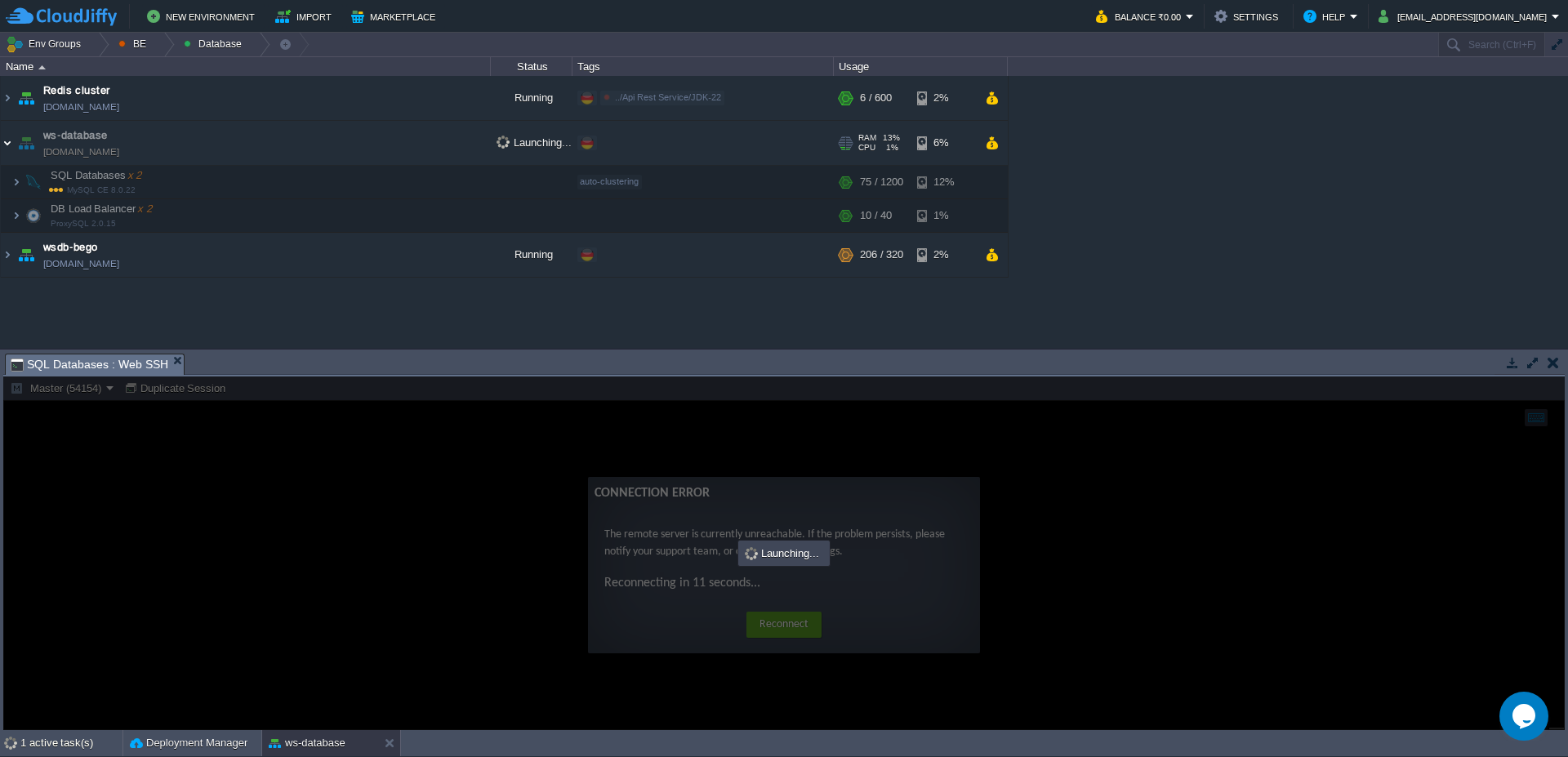
click at [8, 144] on img at bounding box center [7, 143] width 13 height 44
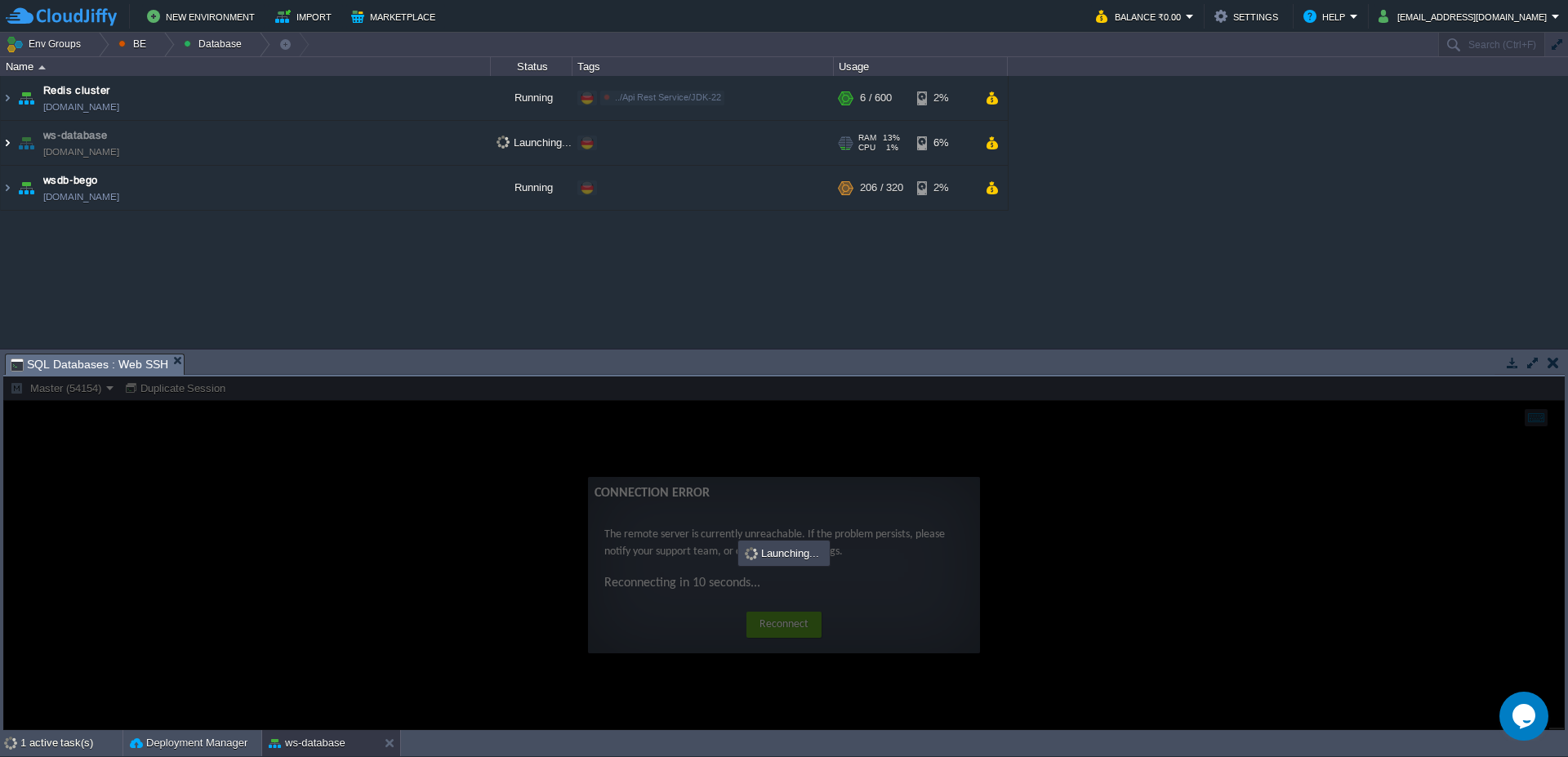
click at [8, 144] on img at bounding box center [7, 143] width 13 height 44
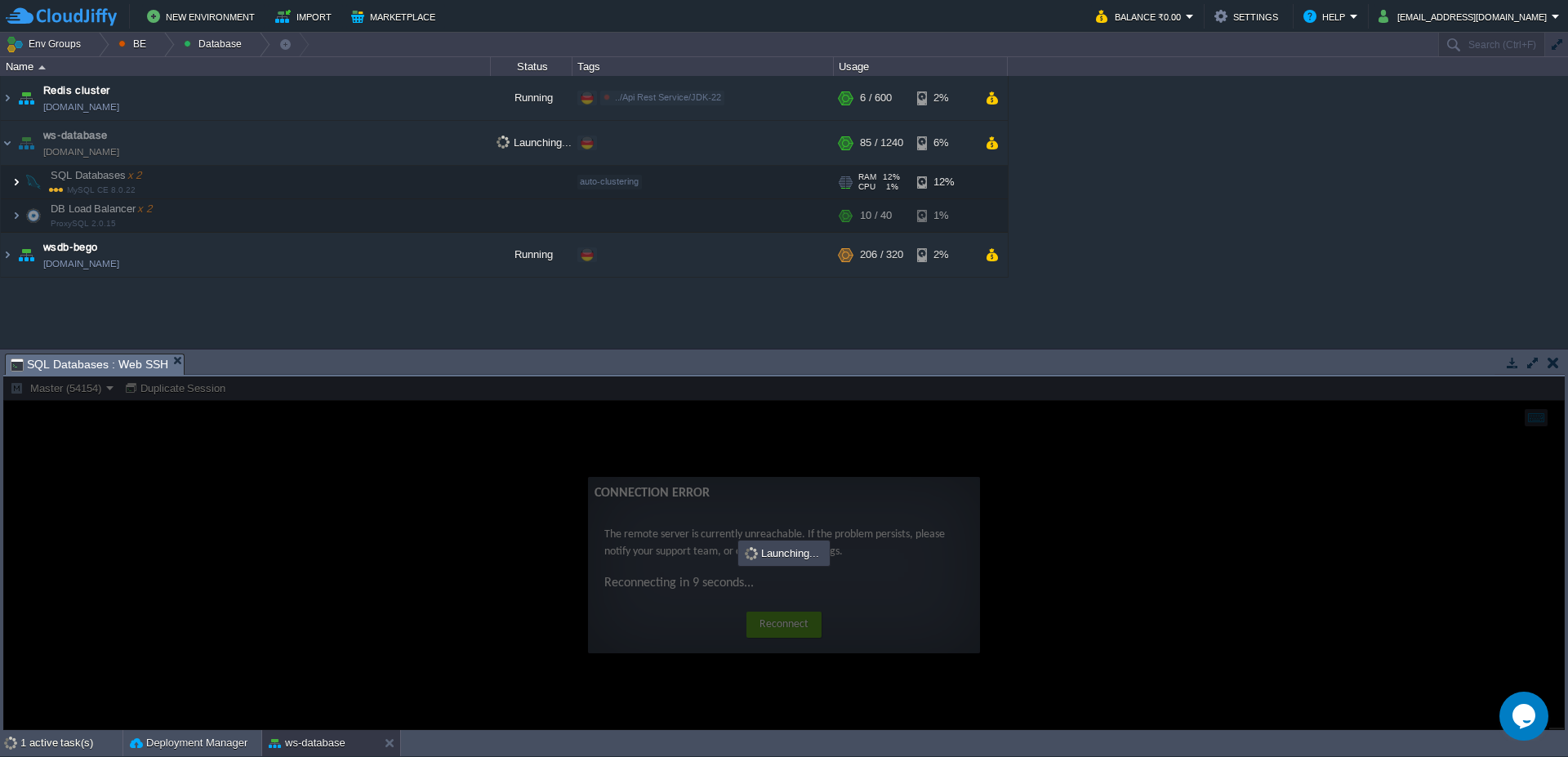
click at [16, 187] on img at bounding box center [16, 181] width 10 height 32
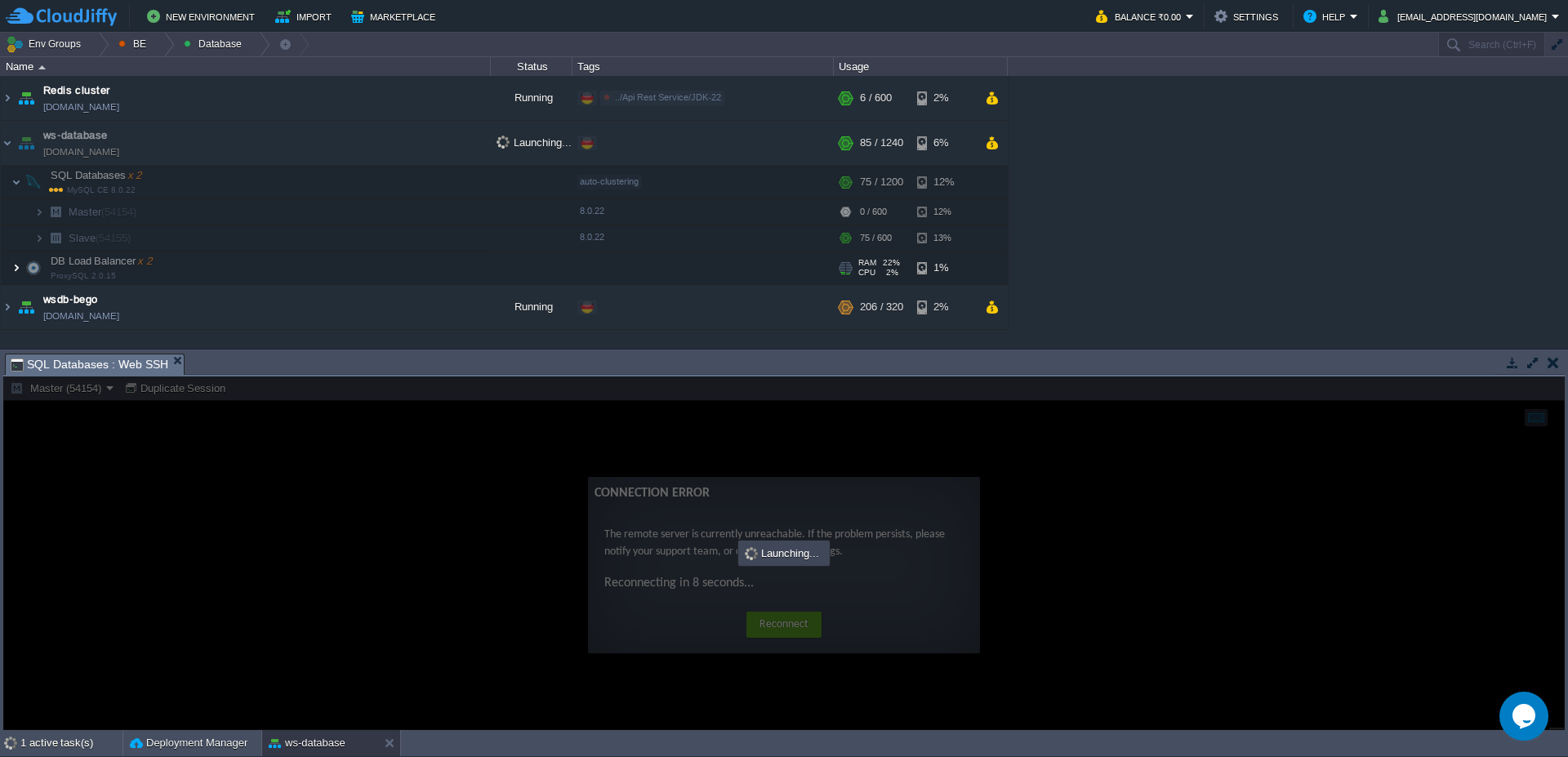
click at [15, 263] on img at bounding box center [16, 267] width 10 height 32
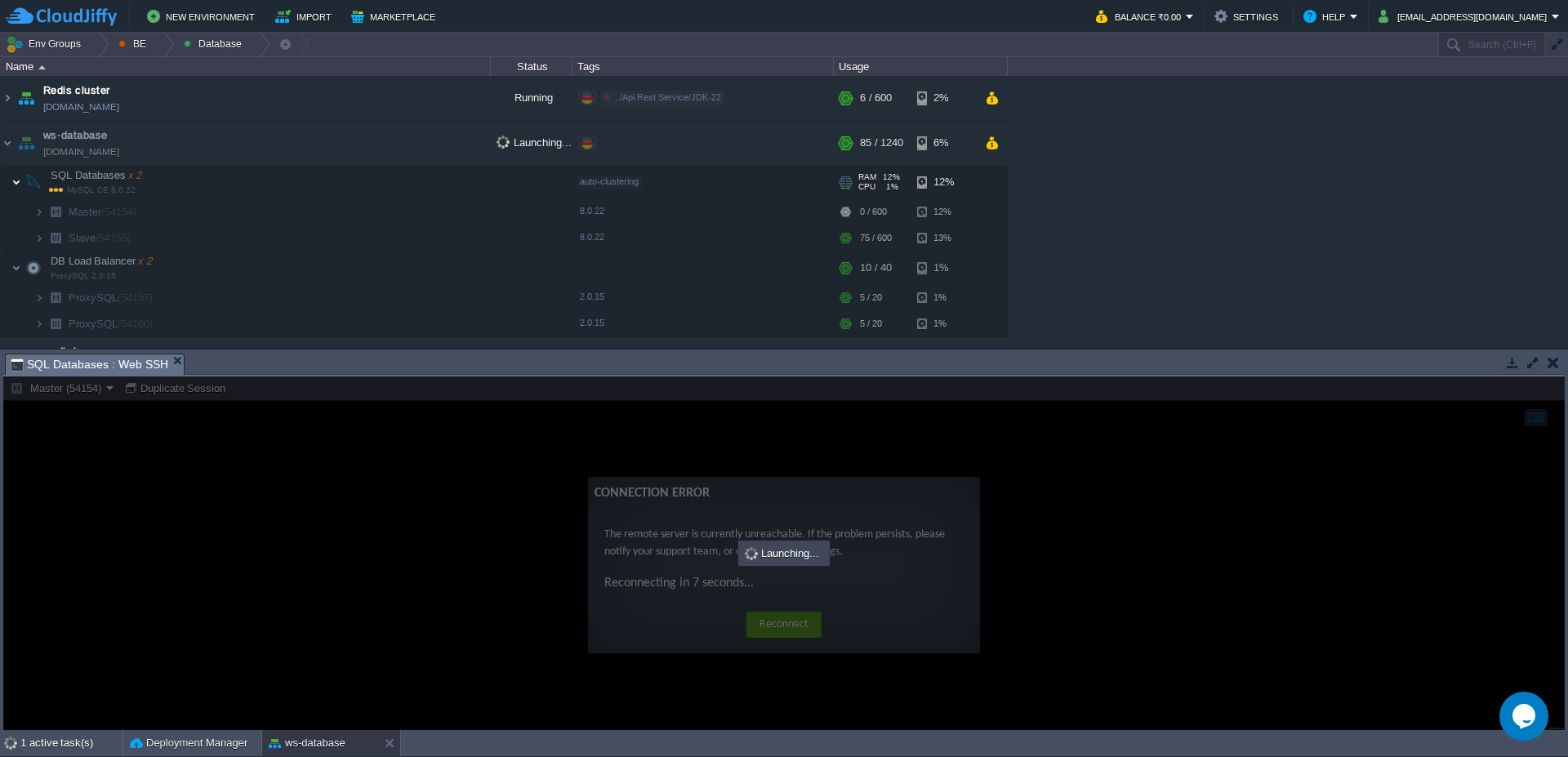
click at [17, 174] on img at bounding box center [16, 181] width 10 height 32
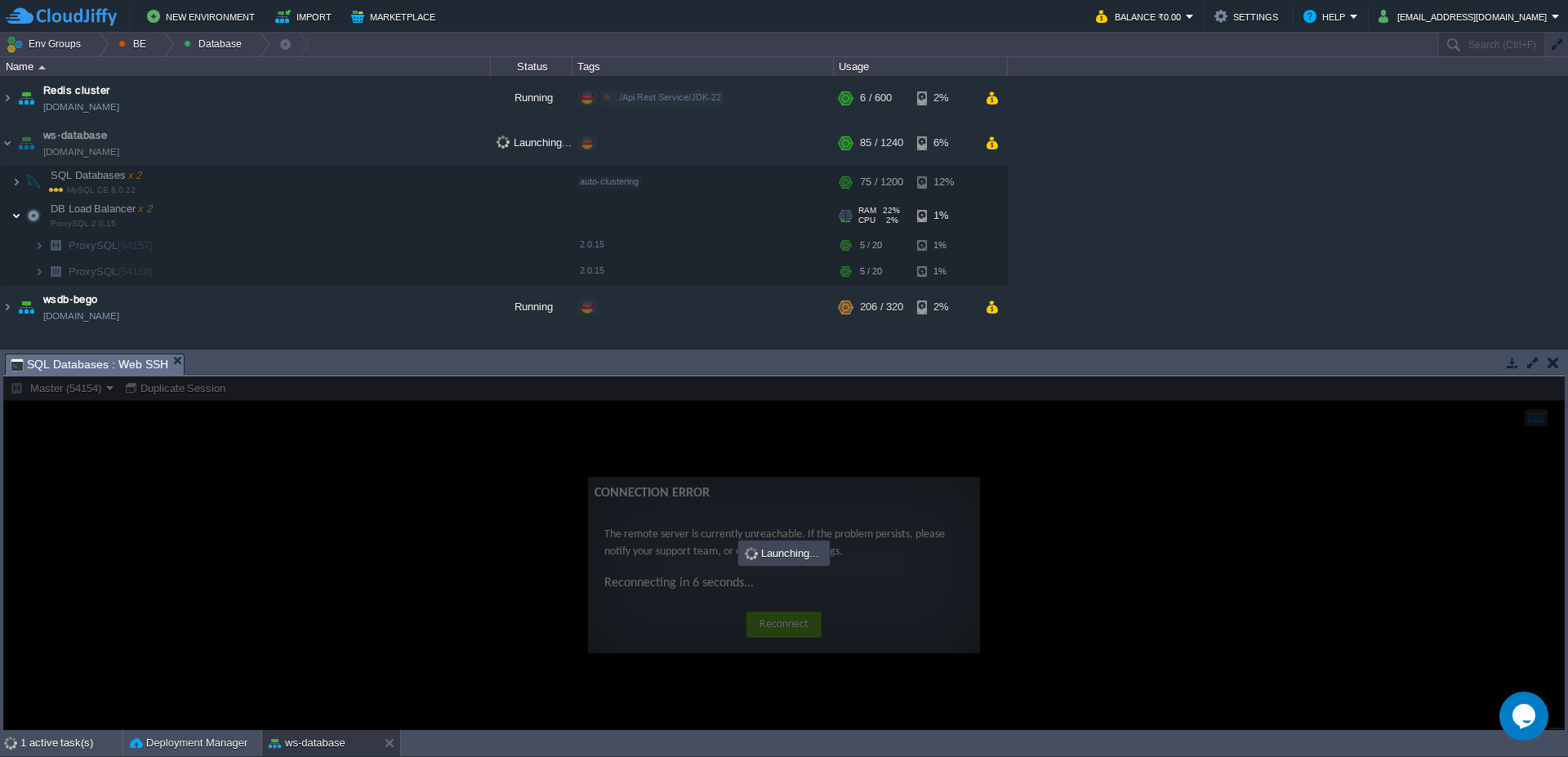
click at [11, 212] on img at bounding box center [16, 215] width 10 height 32
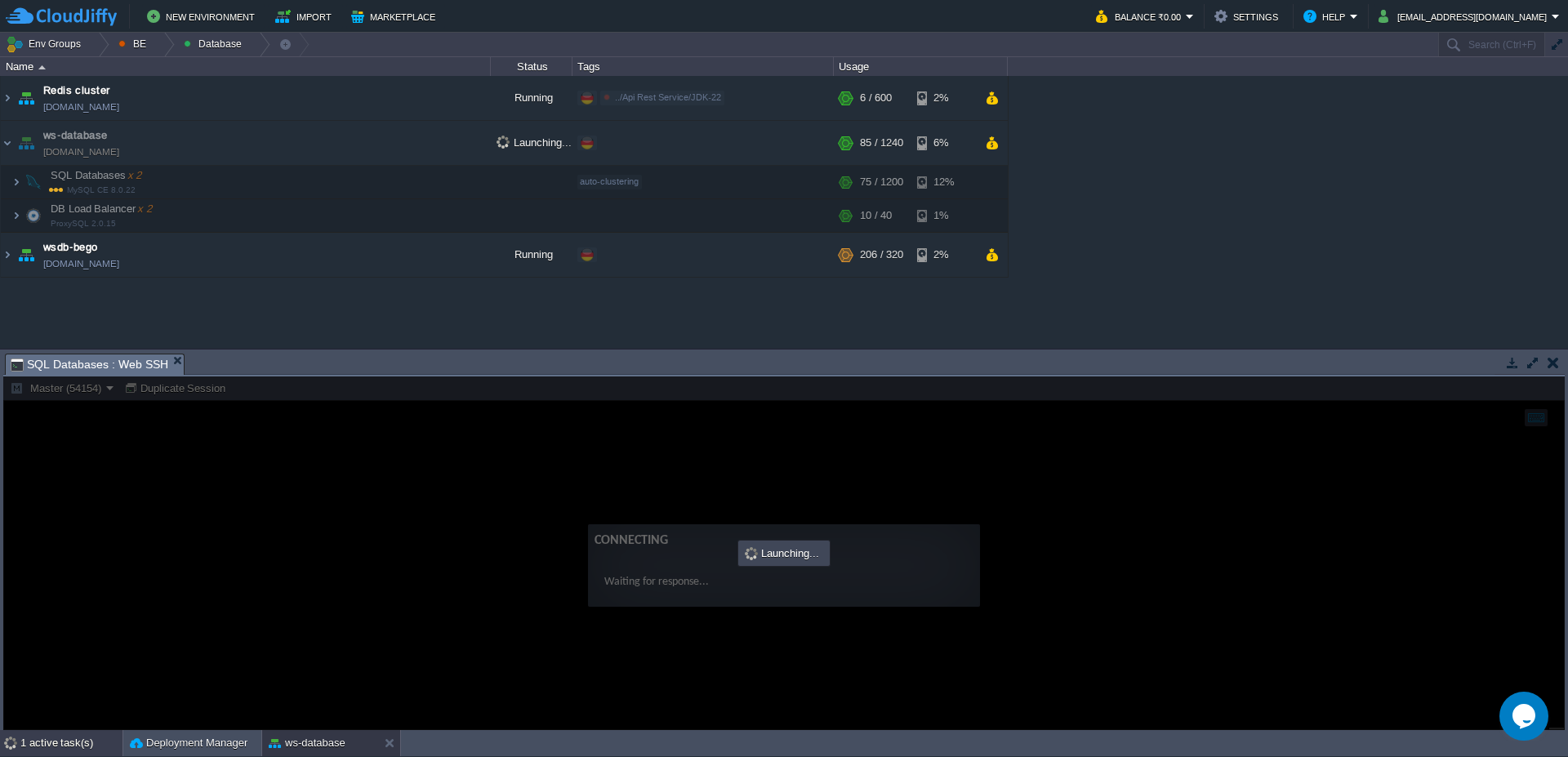
click at [74, 747] on div "1 active task(s)" at bounding box center [71, 743] width 102 height 26
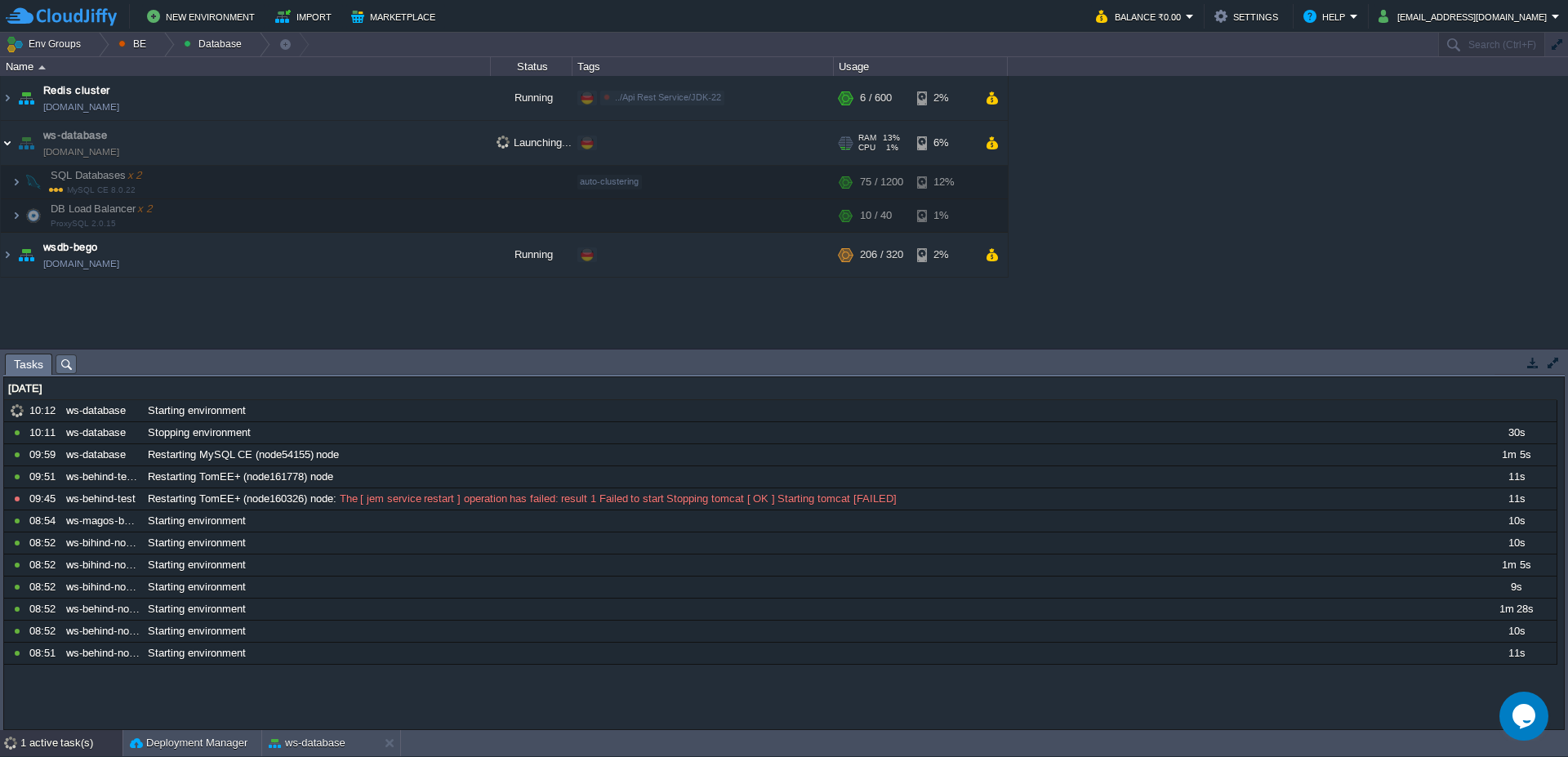
click at [2, 145] on img at bounding box center [7, 143] width 13 height 44
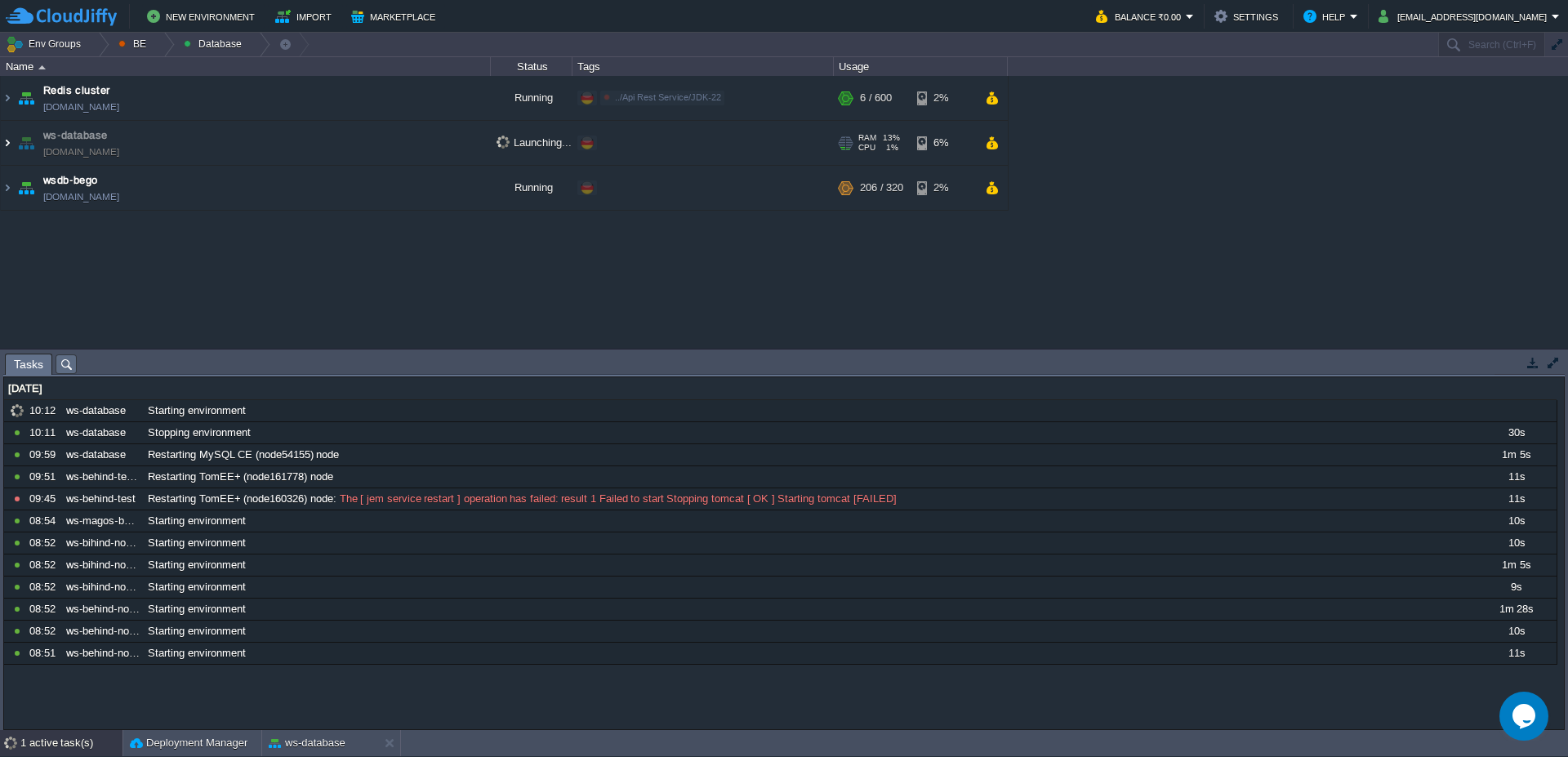
click at [2, 145] on img at bounding box center [7, 143] width 13 height 44
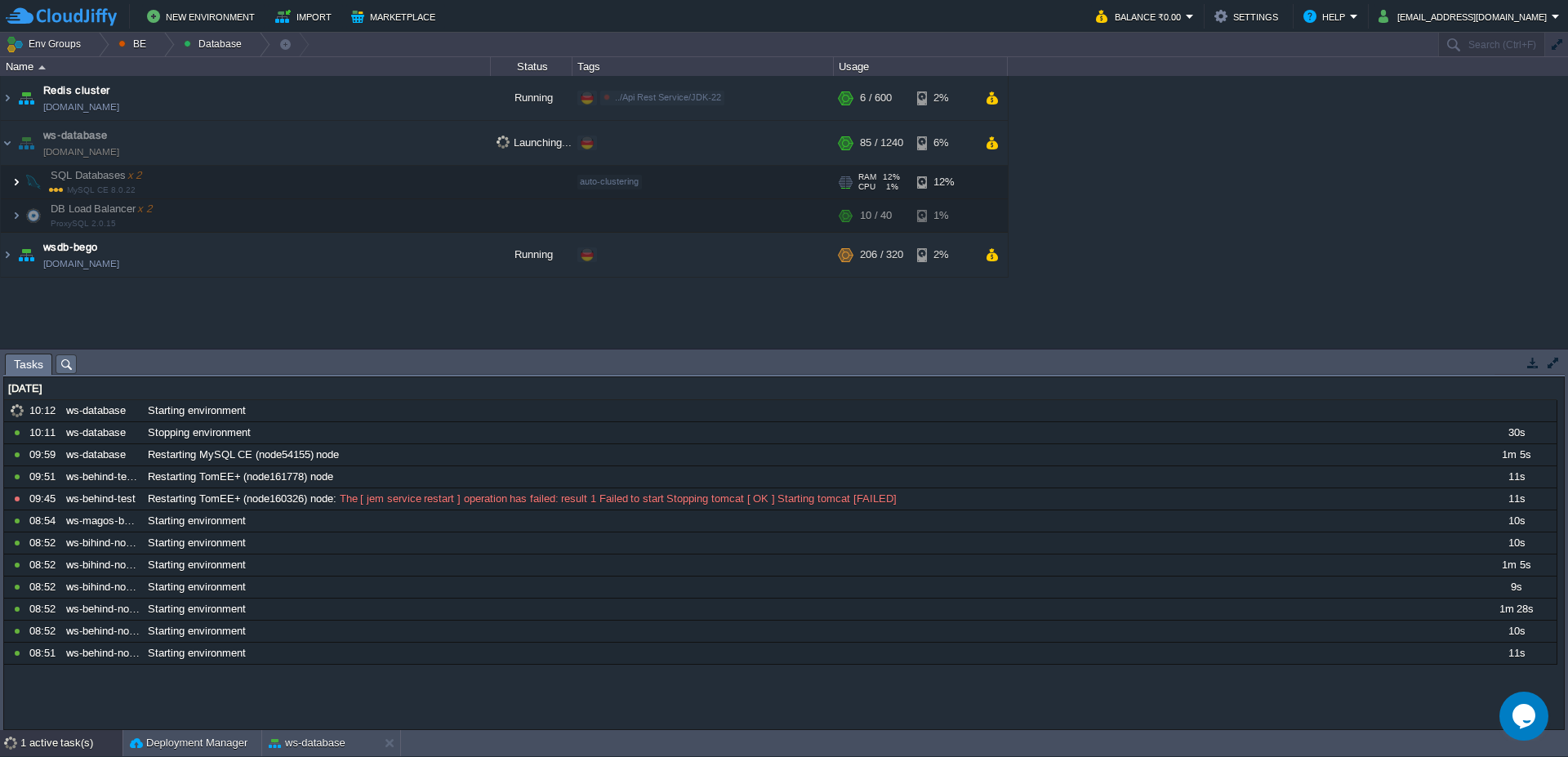
click at [13, 186] on img at bounding box center [16, 181] width 10 height 32
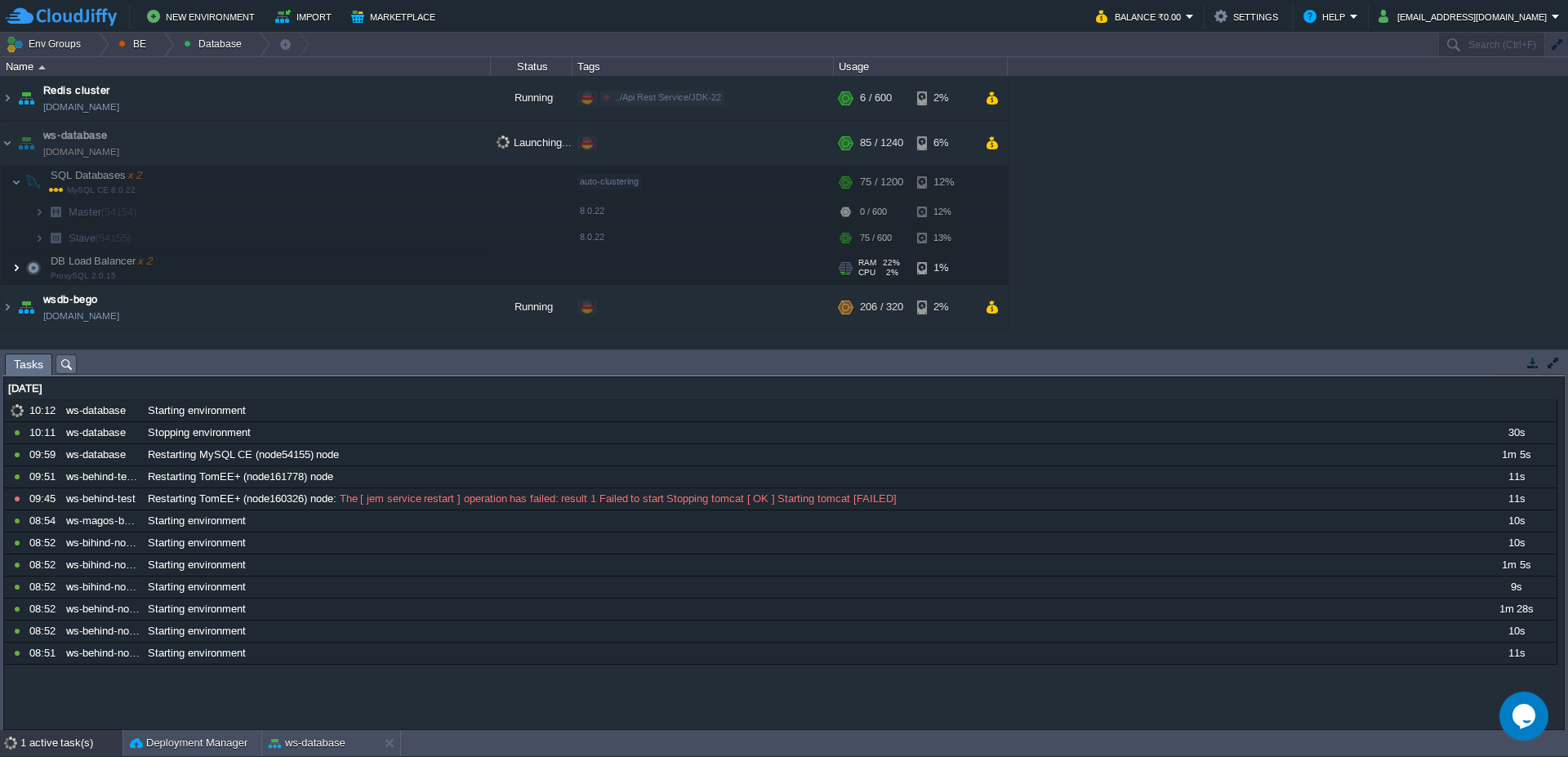
click at [16, 274] on img at bounding box center [16, 267] width 10 height 32
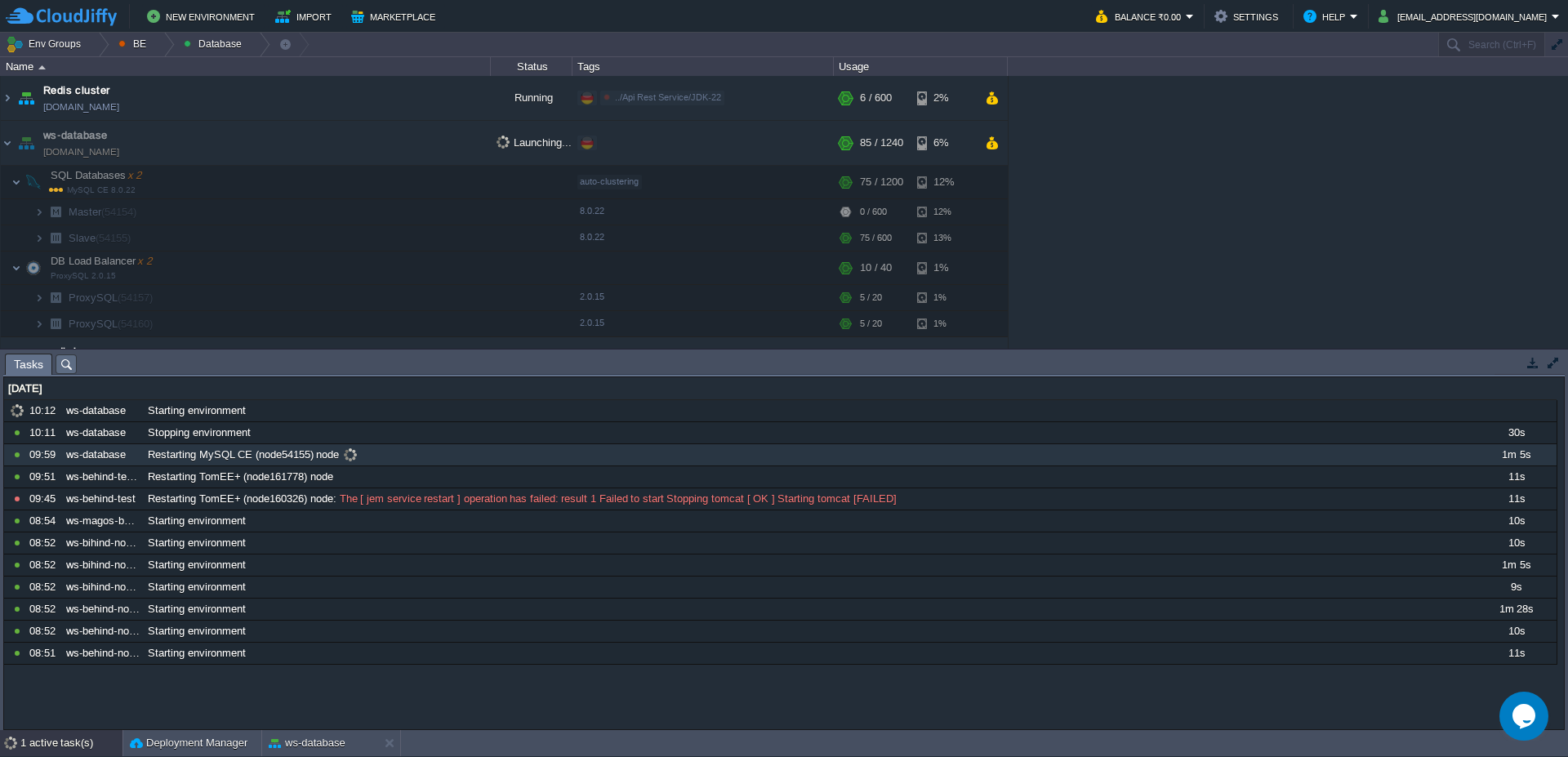
click at [348, 455] on span at bounding box center [349, 454] width 22 height 15
click at [353, 456] on span at bounding box center [349, 454] width 22 height 15
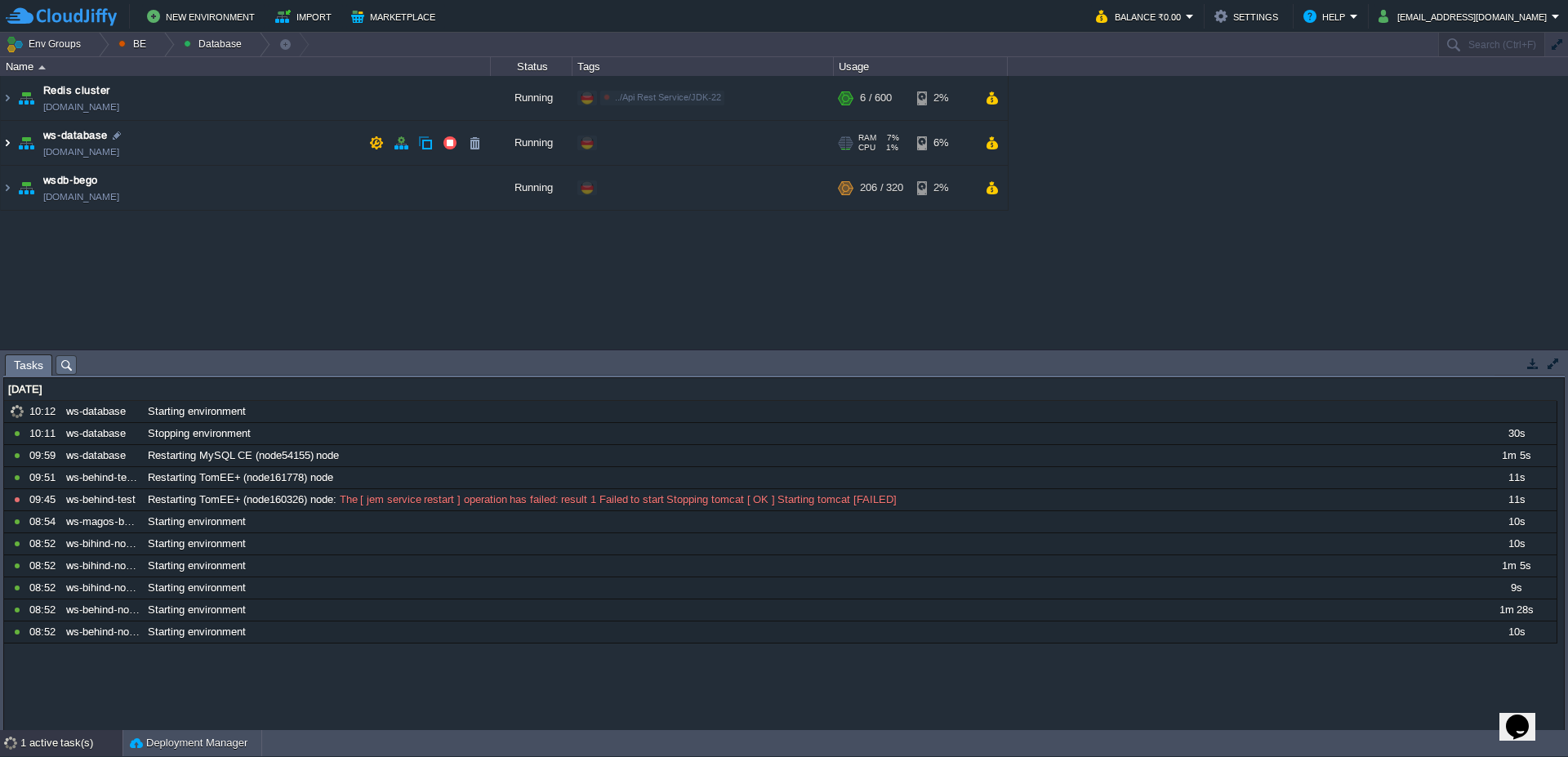
click at [1, 148] on img at bounding box center [7, 143] width 13 height 44
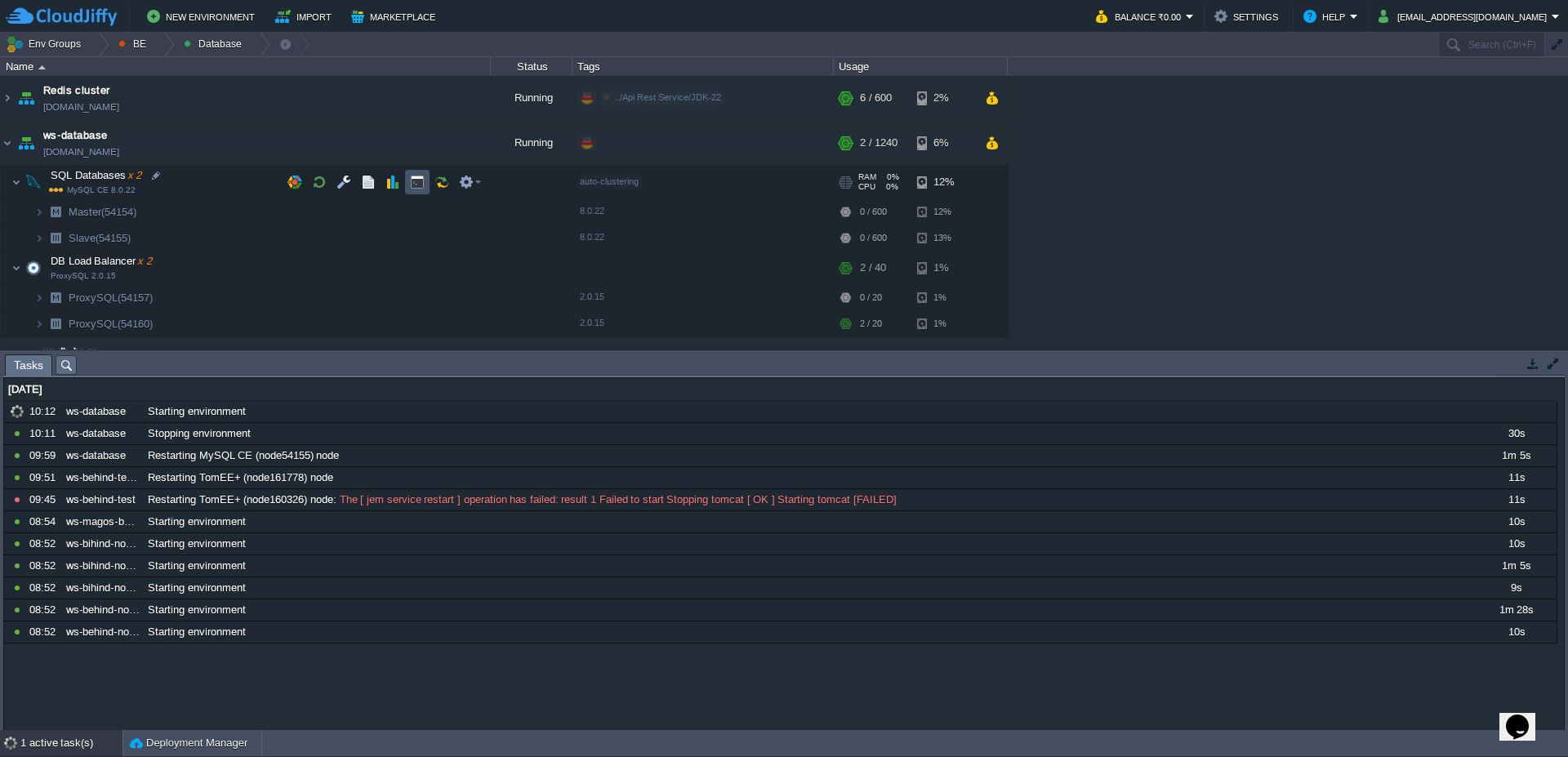
click at [411, 187] on button "button" at bounding box center [417, 182] width 15 height 15
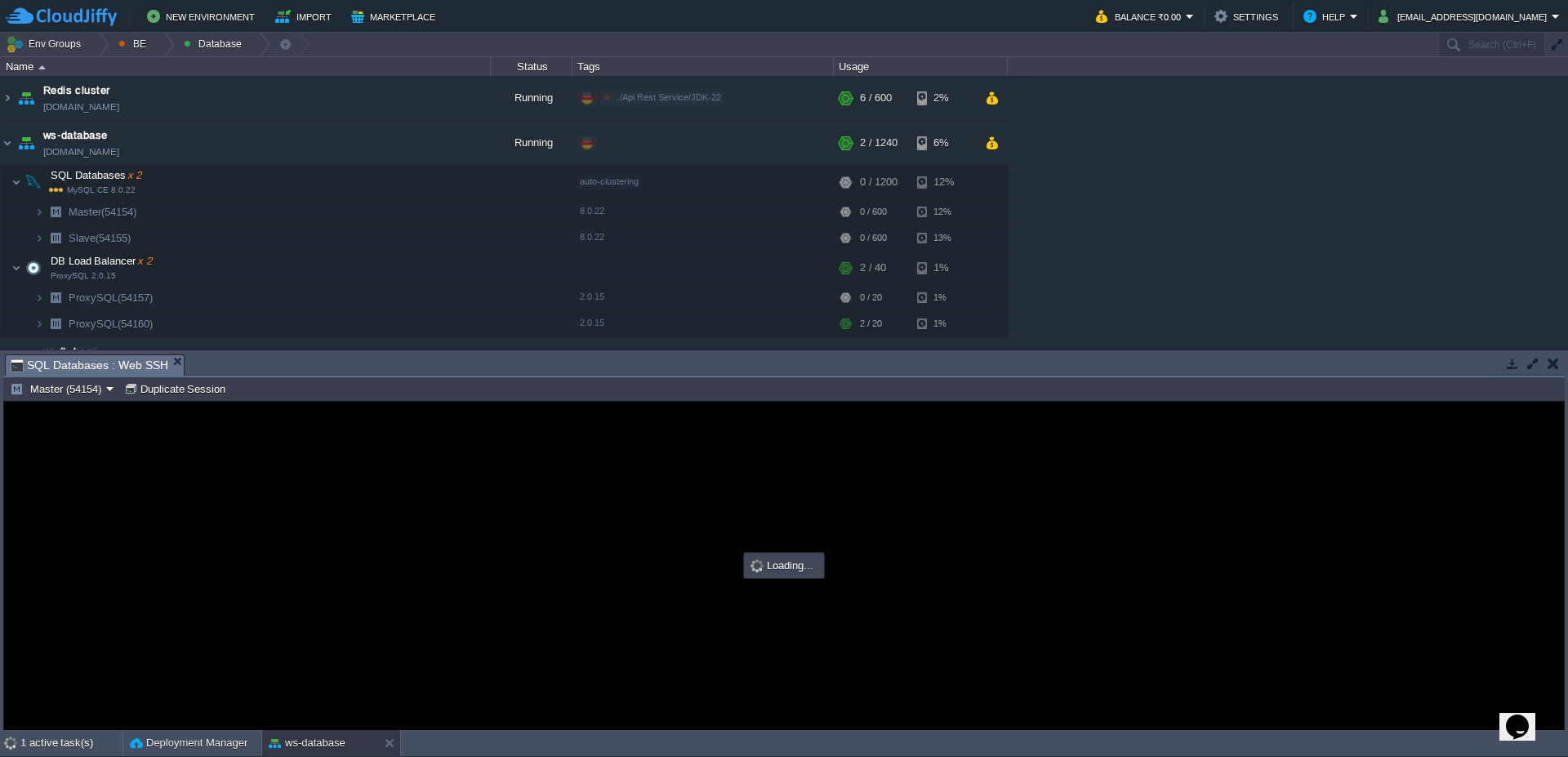
type input "#000000"
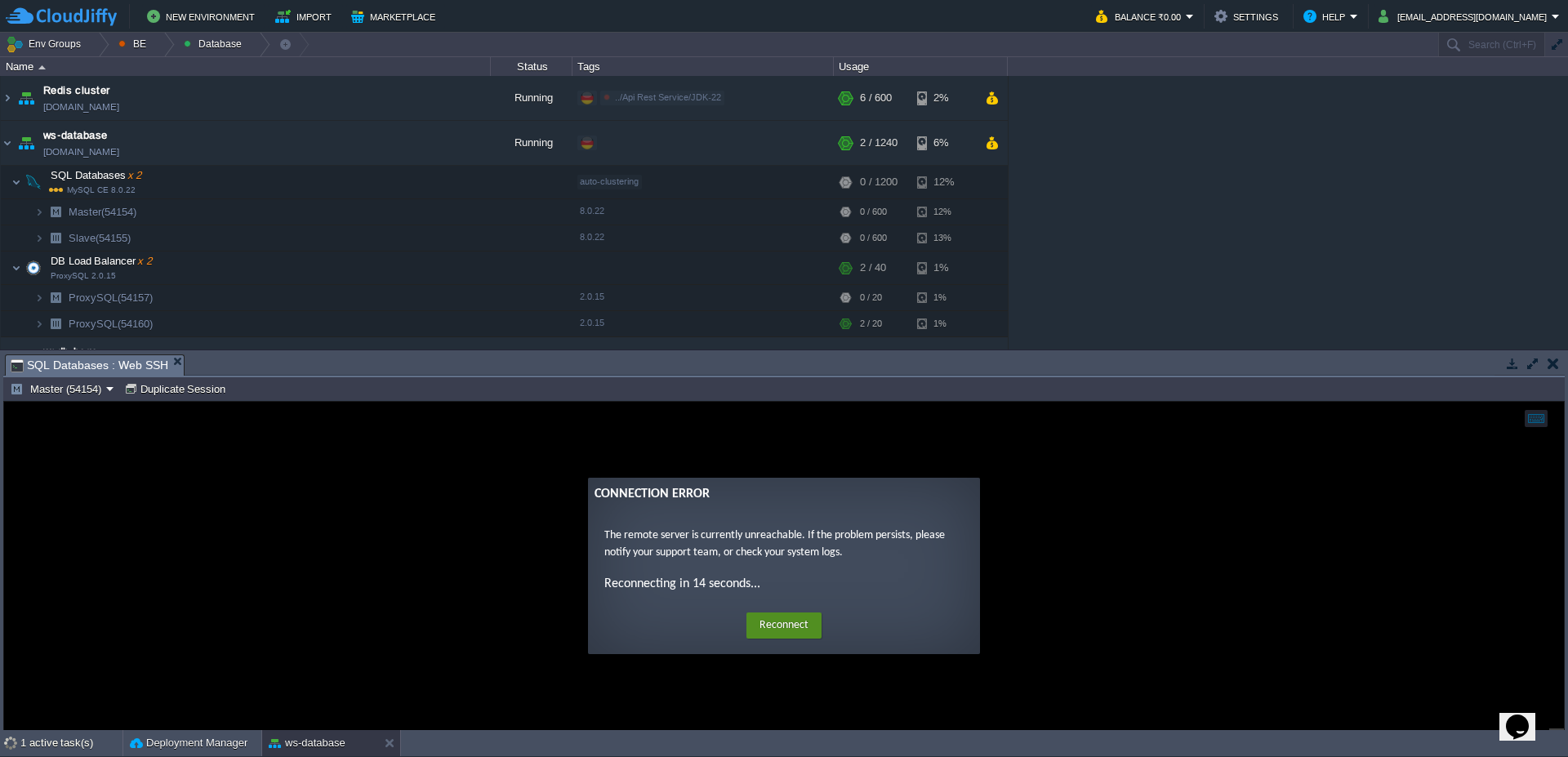
click at [802, 631] on button "Reconnect" at bounding box center [784, 626] width 75 height 26
click at [803, 626] on button "Reconnect" at bounding box center [784, 626] width 75 height 26
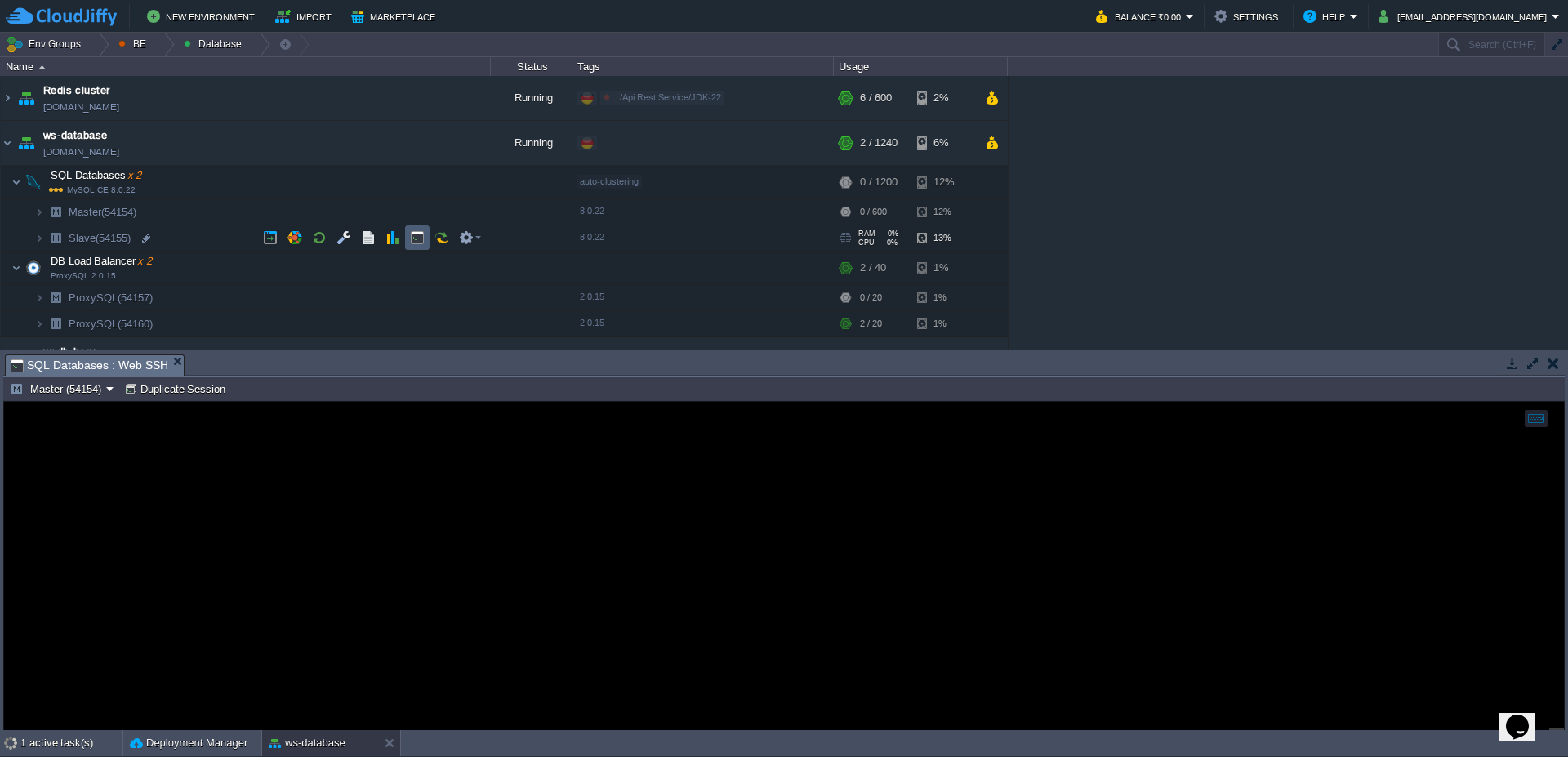
click at [411, 238] on button "button" at bounding box center [417, 237] width 15 height 15
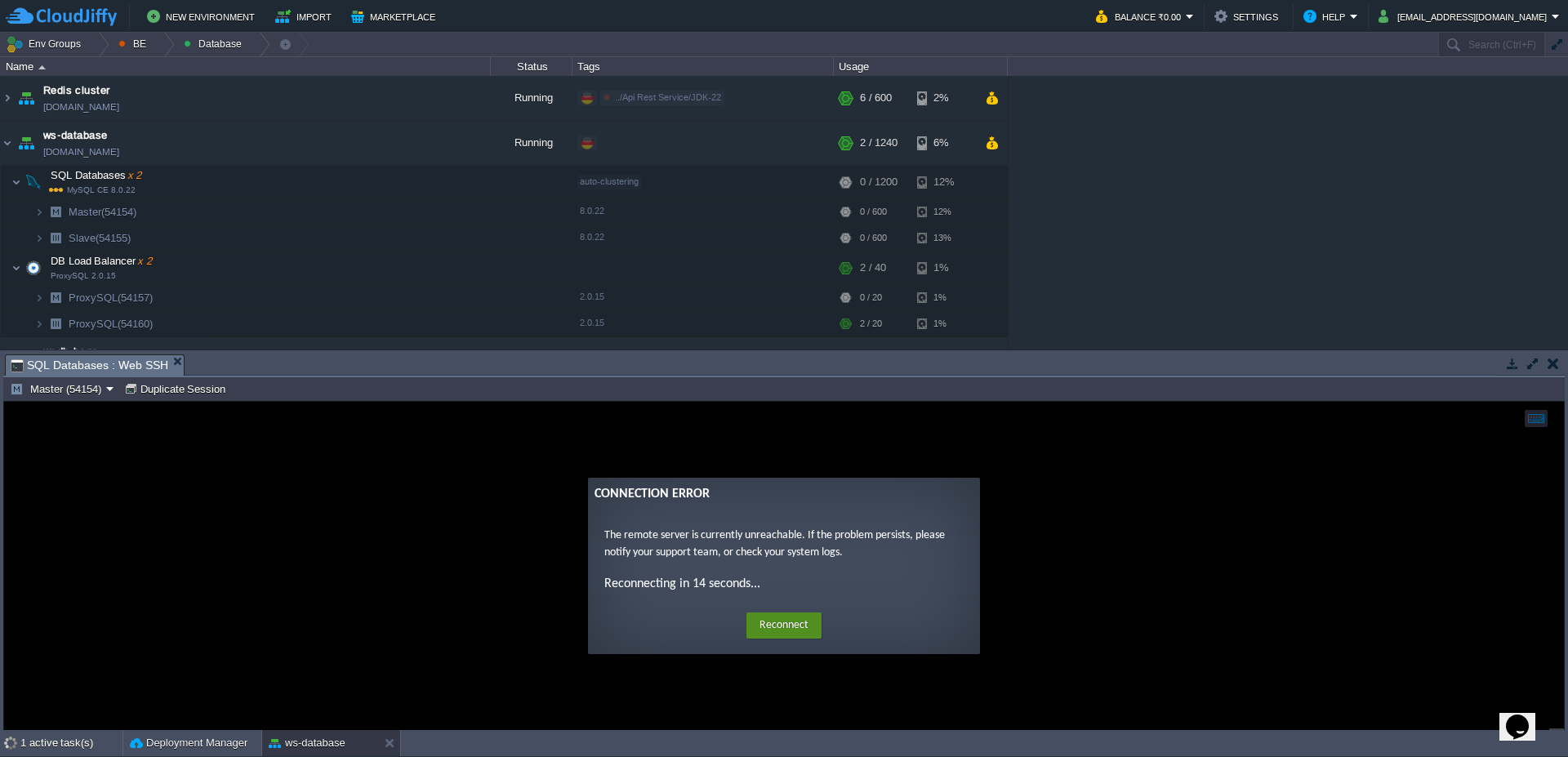
click at [776, 626] on button "Reconnect" at bounding box center [784, 626] width 75 height 26
click at [418, 180] on button "button" at bounding box center [417, 182] width 15 height 15
click at [762, 620] on button "Reconnect" at bounding box center [784, 626] width 75 height 26
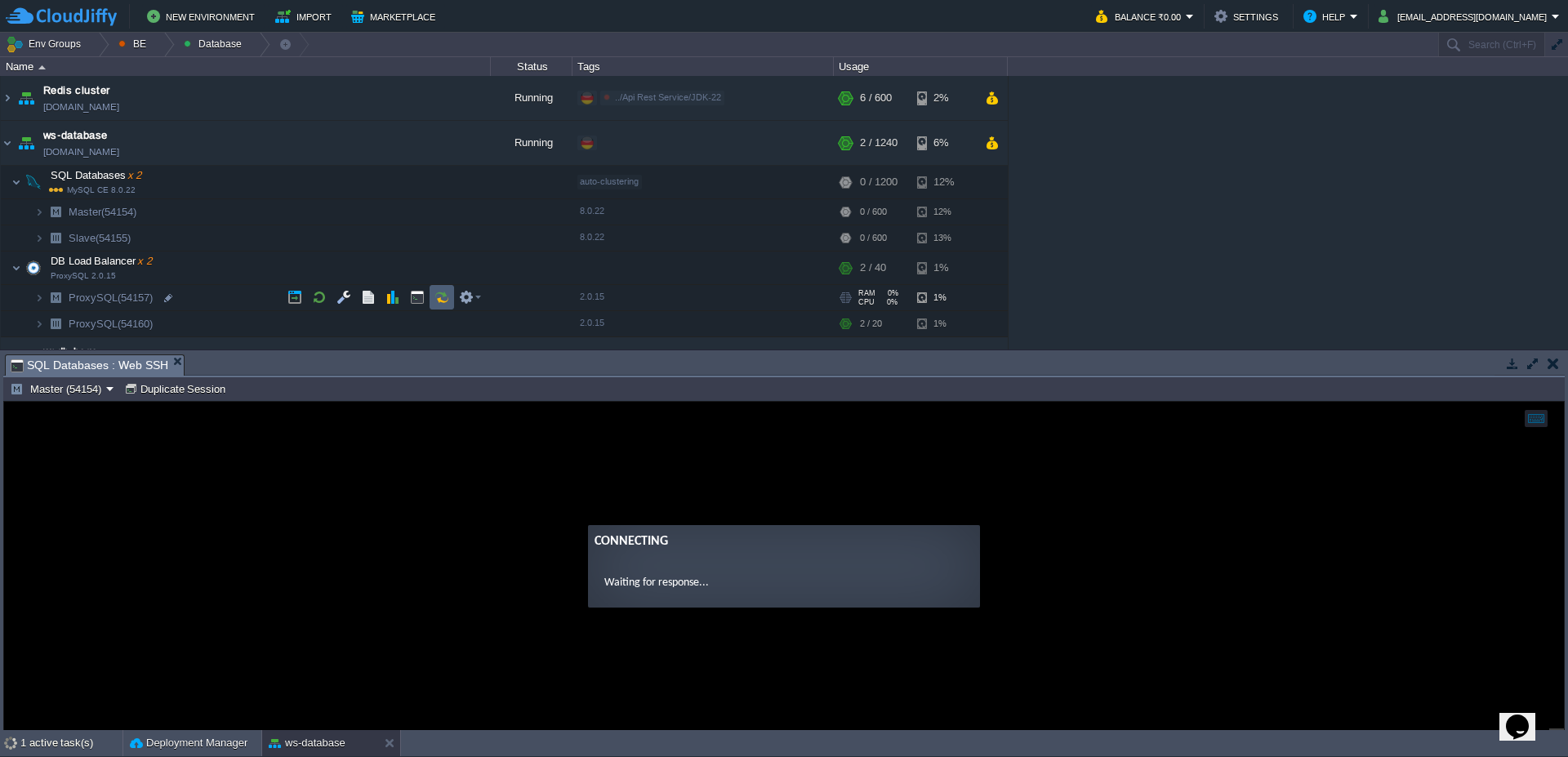
scroll to position [32, 0]
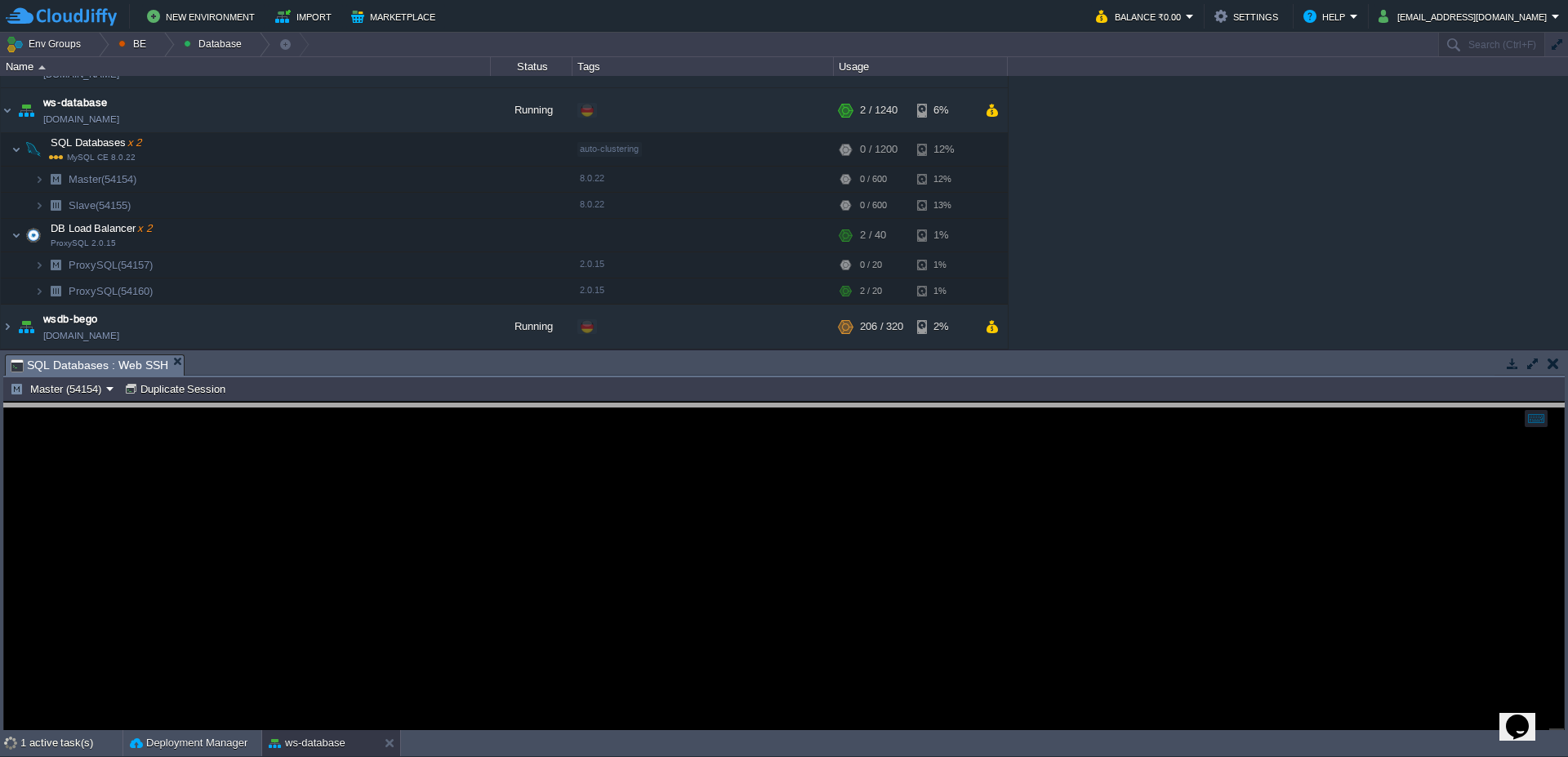
drag, startPoint x: 656, startPoint y: 369, endPoint x: 654, endPoint y: 378, distance: 9.2
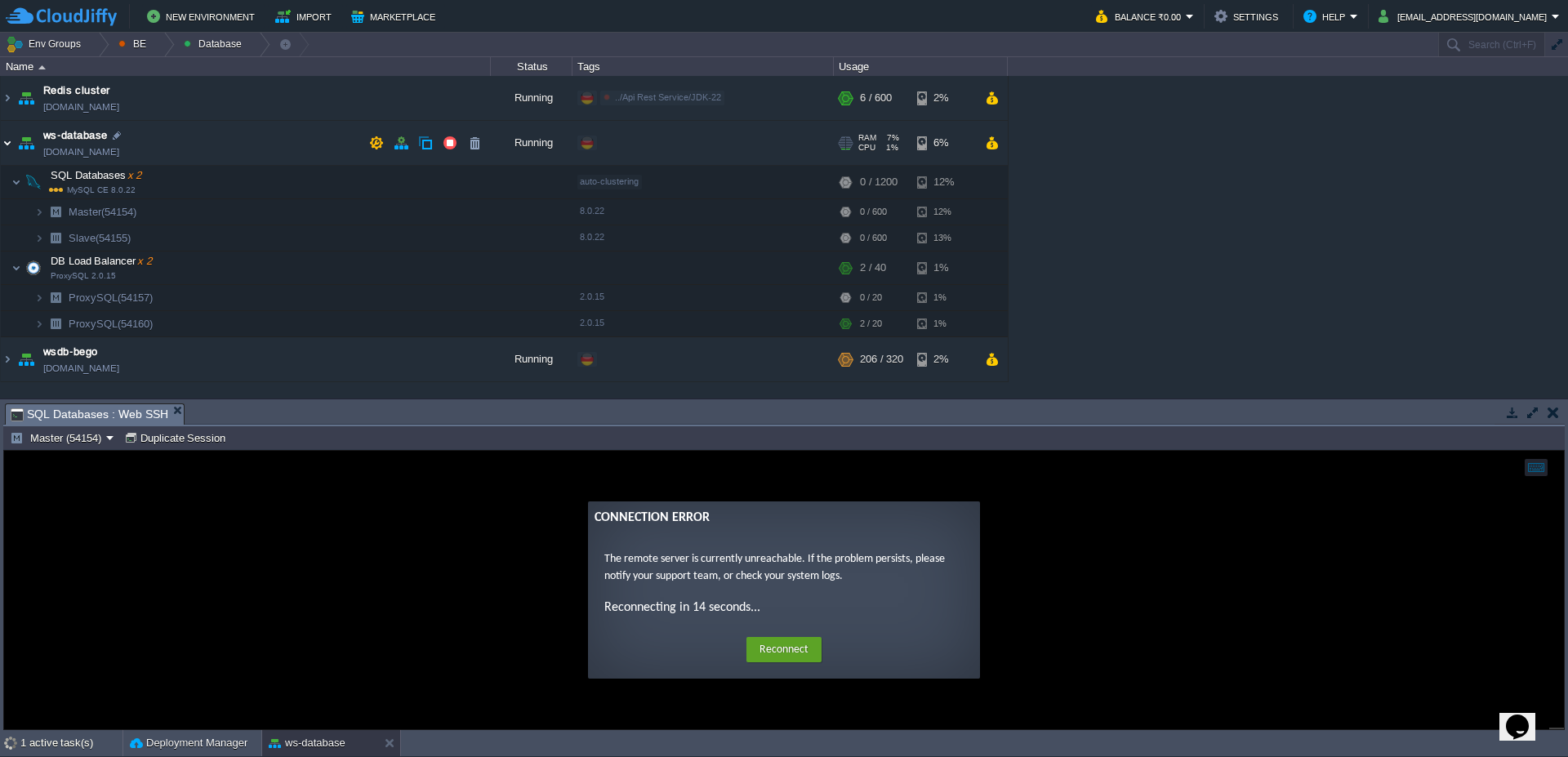
click at [11, 143] on img at bounding box center [7, 143] width 13 height 44
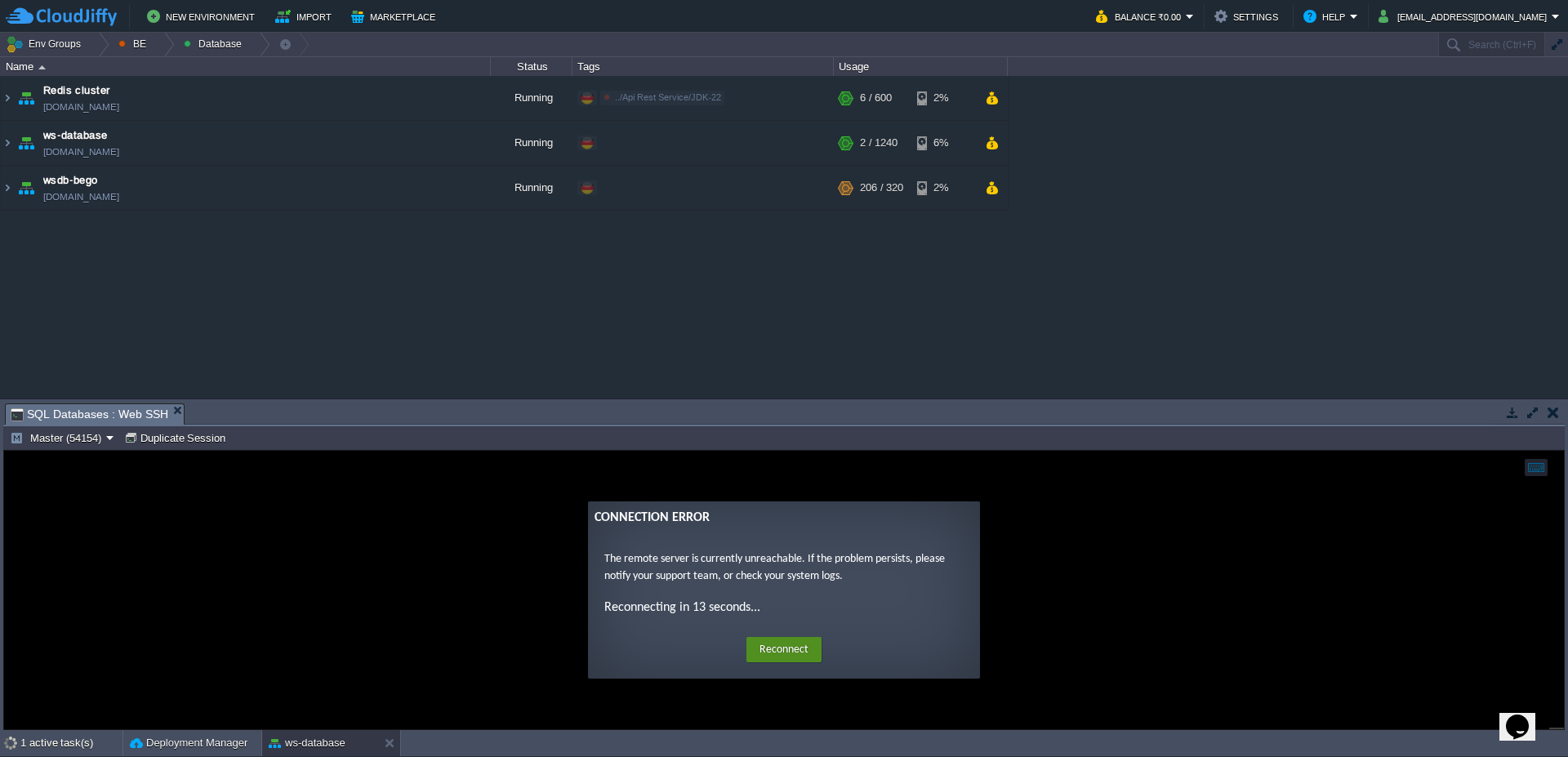
click at [784, 662] on button "Reconnect" at bounding box center [784, 650] width 75 height 26
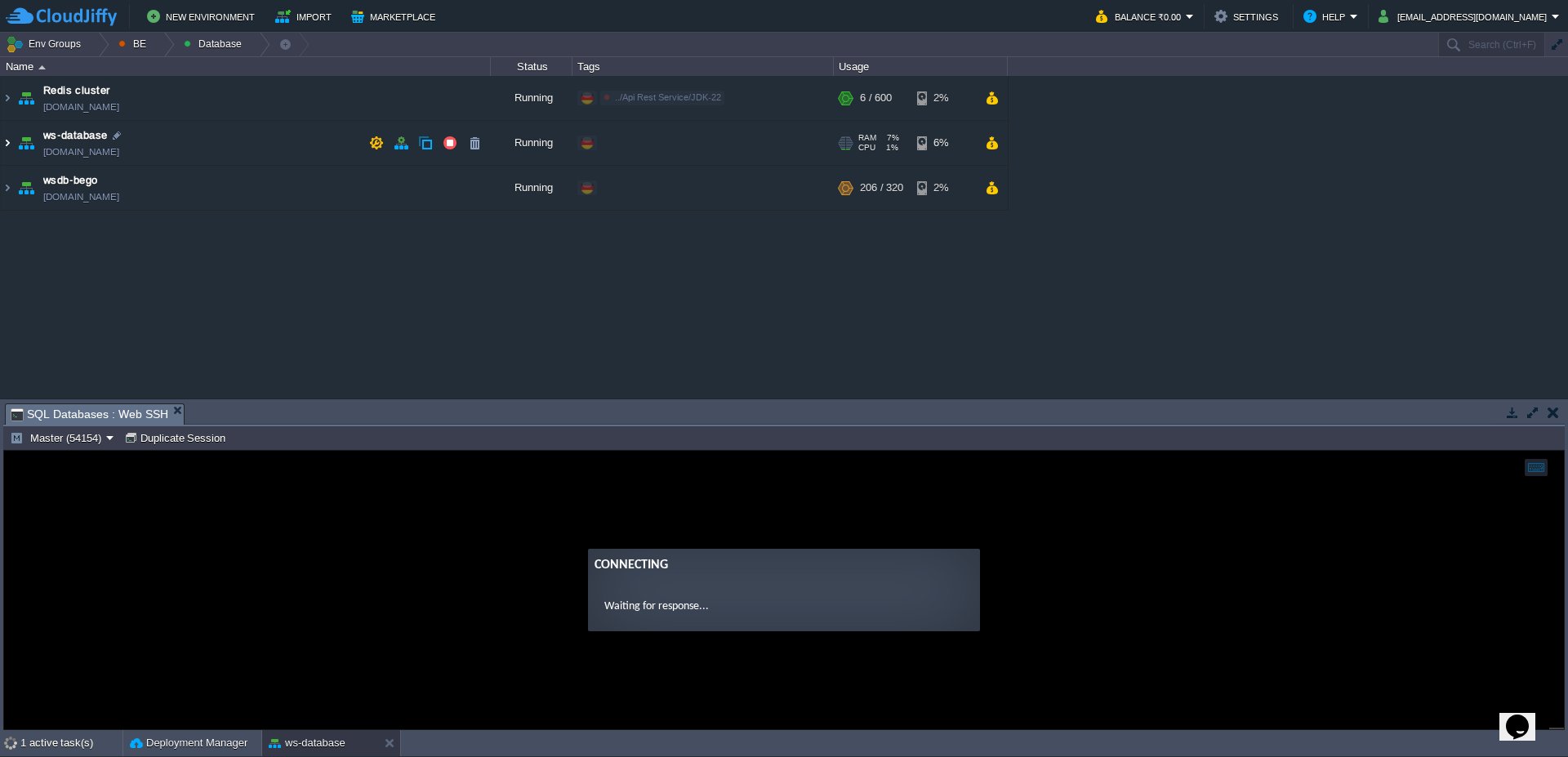
click at [1, 140] on img at bounding box center [7, 143] width 13 height 44
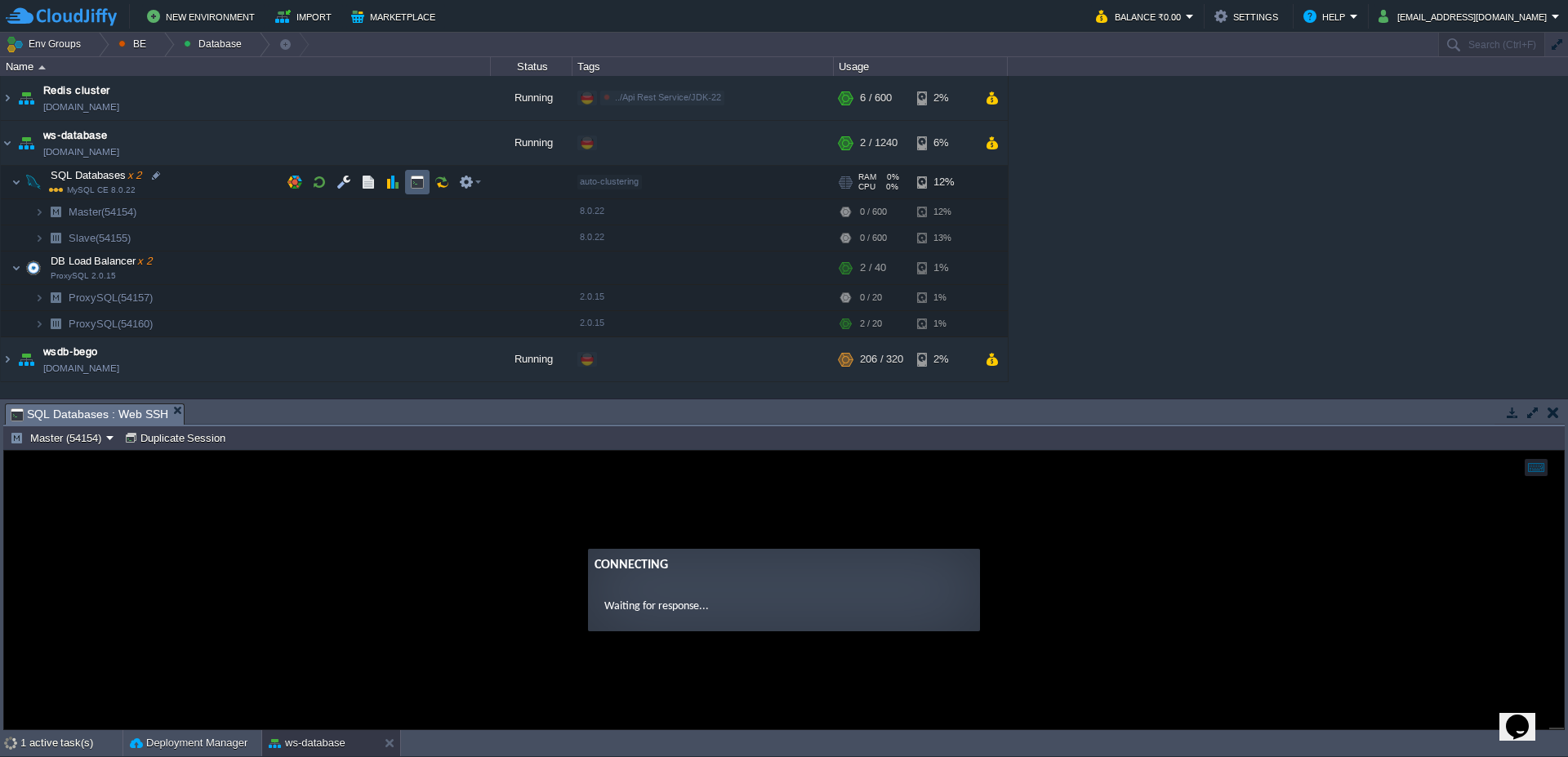
click at [419, 179] on button "button" at bounding box center [417, 182] width 15 height 15
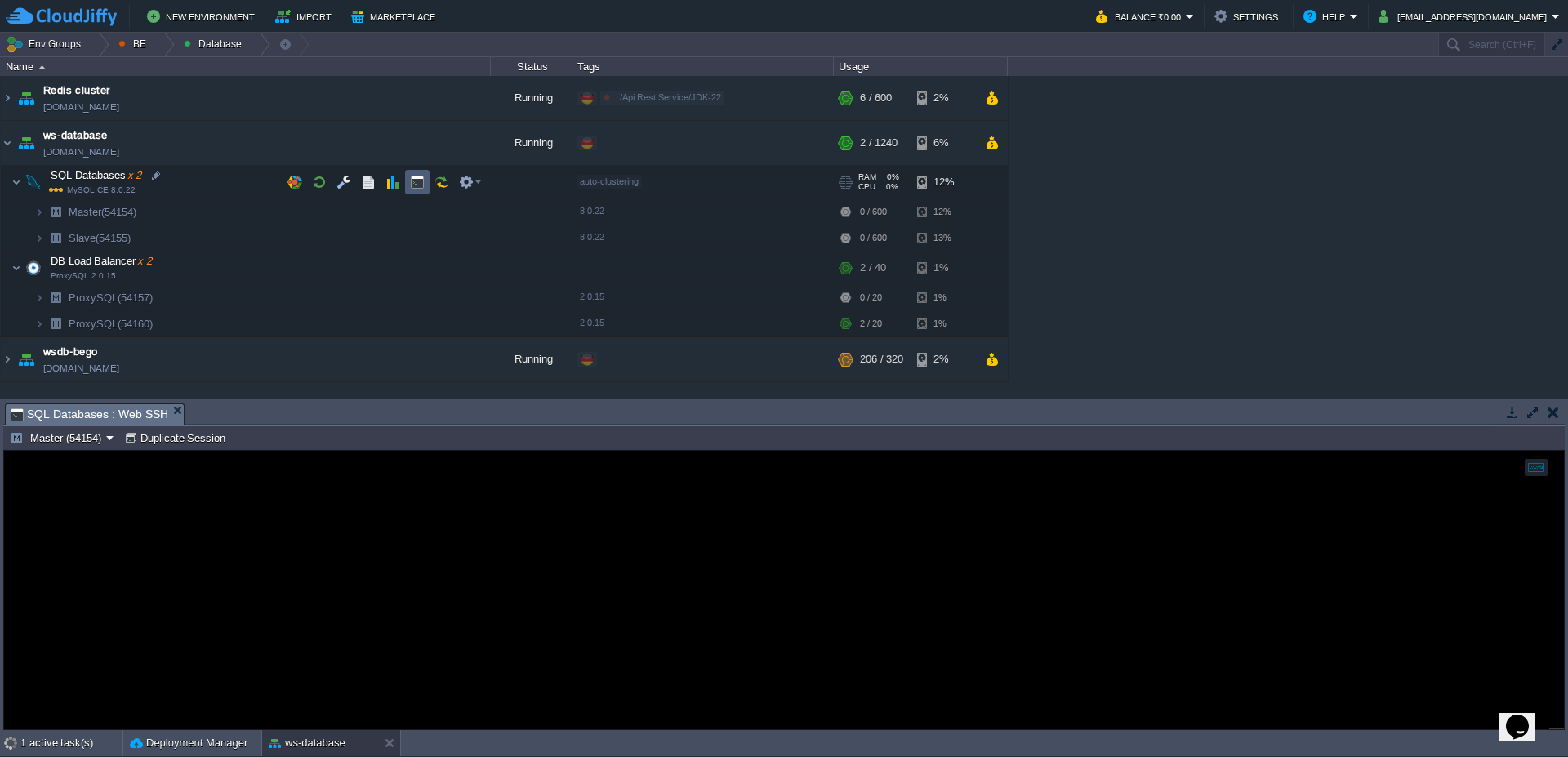
click at [415, 178] on button "button" at bounding box center [417, 182] width 15 height 15
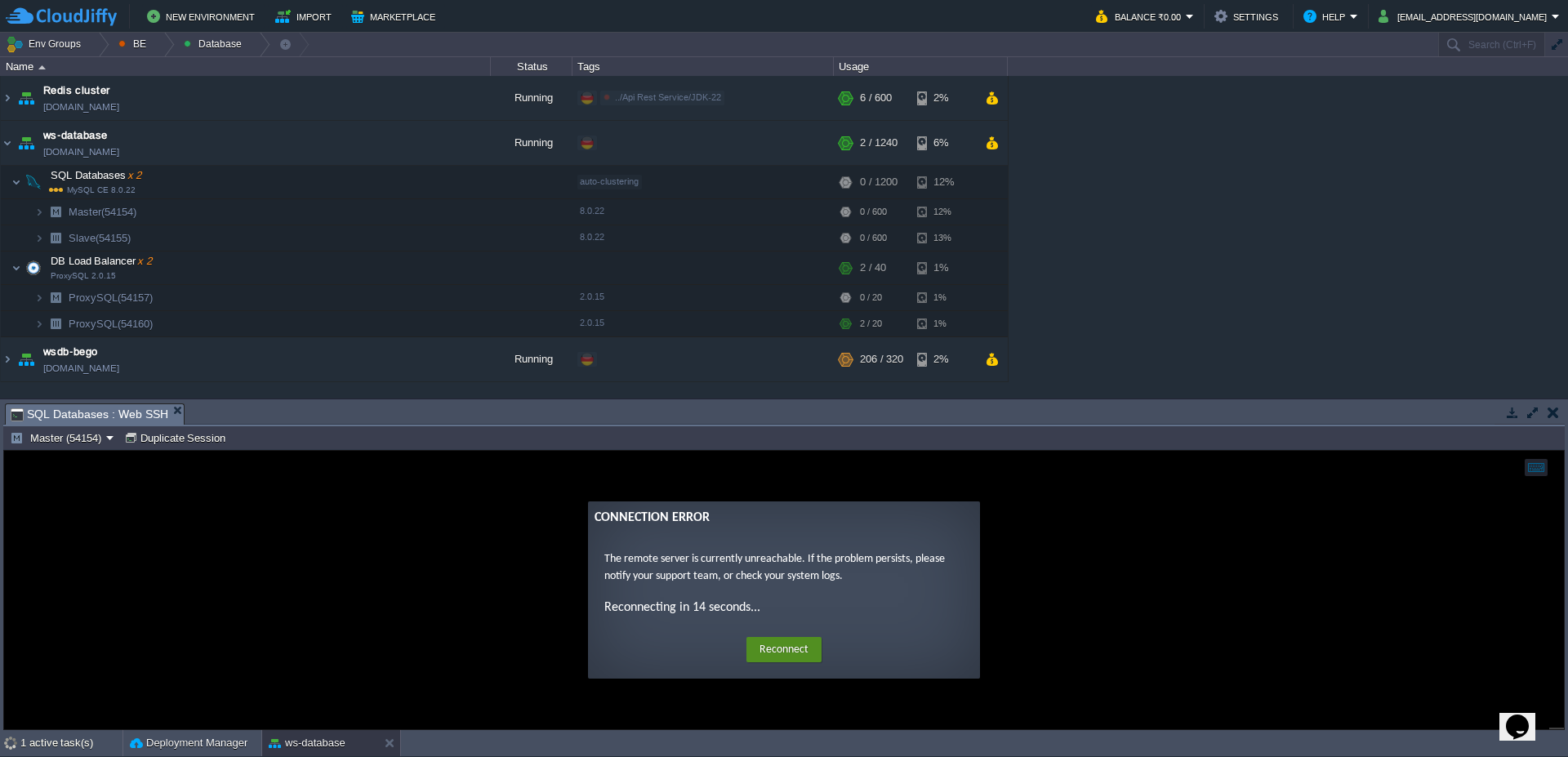
click at [802, 648] on button "Reconnect" at bounding box center [784, 650] width 75 height 26
click at [416, 171] on td at bounding box center [418, 182] width 25 height 25
click at [787, 637] on button "Reconnect" at bounding box center [784, 650] width 75 height 26
click at [419, 213] on button "button" at bounding box center [417, 211] width 15 height 15
drag, startPoint x: 785, startPoint y: 662, endPoint x: 707, endPoint y: 481, distance: 197.1
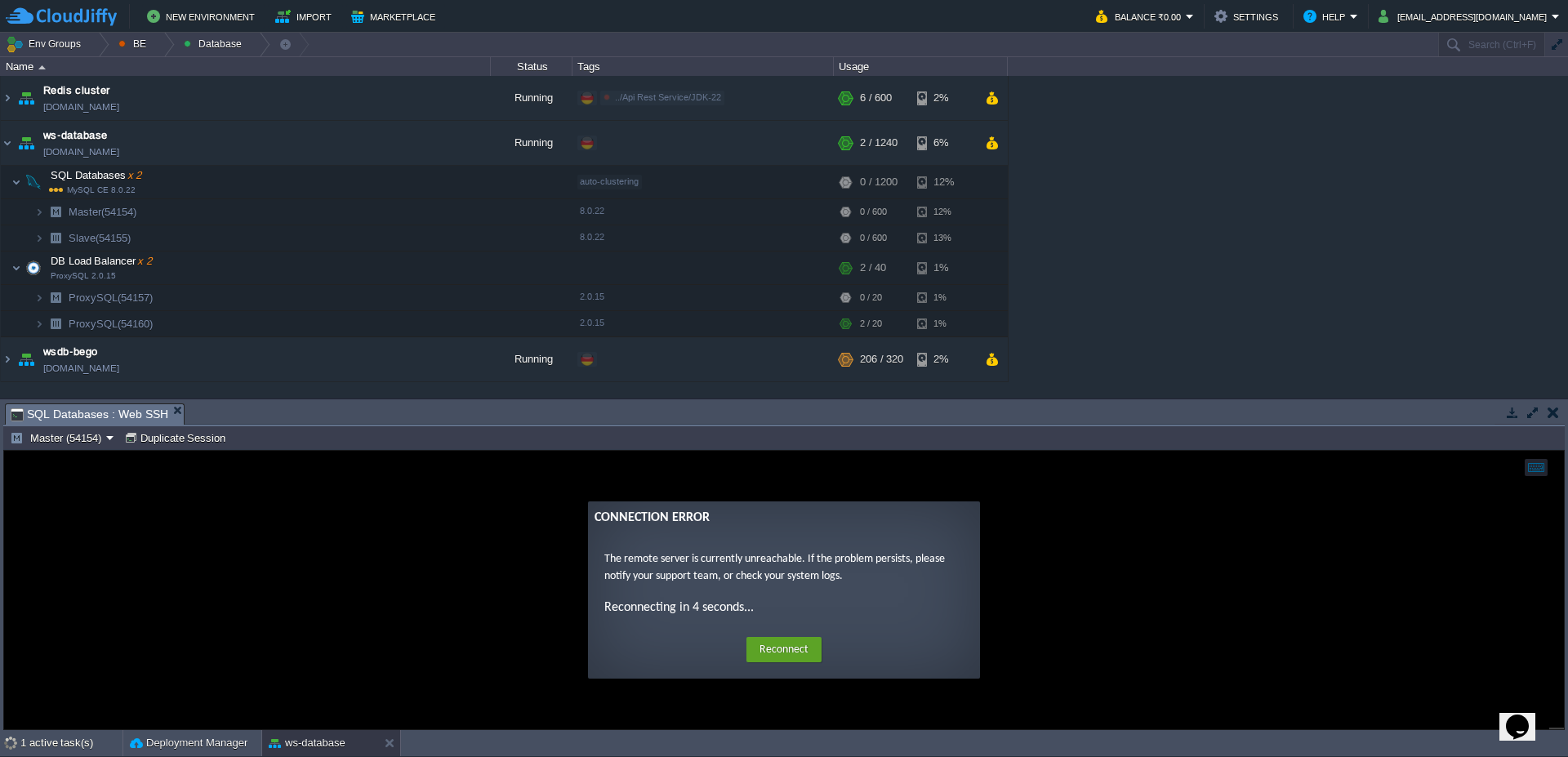
click at [786, 662] on div "Home Reconnect Logout" at bounding box center [784, 649] width 366 height 32
click at [412, 207] on button "button" at bounding box center [417, 211] width 15 height 15
click at [148, 438] on button "Duplicate Session" at bounding box center [178, 438] width 107 height 15
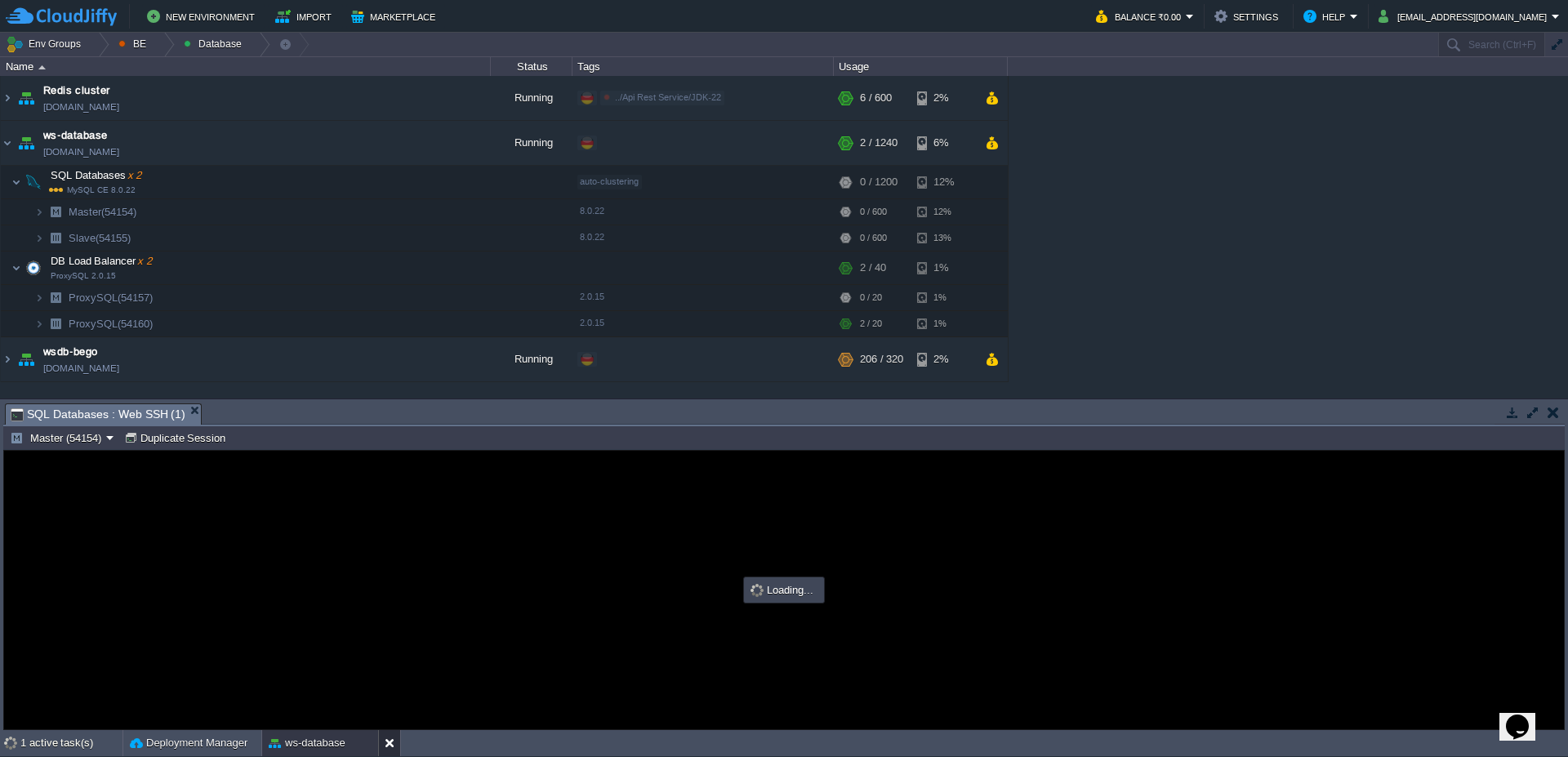
click at [388, 743] on button at bounding box center [392, 743] width 17 height 17
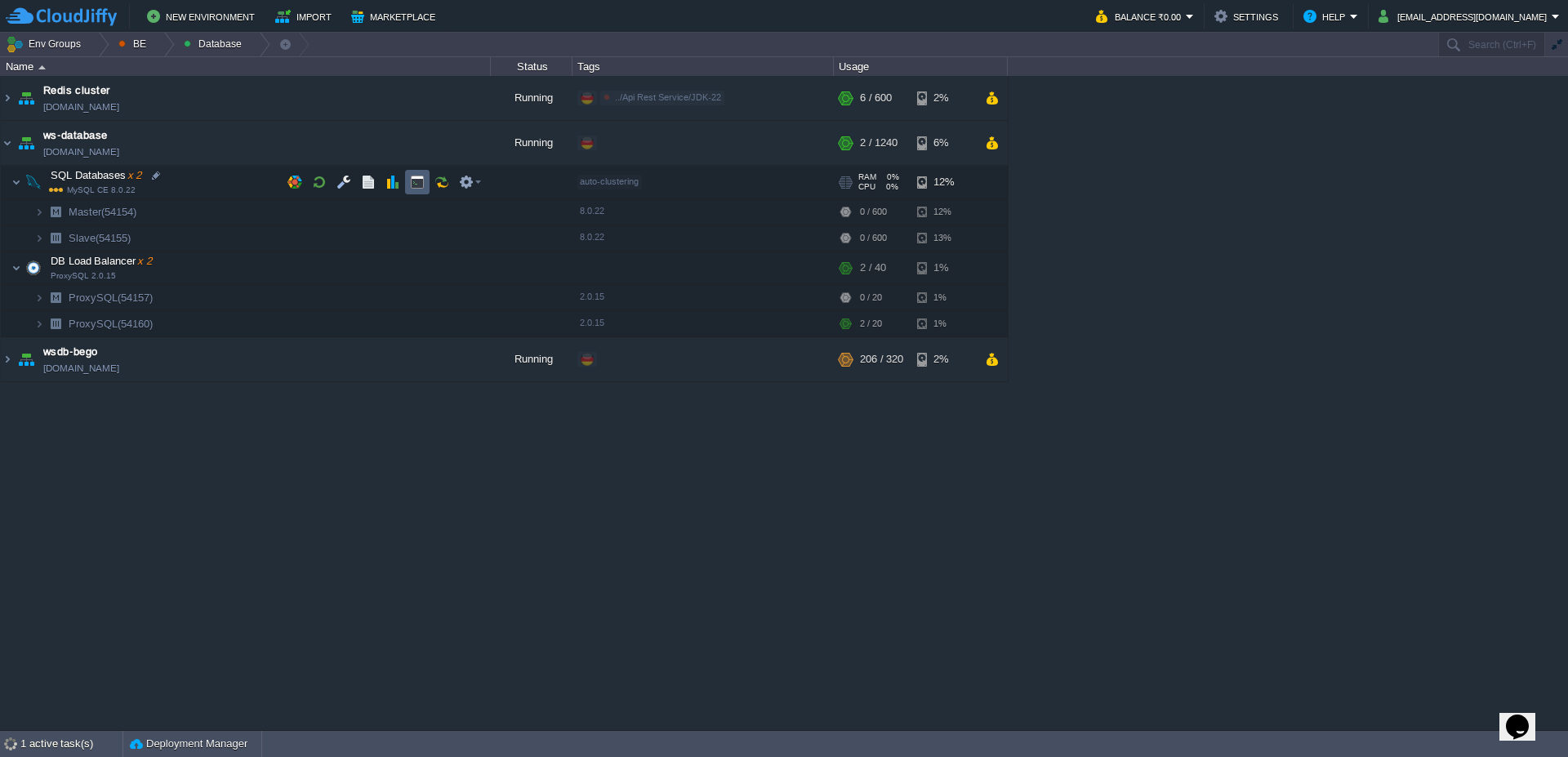
click at [417, 179] on button "button" at bounding box center [417, 182] width 15 height 15
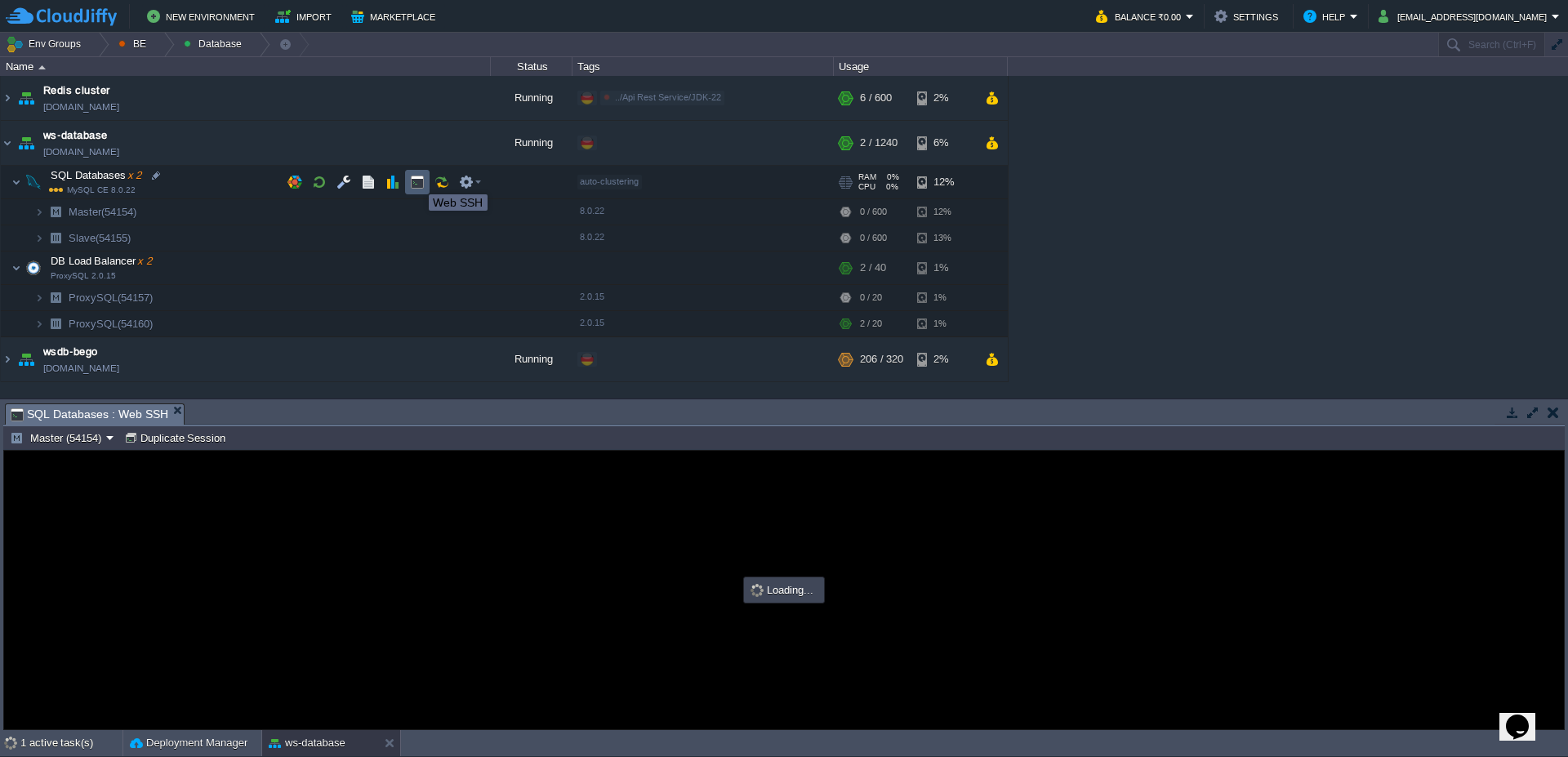
type input "#000000"
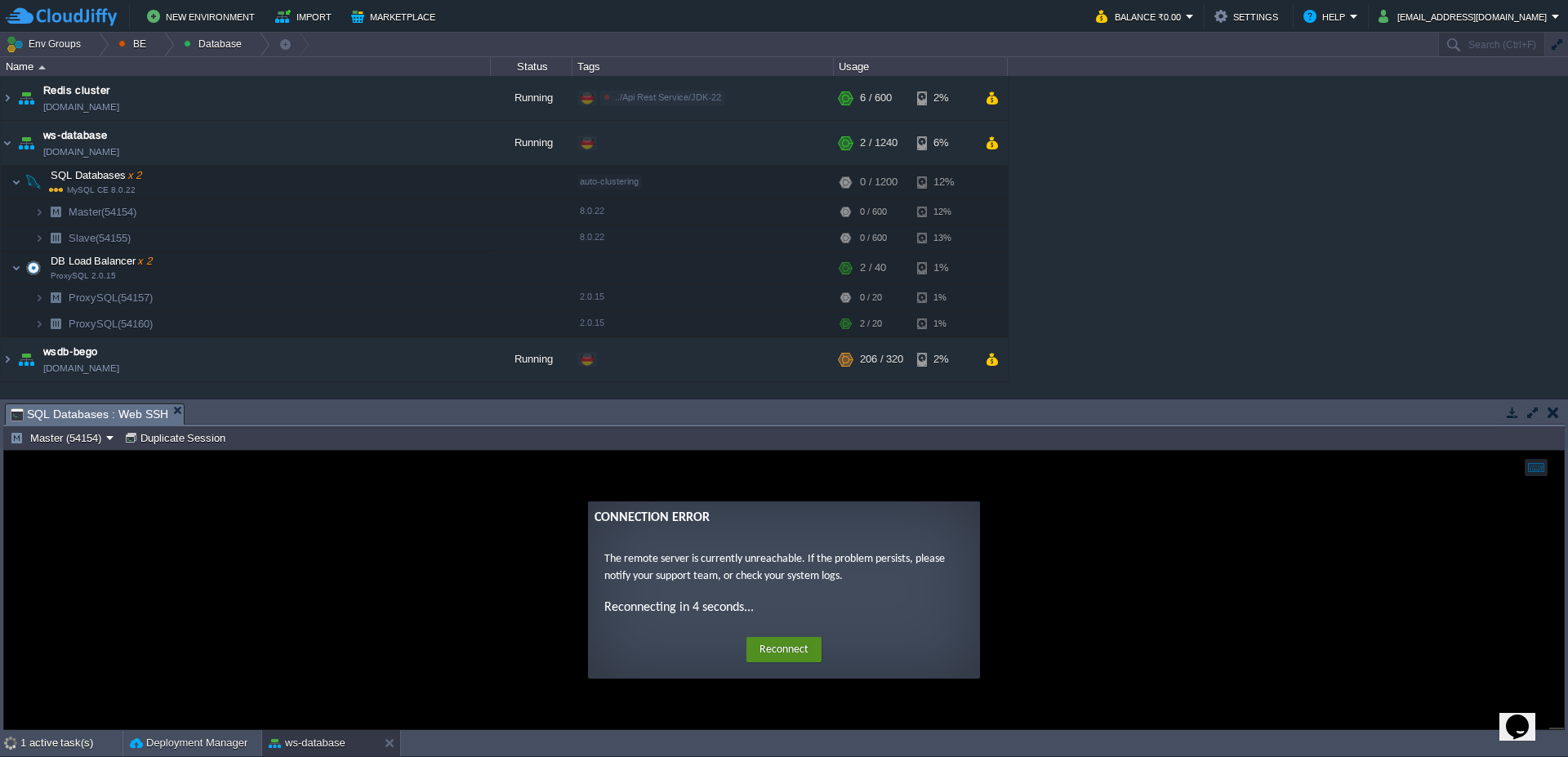
click at [770, 651] on button "Reconnect" at bounding box center [784, 650] width 75 height 26
click at [772, 656] on button "Reconnect" at bounding box center [784, 650] width 75 height 26
click at [809, 650] on button "Reconnect" at bounding box center [784, 650] width 75 height 26
click at [776, 648] on button "Reconnect" at bounding box center [784, 650] width 75 height 26
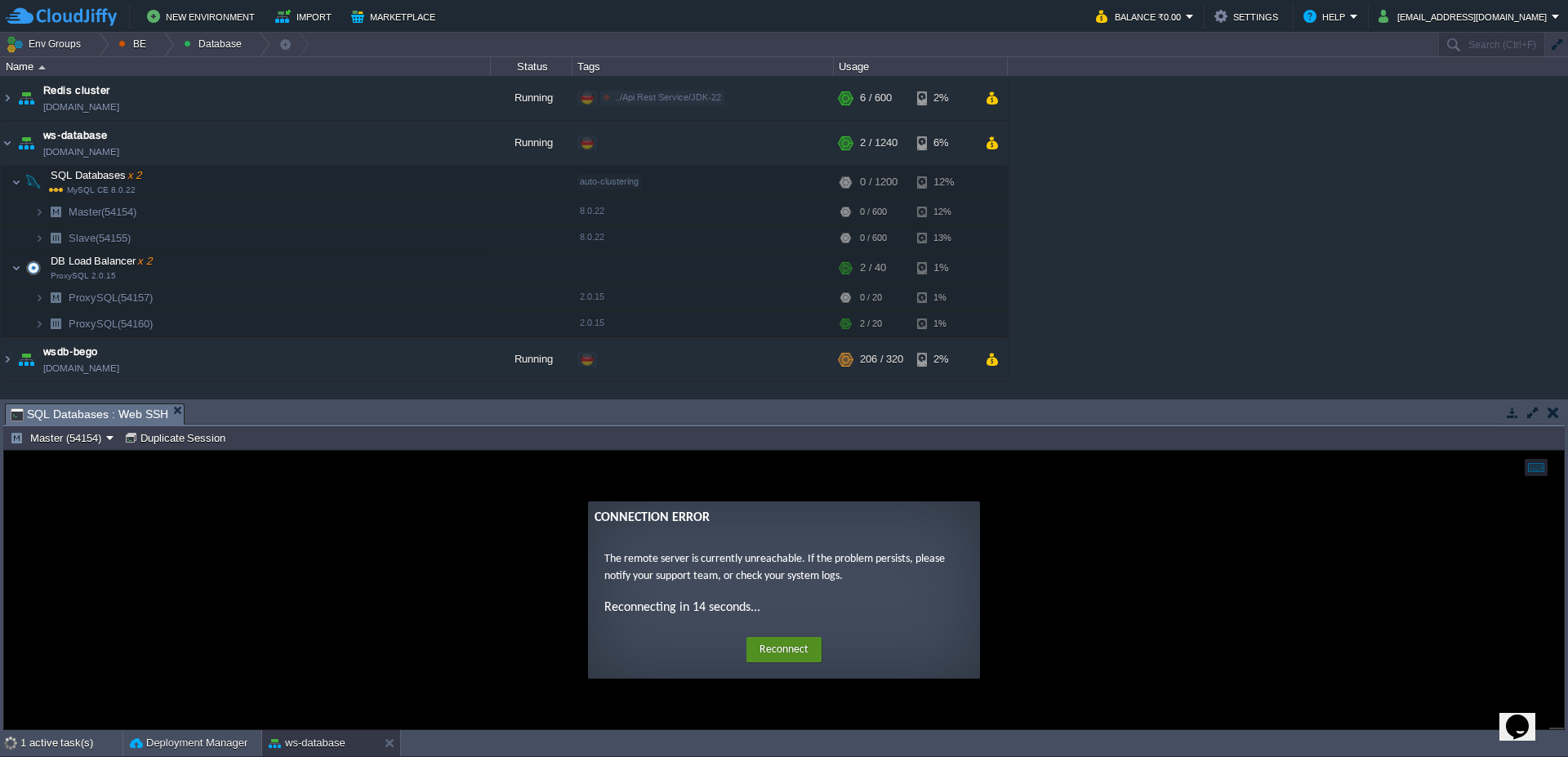
click at [820, 651] on button "Reconnect" at bounding box center [784, 650] width 75 height 26
click at [820, 656] on button "Reconnect" at bounding box center [784, 650] width 75 height 26
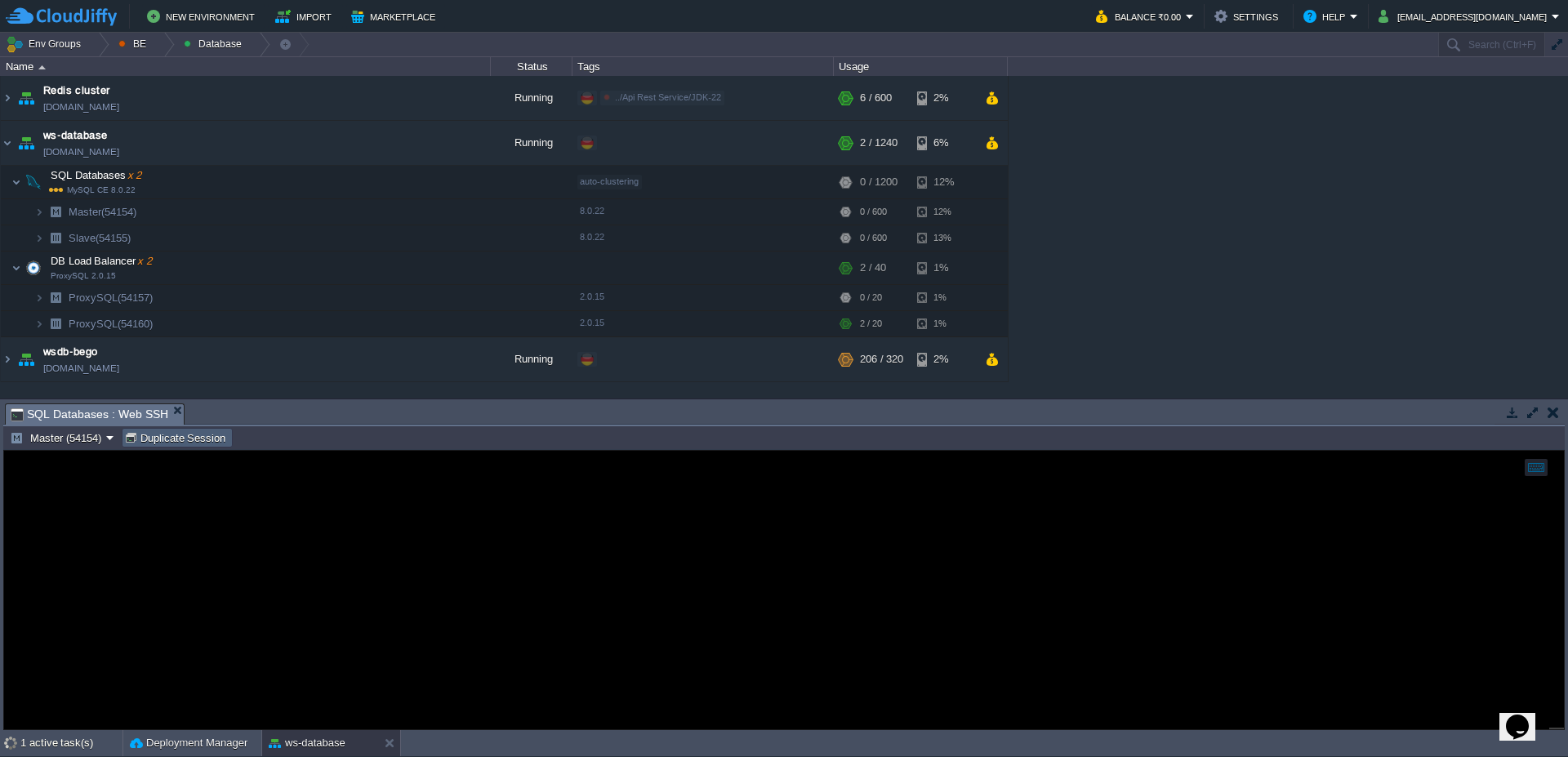
click at [161, 439] on button "Duplicate Session" at bounding box center [178, 438] width 107 height 15
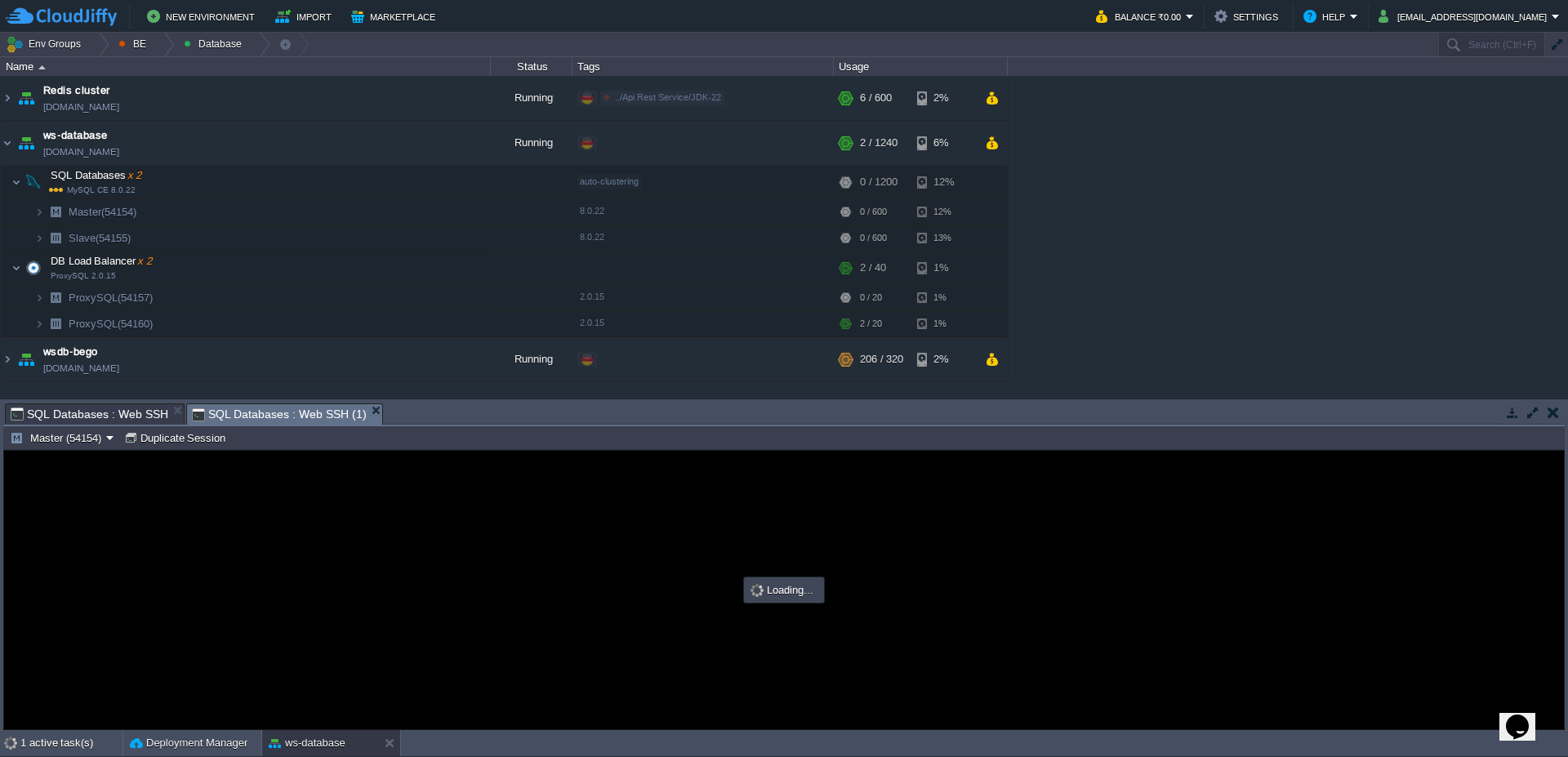
click at [379, 407] on em "SQL Databases : Web SSH (1)" at bounding box center [286, 414] width 190 height 20
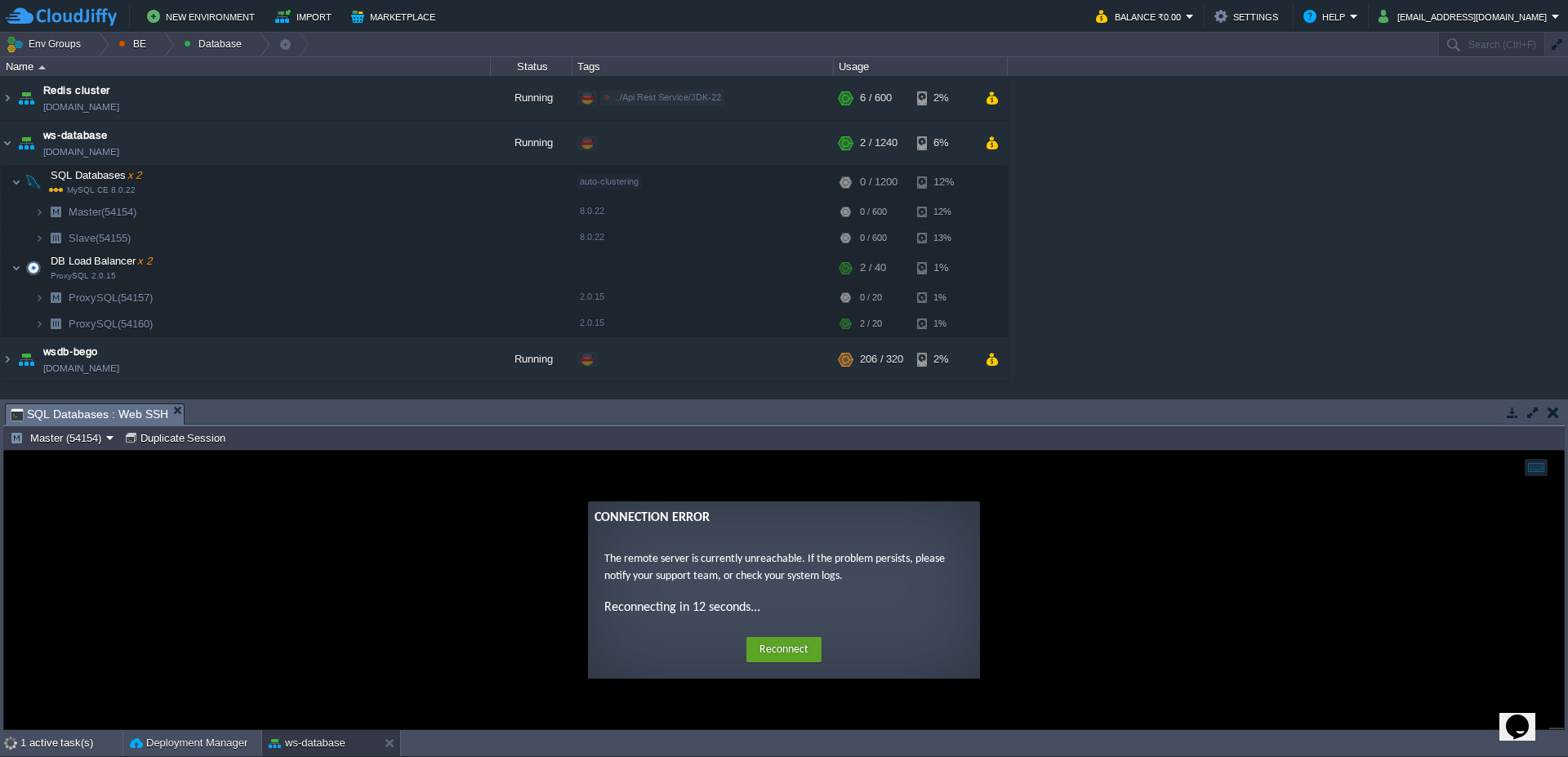
click at [777, 662] on div "Home Reconnect Logout" at bounding box center [784, 649] width 366 height 32
click at [809, 662] on div "Home Reconnect Logout" at bounding box center [784, 649] width 366 height 32
click at [807, 650] on button "Reconnect" at bounding box center [784, 650] width 75 height 26
click at [784, 650] on button "Reconnect" at bounding box center [784, 650] width 75 height 26
click at [780, 653] on button "Reconnect" at bounding box center [784, 650] width 75 height 26
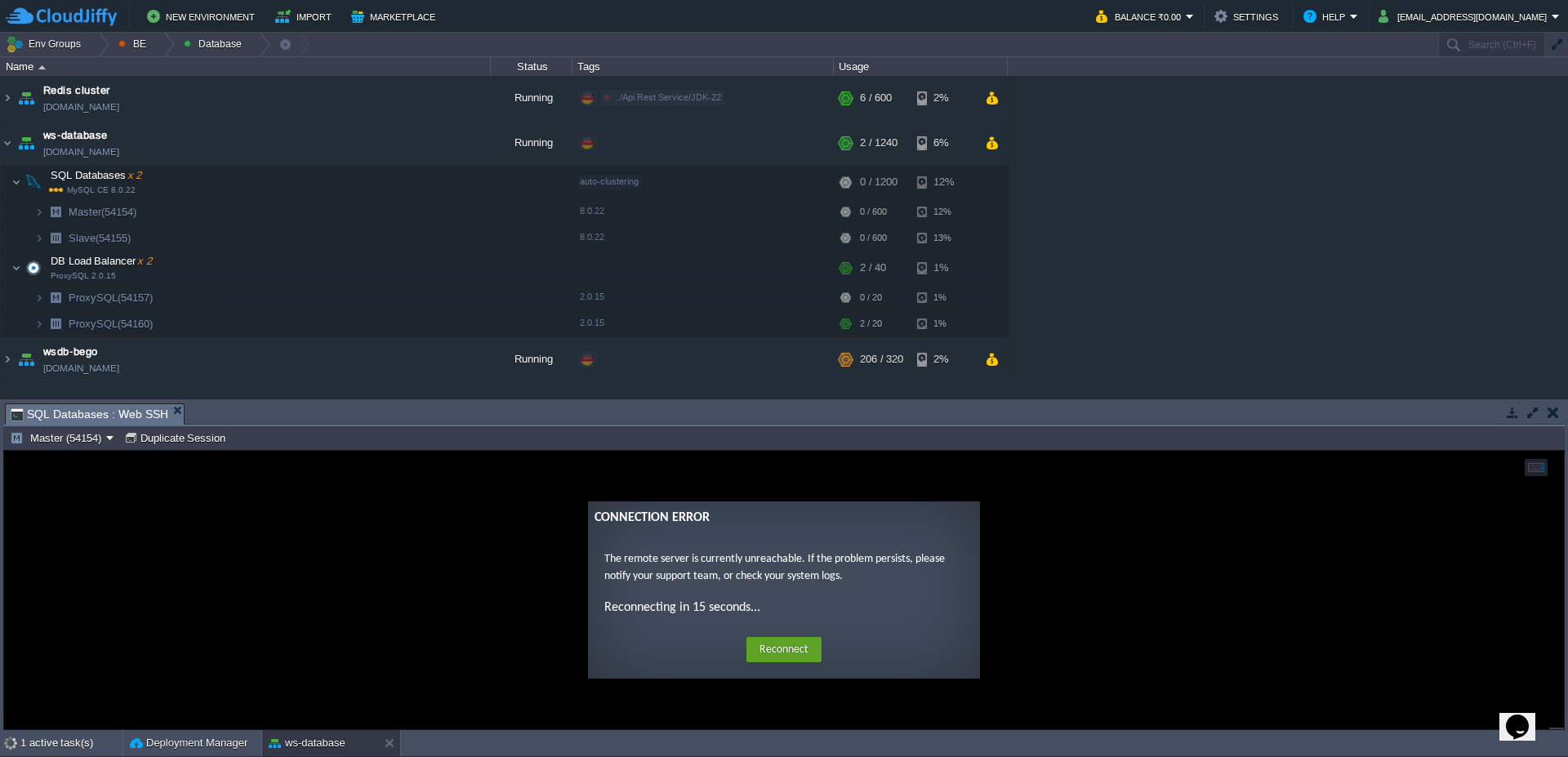
click at [780, 653] on button "Reconnect" at bounding box center [784, 650] width 75 height 26
click at [776, 648] on button "Reconnect" at bounding box center [784, 650] width 75 height 26
click at [787, 645] on button "Reconnect" at bounding box center [784, 650] width 75 height 26
click at [780, 653] on button "Reconnect" at bounding box center [784, 650] width 75 height 26
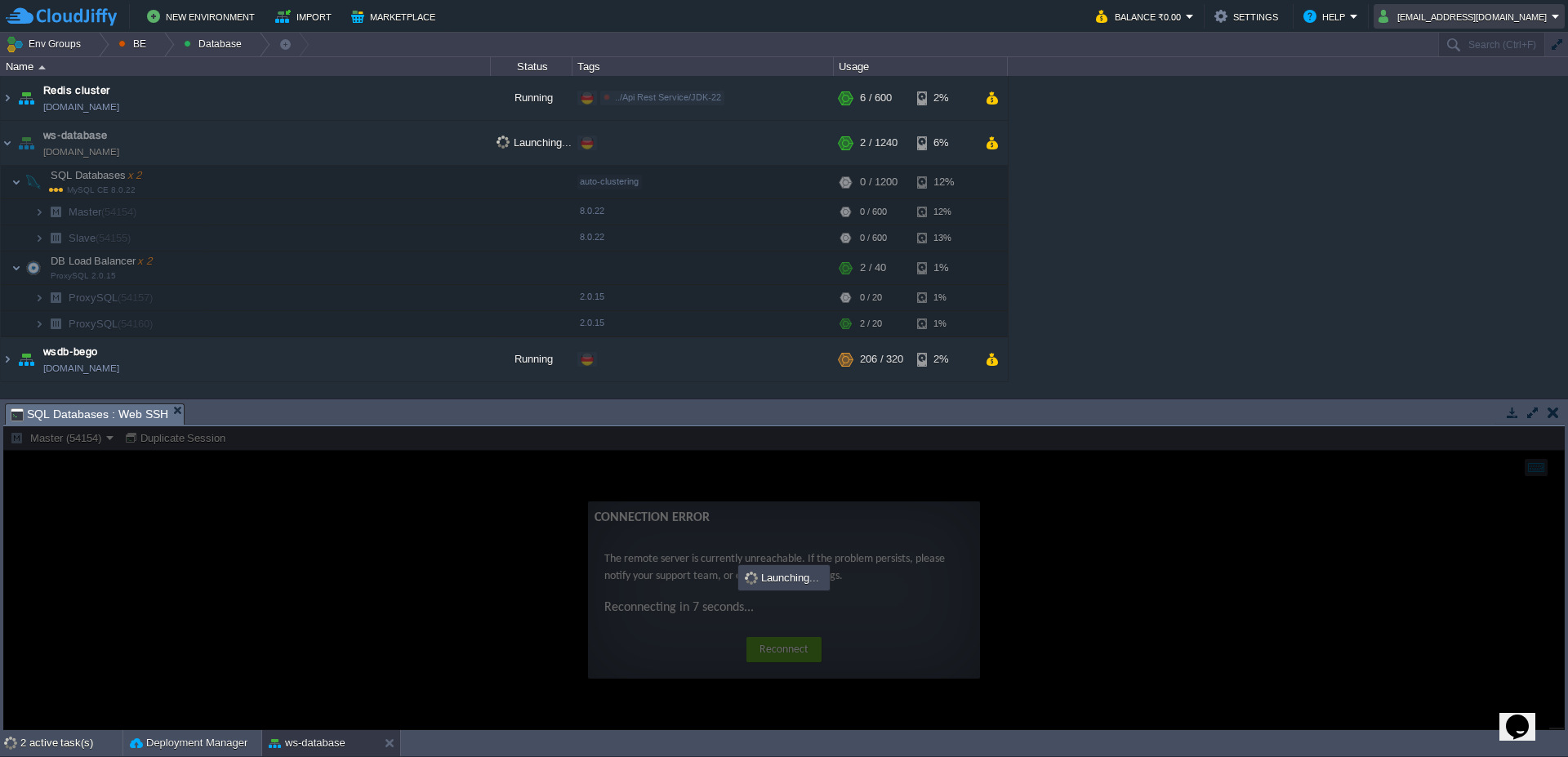
click at [1560, 11] on td "[EMAIL_ADDRESS][DOMAIN_NAME]" at bounding box center [1469, 17] width 191 height 25
click at [1512, 88] on link "Sign out" at bounding box center [1487, 87] width 150 height 18
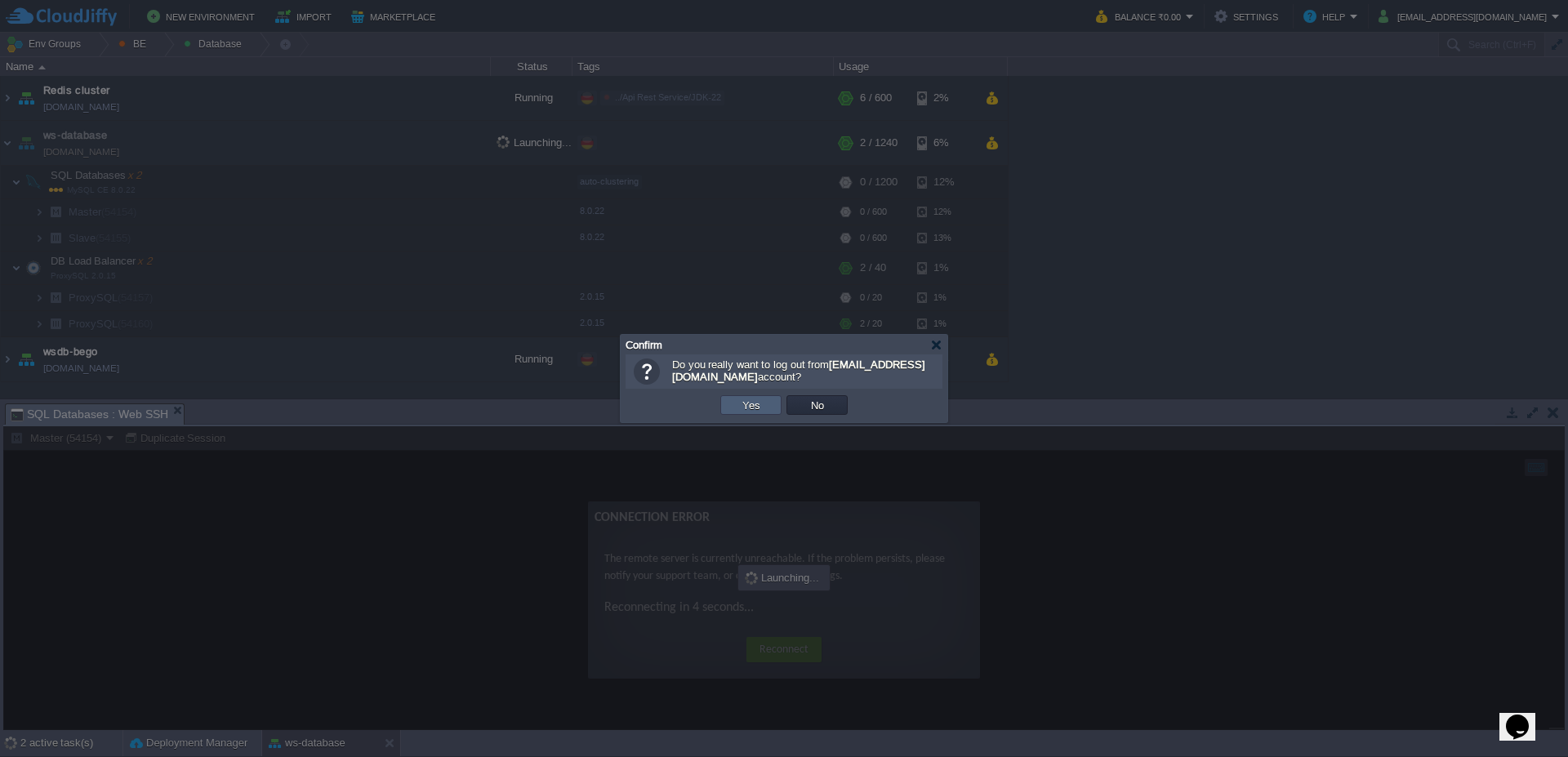
click at [749, 408] on button "Yes" at bounding box center [751, 404] width 28 height 15
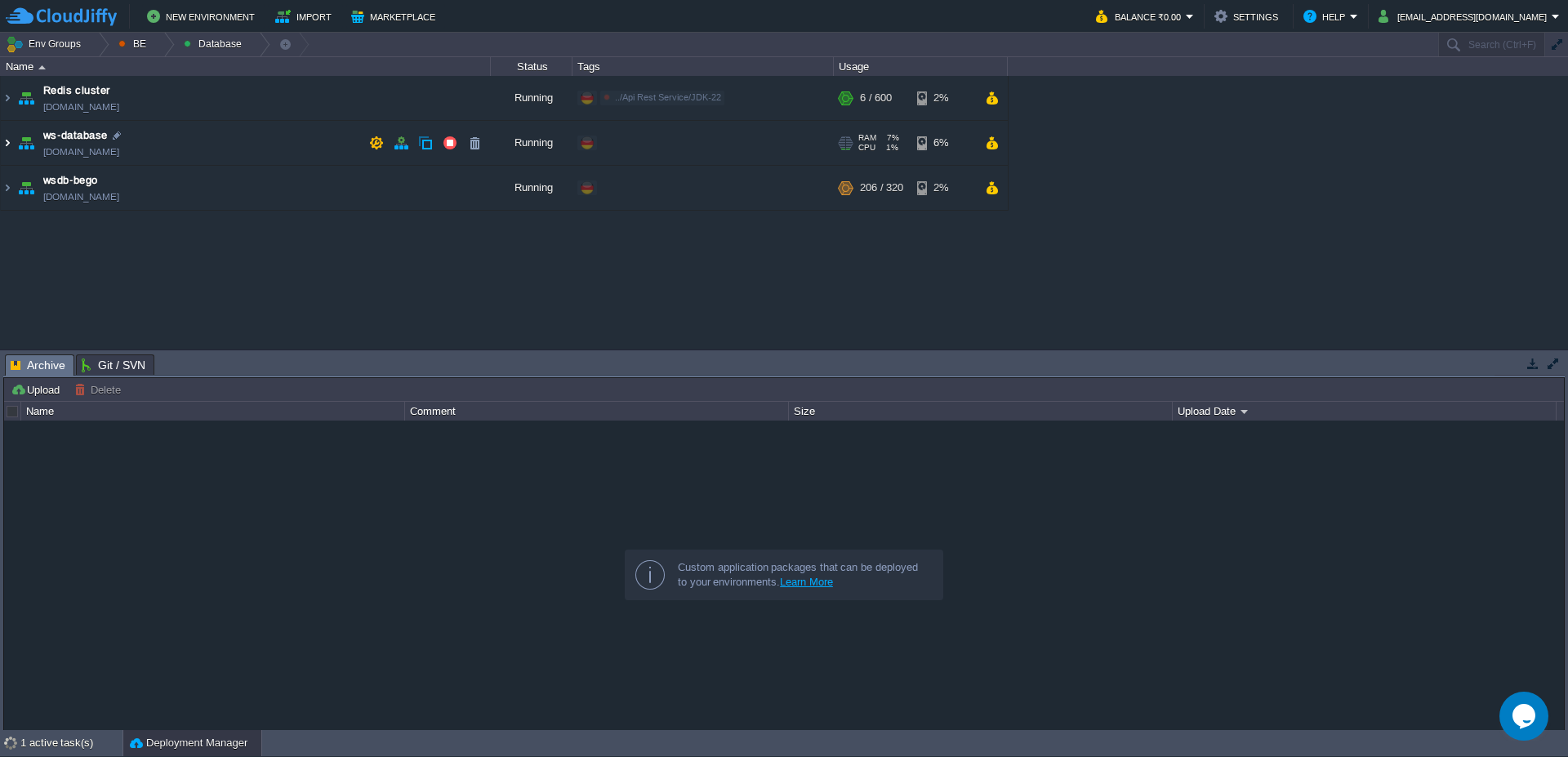
click at [1, 144] on img at bounding box center [7, 143] width 13 height 44
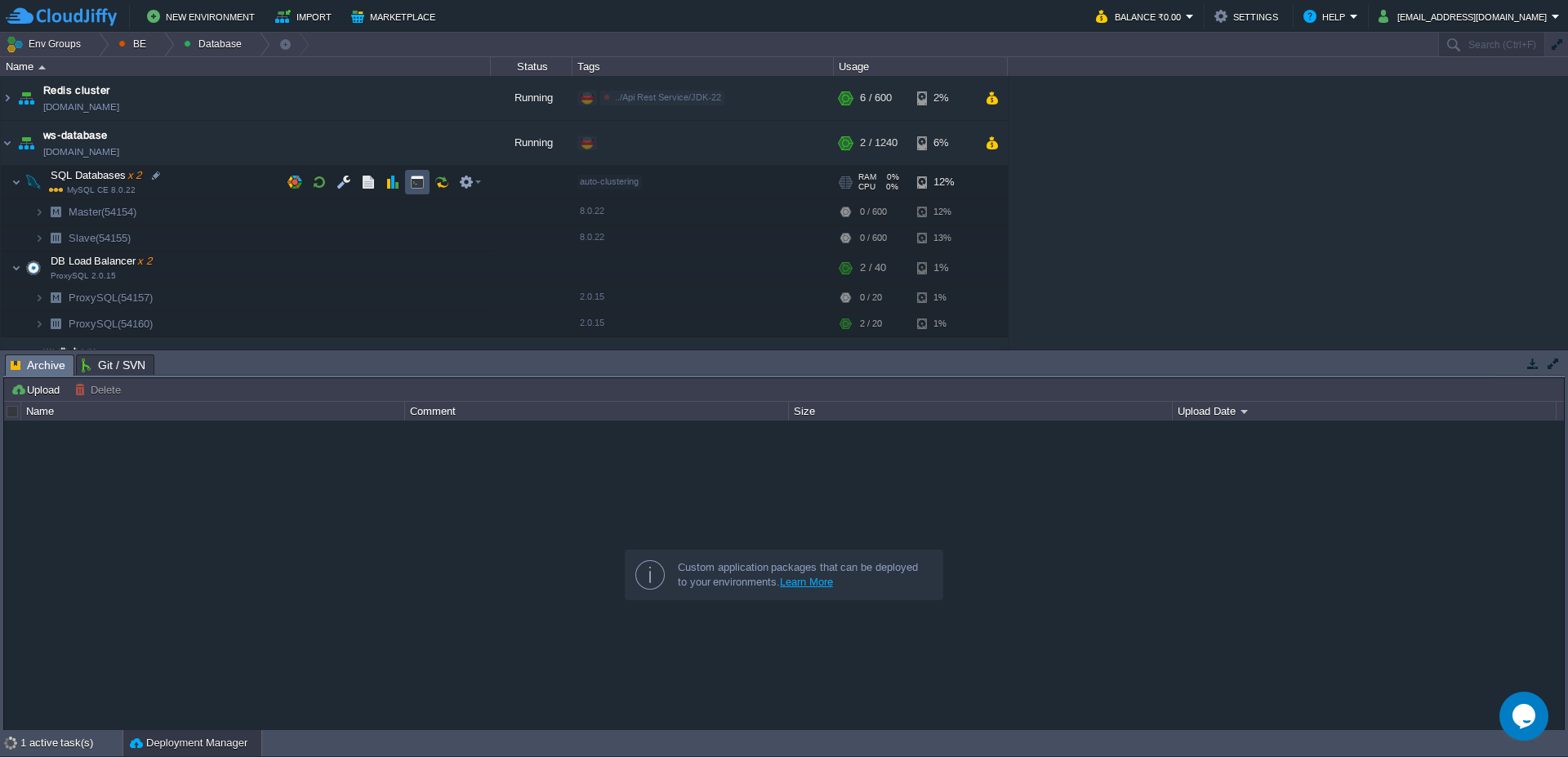
click at [413, 181] on button "button" at bounding box center [417, 182] width 15 height 15
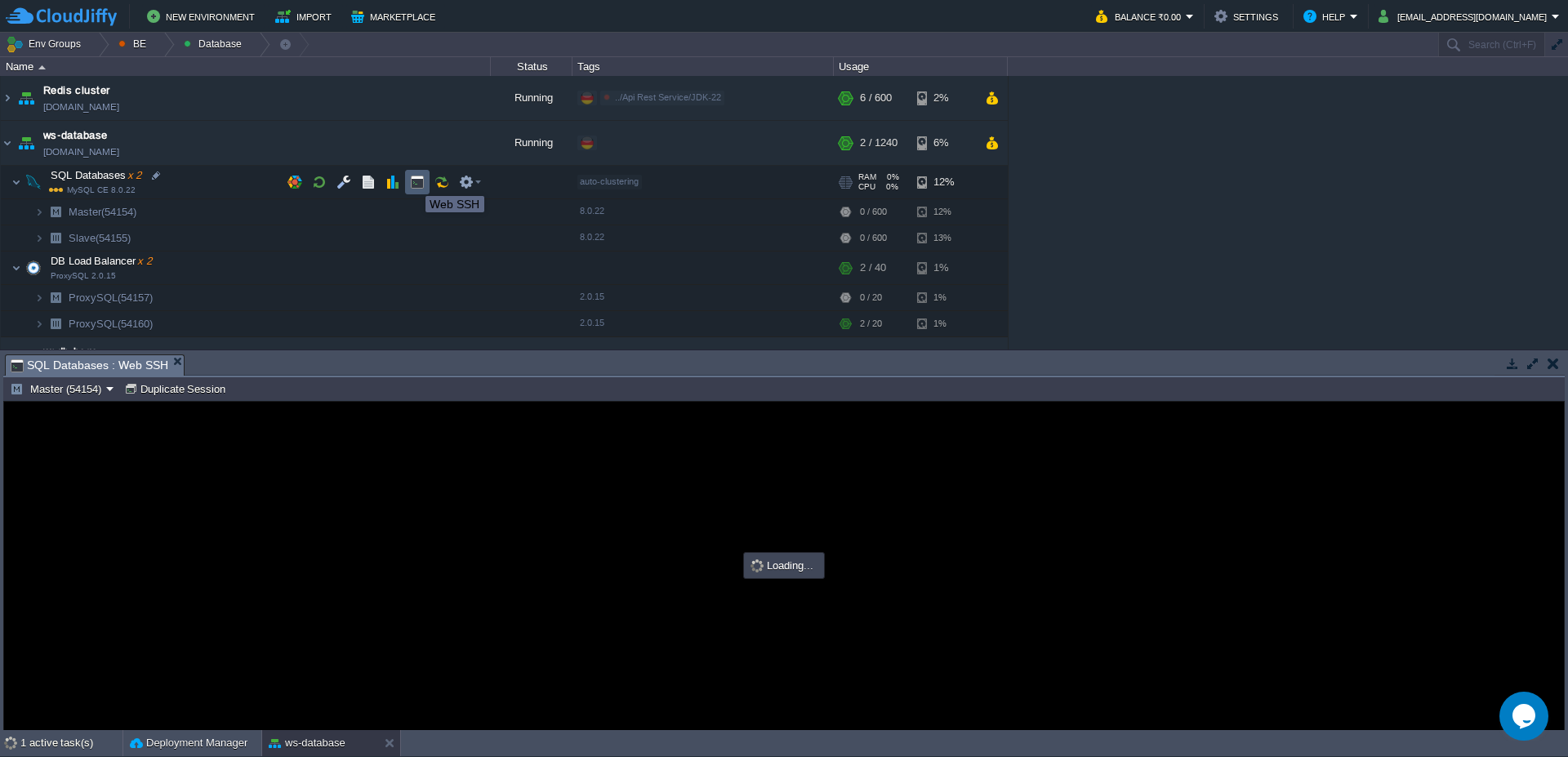
type input "#000000"
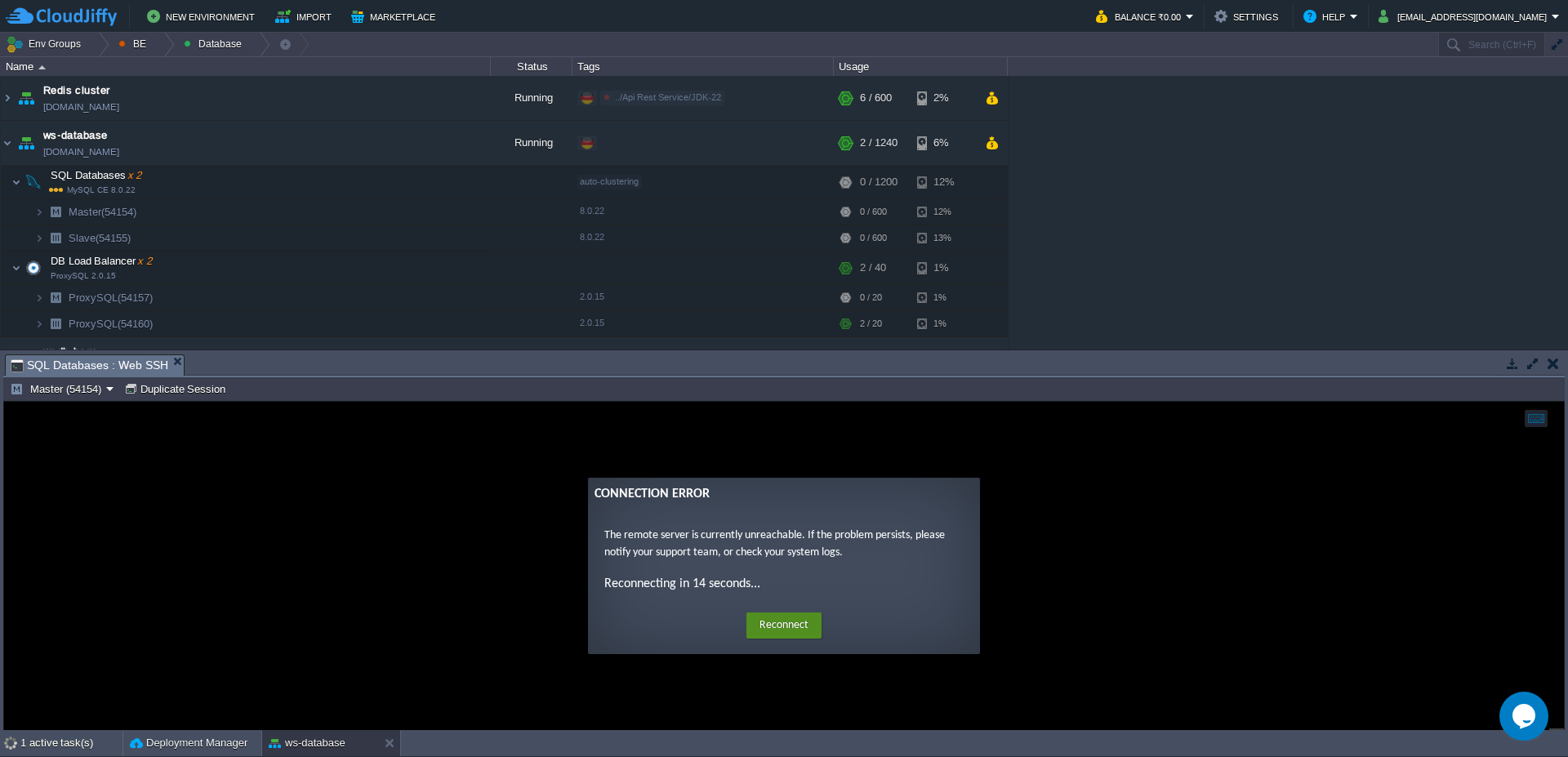
click at [784, 632] on button "Reconnect" at bounding box center [784, 626] width 75 height 26
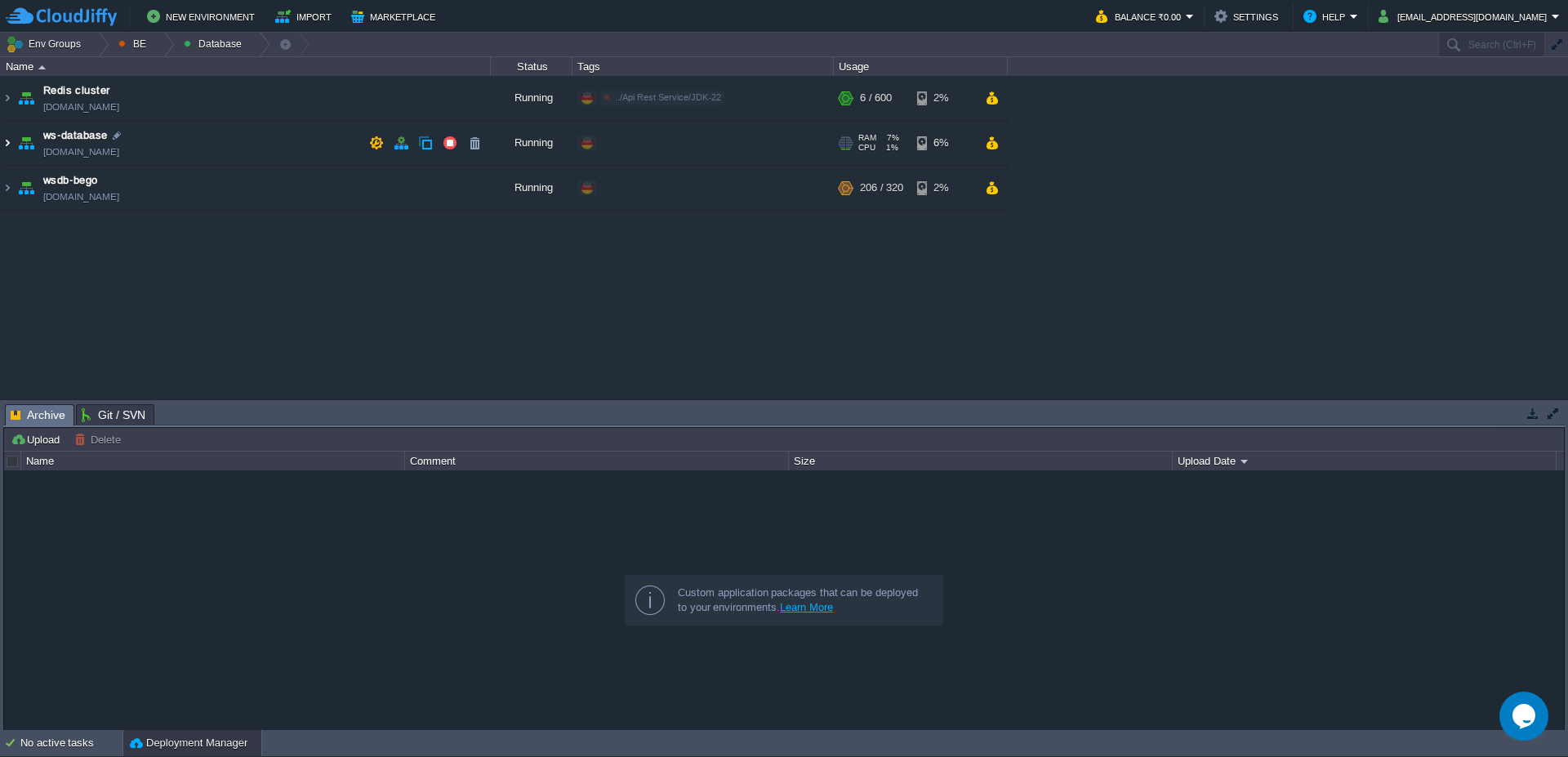
click at [1, 137] on img at bounding box center [7, 143] width 13 height 44
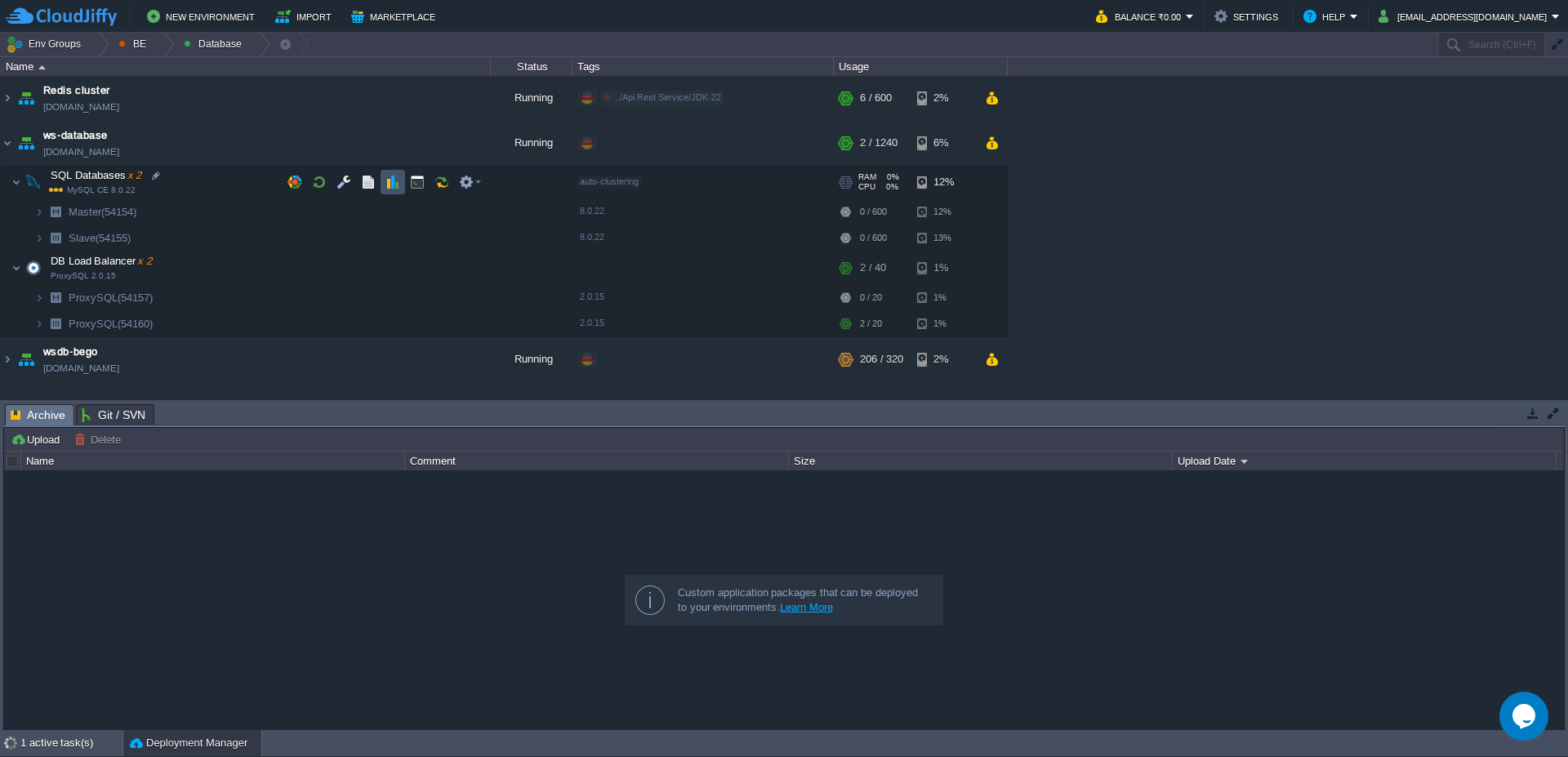
click at [392, 186] on button "button" at bounding box center [392, 182] width 15 height 15
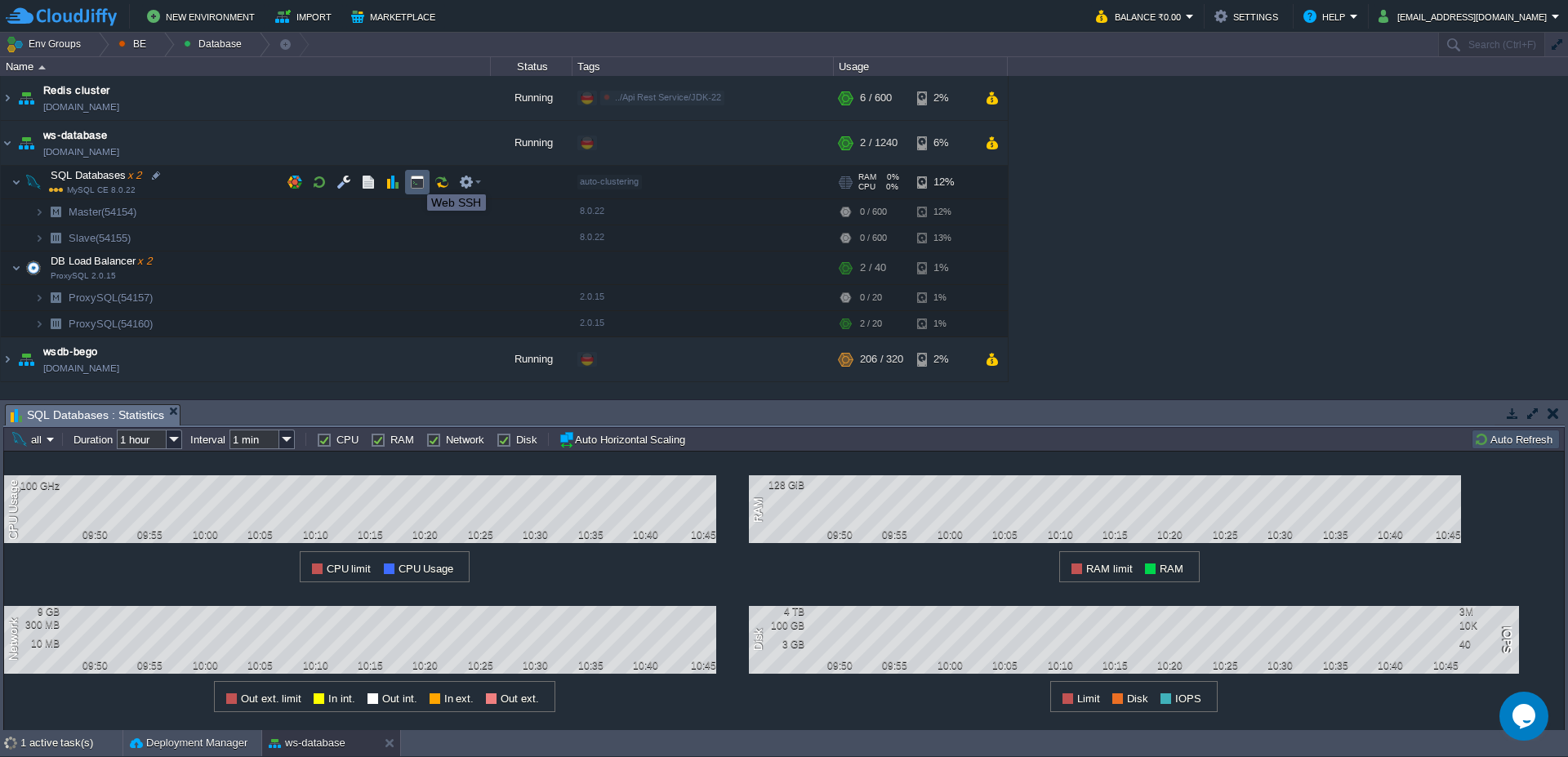
click at [415, 179] on button "button" at bounding box center [417, 182] width 15 height 15
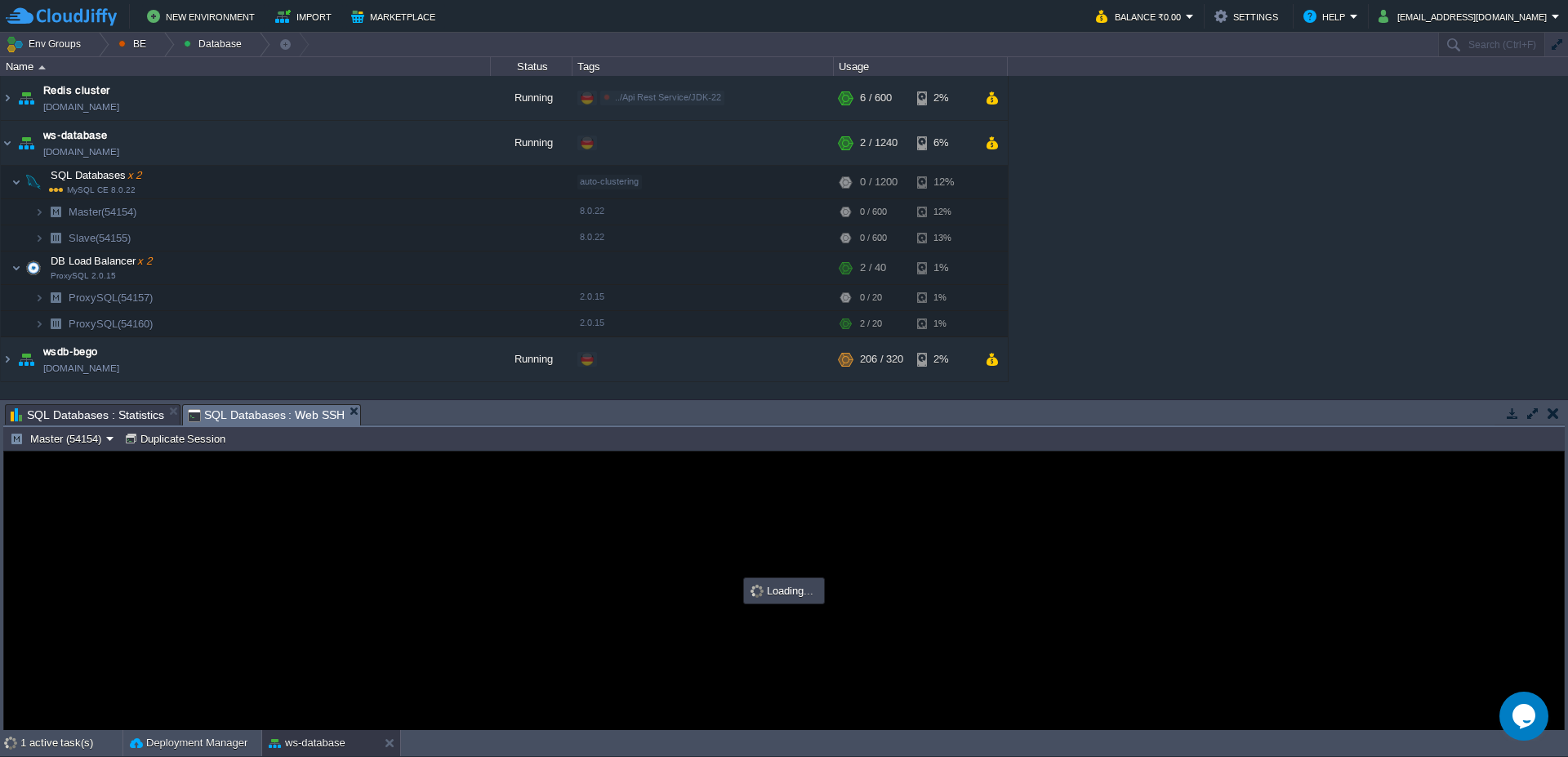
type input "#000000"
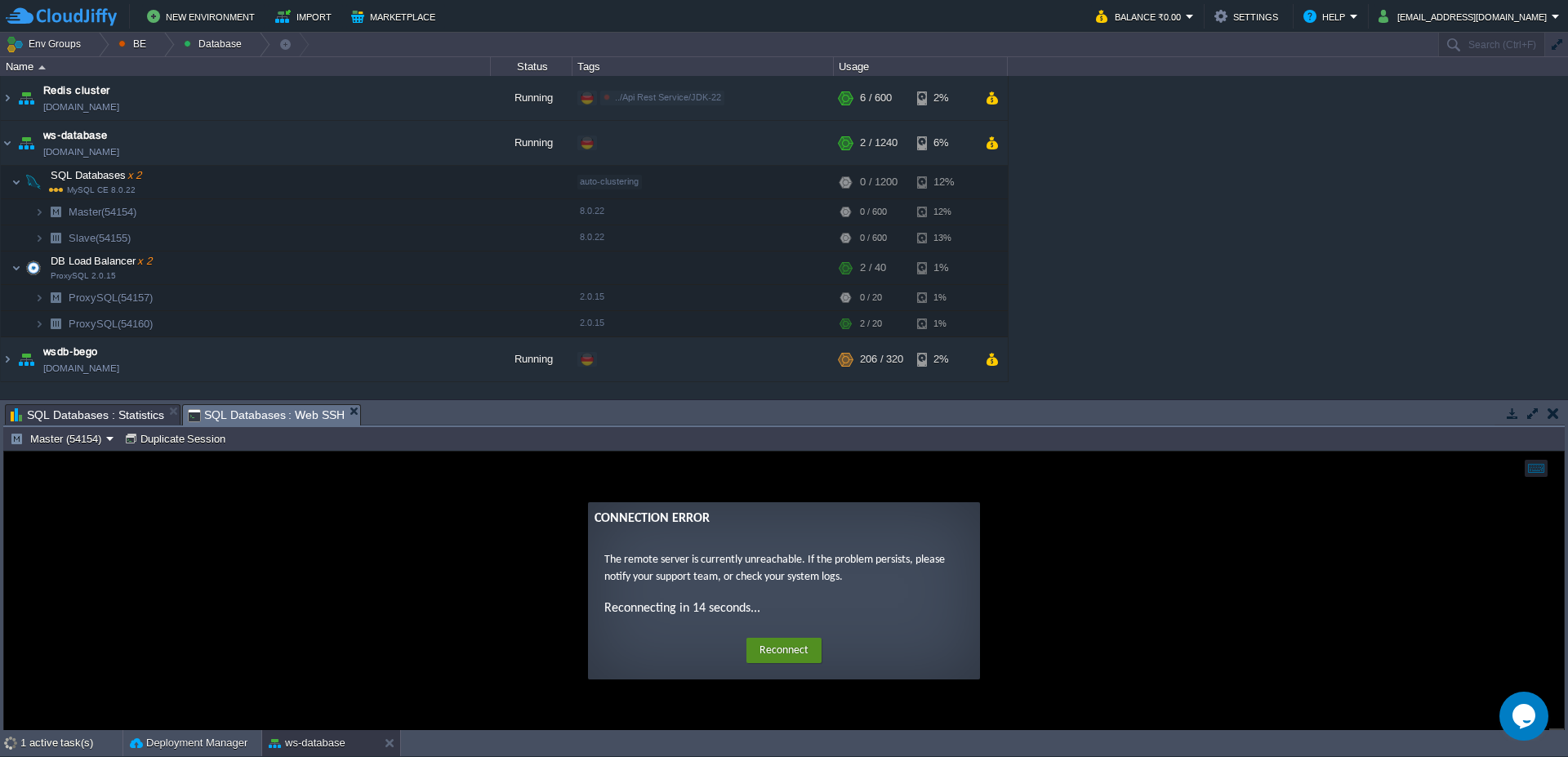
click at [793, 650] on button "Reconnect" at bounding box center [784, 651] width 75 height 26
click at [769, 652] on button "Reconnect" at bounding box center [784, 651] width 75 height 26
click at [794, 651] on button "Reconnect" at bounding box center [784, 651] width 75 height 26
click at [776, 646] on button "Reconnect" at bounding box center [784, 651] width 75 height 26
click at [451, 141] on button "button" at bounding box center [450, 143] width 15 height 15
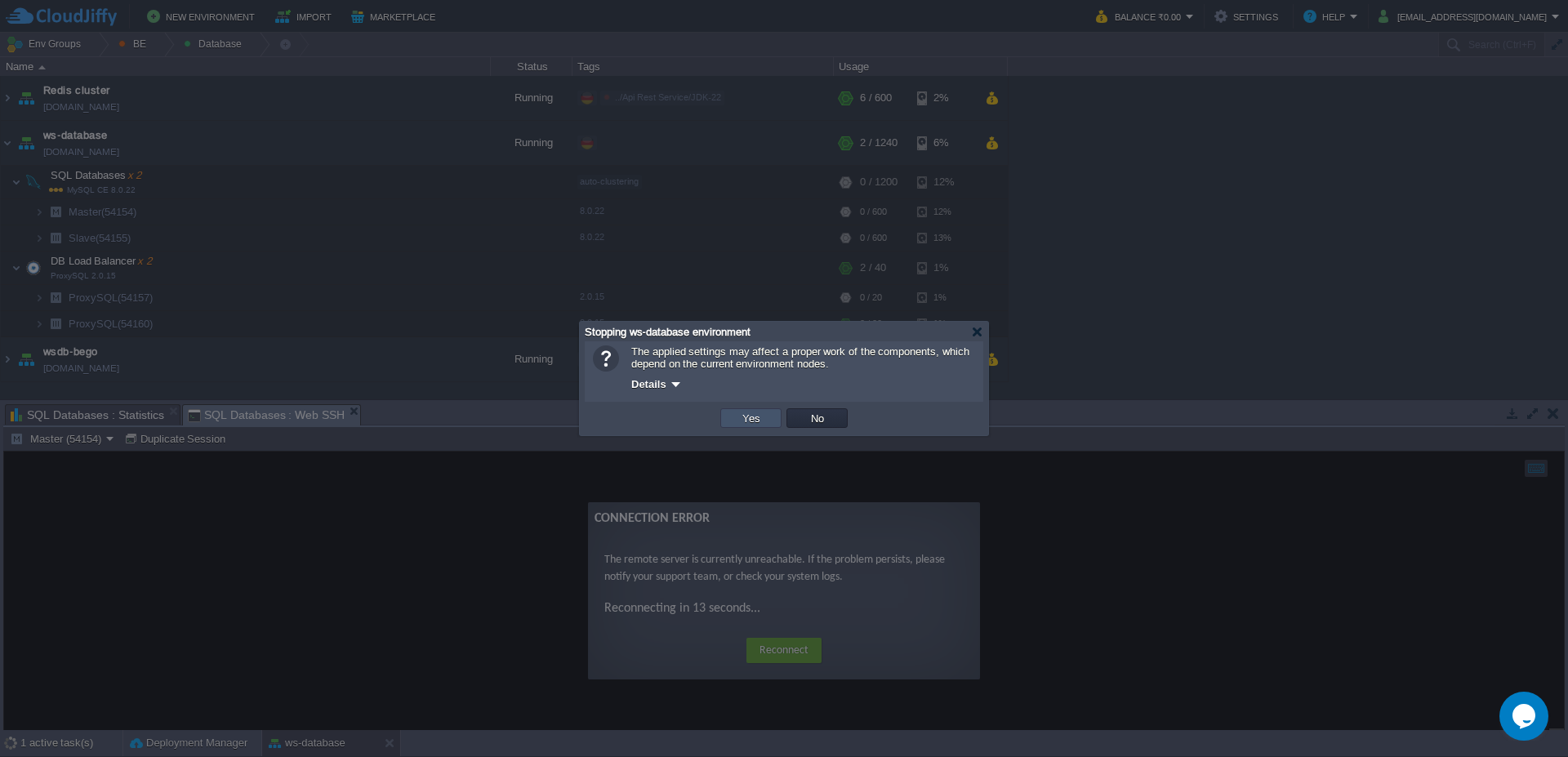
click at [737, 424] on button "Yes" at bounding box center [751, 417] width 28 height 15
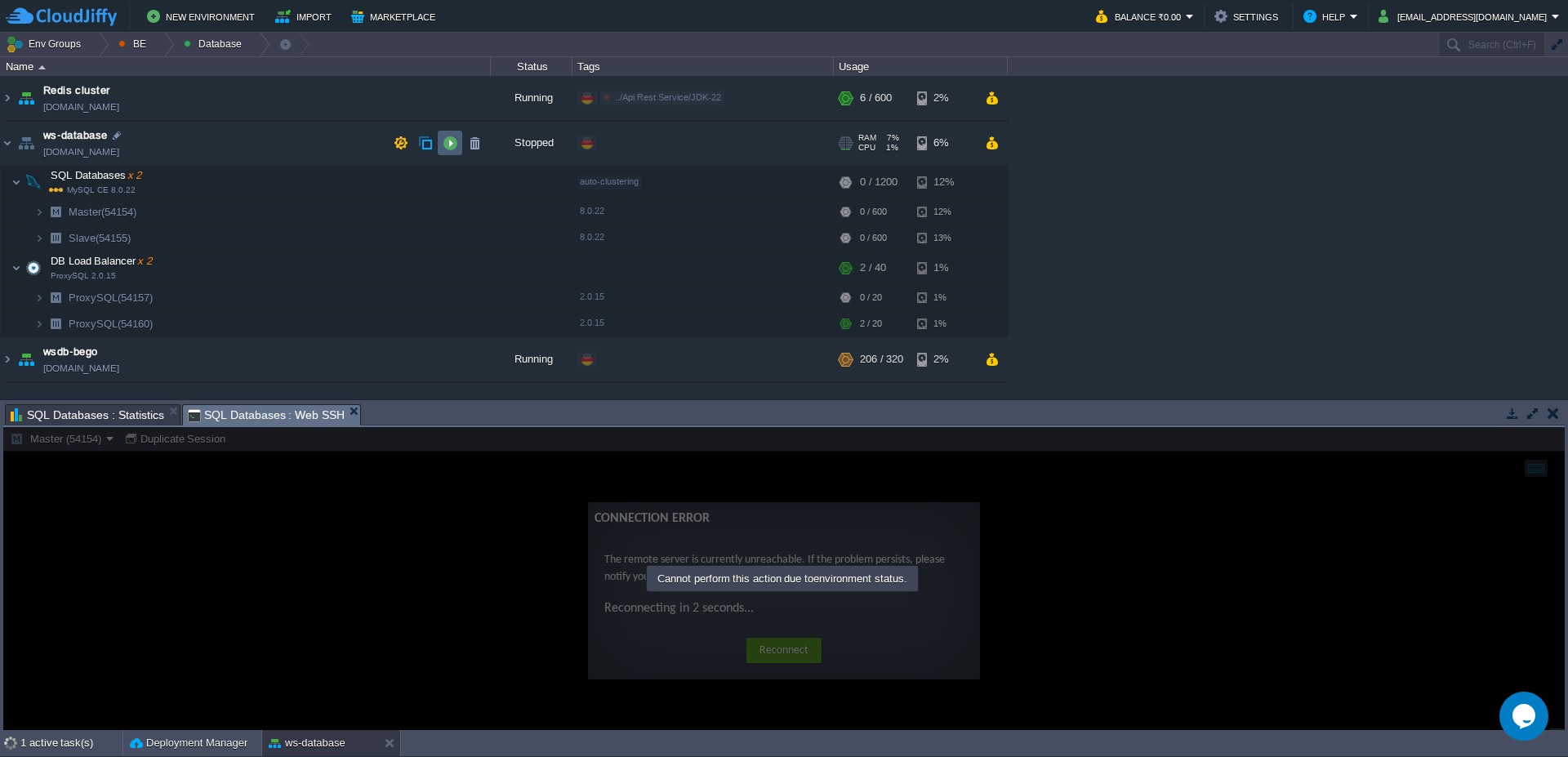
click at [458, 140] on td at bounding box center [450, 143] width 25 height 25
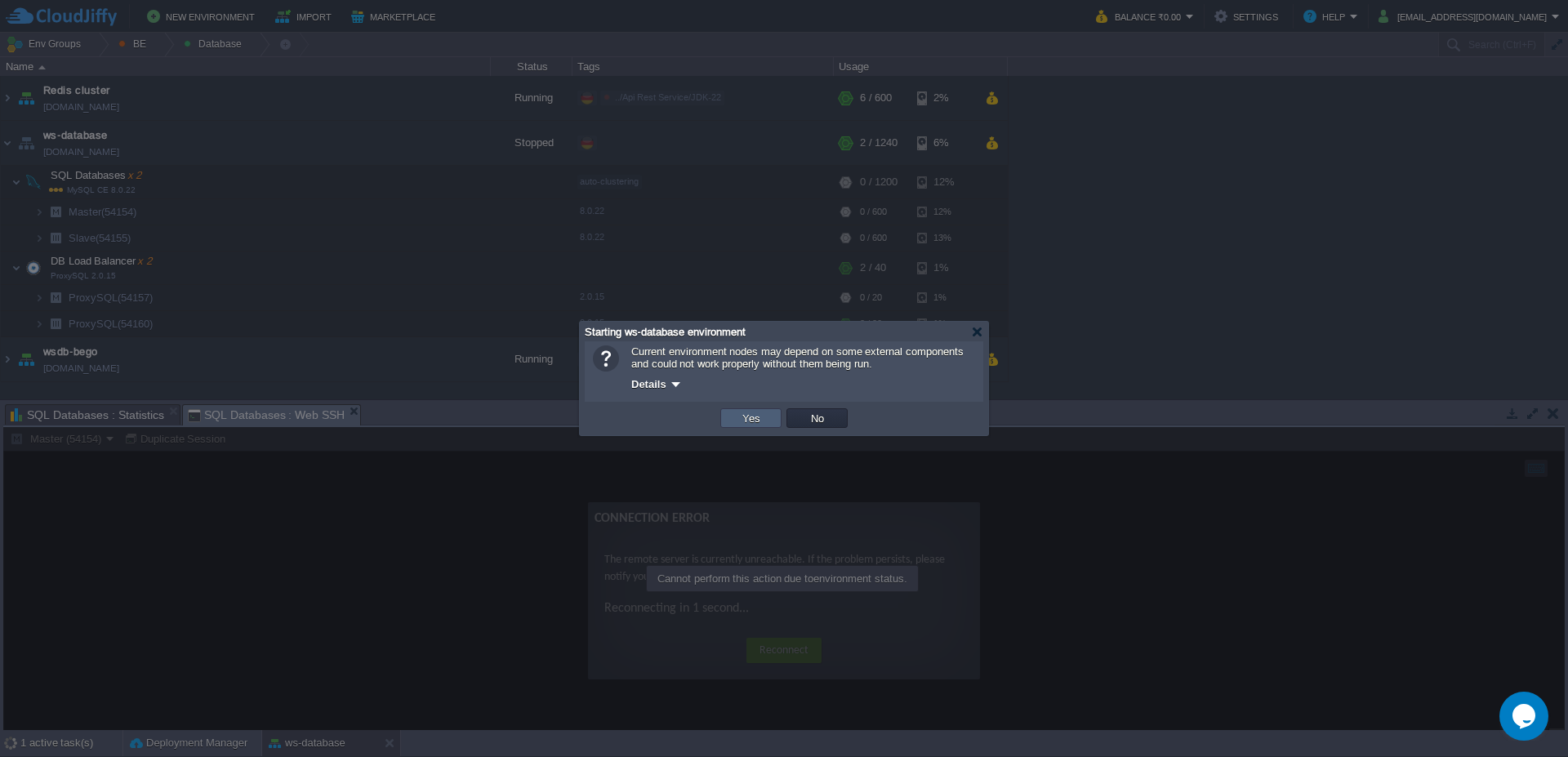
click at [746, 422] on button "Yes" at bounding box center [751, 417] width 28 height 15
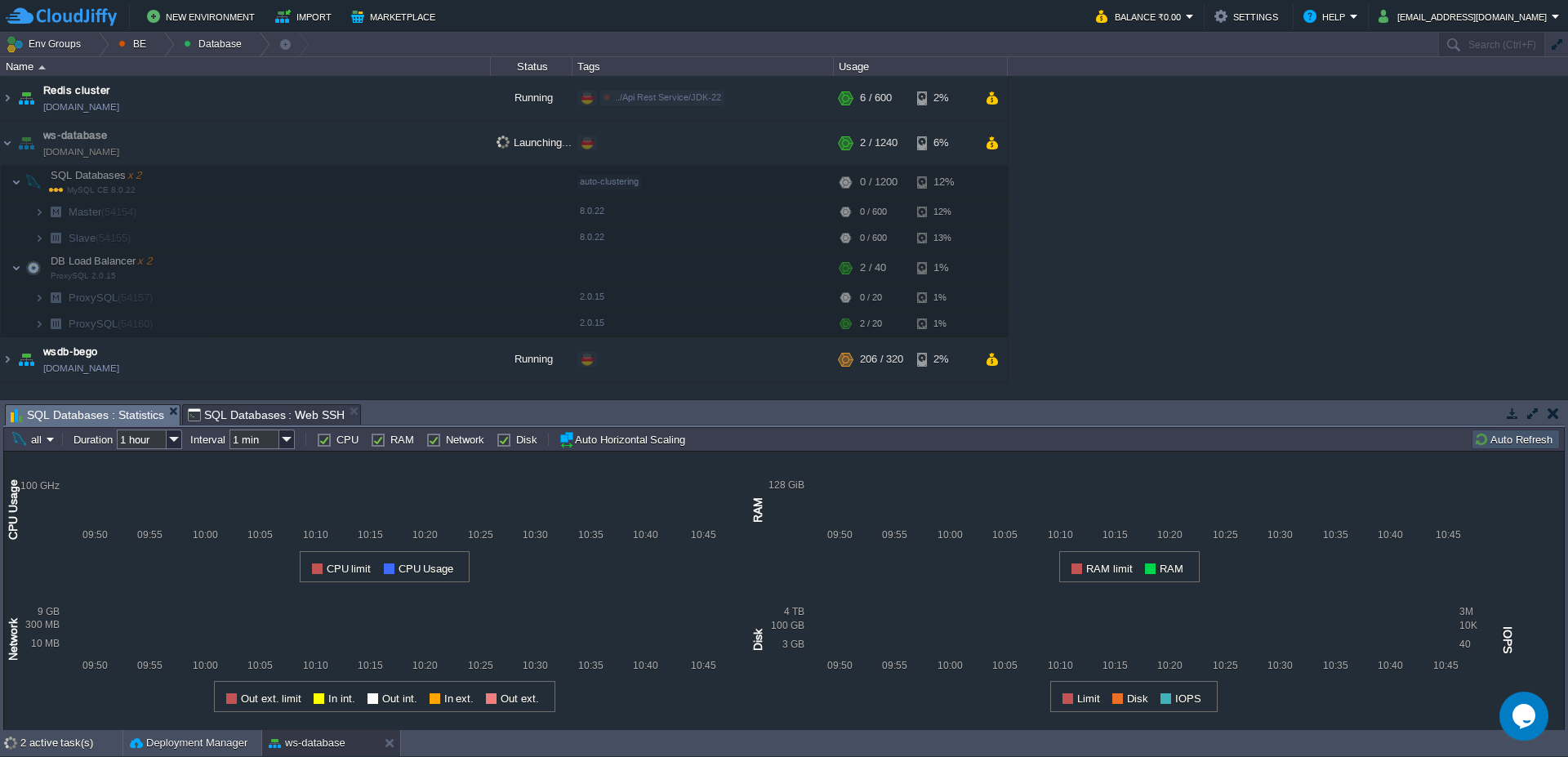
click at [109, 414] on span "SQL Databases : Statistics" at bounding box center [87, 415] width 153 height 20
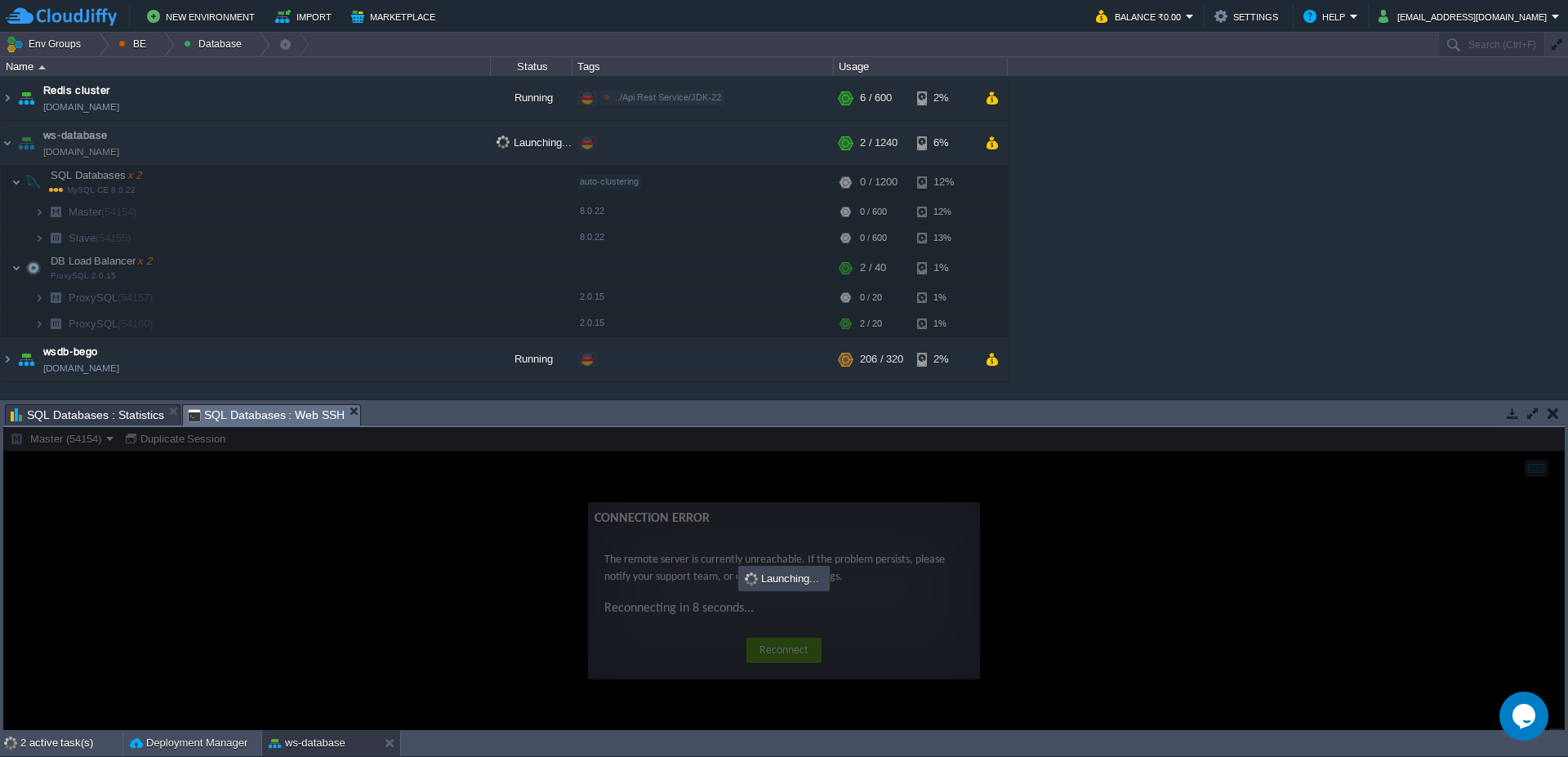
click at [279, 415] on span "SQL Databases : Web SSH" at bounding box center [267, 415] width 158 height 20
click at [67, 746] on div "2 active task(s)" at bounding box center [71, 743] width 102 height 26
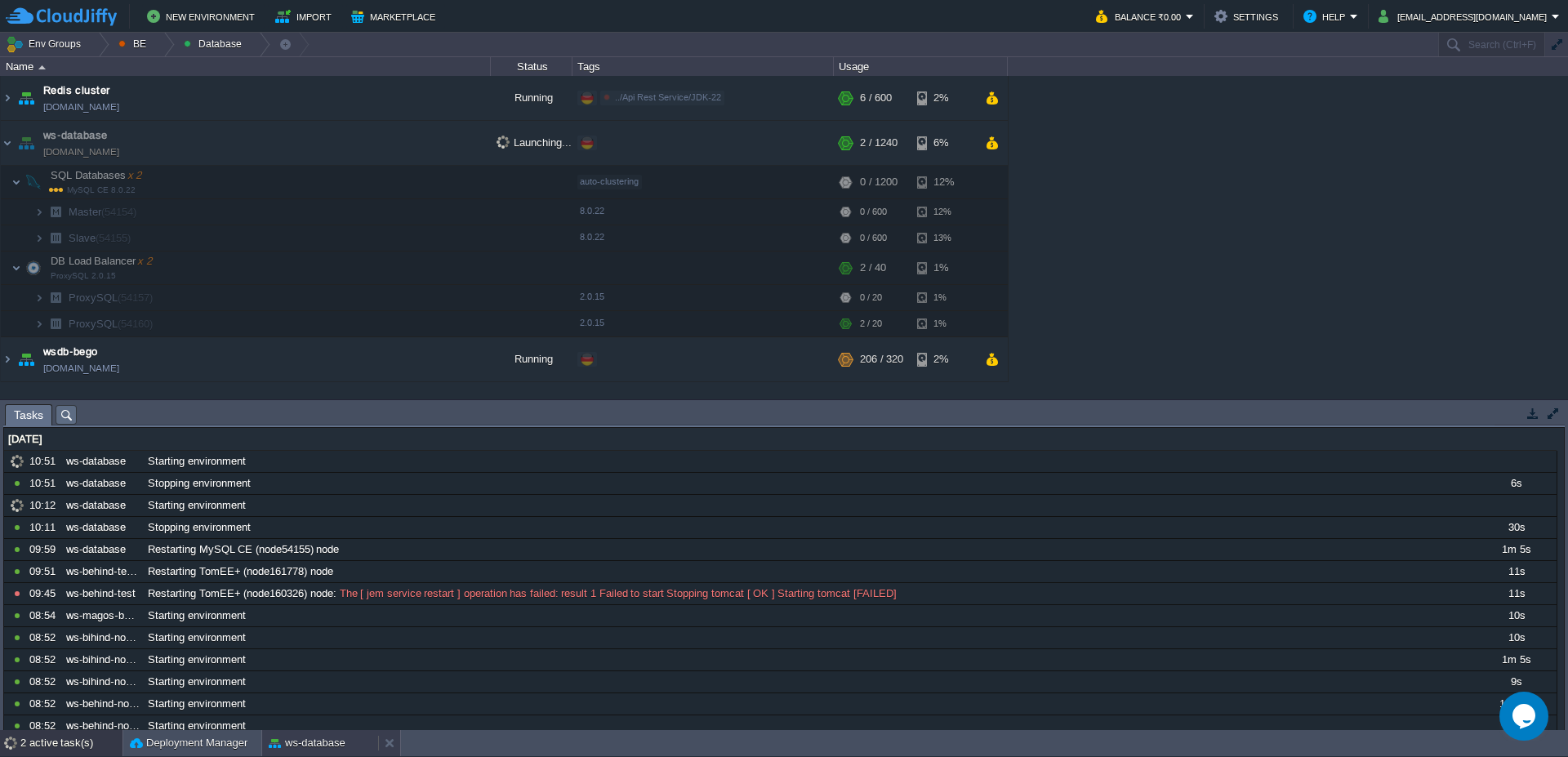
click at [309, 753] on div "ws-database" at bounding box center [320, 743] width 116 height 26
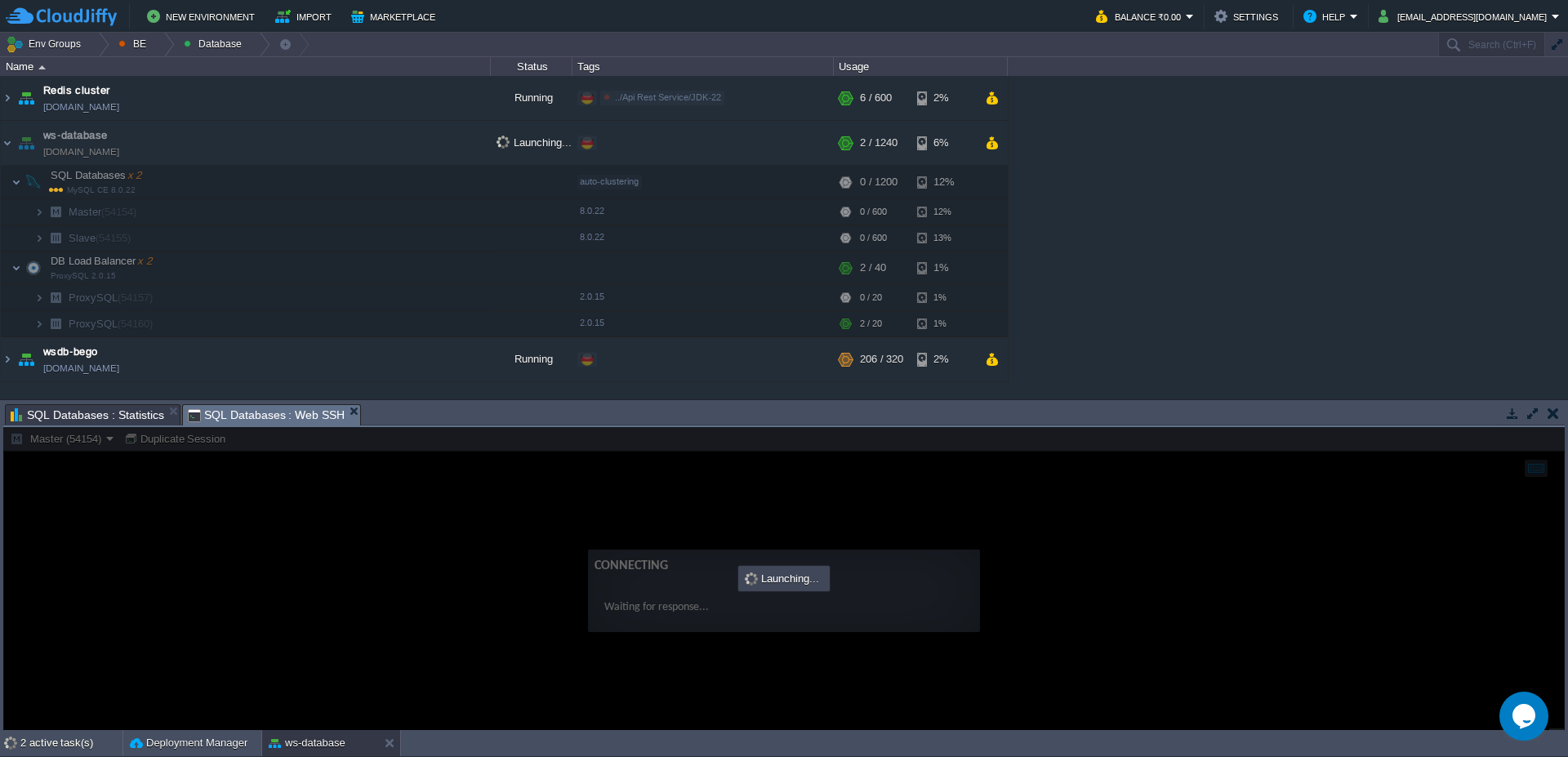
click at [102, 419] on span "SQL Databases : Statistics" at bounding box center [87, 415] width 153 height 19
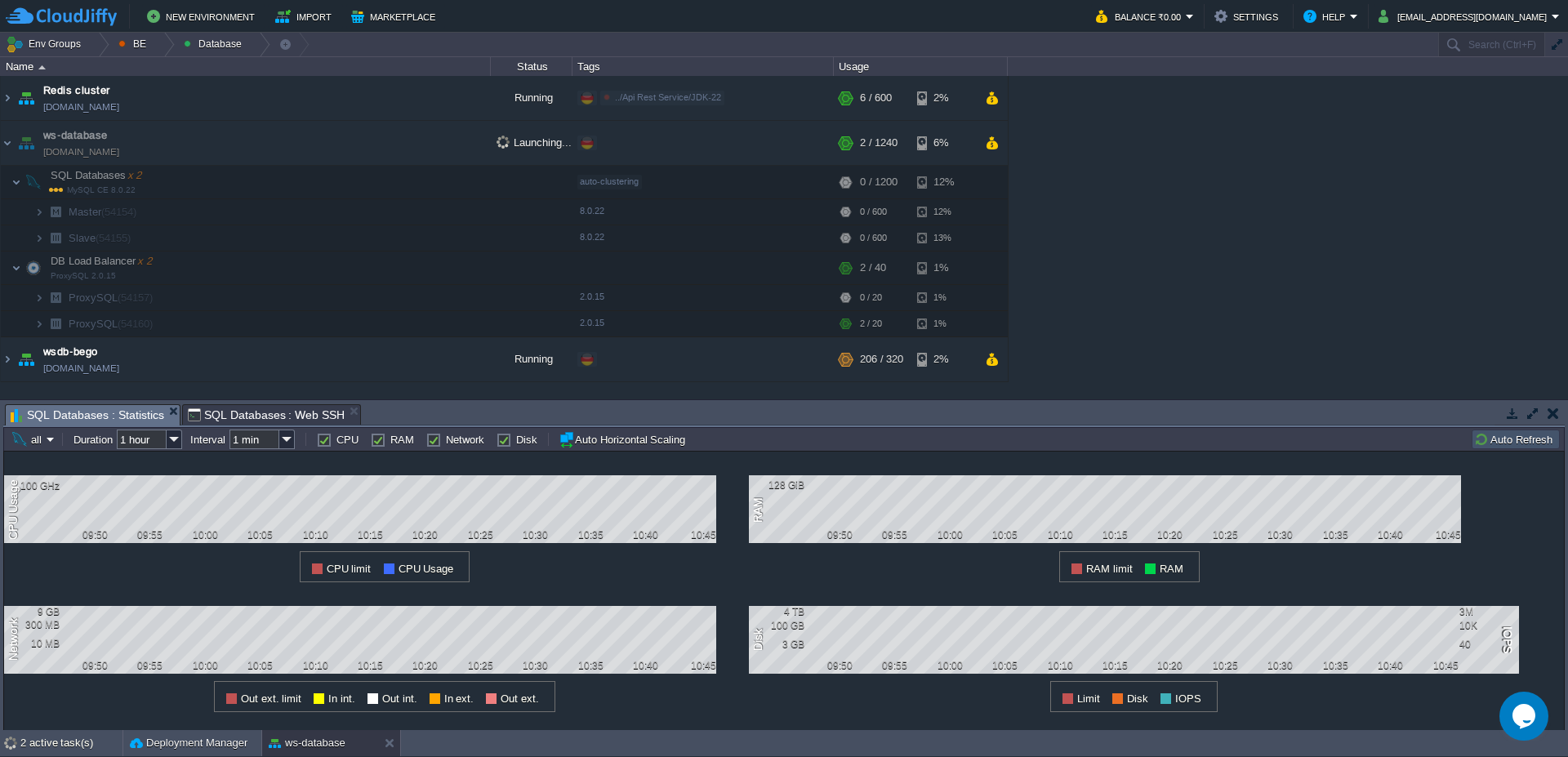
click at [1514, 444] on button "Auto Refresh" at bounding box center [1515, 438] width 83 height 15
click at [1511, 443] on button "Auto Refresh" at bounding box center [1515, 438] width 83 height 15
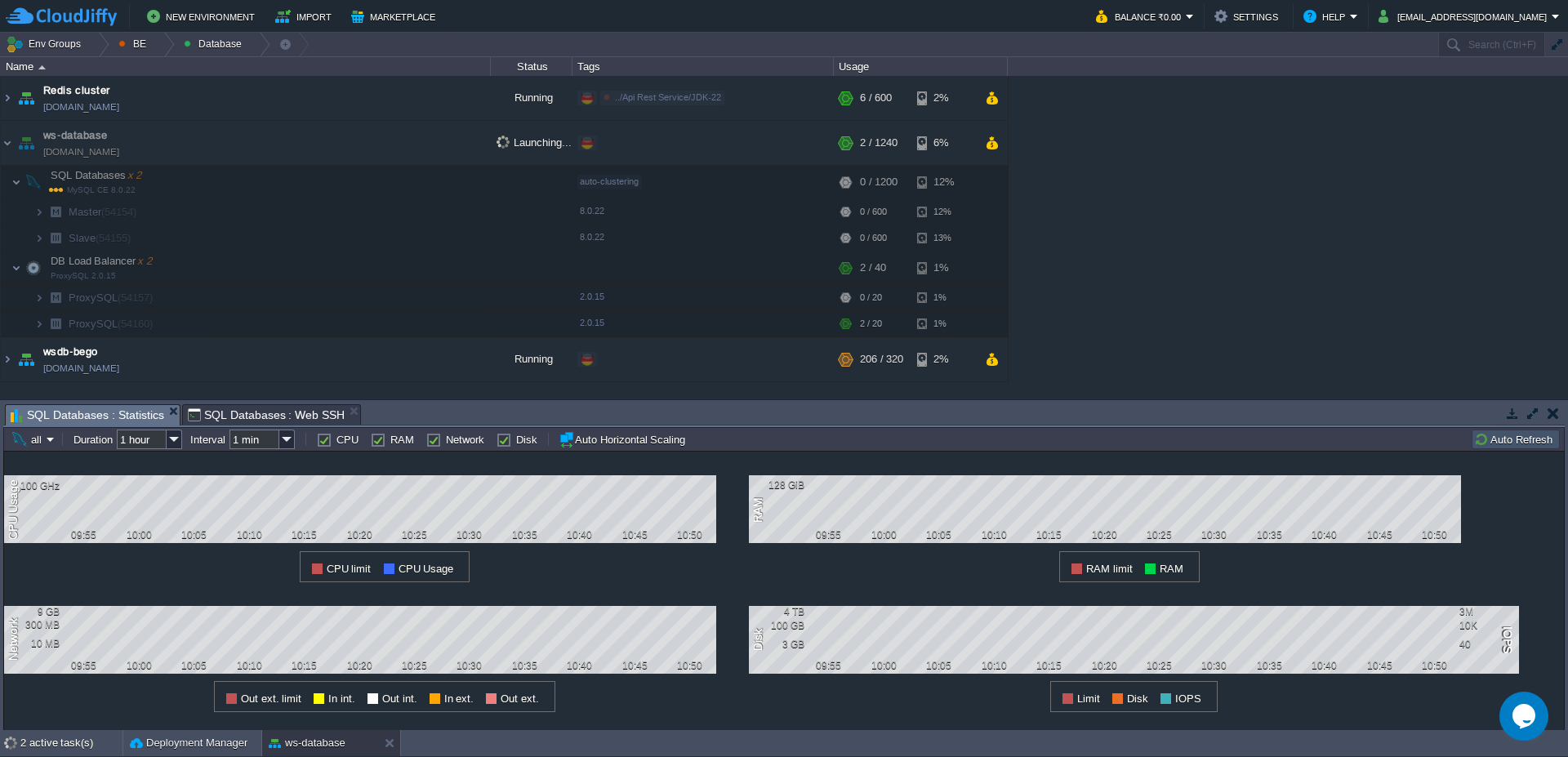
click at [1511, 443] on button "Auto Refresh" at bounding box center [1515, 438] width 83 height 15
click at [1509, 439] on button "Auto Refresh" at bounding box center [1515, 438] width 83 height 15
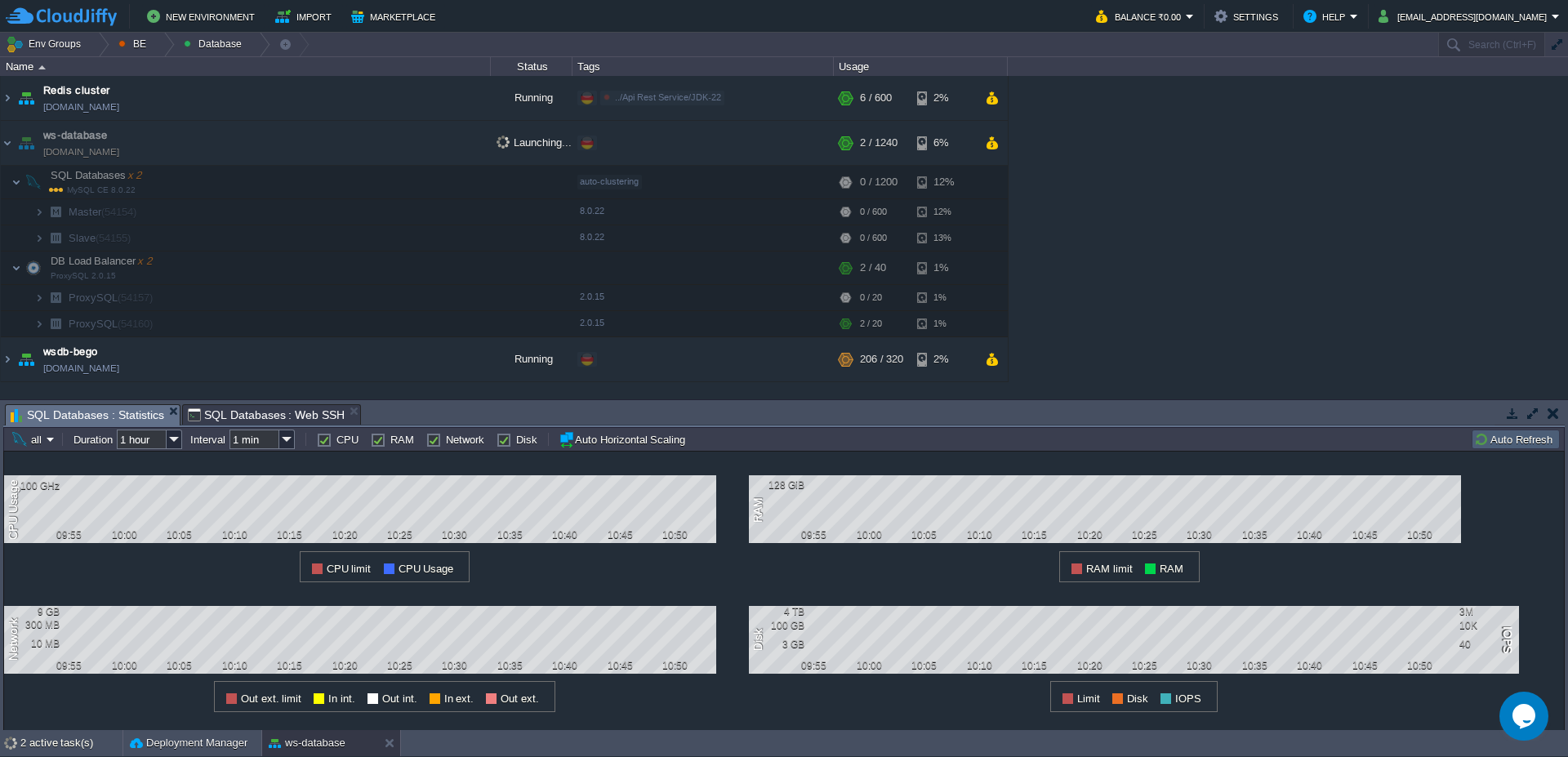
click at [1499, 439] on button "Auto Refresh" at bounding box center [1515, 438] width 83 height 15
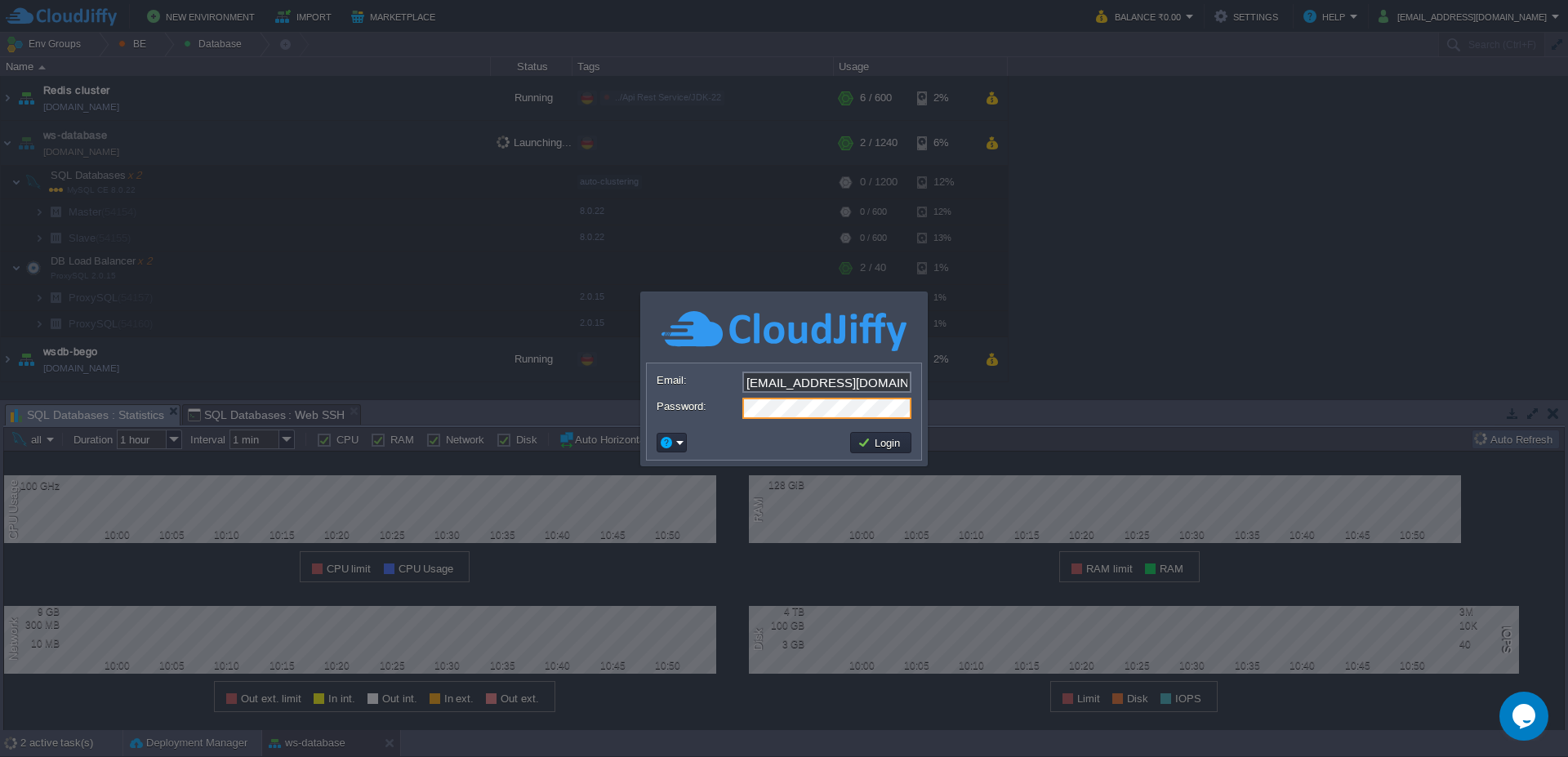
click at [625, 375] on body "New Environment Import Marketplace Bonus ₹0.00 Upgrade Account Balance ₹0.00 Se…" at bounding box center [784, 378] width 1568 height 757
click at [876, 449] on button "Login" at bounding box center [881, 442] width 47 height 15
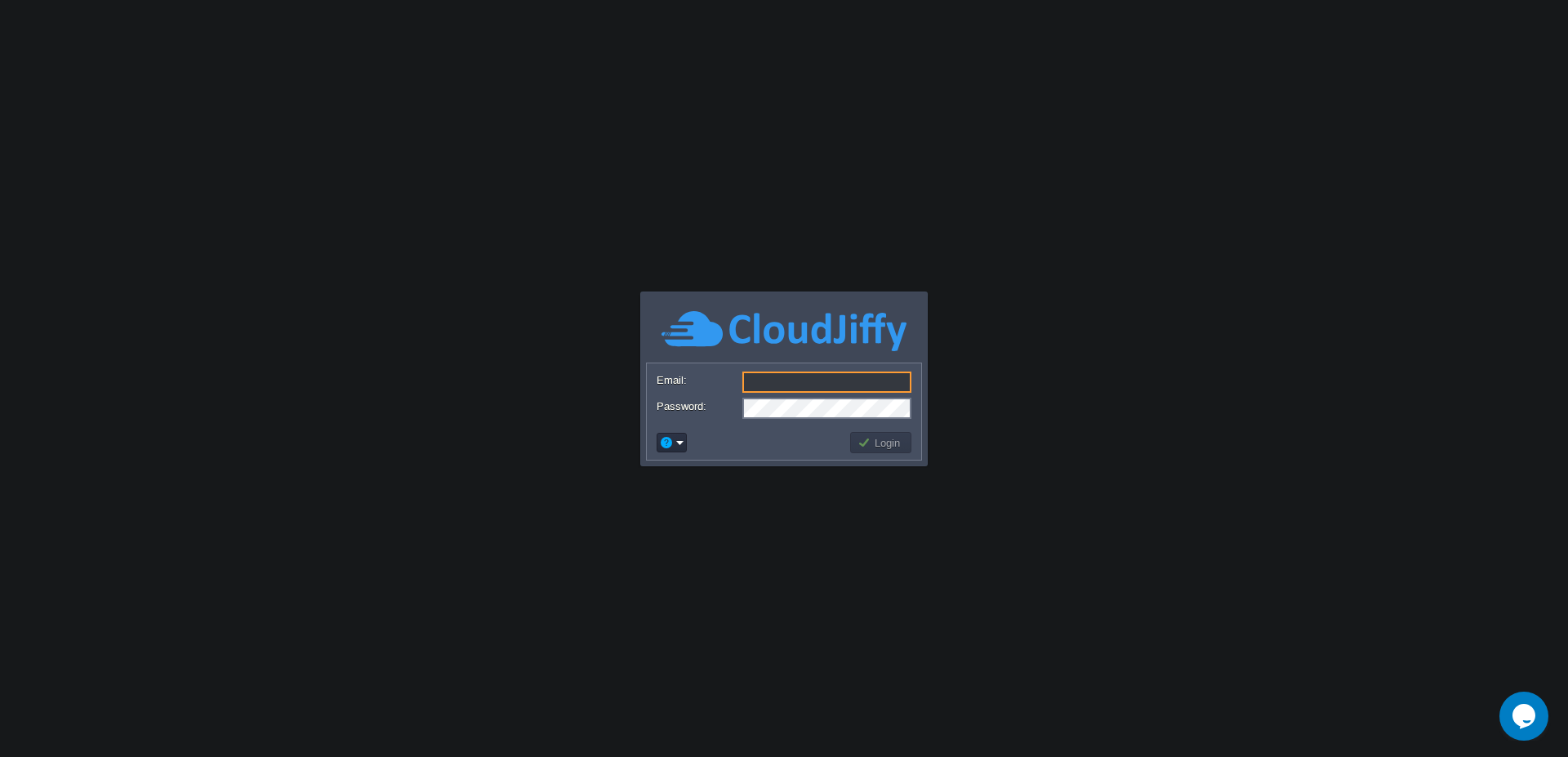
type input "[EMAIL_ADDRESS][DOMAIN_NAME]"
click at [619, 382] on body "Application Platform v.8.10.2 Email: [EMAIL_ADDRESS][DOMAIN_NAME] Password: Log…" at bounding box center [784, 378] width 1568 height 757
click at [866, 445] on button "Login" at bounding box center [881, 442] width 47 height 15
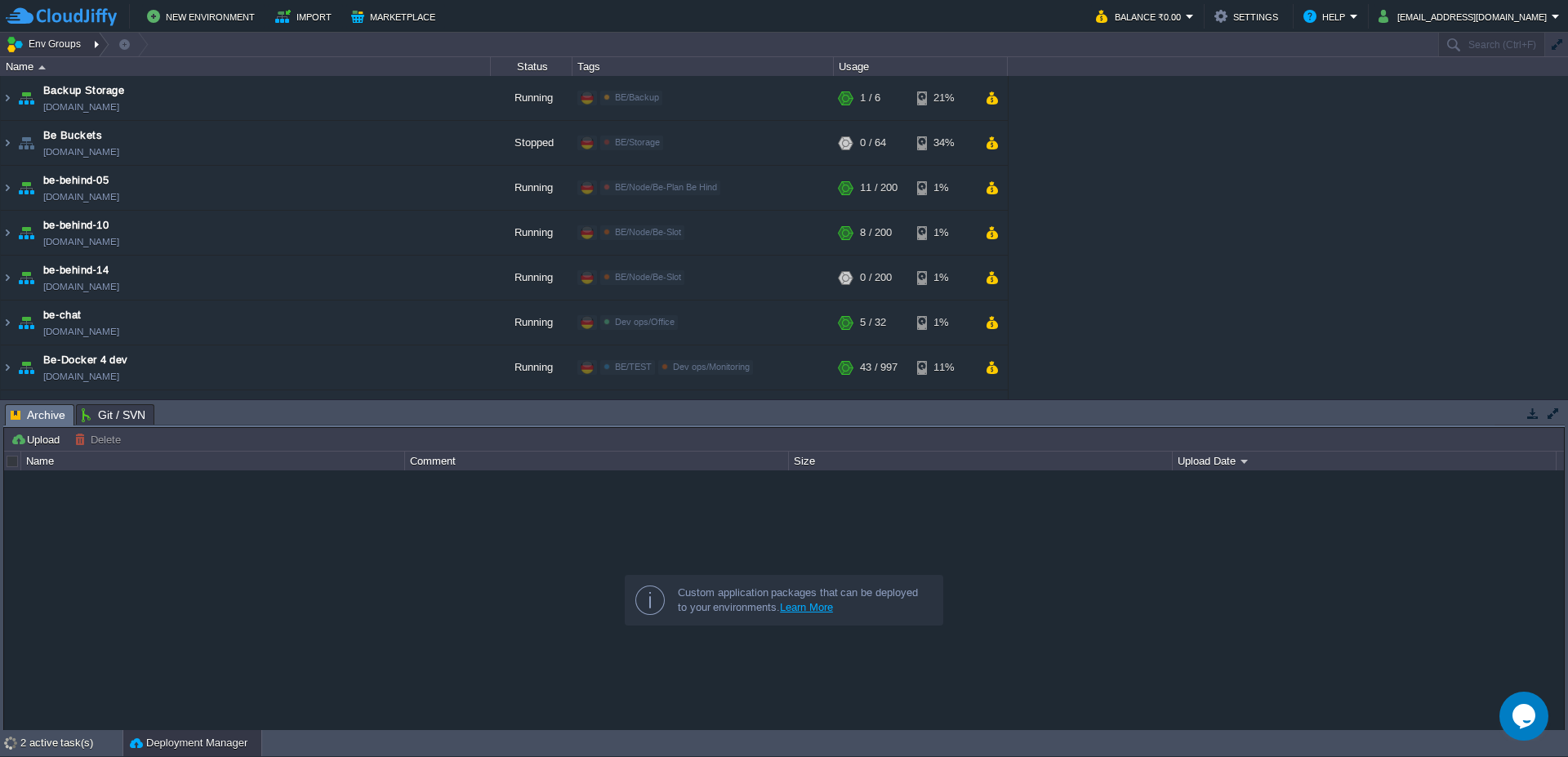
click at [95, 43] on div at bounding box center [98, 44] width 22 height 24
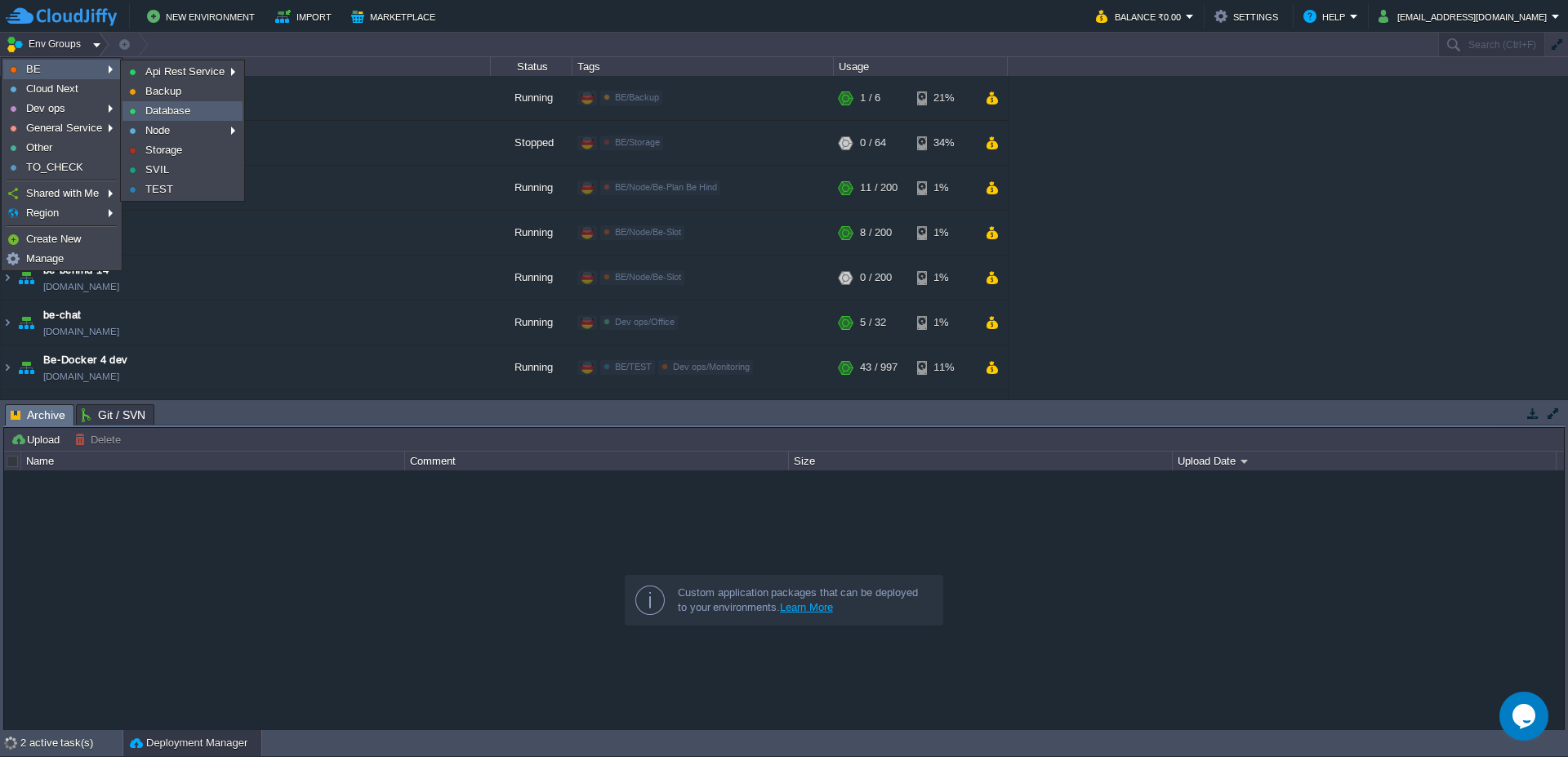
click at [154, 104] on span "Database" at bounding box center [167, 110] width 45 height 12
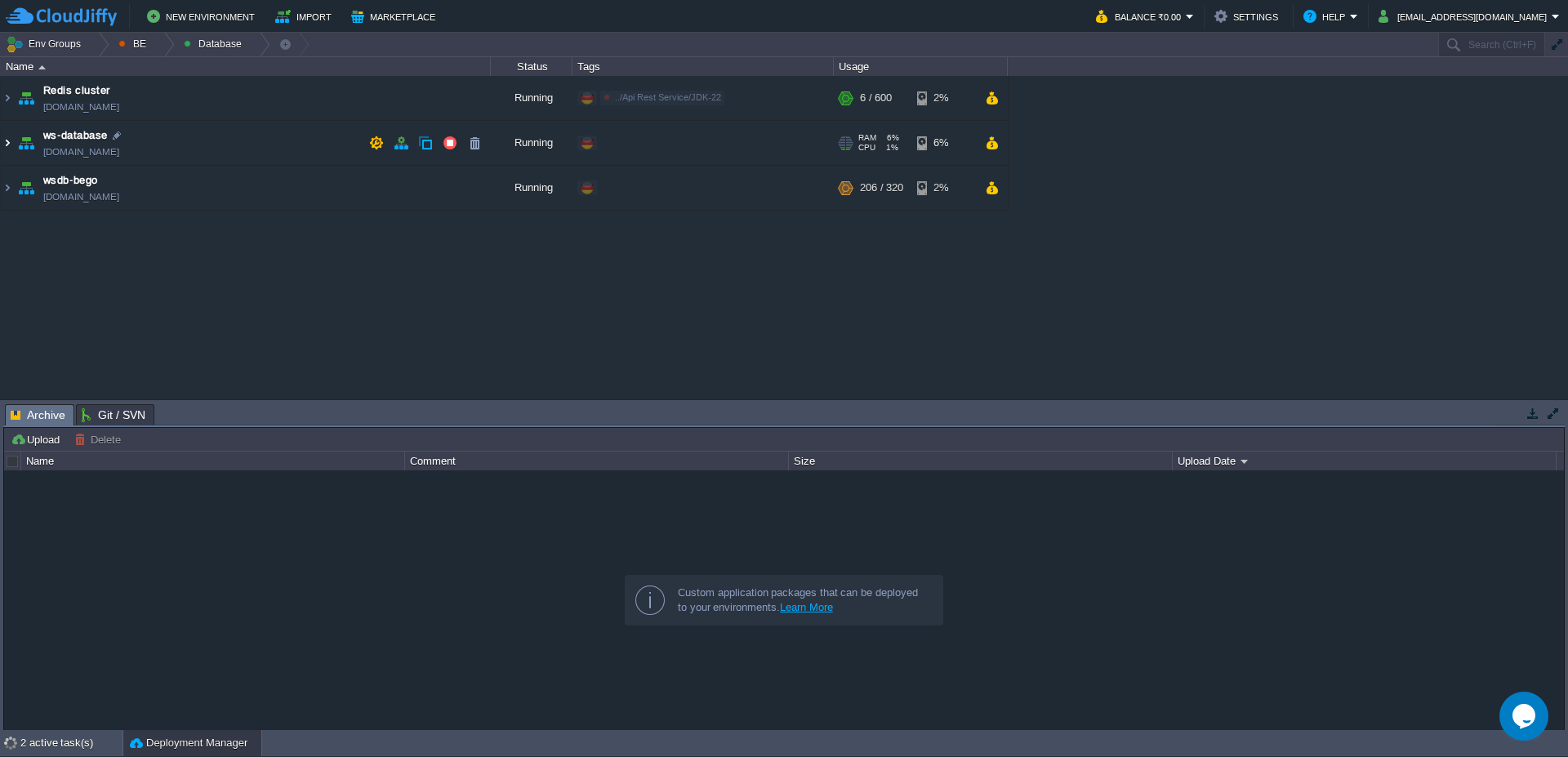
click at [6, 149] on img at bounding box center [7, 143] width 13 height 44
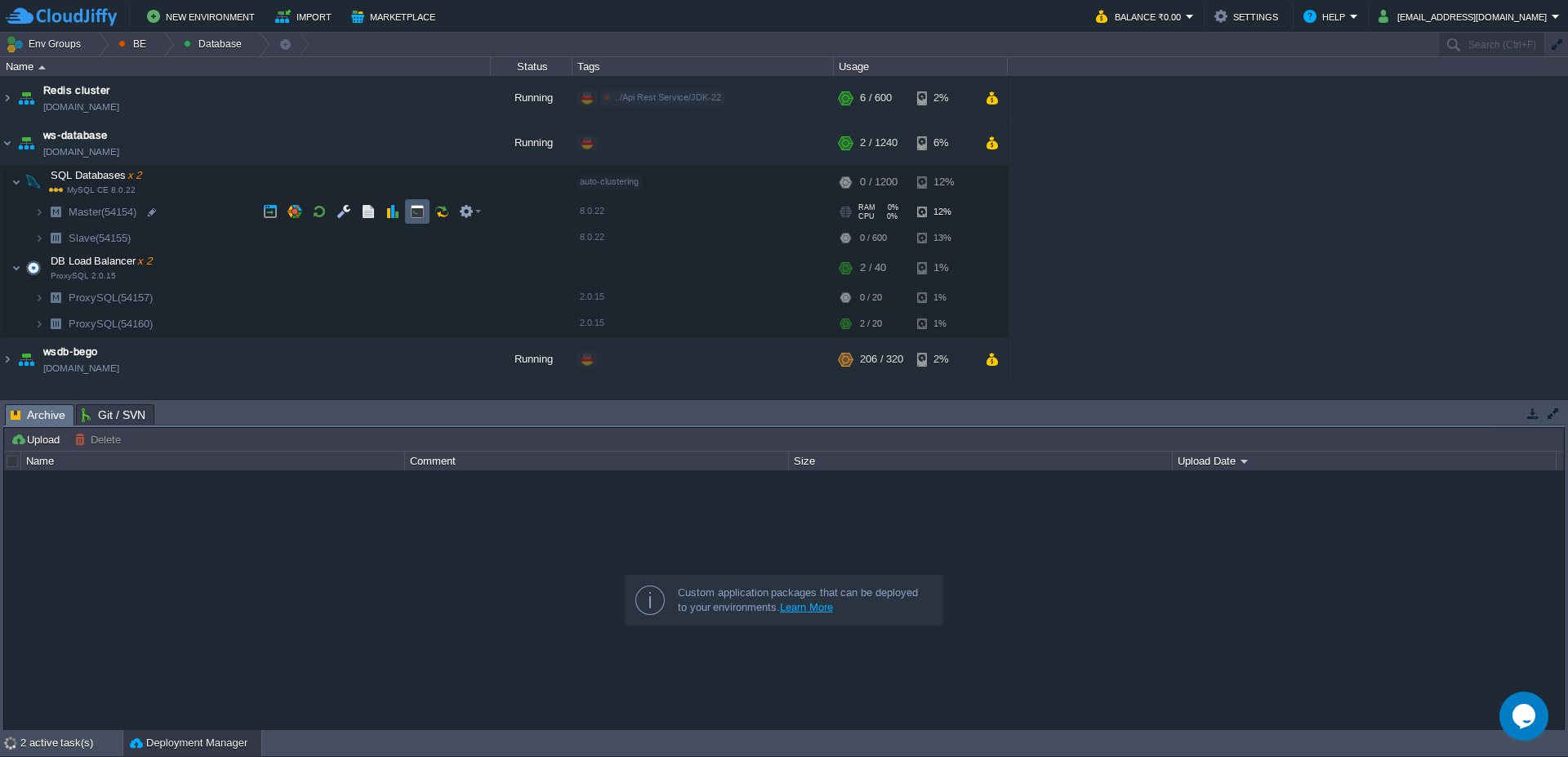
click at [425, 213] on td at bounding box center [418, 212] width 25 height 25
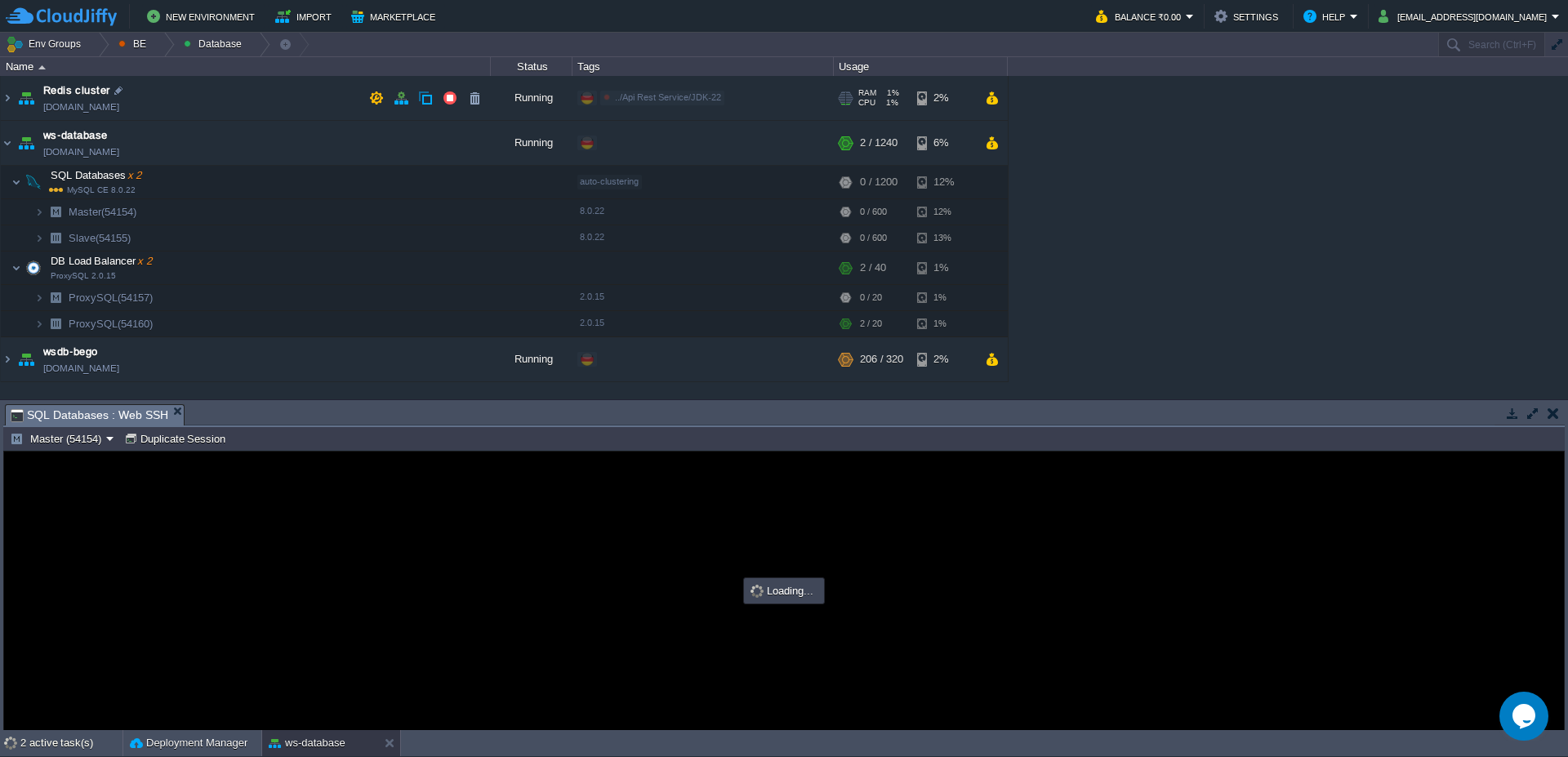
type input "#000000"
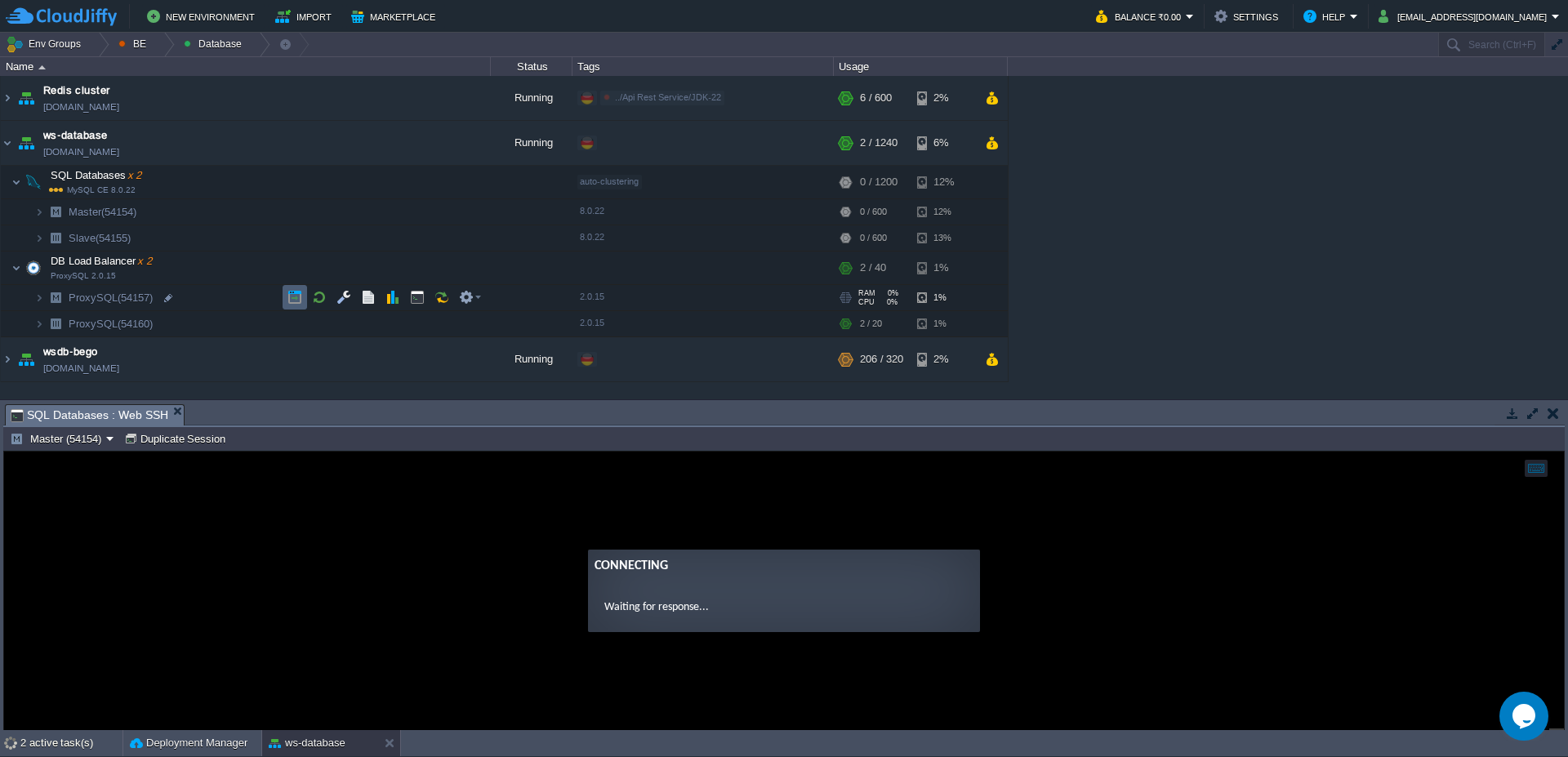
click at [296, 296] on button "button" at bounding box center [294, 297] width 15 height 15
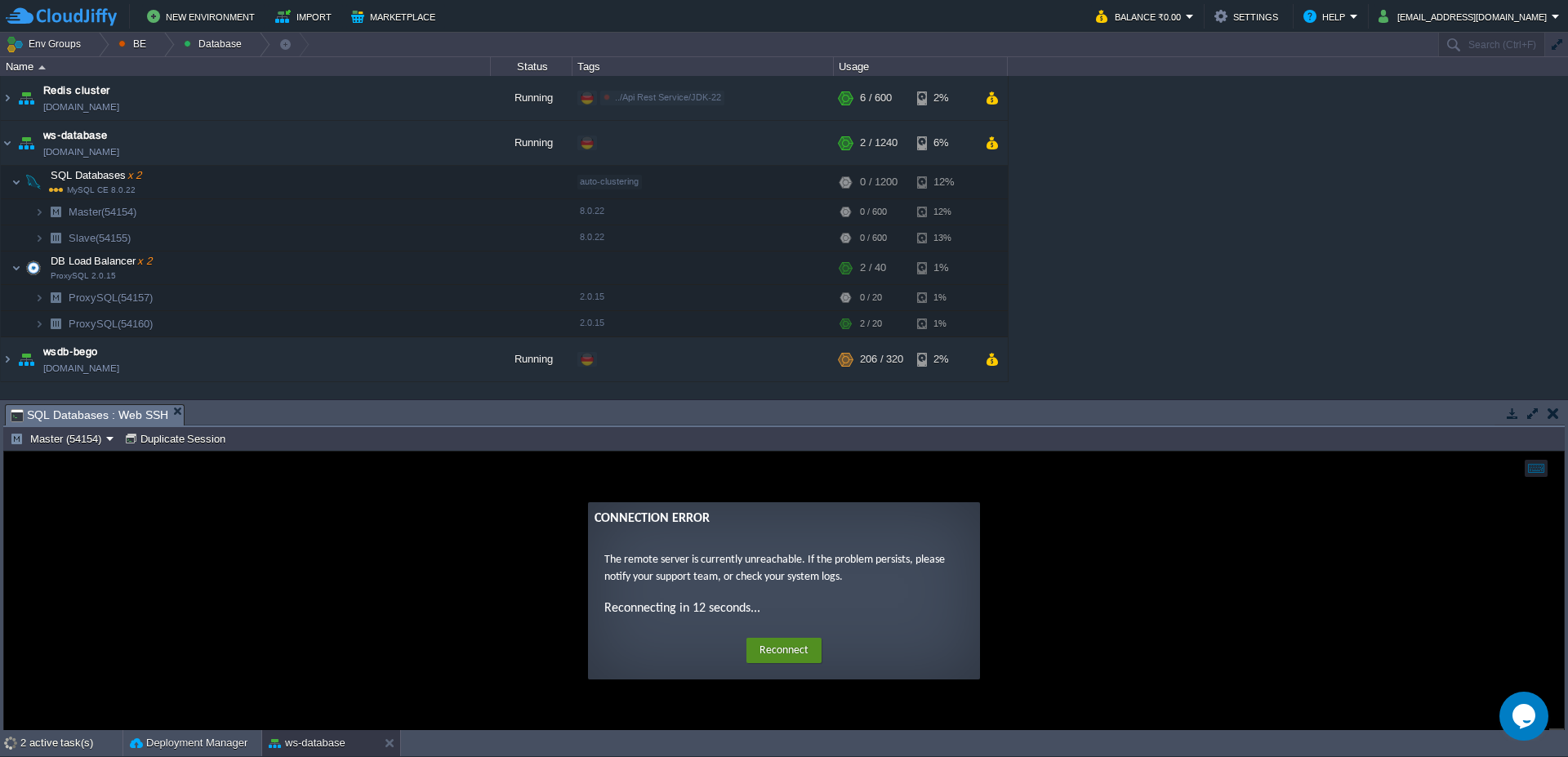
click at [782, 650] on button "Reconnect" at bounding box center [784, 651] width 75 height 26
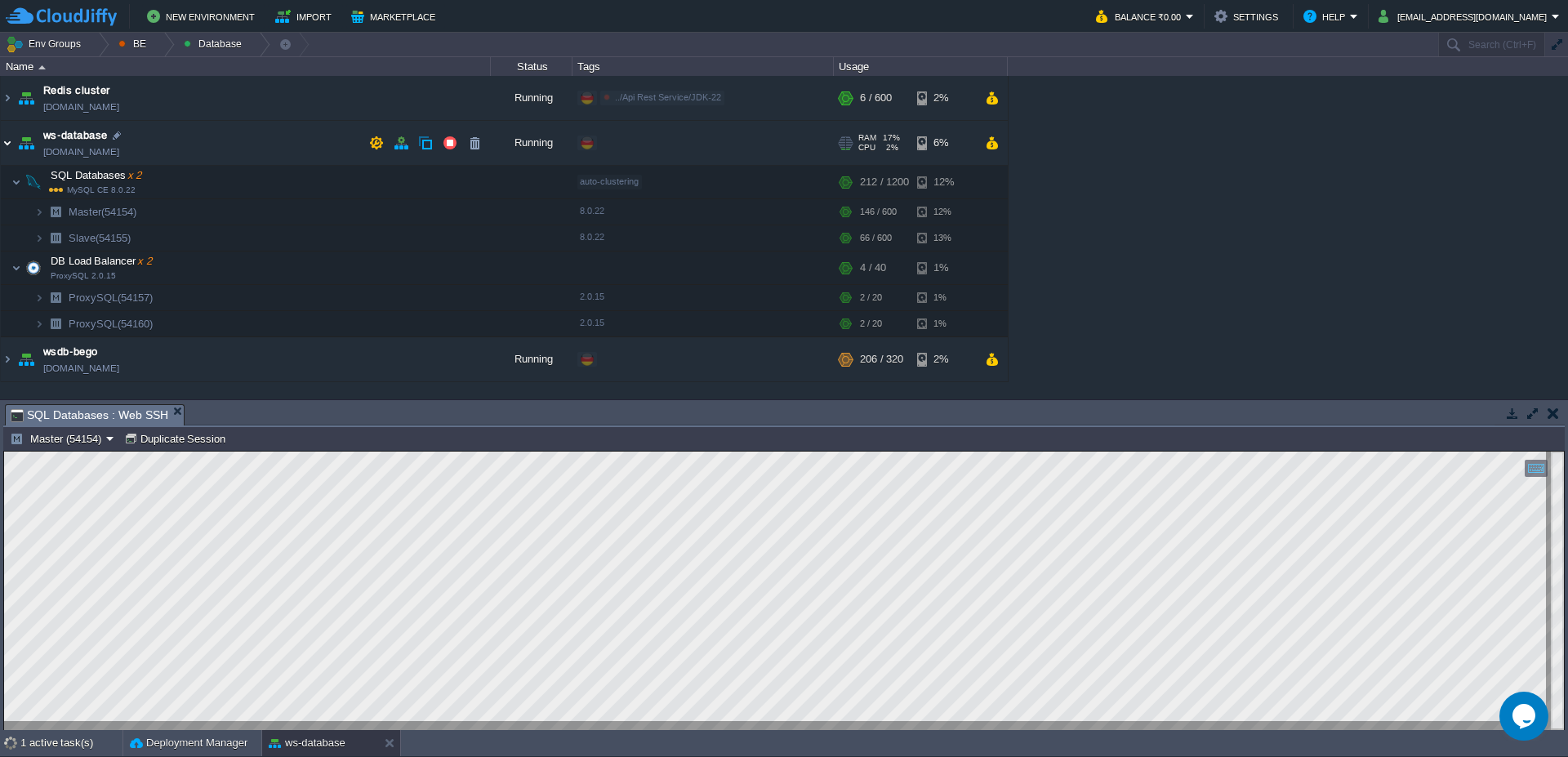
click at [11, 143] on img at bounding box center [7, 143] width 13 height 44
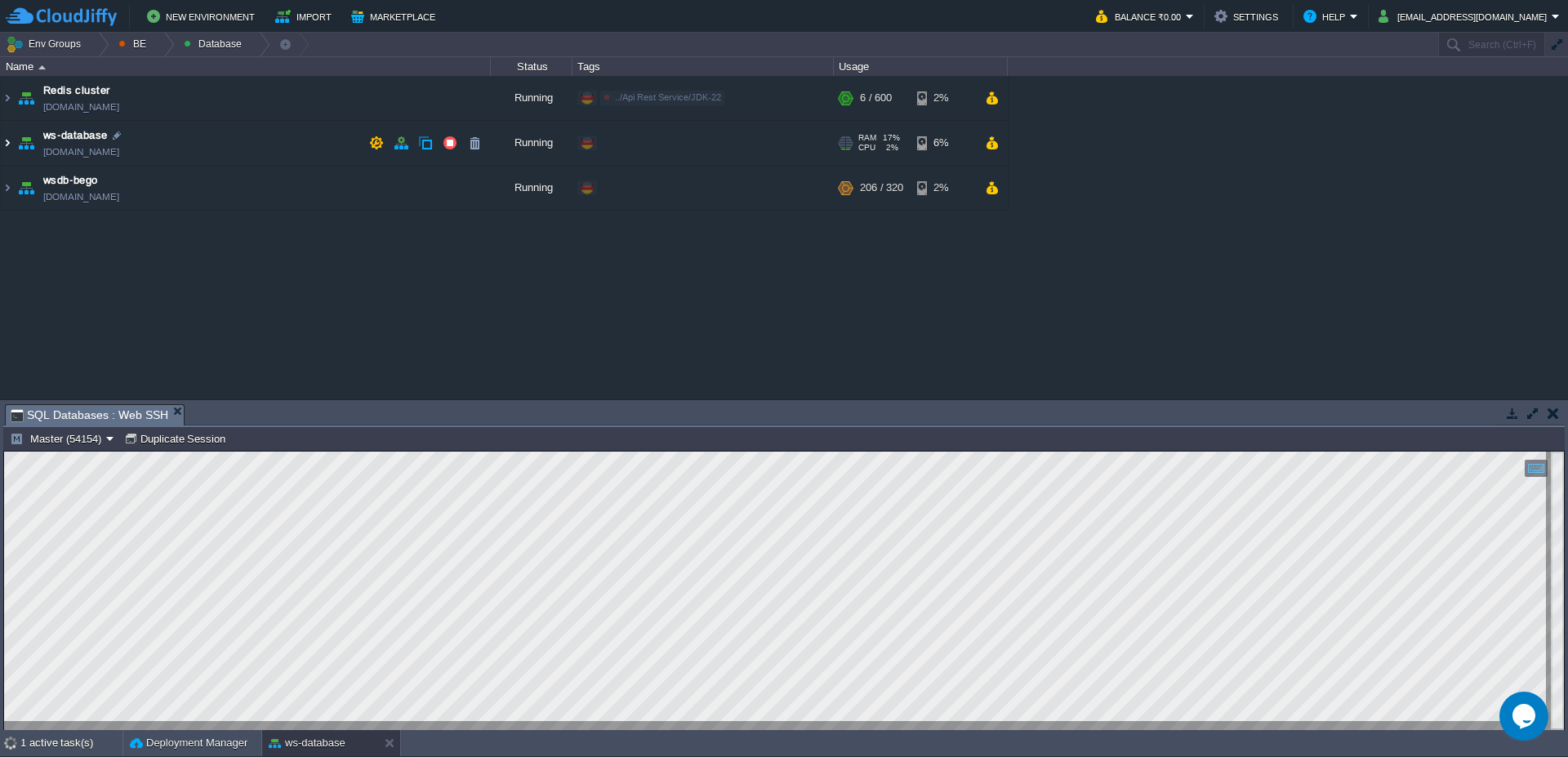
click at [11, 143] on img at bounding box center [7, 143] width 13 height 44
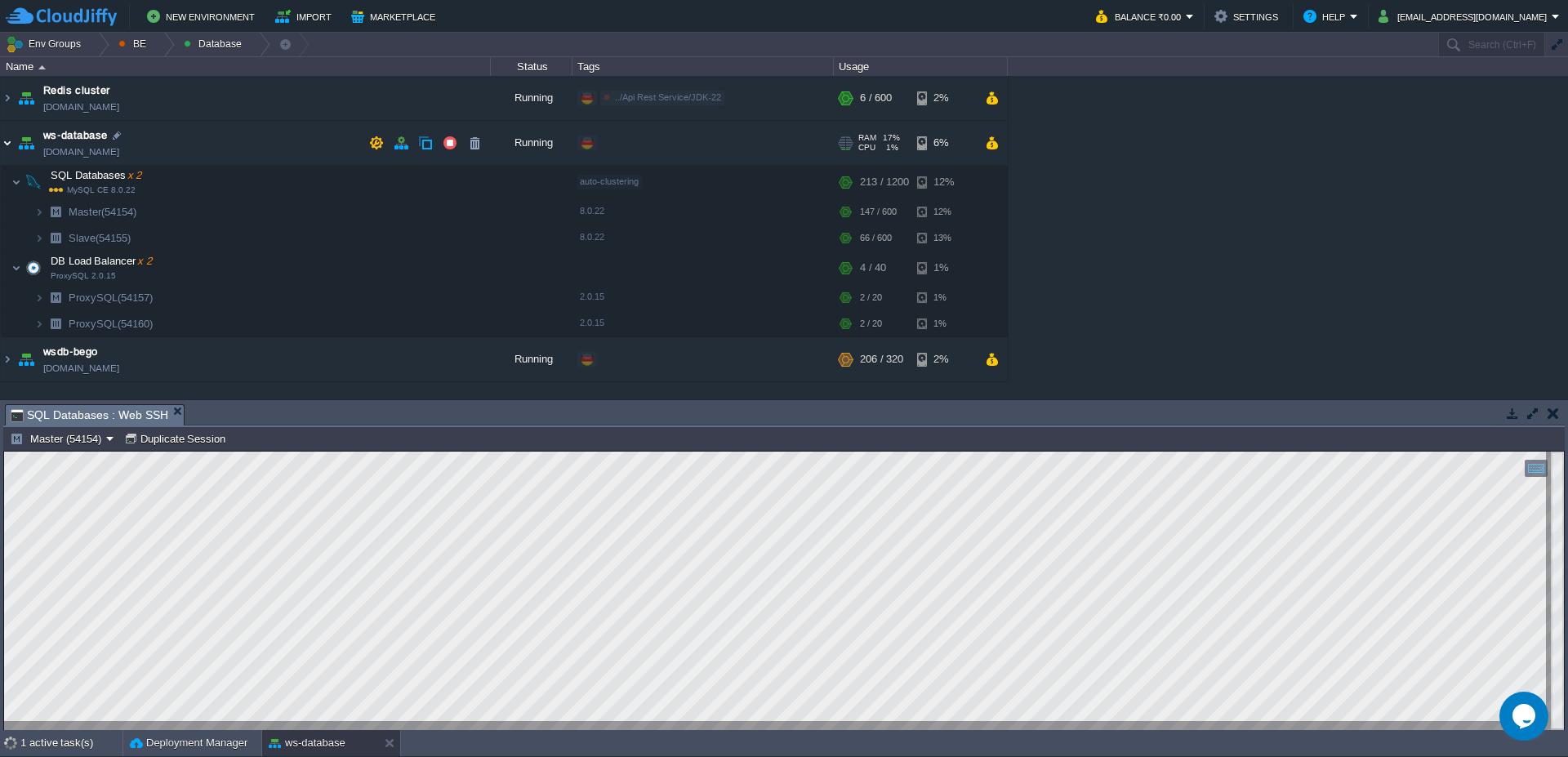
click at [11, 143] on img at bounding box center [7, 143] width 13 height 44
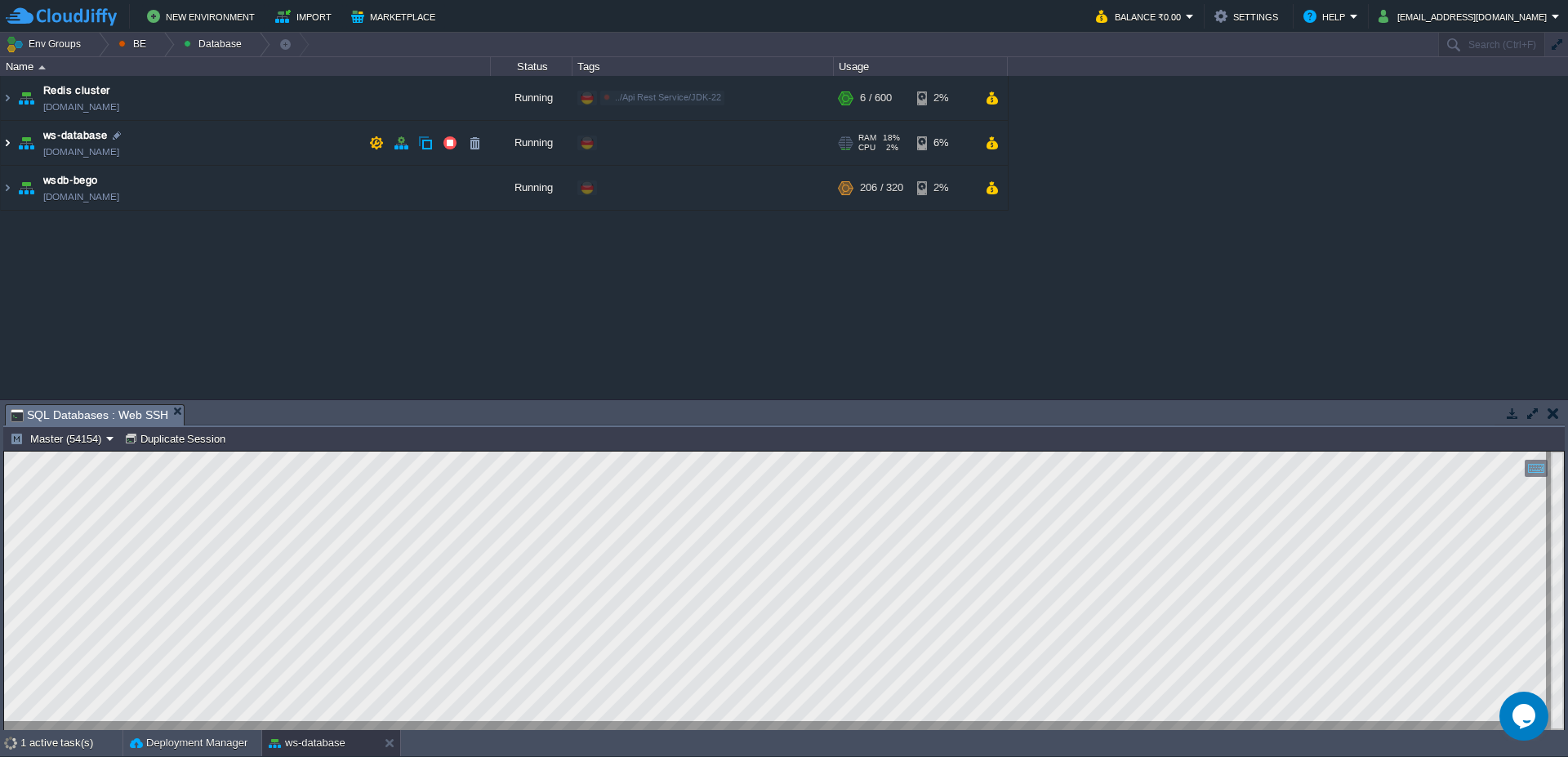
click at [1, 152] on img at bounding box center [7, 143] width 13 height 44
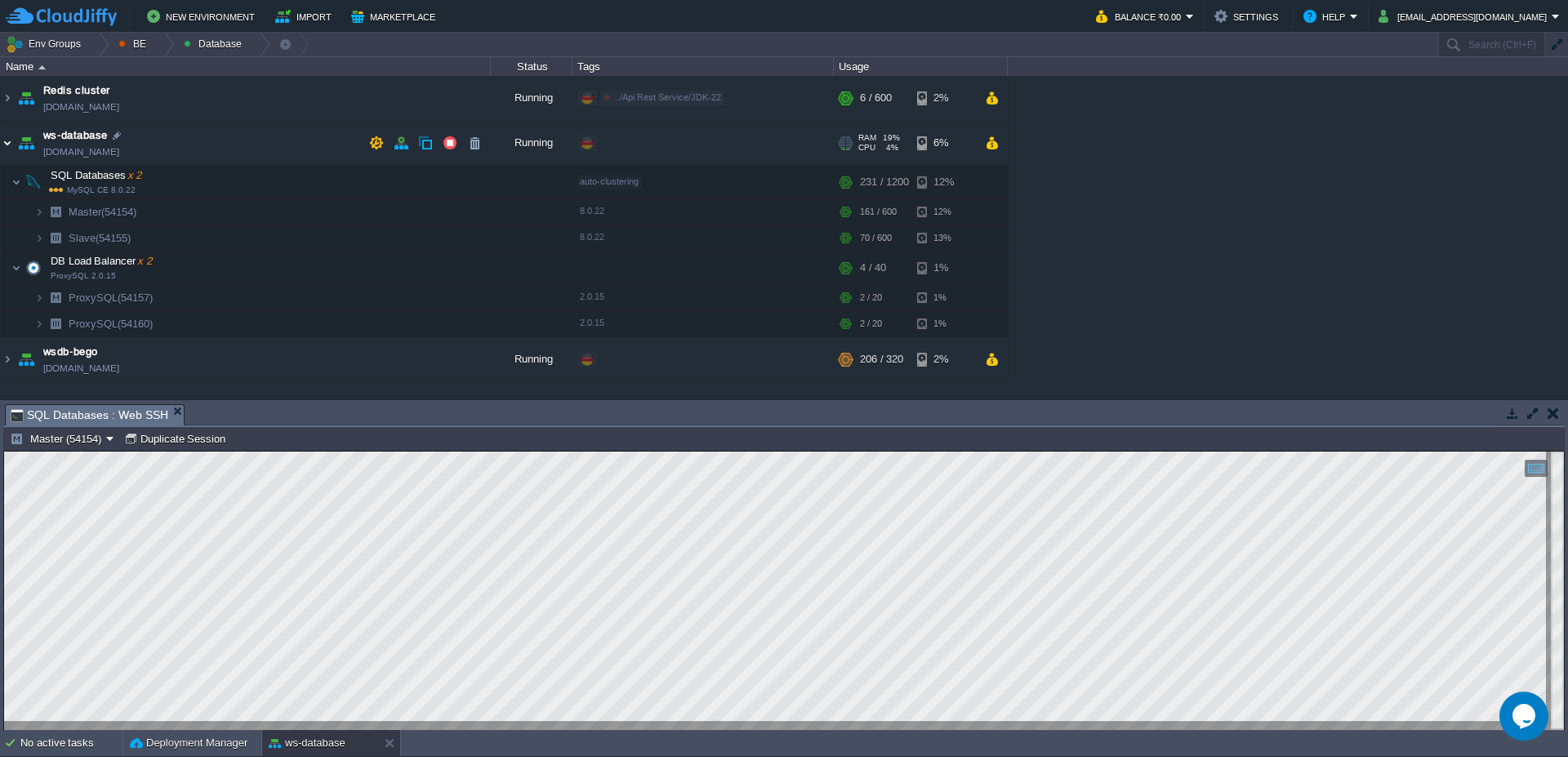
click at [4, 151] on img at bounding box center [7, 143] width 13 height 44
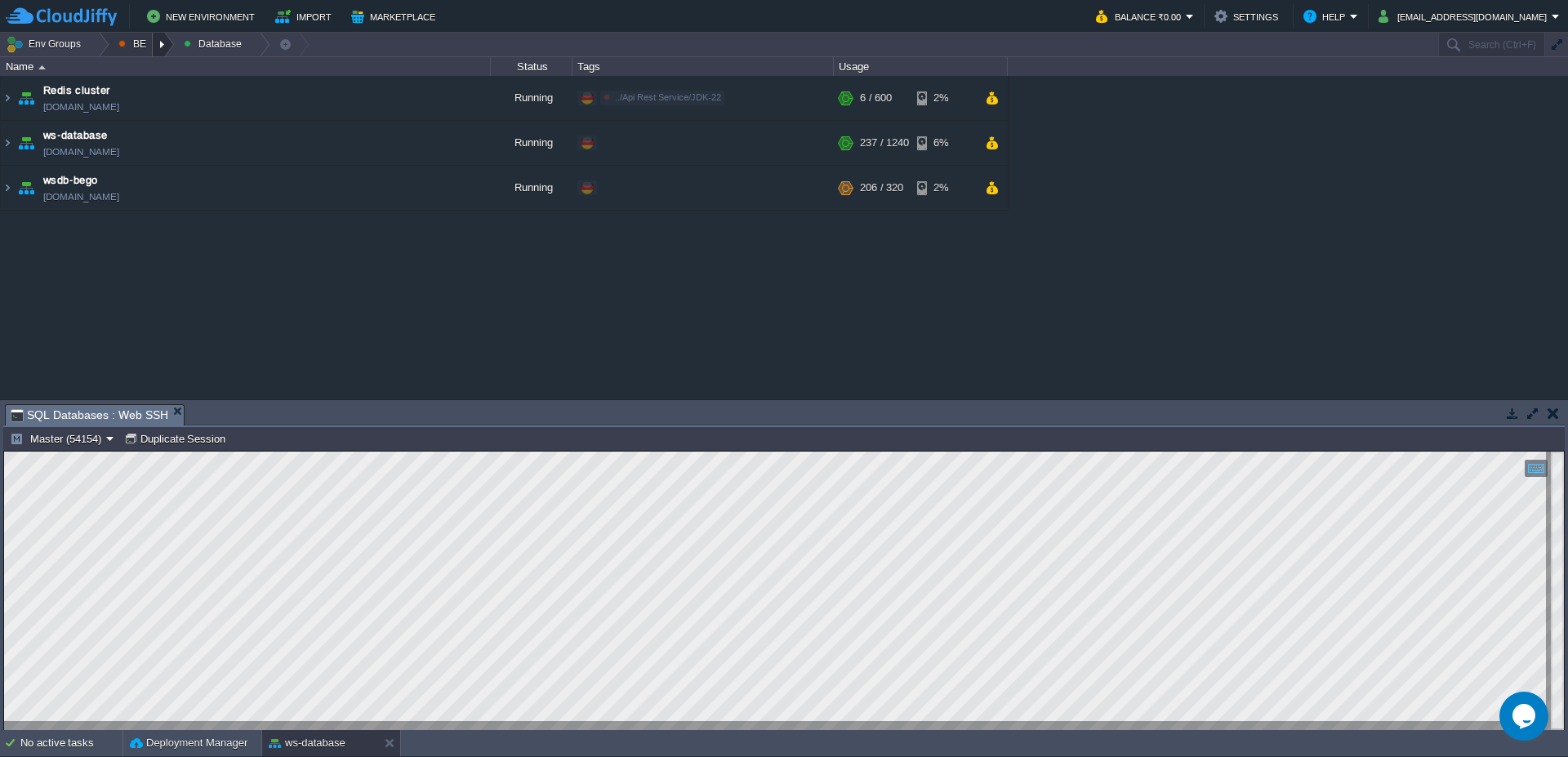
click at [164, 46] on div at bounding box center [163, 44] width 22 height 24
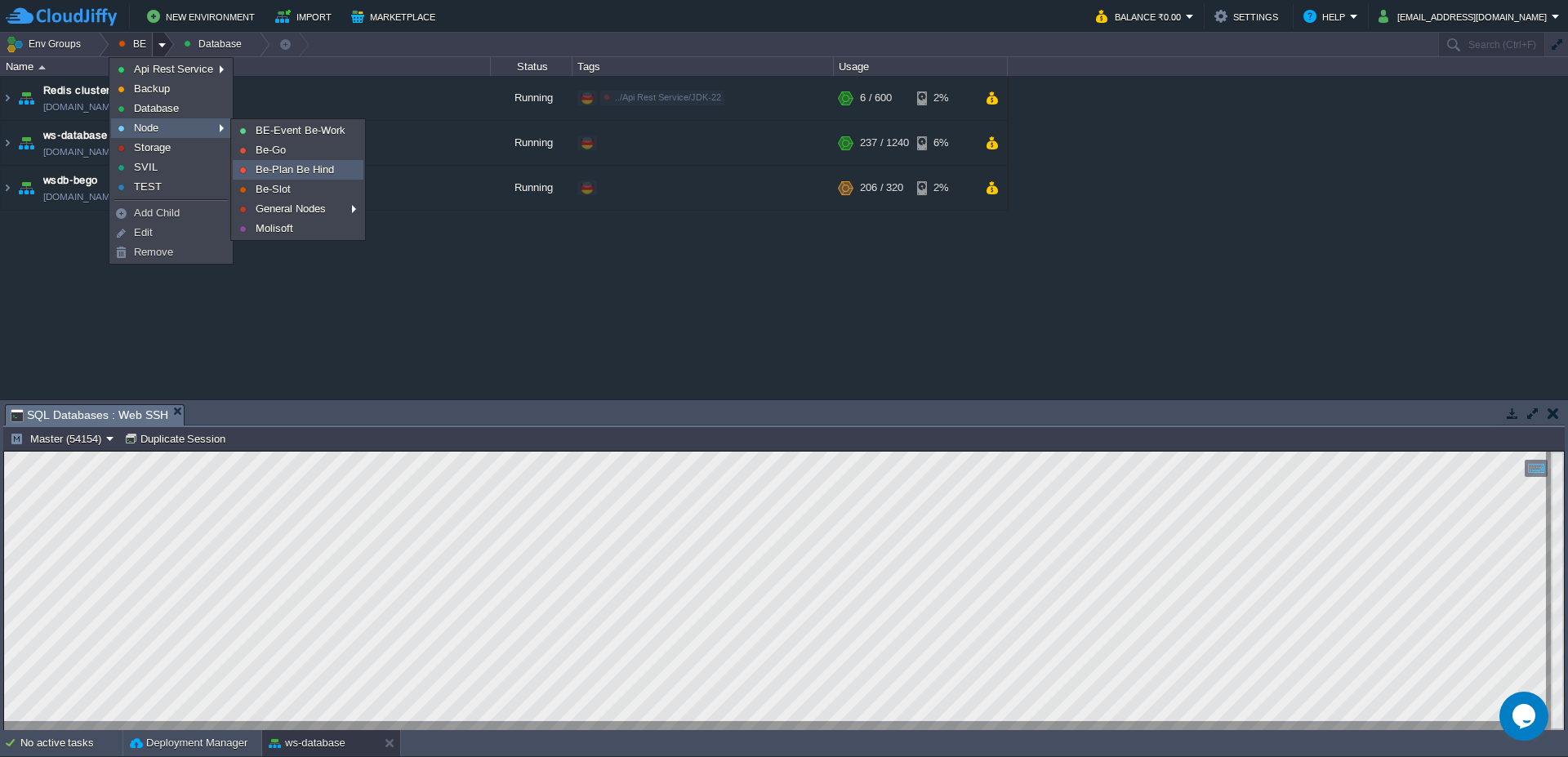
click at [319, 172] on span "Be-Plan Be Hind" at bounding box center [295, 170] width 79 height 12
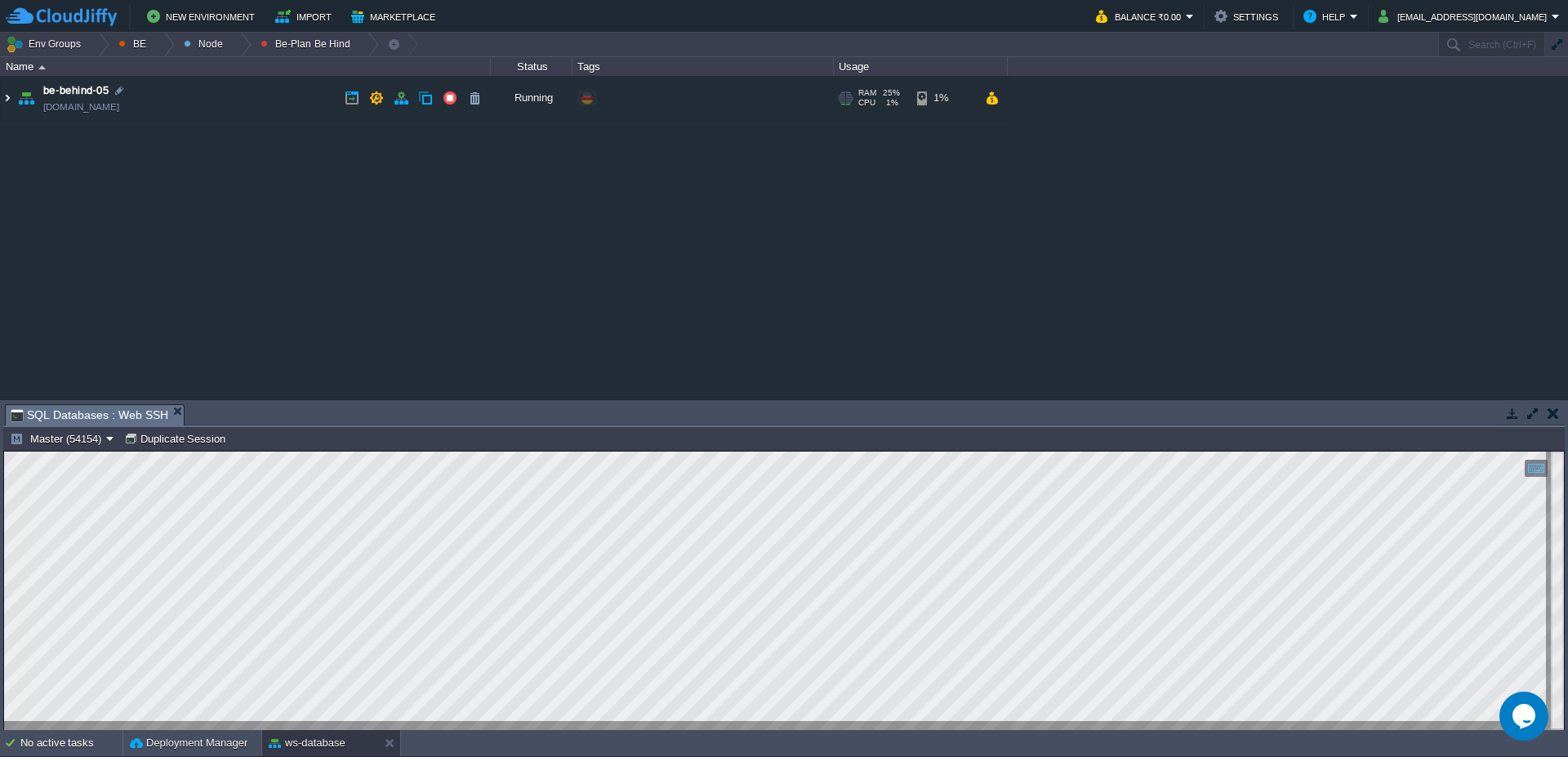
click at [3, 102] on img at bounding box center [7, 98] width 13 height 44
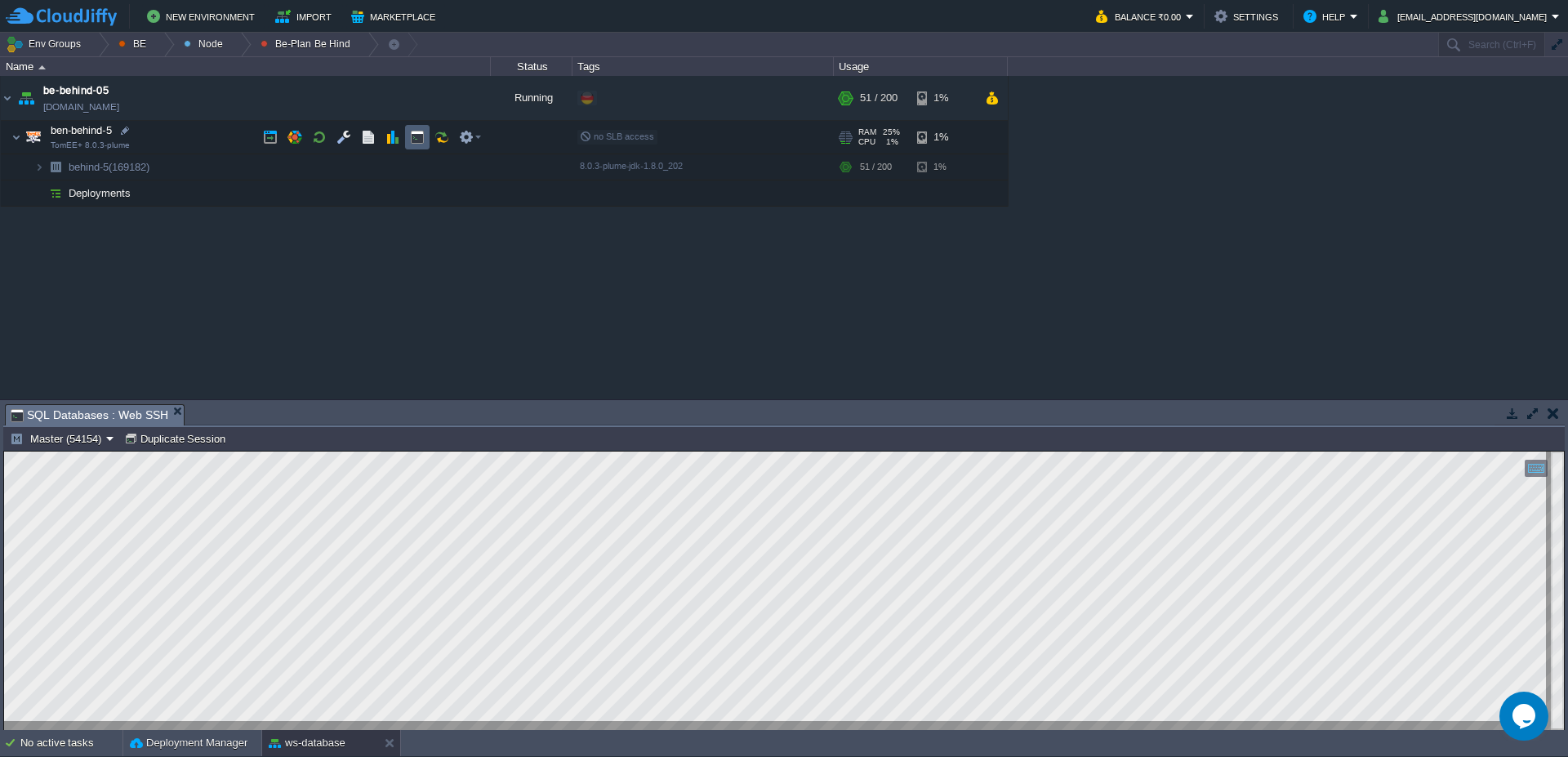
click at [425, 136] on td at bounding box center [418, 137] width 25 height 25
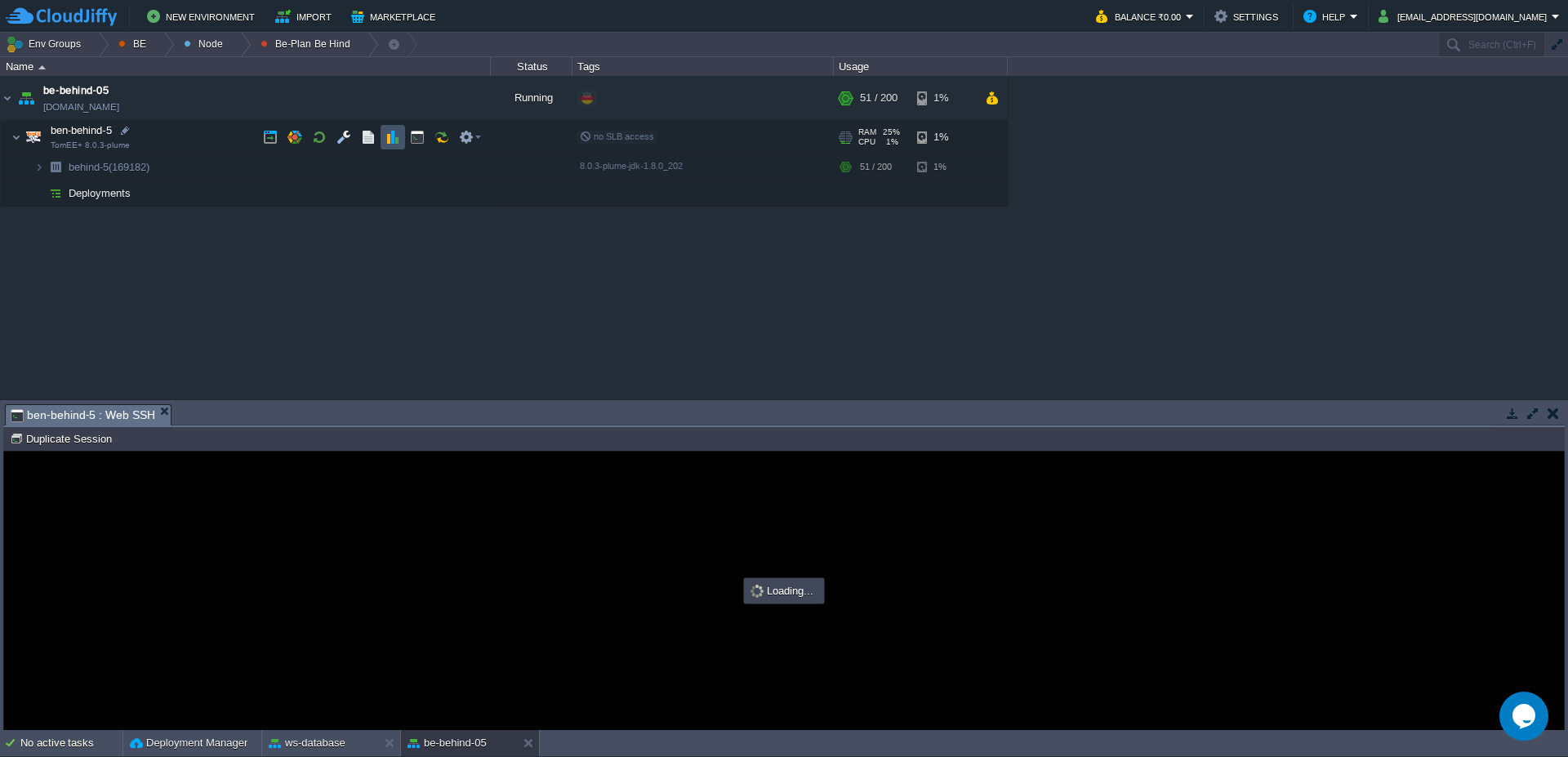
click at [390, 137] on button "button" at bounding box center [392, 137] width 15 height 15
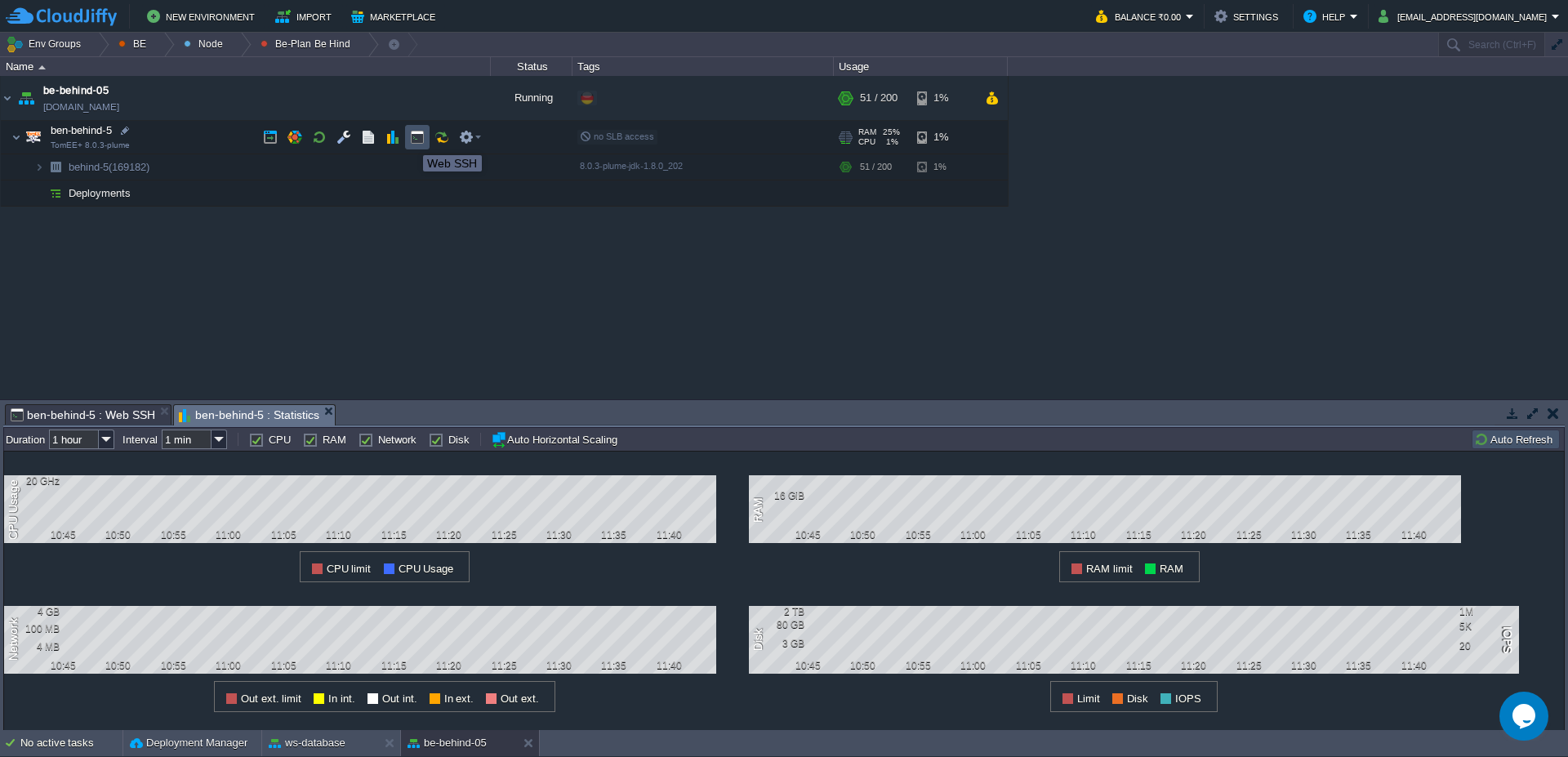
click at [416, 140] on button "button" at bounding box center [417, 137] width 15 height 15
type input "#000000"
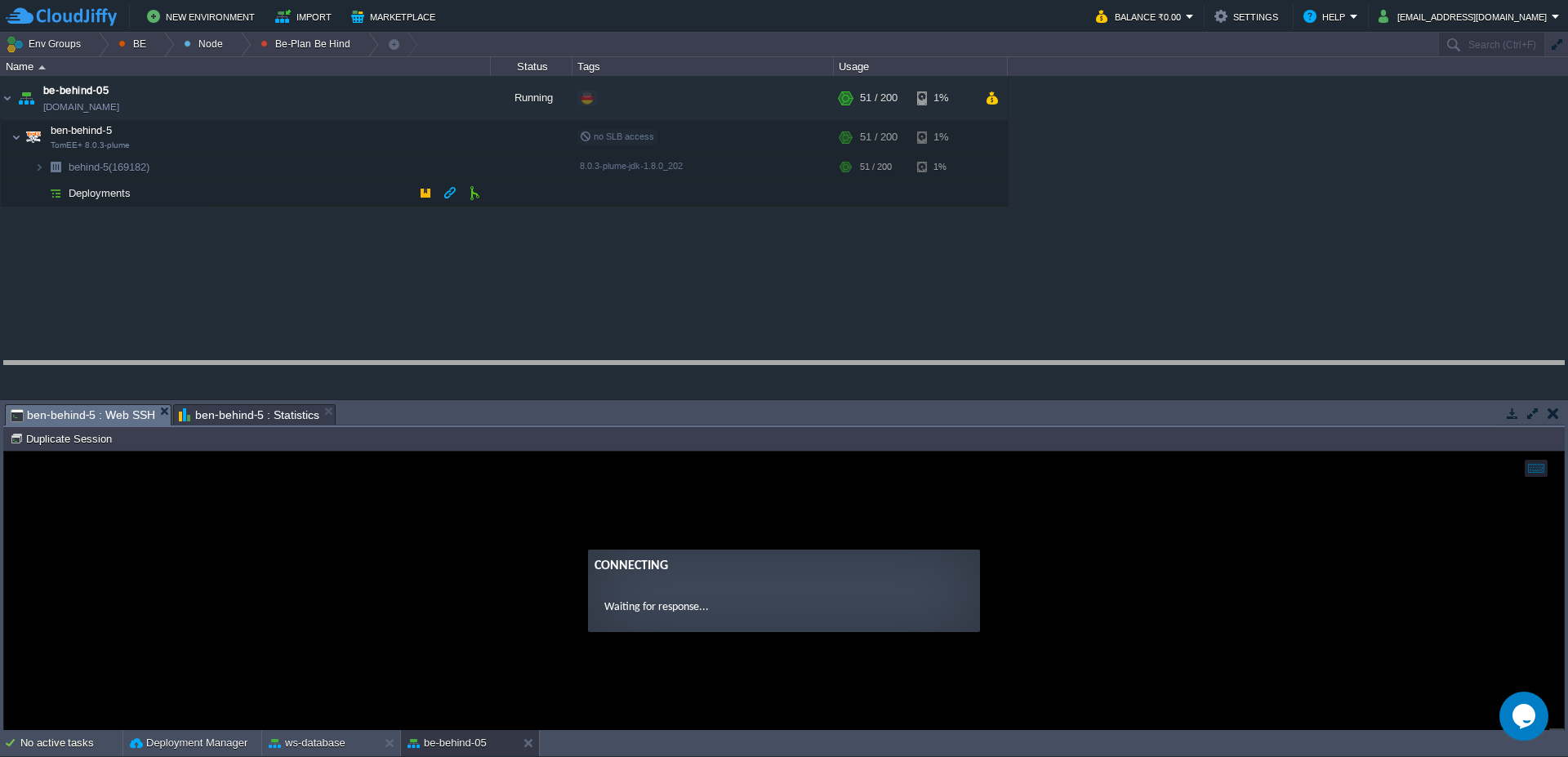
drag, startPoint x: 764, startPoint y: 423, endPoint x: 759, endPoint y: 375, distance: 48.3
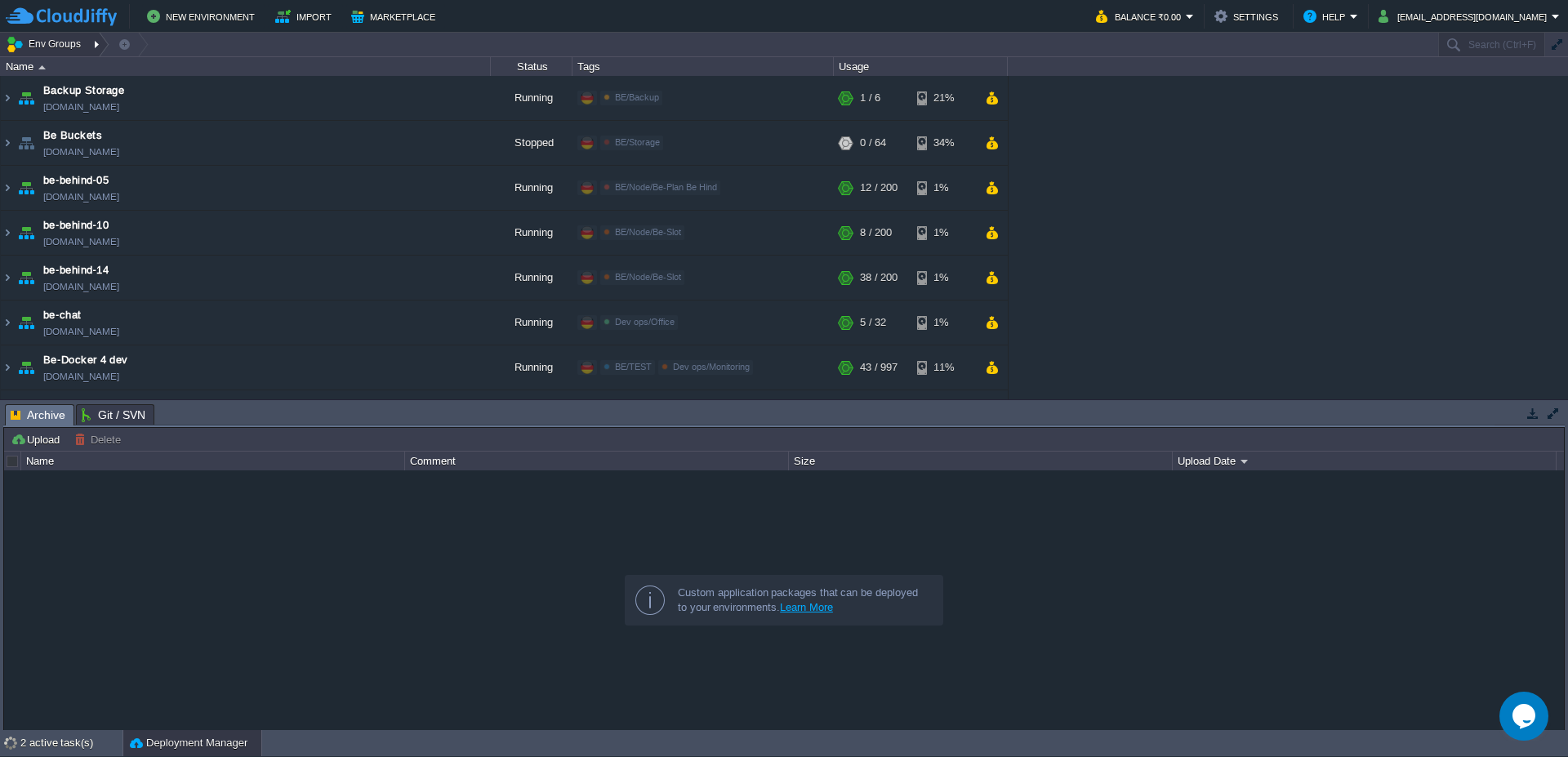
click at [100, 46] on div at bounding box center [98, 44] width 22 height 24
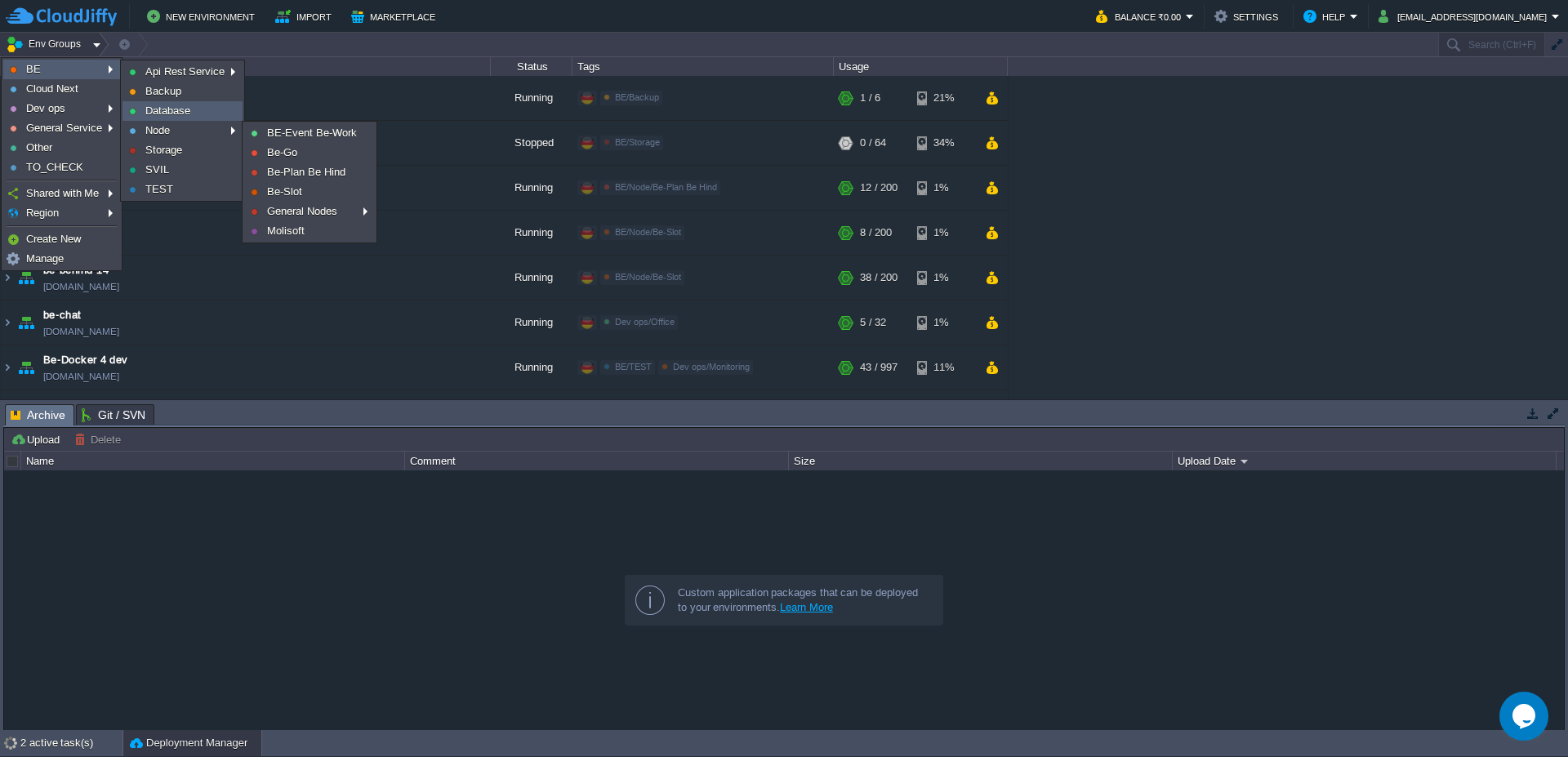
click at [154, 109] on span "Database" at bounding box center [167, 110] width 45 height 12
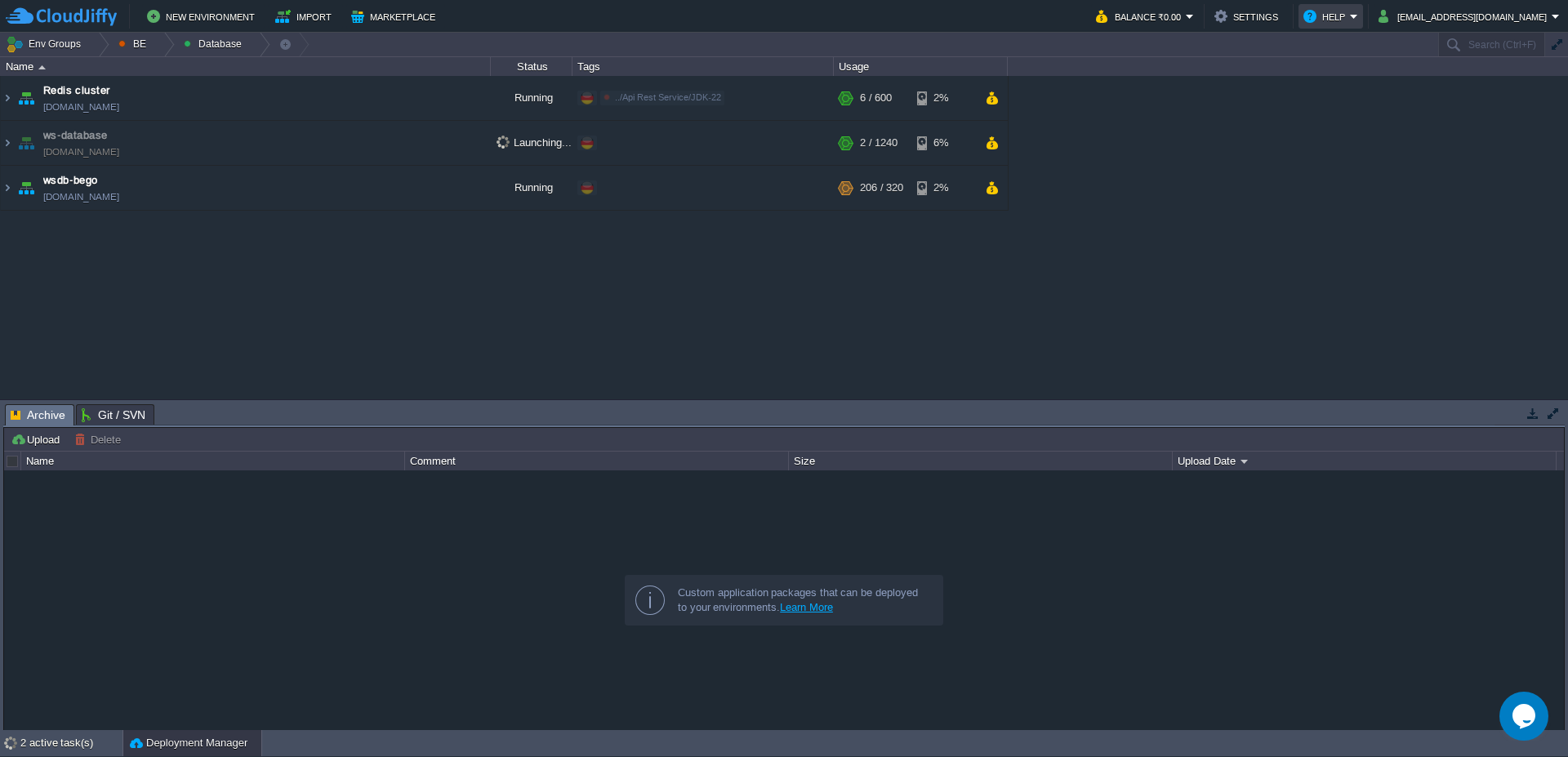
click at [1350, 16] on button "Help" at bounding box center [1326, 16] width 46 height 19
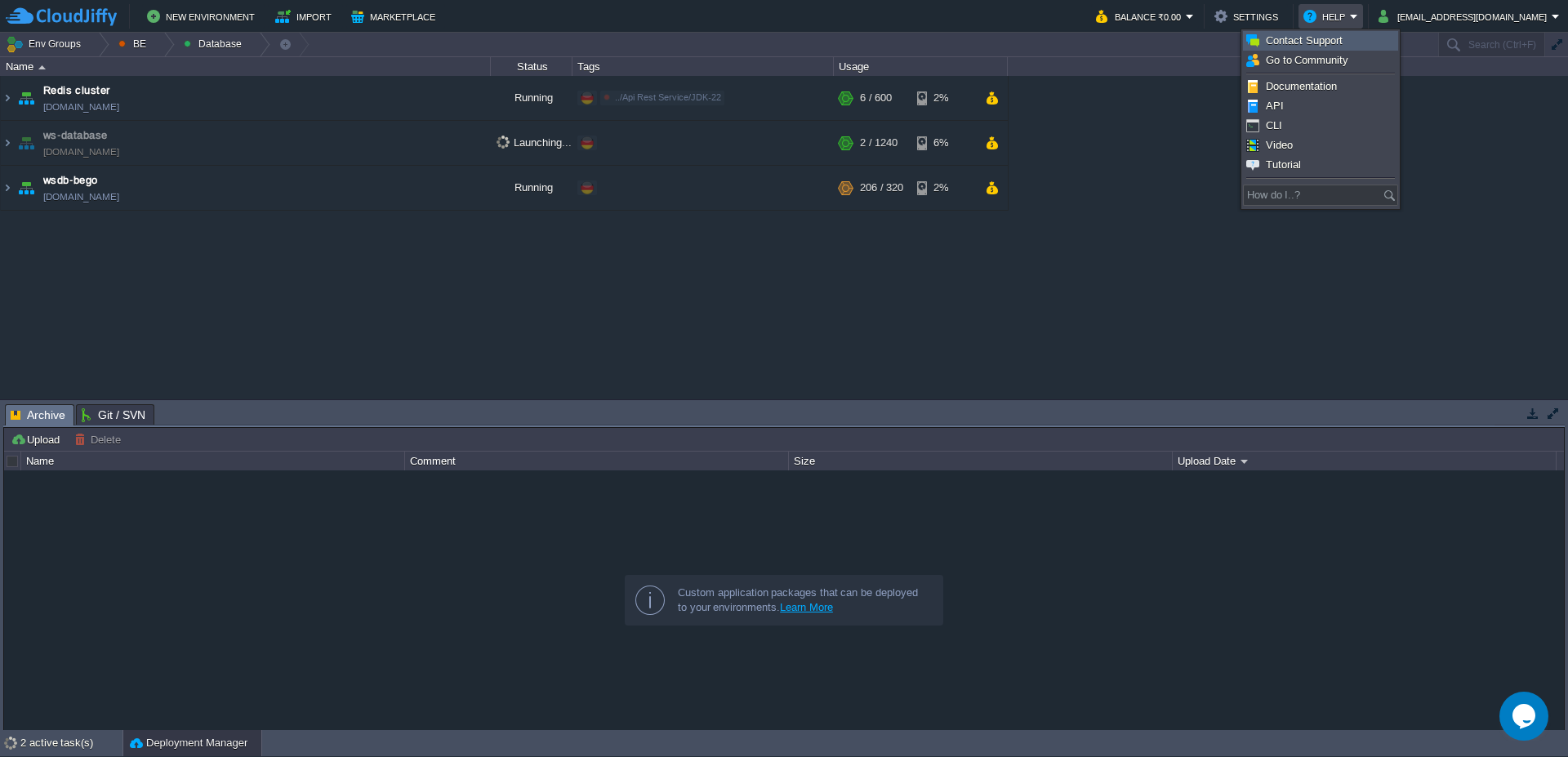
click at [1352, 40] on link "Contact Support" at bounding box center [1320, 40] width 153 height 18
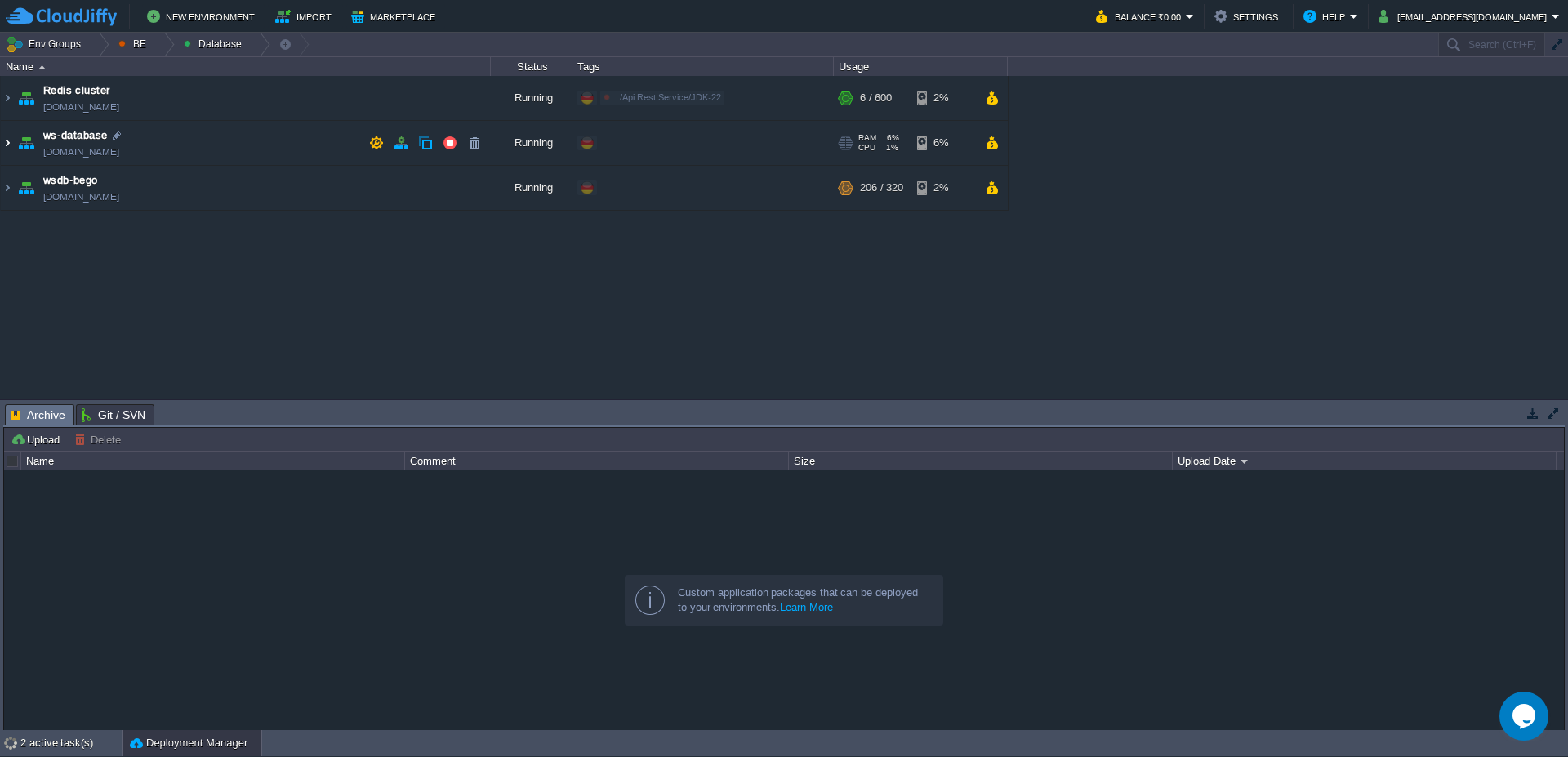
click at [1, 147] on img at bounding box center [7, 143] width 13 height 44
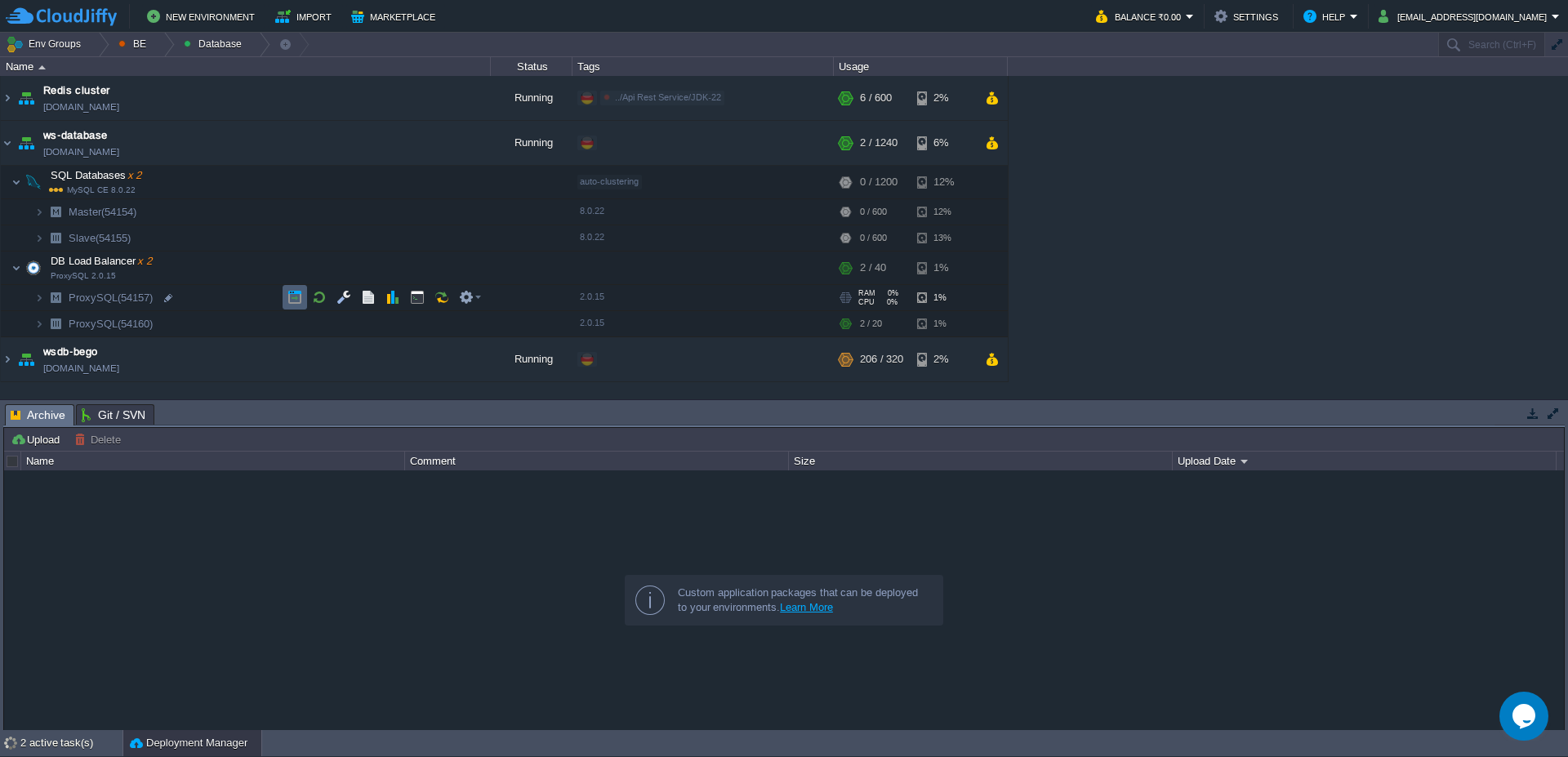
click at [299, 294] on button "button" at bounding box center [294, 297] width 15 height 15
click at [103, 39] on div at bounding box center [98, 44] width 22 height 24
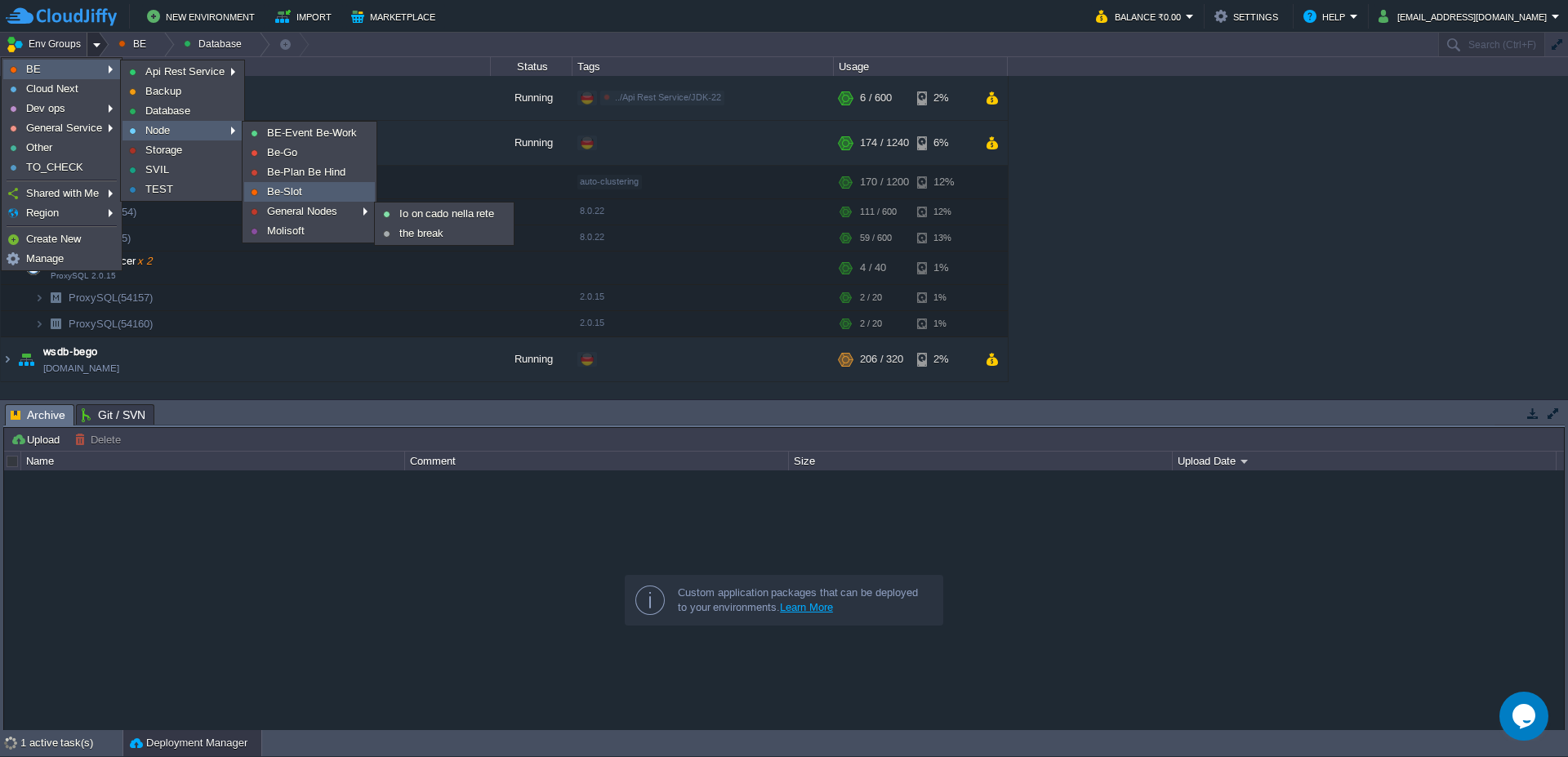
click at [285, 189] on span "Be-Slot" at bounding box center [285, 192] width 35 height 12
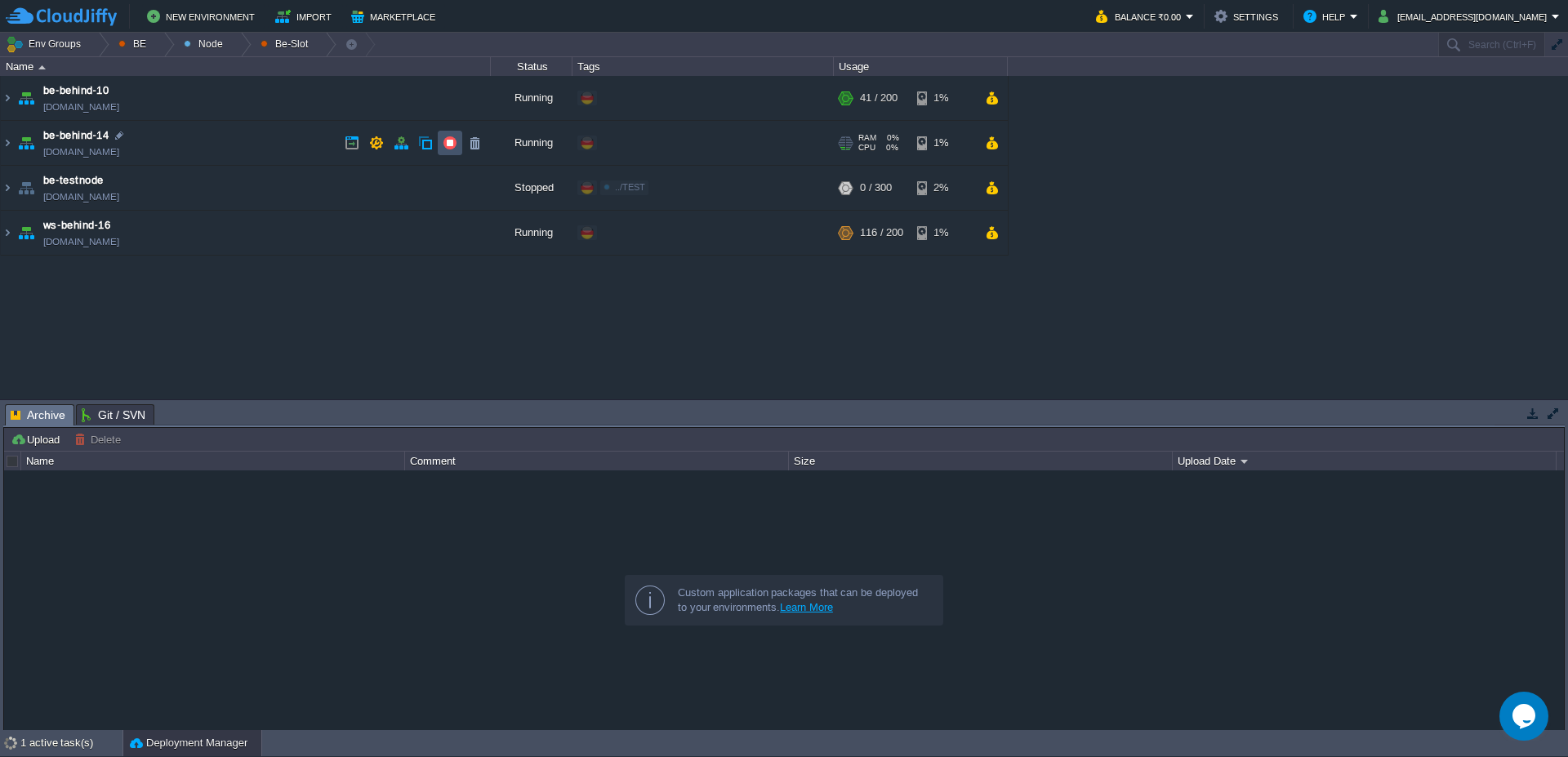
click at [454, 142] on button "button" at bounding box center [450, 143] width 15 height 15
click at [446, 152] on td at bounding box center [450, 143] width 25 height 25
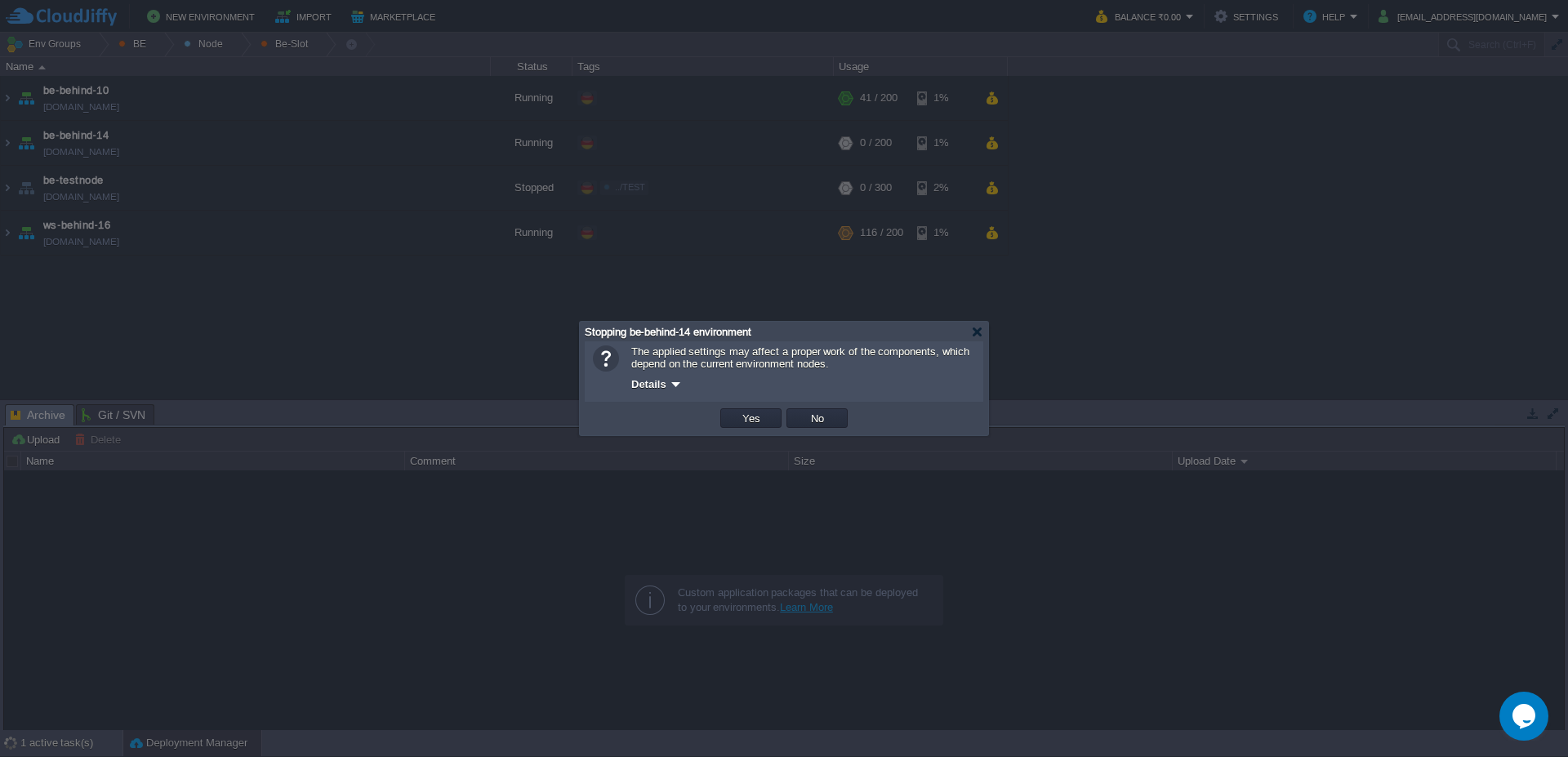
click at [762, 410] on td "Yes" at bounding box center [751, 417] width 61 height 19
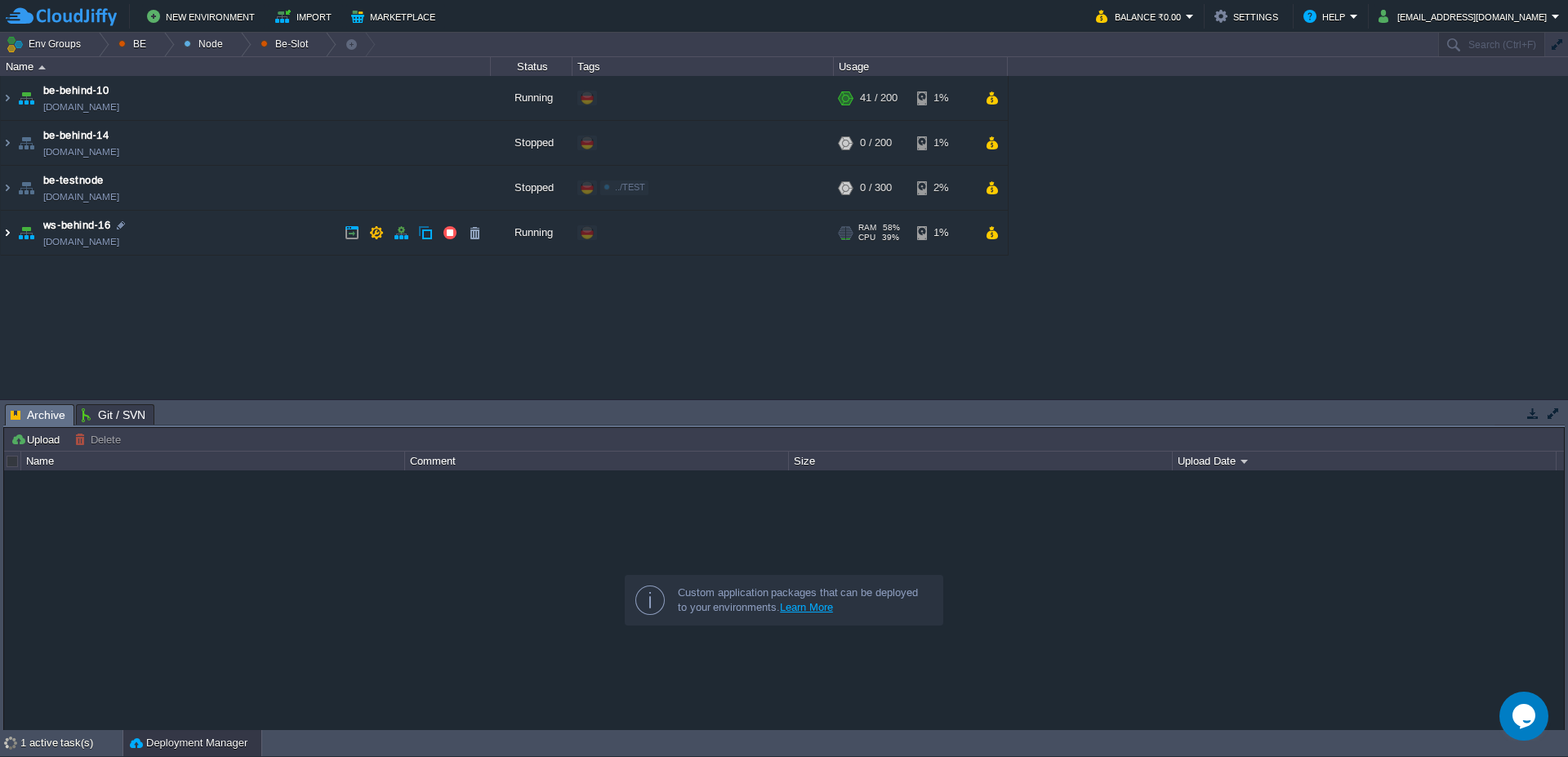
click at [3, 237] on img at bounding box center [7, 233] width 13 height 44
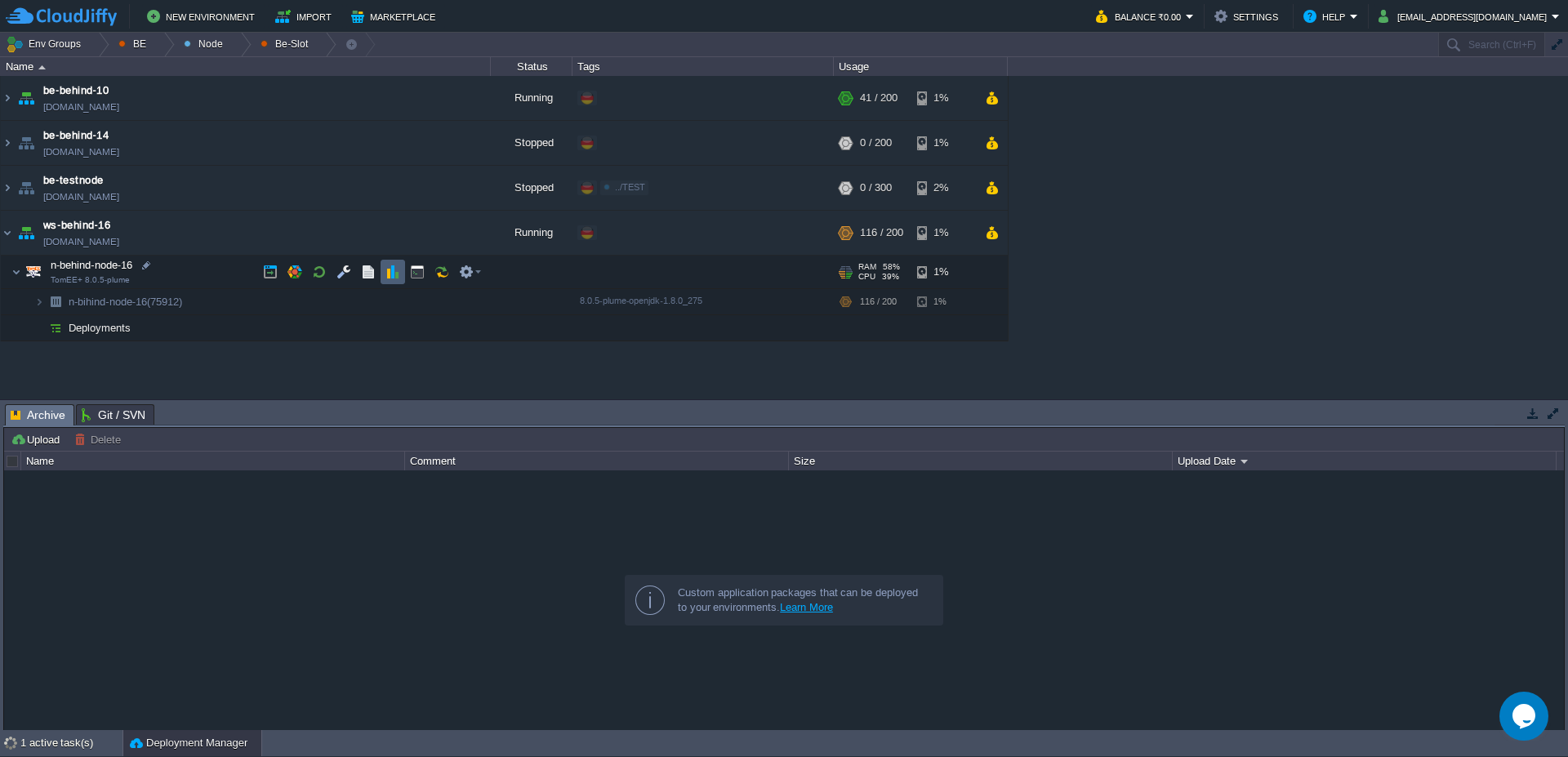
click at [393, 270] on button "button" at bounding box center [392, 271] width 15 height 15
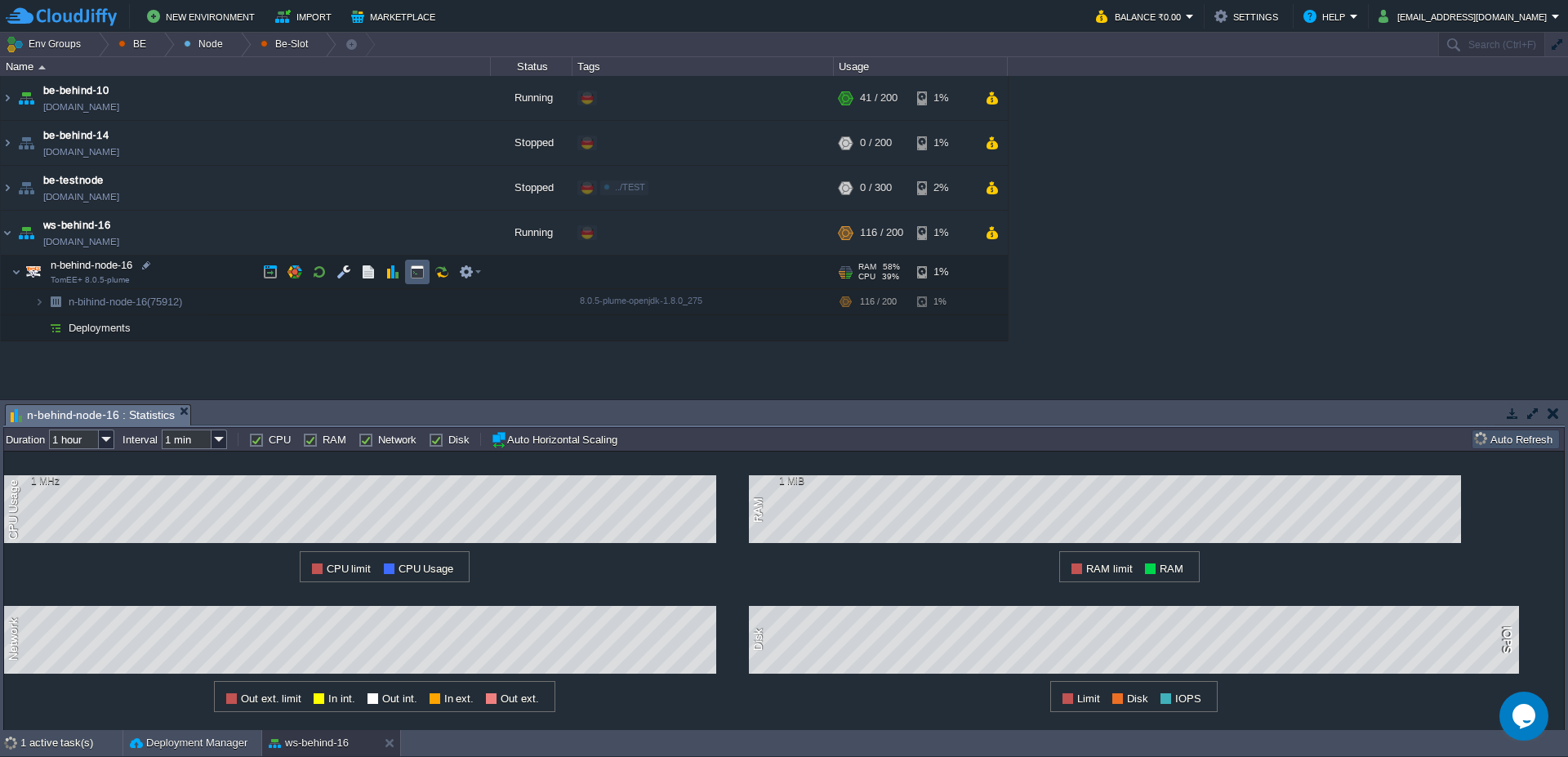
click at [411, 272] on button "button" at bounding box center [417, 271] width 15 height 15
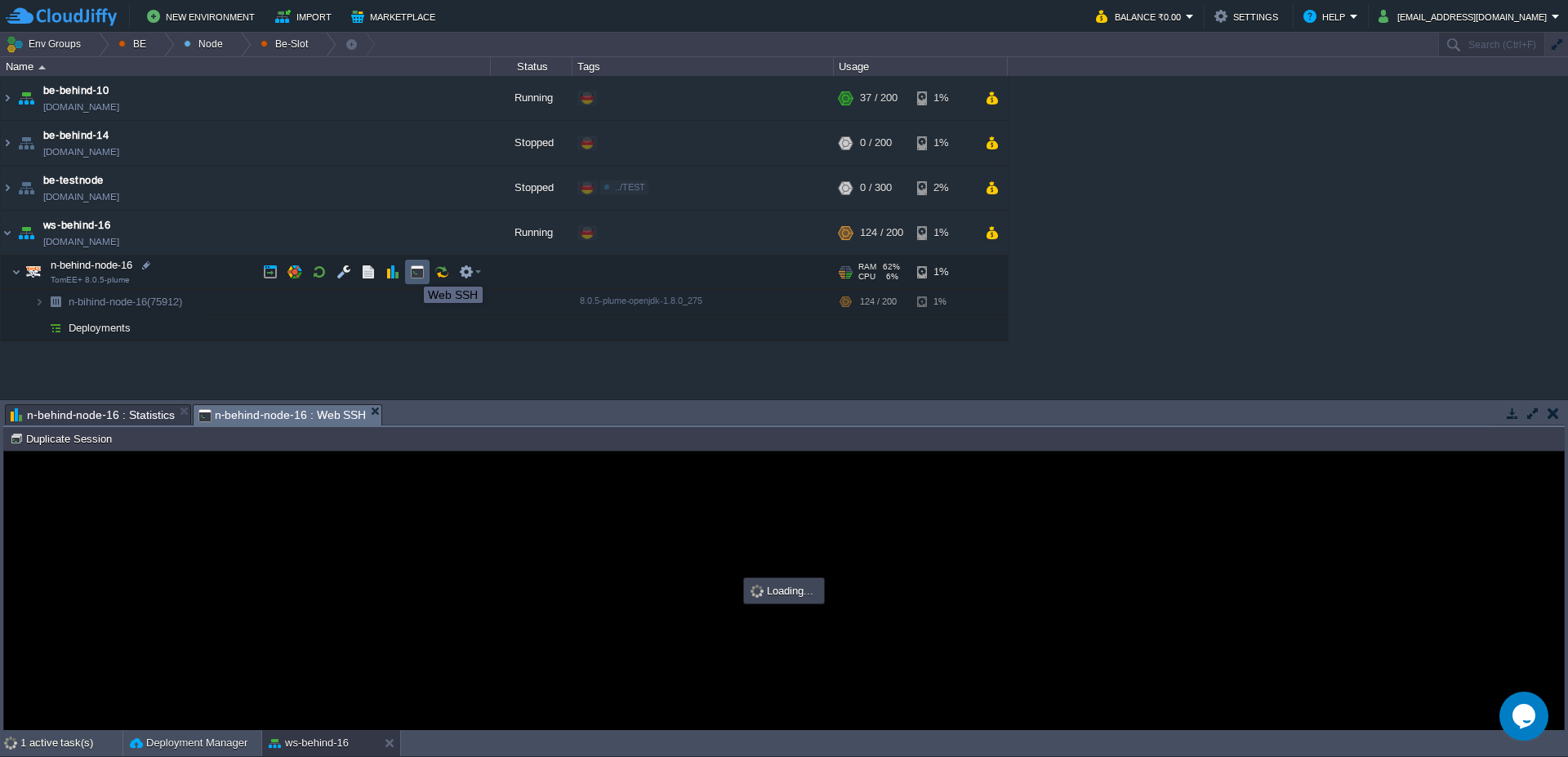
type input "#000000"
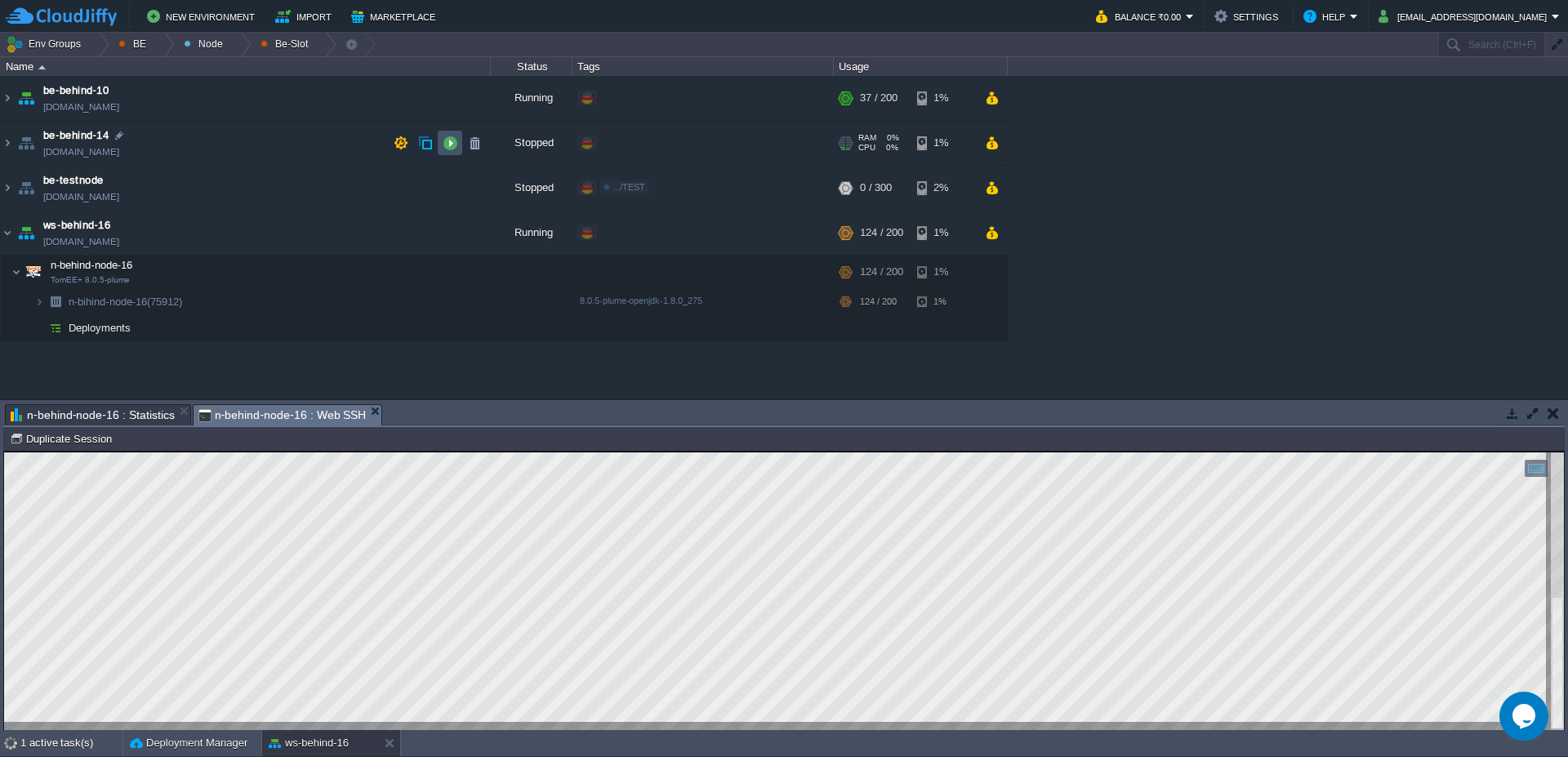
click at [449, 136] on button "button" at bounding box center [450, 143] width 15 height 15
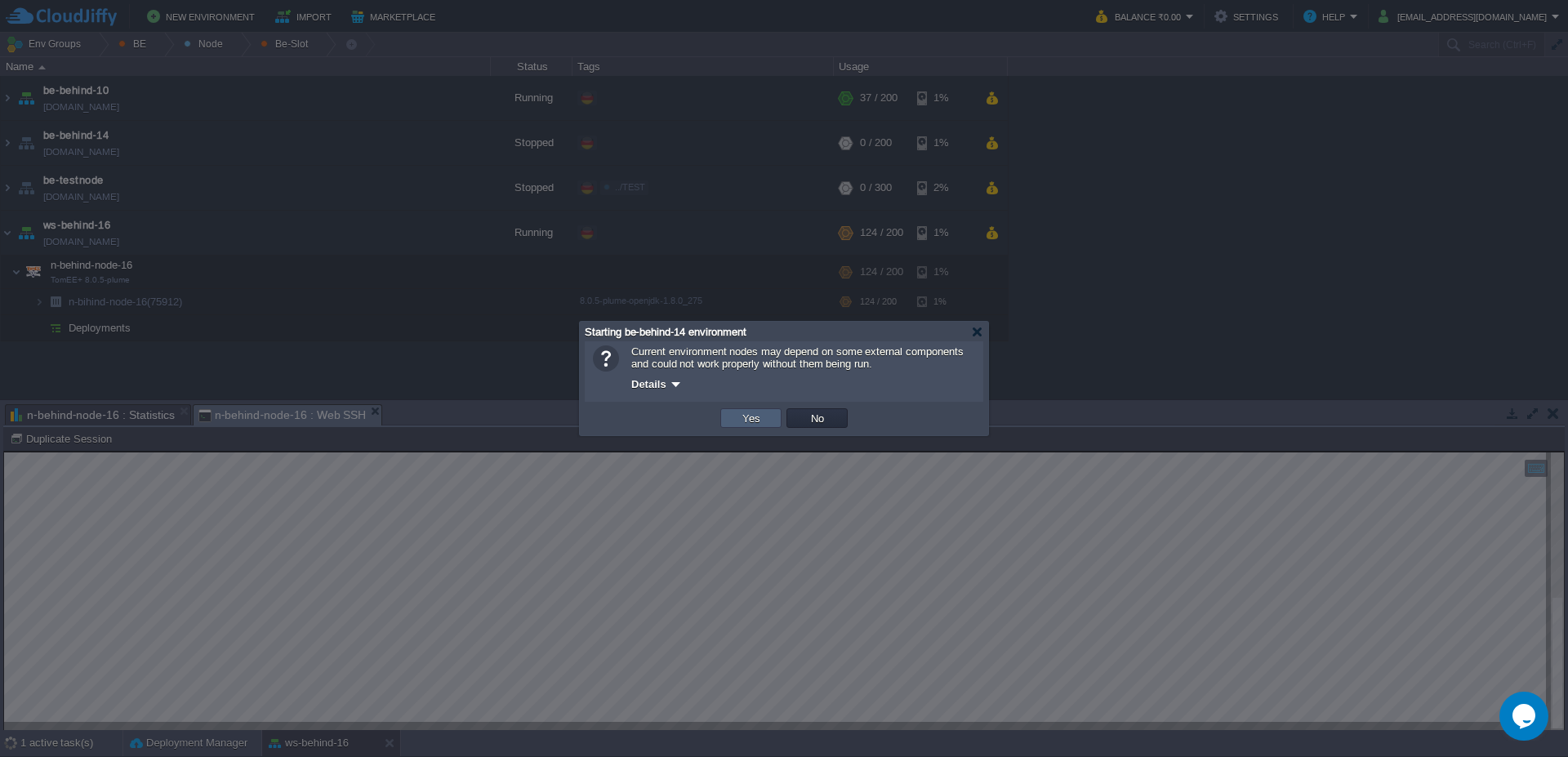
click at [761, 419] on button "Yes" at bounding box center [751, 417] width 28 height 15
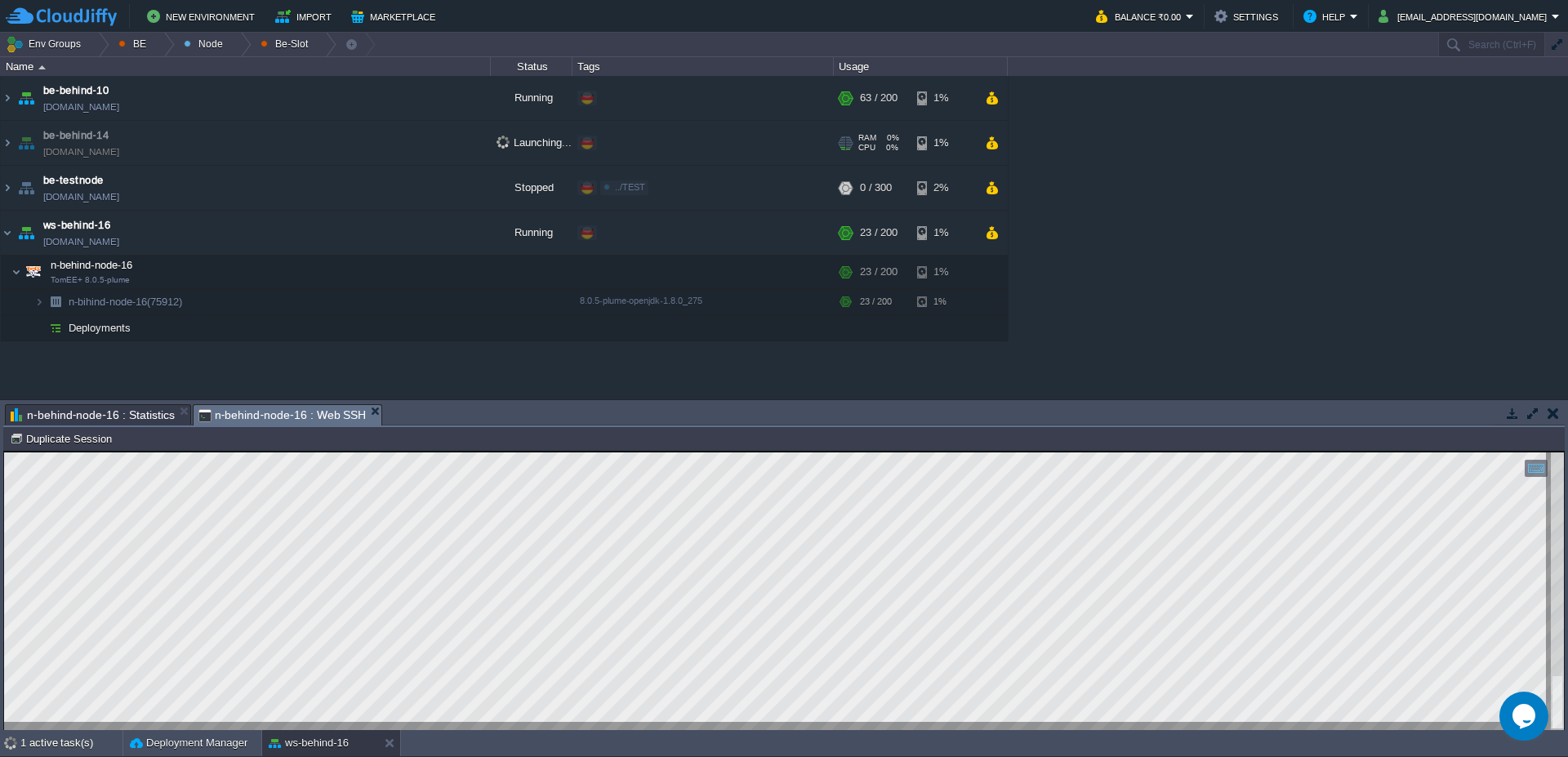
drag, startPoint x: 213, startPoint y: 152, endPoint x: 186, endPoint y: 150, distance: 27.1
click at [186, 150] on td "be-behind-14 be-behind-14.de-fra1.cloudjiffy.net" at bounding box center [246, 143] width 490 height 45
copy td "[DOMAIN_NAME]"
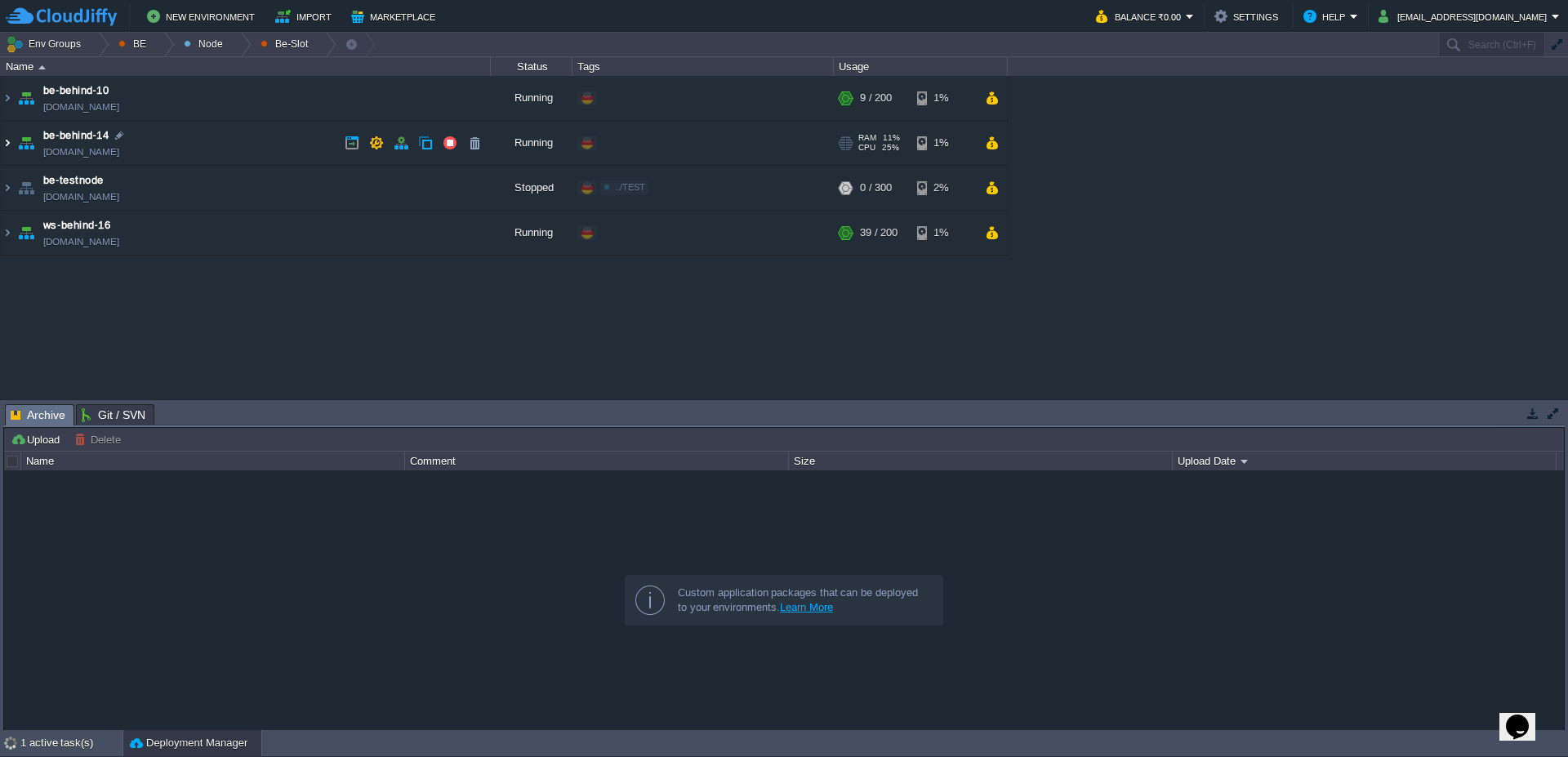
click at [6, 149] on img at bounding box center [7, 143] width 13 height 44
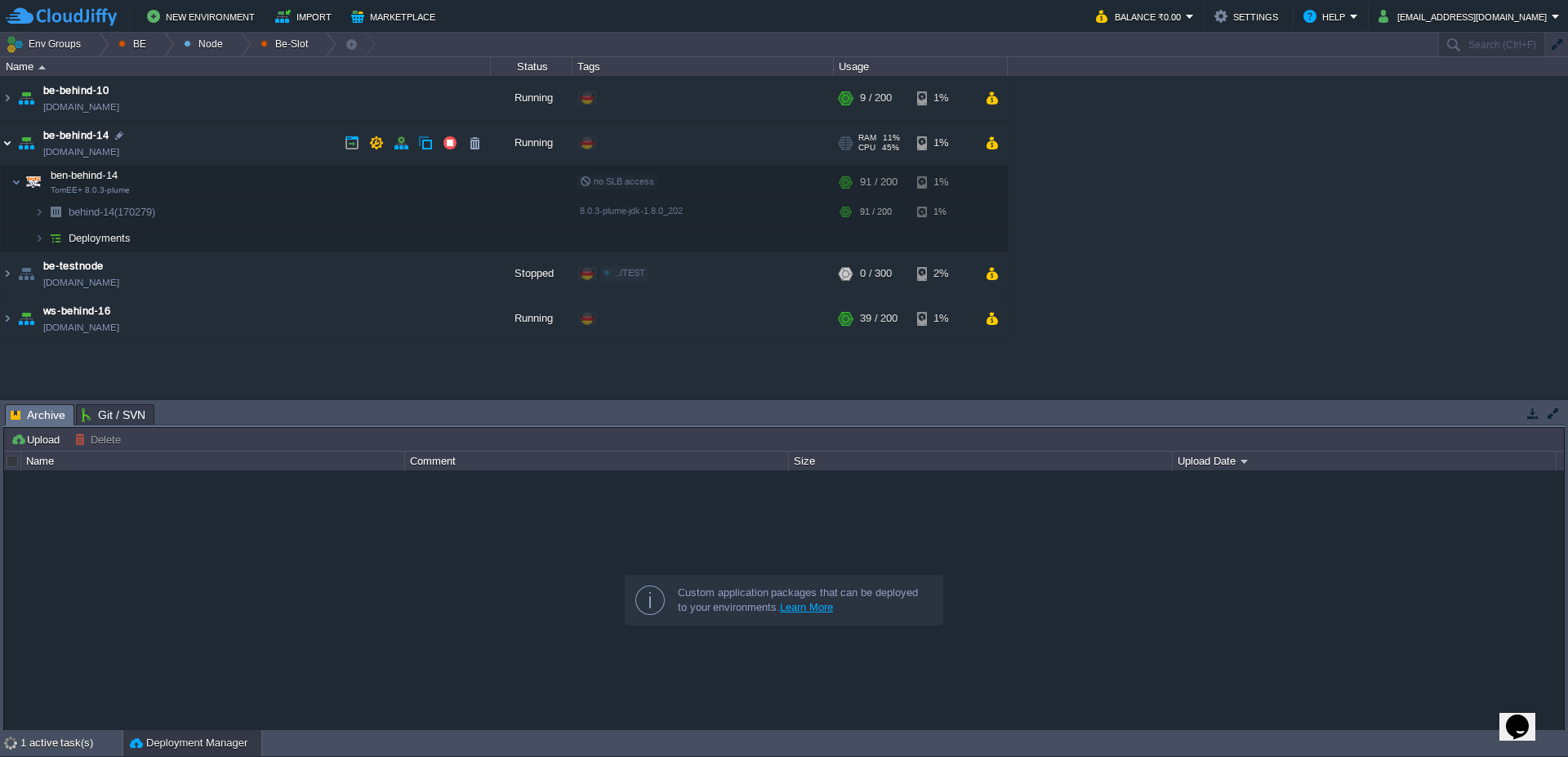
click at [1, 143] on img at bounding box center [7, 143] width 13 height 44
